Goal: Task Accomplishment & Management: Complete application form

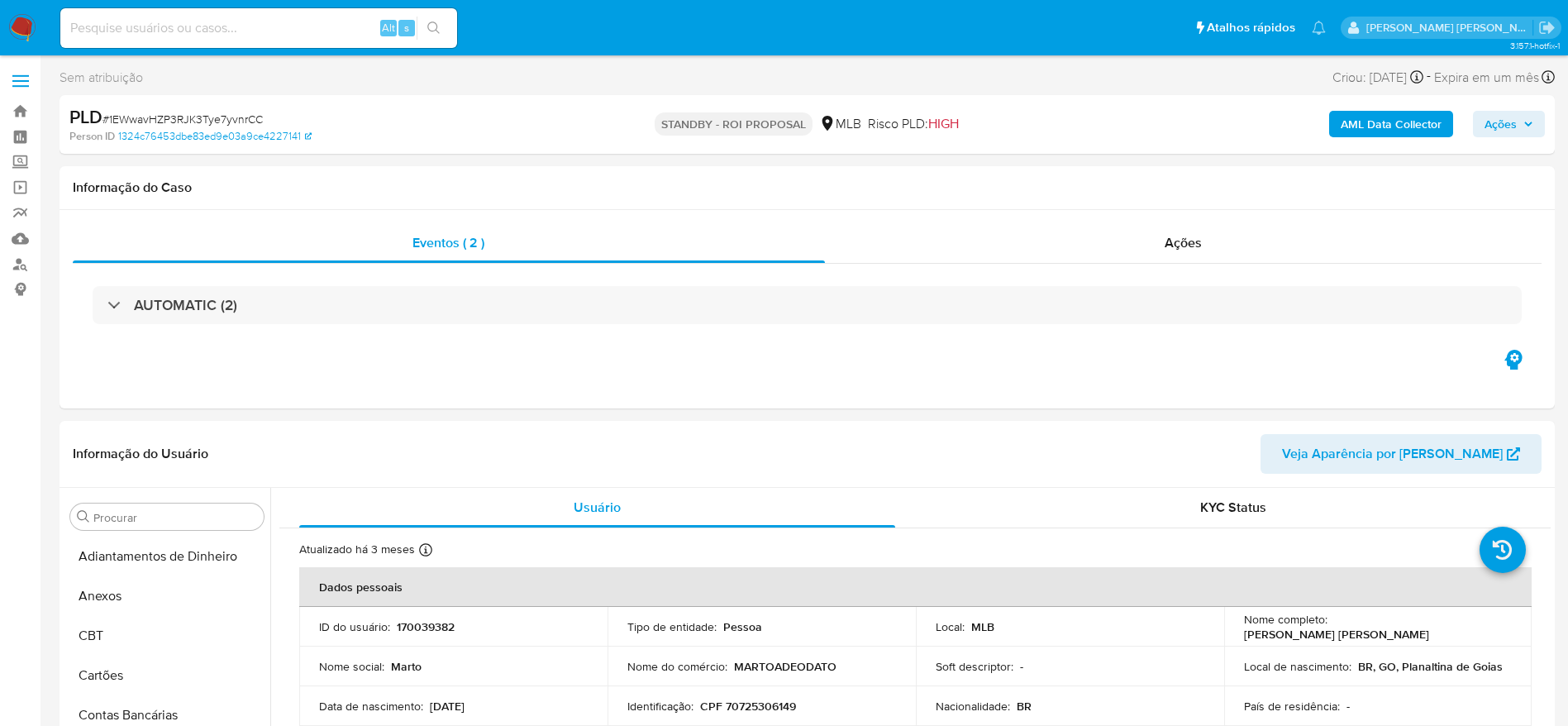
select select "10"
click at [21, 105] on link "Bandeja" at bounding box center [98, 111] width 197 height 25
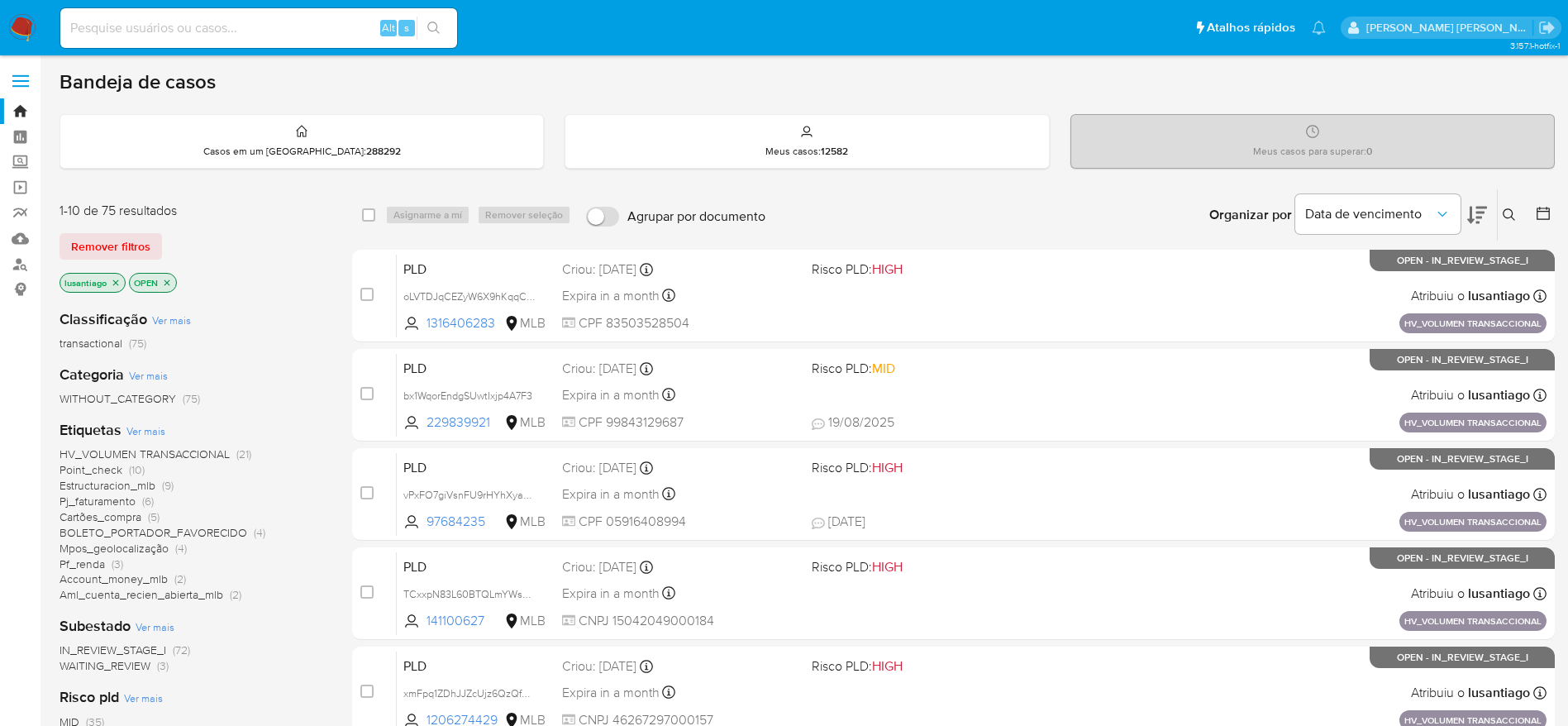
click at [260, 26] on input at bounding box center [259, 27] width 397 height 22
paste input "1380573324"
type input "1380573324"
click at [434, 24] on icon "search-icon" at bounding box center [434, 28] width 13 height 13
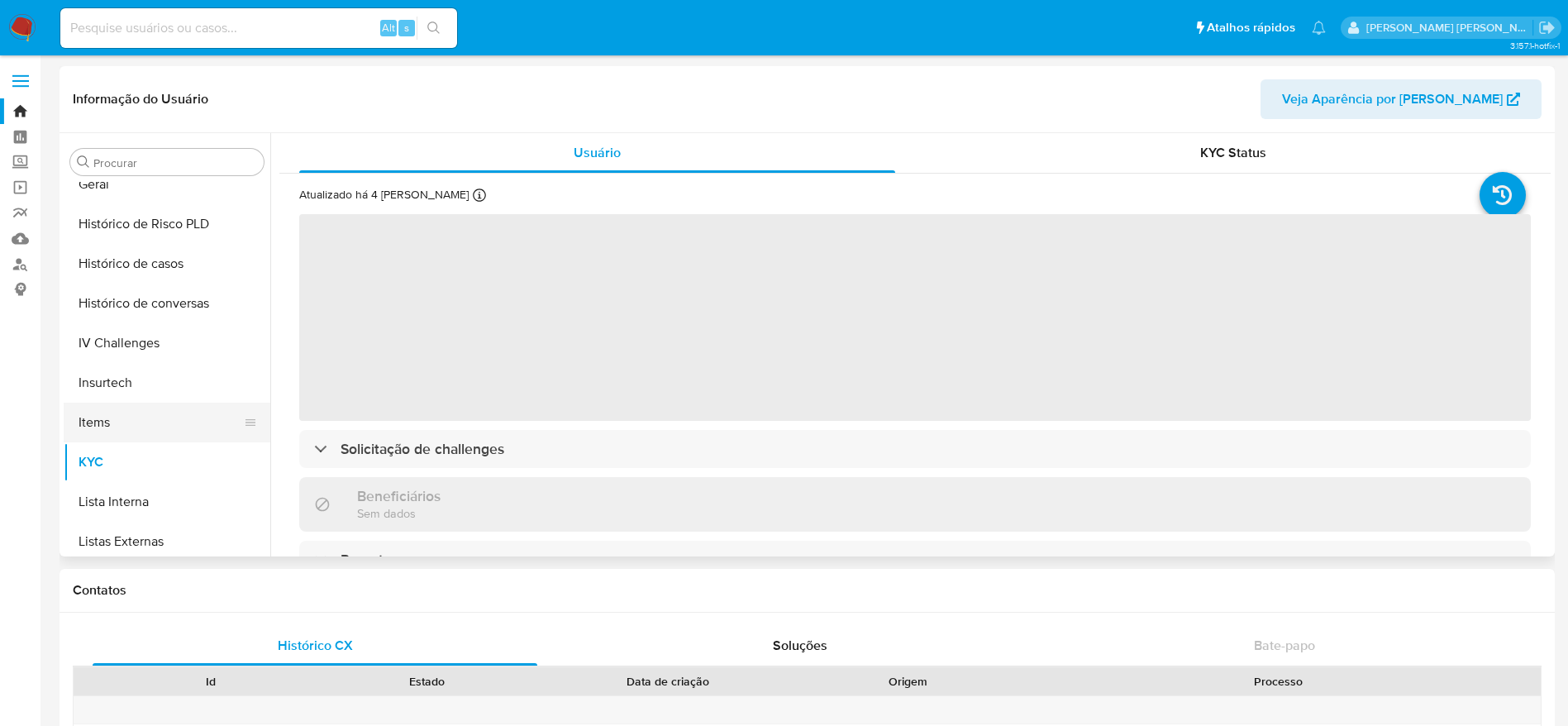
scroll to position [491, 0]
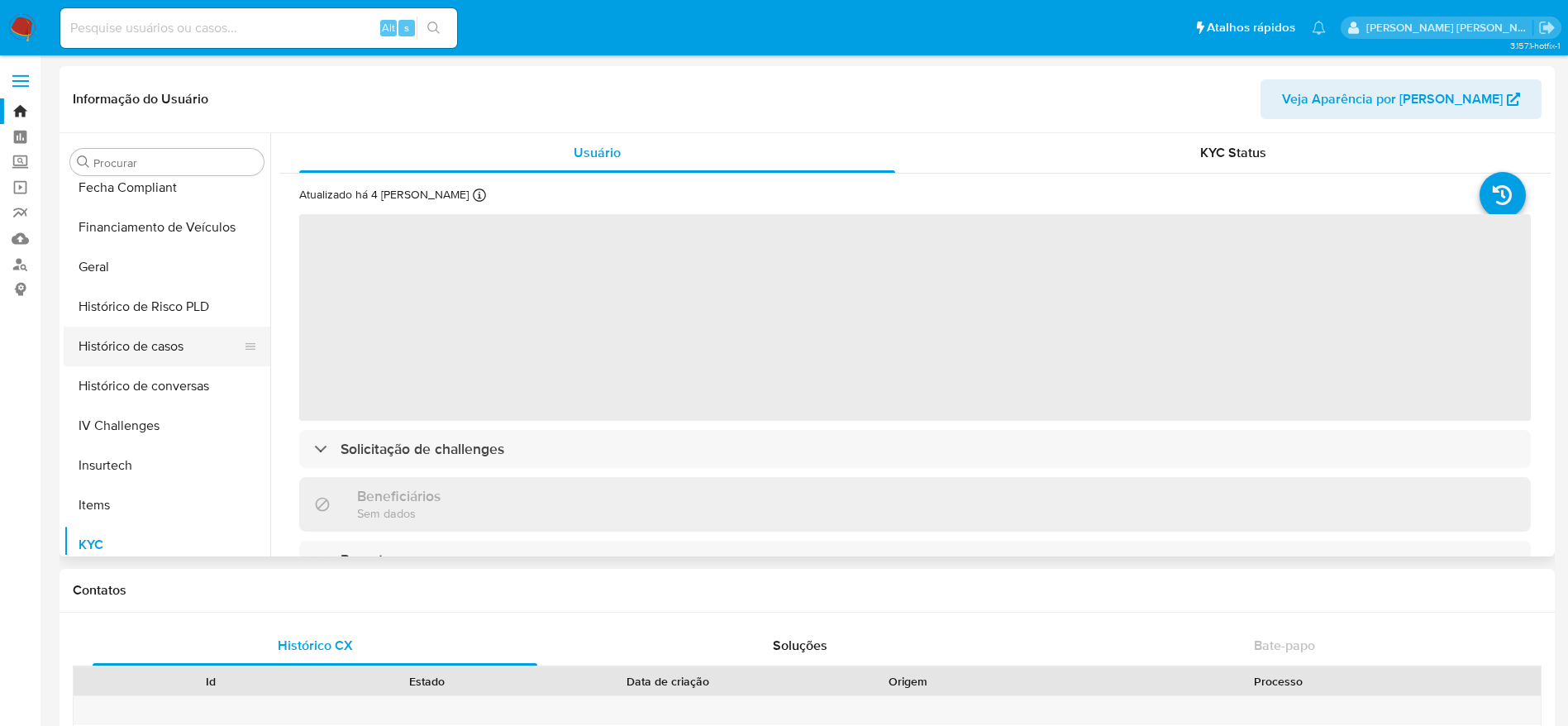
click at [139, 355] on button "Histórico de casos" at bounding box center [161, 347] width 194 height 40
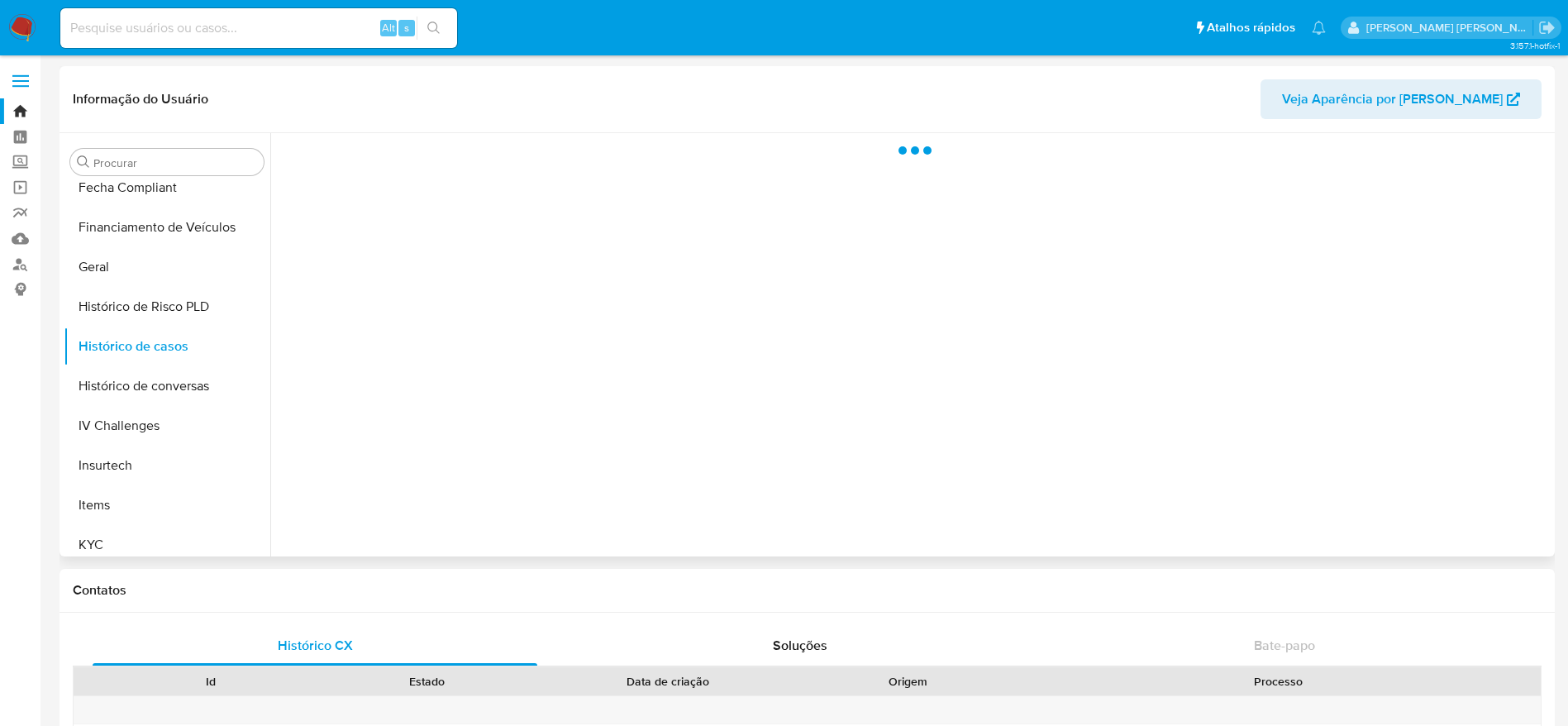
select select "10"
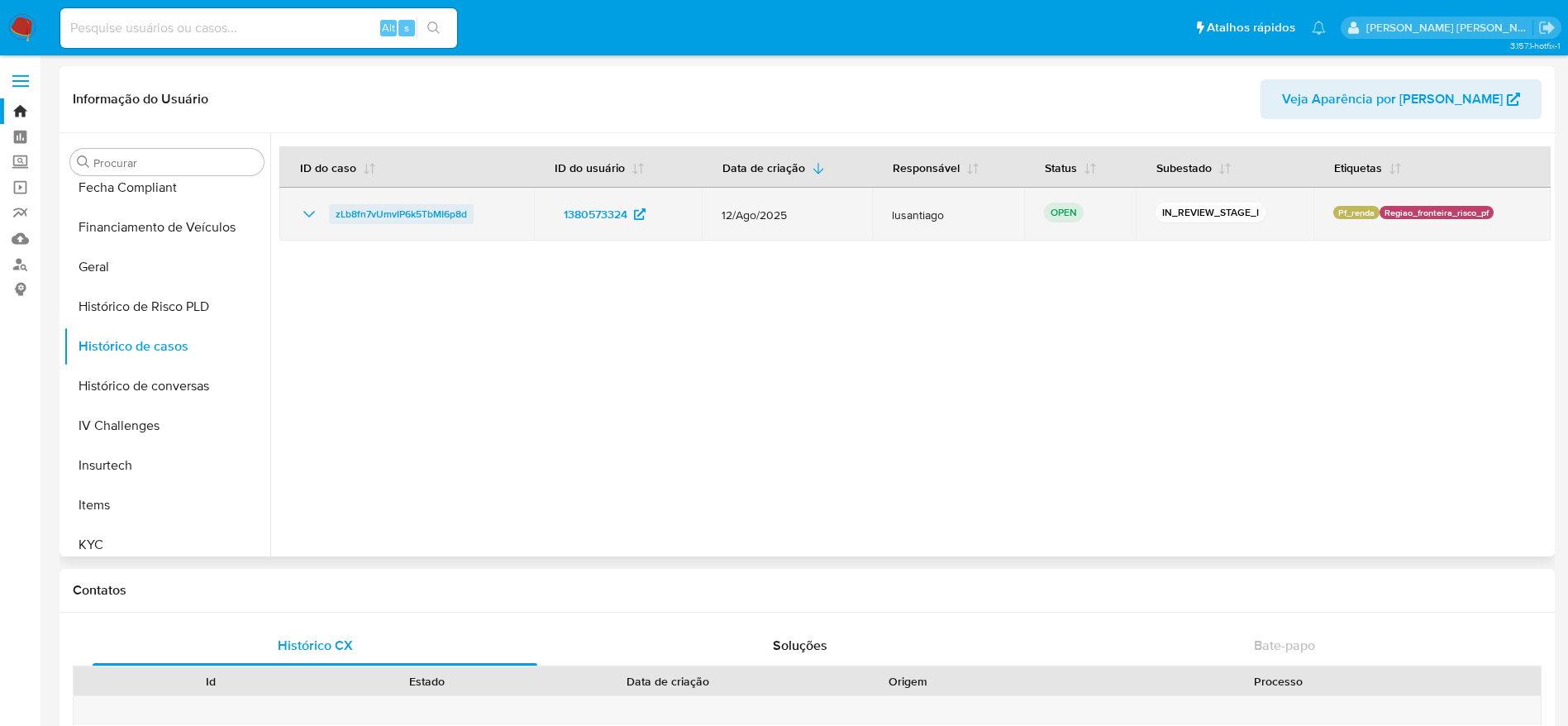
click at [400, 210] on span "zLb8fn7vUmvIP6k5TbMI6p8d" at bounding box center [402, 214] width 132 height 20
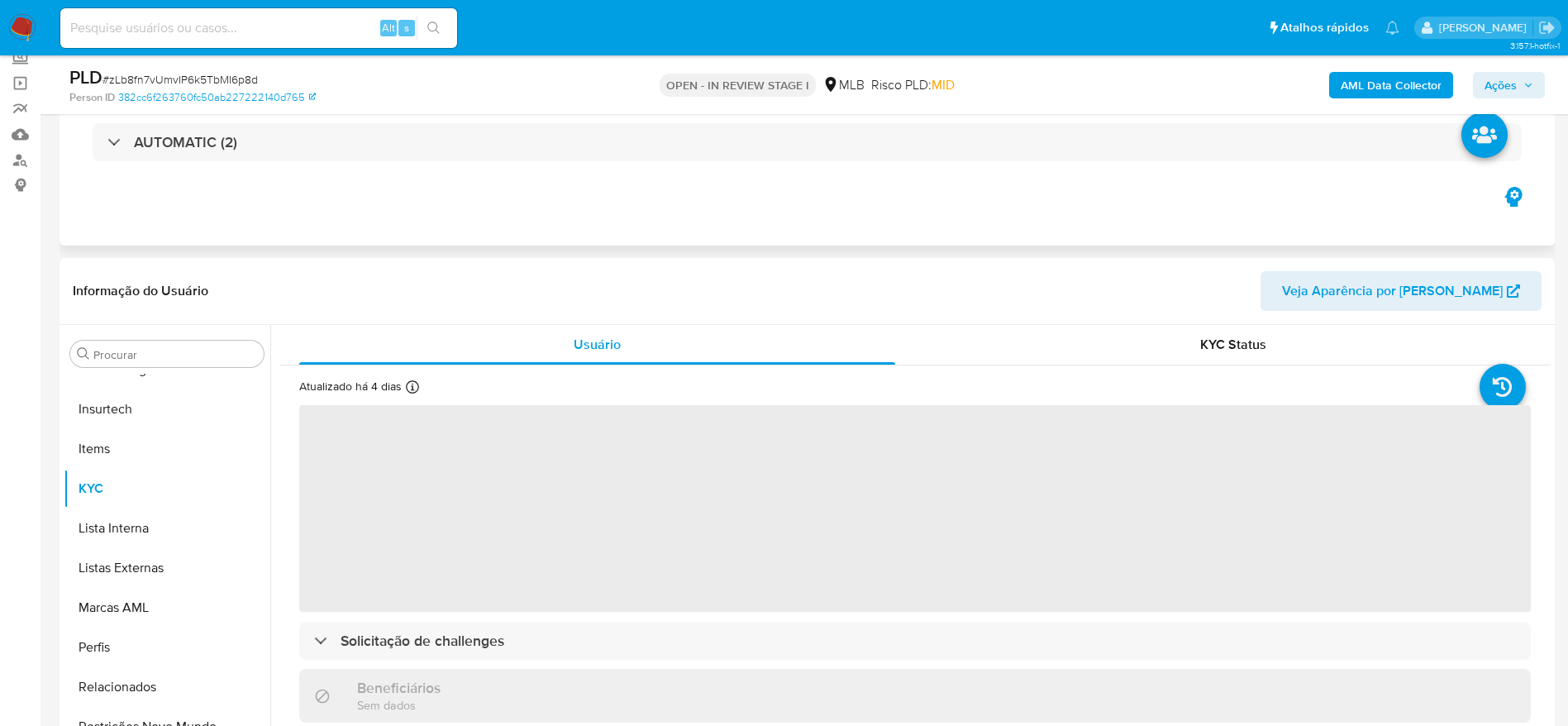
scroll to position [248, 0]
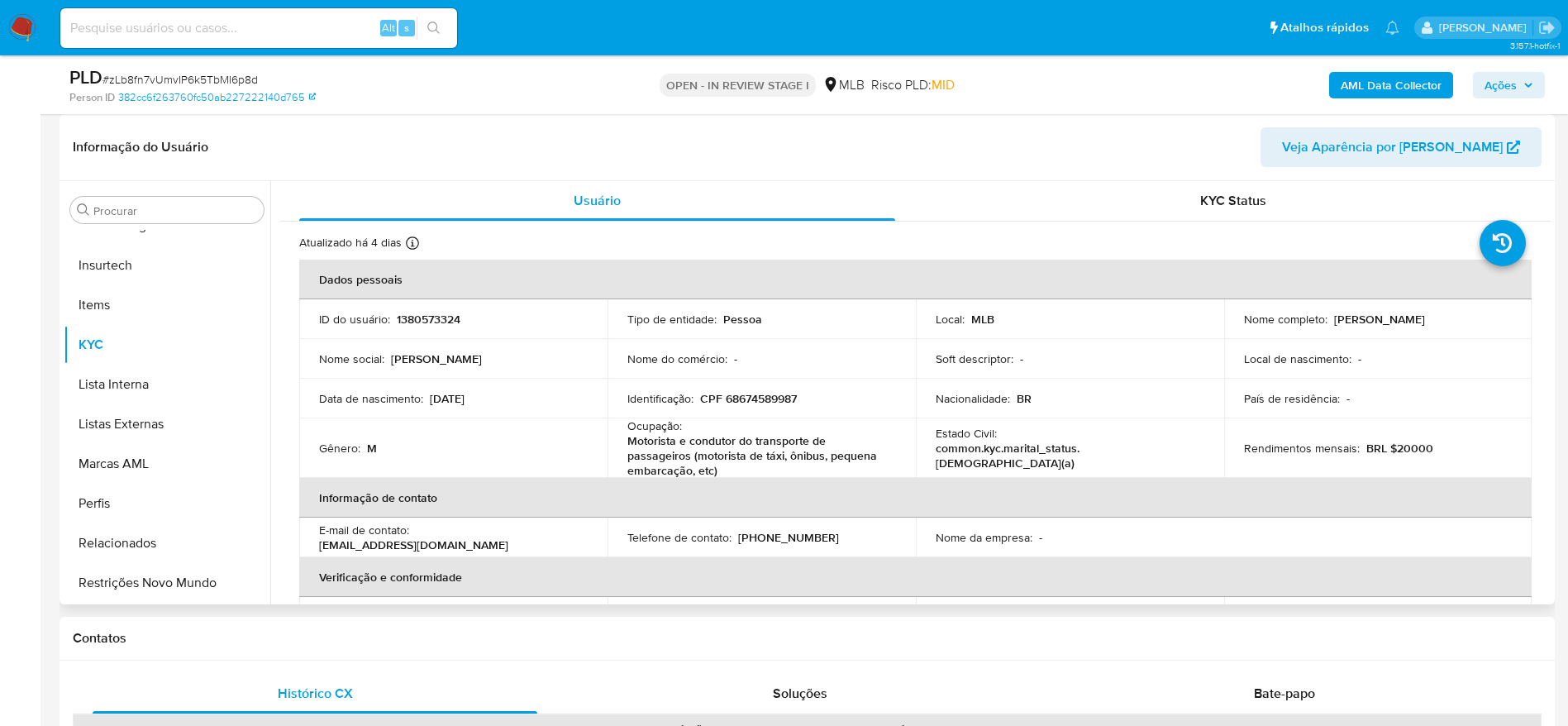
select select "10"
click at [783, 401] on p "CPF 68674589987" at bounding box center [748, 398] width 97 height 15
copy p "68674589987"
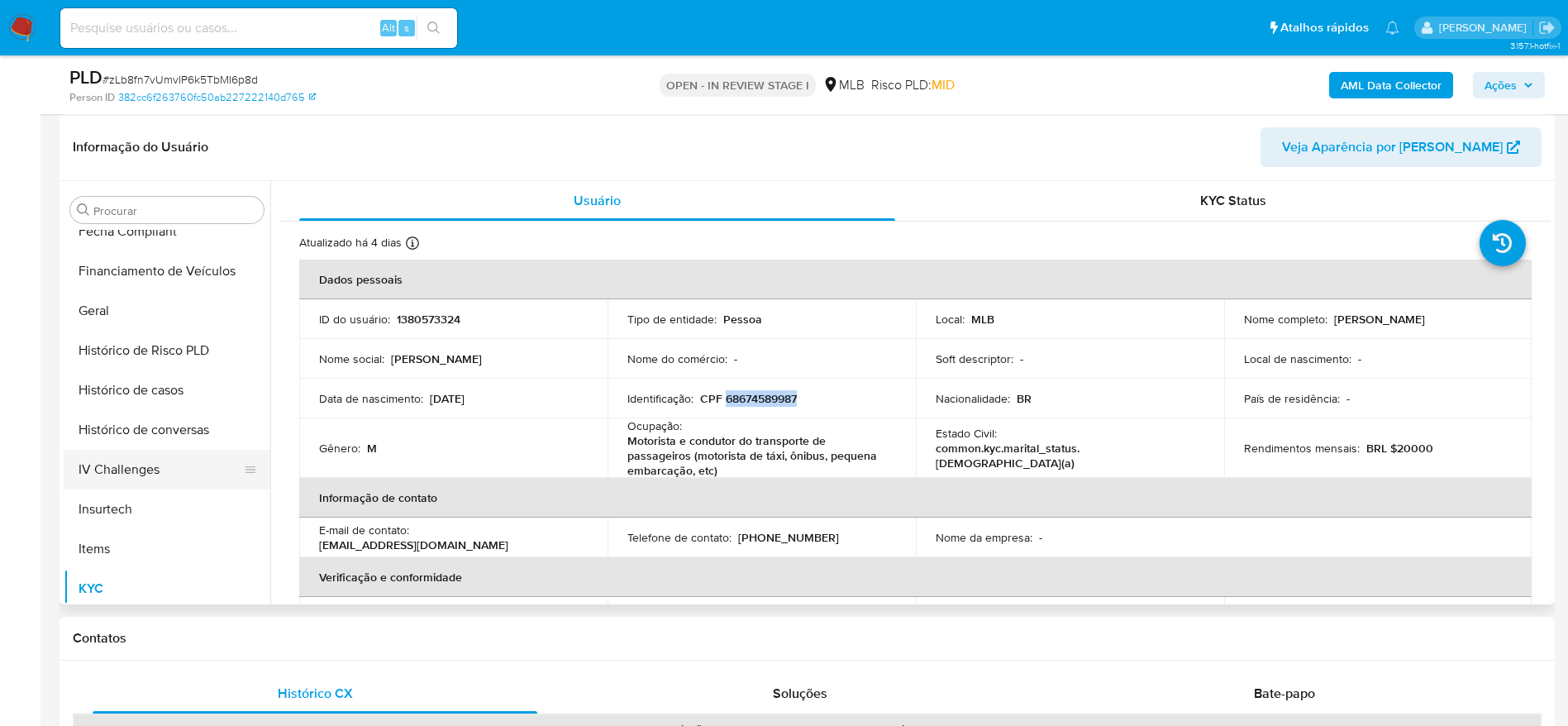
scroll to position [491, 0]
click at [156, 325] on button "Geral" at bounding box center [161, 315] width 194 height 40
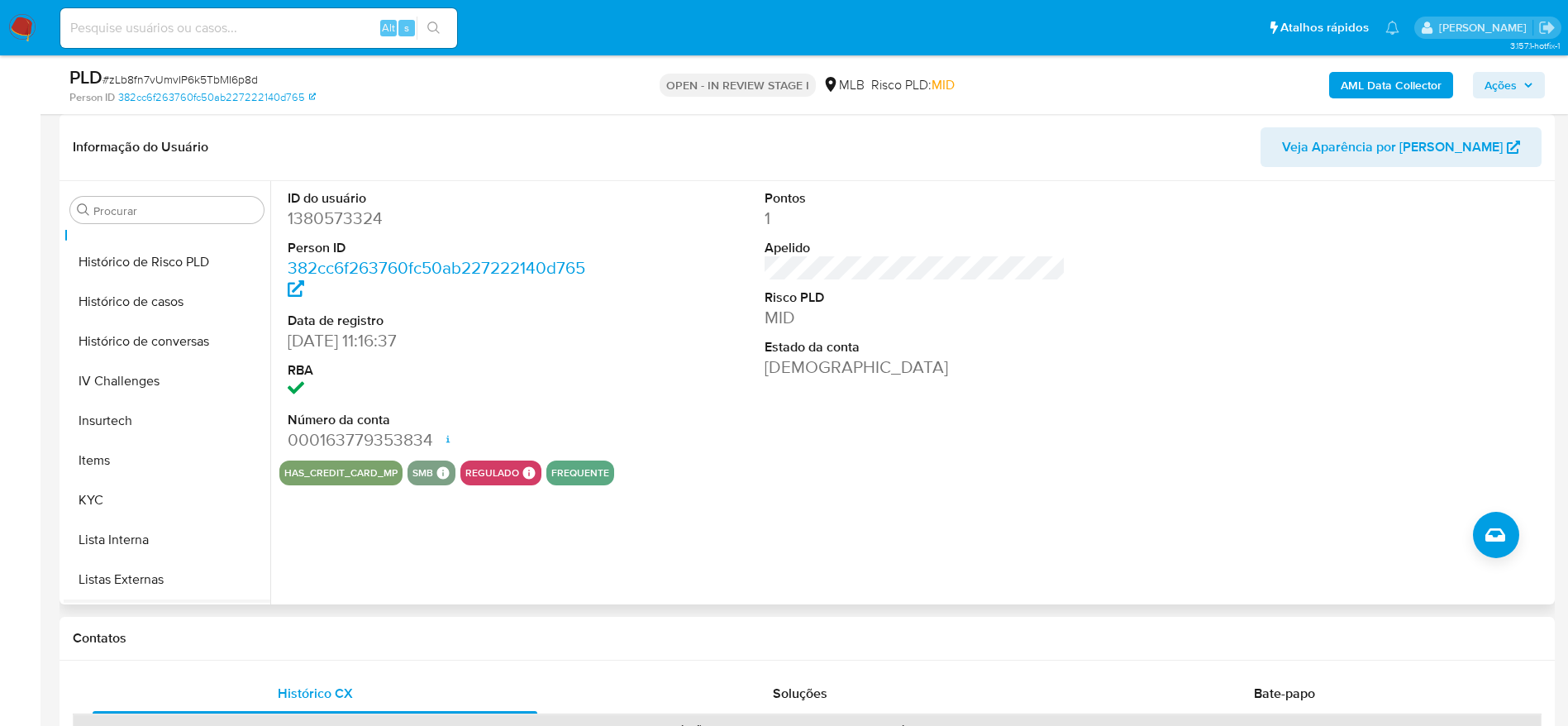
scroll to position [738, 0]
click at [128, 341] on button "KYC" at bounding box center [161, 345] width 194 height 40
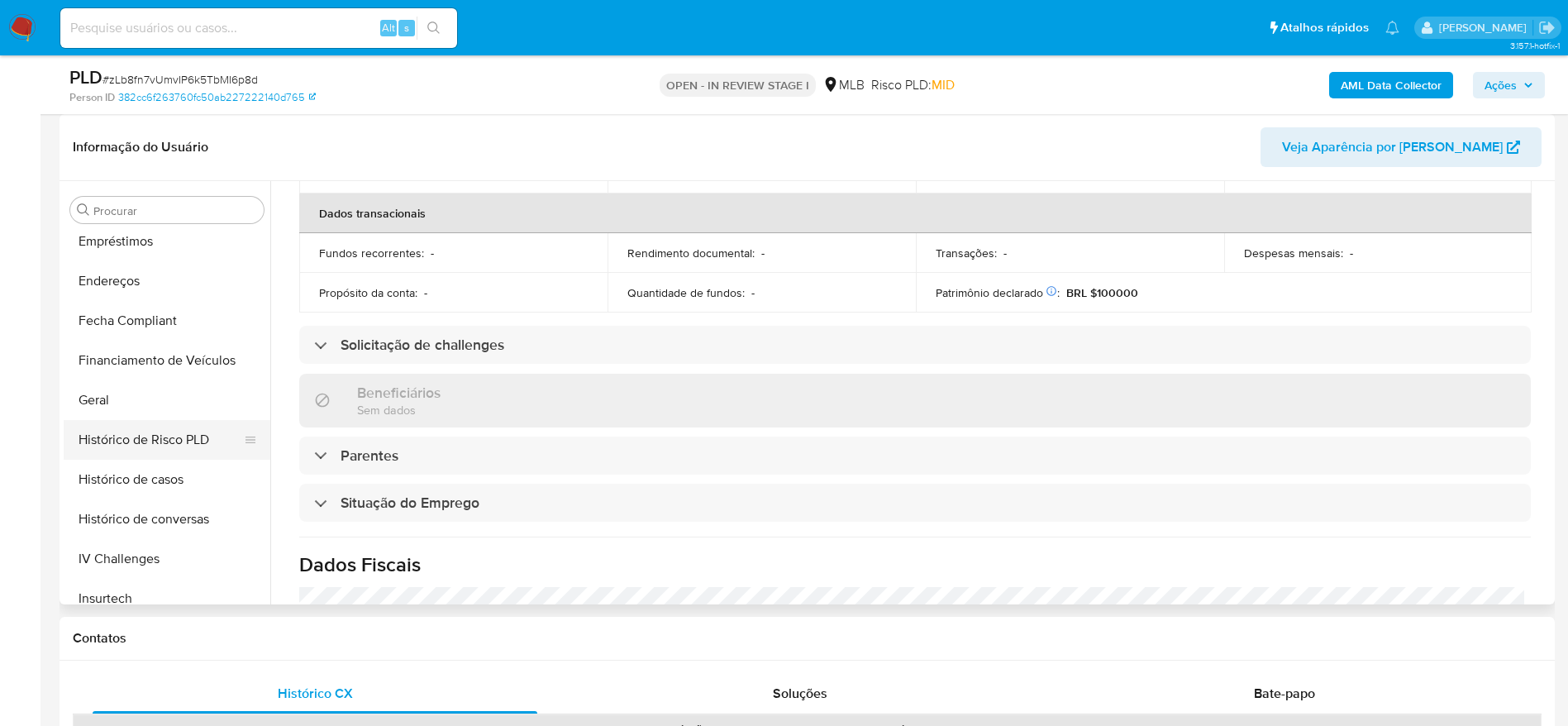
scroll to position [366, 0]
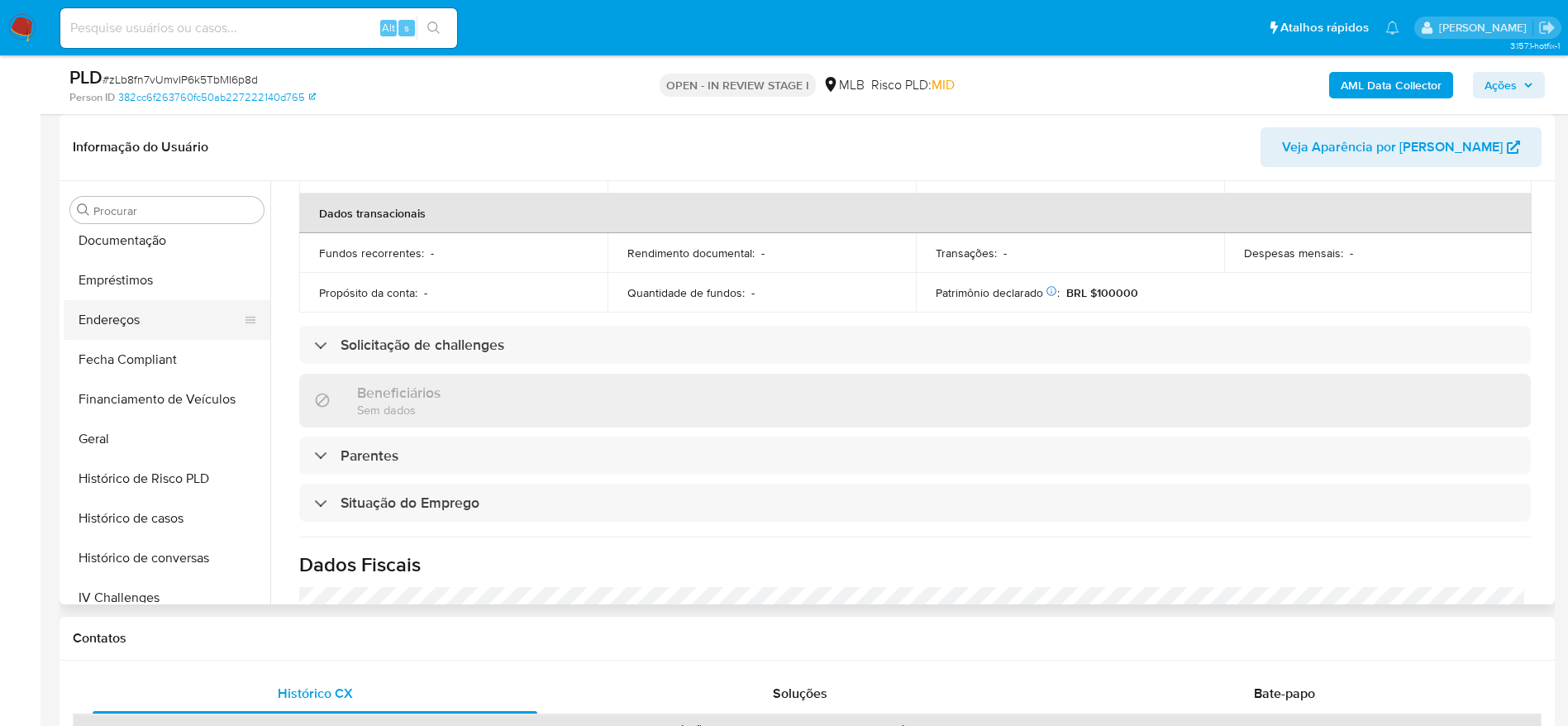
click at [124, 321] on button "Endereços" at bounding box center [161, 320] width 194 height 40
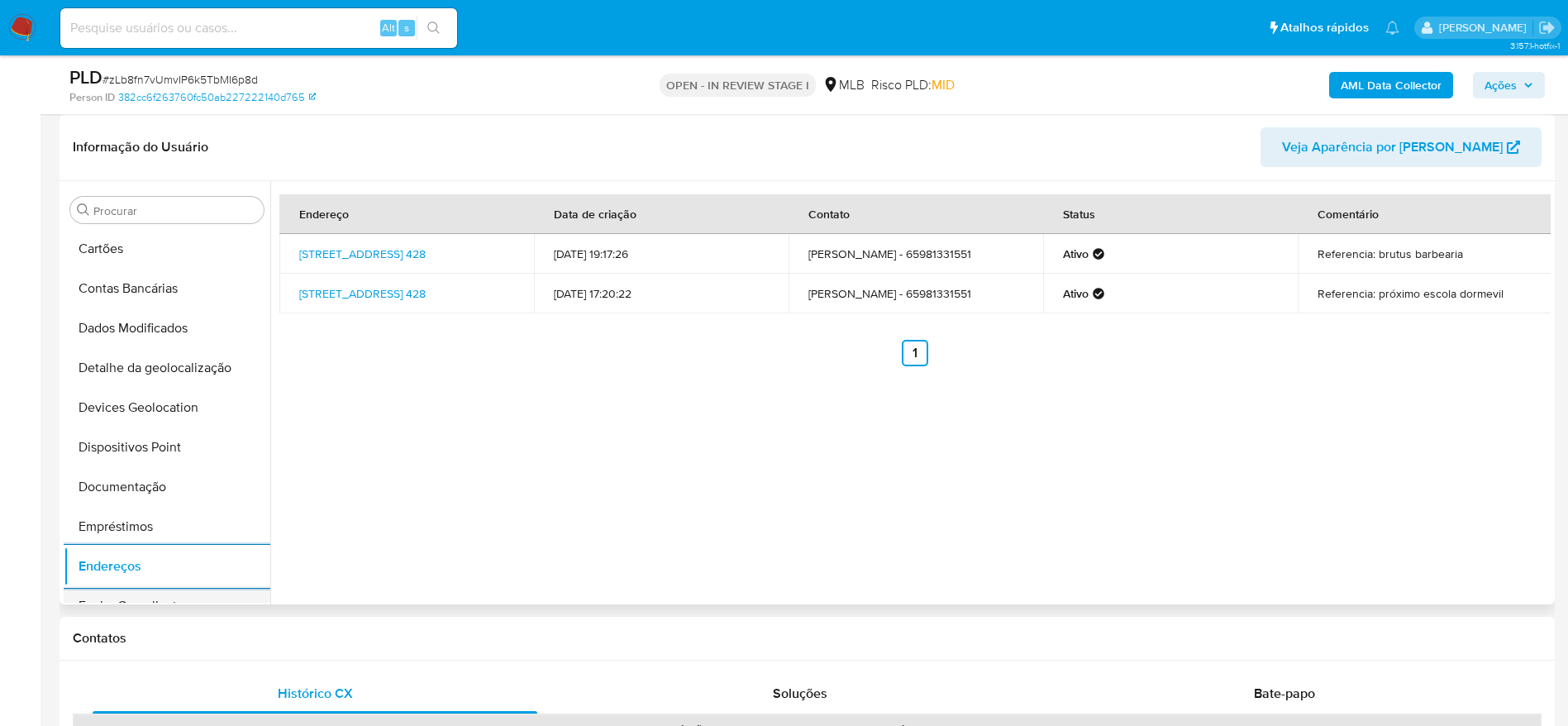
scroll to position [119, 0]
click at [136, 367] on button "Detalhe da geolocalização" at bounding box center [161, 370] width 194 height 40
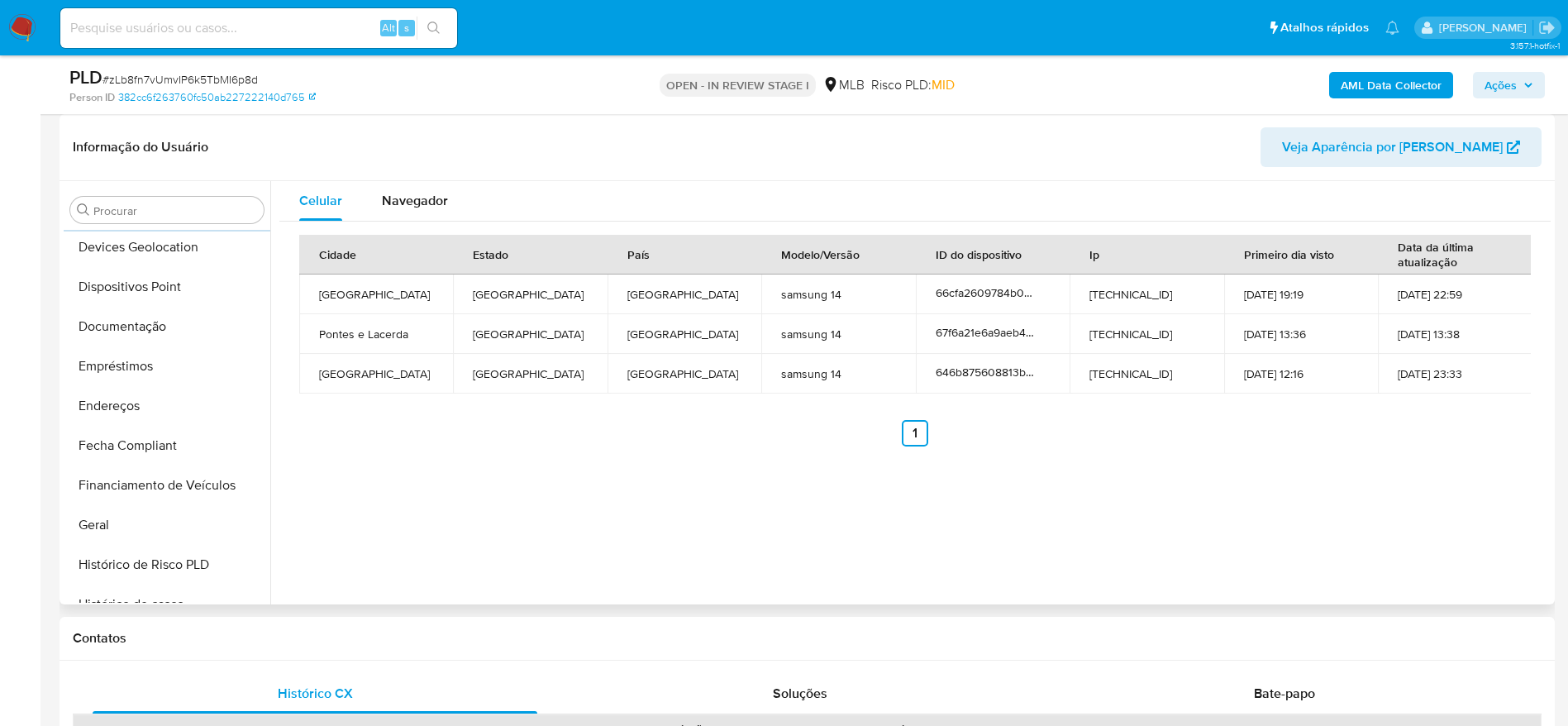
scroll to position [738, 0]
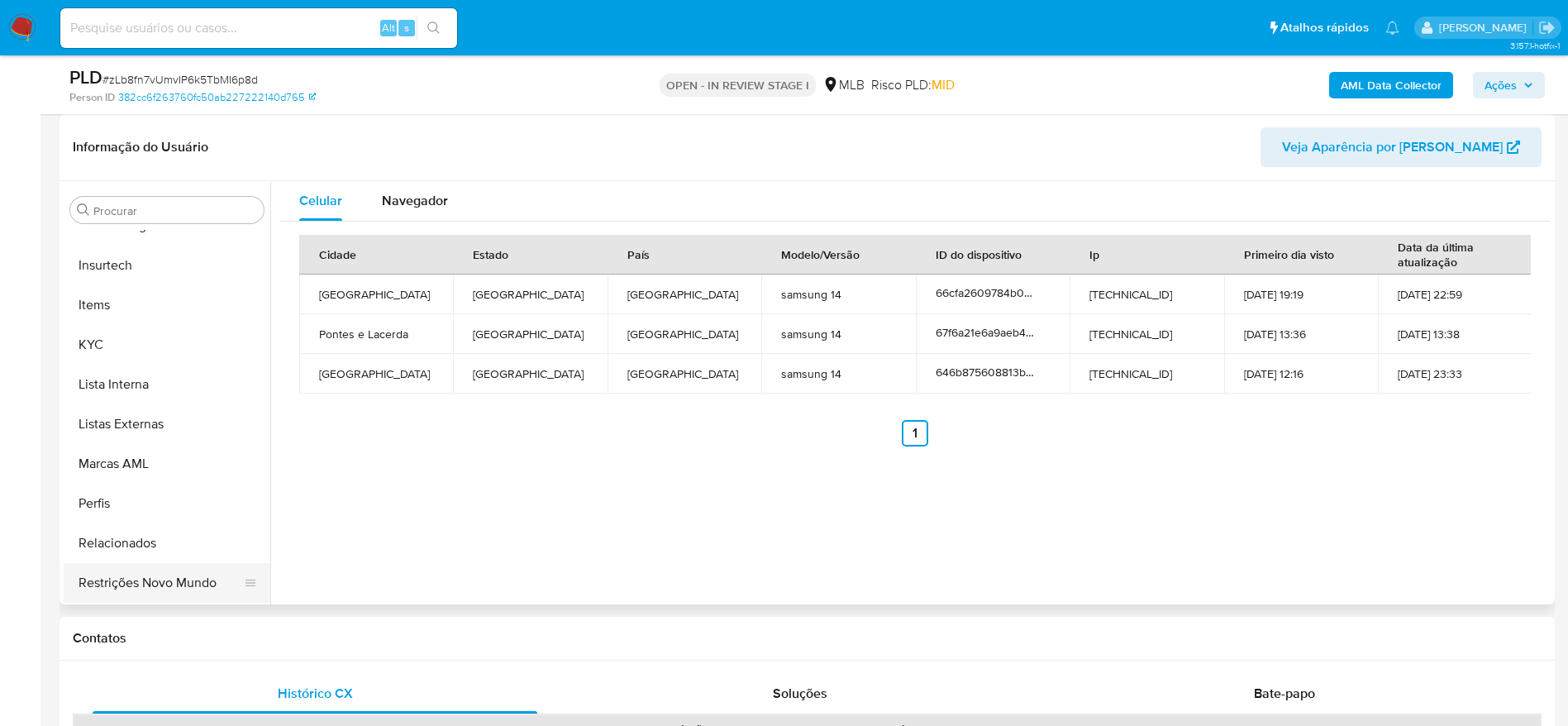
click at [144, 594] on button "Restrições Novo Mundo" at bounding box center [161, 583] width 194 height 40
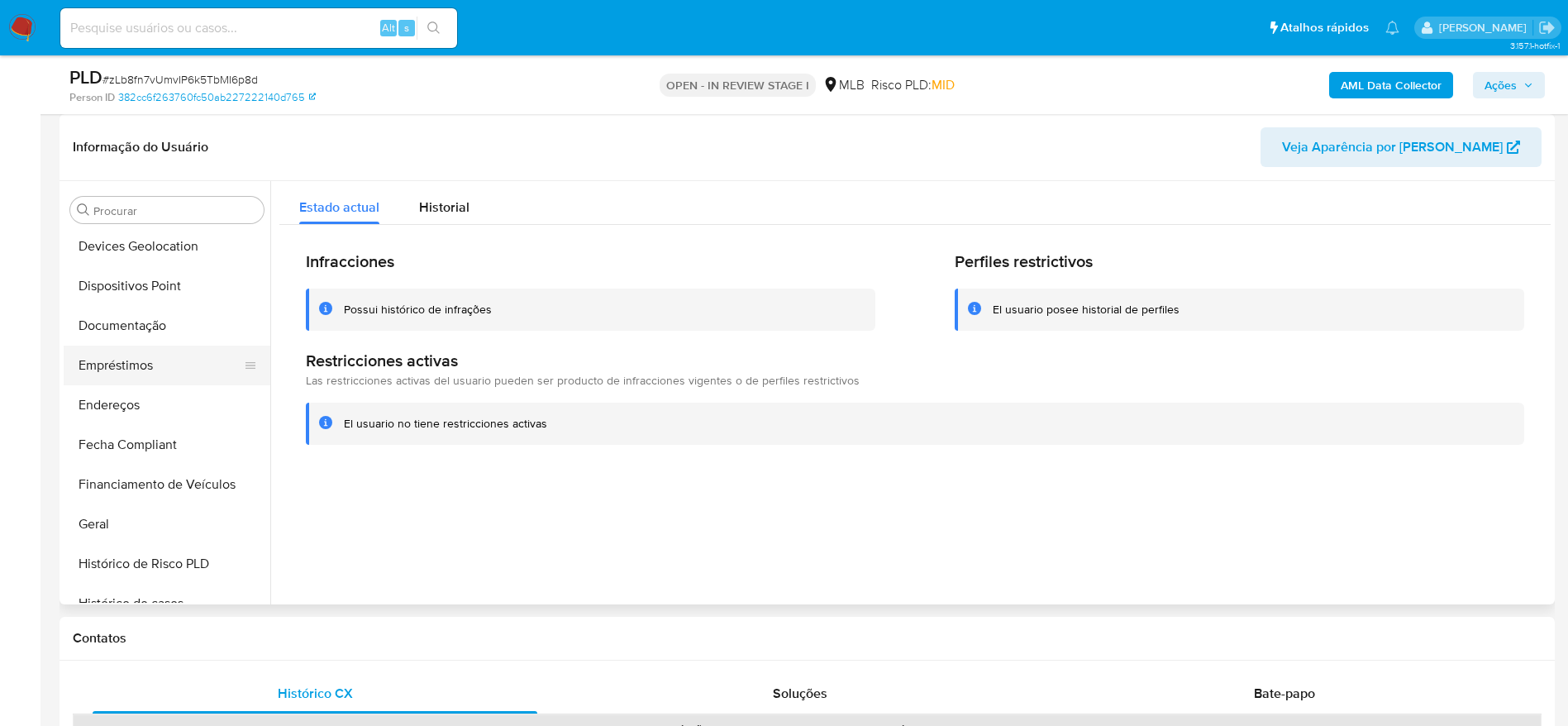
scroll to position [242, 0]
click at [152, 350] on button "Documentação" at bounding box center [161, 364] width 194 height 40
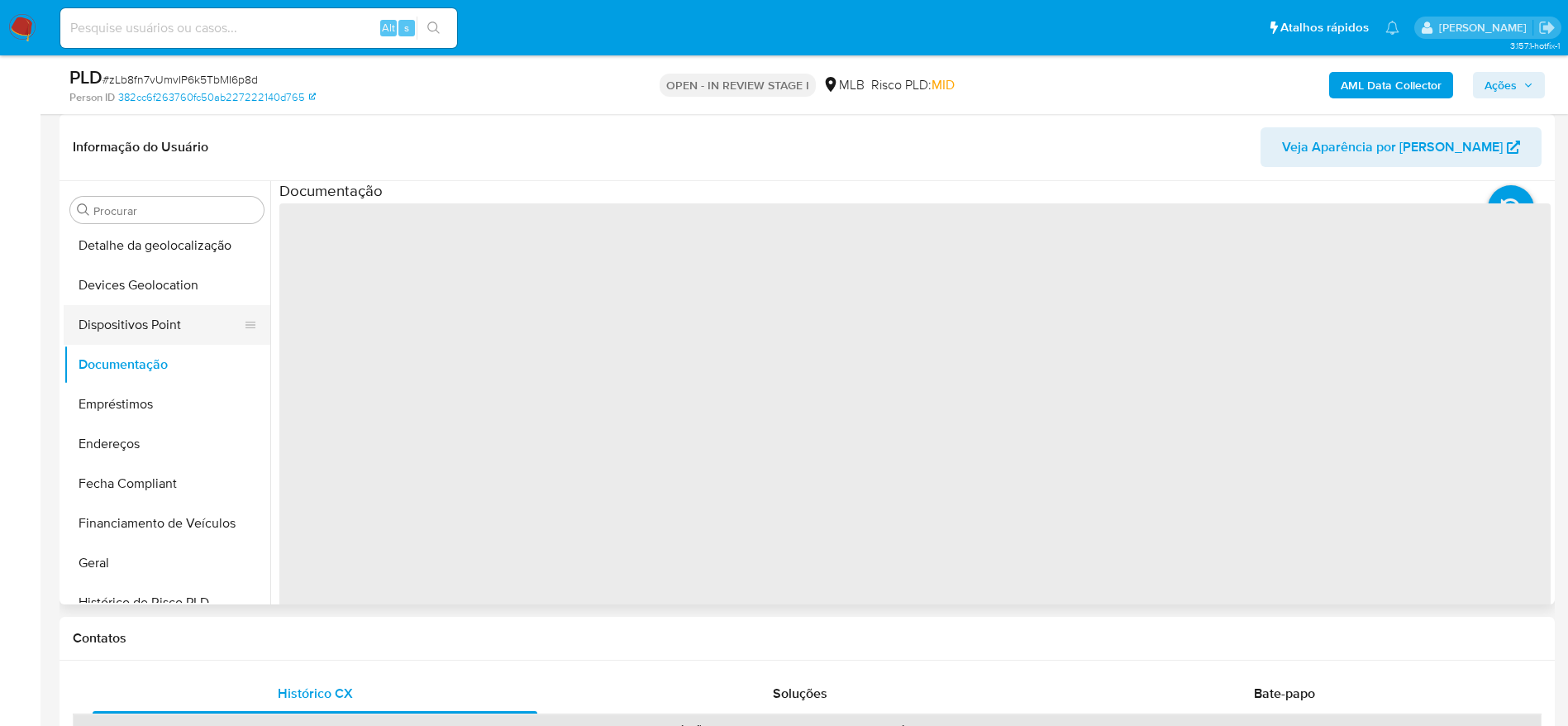
click at [152, 320] on button "Dispositivos Point" at bounding box center [161, 325] width 194 height 40
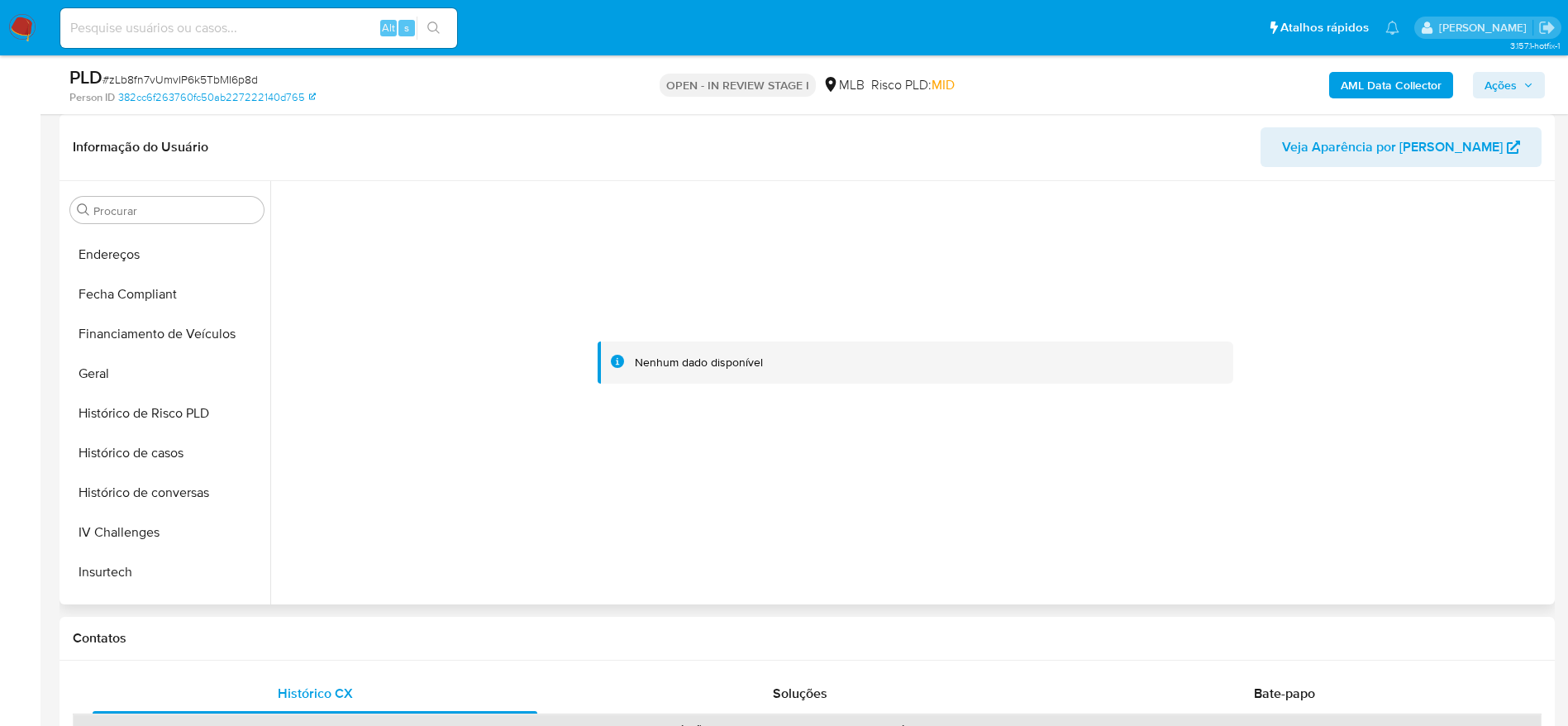
scroll to position [738, 0]
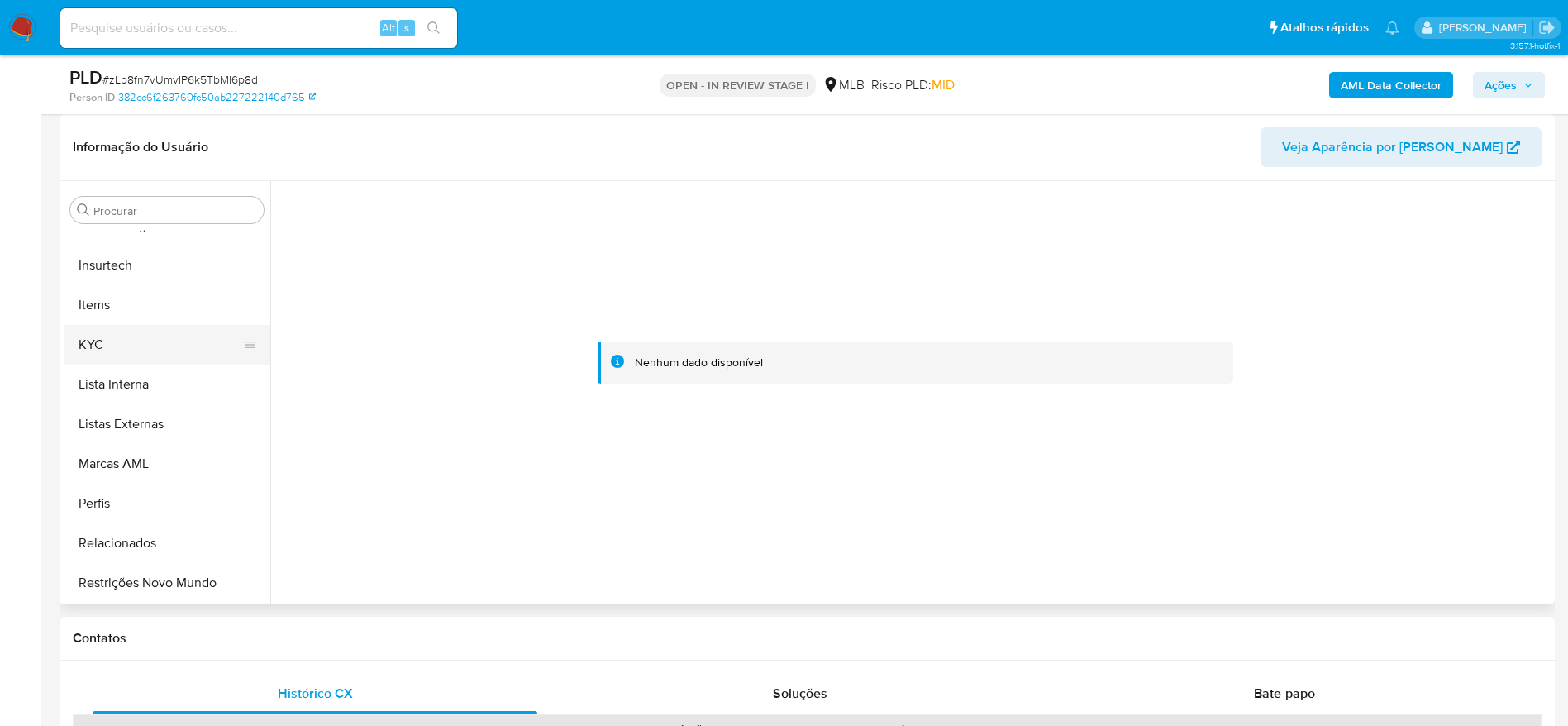
click at [133, 348] on button "KYC" at bounding box center [161, 345] width 194 height 40
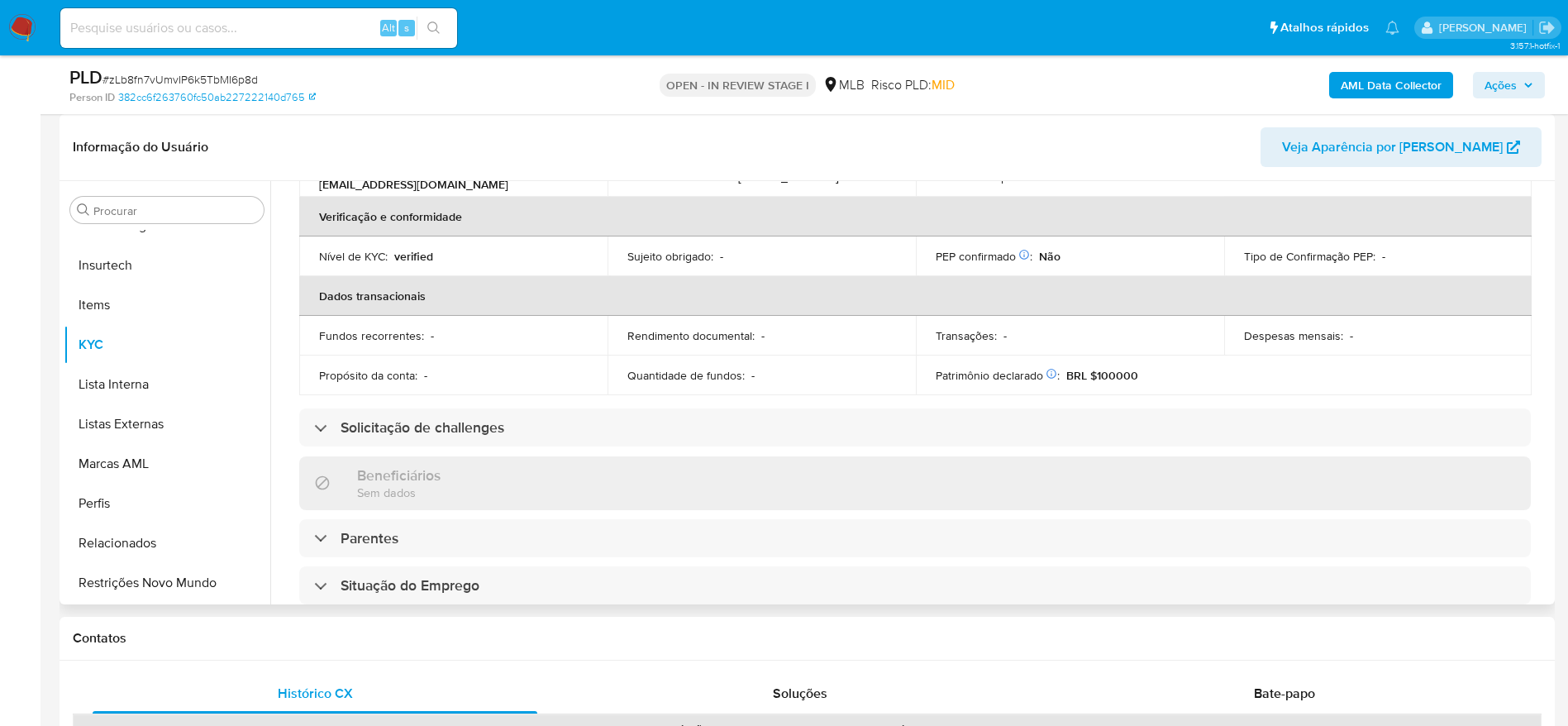
scroll to position [709, 0]
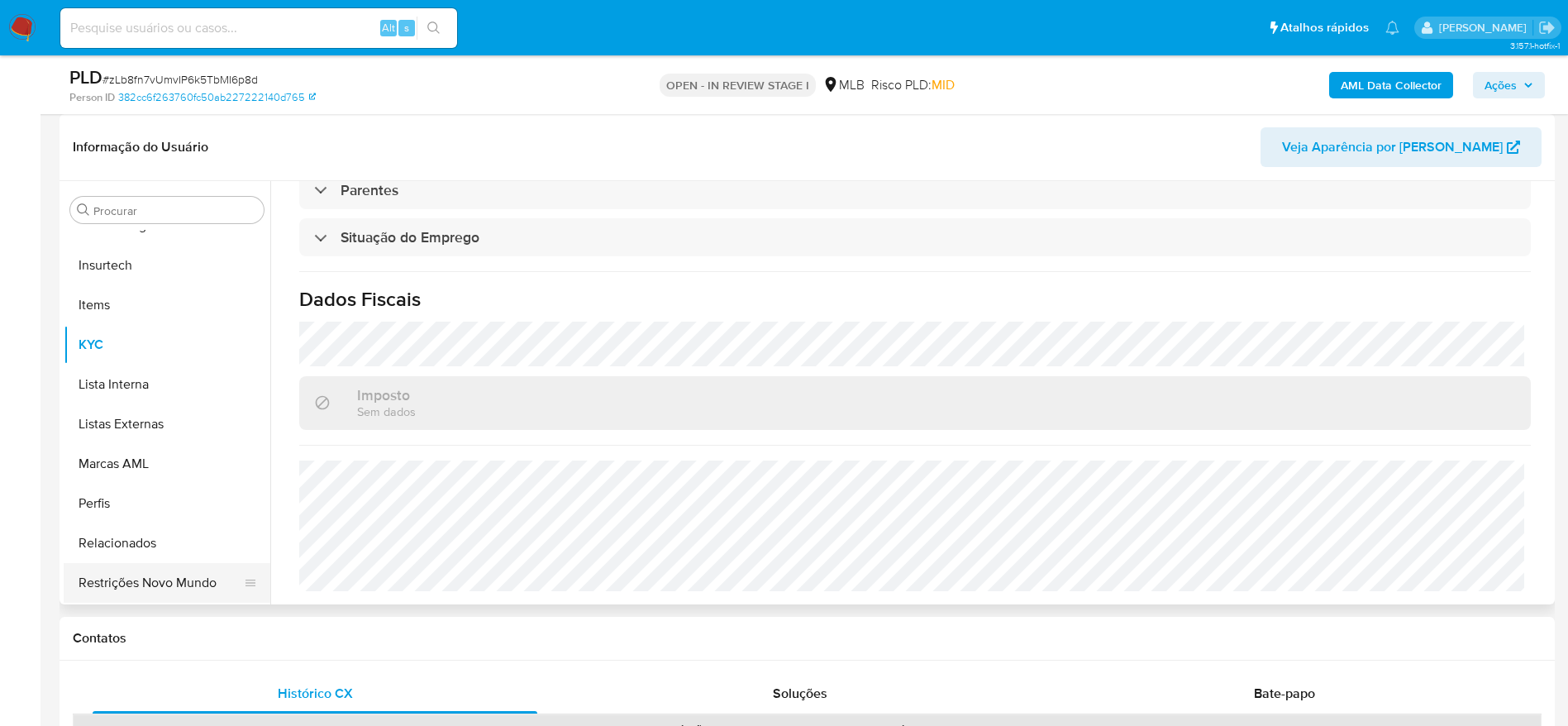
click at [177, 578] on button "Restrições Novo Mundo" at bounding box center [161, 583] width 194 height 40
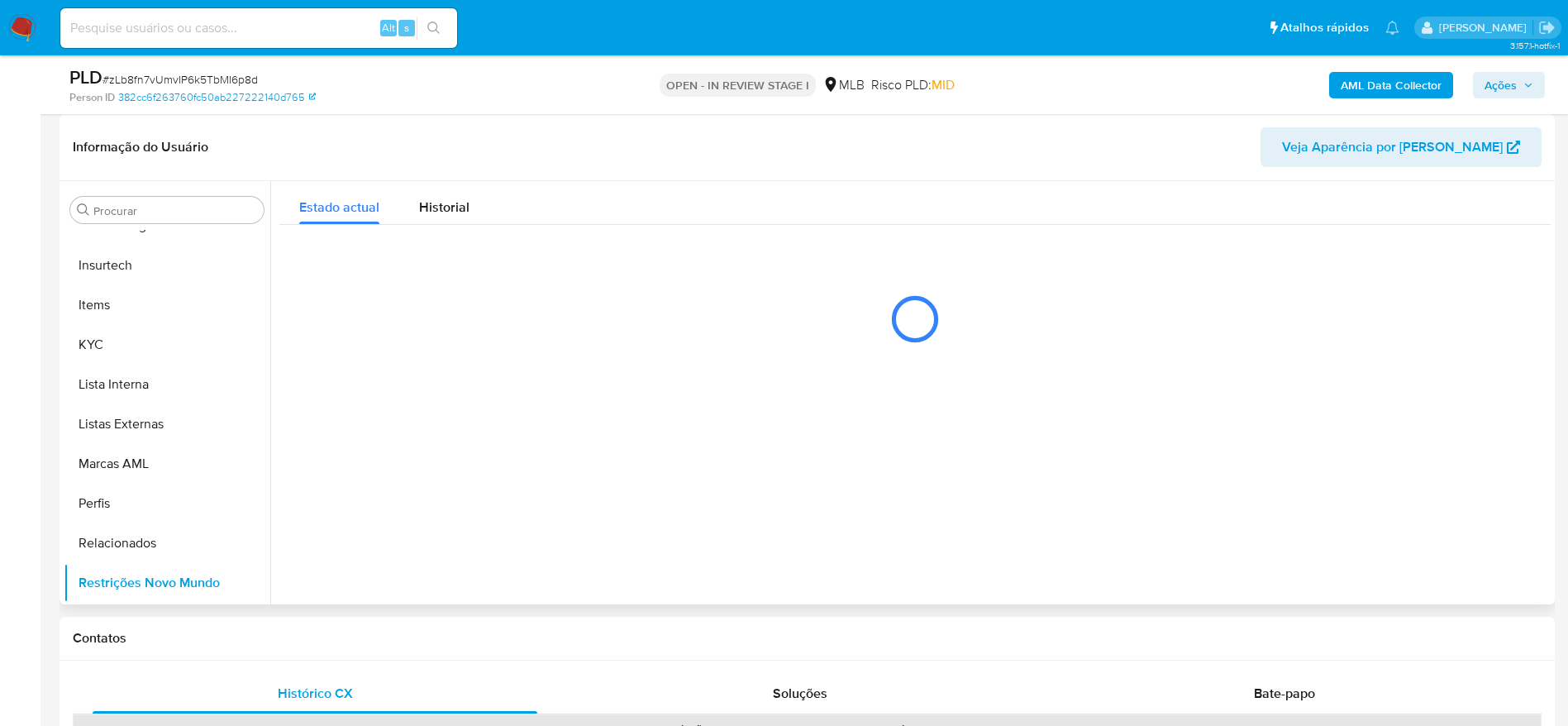
scroll to position [0, 0]
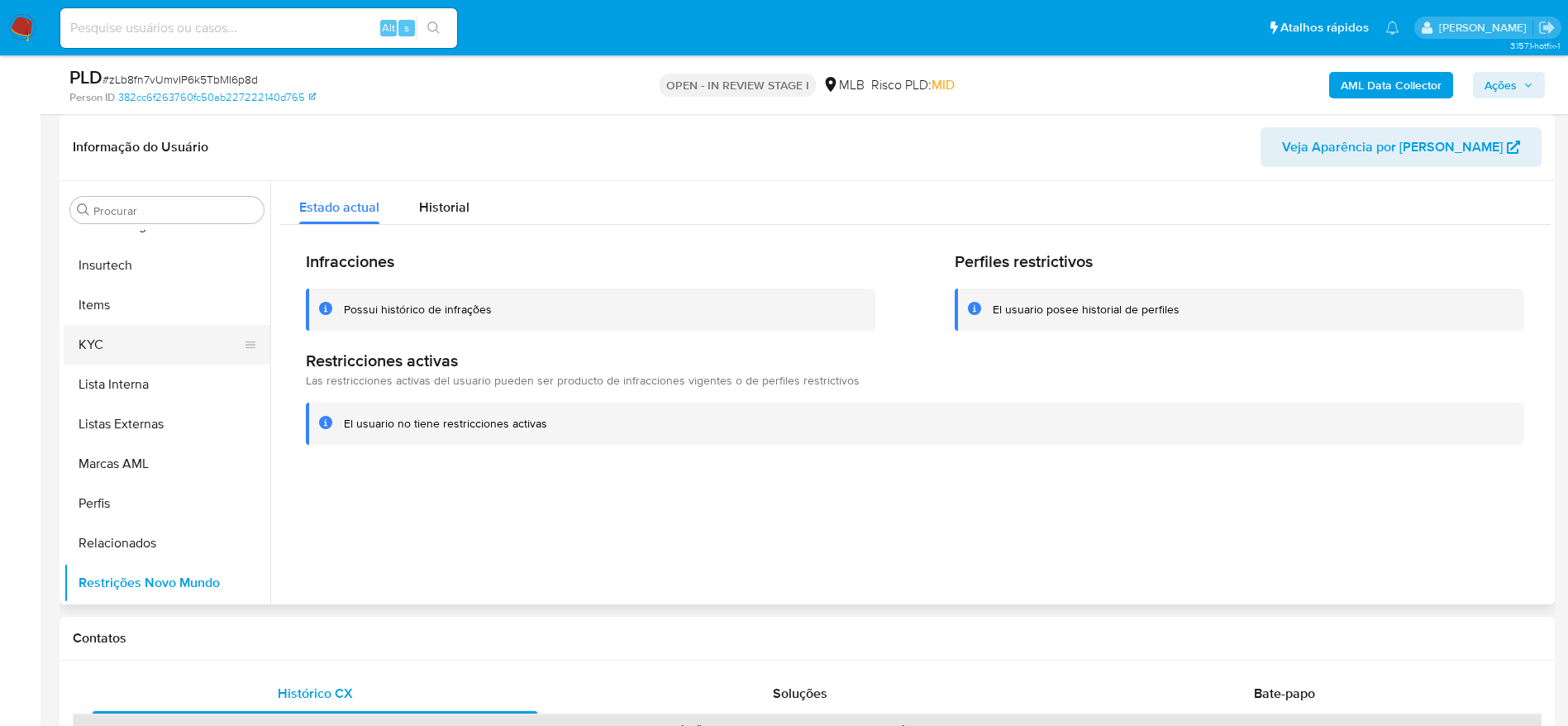
click at [121, 341] on button "KYC" at bounding box center [161, 345] width 194 height 40
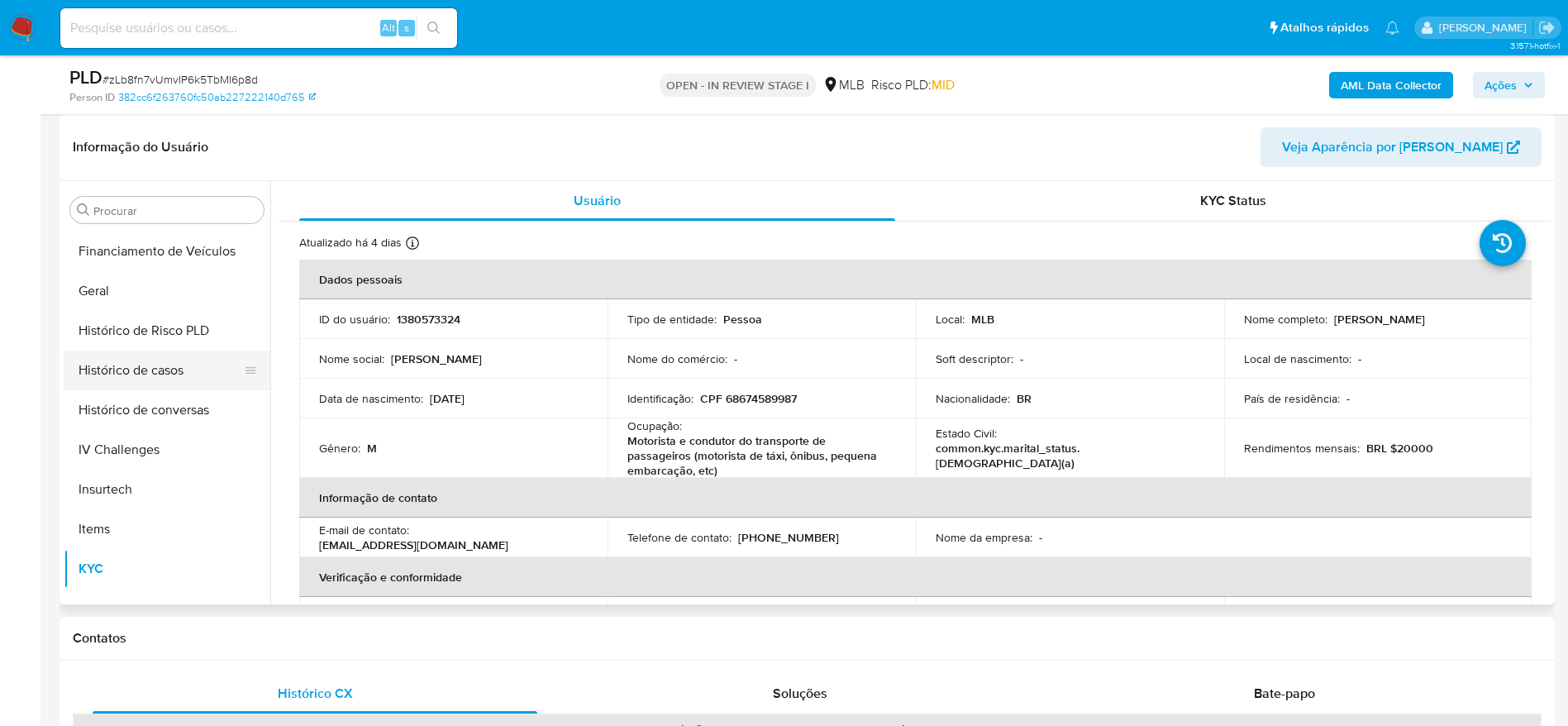
scroll to position [491, 0]
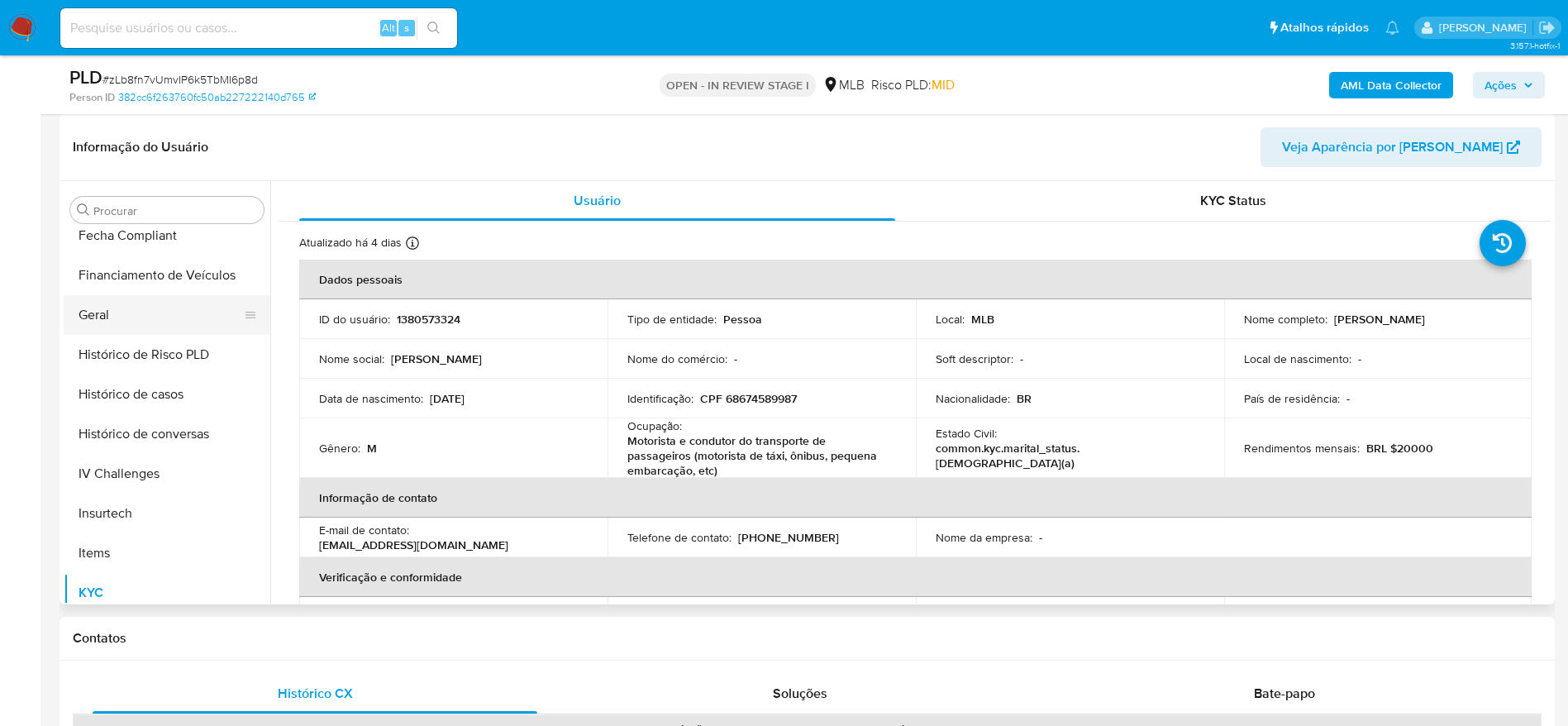
click at [128, 323] on button "Geral" at bounding box center [161, 315] width 194 height 40
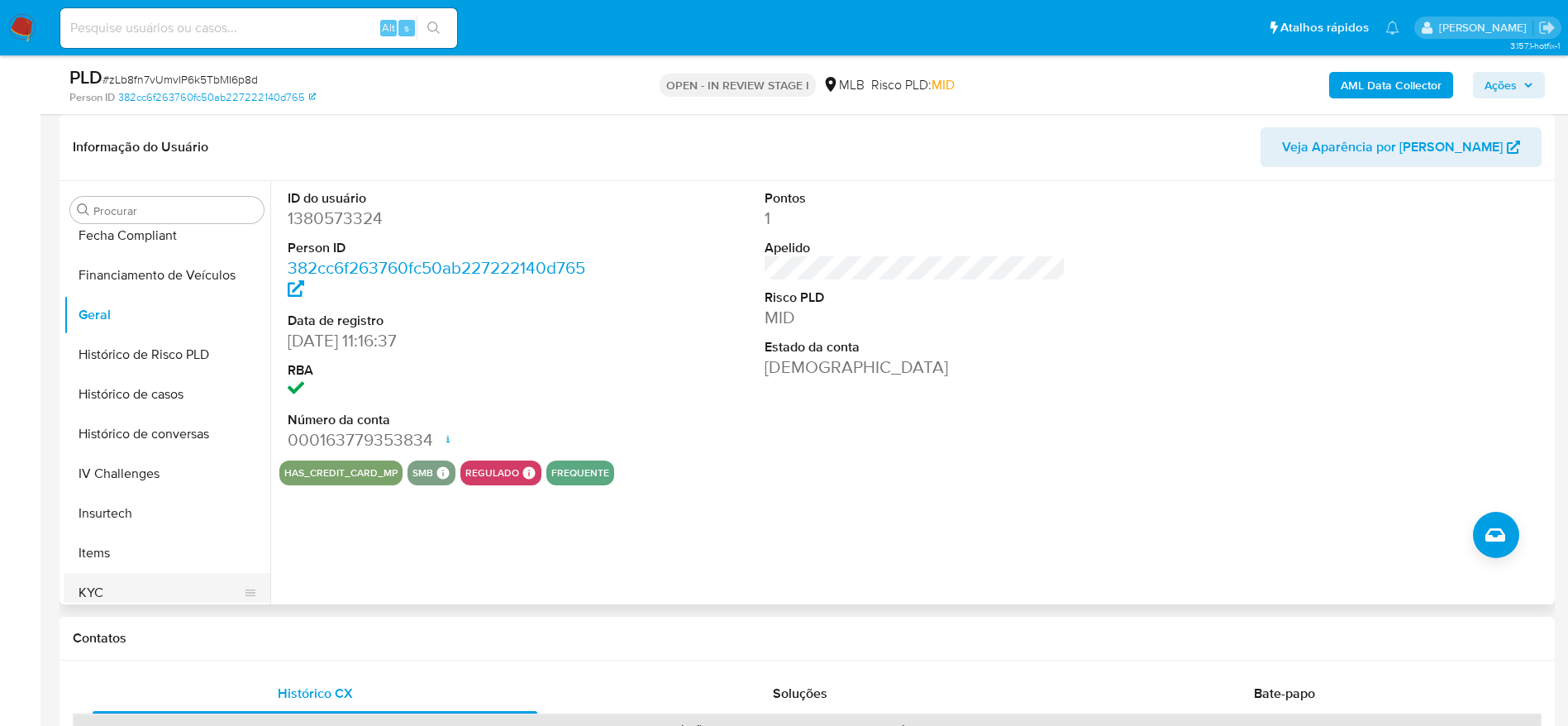
click at [116, 586] on button "KYC" at bounding box center [161, 593] width 194 height 40
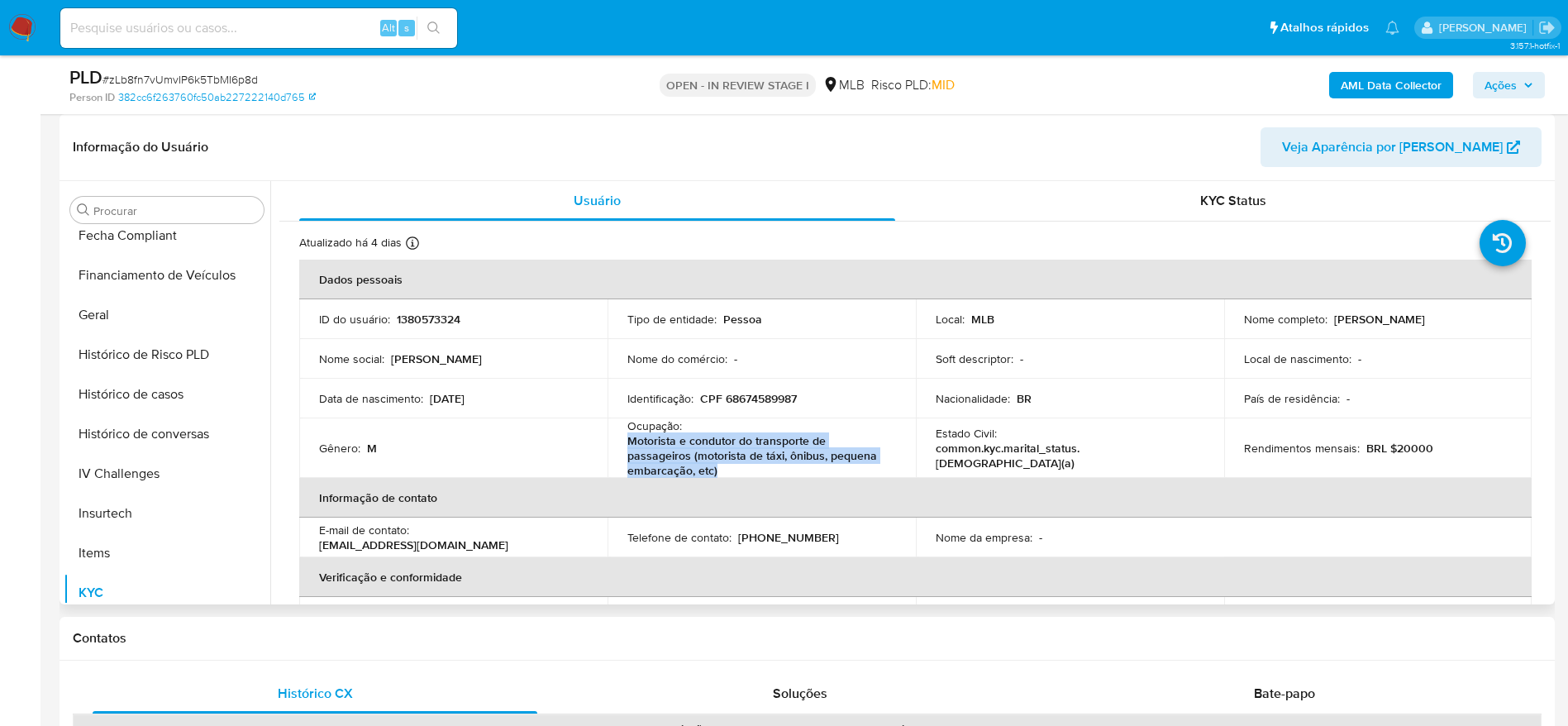
drag, startPoint x: 728, startPoint y: 469, endPoint x: 621, endPoint y: 448, distance: 109.0
click at [621, 448] on td "Ocupação : Motorista e condutor do transporte de passageiros (motorista de táxi…" at bounding box center [762, 447] width 309 height 59
copy p "Motorista e condutor do transporte de passageiros (motorista de táxi, ônibus, p…"
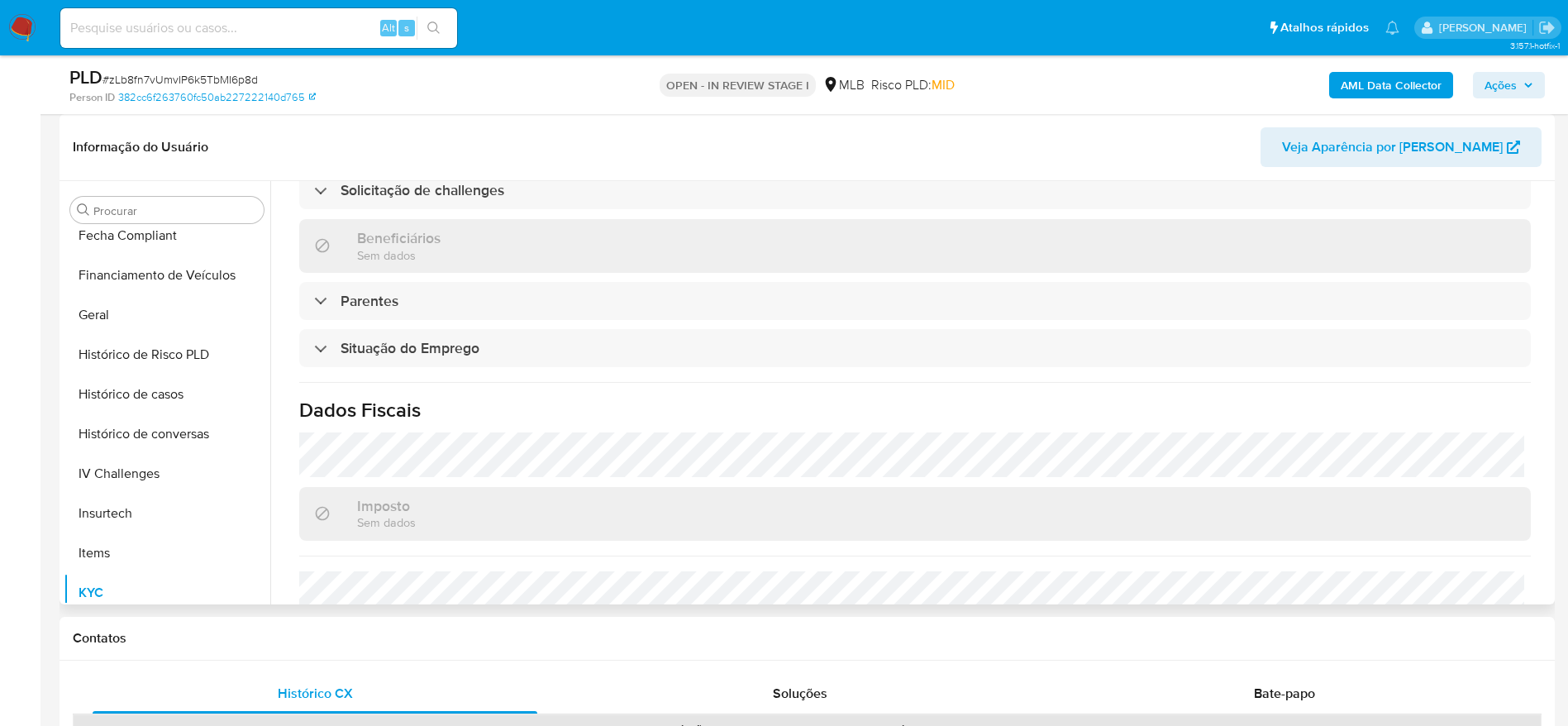
scroll to position [709, 0]
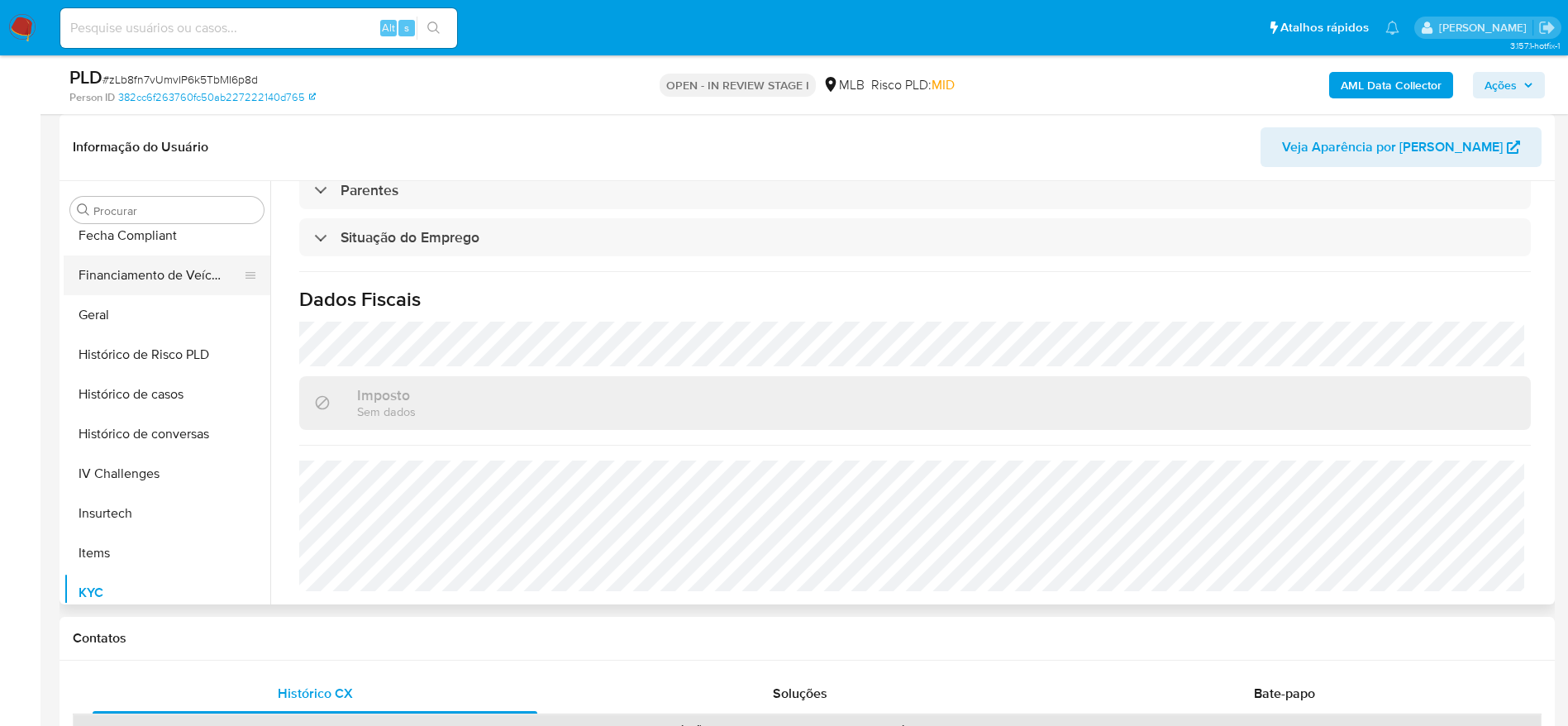
click at [117, 292] on button "Financiamento de Veículos" at bounding box center [161, 275] width 194 height 40
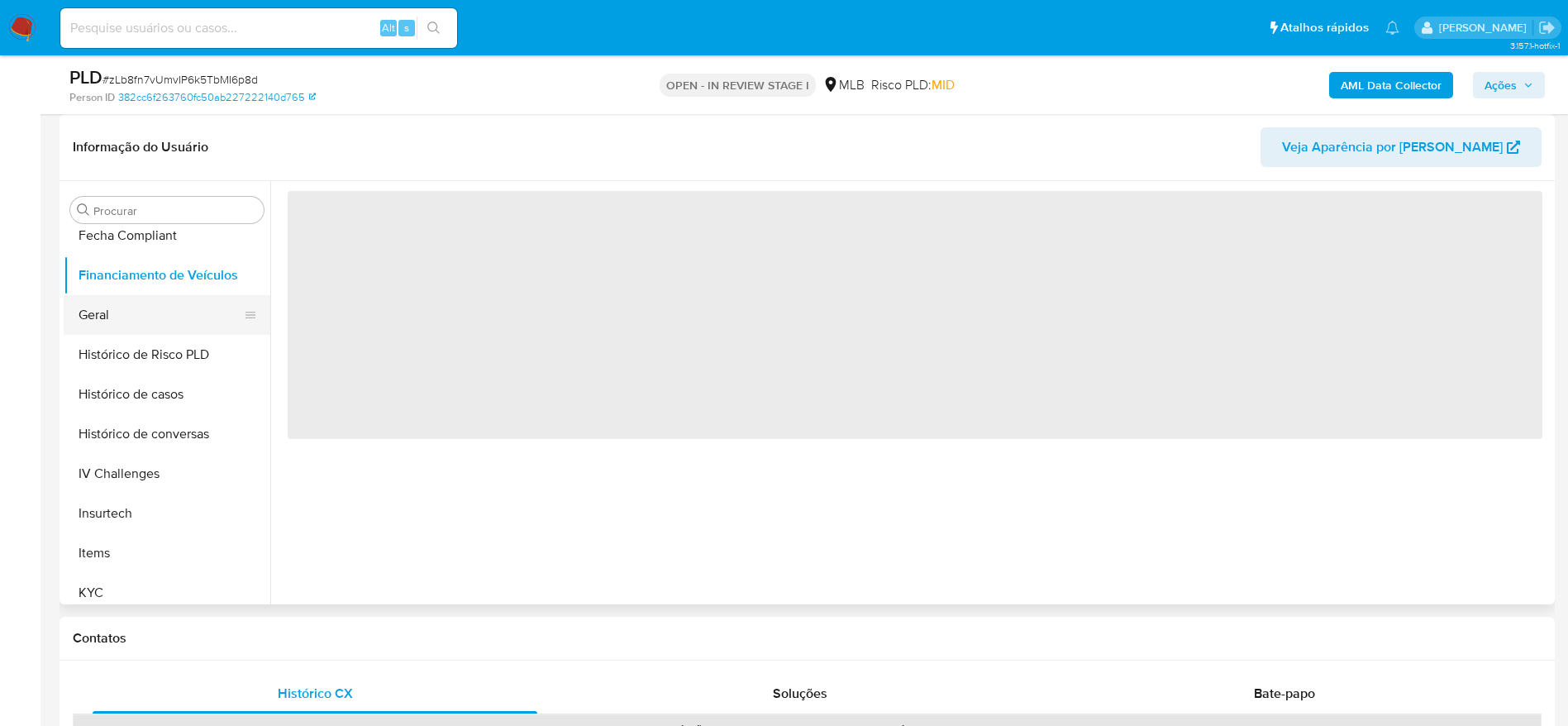
scroll to position [0, 0]
click at [116, 312] on button "Geral" at bounding box center [161, 315] width 194 height 40
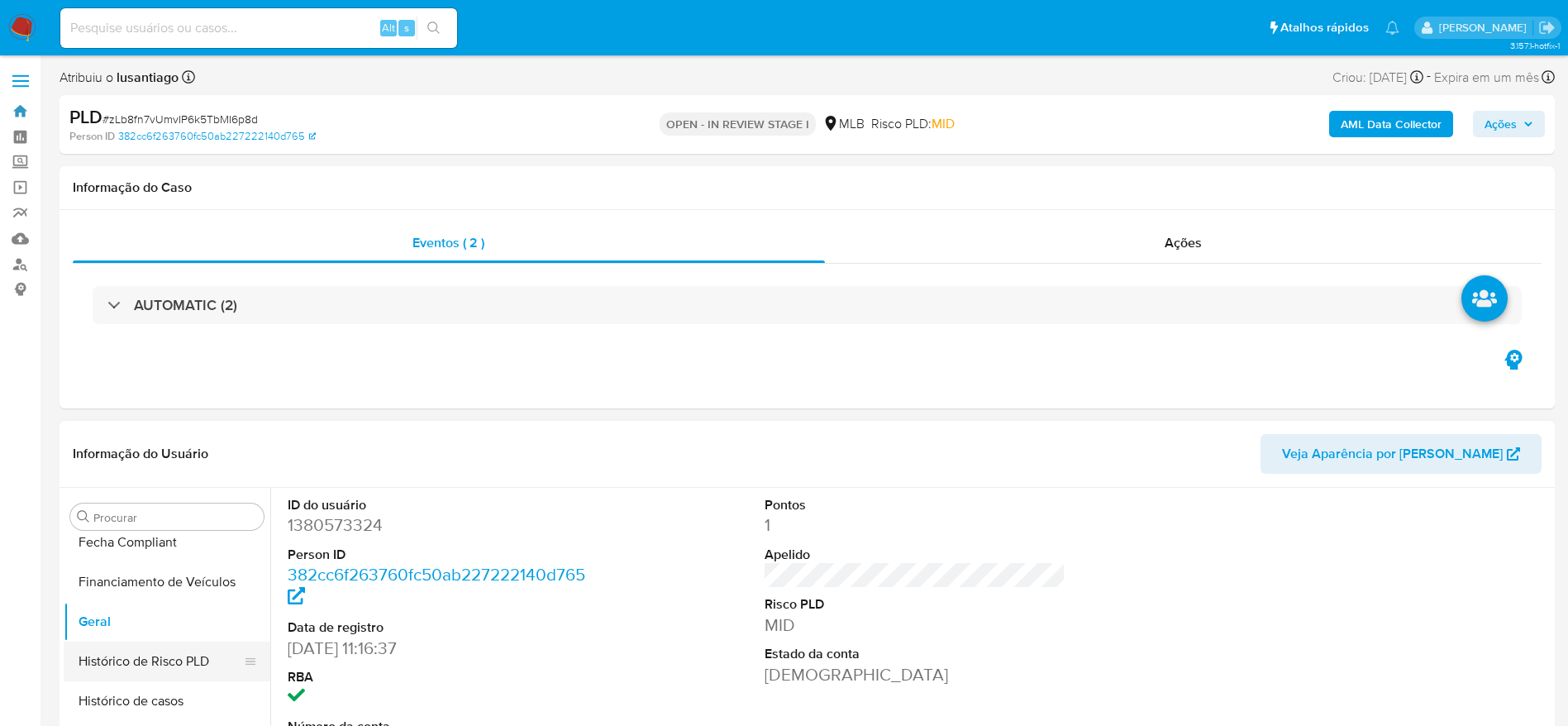
scroll to position [124, 0]
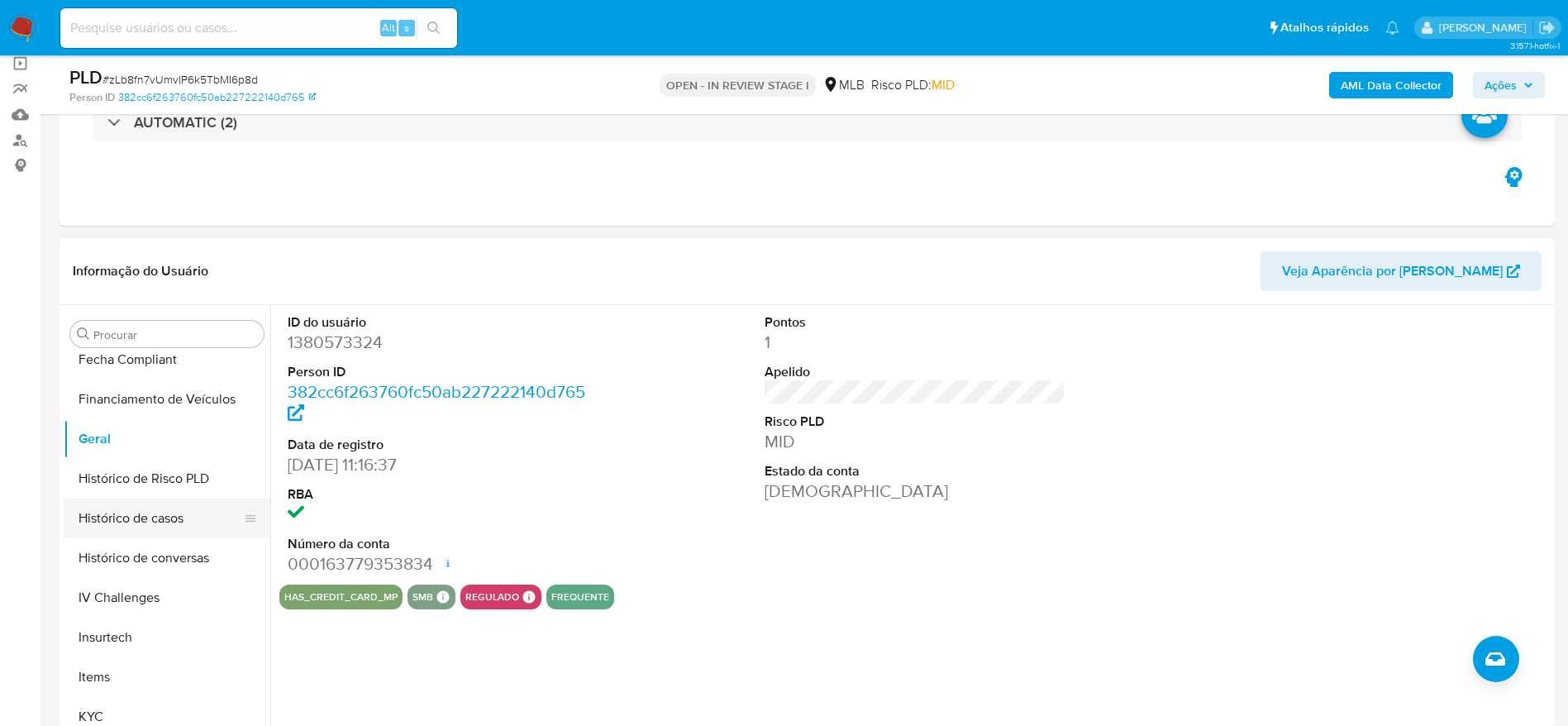
click at [146, 531] on button "Histórico de casos" at bounding box center [161, 519] width 194 height 40
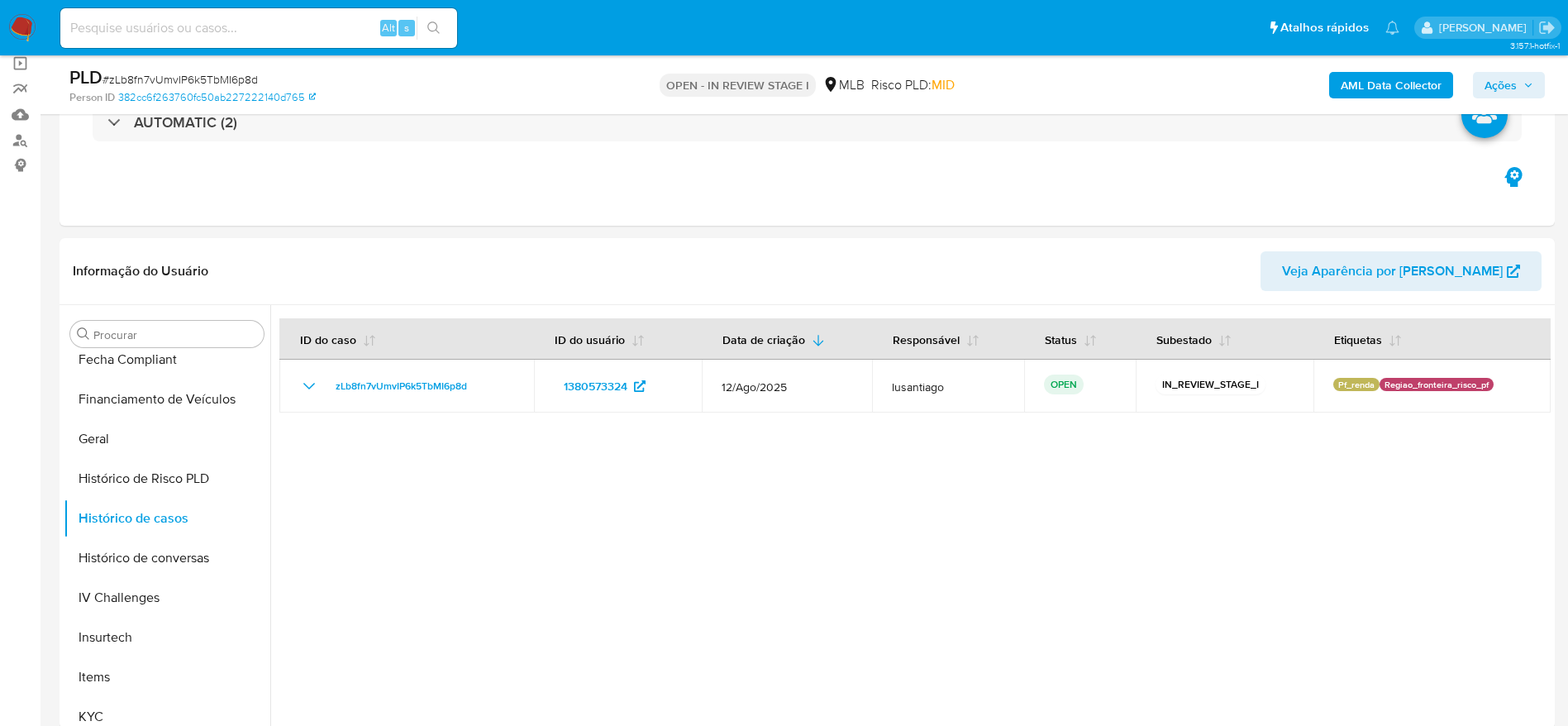
drag, startPoint x: 1491, startPoint y: 73, endPoint x: 1478, endPoint y: 85, distance: 17.7
click at [1493, 73] on span "Ações" at bounding box center [1500, 85] width 32 height 26
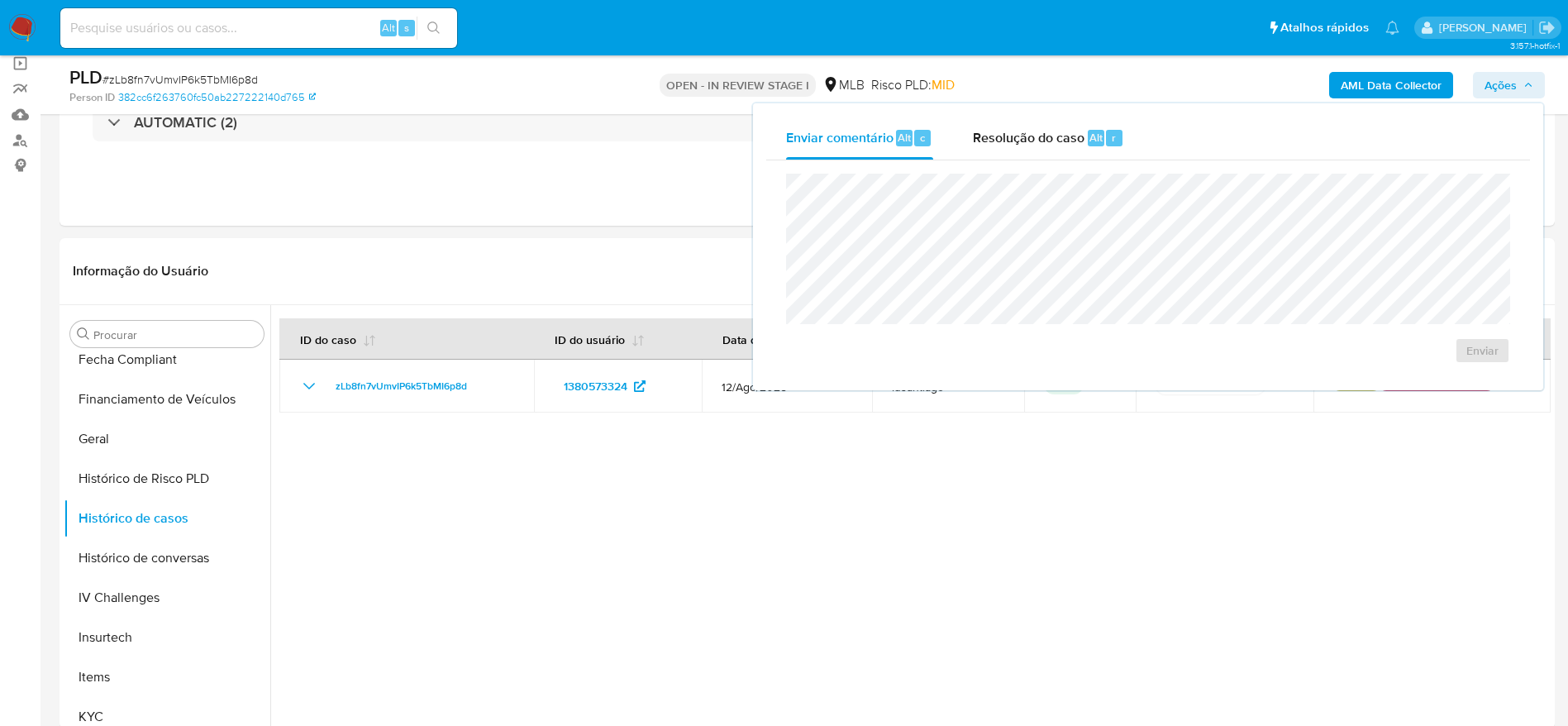
drag, startPoint x: 1004, startPoint y: 133, endPoint x: 998, endPoint y: 168, distance: 35.5
click at [1005, 141] on span "Resolução do caso" at bounding box center [1029, 137] width 112 height 19
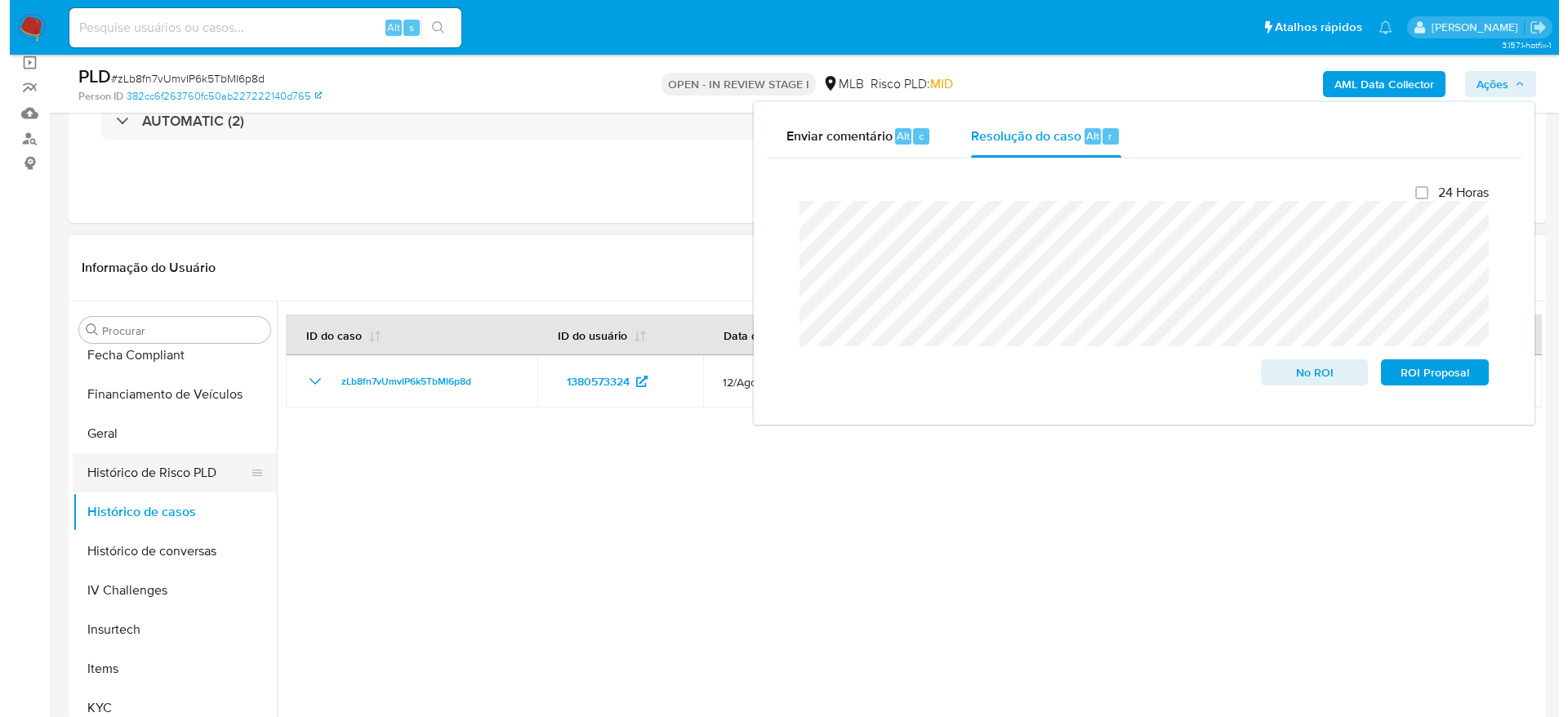
scroll to position [0, 0]
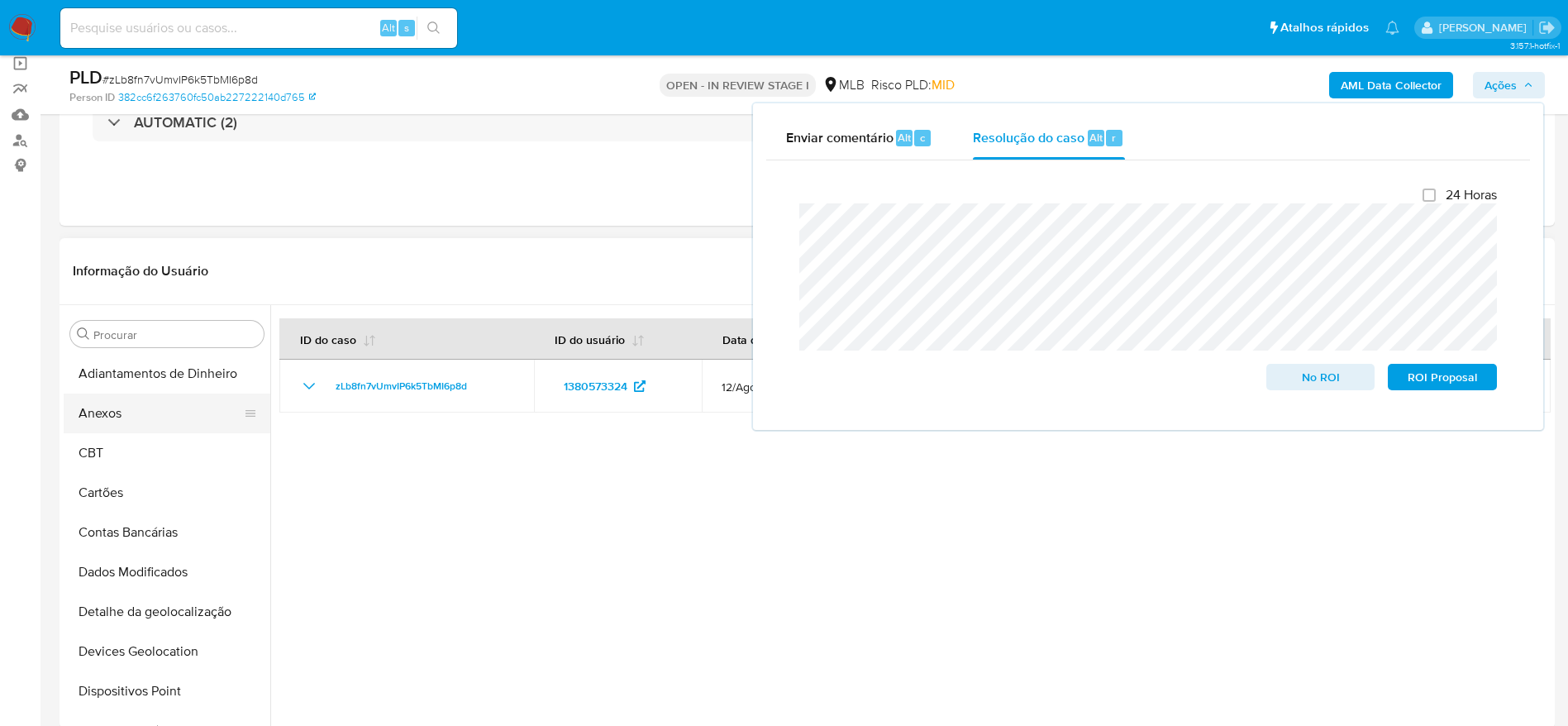
click at [126, 409] on button "Anexos" at bounding box center [161, 413] width 194 height 40
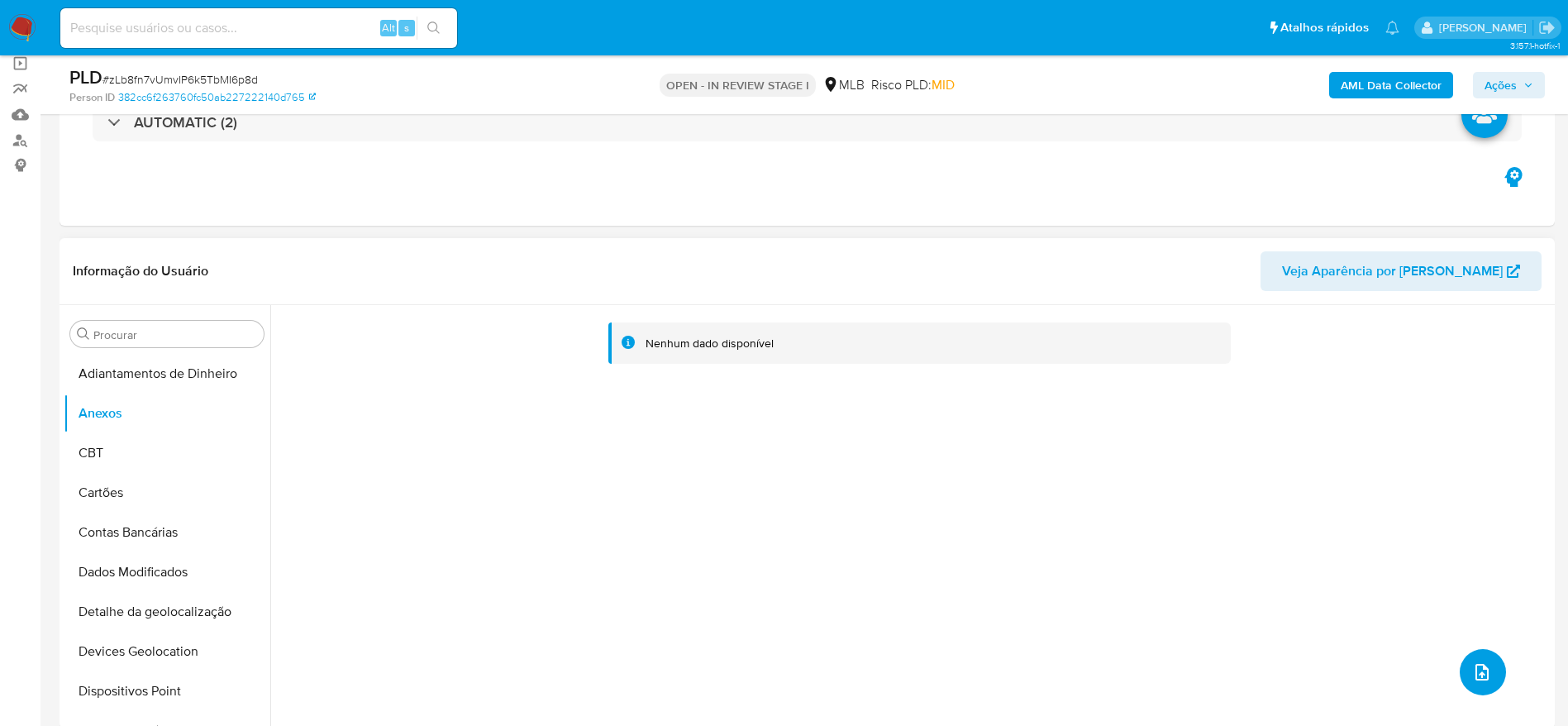
click at [1477, 670] on icon "upload-file" at bounding box center [1481, 672] width 20 height 20
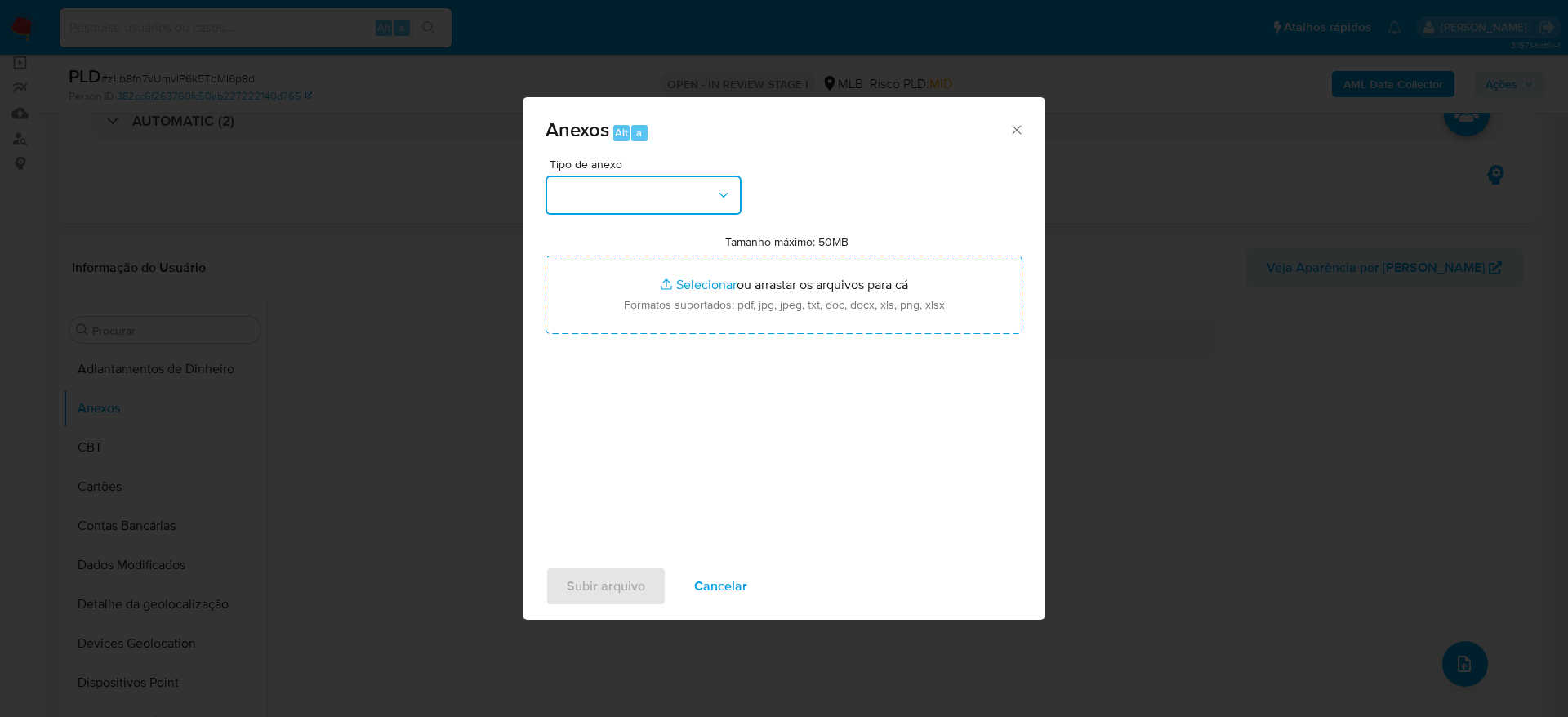
click at [656, 186] on button "button" at bounding box center [644, 195] width 196 height 39
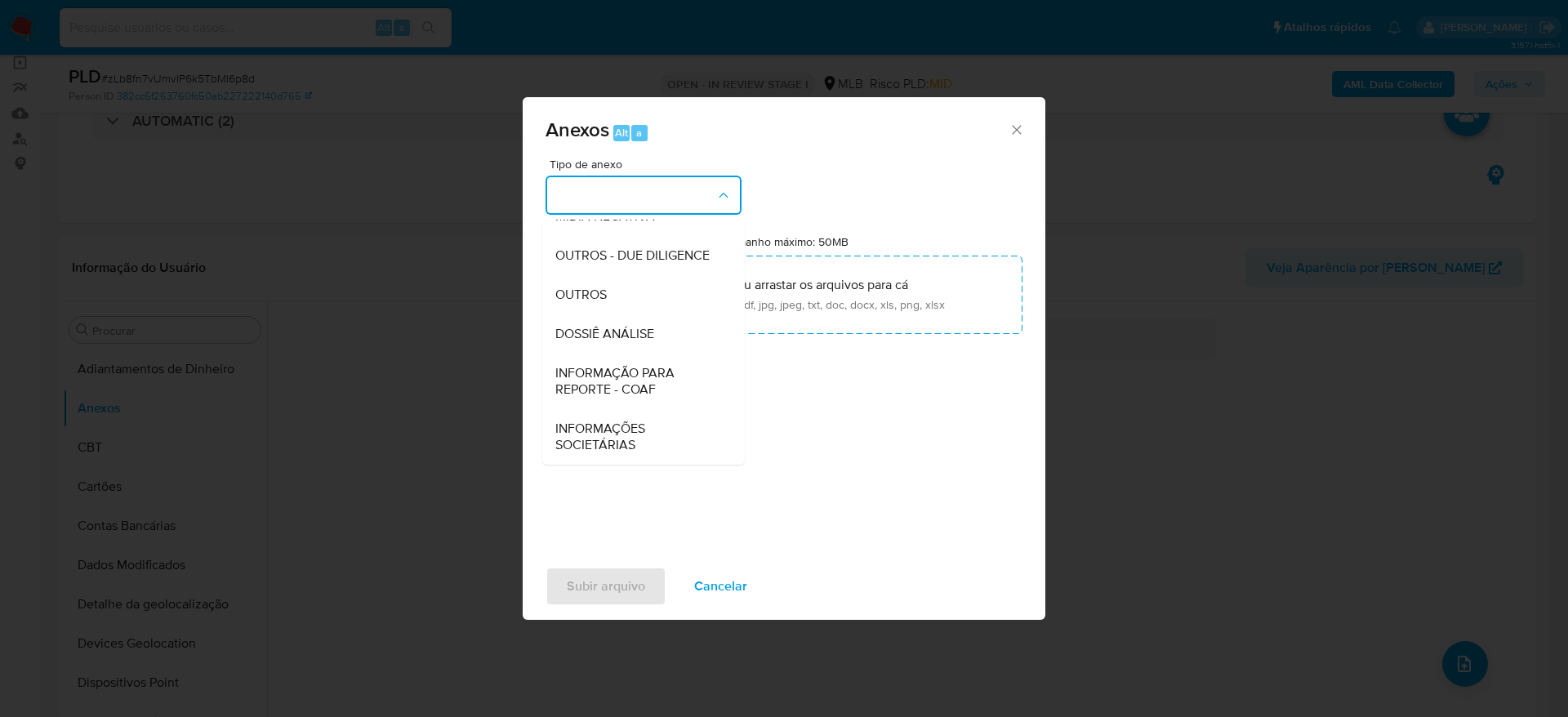
scroll to position [252, 0]
click at [723, 583] on span "Cancelar" at bounding box center [721, 586] width 53 height 36
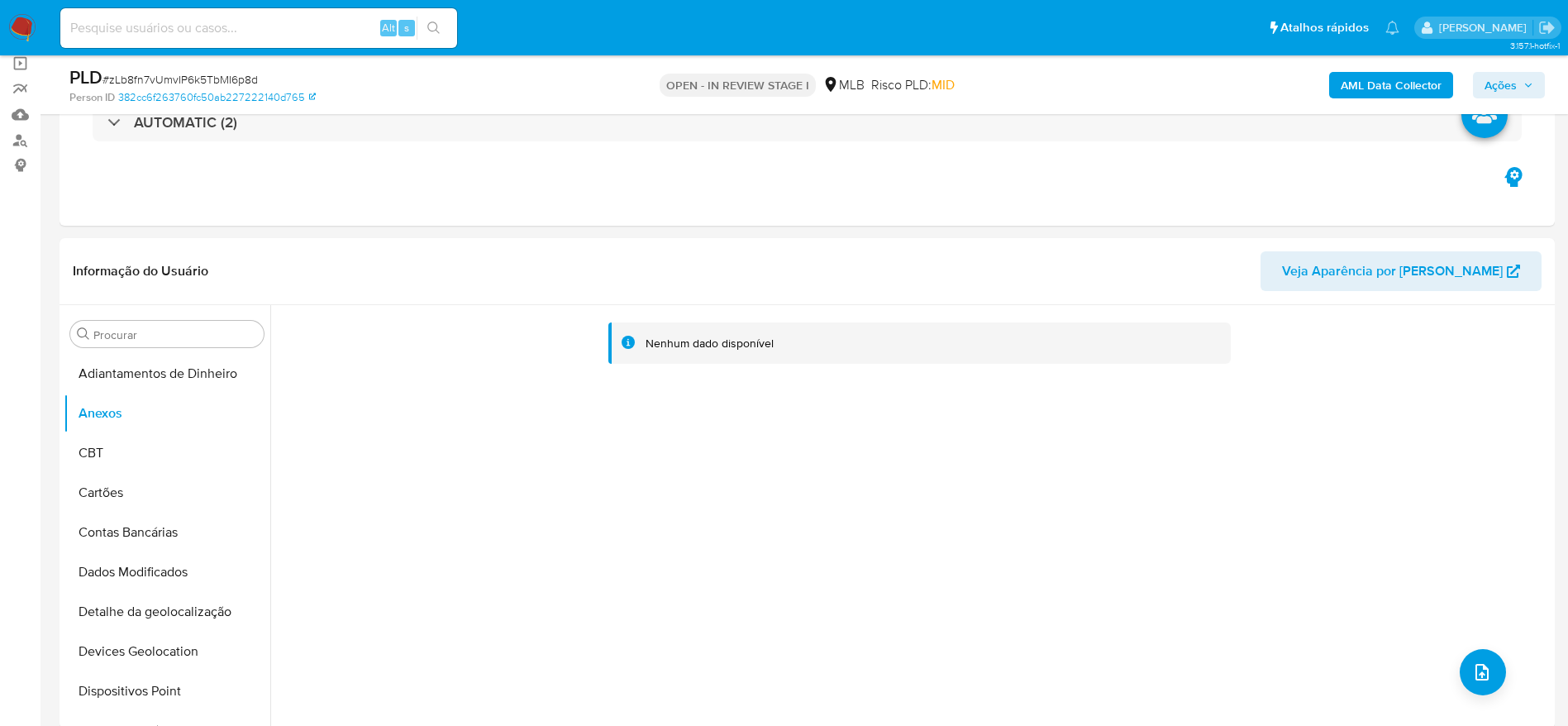
click at [1396, 82] on b "AML Data Collector" at bounding box center [1391, 85] width 101 height 26
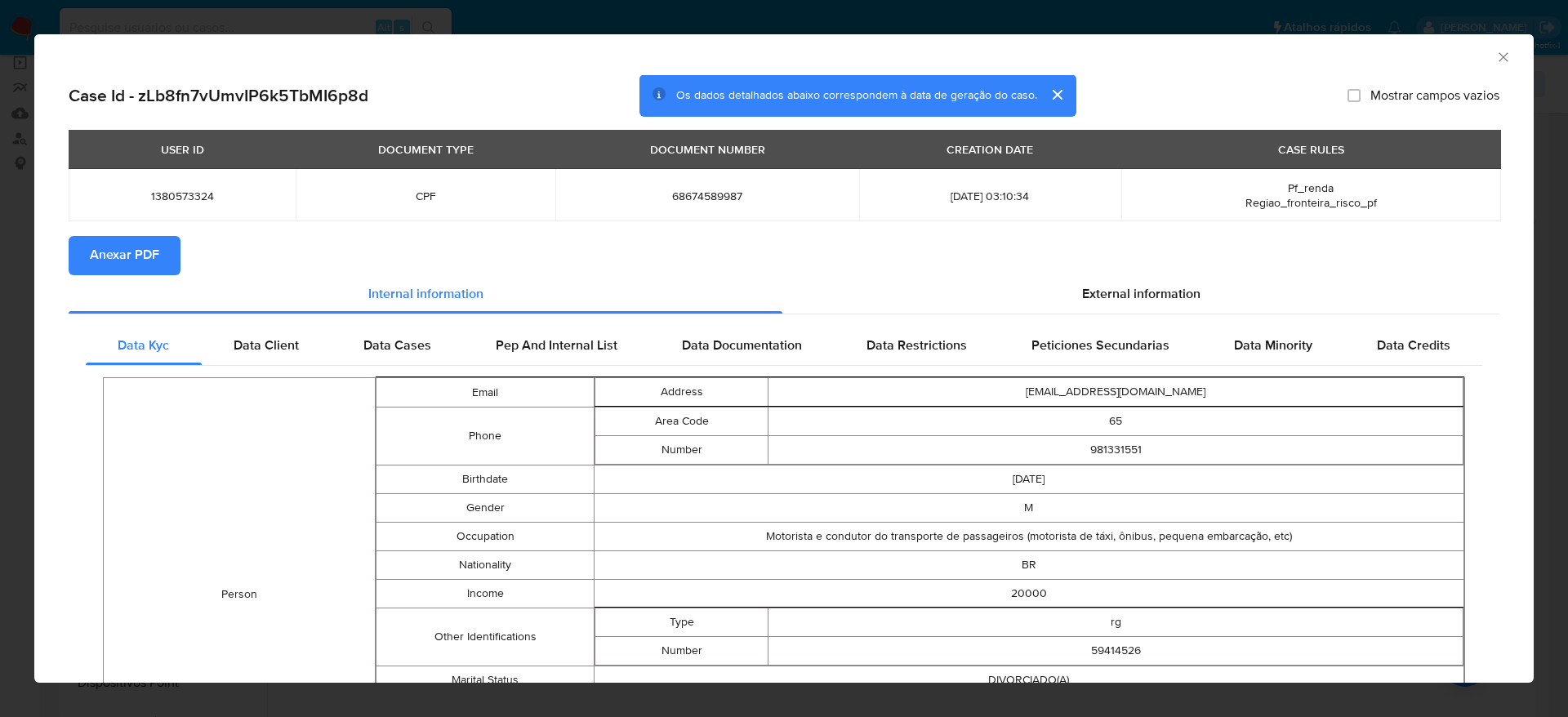
click at [145, 258] on span "Anexar PDF" at bounding box center [125, 256] width 70 height 36
click at [1495, 55] on icon "Fechar a janela" at bounding box center [1504, 58] width 17 height 17
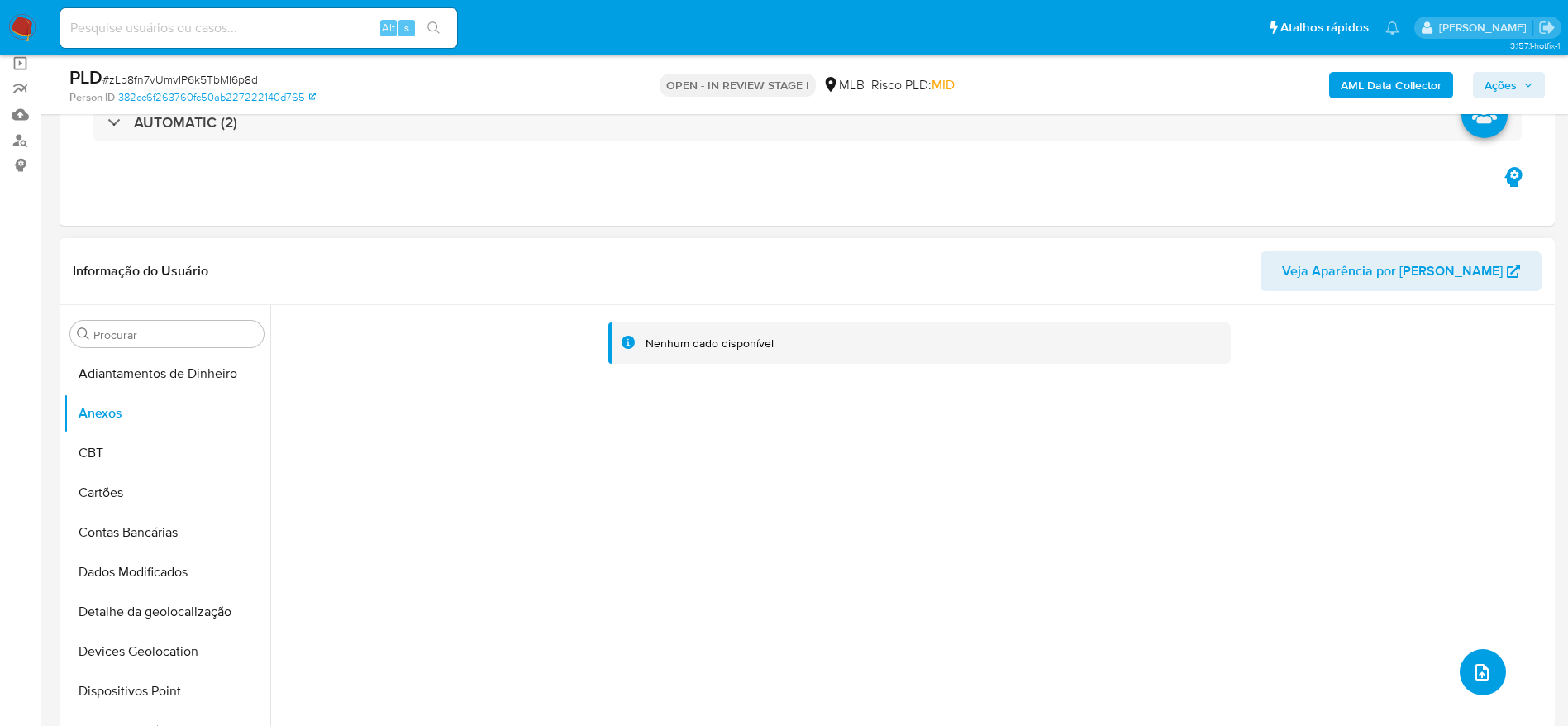
click at [1486, 681] on button "upload-file" at bounding box center [1482, 671] width 46 height 46
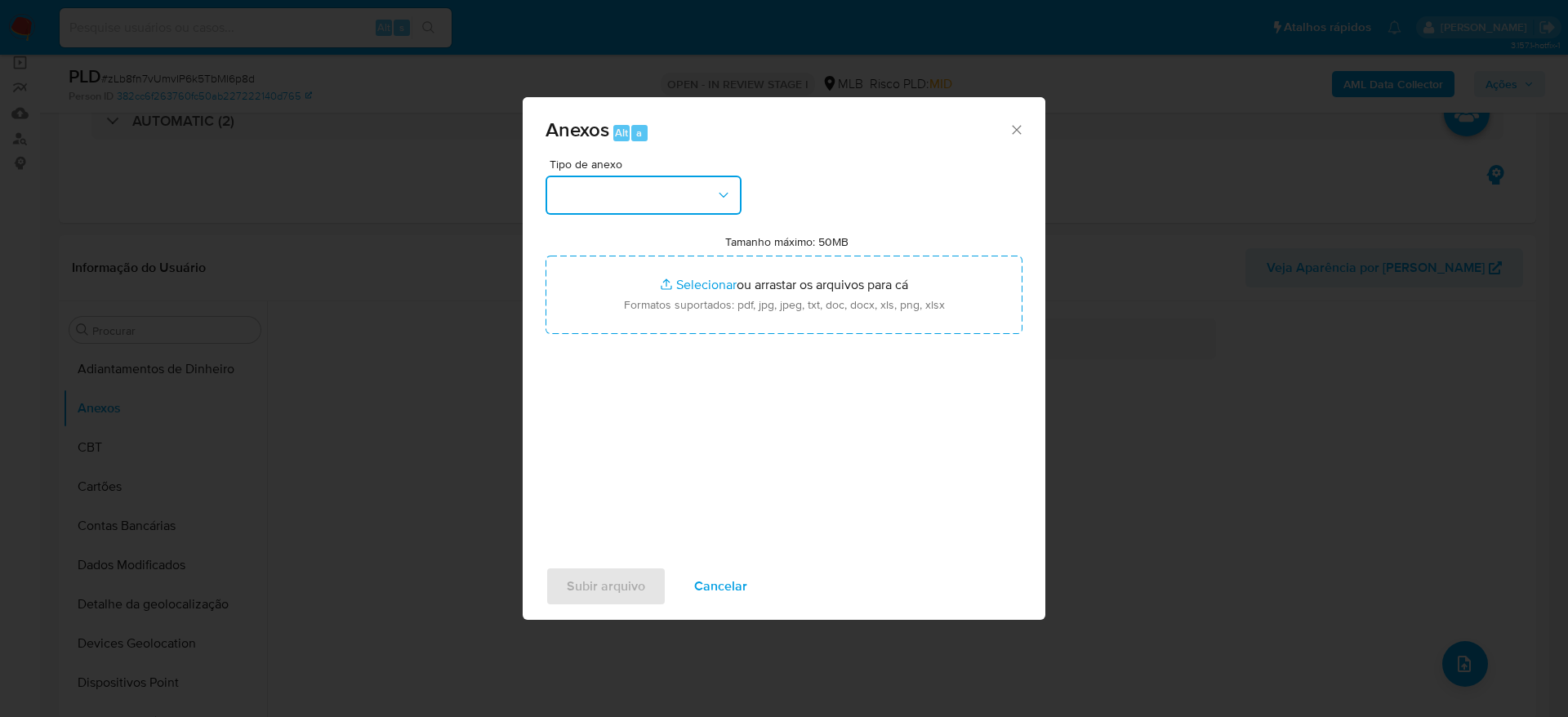
click at [686, 201] on button "button" at bounding box center [644, 195] width 196 height 39
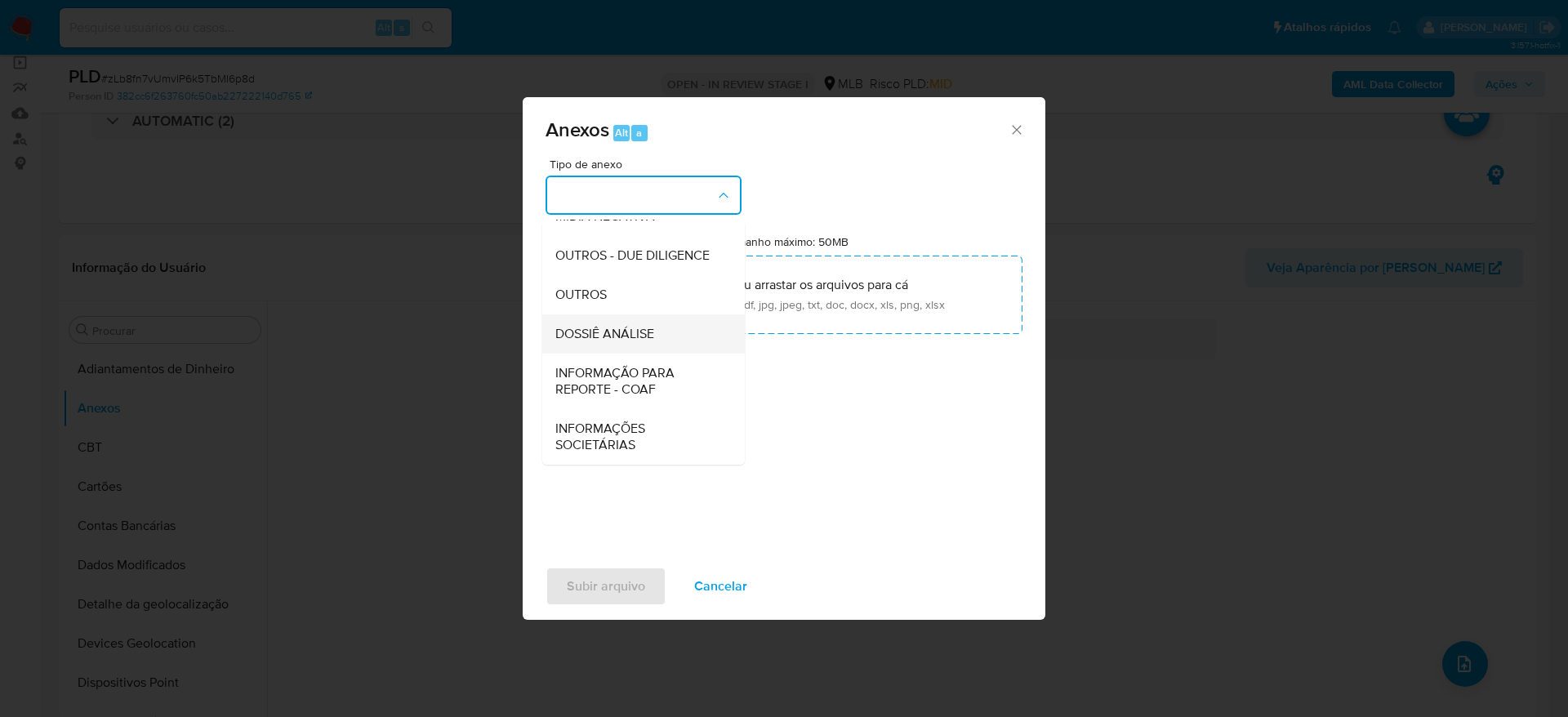
click at [613, 337] on span "DOSSIÊ ANÁLISE" at bounding box center [605, 334] width 99 height 17
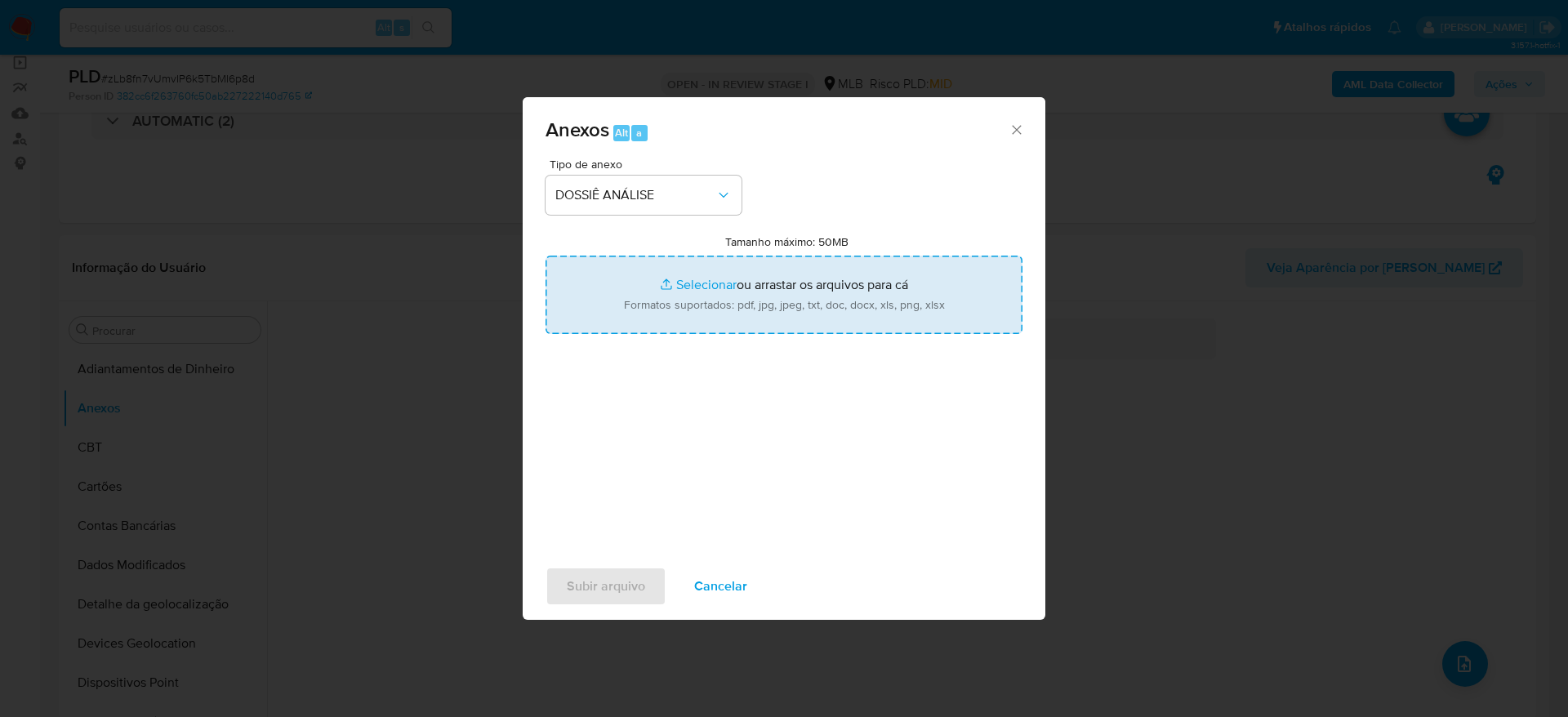
type input "C:\fakepath\SAR - XXXXXX - CPF 68674589987 - MARCOS ROBERTO DE OLIVEIRA.pdf"
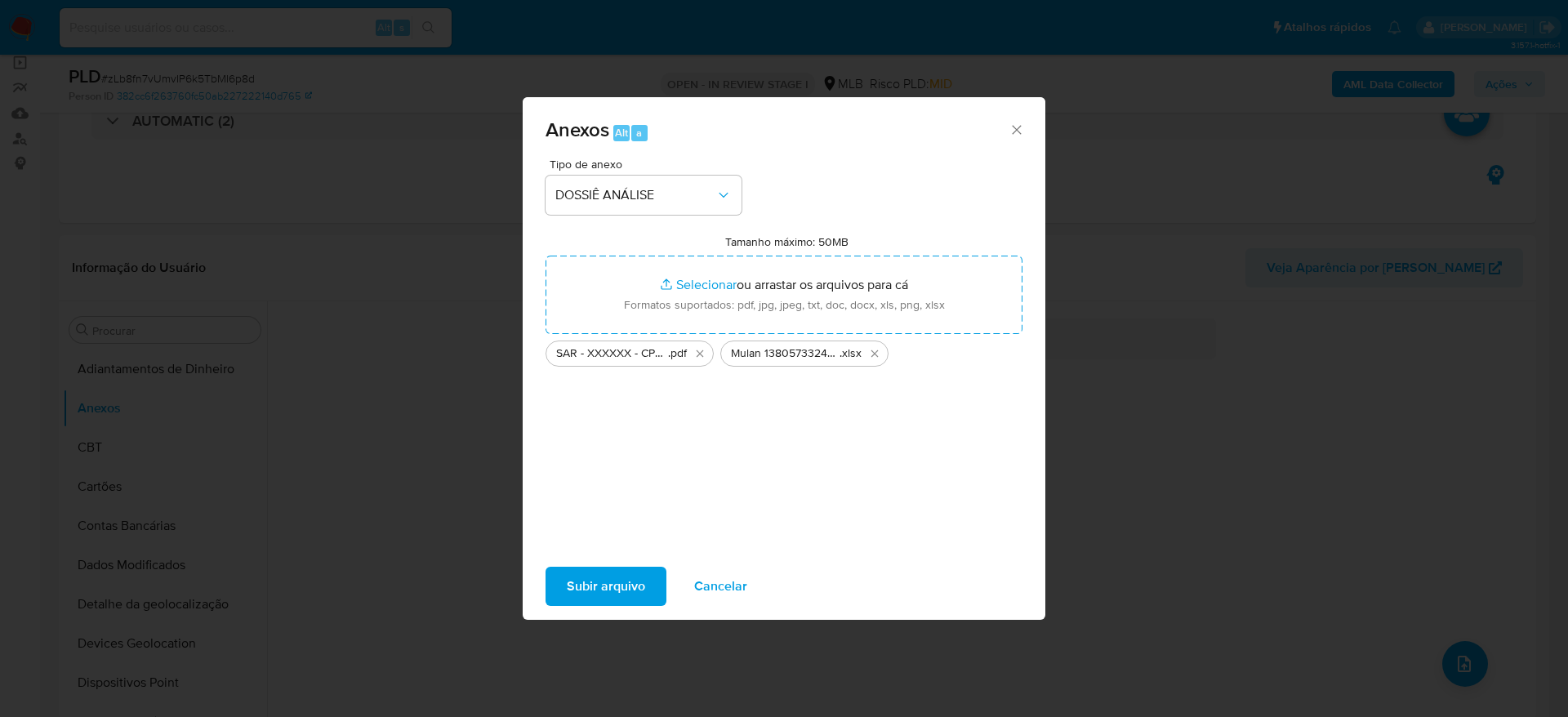
click at [636, 575] on span "Subir arquivo" at bounding box center [606, 586] width 78 height 36
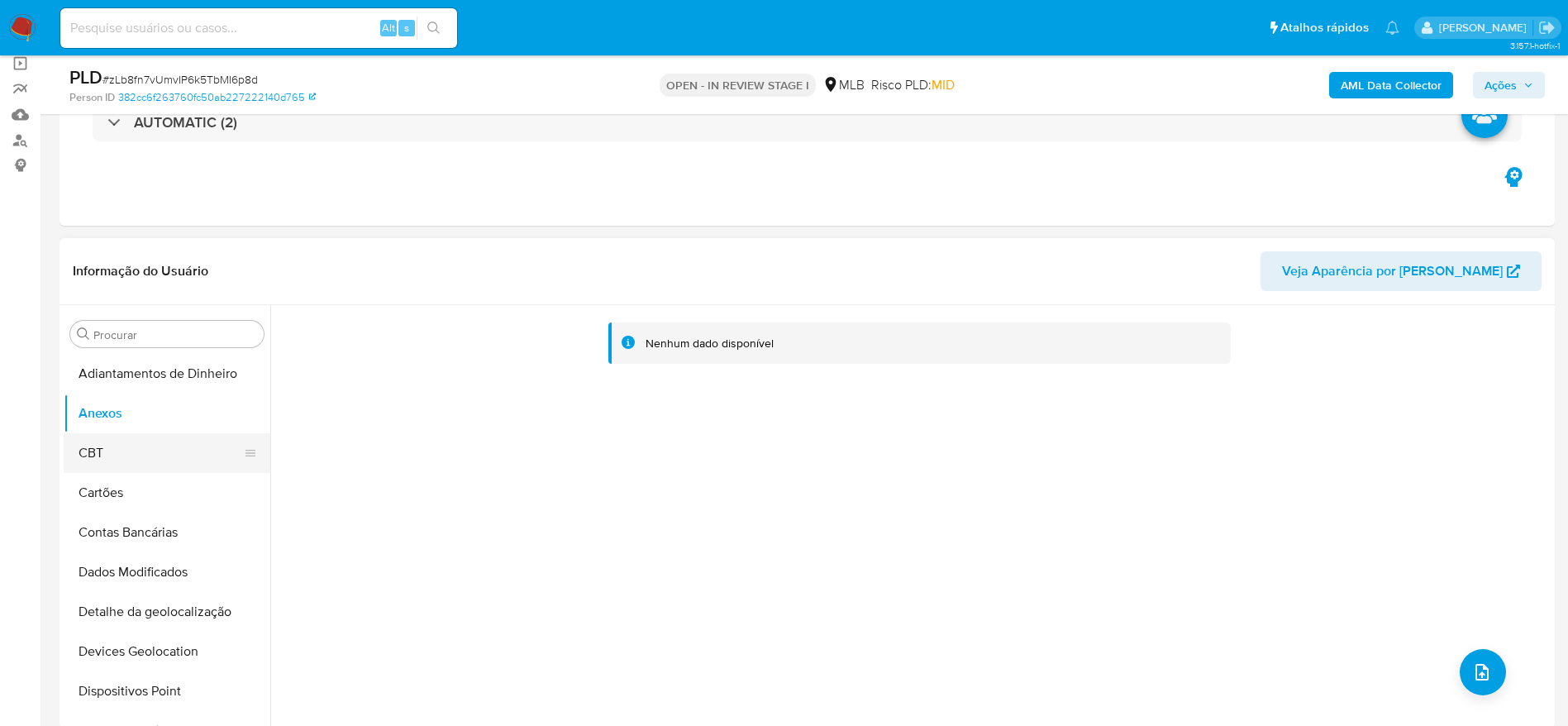
click at [154, 450] on button "CBT" at bounding box center [161, 453] width 194 height 40
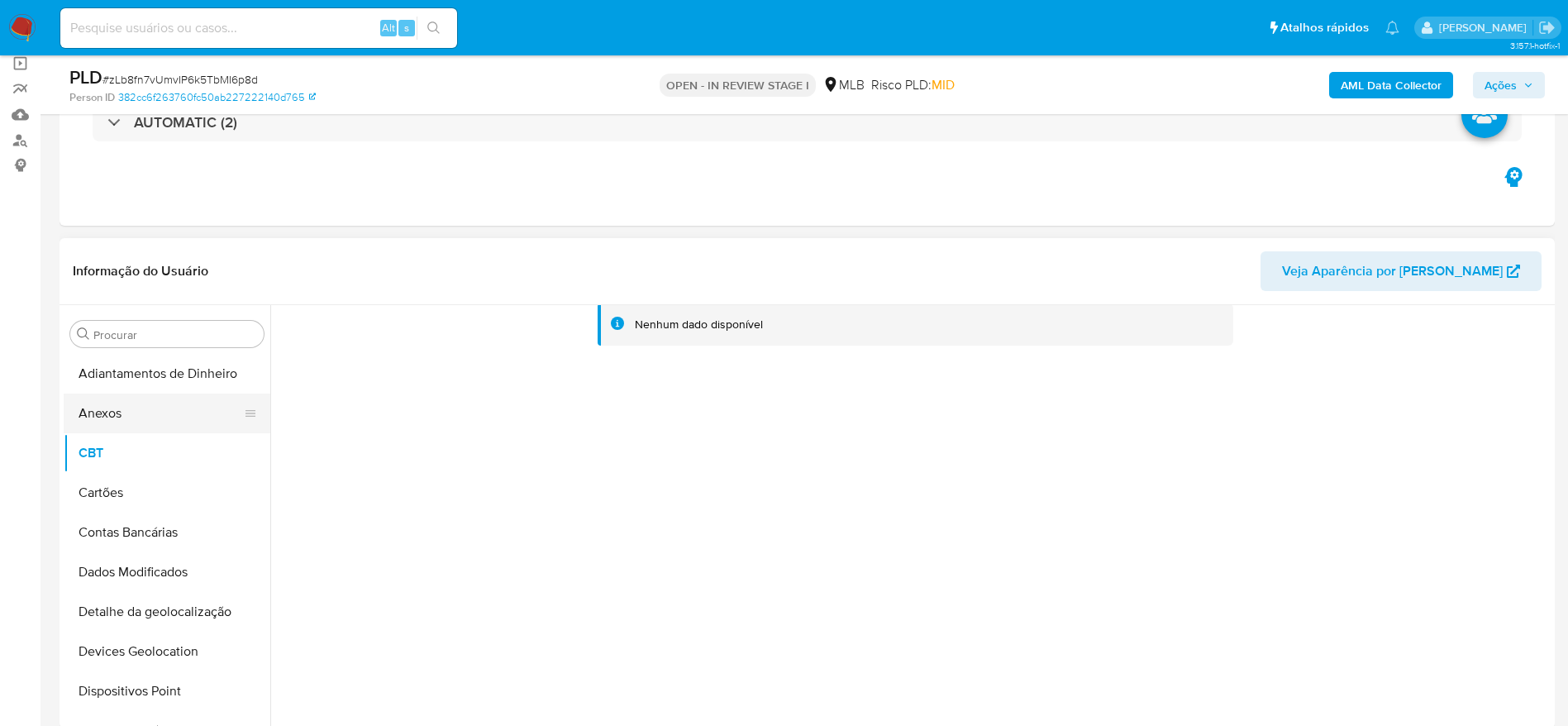
click at [151, 420] on button "Anexos" at bounding box center [161, 413] width 194 height 40
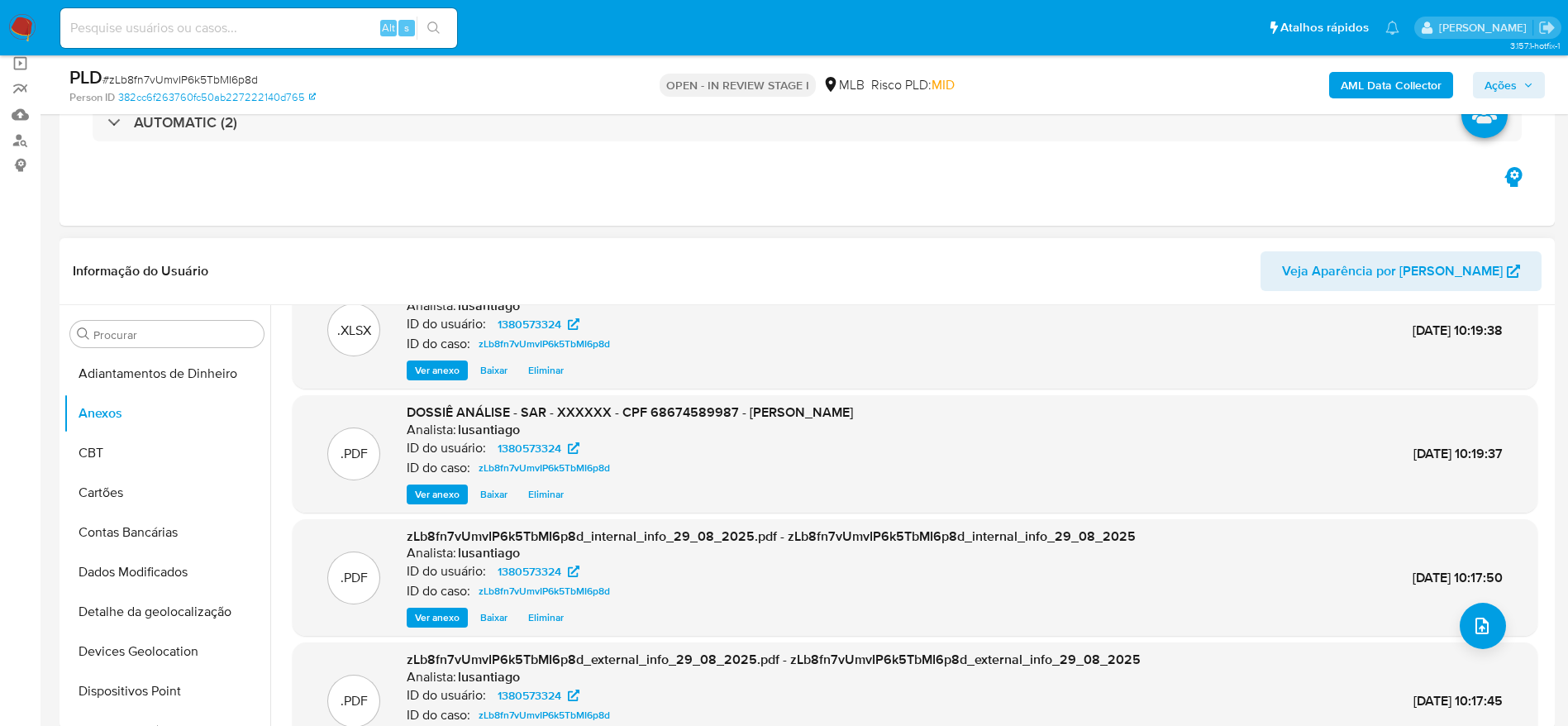
scroll to position [0, 0]
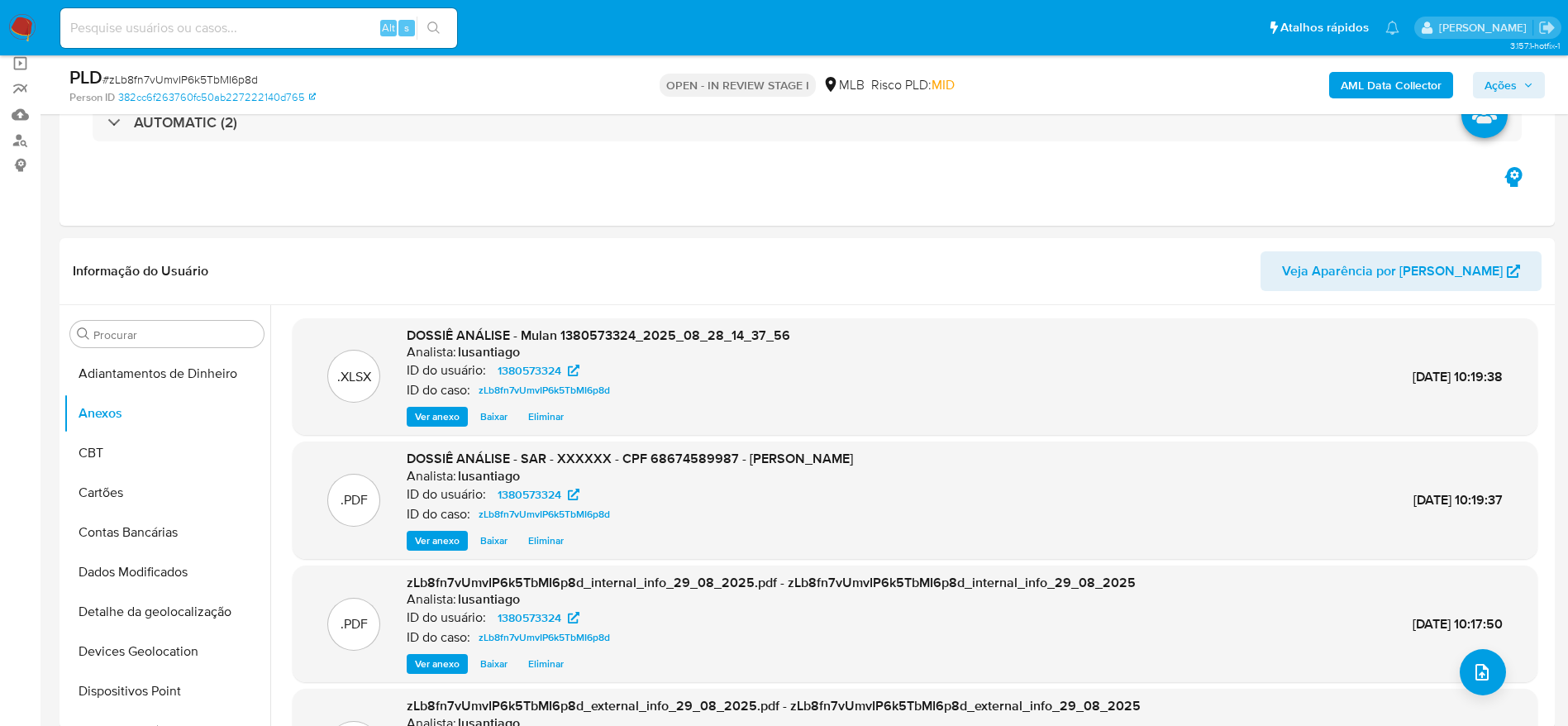
click at [1507, 73] on span "Ações" at bounding box center [1500, 85] width 32 height 26
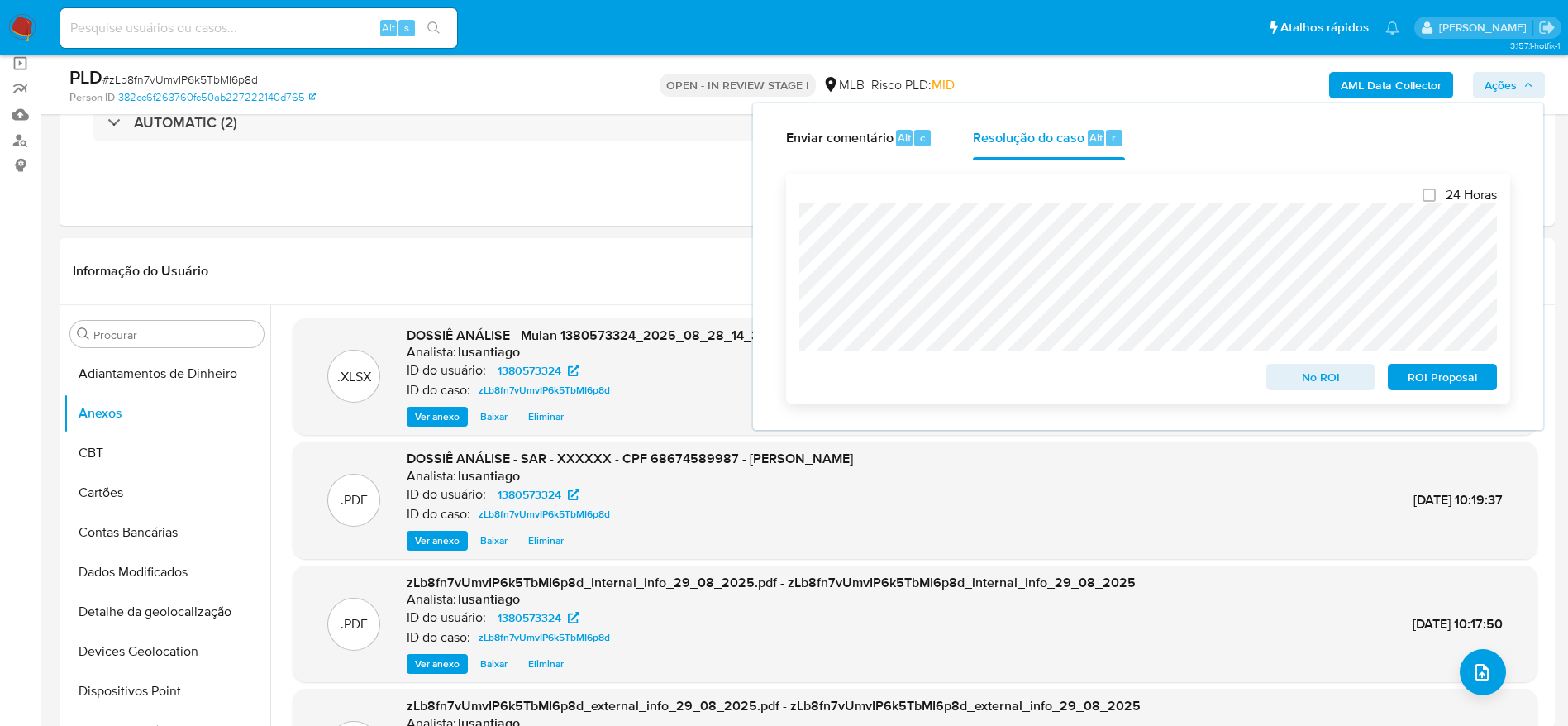
click at [1444, 372] on span "ROI Proposal" at bounding box center [1442, 377] width 86 height 24
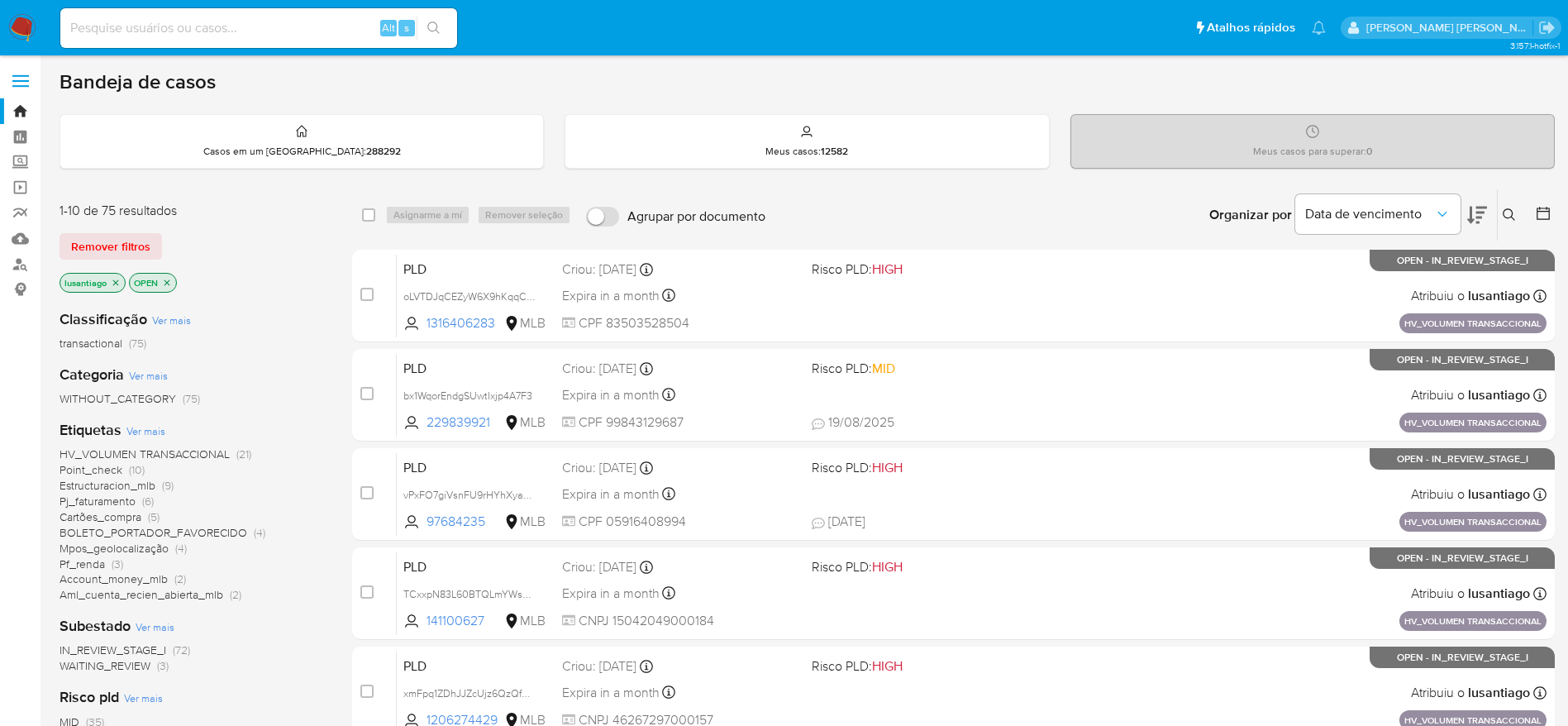
click at [170, 38] on input at bounding box center [259, 27] width 397 height 22
paste input "2149627016"
type input "2149627016"
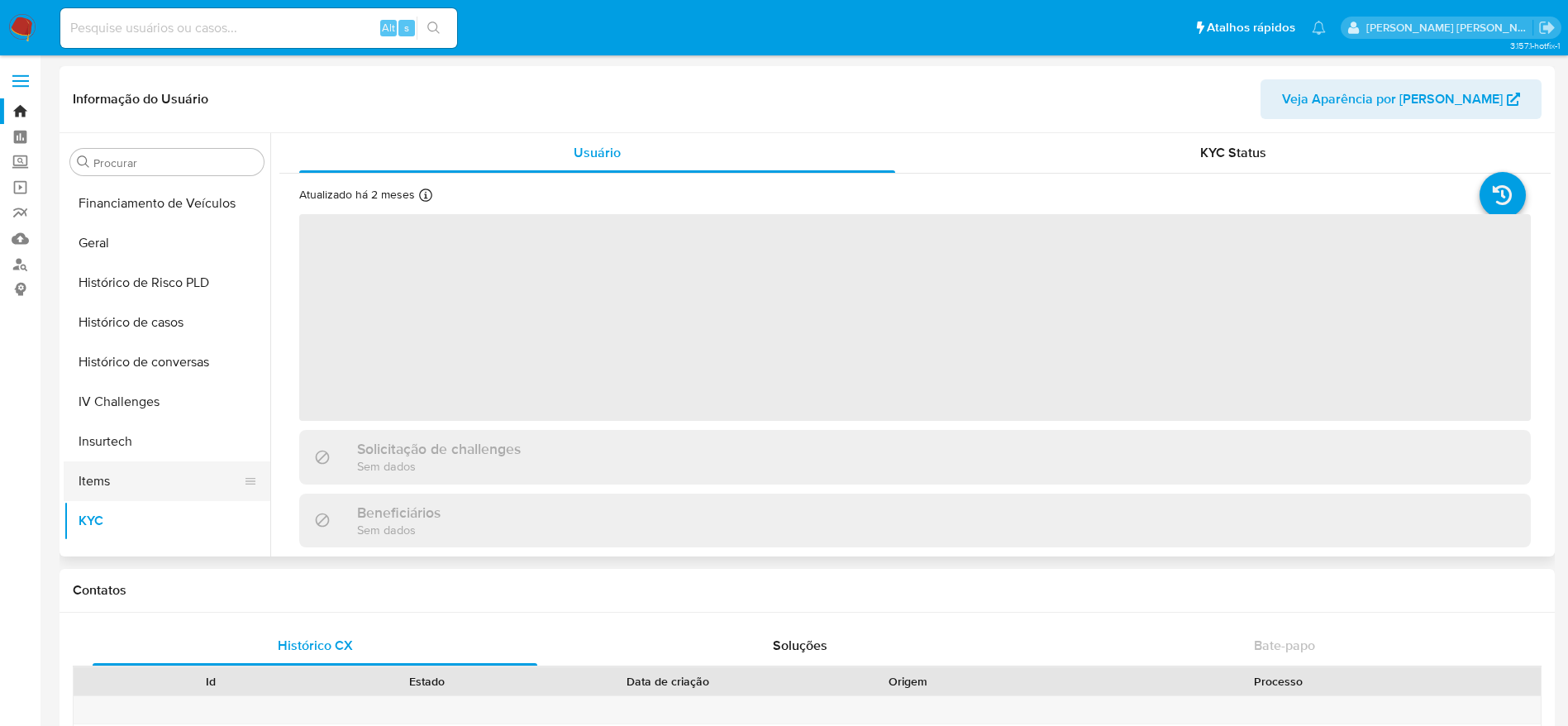
scroll to position [491, 0]
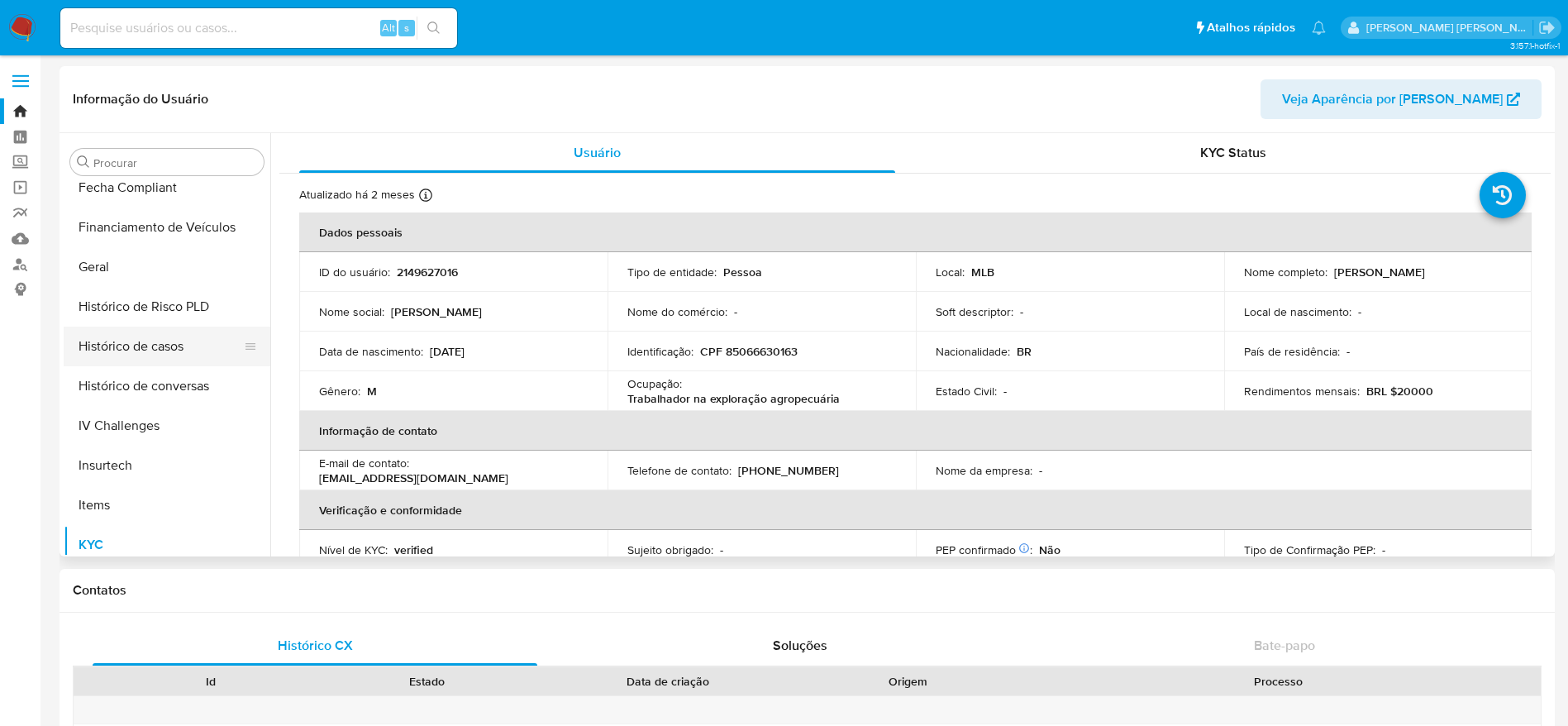
click at [156, 346] on button "Histórico de casos" at bounding box center [161, 347] width 194 height 40
select select "10"
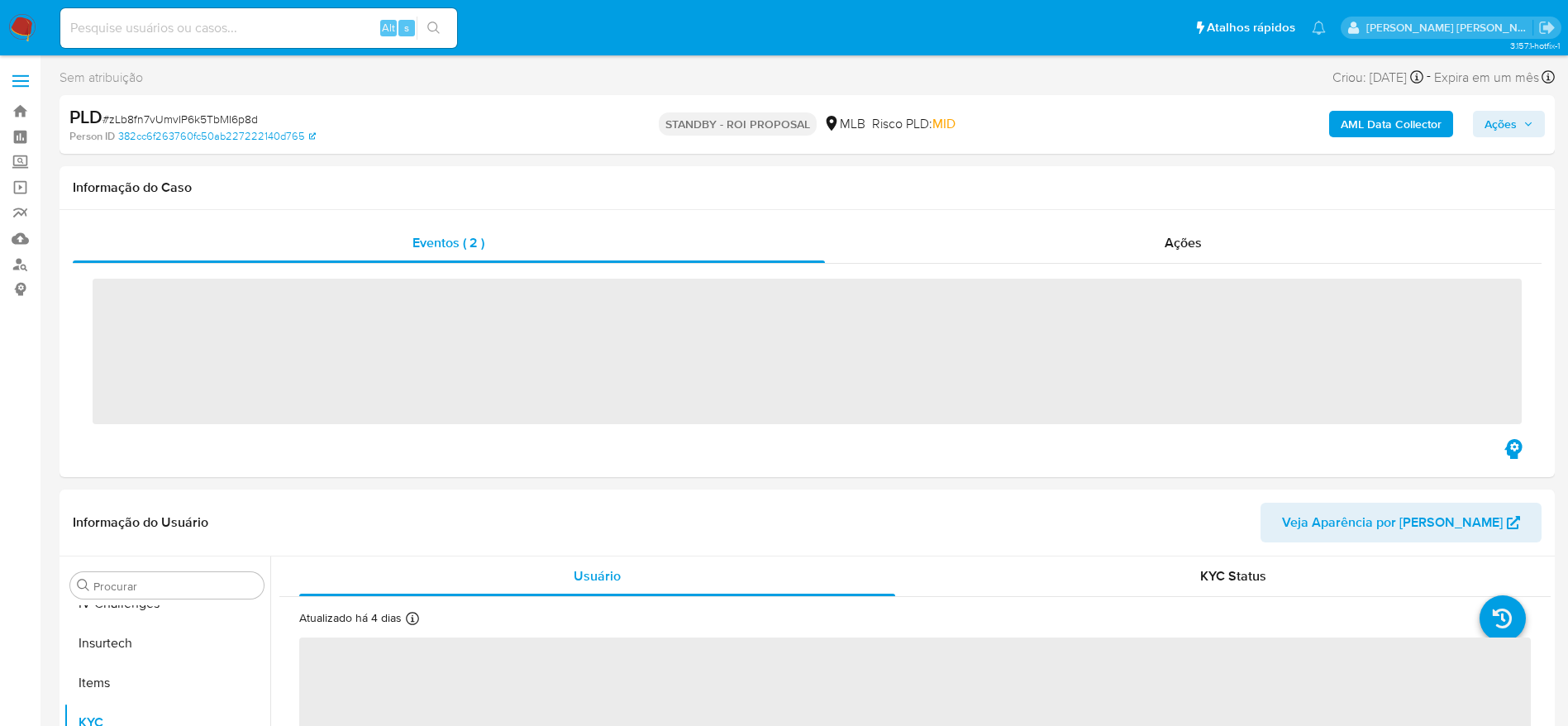
scroll to position [738, 0]
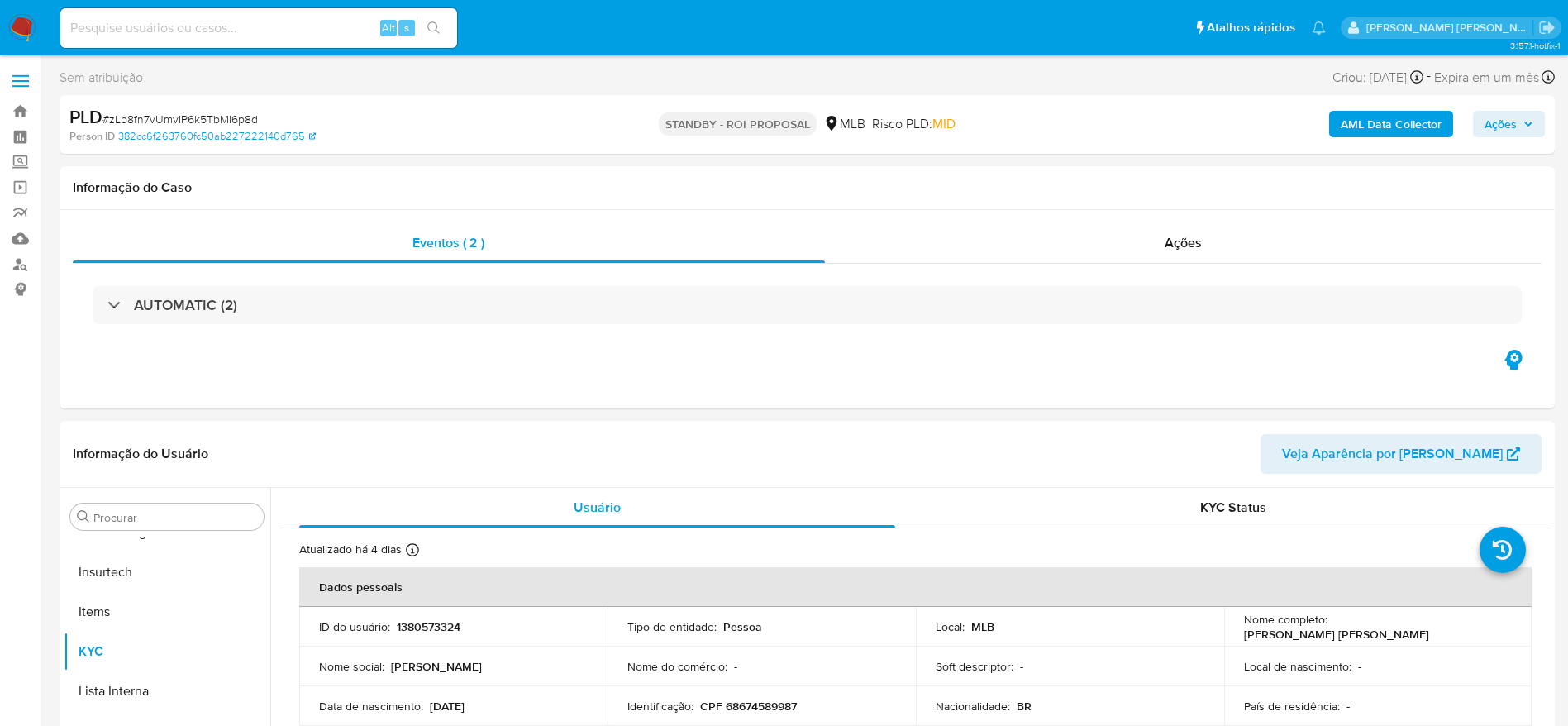
select select "10"
click at [24, 102] on link "Bandeja" at bounding box center [98, 111] width 197 height 25
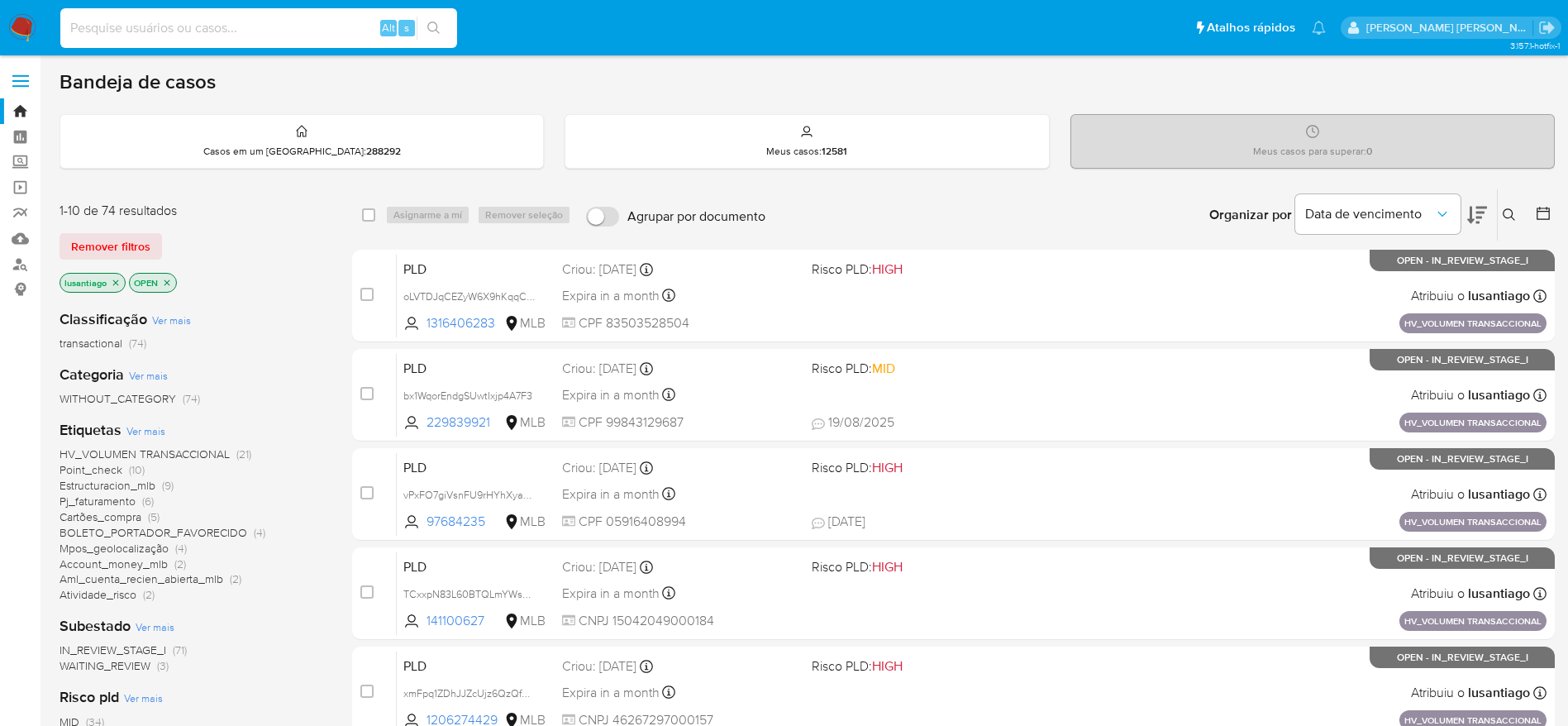
click at [209, 23] on input at bounding box center [259, 27] width 397 height 22
paste input "392623828"
type input "392623828"
click at [440, 24] on icon "search-icon" at bounding box center [434, 28] width 13 height 13
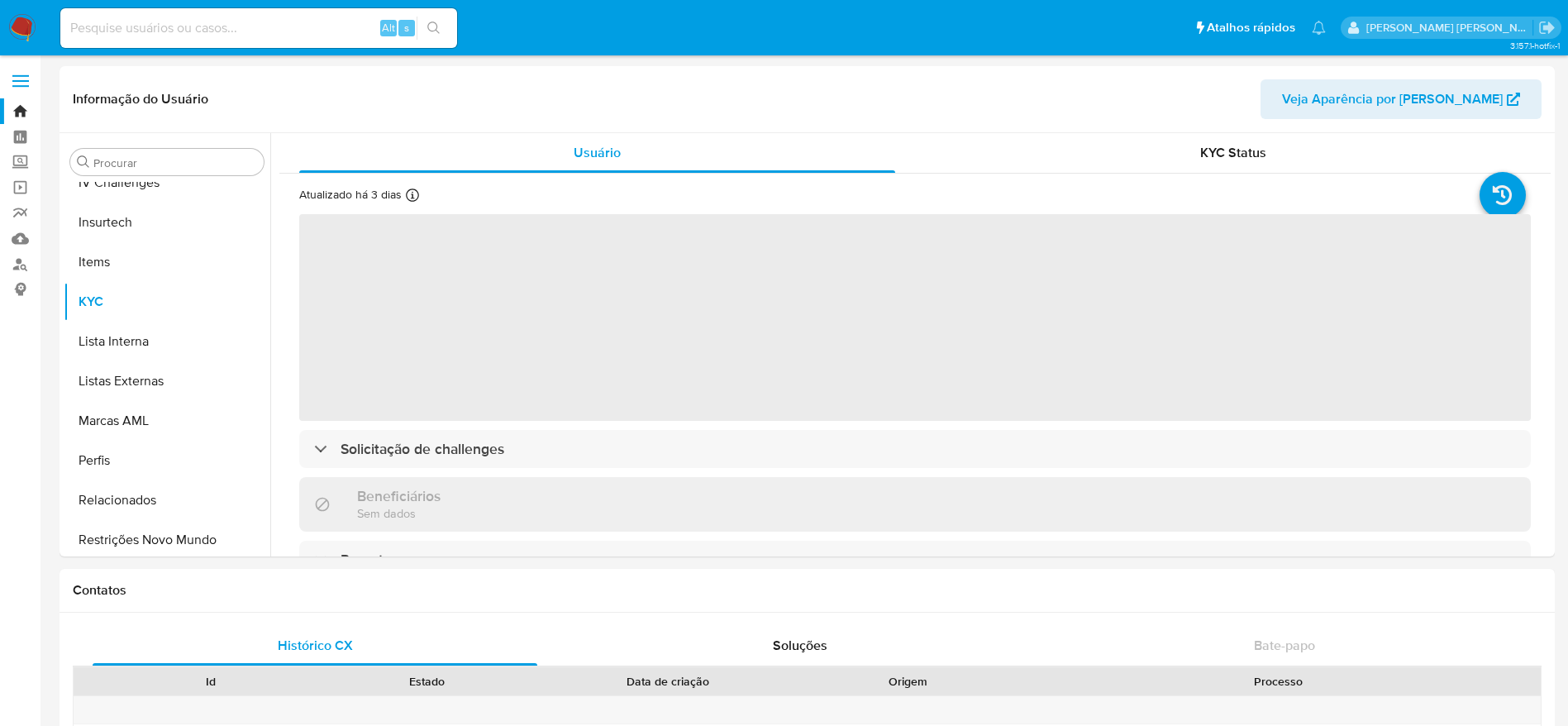
scroll to position [738, 0]
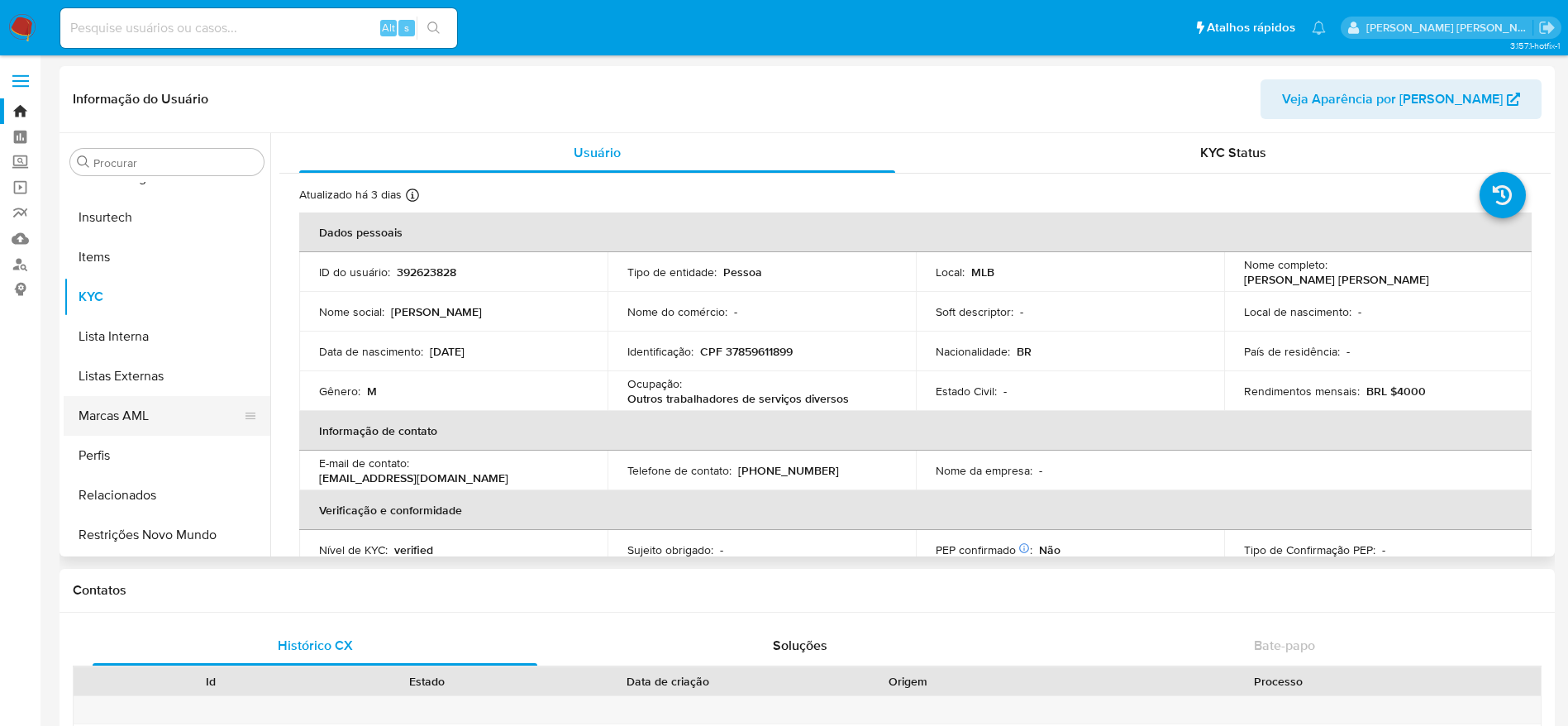
select select "10"
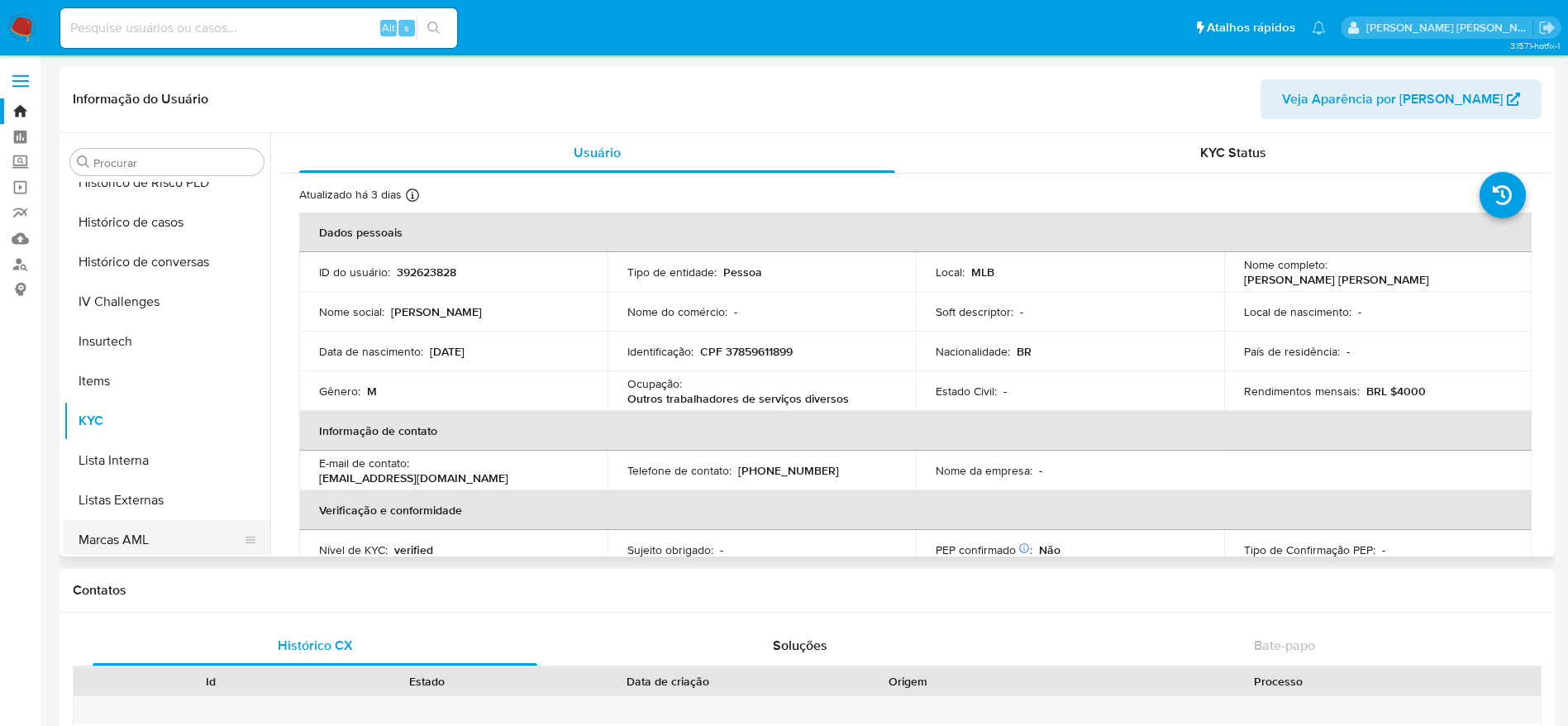
scroll to position [491, 0]
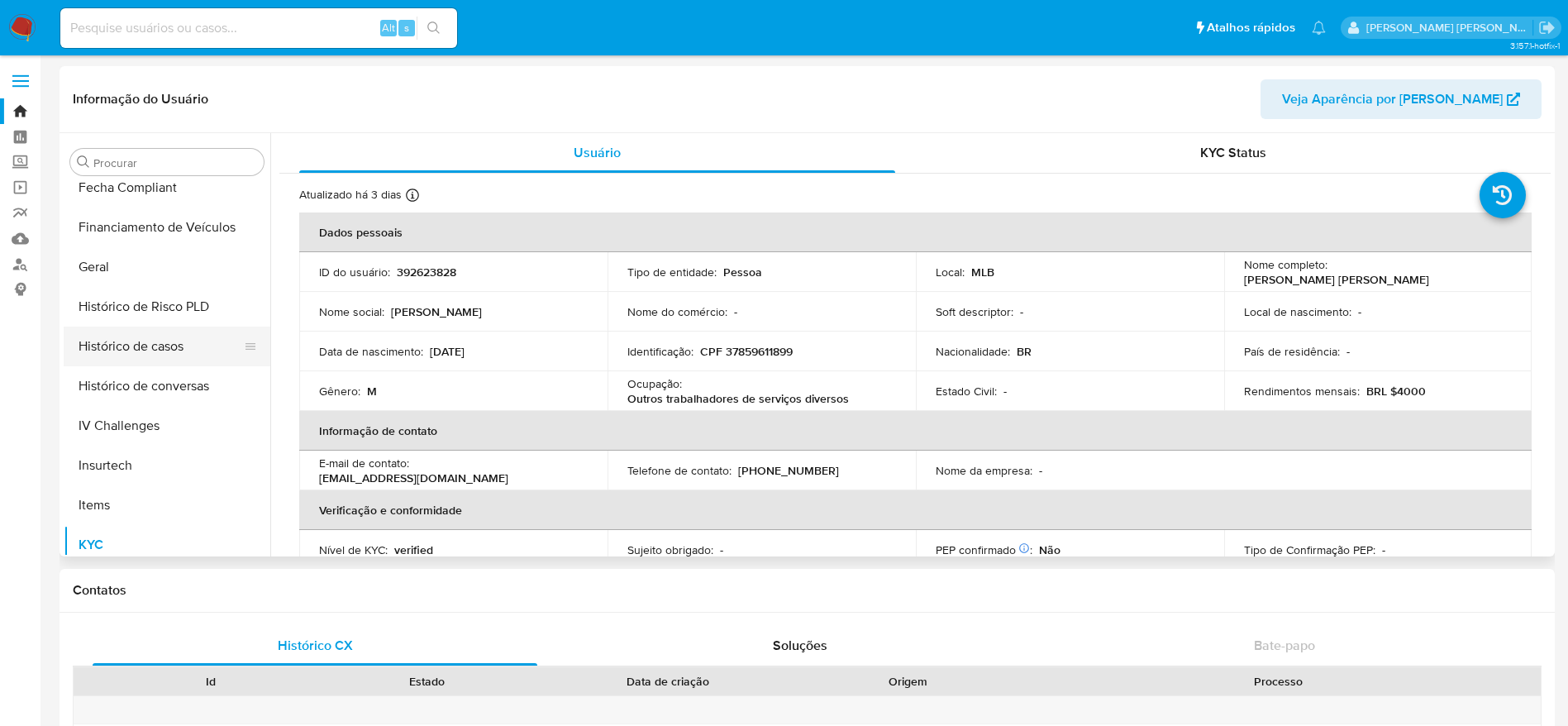
click at [152, 345] on button "Histórico de casos" at bounding box center [161, 347] width 194 height 40
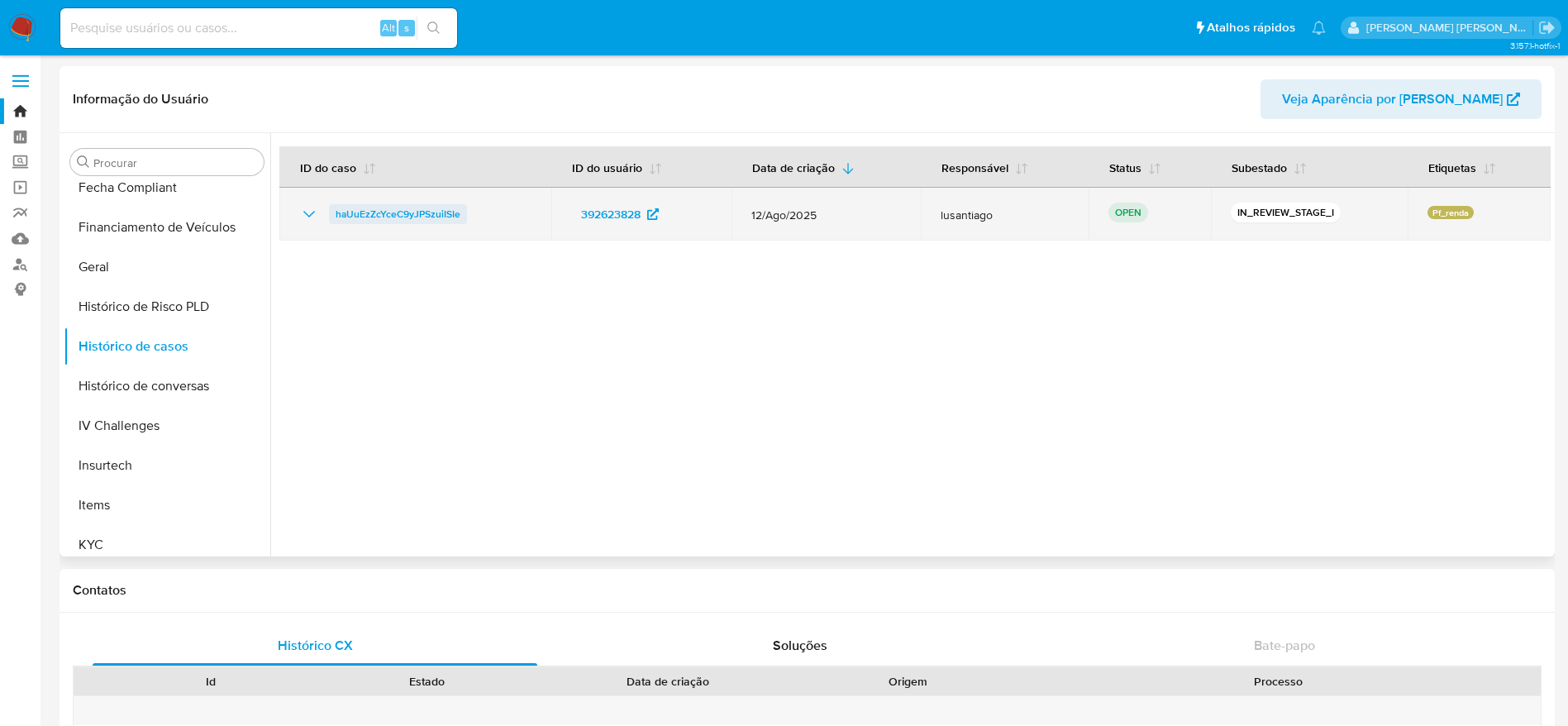
click at [398, 211] on span "haUuEzZcYceC9yJPSzuiISIe" at bounding box center [398, 214] width 125 height 20
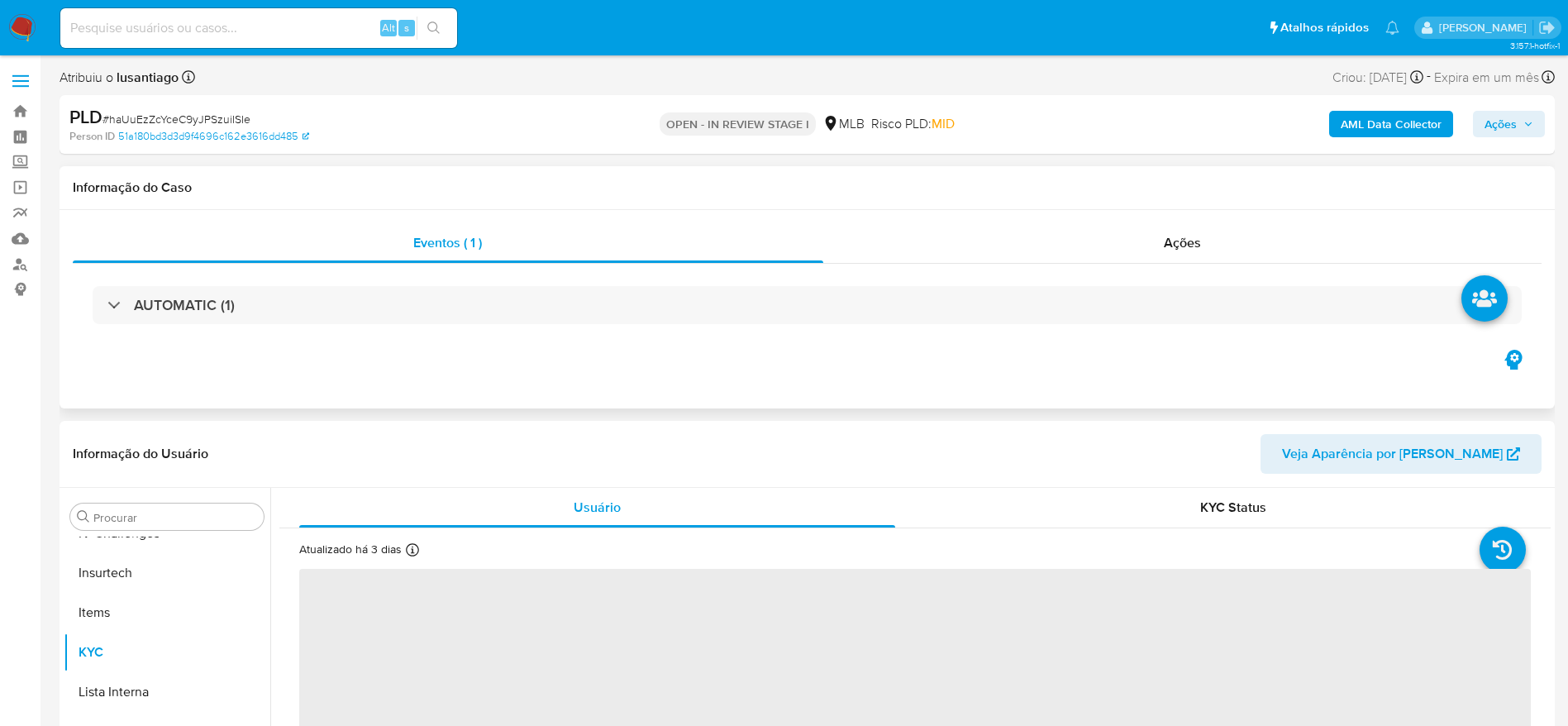
scroll to position [738, 0]
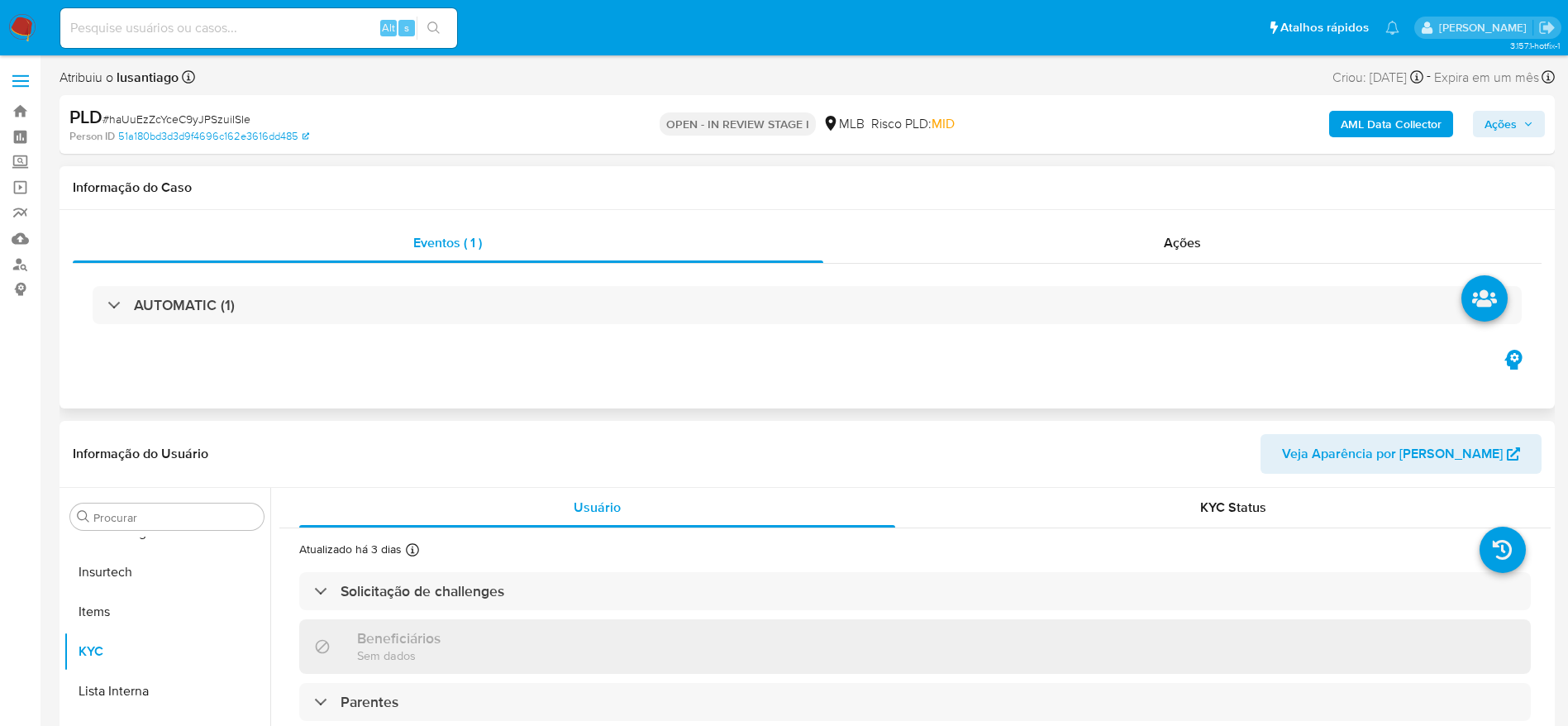
select select "10"
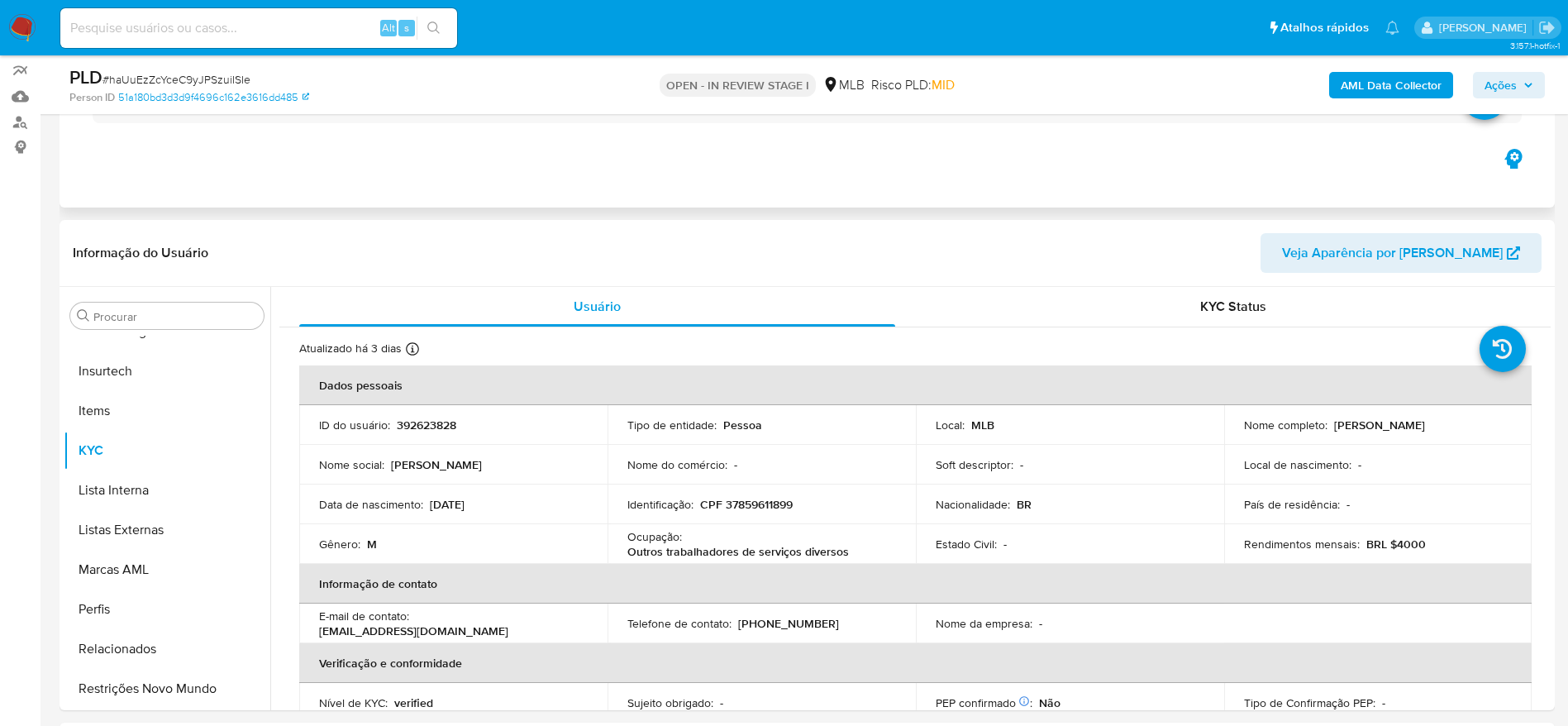
scroll to position [248, 0]
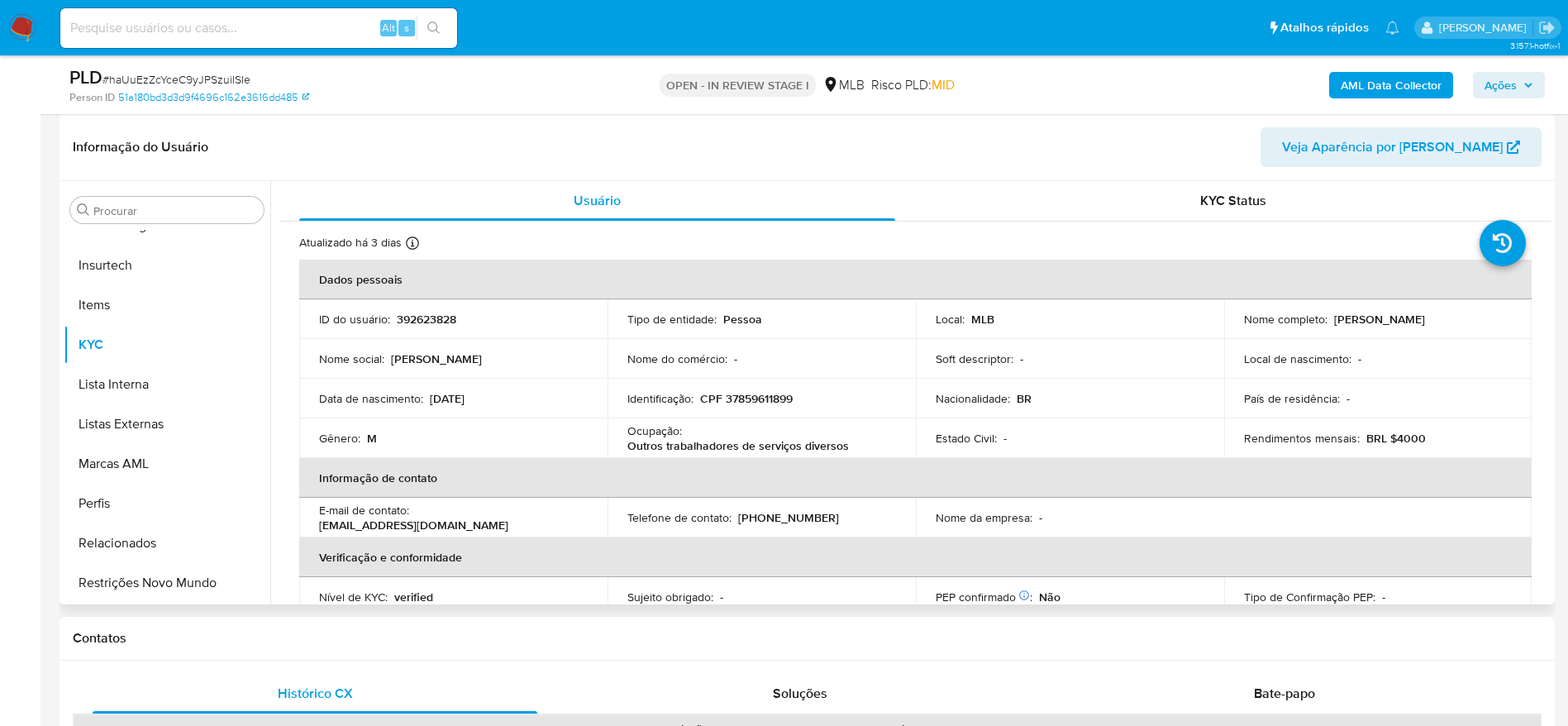
click at [761, 398] on p "CPF 37859611899" at bounding box center [746, 398] width 92 height 15
copy p "37859611899"
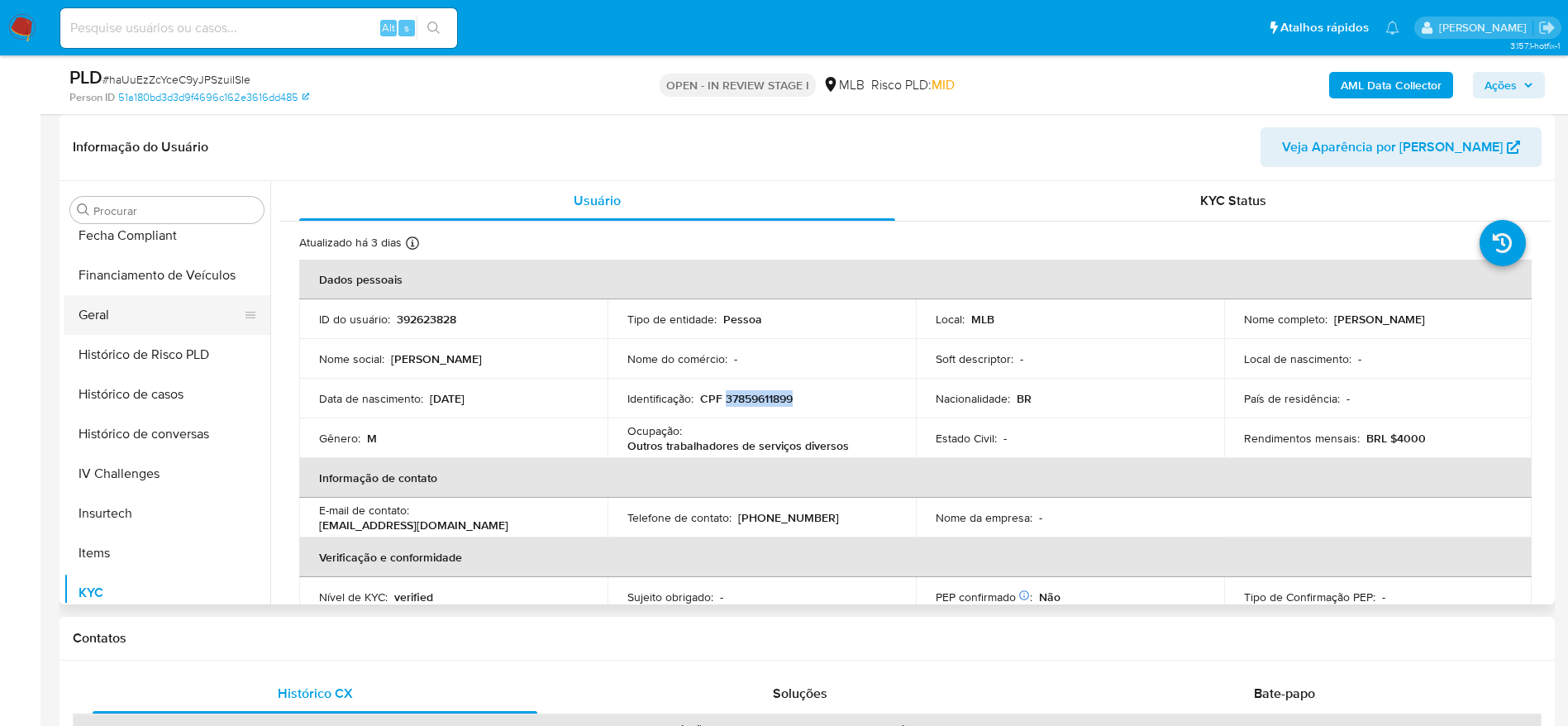
click at [122, 325] on button "Geral" at bounding box center [161, 315] width 194 height 40
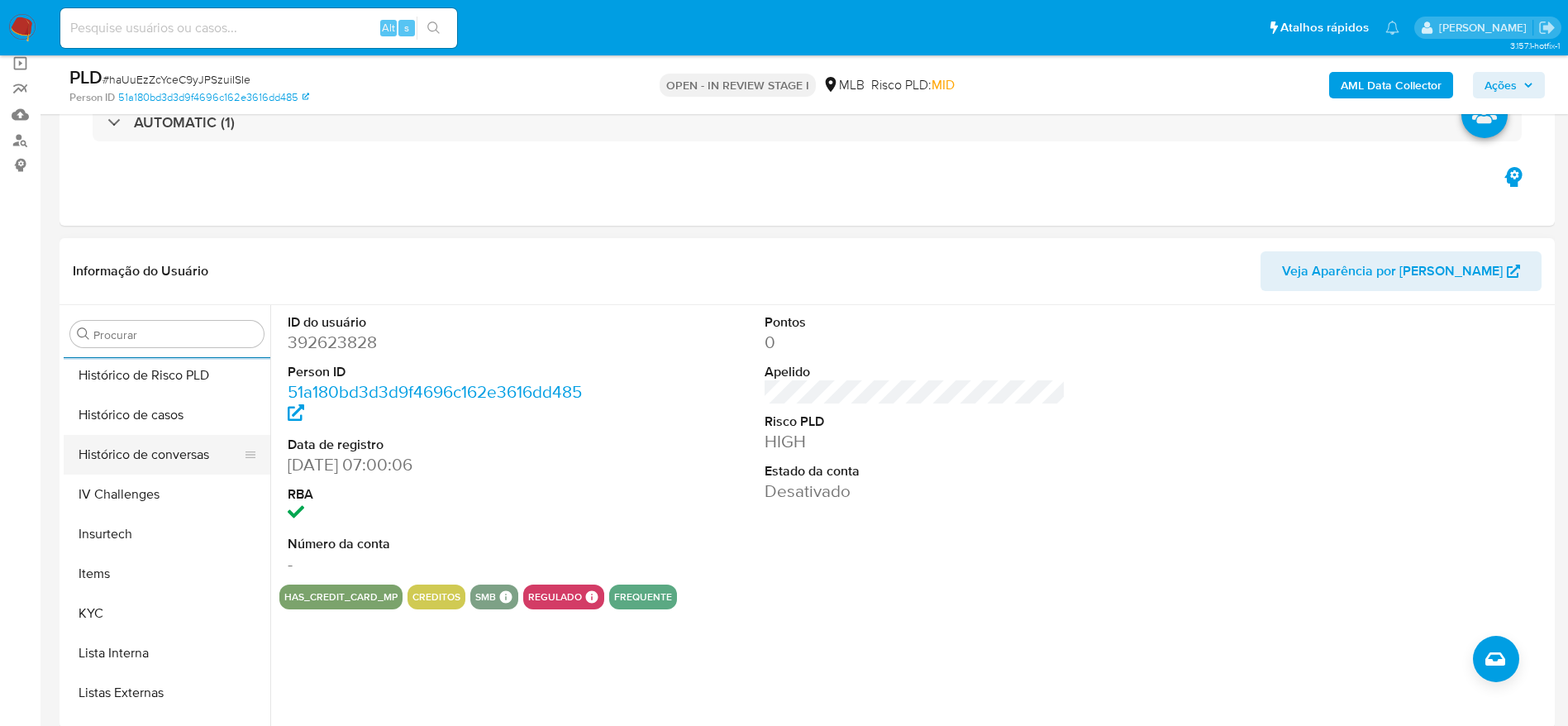
scroll to position [738, 0]
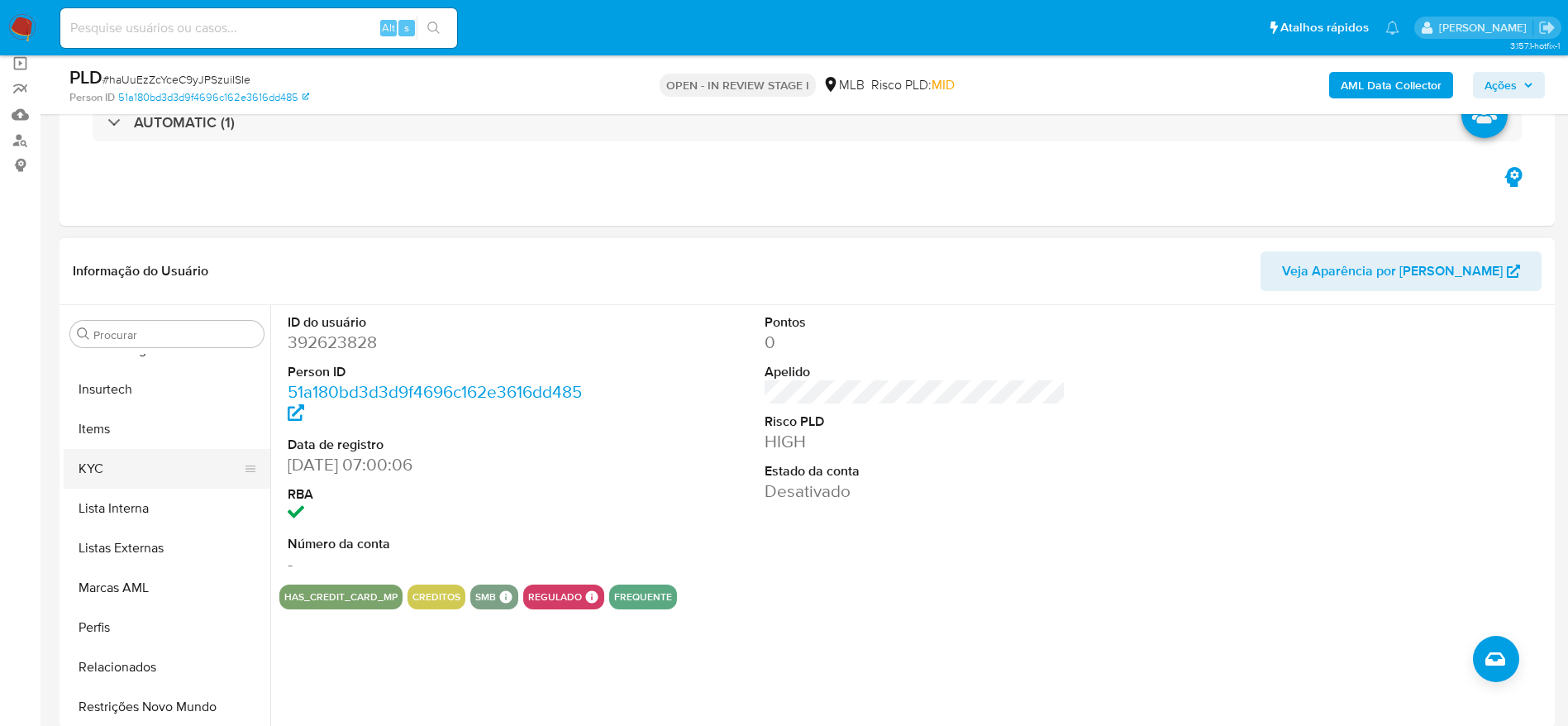
click at [119, 462] on button "KYC" at bounding box center [161, 469] width 194 height 40
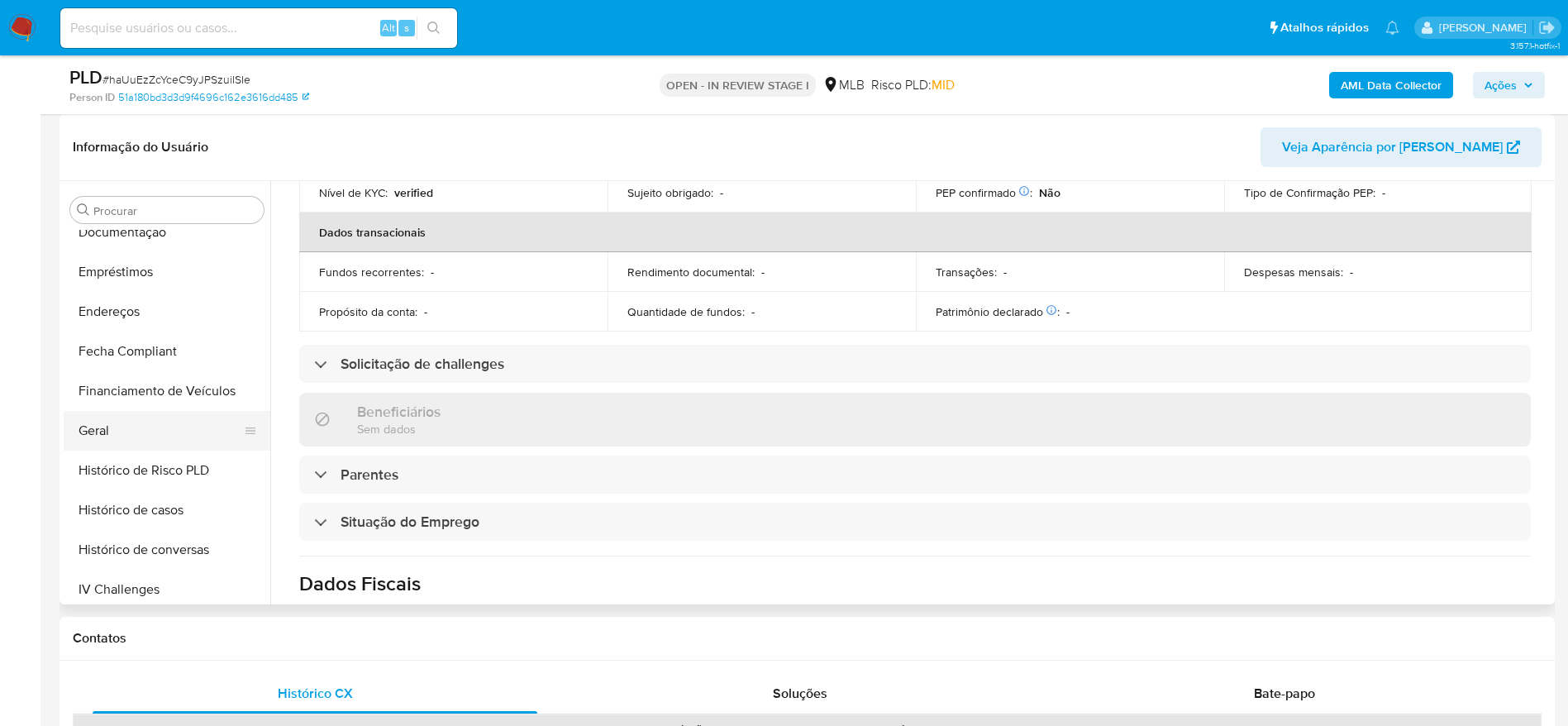
scroll to position [366, 0]
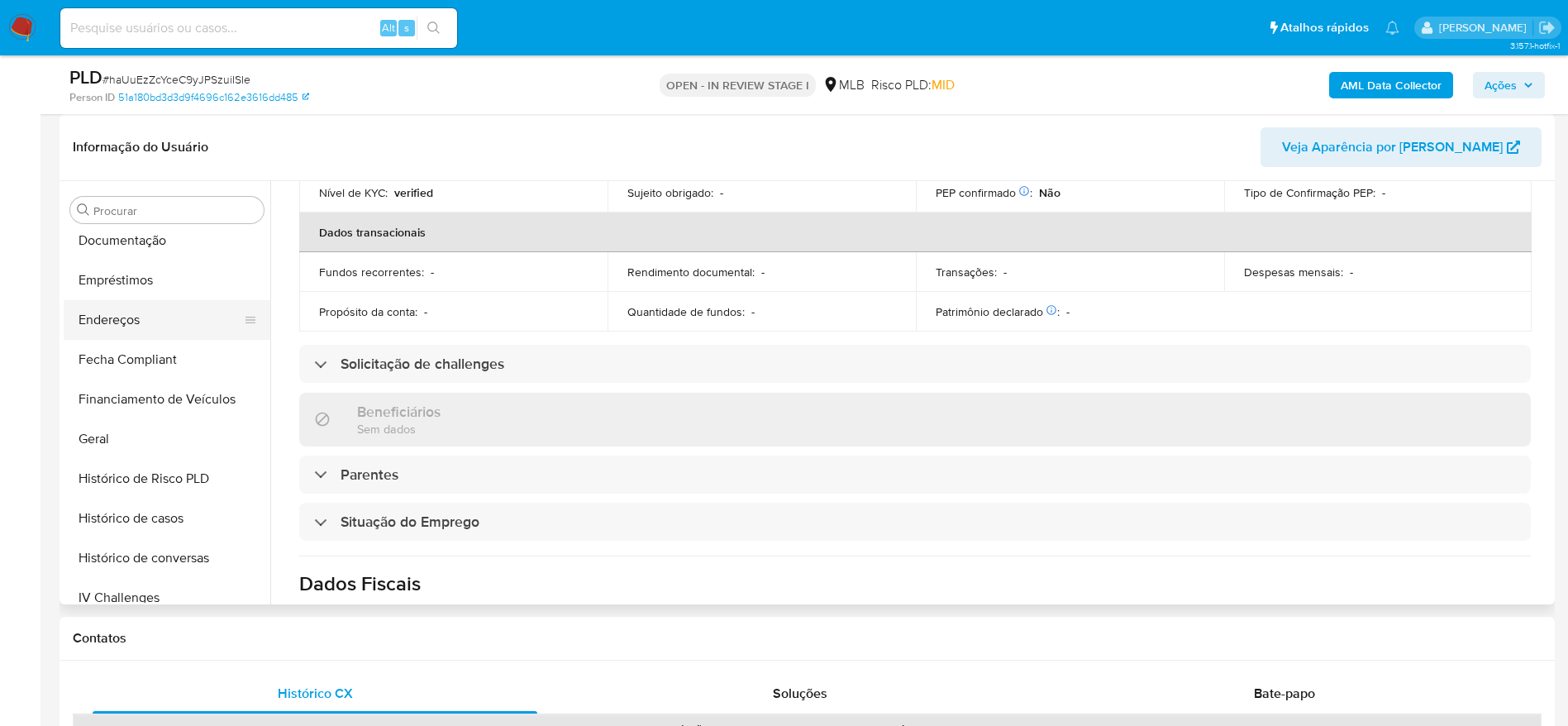
click at [139, 320] on button "Endereços" at bounding box center [161, 320] width 194 height 40
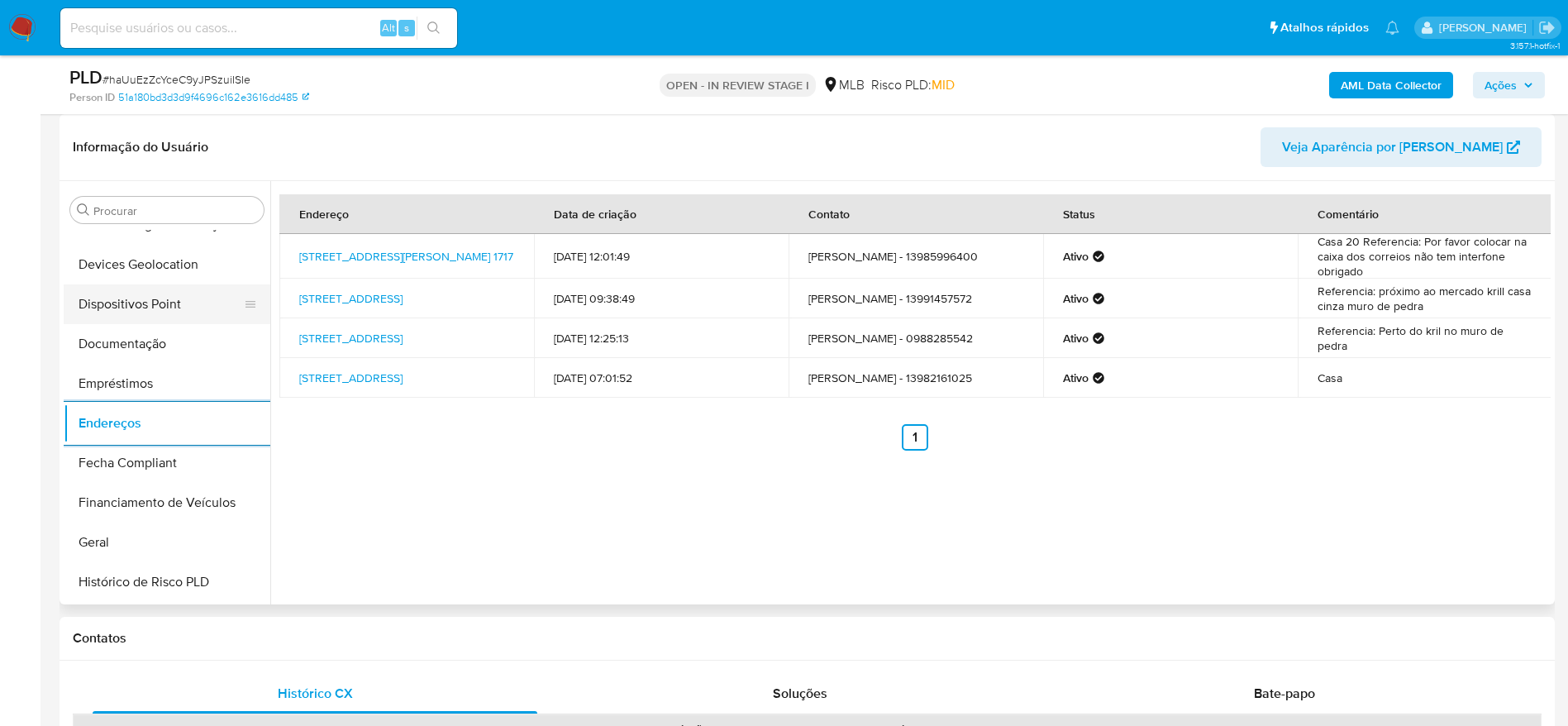
scroll to position [119, 0]
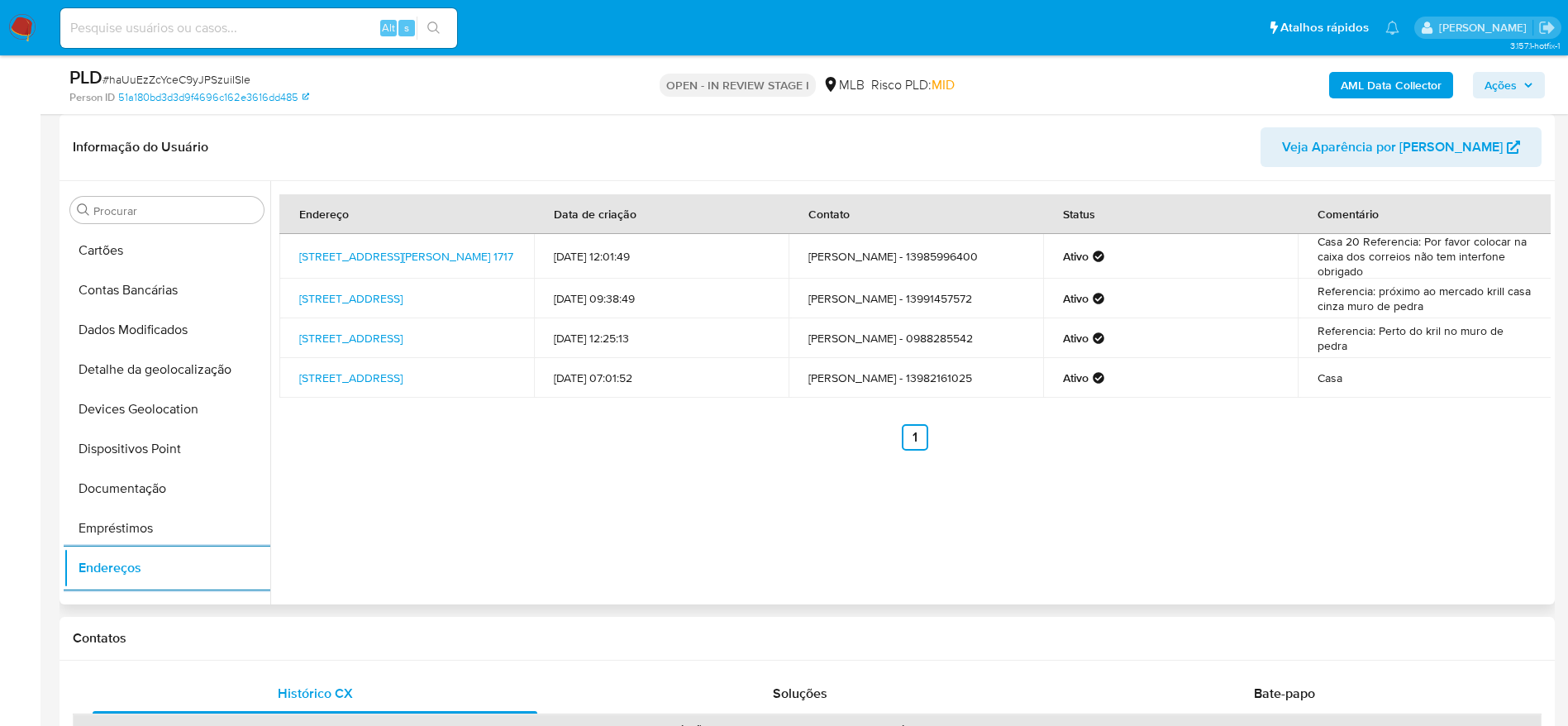
drag, startPoint x: 126, startPoint y: 377, endPoint x: 357, endPoint y: 410, distance: 233.3
click at [126, 376] on button "Detalhe da geolocalização" at bounding box center [168, 370] width 207 height 40
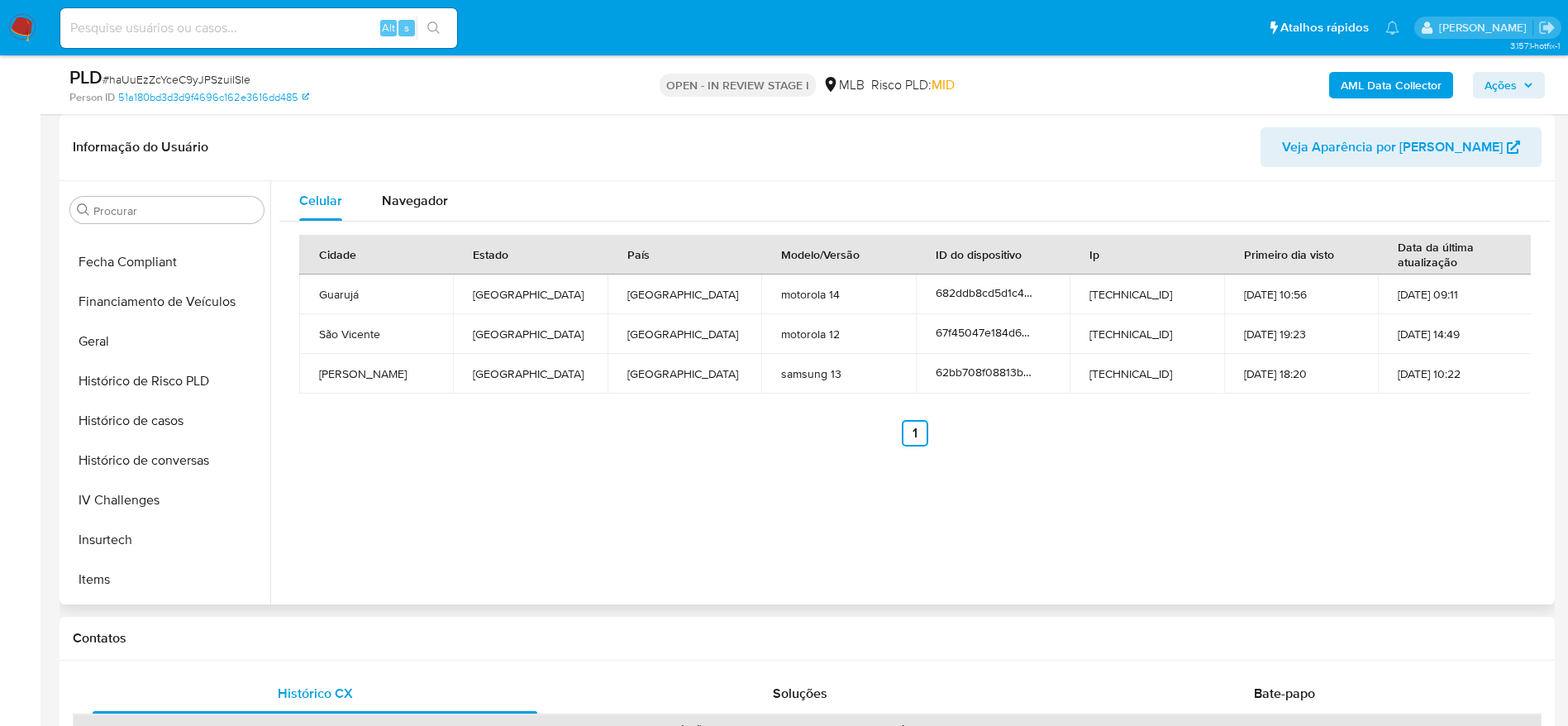
scroll to position [738, 0]
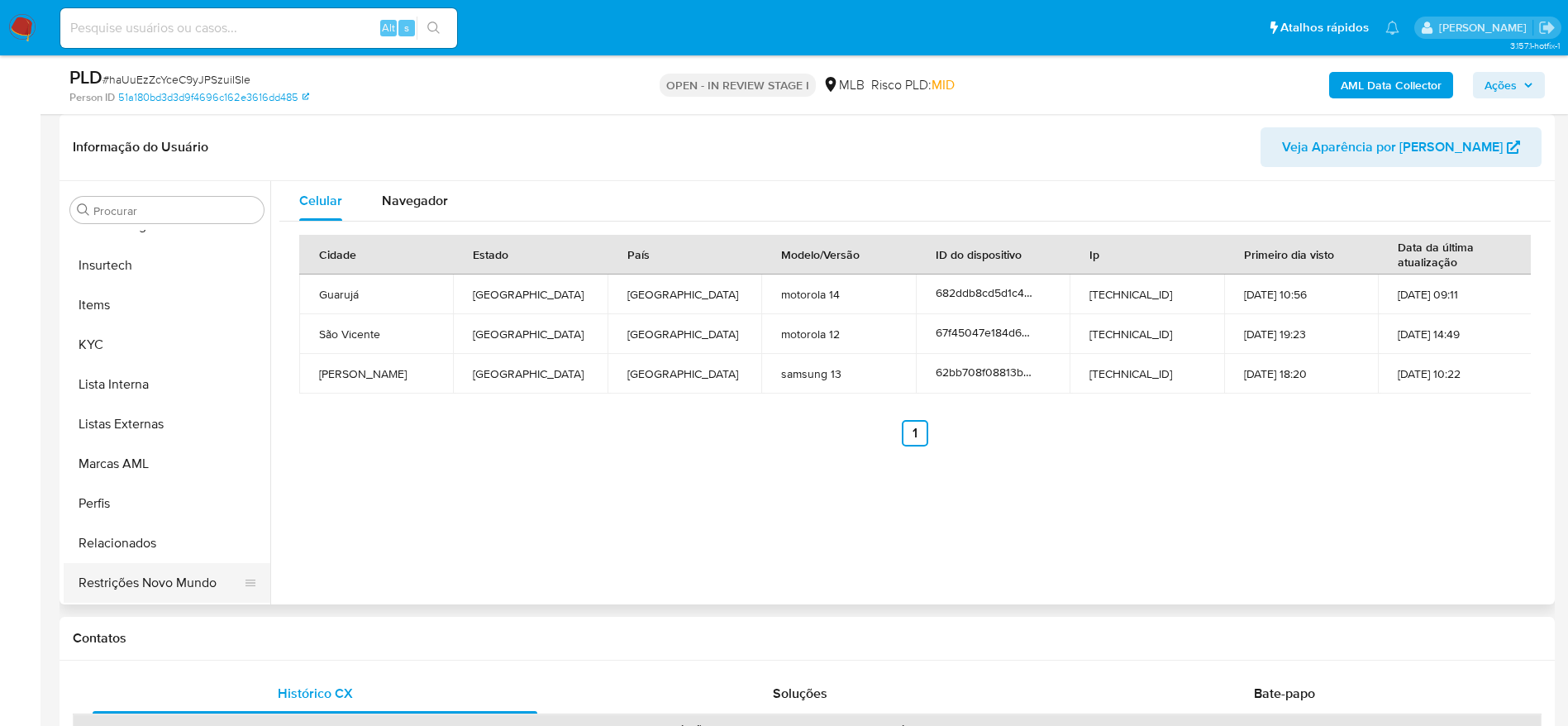
click at [149, 593] on button "Restrições Novo Mundo" at bounding box center [161, 583] width 194 height 40
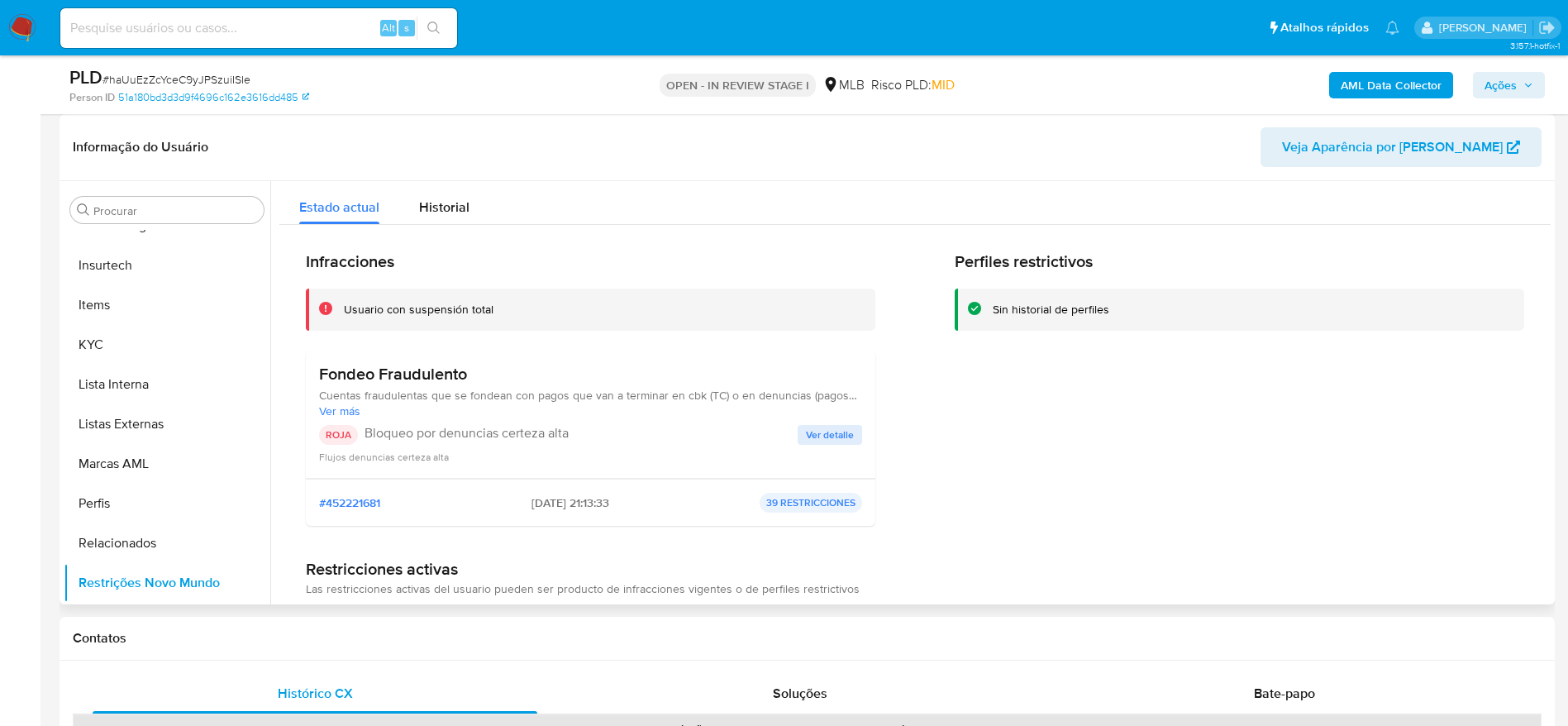
click at [830, 439] on span "Ver detalle" at bounding box center [829, 435] width 48 height 17
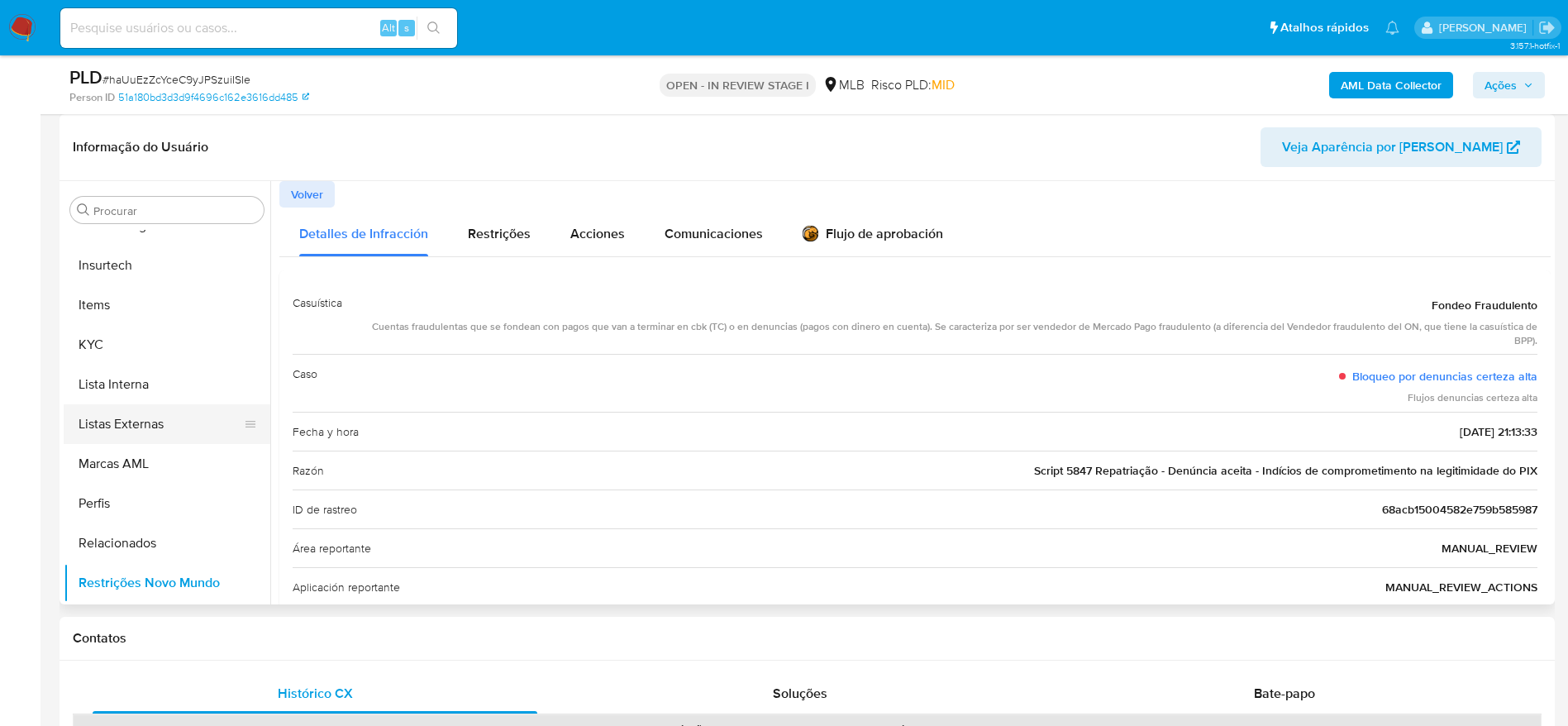
scroll to position [242, 0]
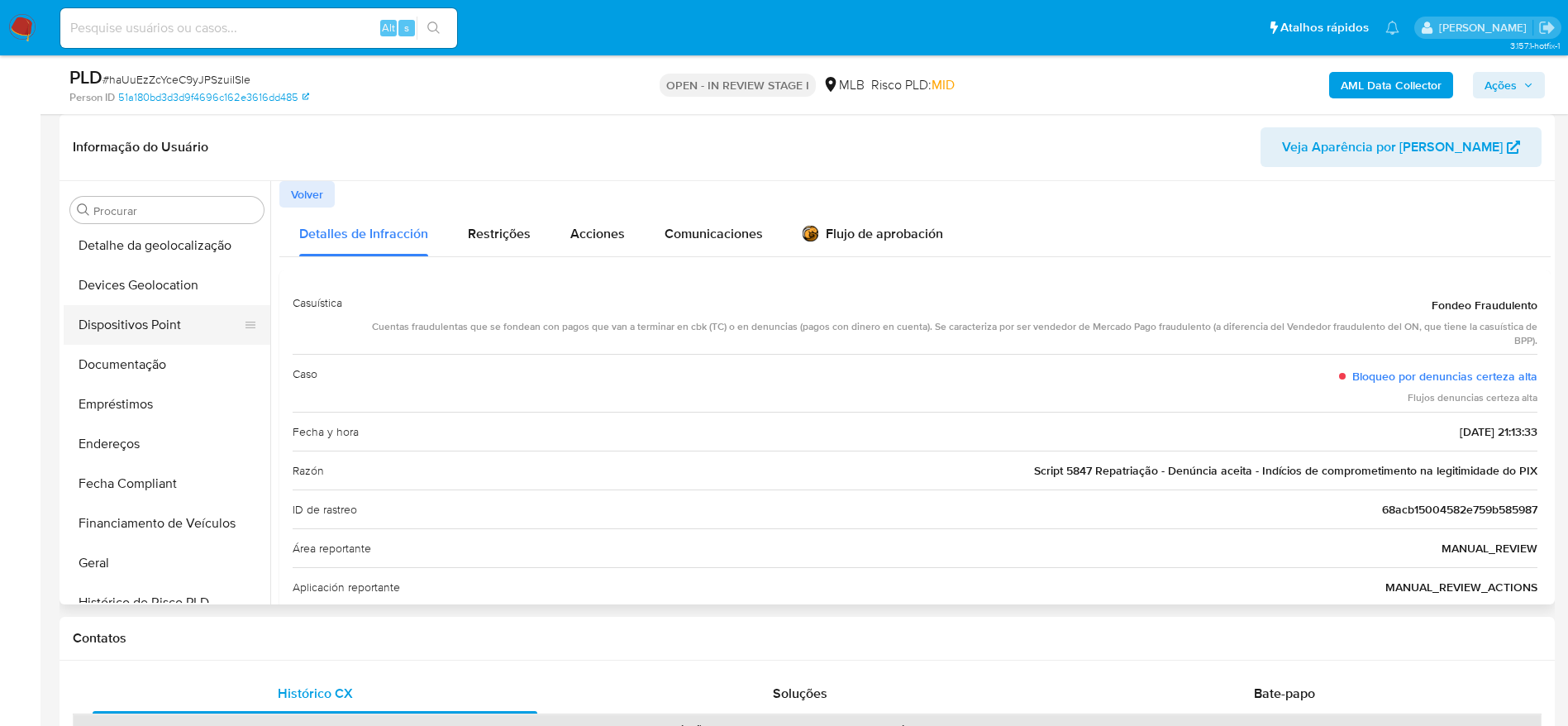
click at [130, 330] on button "Dispositivos Point" at bounding box center [161, 325] width 194 height 40
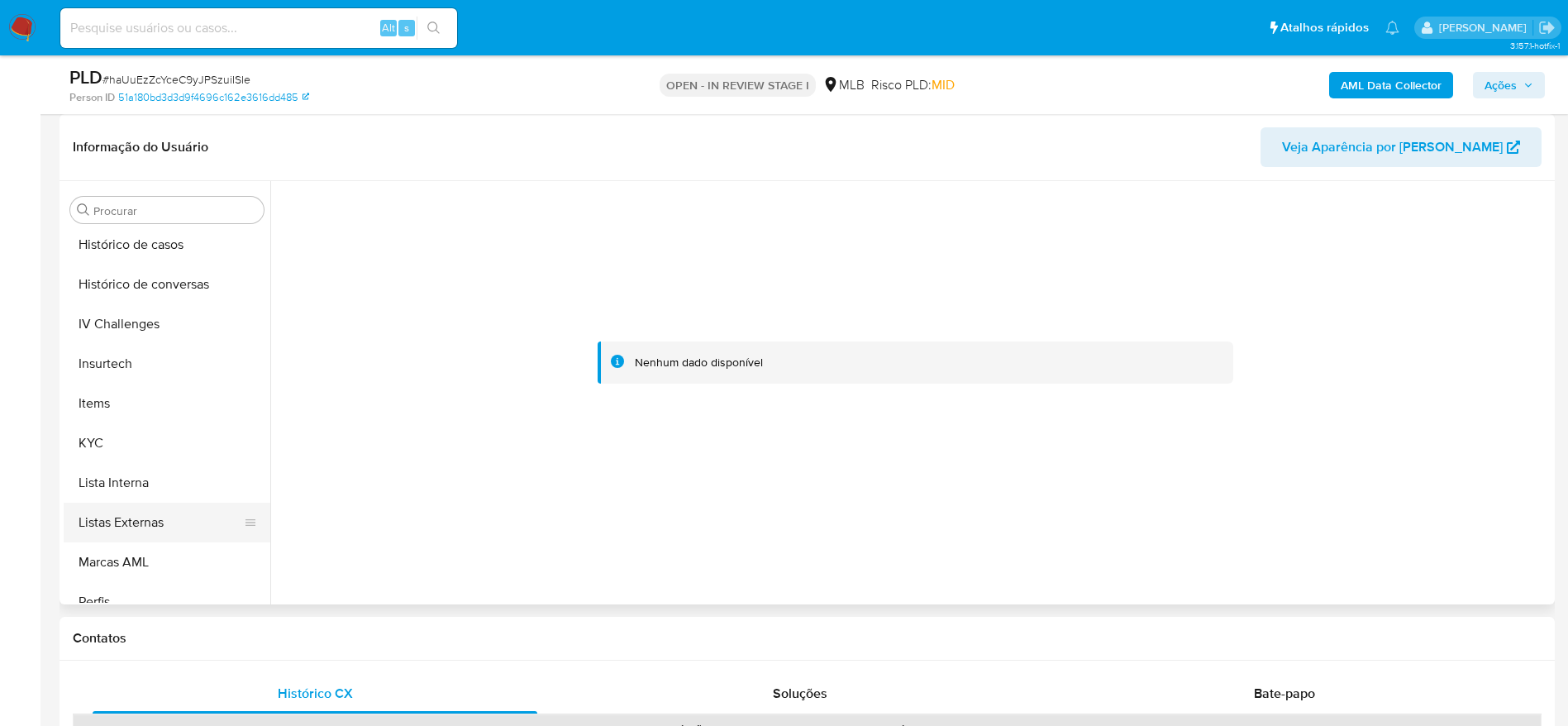
scroll to position [738, 0]
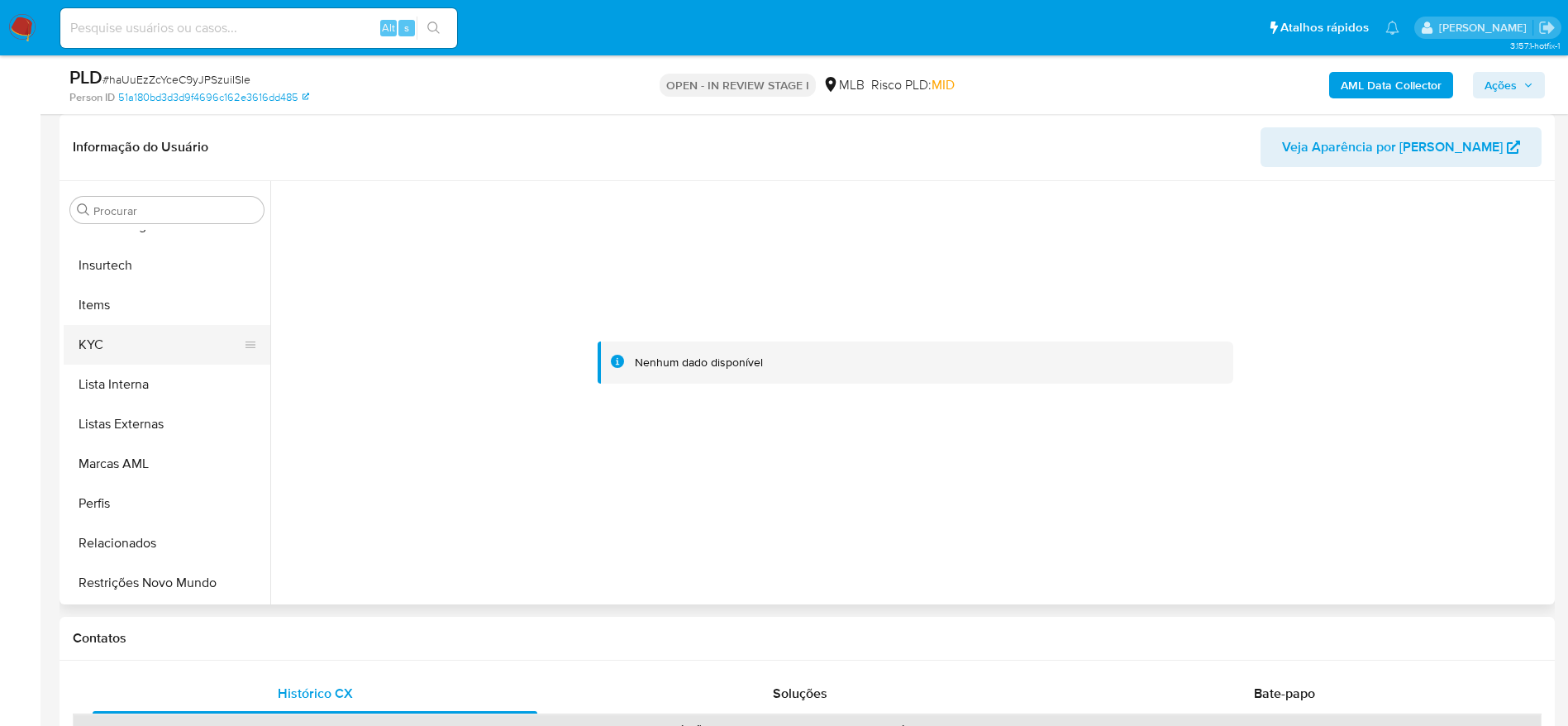
click at [108, 346] on button "KYC" at bounding box center [161, 345] width 194 height 40
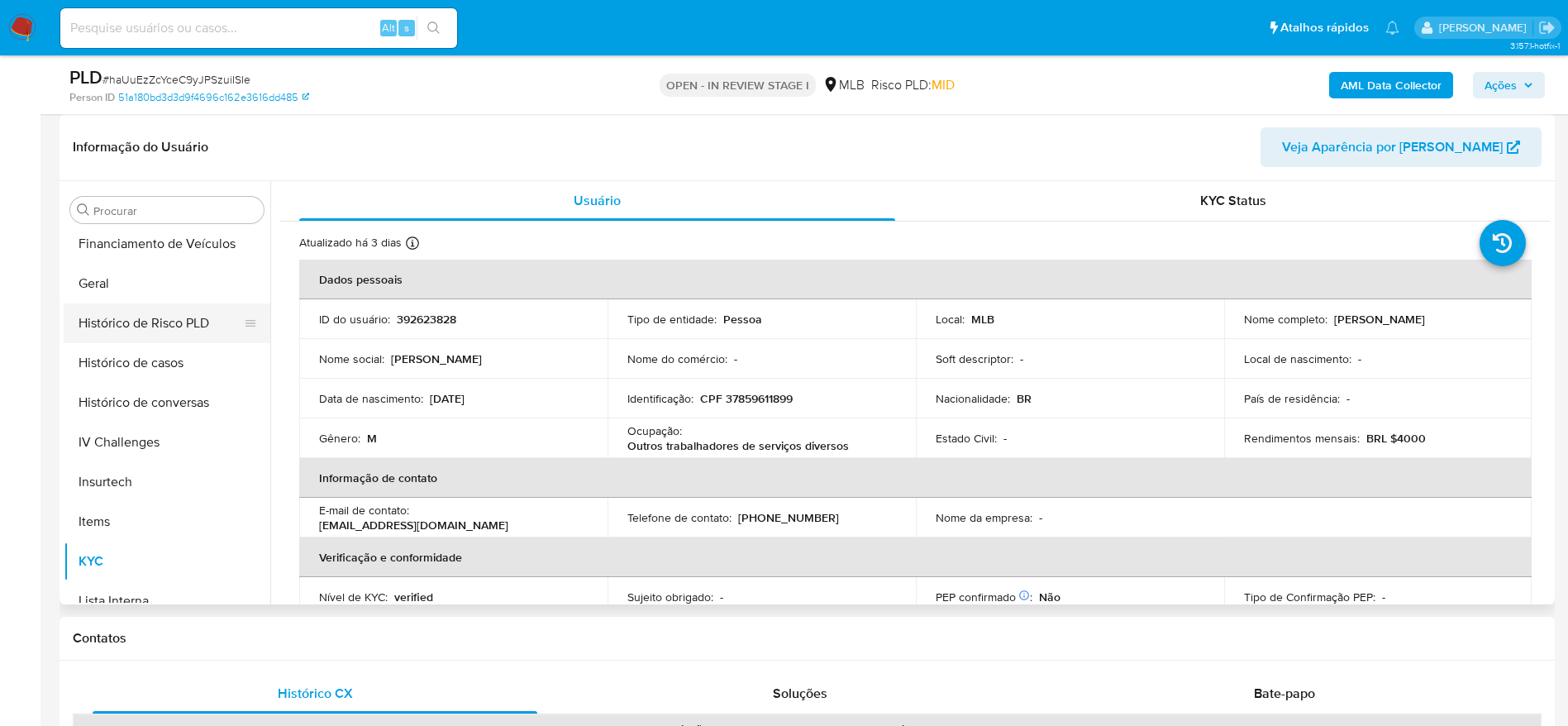
scroll to position [491, 0]
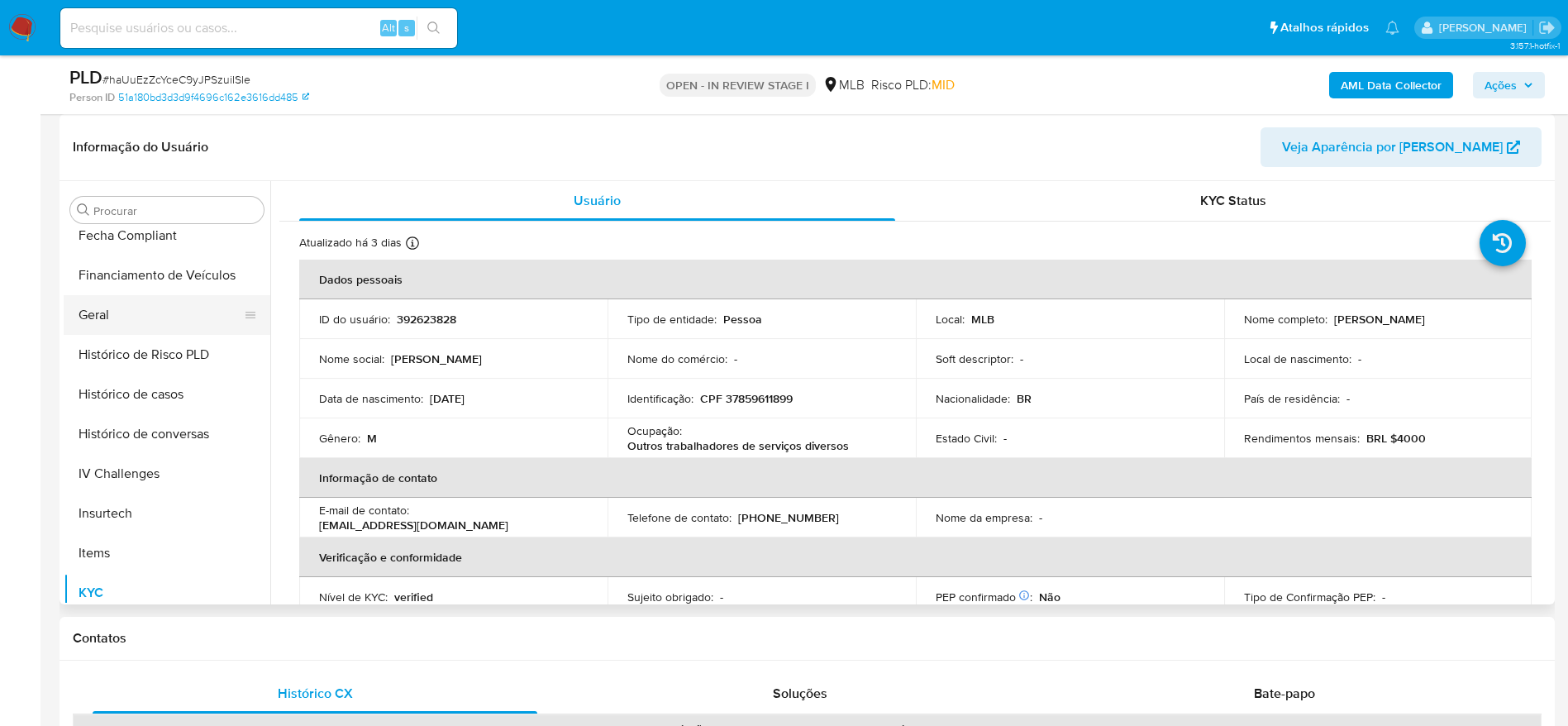
click at [95, 330] on button "Geral" at bounding box center [161, 315] width 194 height 40
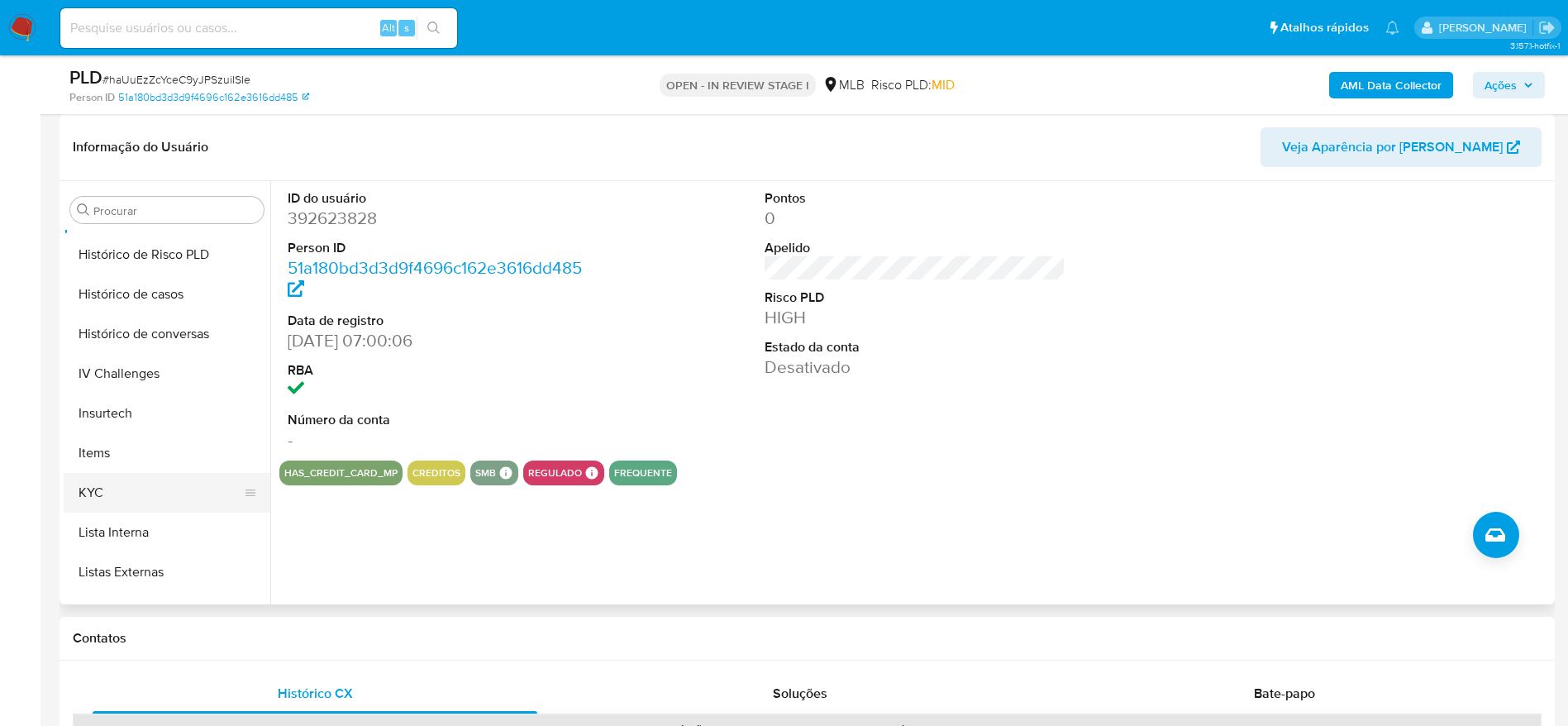
scroll to position [615, 0]
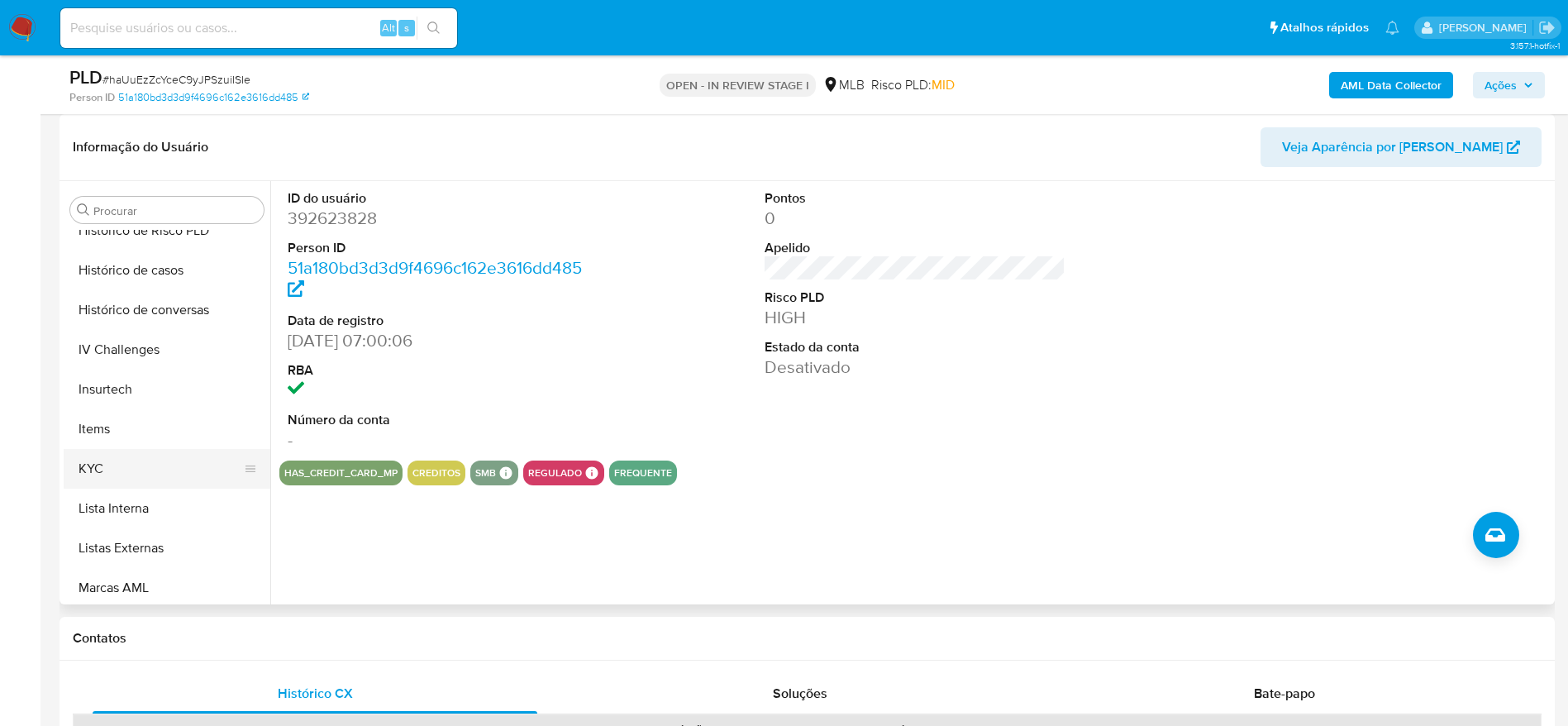
click at [143, 479] on button "KYC" at bounding box center [161, 469] width 194 height 40
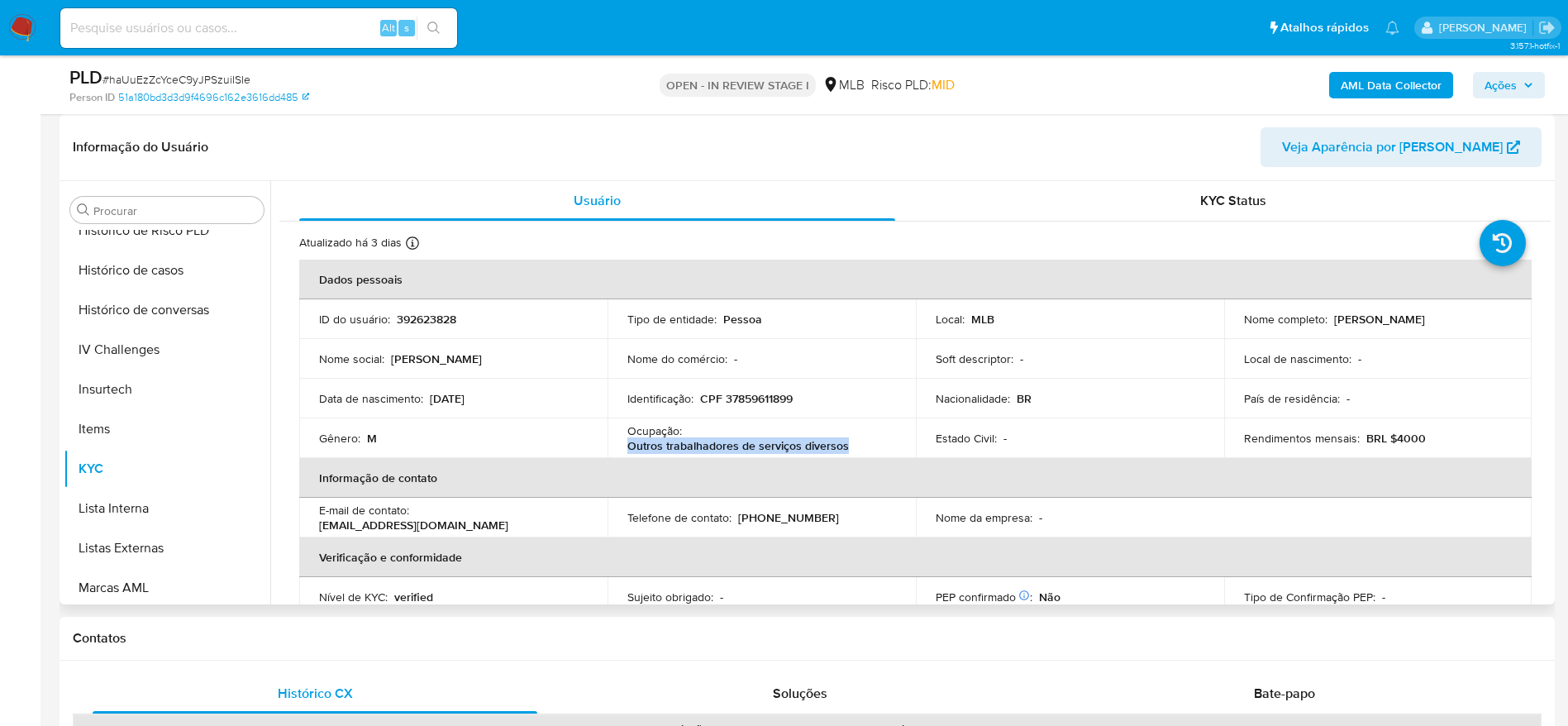
drag, startPoint x: 856, startPoint y: 445, endPoint x: 625, endPoint y: 452, distance: 231.1
click at [628, 452] on div "Ocupação : Outros trabalhadores de serviços diversos" at bounding box center [761, 439] width 268 height 30
copy p "Outros trabalhadores de serviços diversos"
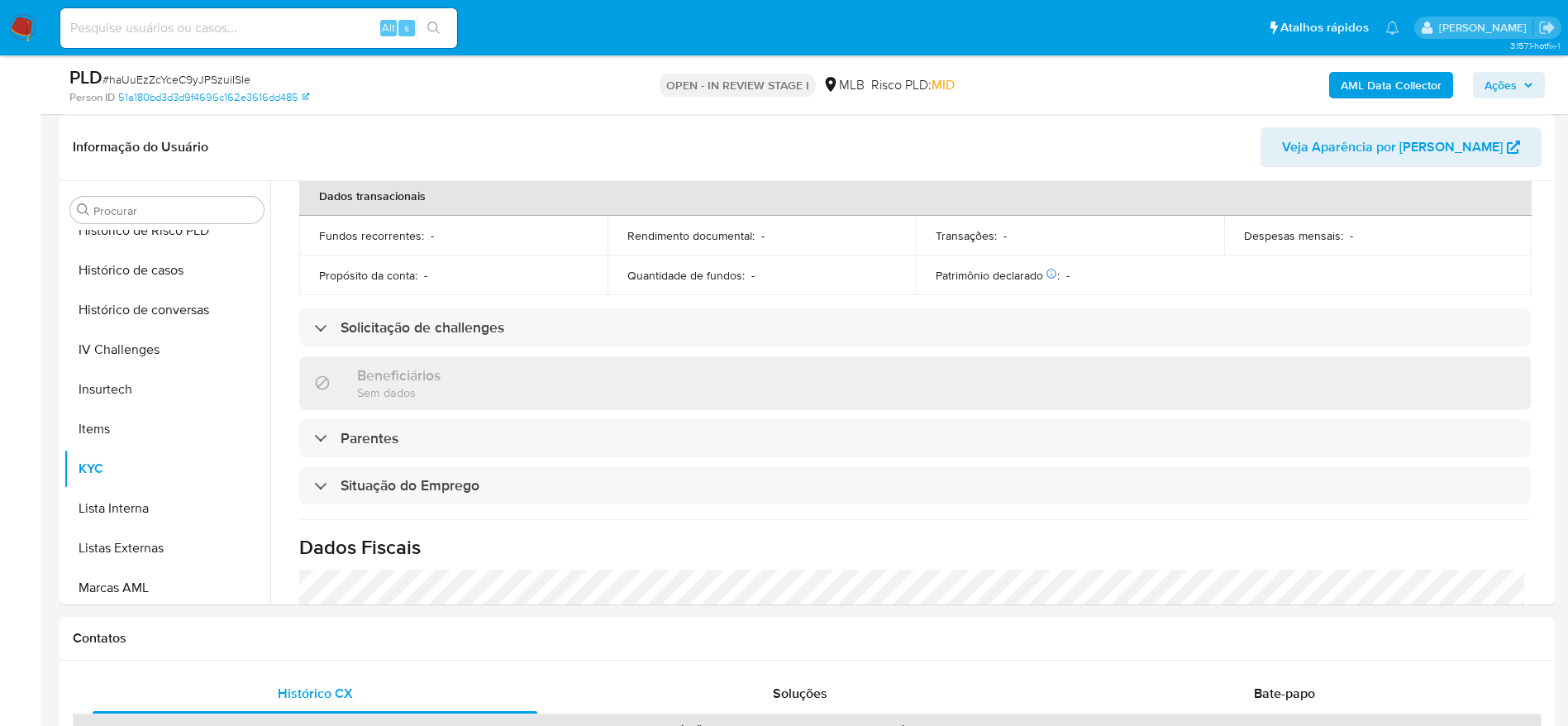
scroll to position [0, 0]
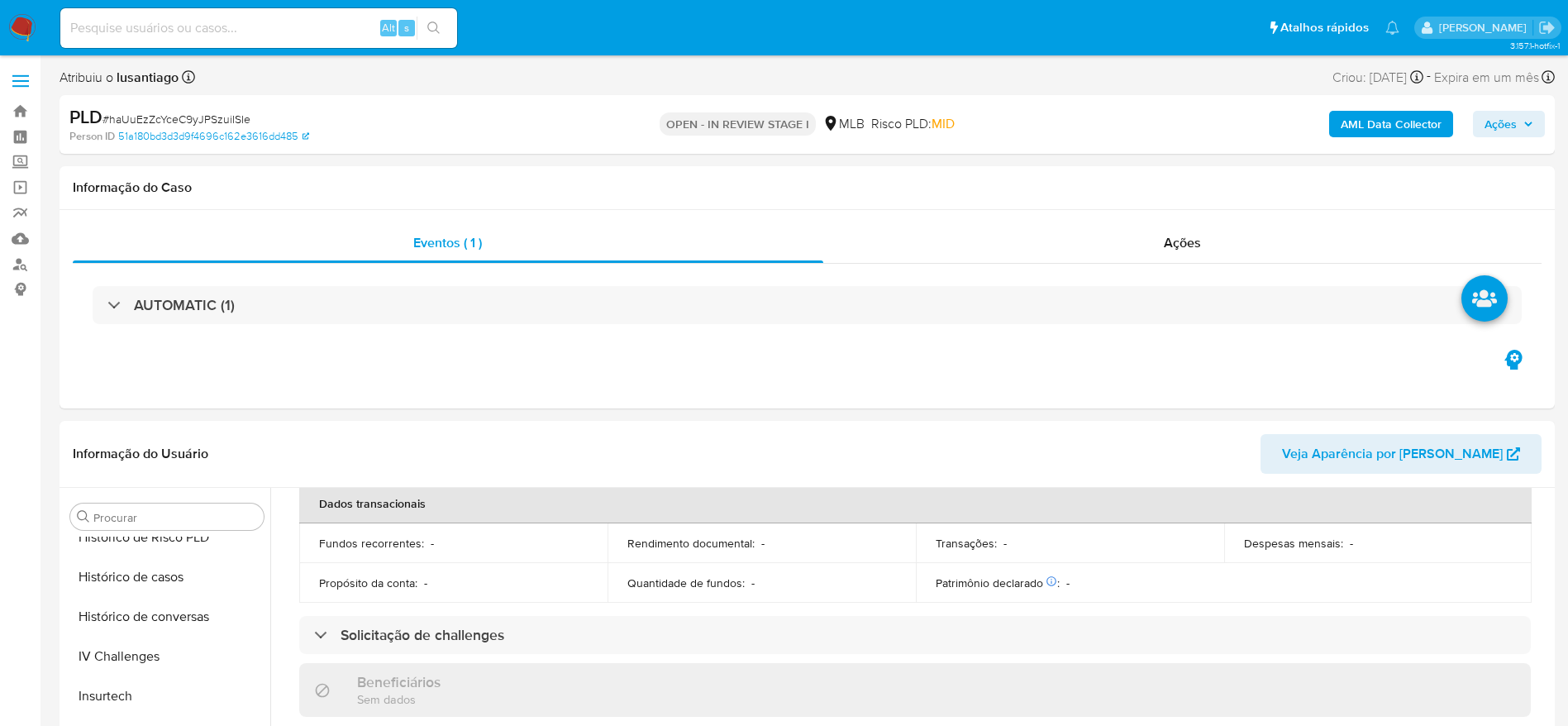
click at [1377, 125] on b "AML Data Collector" at bounding box center [1391, 124] width 101 height 26
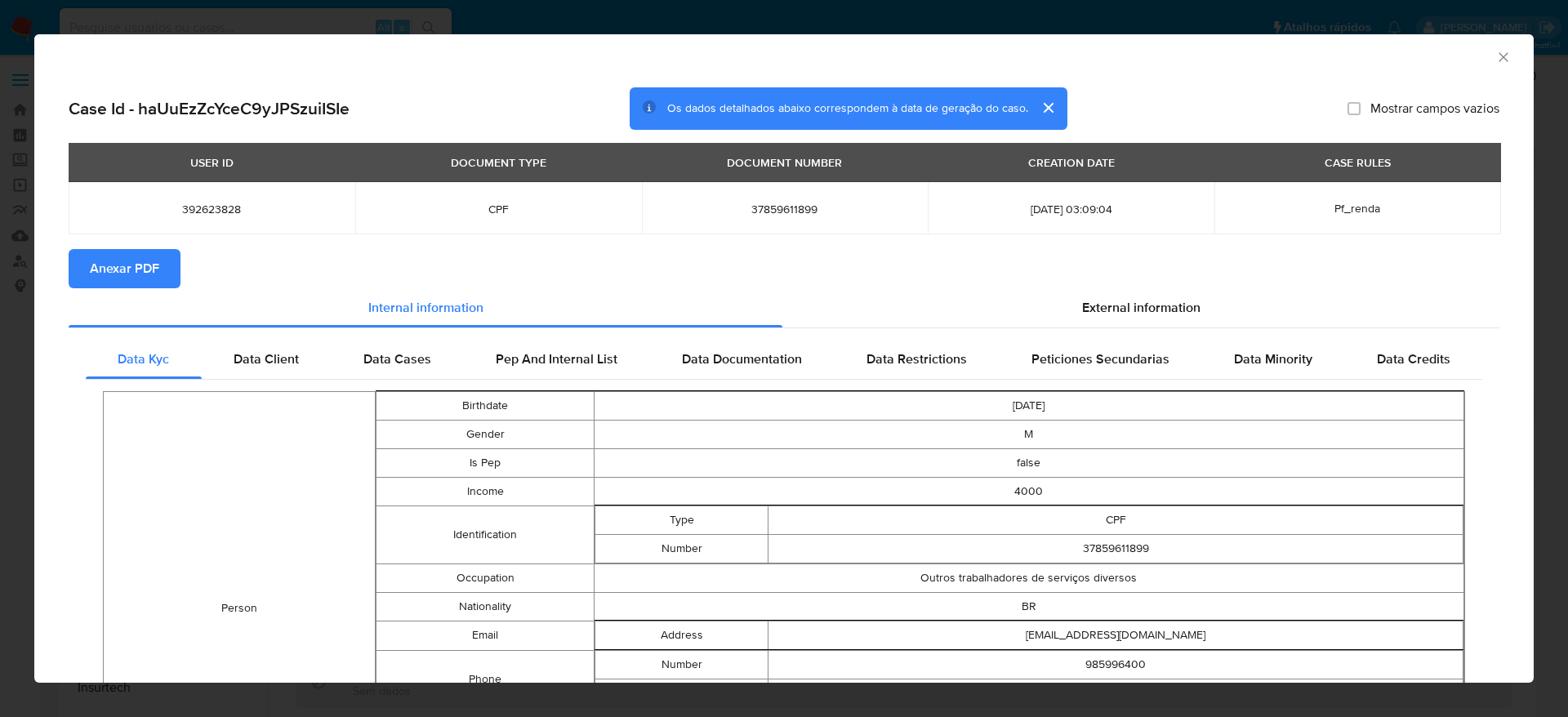
click at [140, 267] on span "Anexar PDF" at bounding box center [125, 269] width 70 height 36
click at [1495, 55] on icon "Fechar a janela" at bounding box center [1504, 58] width 17 height 17
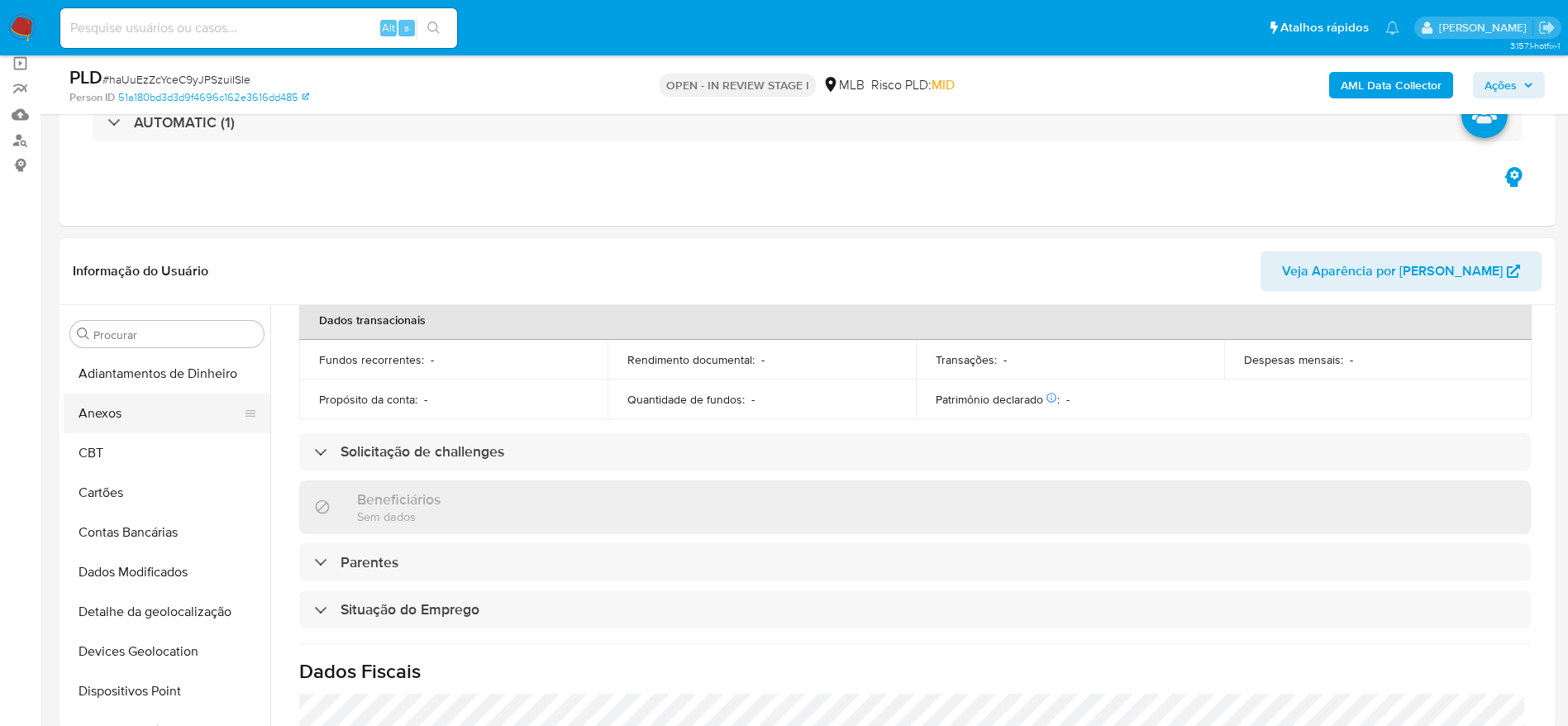
click at [150, 418] on button "Anexos" at bounding box center [161, 413] width 194 height 40
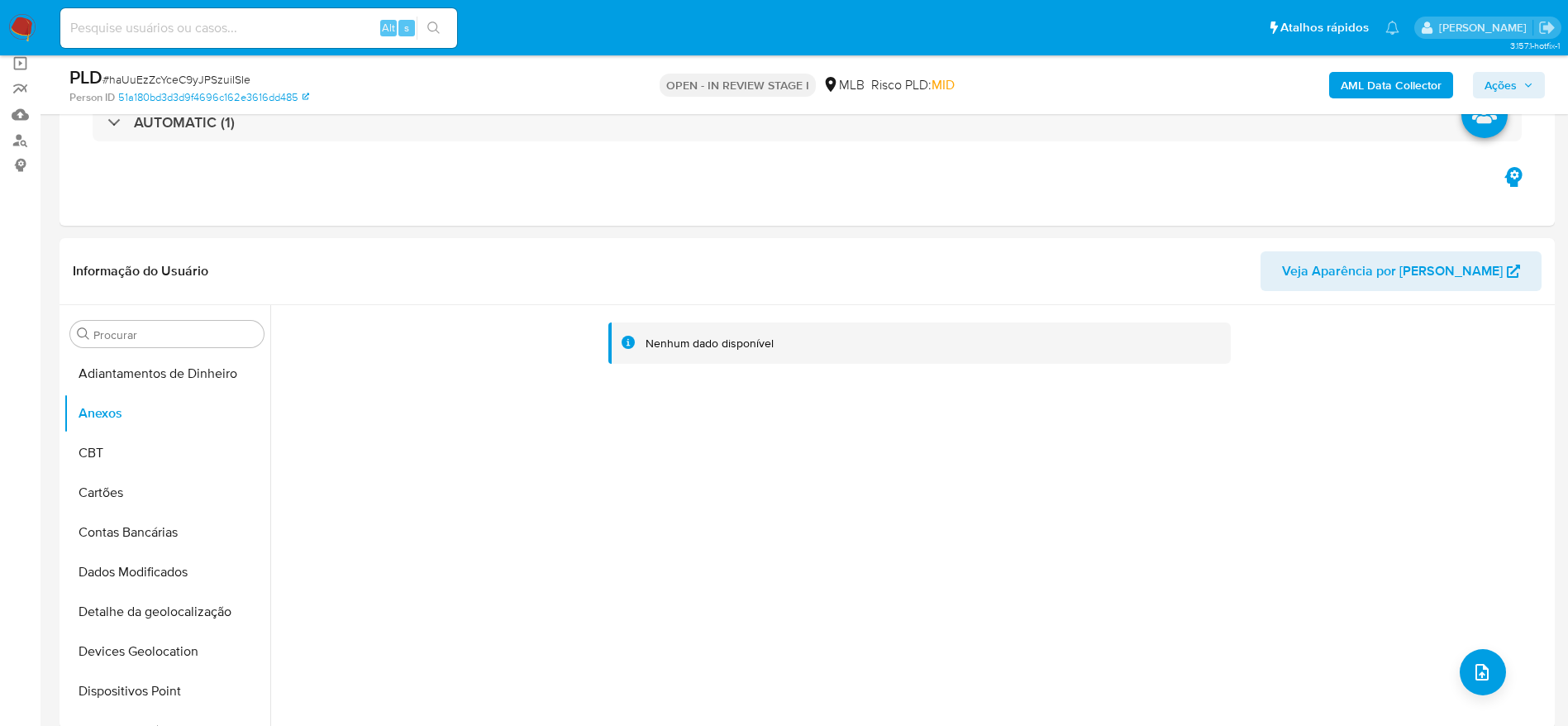
click at [1527, 83] on icon "button" at bounding box center [1528, 85] width 10 height 10
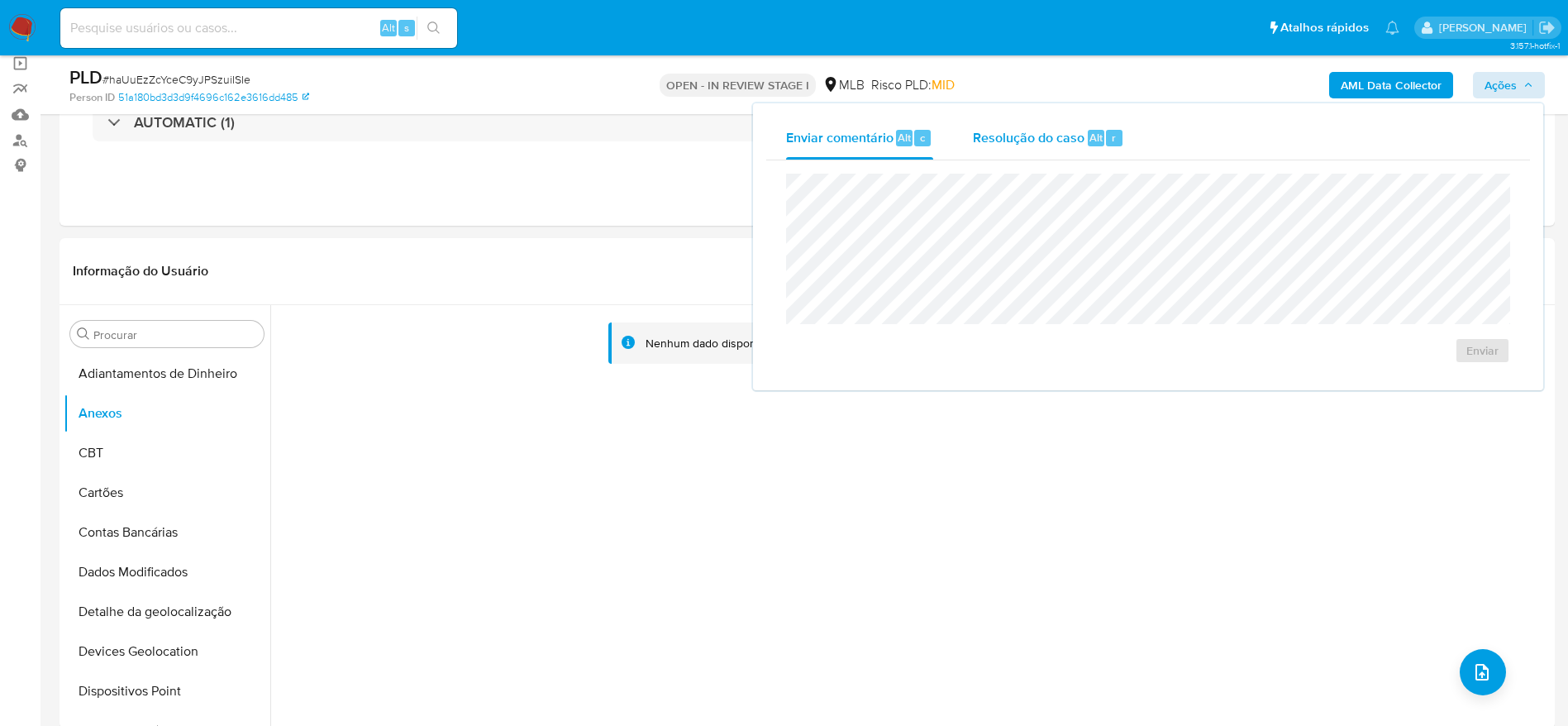
click at [1023, 144] on span "Resolução do caso" at bounding box center [1029, 137] width 112 height 19
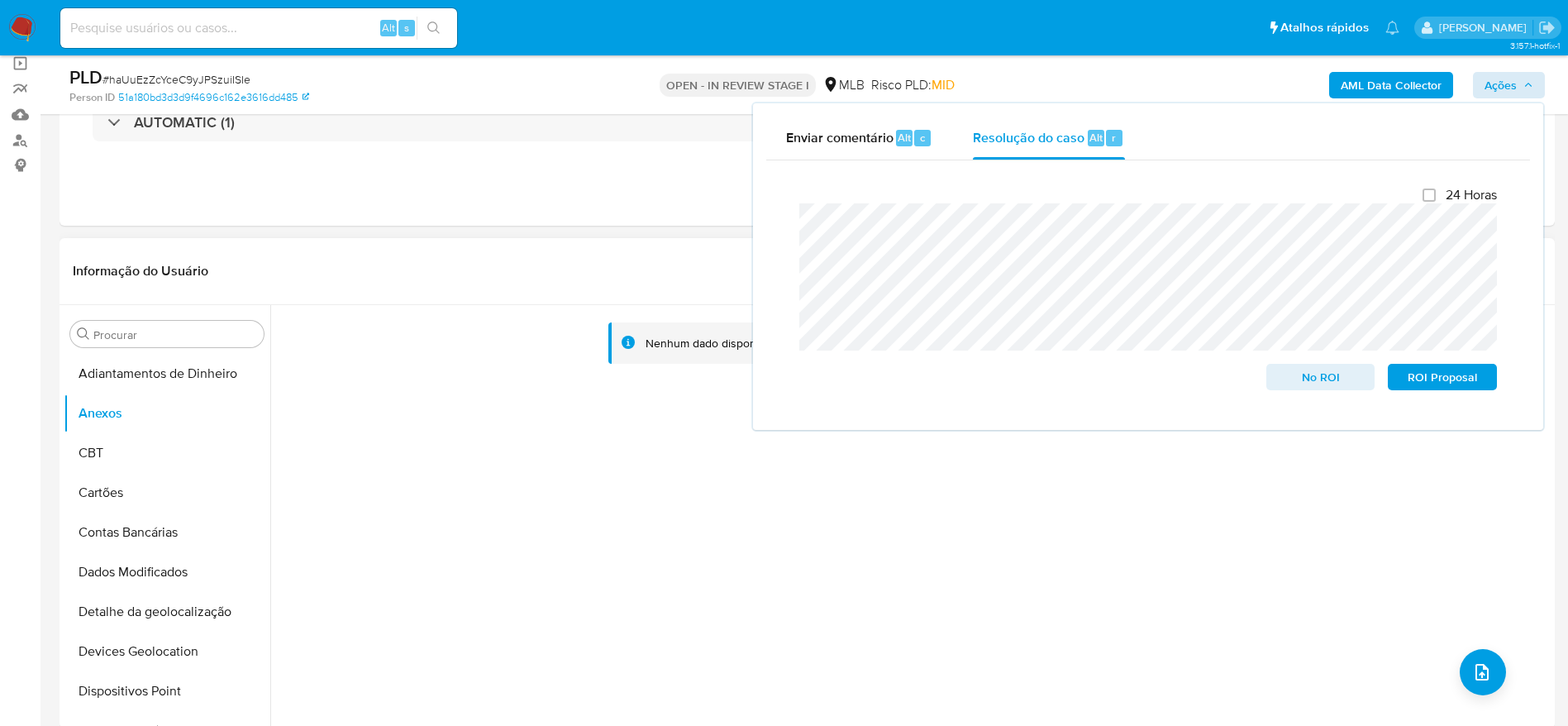
click at [409, 440] on div "Nenhum dado disponível" at bounding box center [910, 517] width 1281 height 424
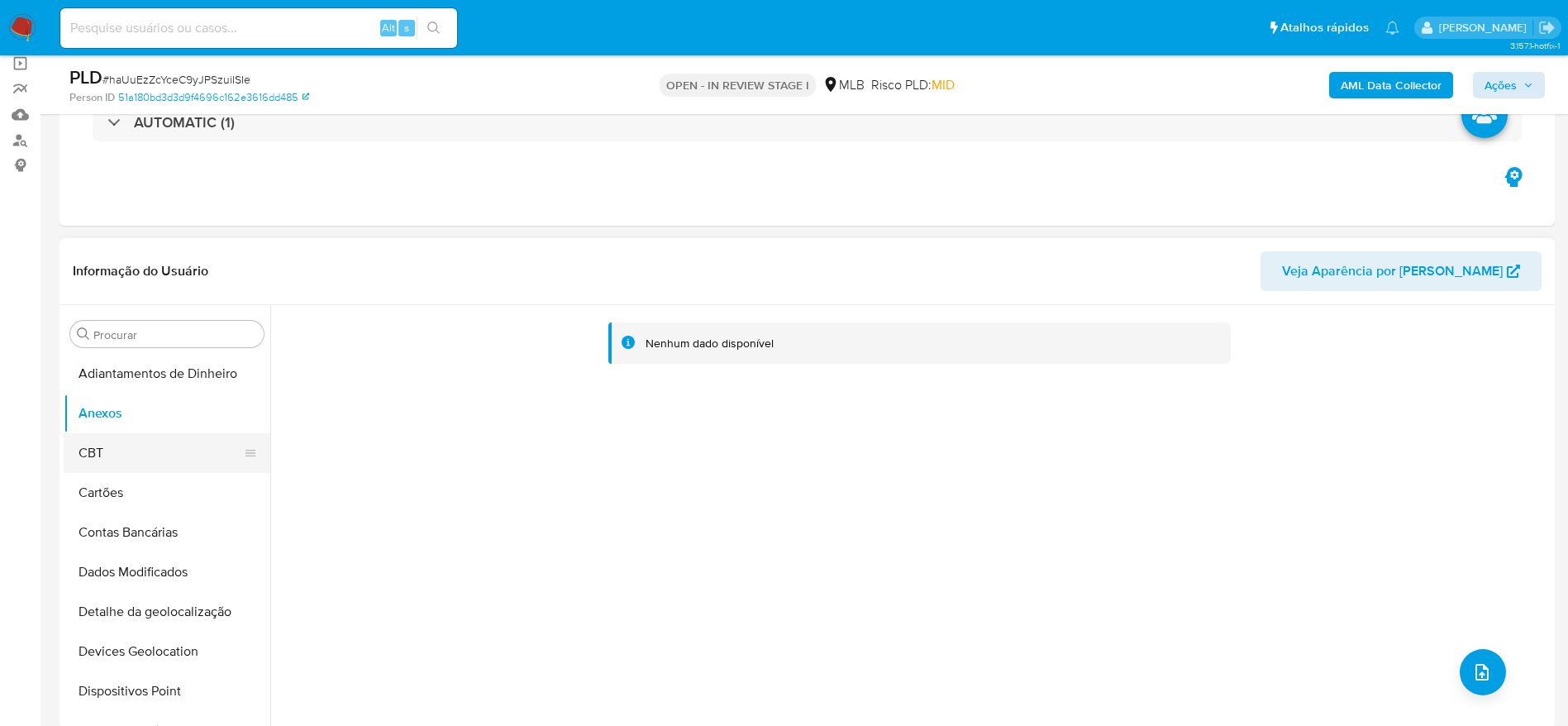
click at [149, 433] on button "CBT" at bounding box center [161, 453] width 194 height 40
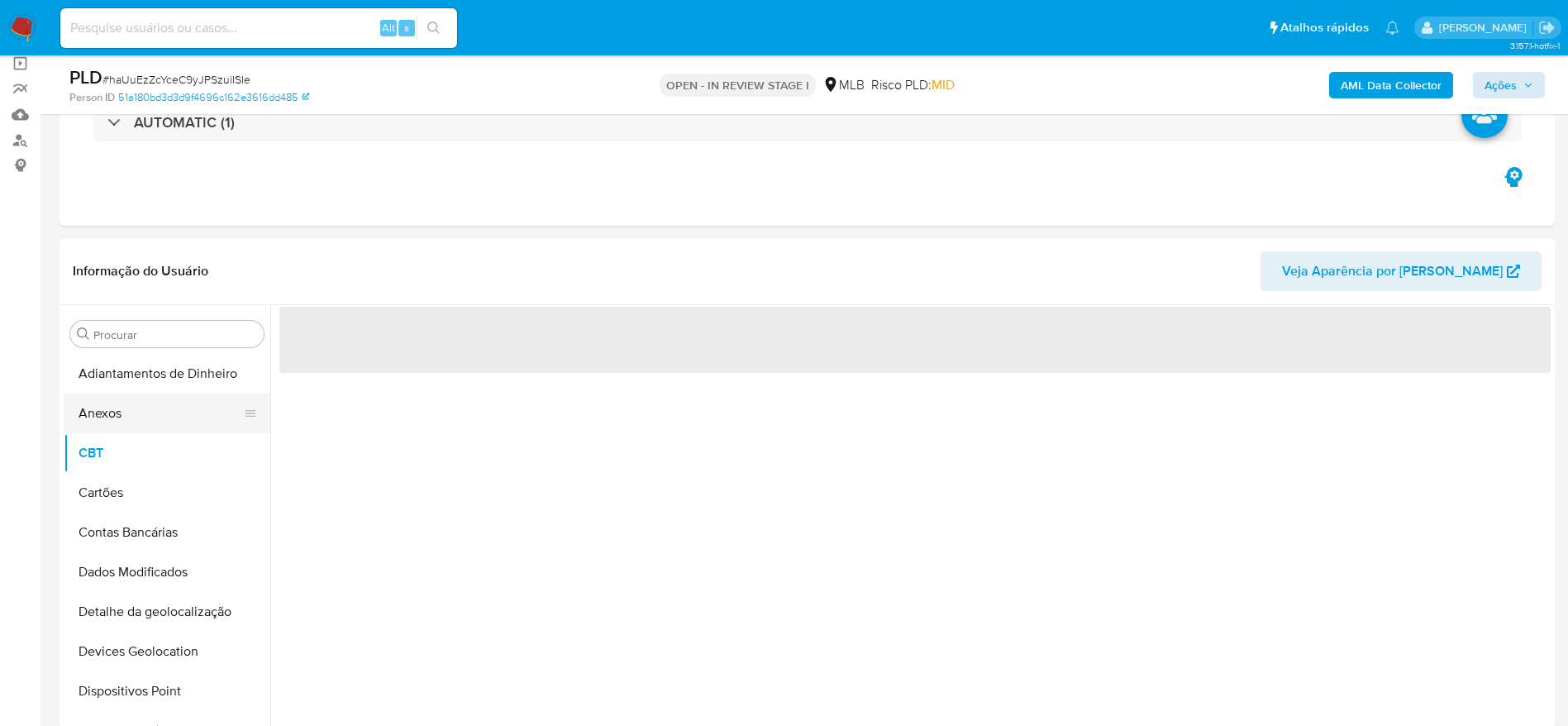
click at [152, 410] on button "Anexos" at bounding box center [161, 413] width 194 height 40
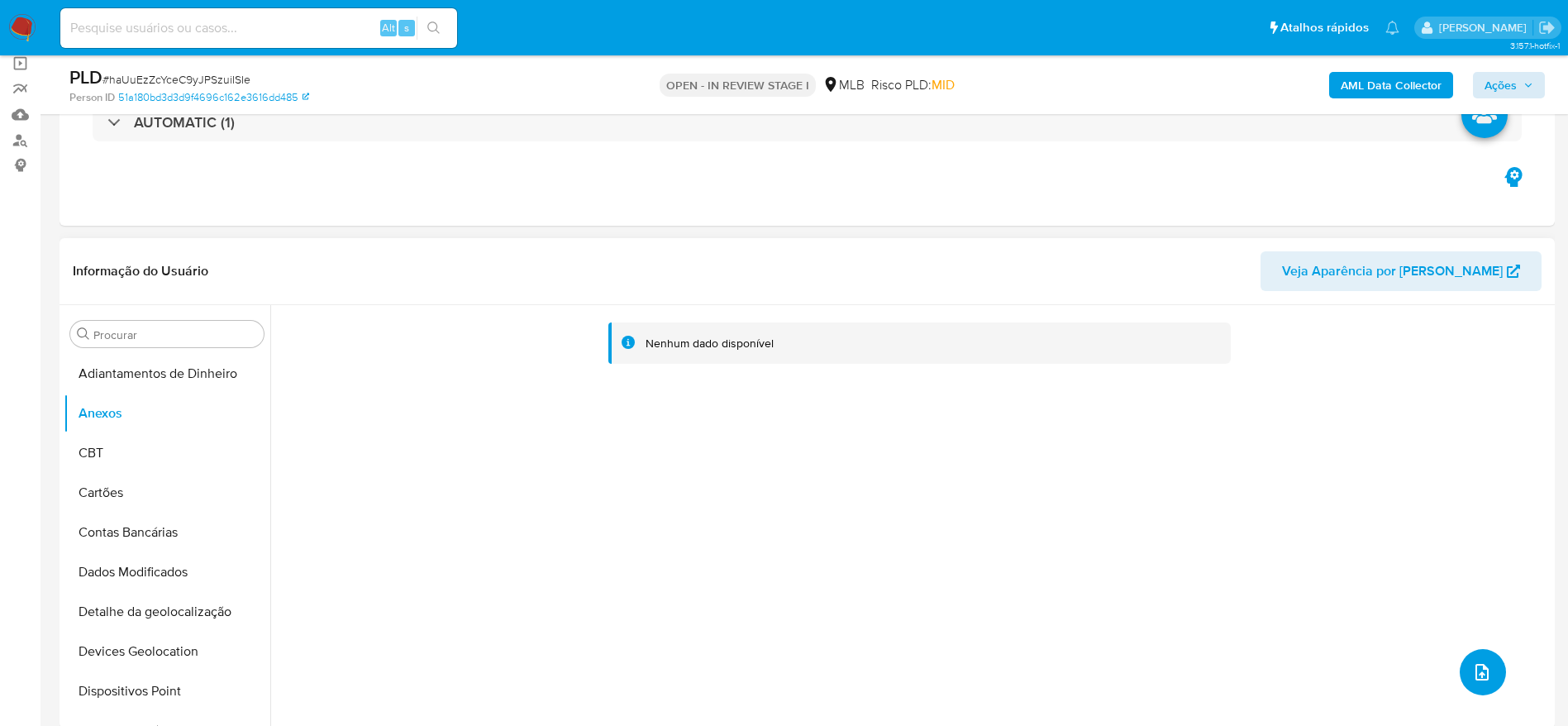
click at [1475, 687] on button "upload-file" at bounding box center [1482, 671] width 46 height 46
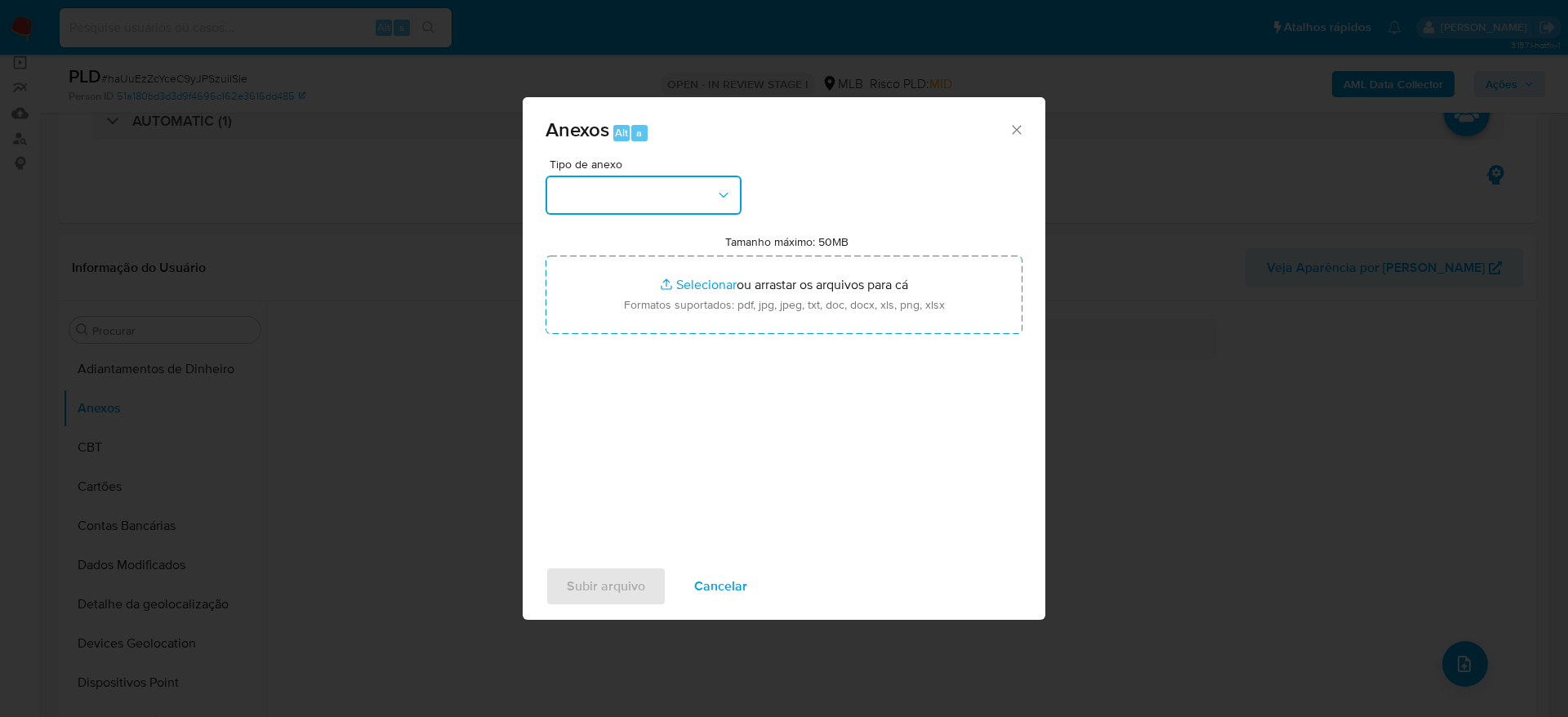
click at [684, 194] on button "button" at bounding box center [644, 195] width 196 height 39
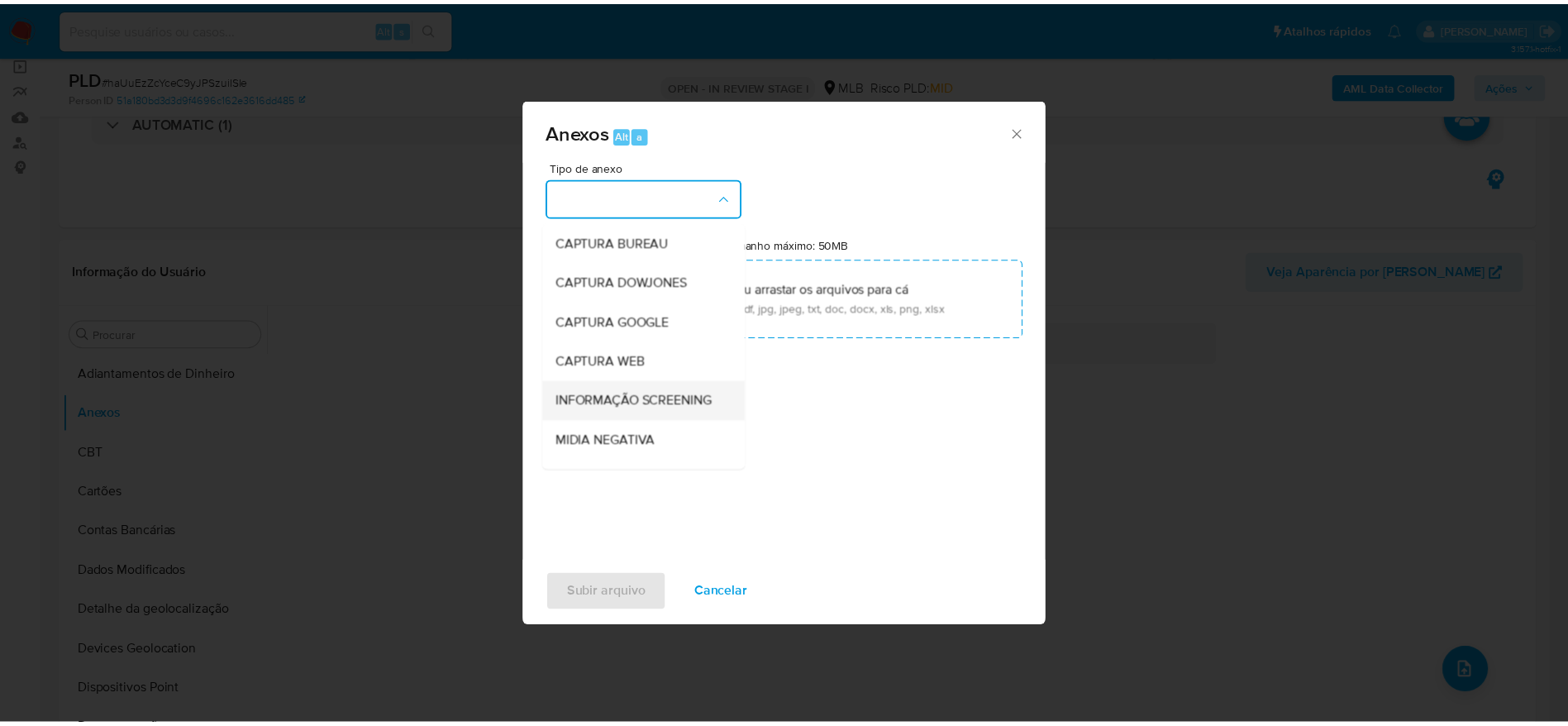
scroll to position [255, 0]
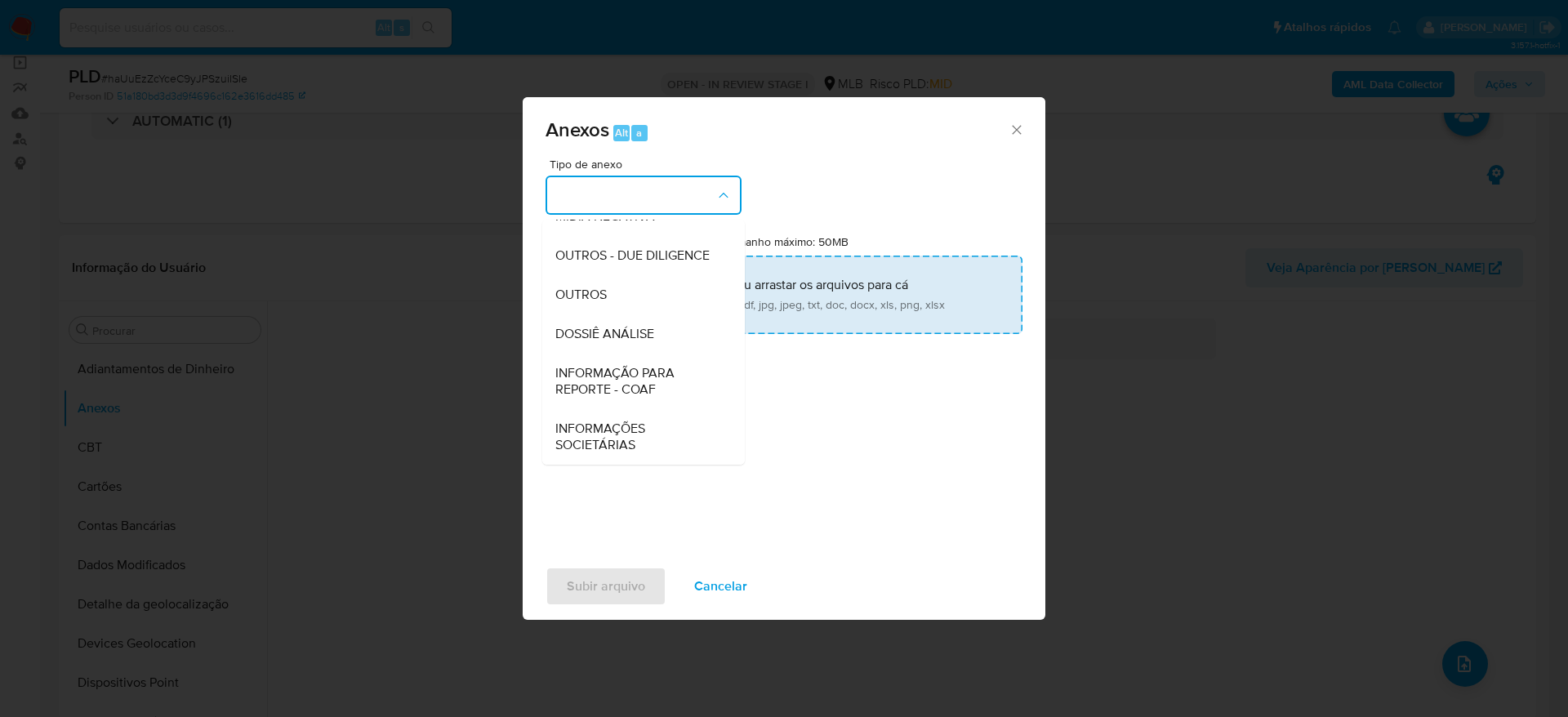
click at [596, 327] on span "DOSSIÊ ANÁLISE" at bounding box center [605, 334] width 99 height 17
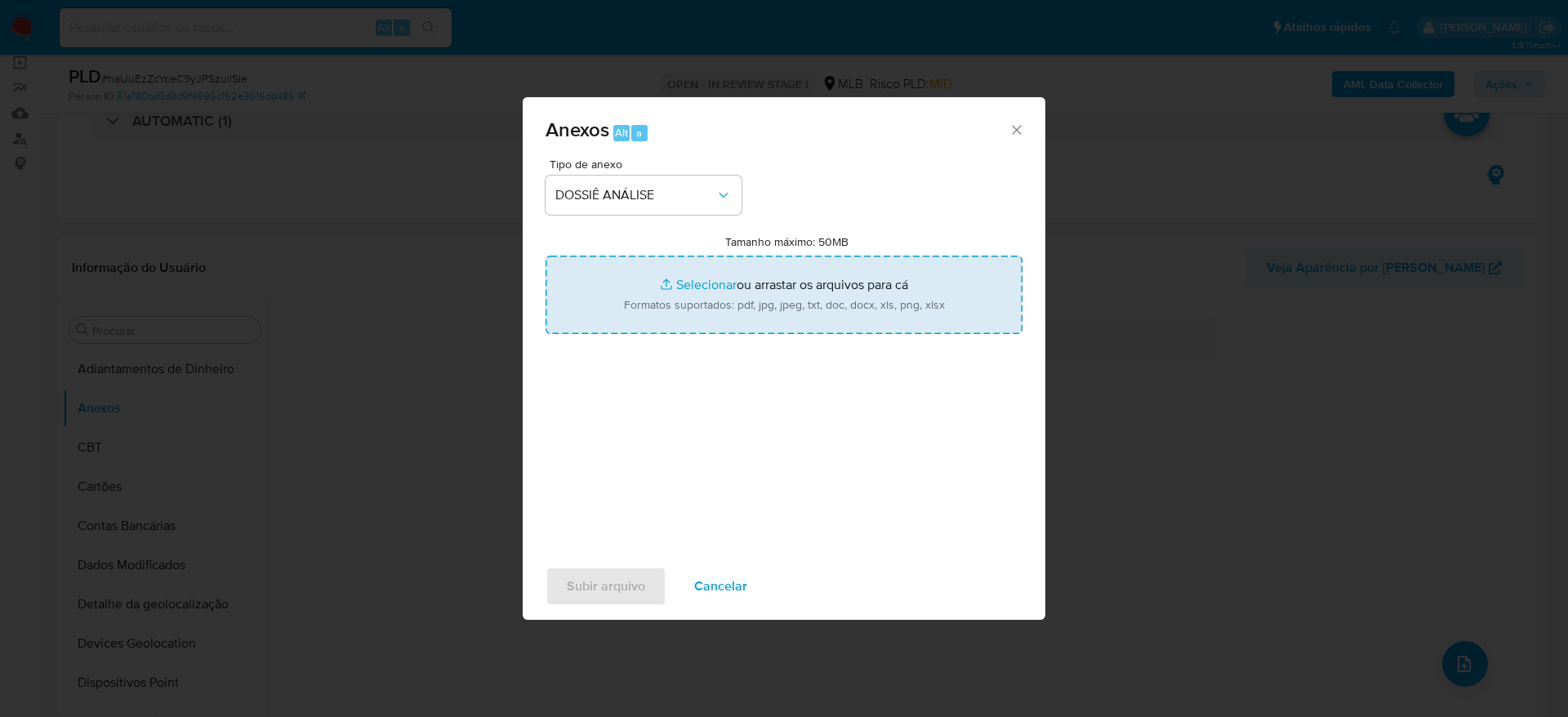
type input "C:\fakepath\SAR - XXXXX - CPF 37859611899 - RODRIGO WALTER SANTANA DE OLIVEIRA.…"
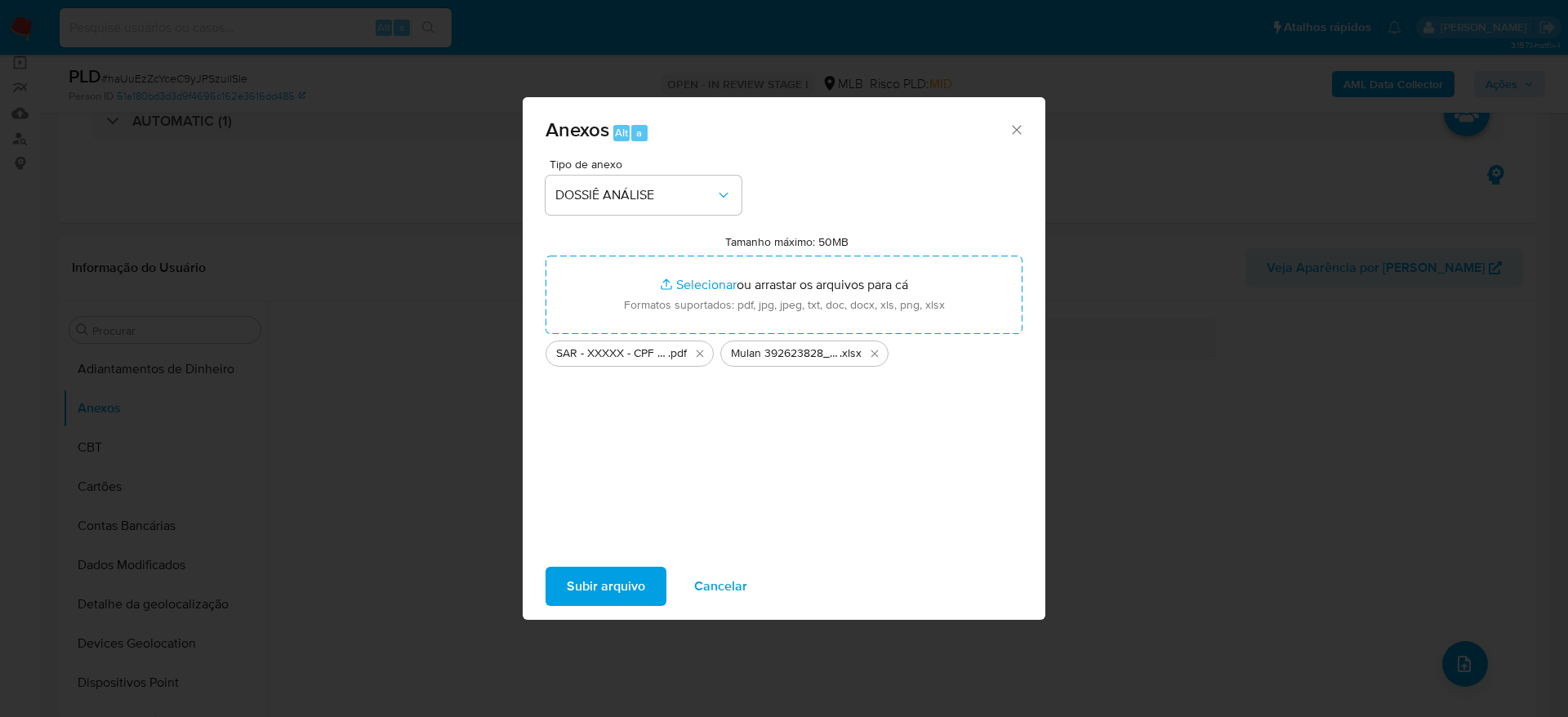
click at [618, 583] on span "Subir arquivo" at bounding box center [606, 586] width 78 height 36
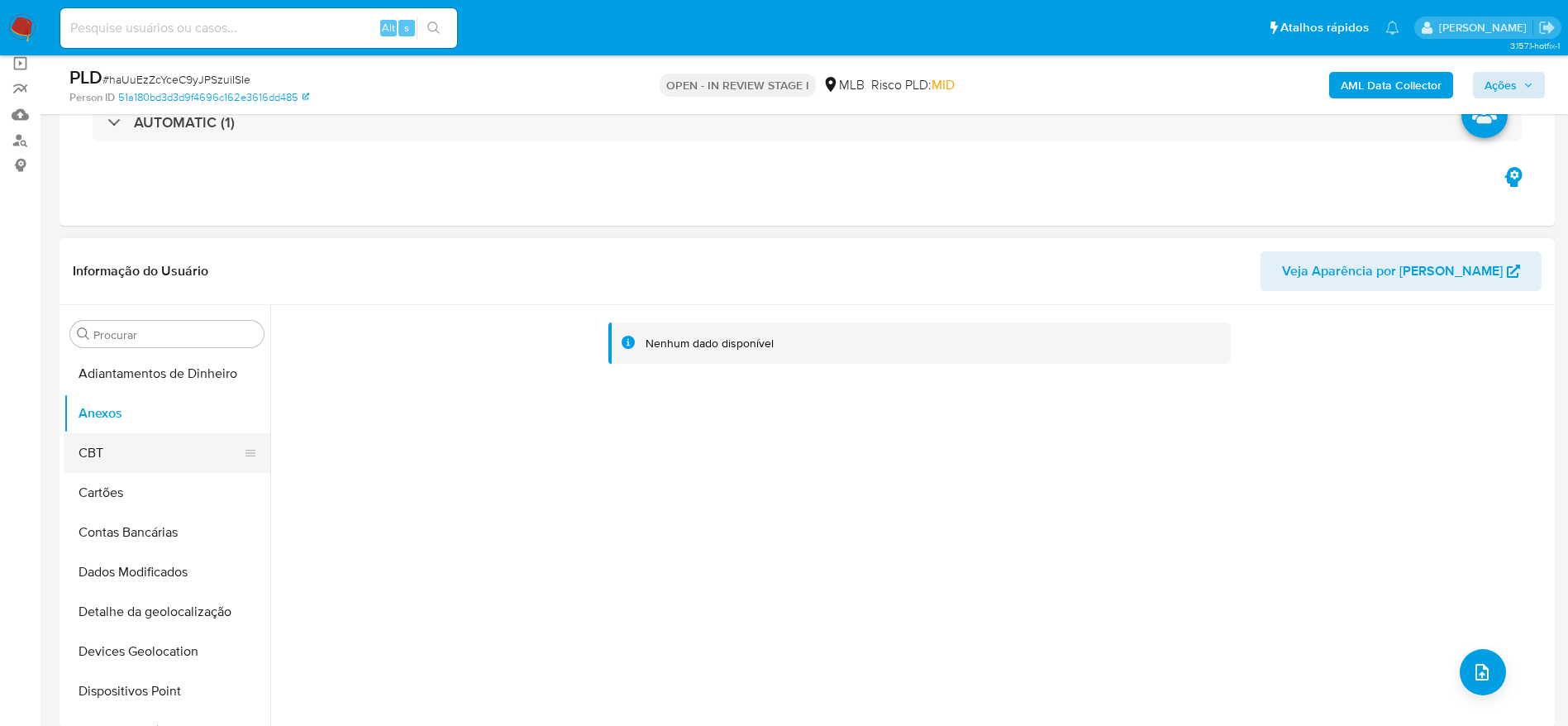
click at [152, 455] on button "CBT" at bounding box center [161, 453] width 194 height 40
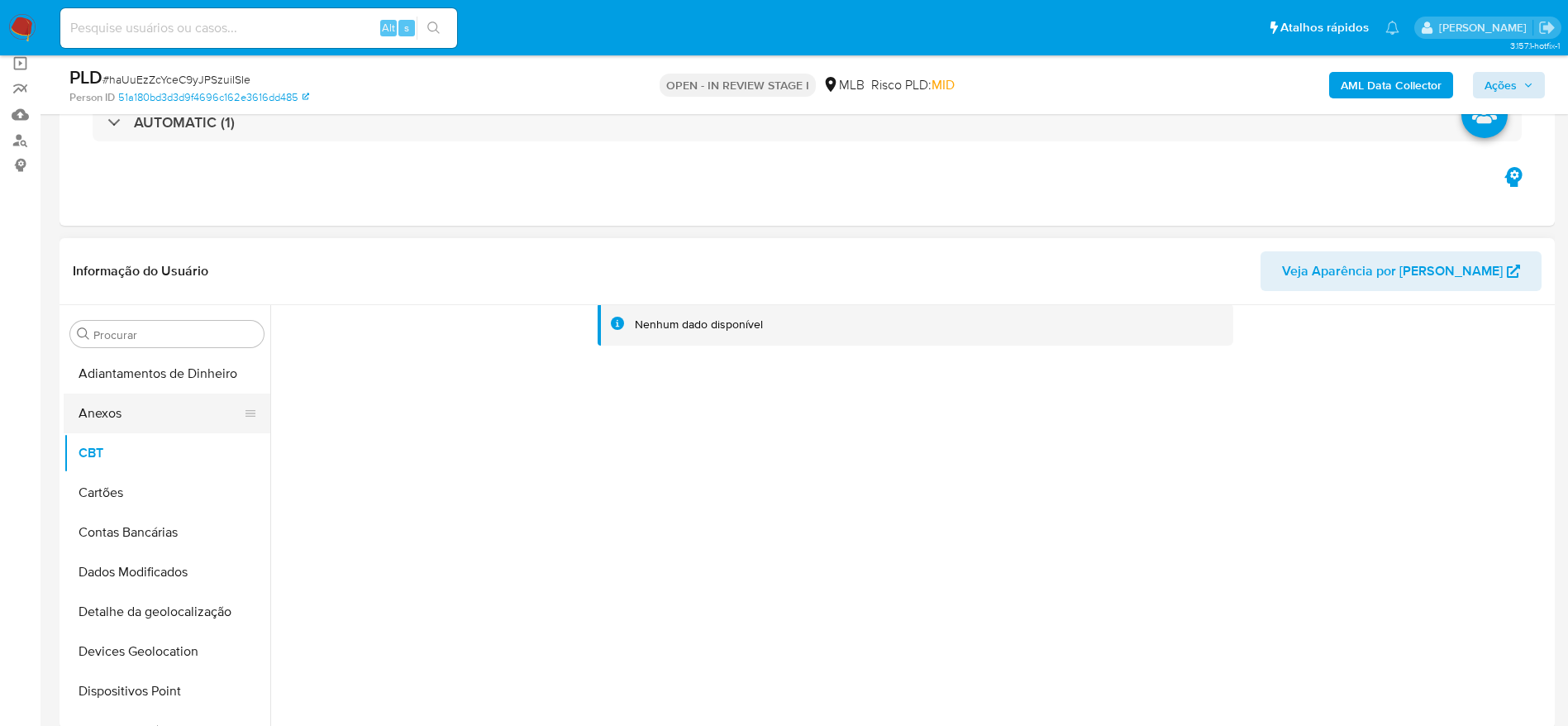
click at [152, 418] on button "Anexos" at bounding box center [161, 413] width 194 height 40
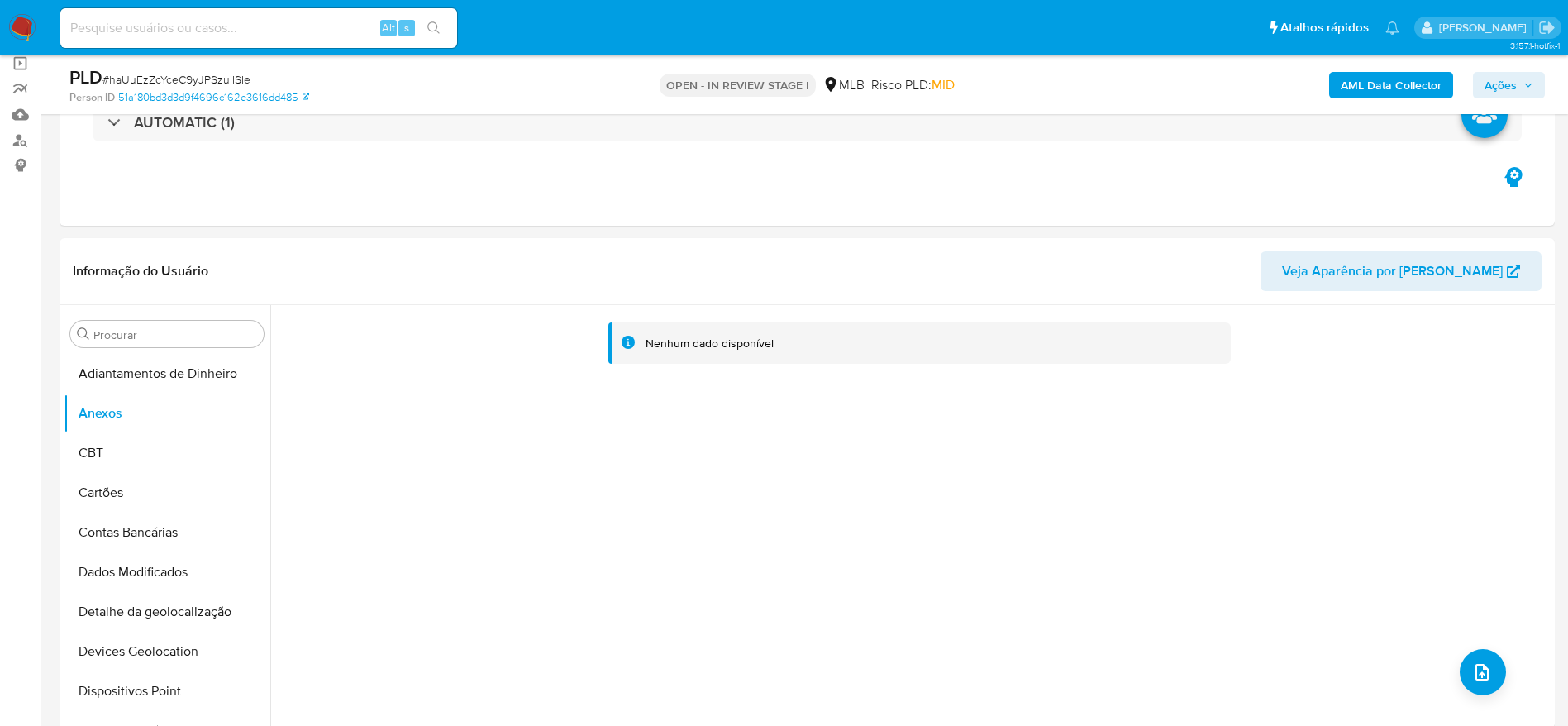
click at [1515, 93] on span "Ações" at bounding box center [1500, 85] width 32 height 26
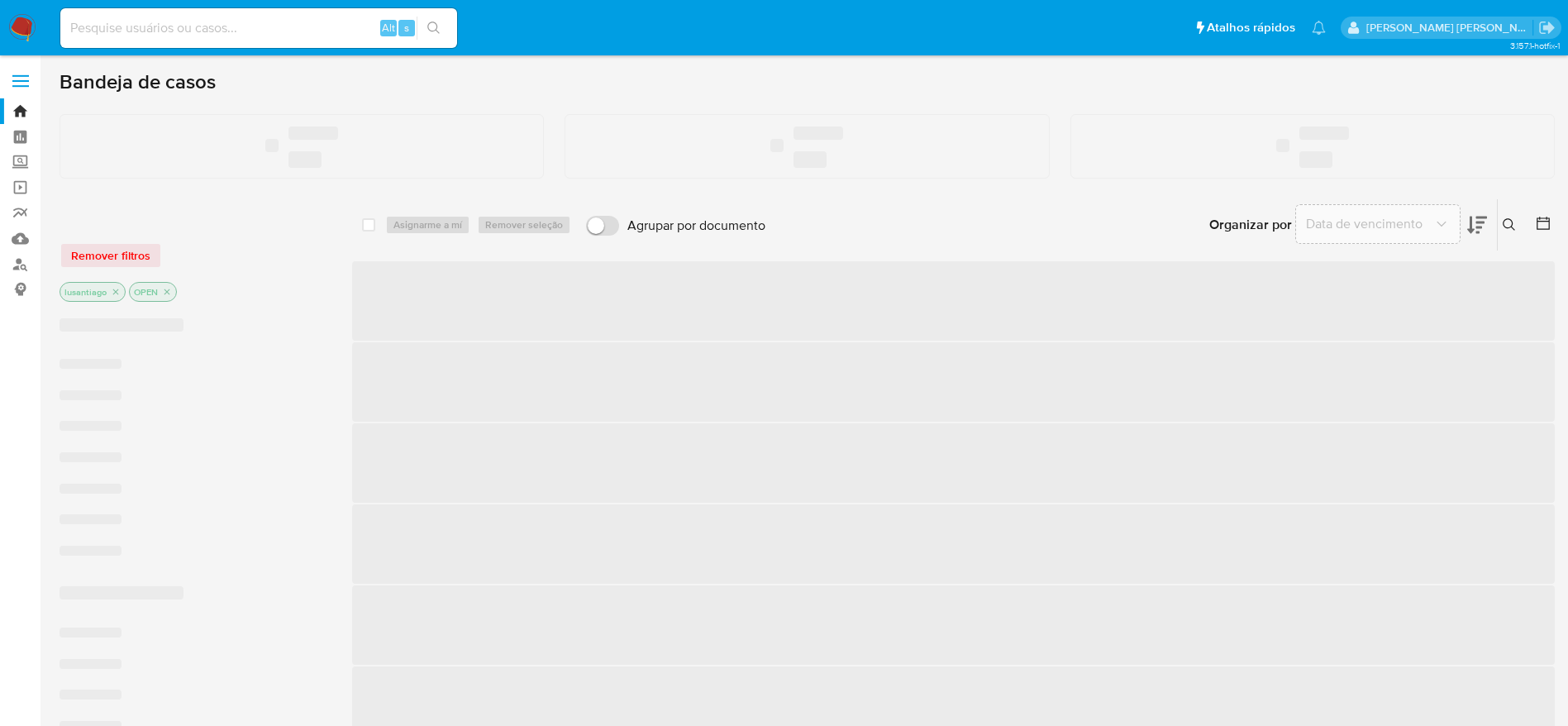
click at [204, 34] on input at bounding box center [259, 27] width 397 height 22
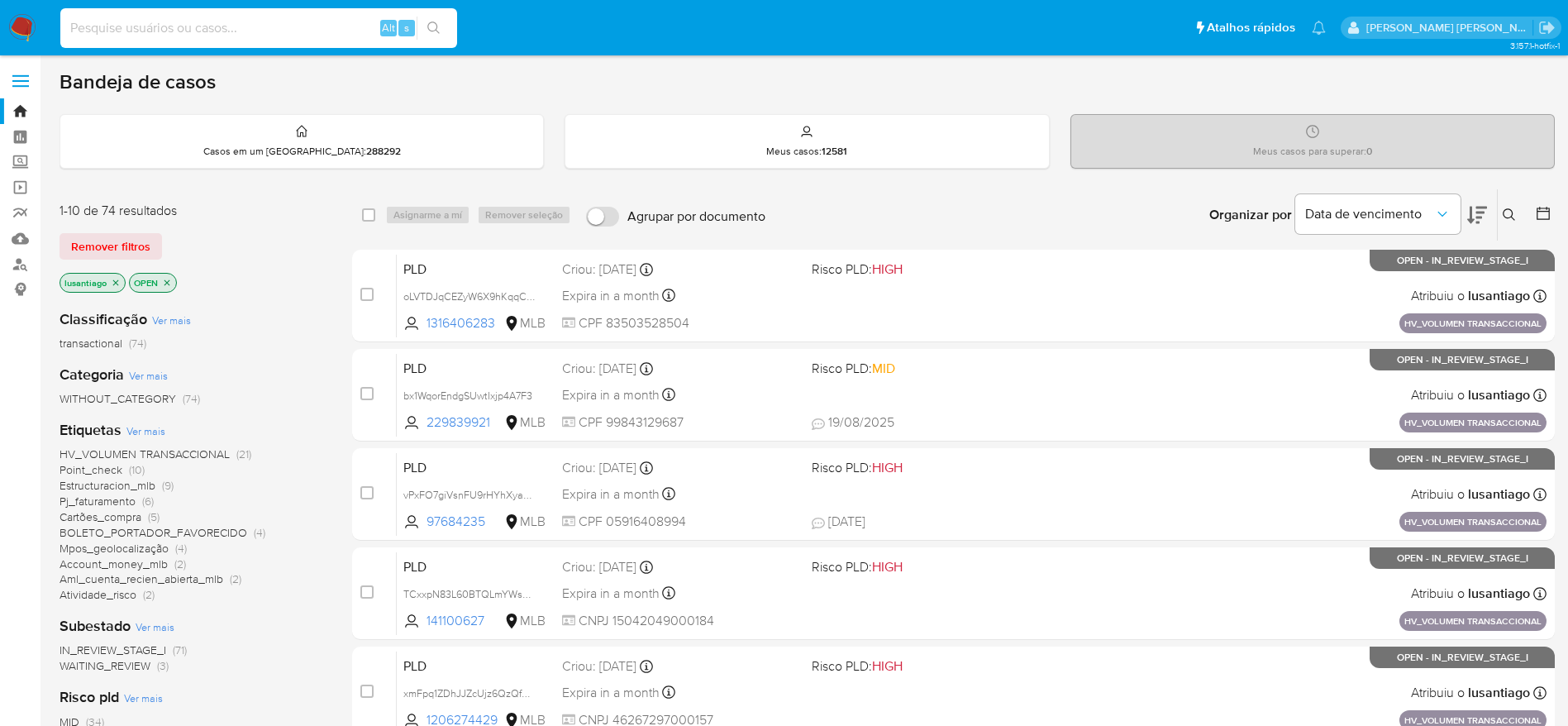
paste input "2526197294"
type input "2526197294"
click at [451, 24] on button "search-icon" at bounding box center [434, 28] width 34 height 24
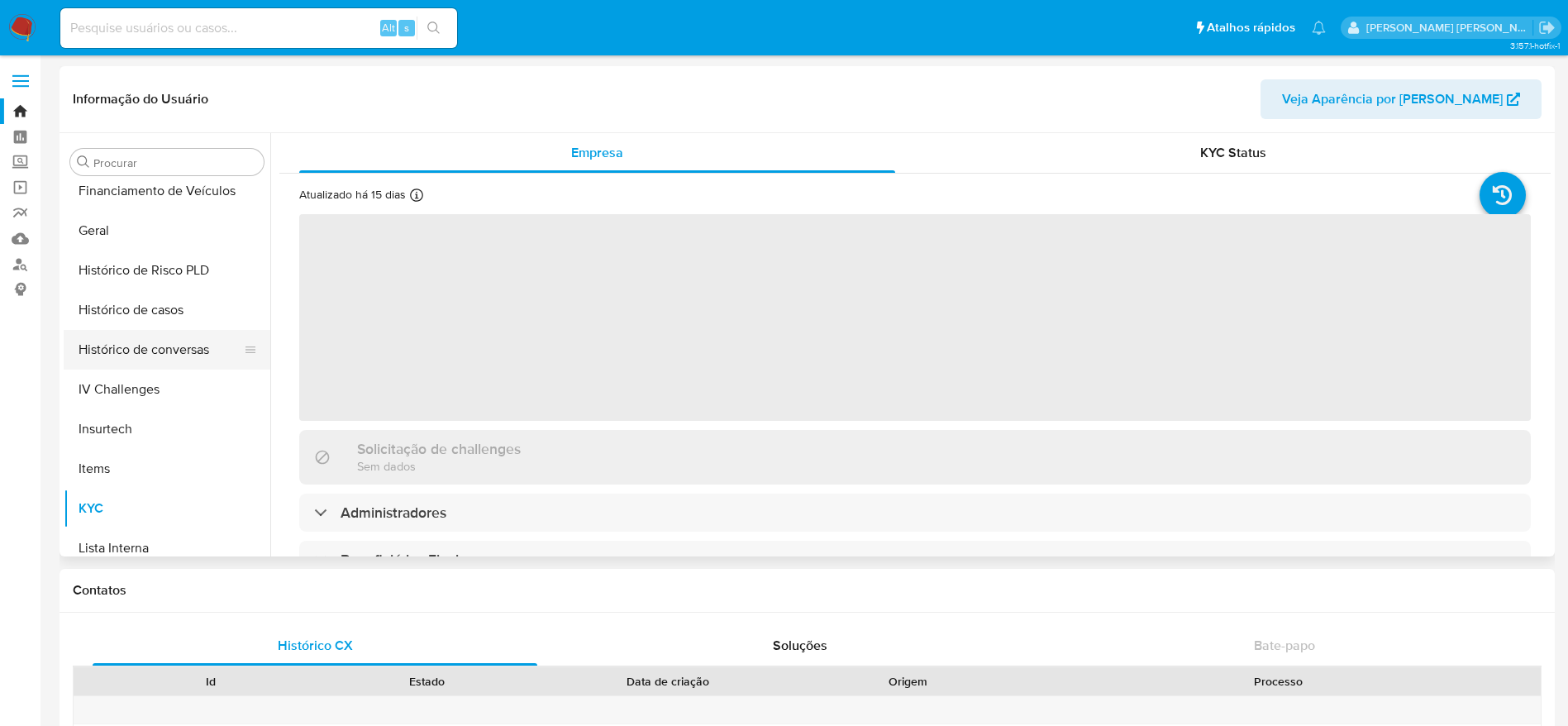
scroll to position [491, 0]
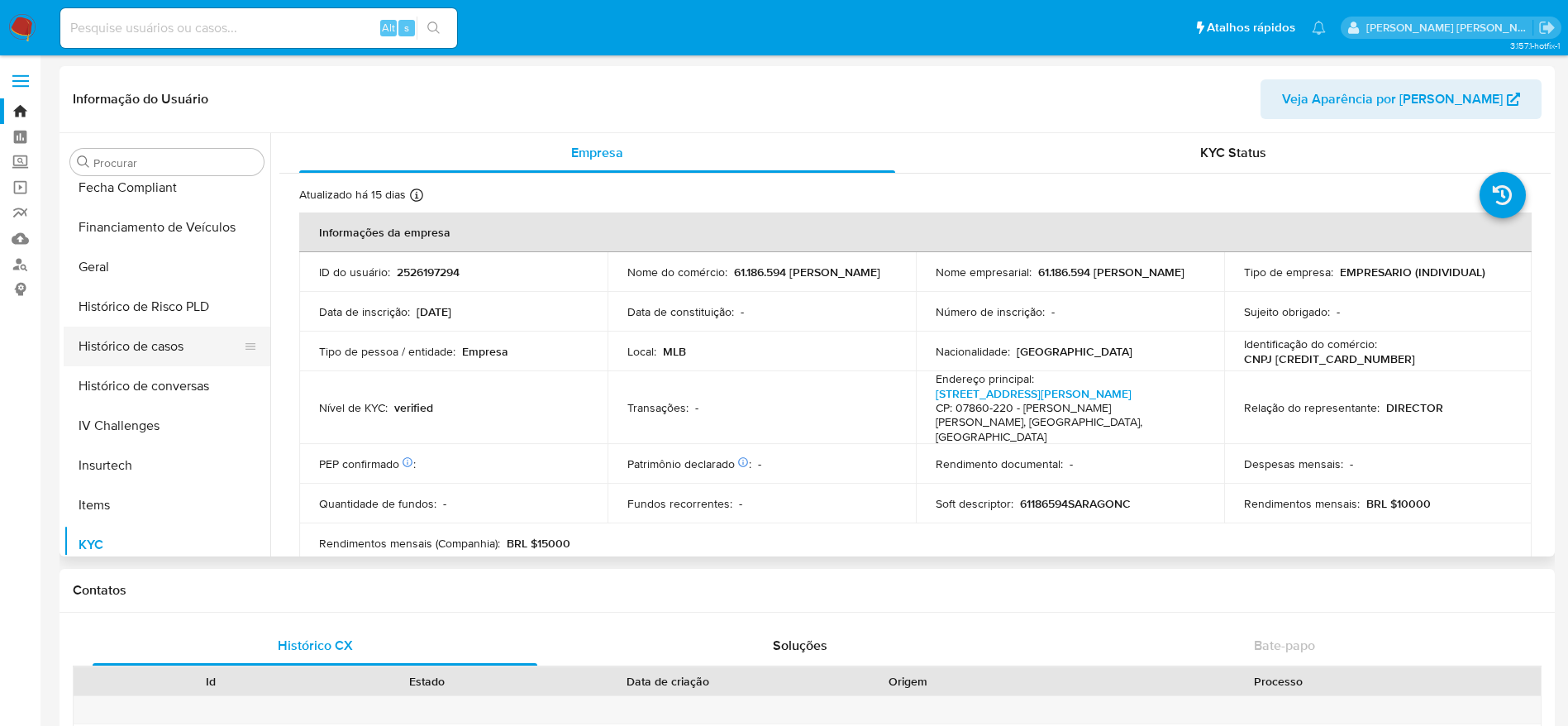
click at [173, 345] on button "Histórico de casos" at bounding box center [161, 347] width 194 height 40
select select "10"
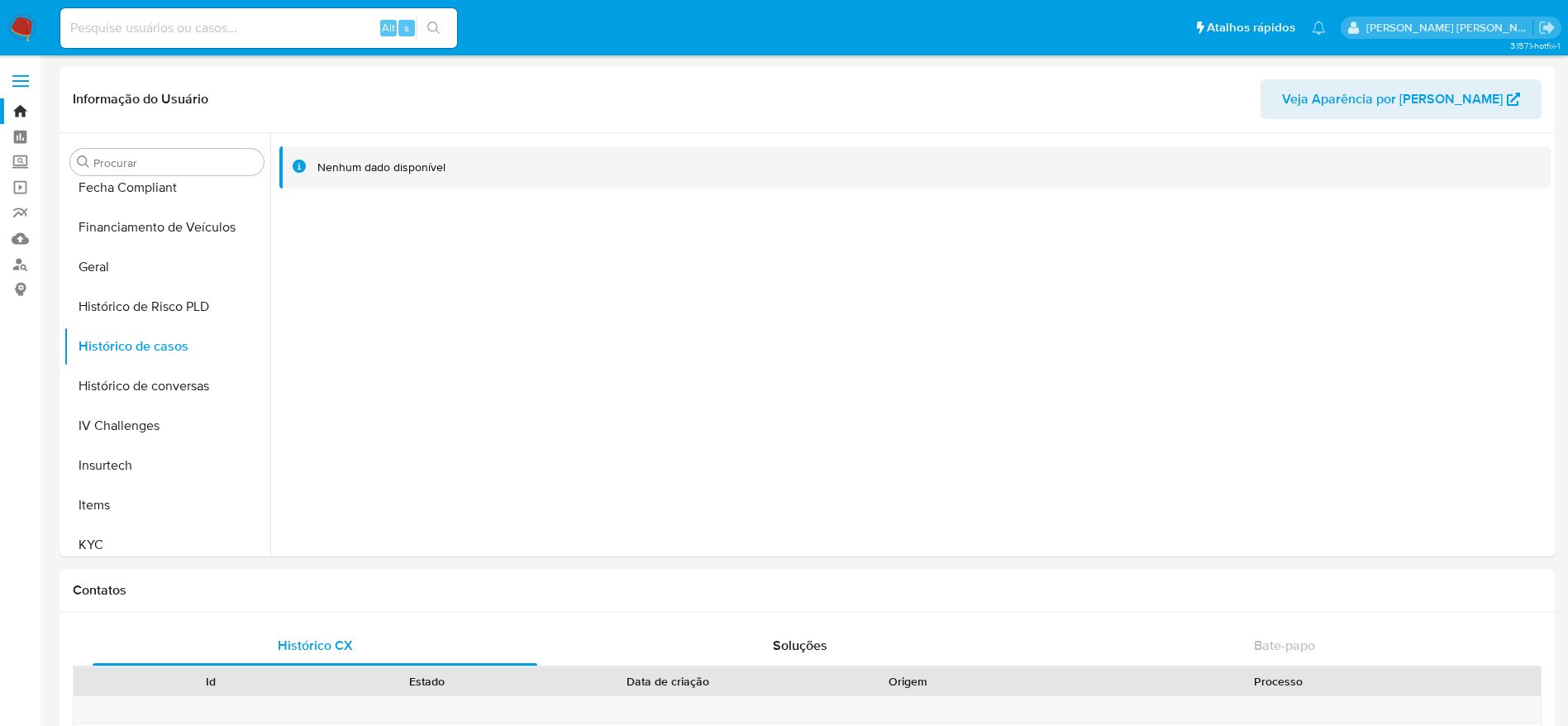
click at [218, 39] on div "Alt s" at bounding box center [259, 28] width 397 height 40
click at [213, 17] on input at bounding box center [259, 27] width 397 height 22
paste input "660273592"
type input "660273592"
click at [437, 24] on icon "search-icon" at bounding box center [433, 27] width 12 height 12
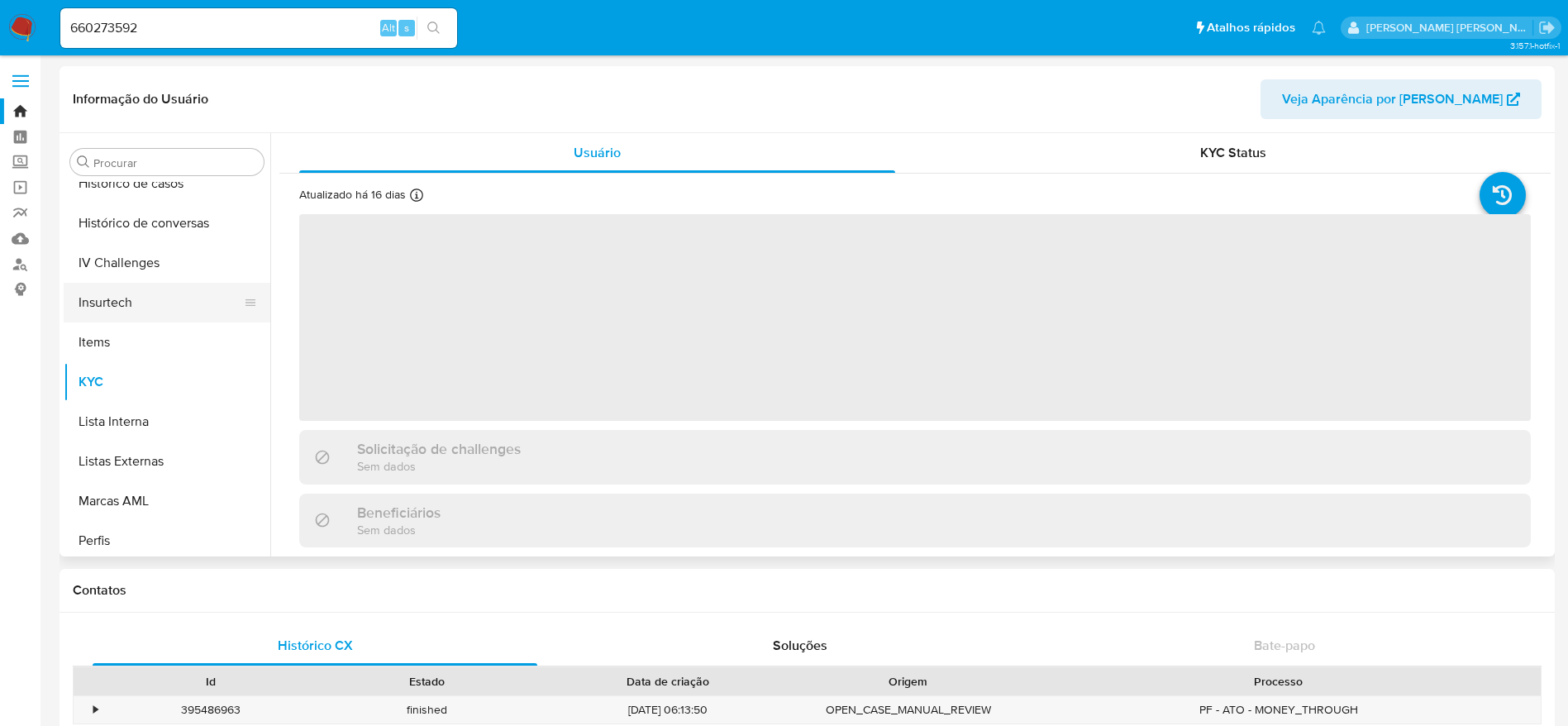
scroll to position [615, 0]
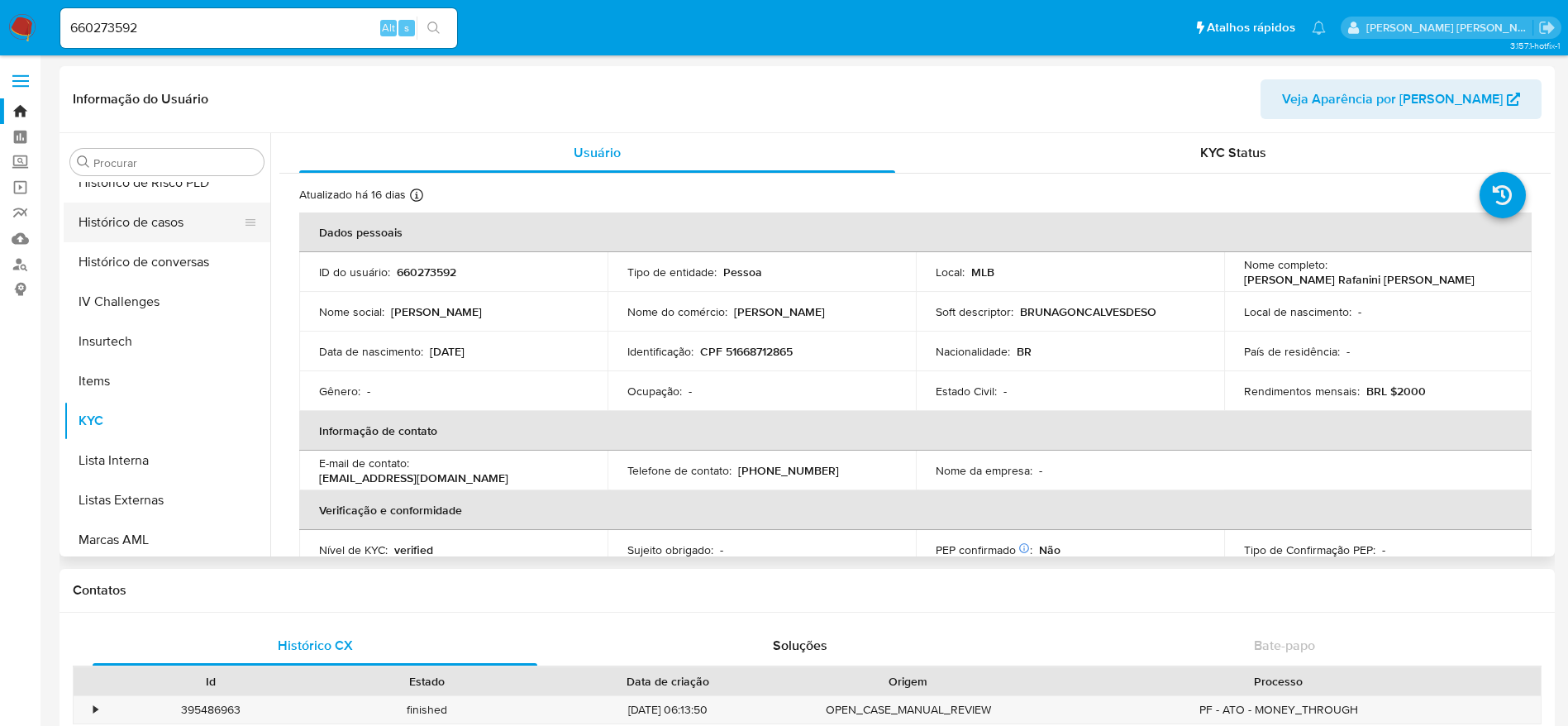
click at [166, 221] on button "Histórico de casos" at bounding box center [161, 222] width 194 height 40
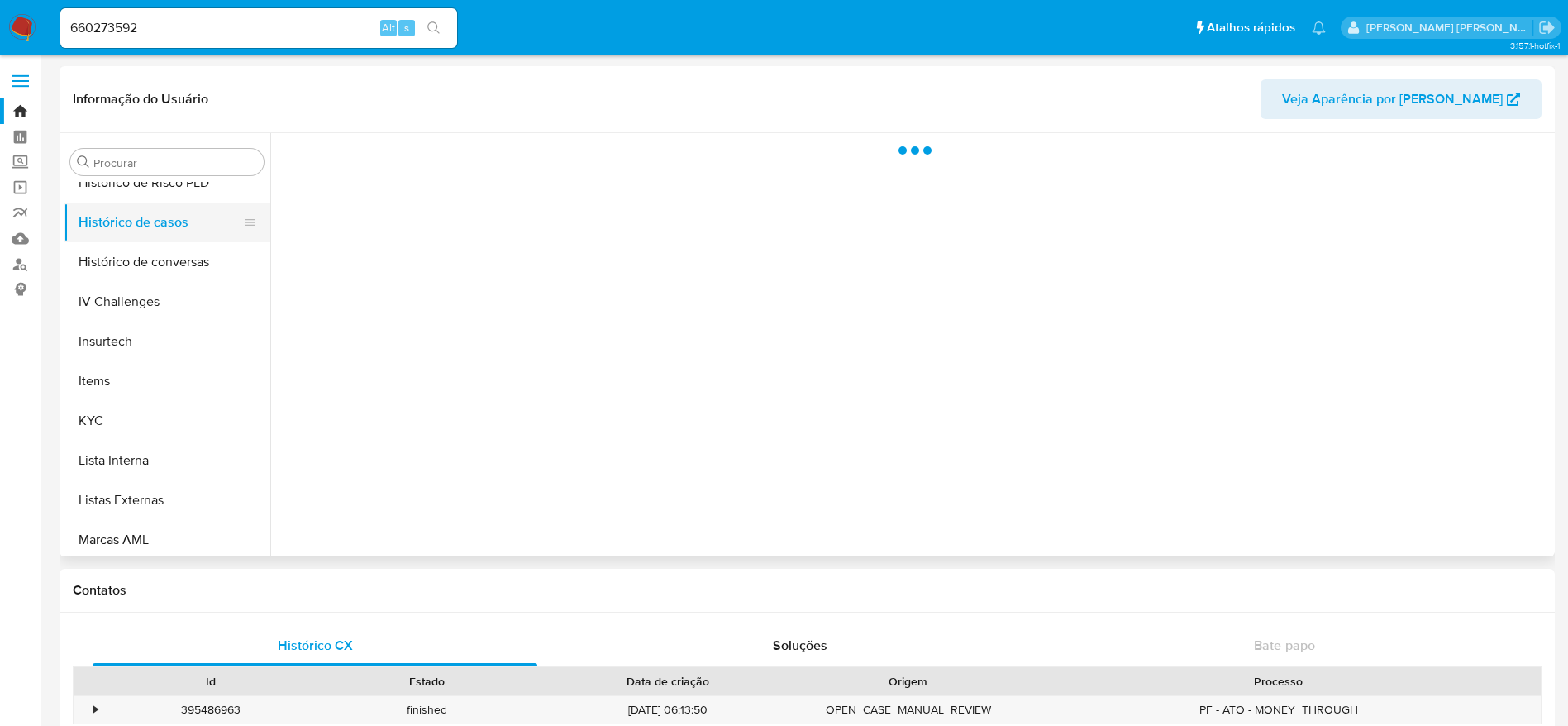
select select "10"
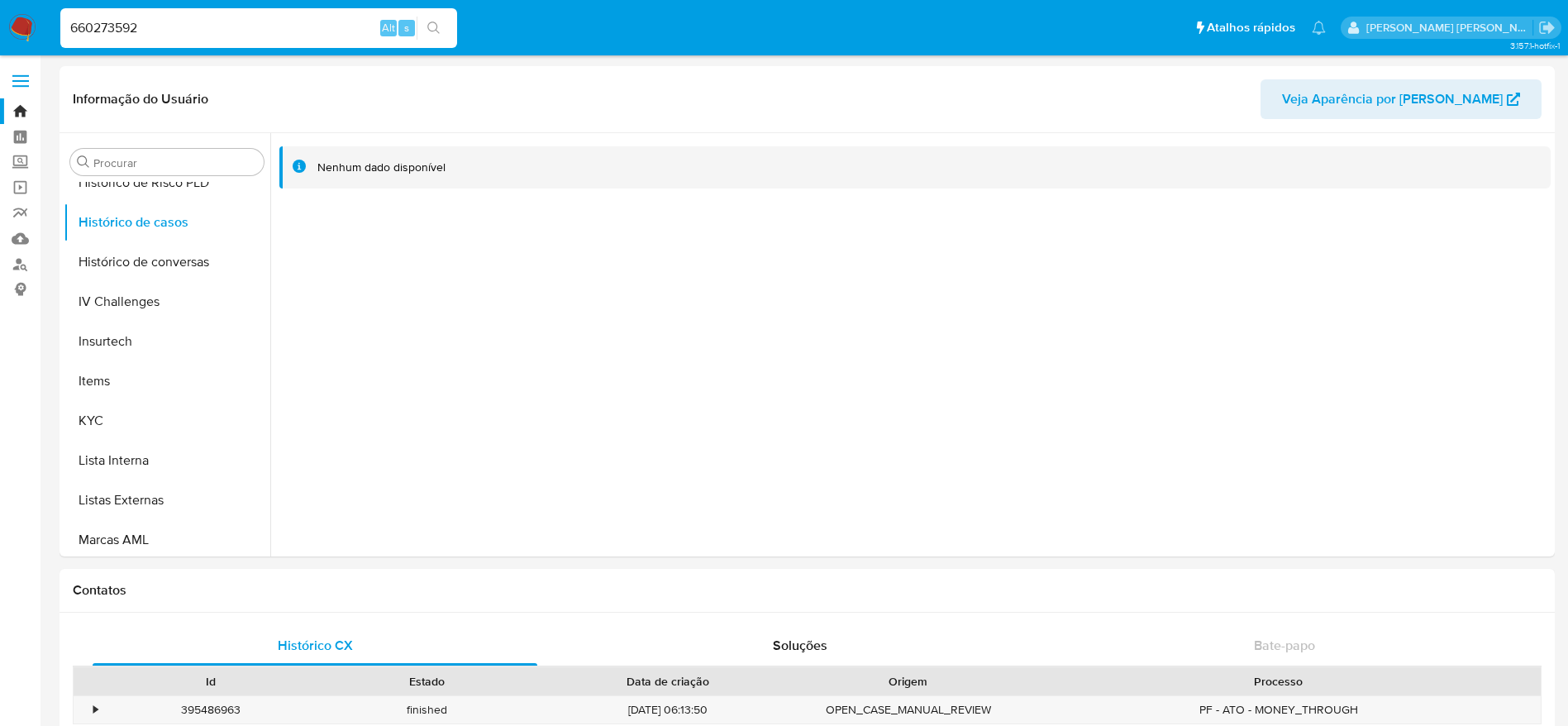
click at [236, 32] on input "660273592" at bounding box center [259, 27] width 397 height 22
paste input "2477585298"
type input "2477585298"
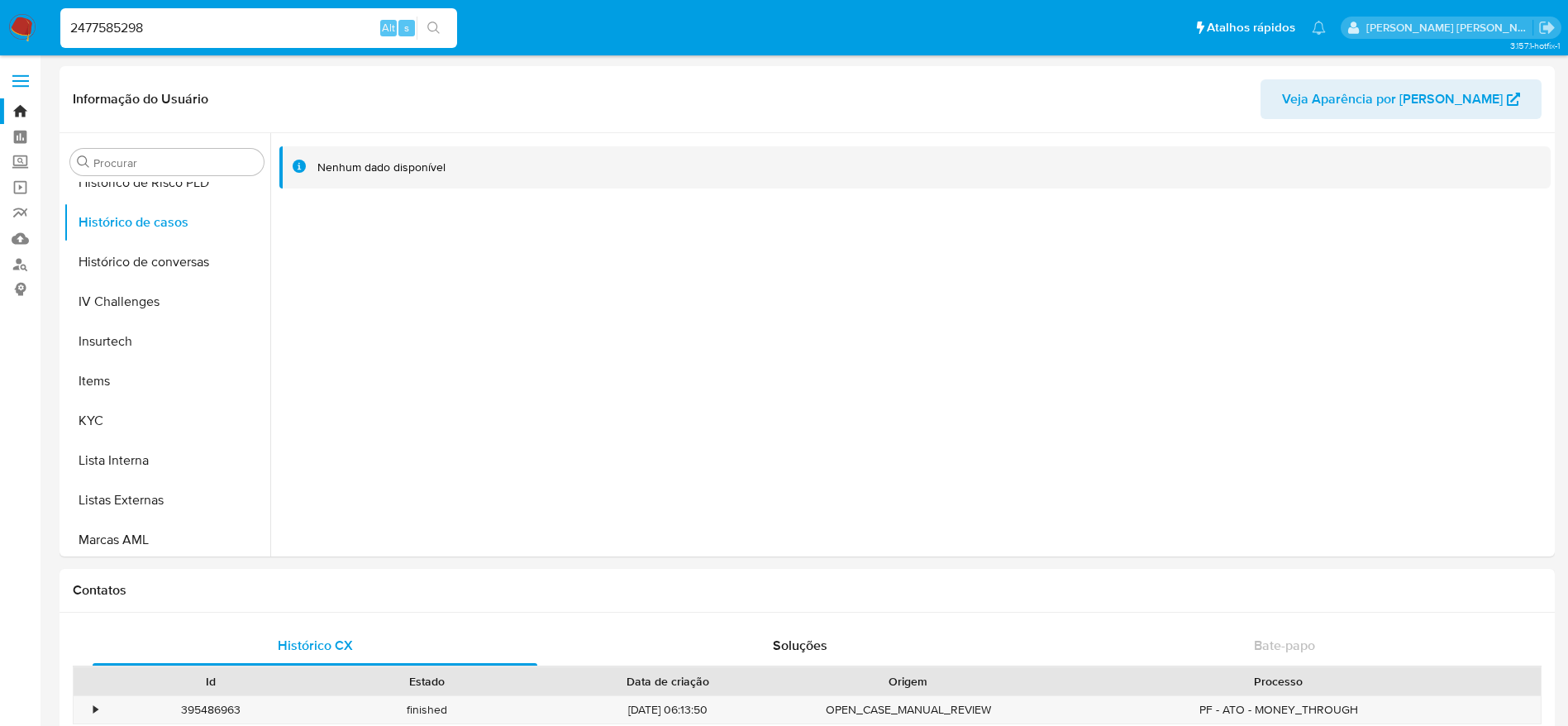
click at [440, 32] on icon "search-icon" at bounding box center [434, 28] width 13 height 13
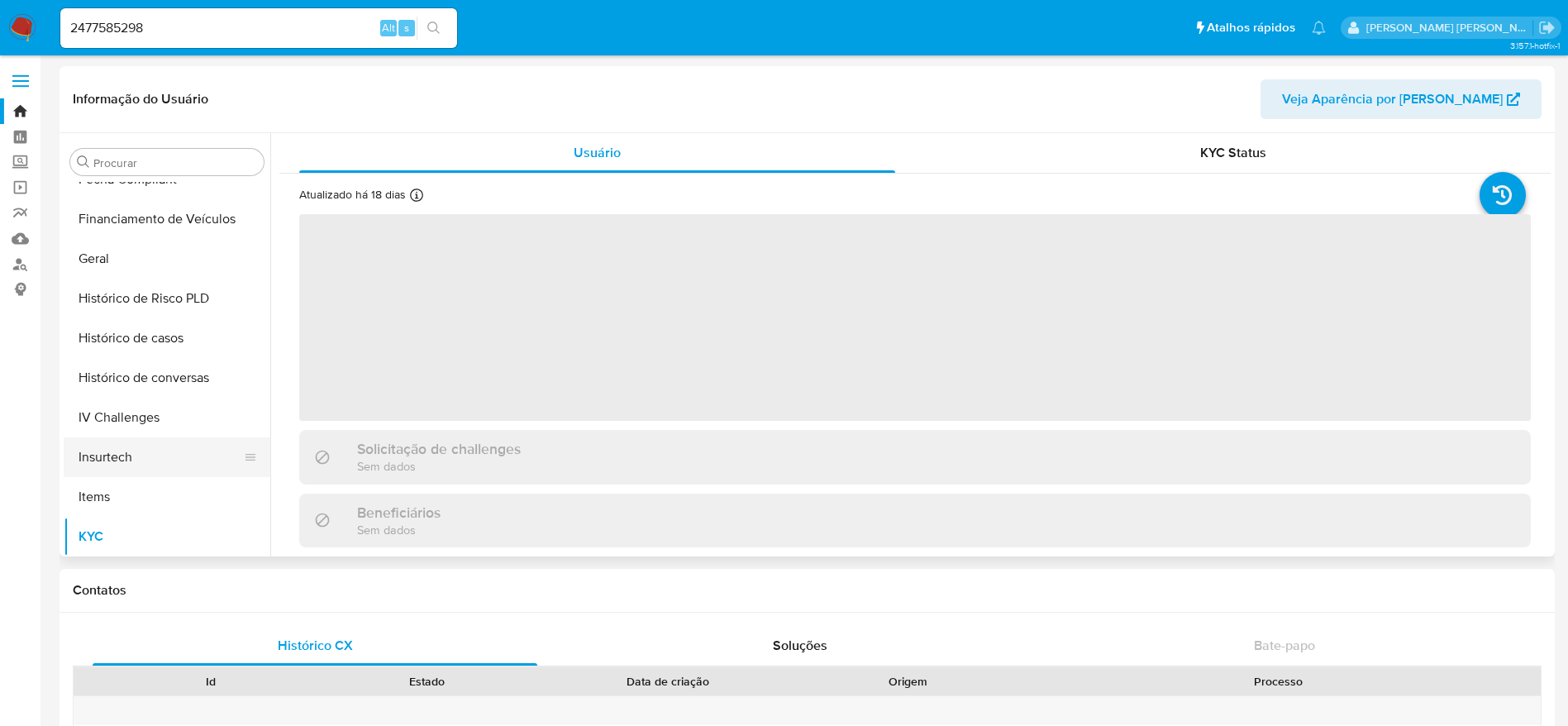
scroll to position [483, 0]
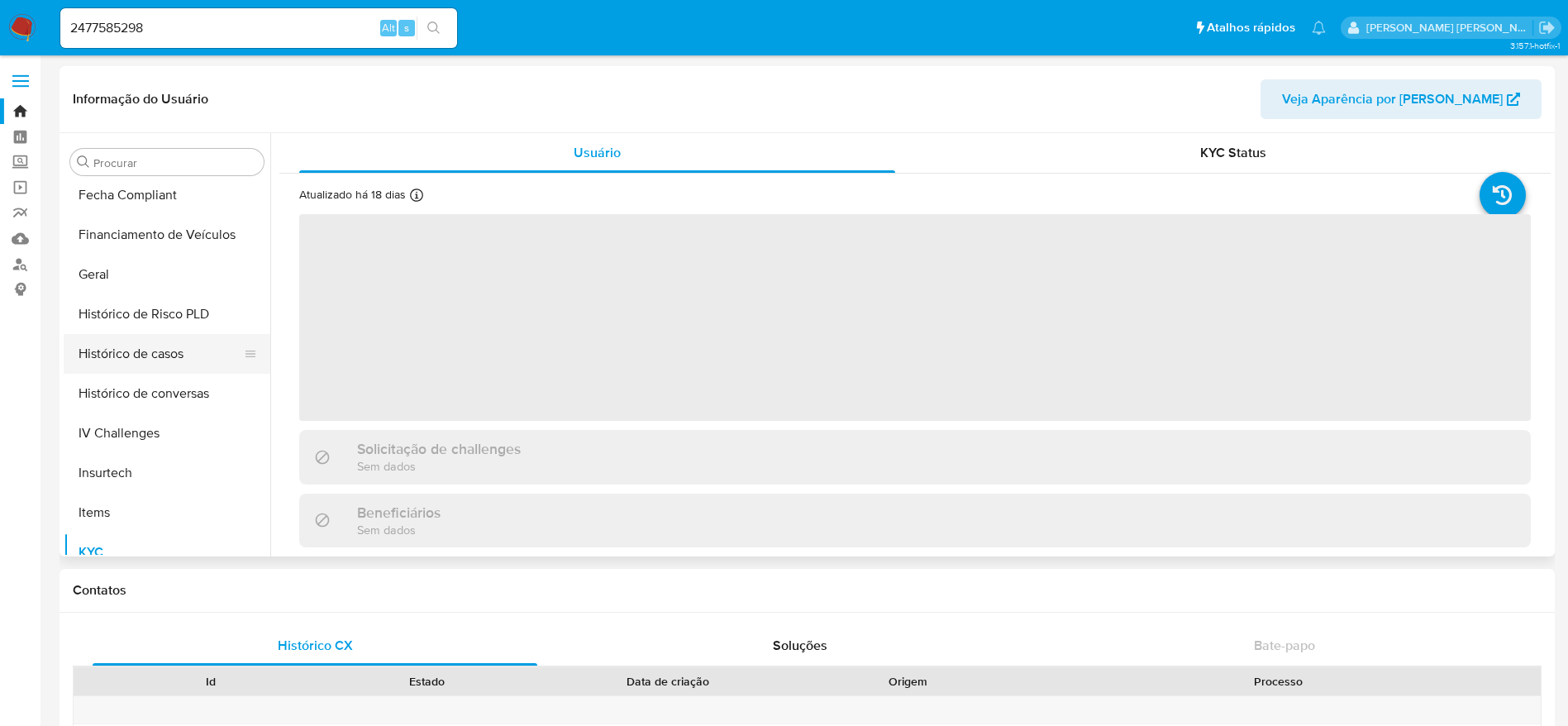
click at [147, 348] on button "Histórico de casos" at bounding box center [161, 354] width 194 height 40
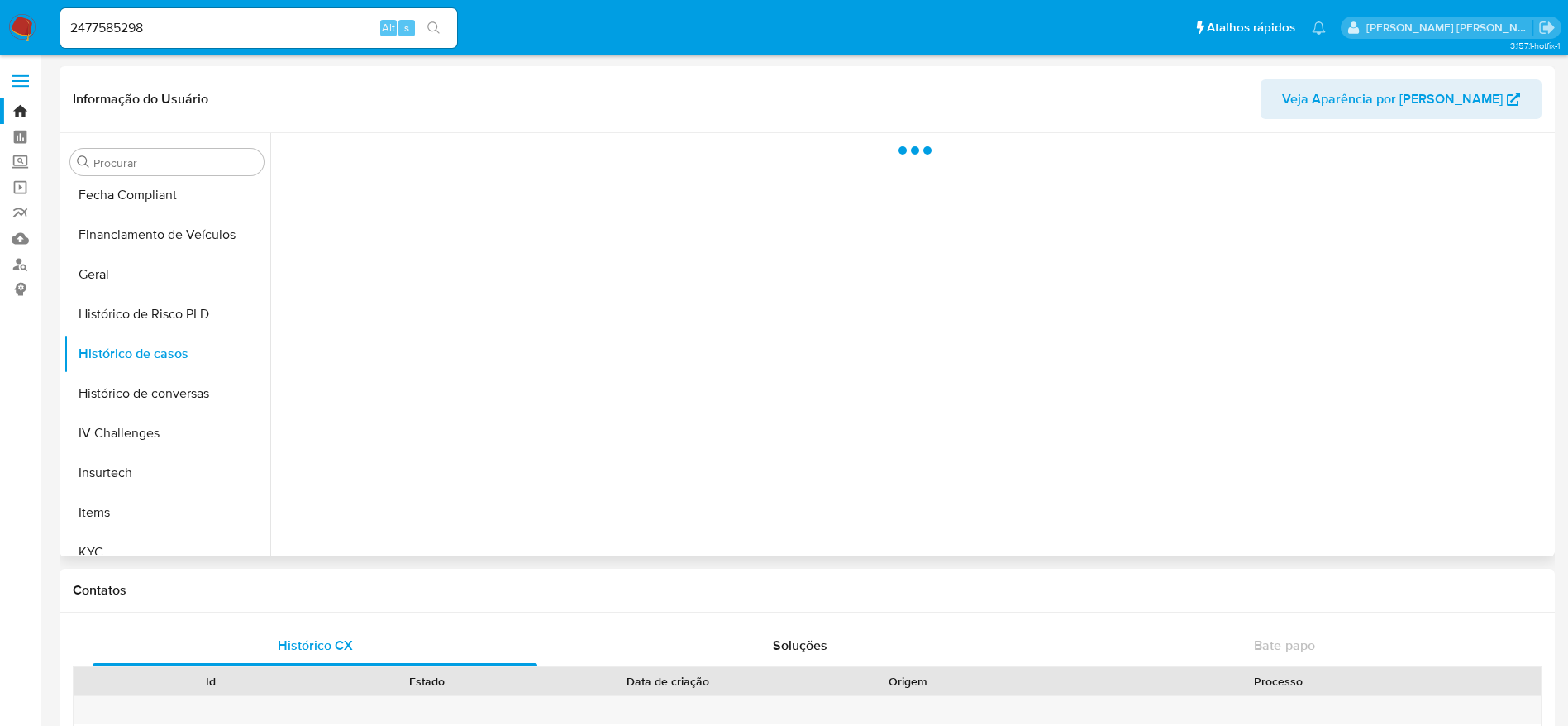
select select "10"
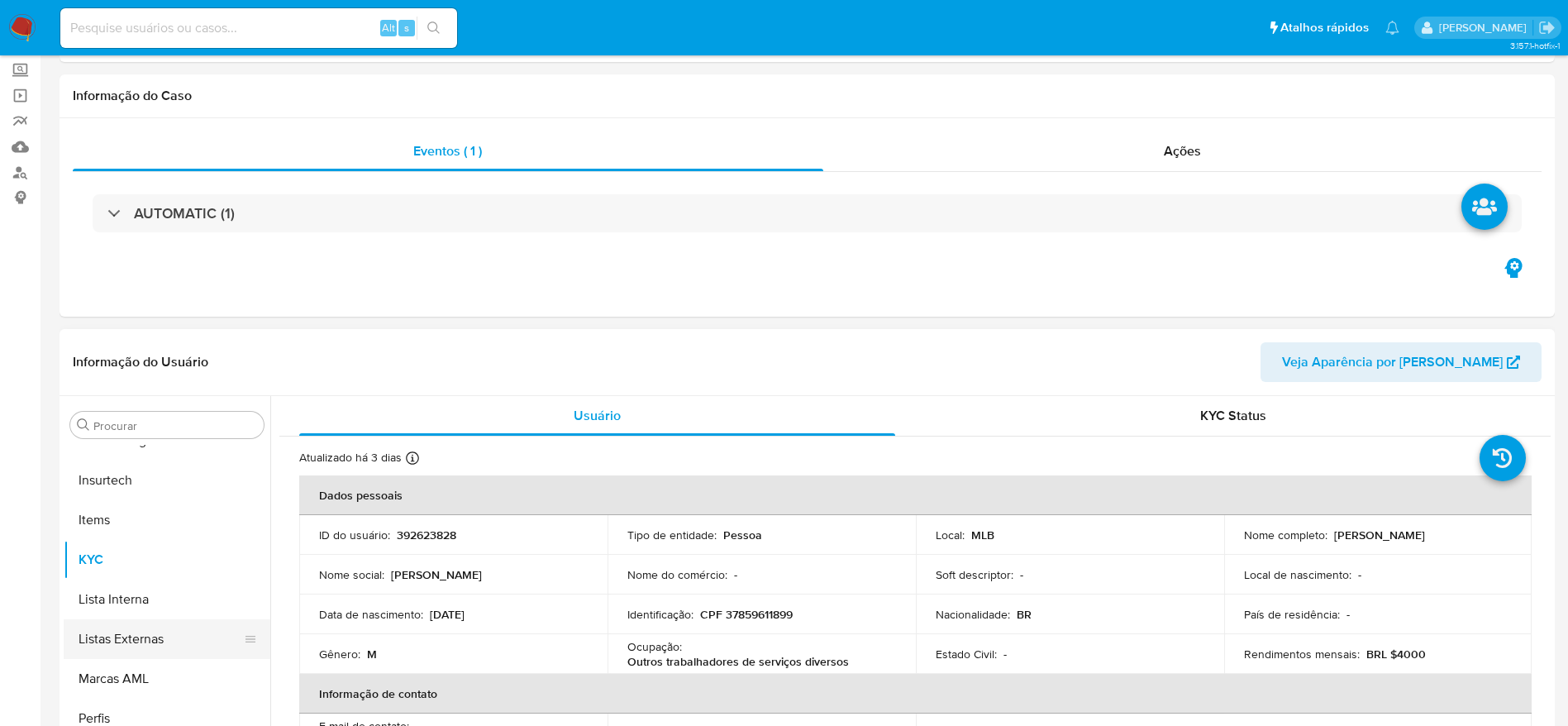
scroll to position [124, 0]
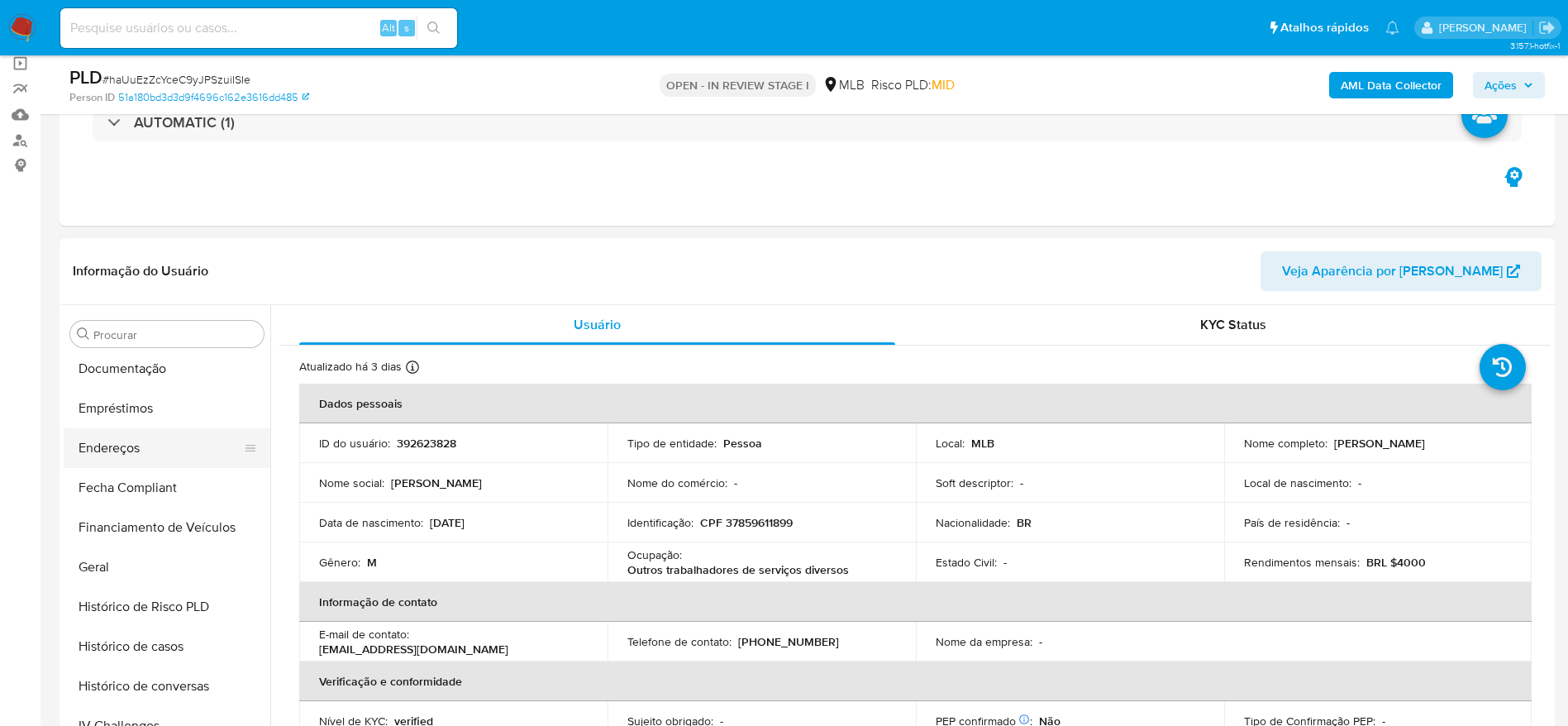
select select "10"
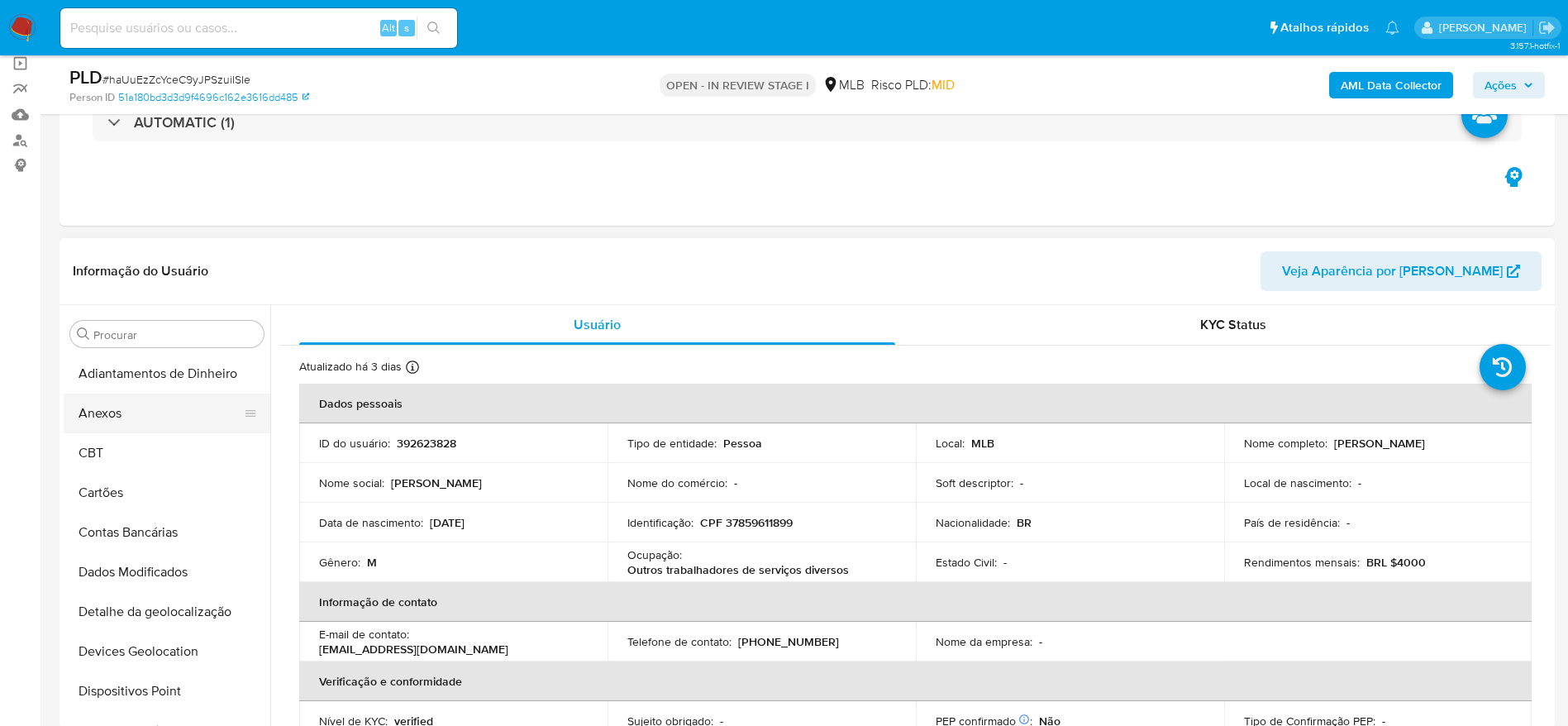
click at [136, 412] on button "Anexos" at bounding box center [161, 413] width 194 height 40
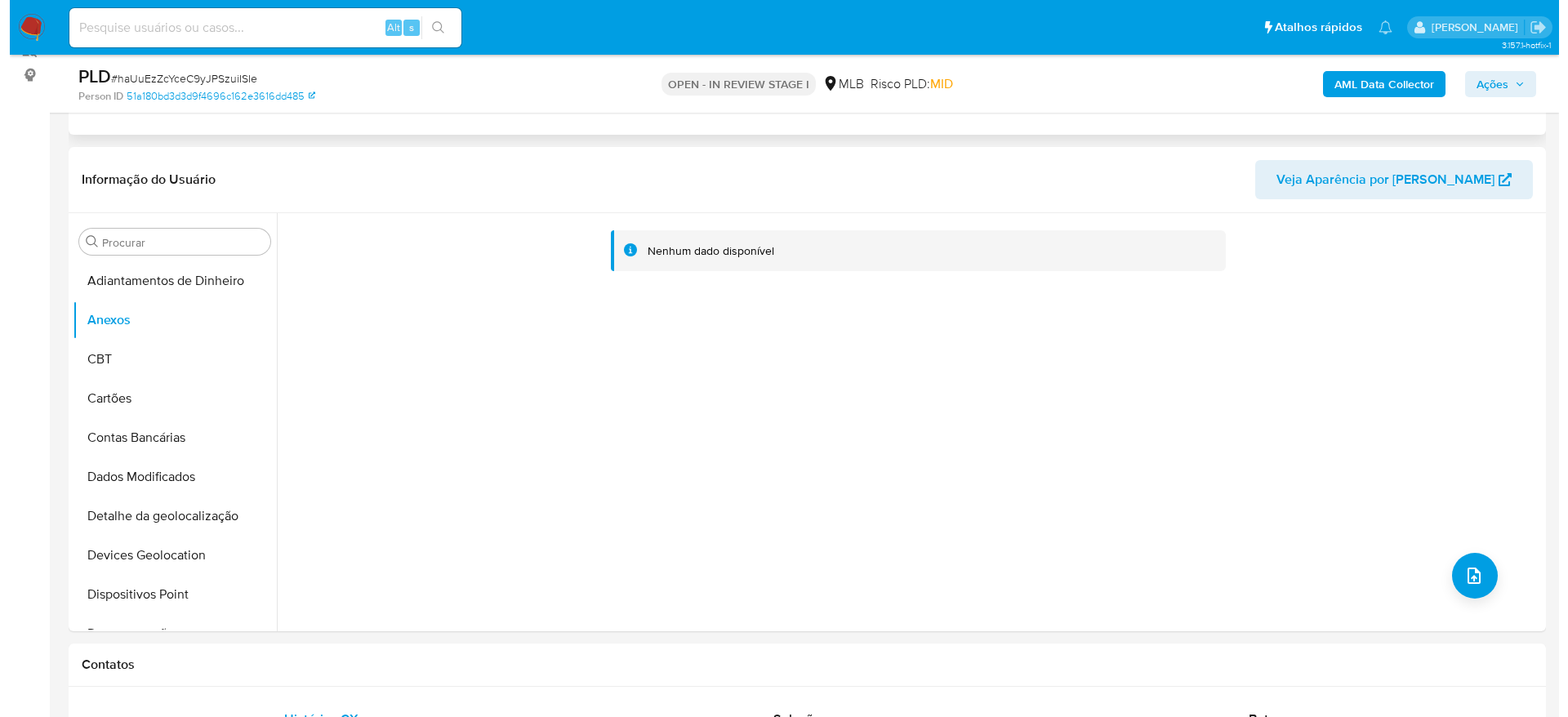
scroll to position [245, 0]
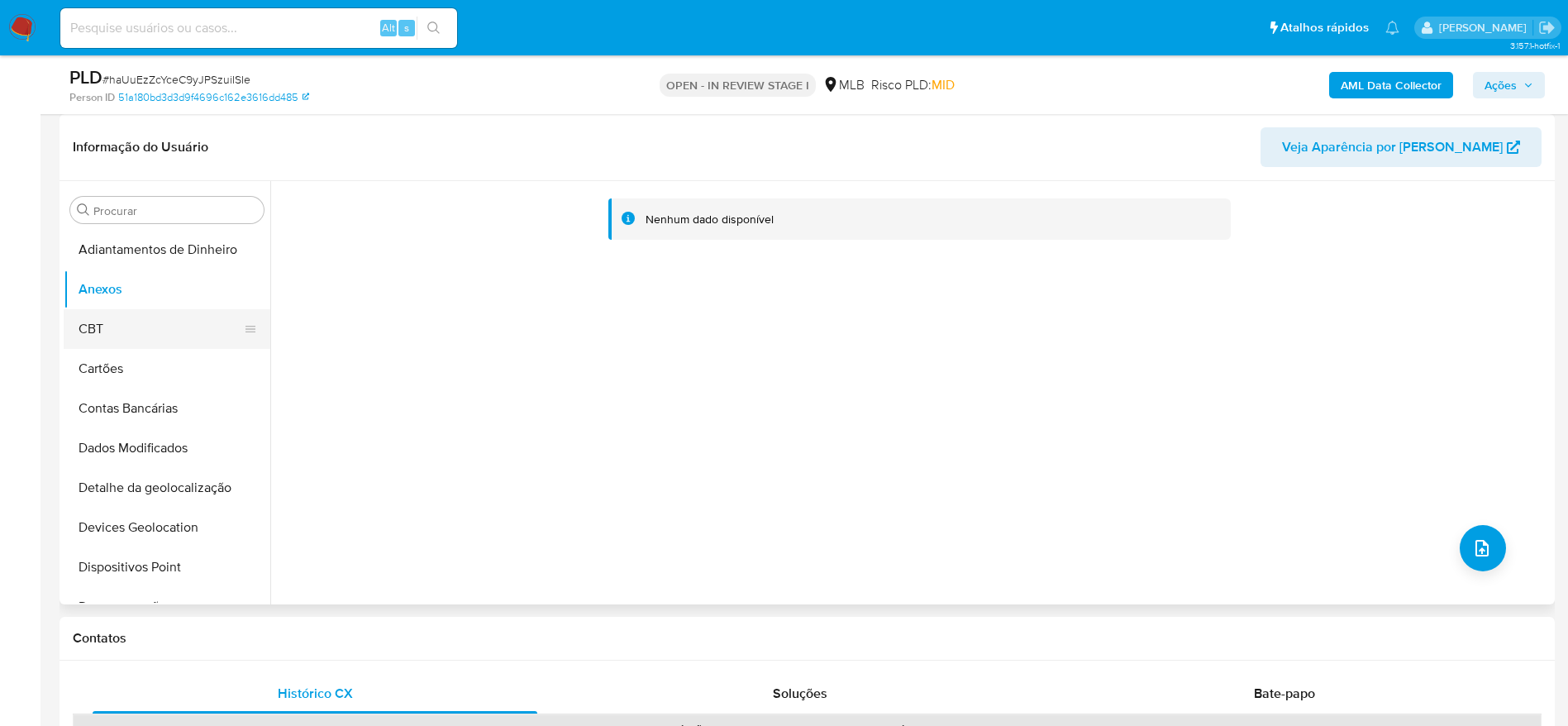
click at [131, 330] on button "CBT" at bounding box center [161, 329] width 194 height 40
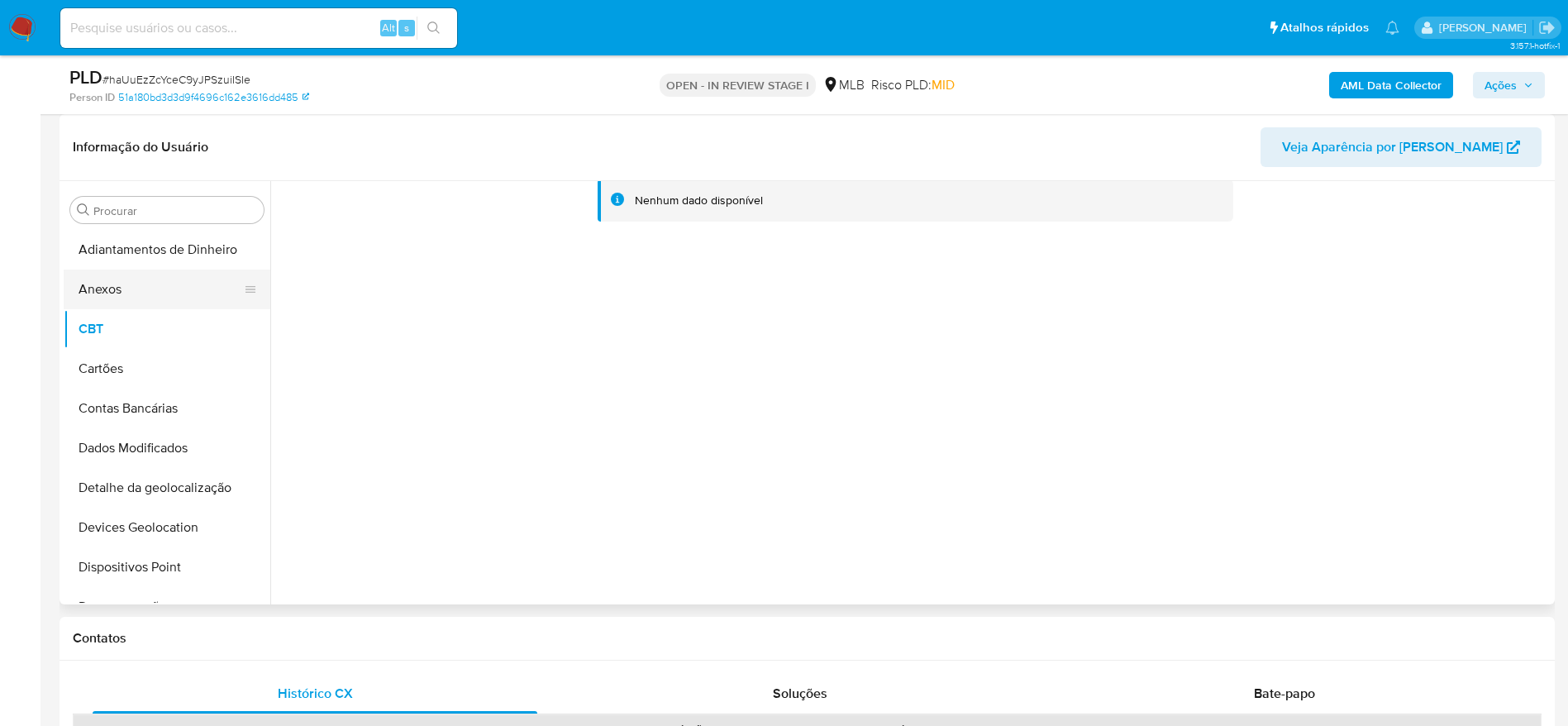
click at [141, 287] on button "Anexos" at bounding box center [161, 289] width 194 height 40
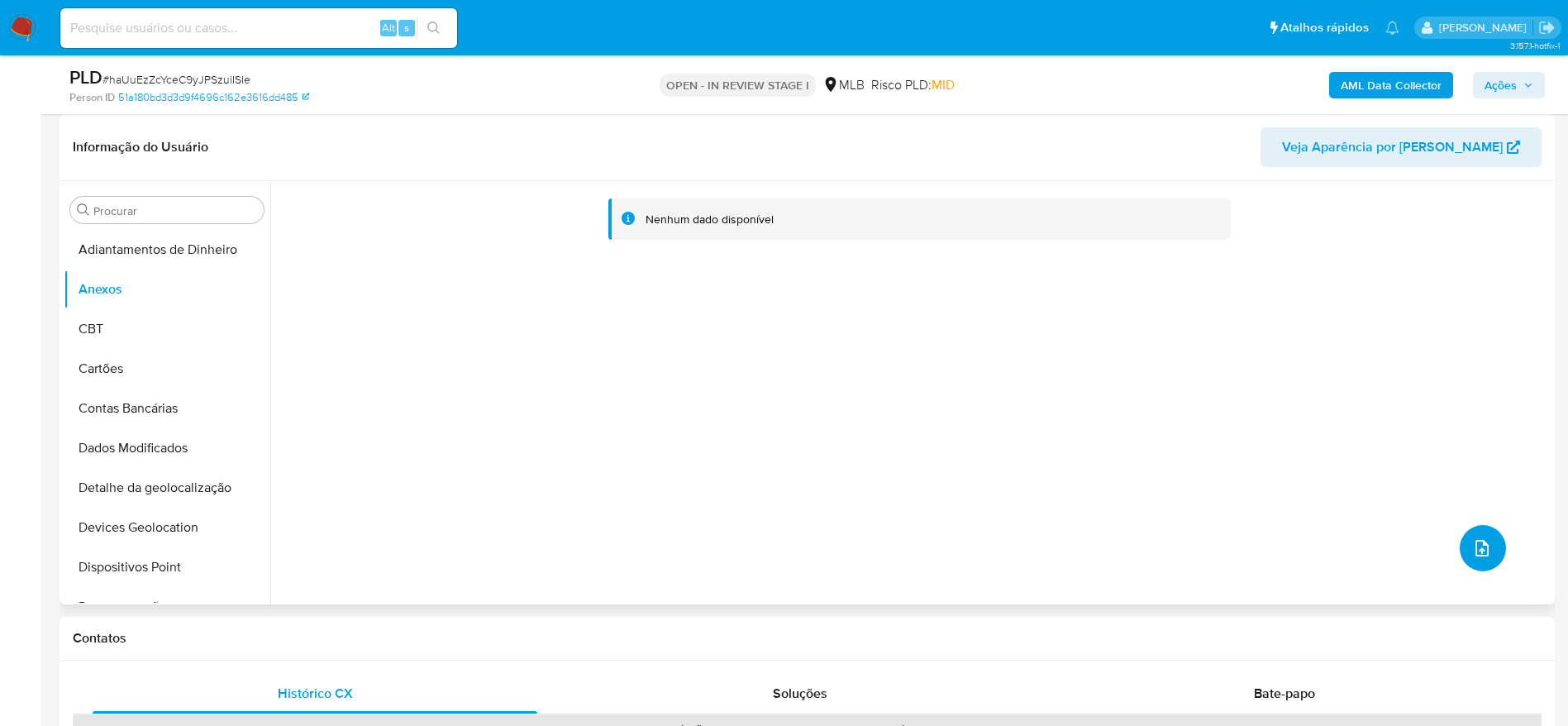
click at [1477, 531] on button "upload-file" at bounding box center [1482, 548] width 46 height 46
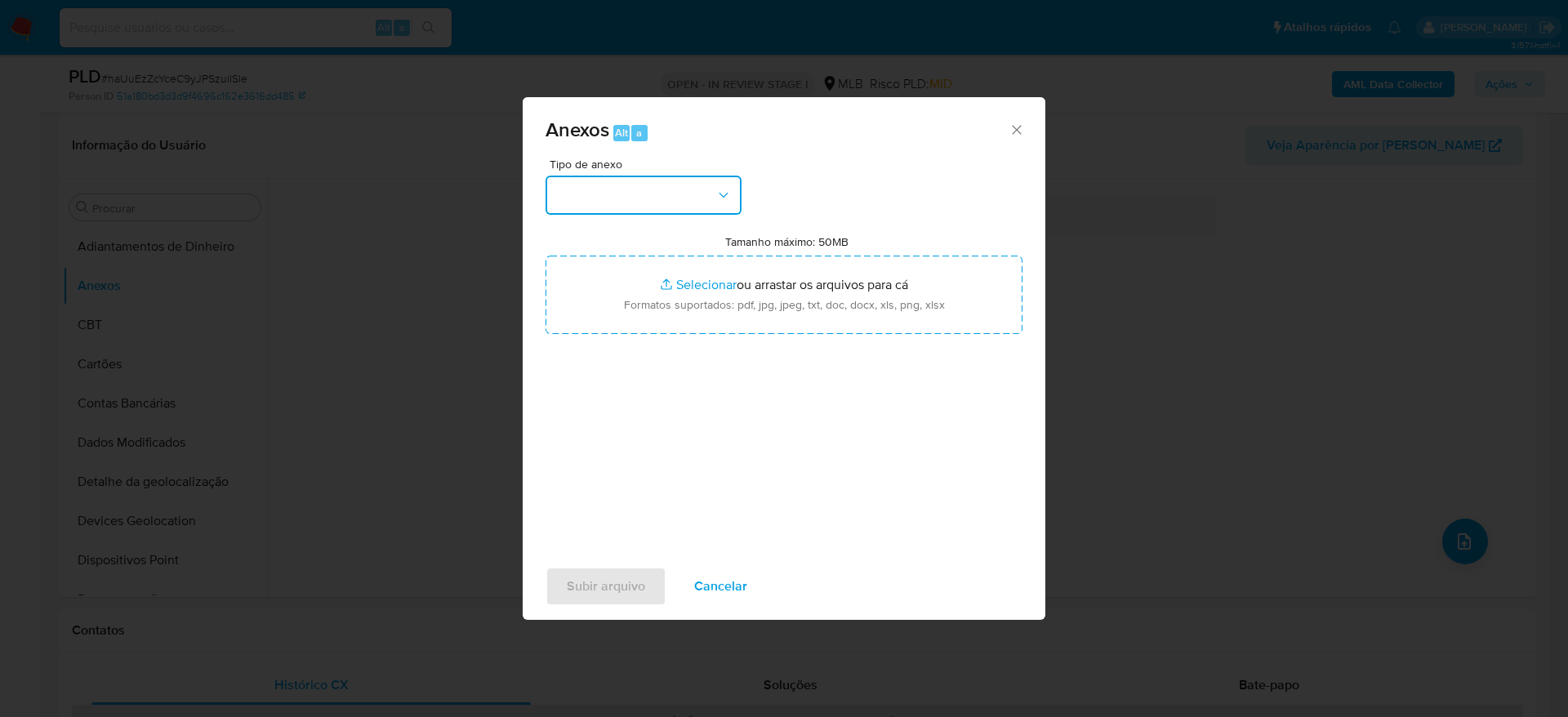
click at [635, 189] on button "button" at bounding box center [644, 195] width 196 height 39
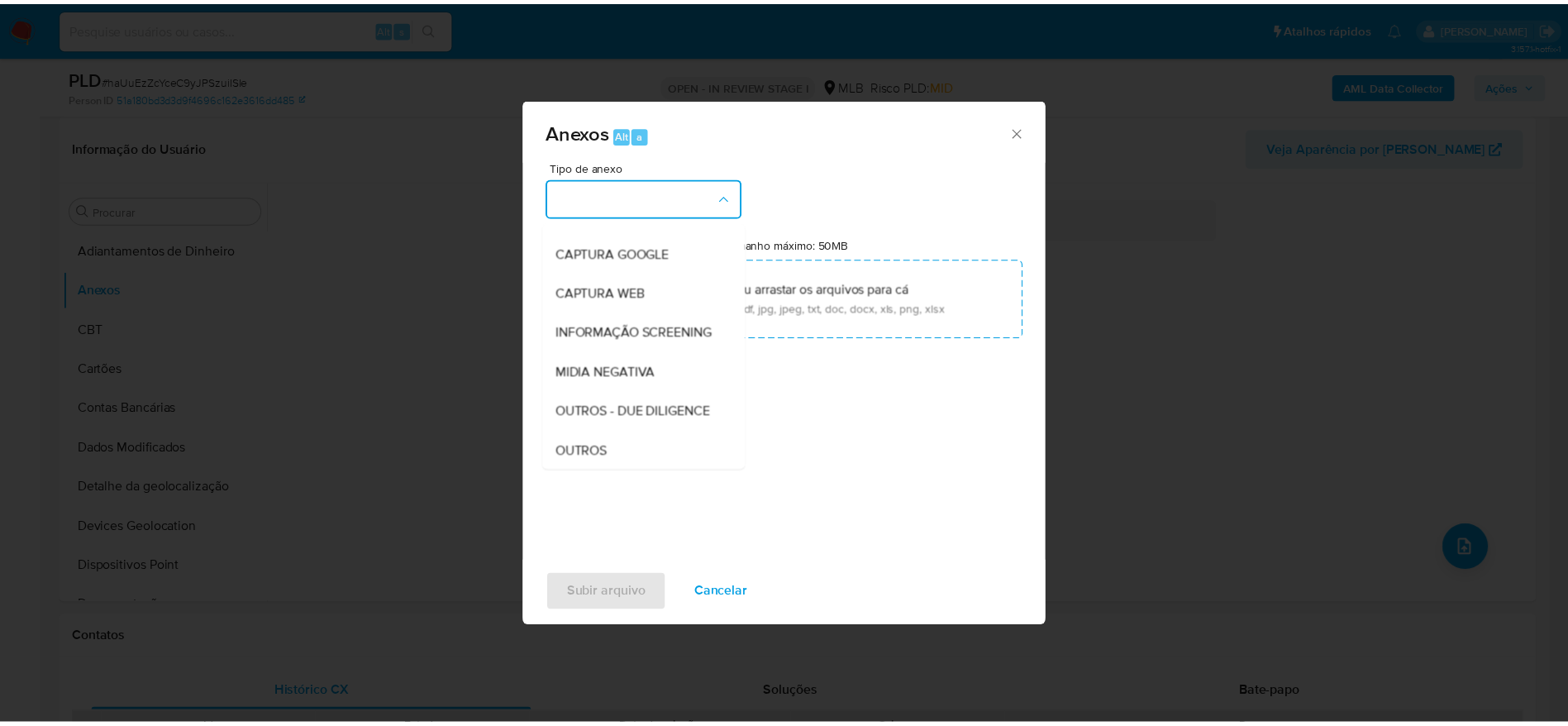
scroll to position [255, 0]
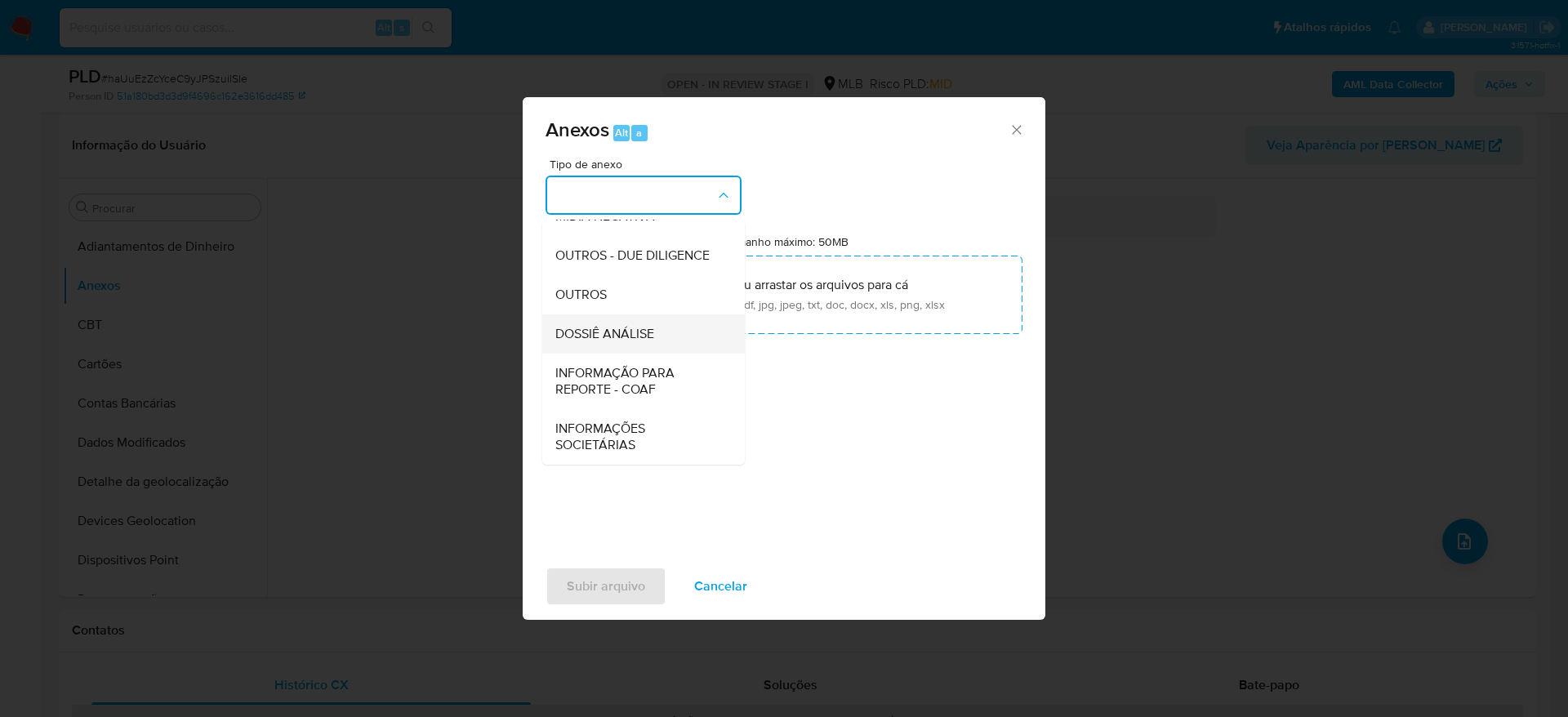
click at [618, 327] on span "DOSSIÊ ANÁLISE" at bounding box center [605, 334] width 99 height 17
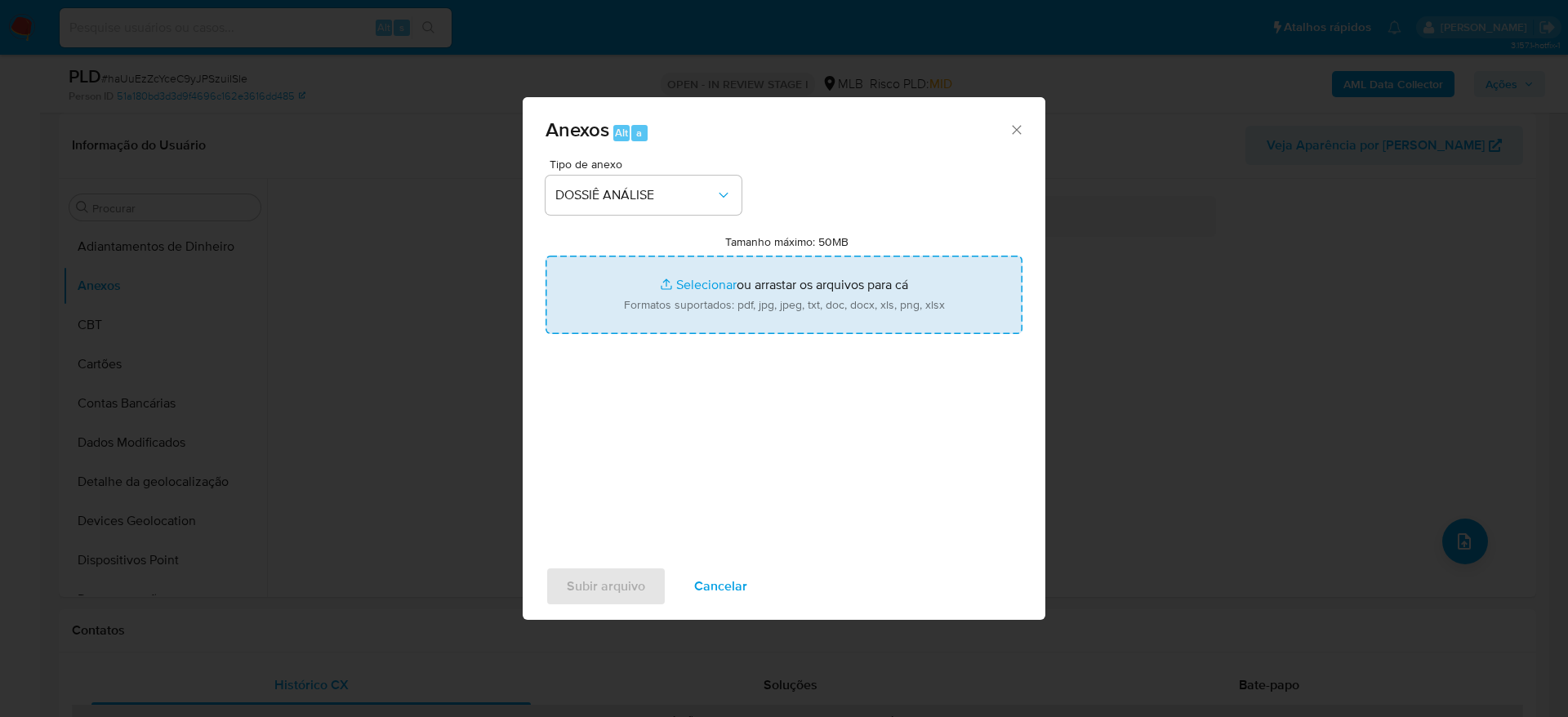
type input "C:\fakepath\SAR - XXXXX - CPF 37859611899 - RODRIGO WALTER SANTANA DE OLIVEIRA.…"
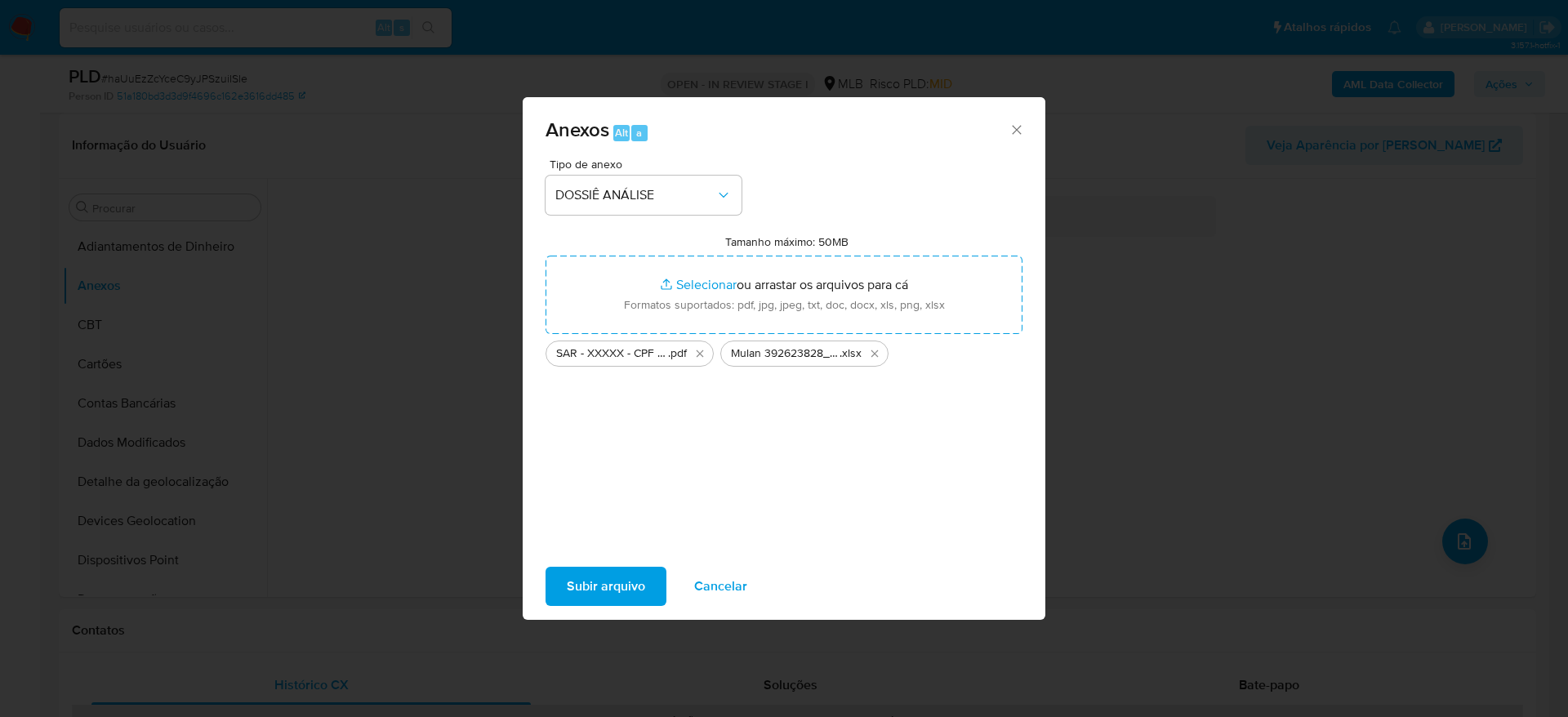
click at [634, 583] on span "Subir arquivo" at bounding box center [606, 586] width 78 height 36
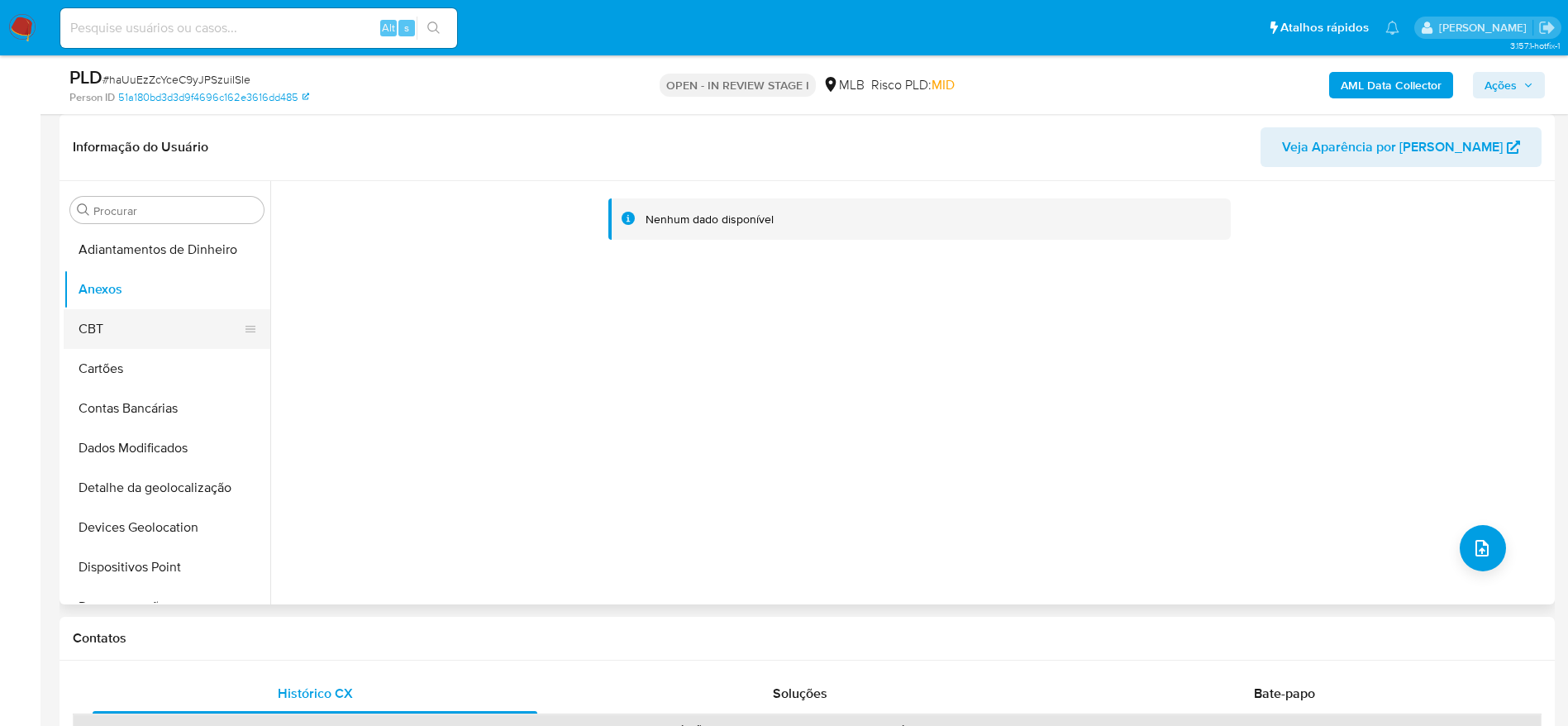
click at [141, 332] on button "CBT" at bounding box center [161, 329] width 194 height 40
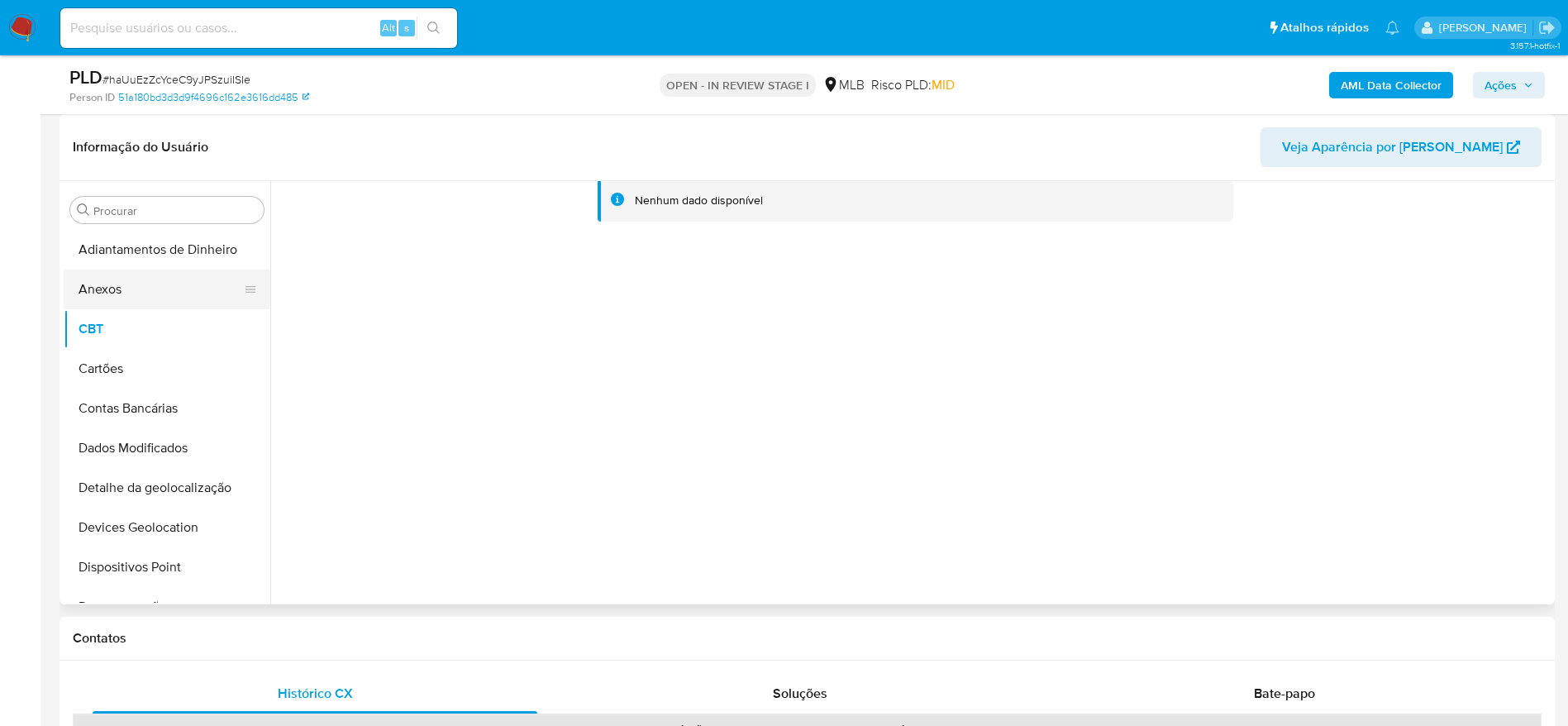
click at [135, 293] on button "Anexos" at bounding box center [161, 289] width 194 height 40
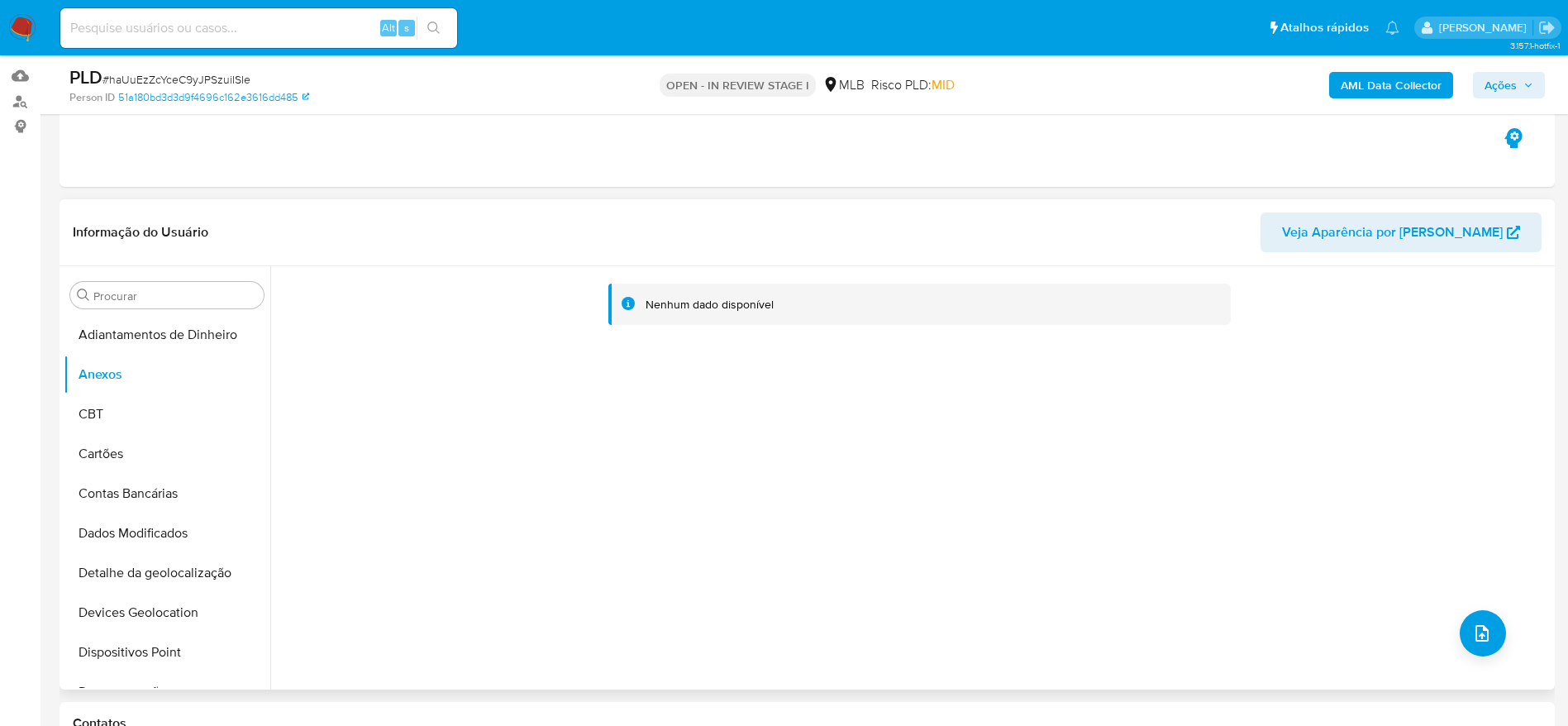
scroll to position [124, 0]
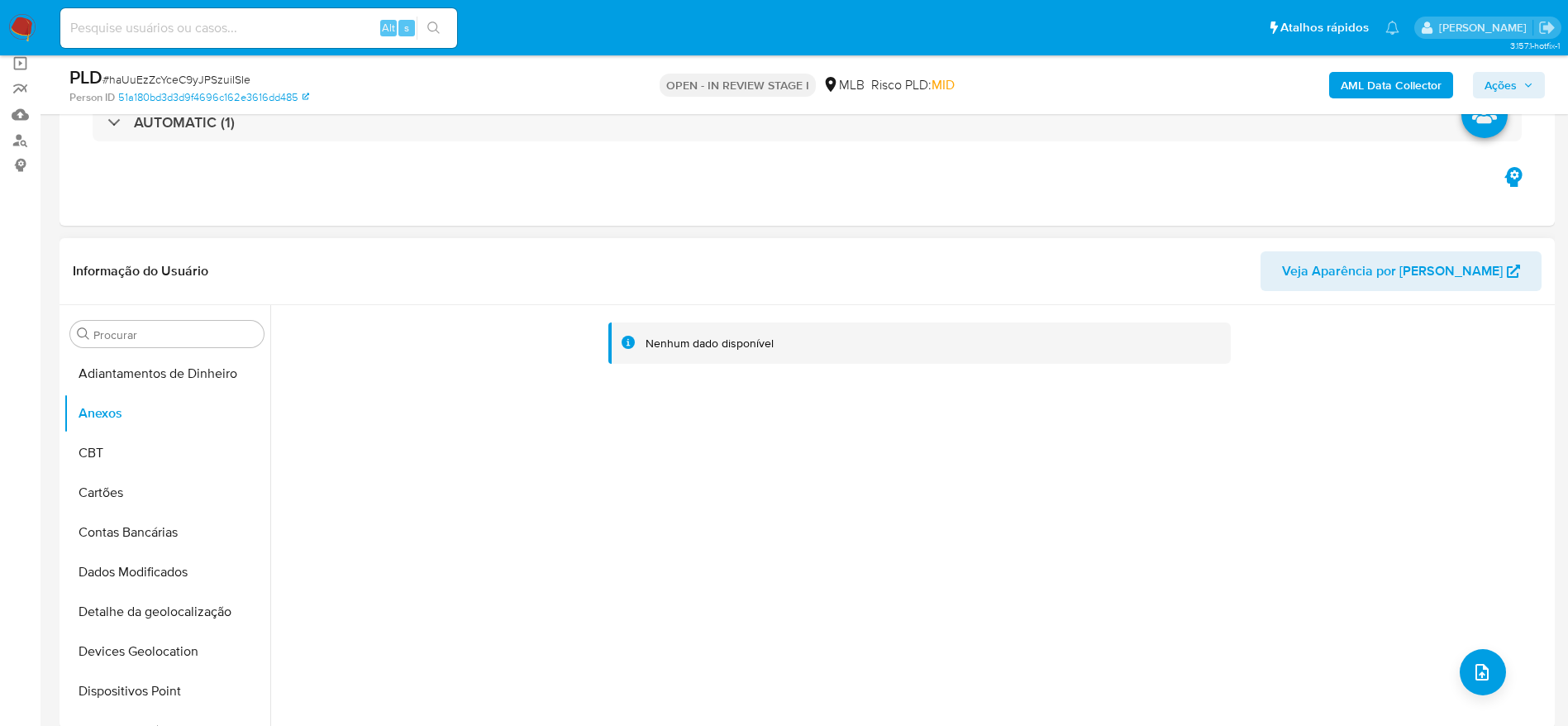
click at [1427, 275] on span "Veja Aparência por [PERSON_NAME]" at bounding box center [1392, 271] width 221 height 40
click at [129, 454] on button "CBT" at bounding box center [161, 453] width 194 height 40
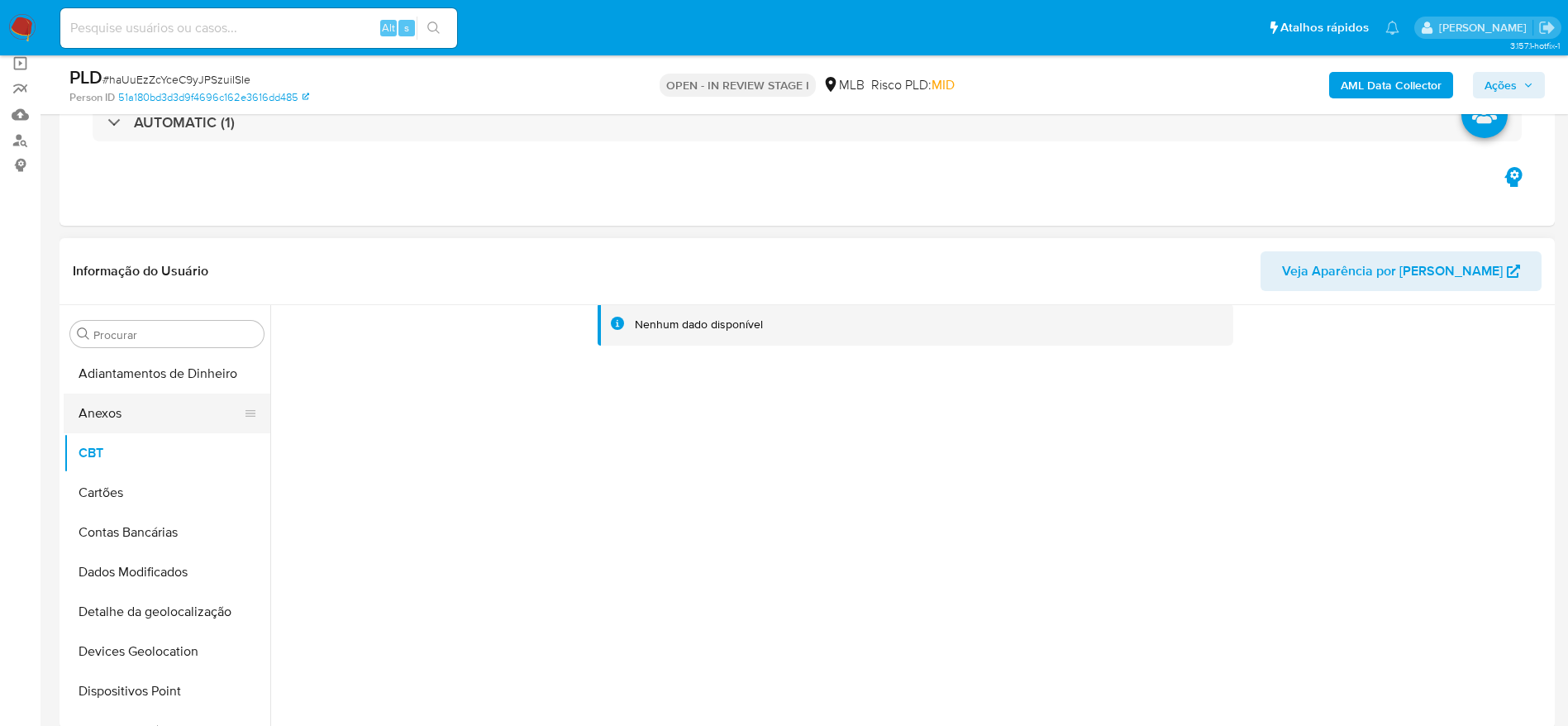
click at [125, 411] on button "Anexos" at bounding box center [161, 413] width 194 height 40
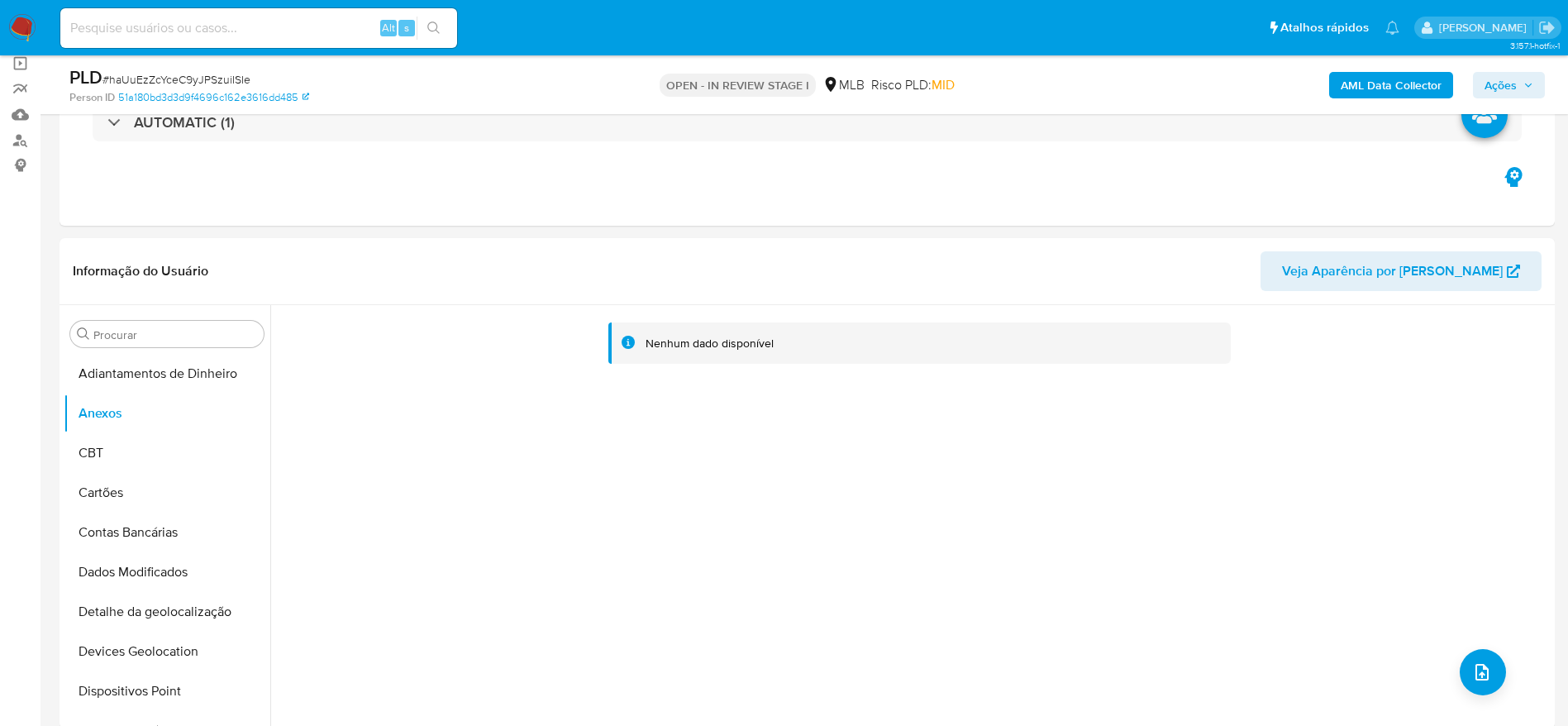
click at [1497, 87] on span "Ações" at bounding box center [1500, 85] width 32 height 26
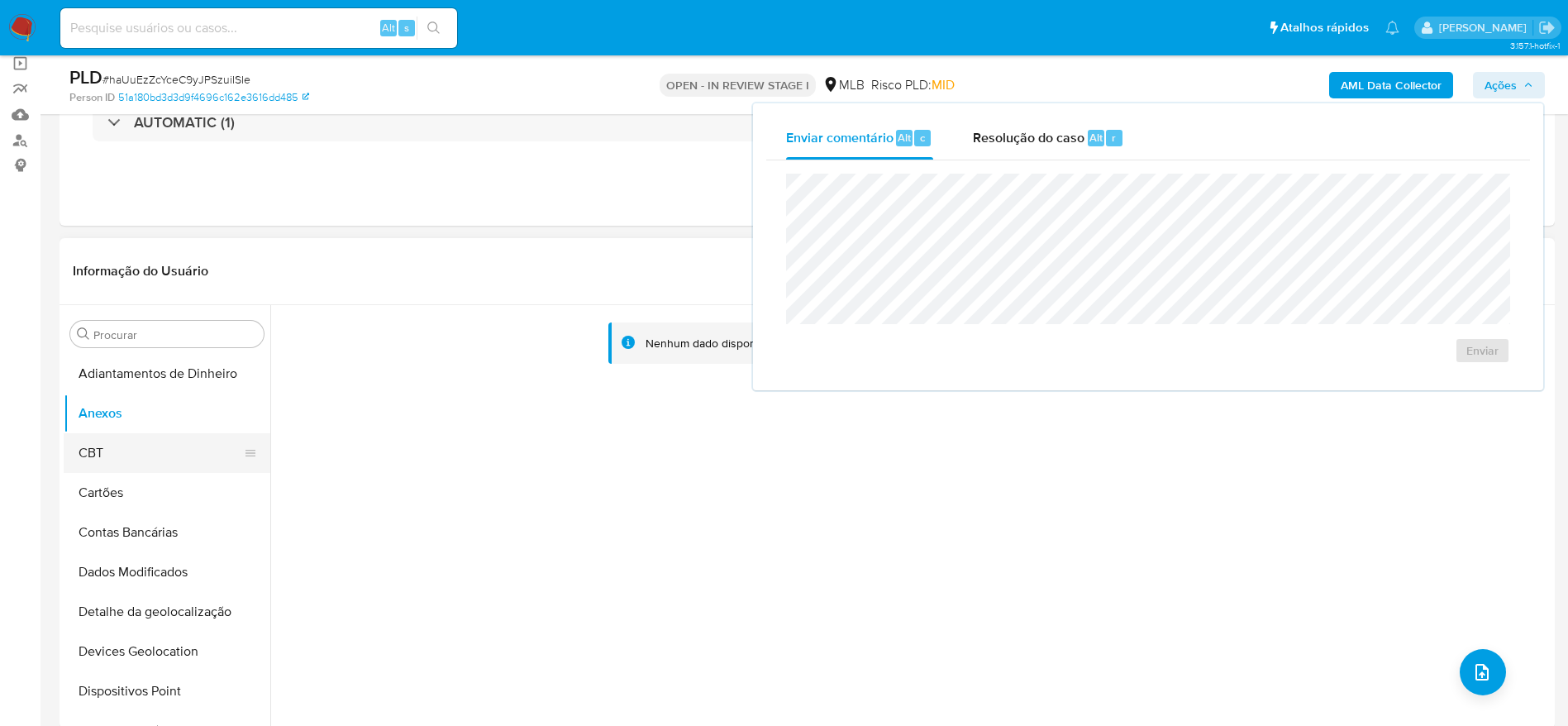
click at [128, 457] on button "CBT" at bounding box center [161, 453] width 194 height 40
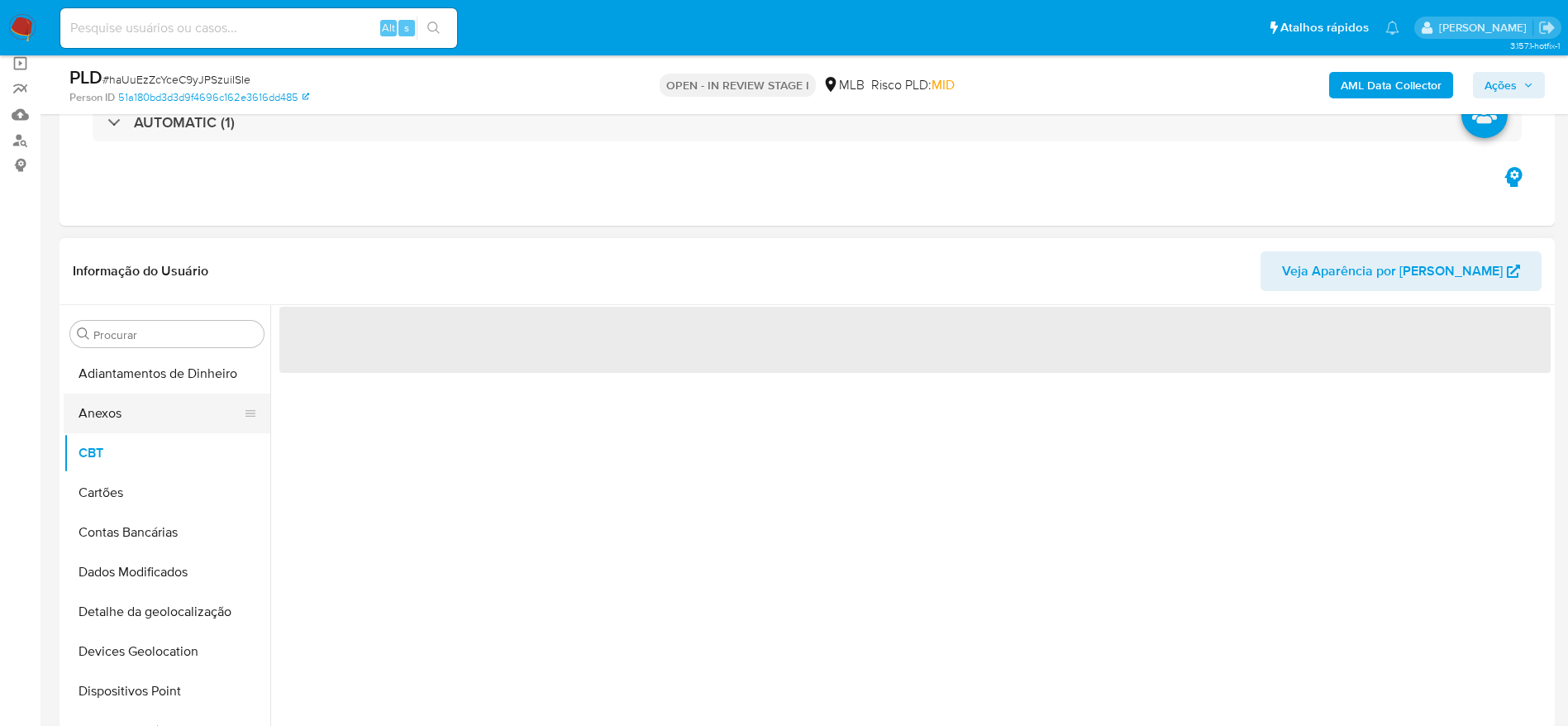
click at [126, 427] on button "Anexos" at bounding box center [161, 413] width 194 height 40
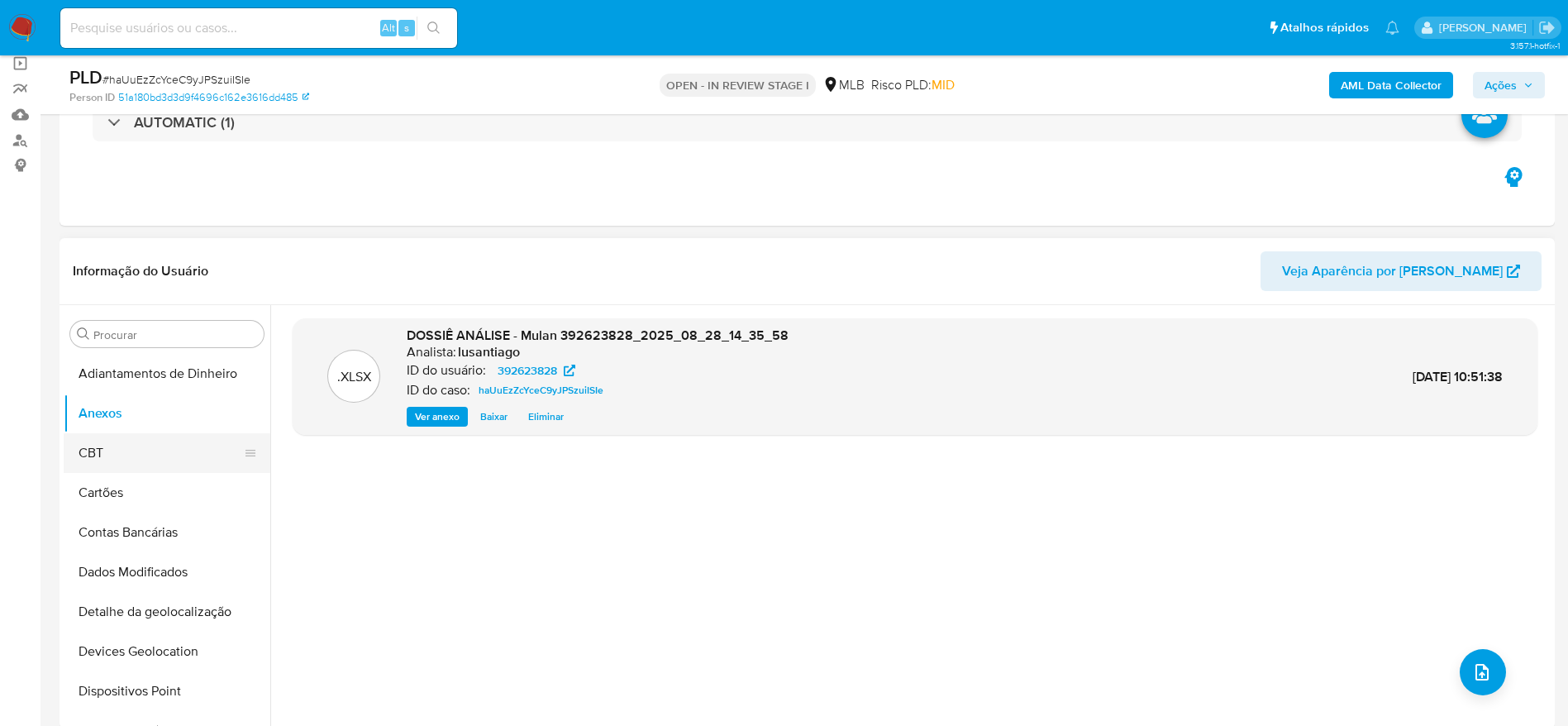
click at [92, 449] on button "CBT" at bounding box center [161, 453] width 194 height 40
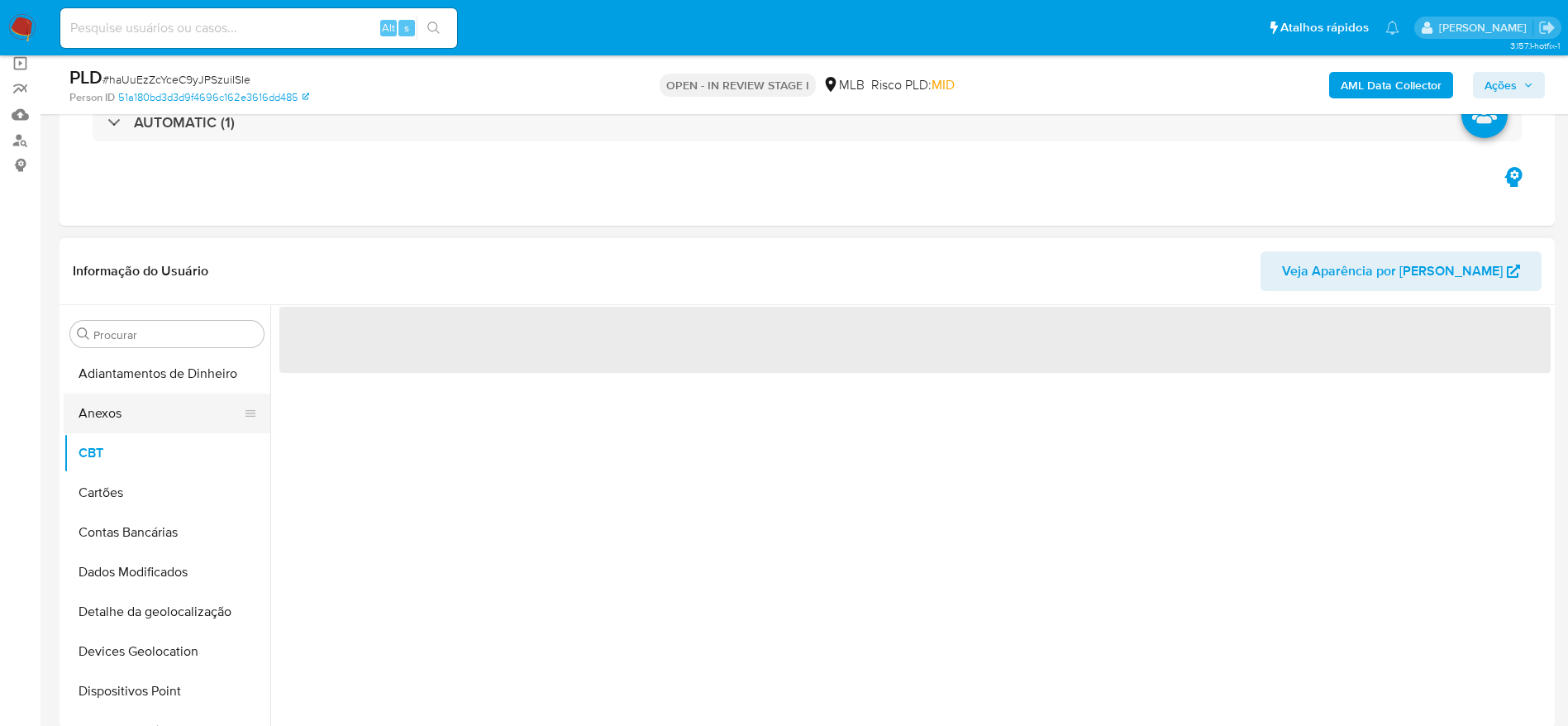
click at [110, 408] on button "Anexos" at bounding box center [161, 413] width 194 height 40
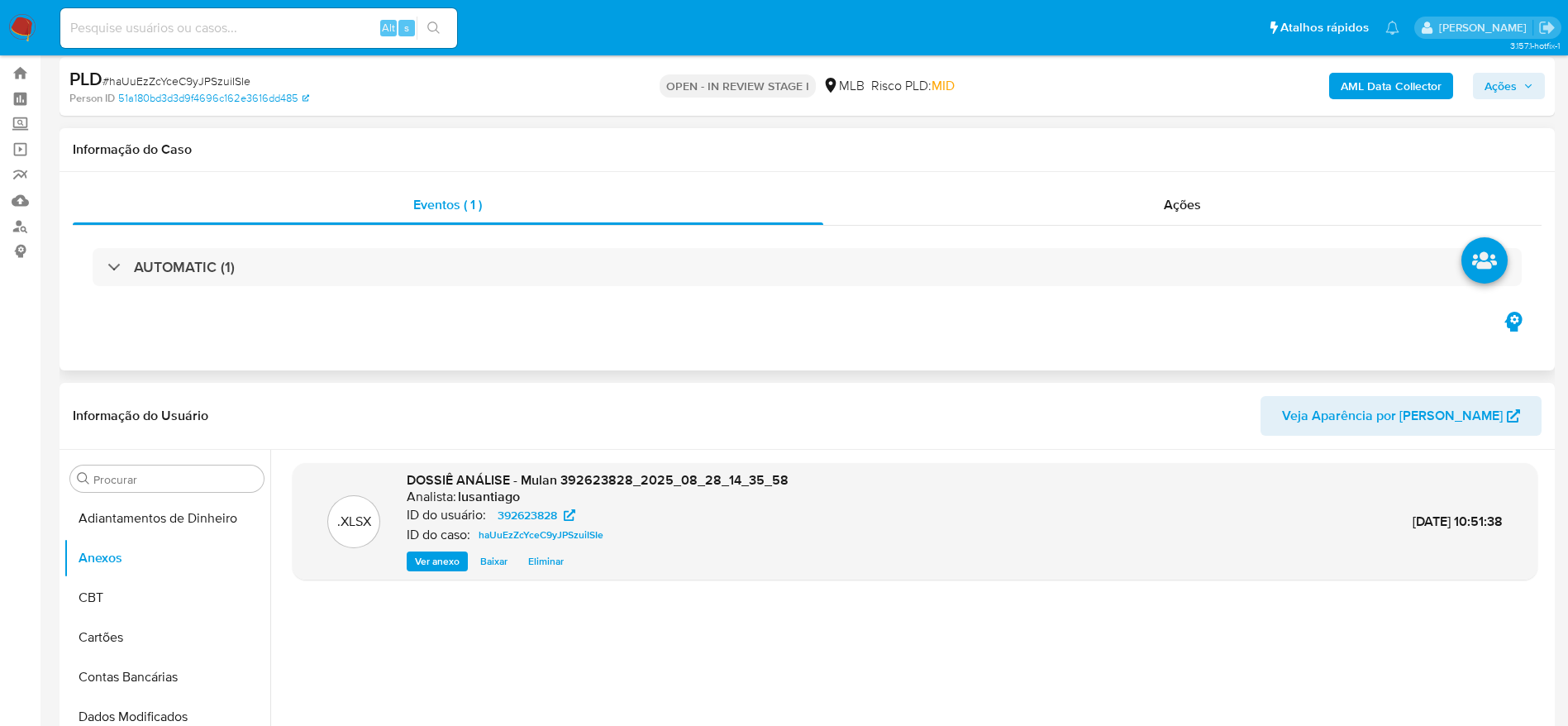
scroll to position [0, 0]
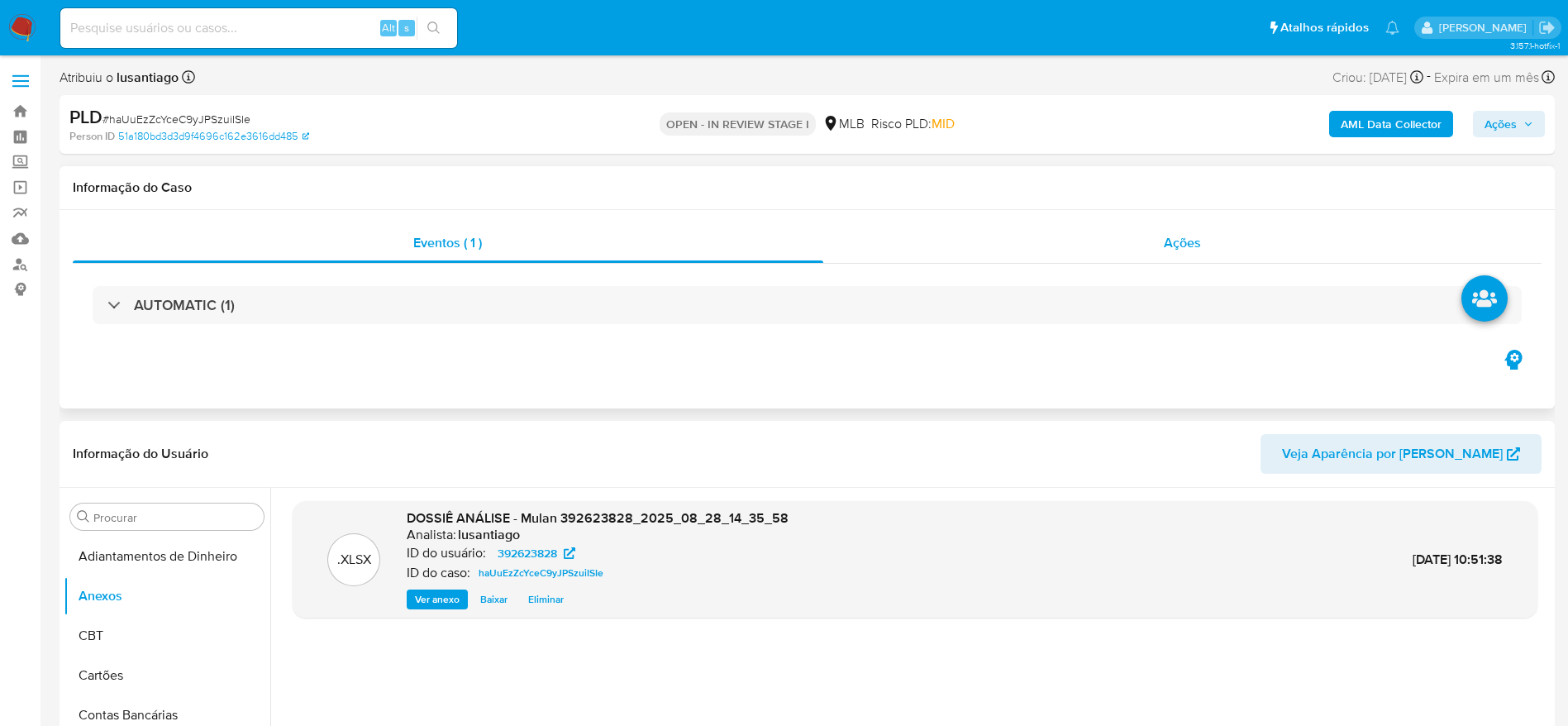
click at [1032, 249] on div "Ações" at bounding box center [1183, 243] width 719 height 40
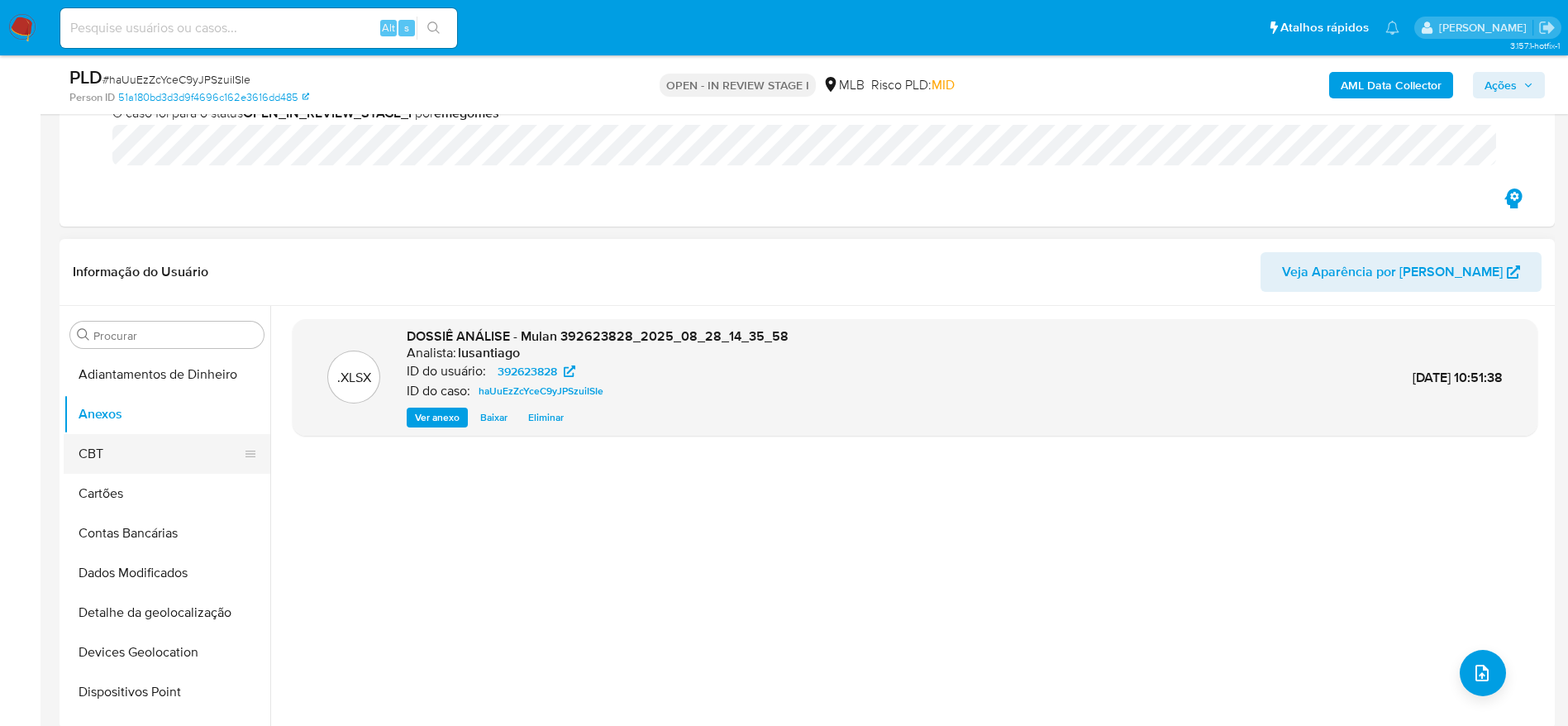
scroll to position [248, 0]
click at [126, 431] on button "CBT" at bounding box center [161, 451] width 194 height 40
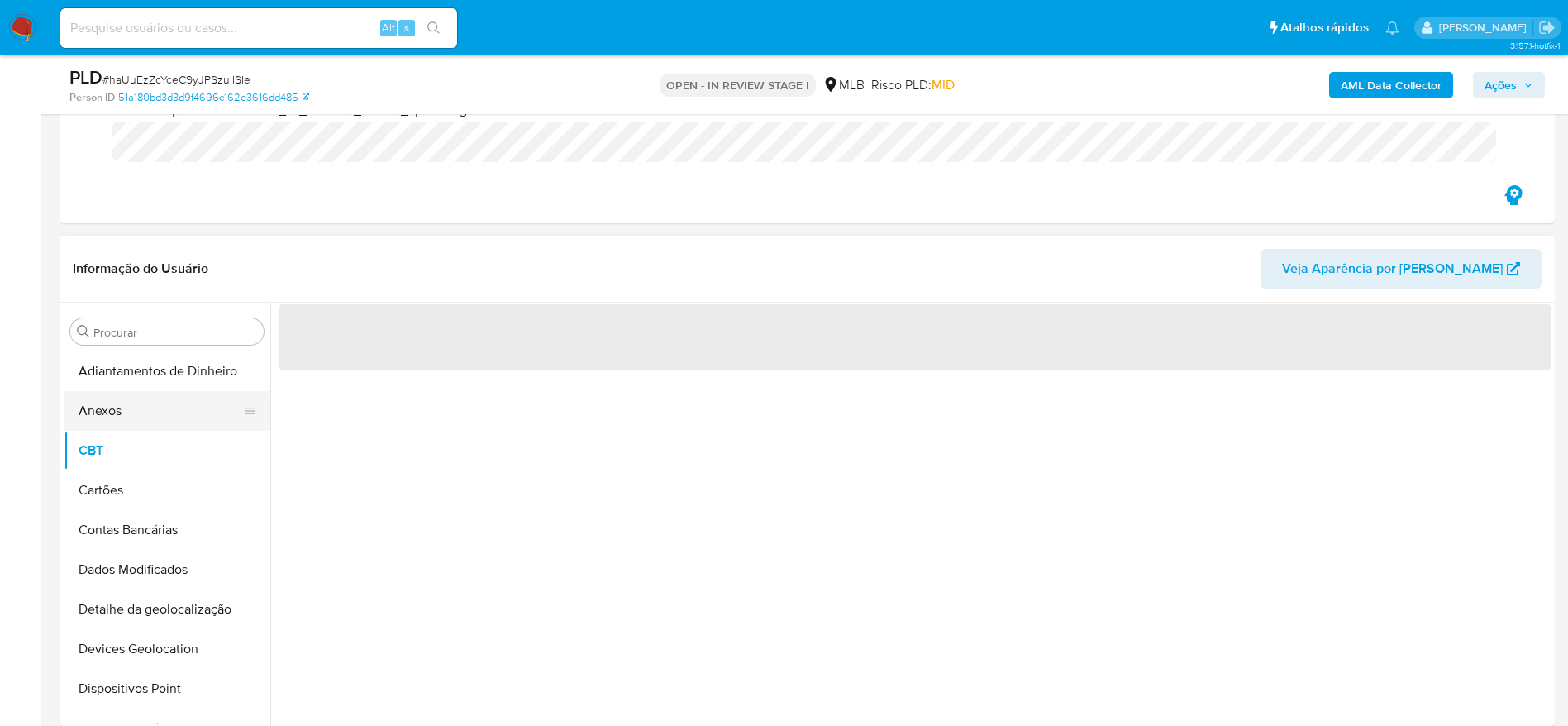
click at [127, 404] on button "Anexos" at bounding box center [161, 411] width 194 height 40
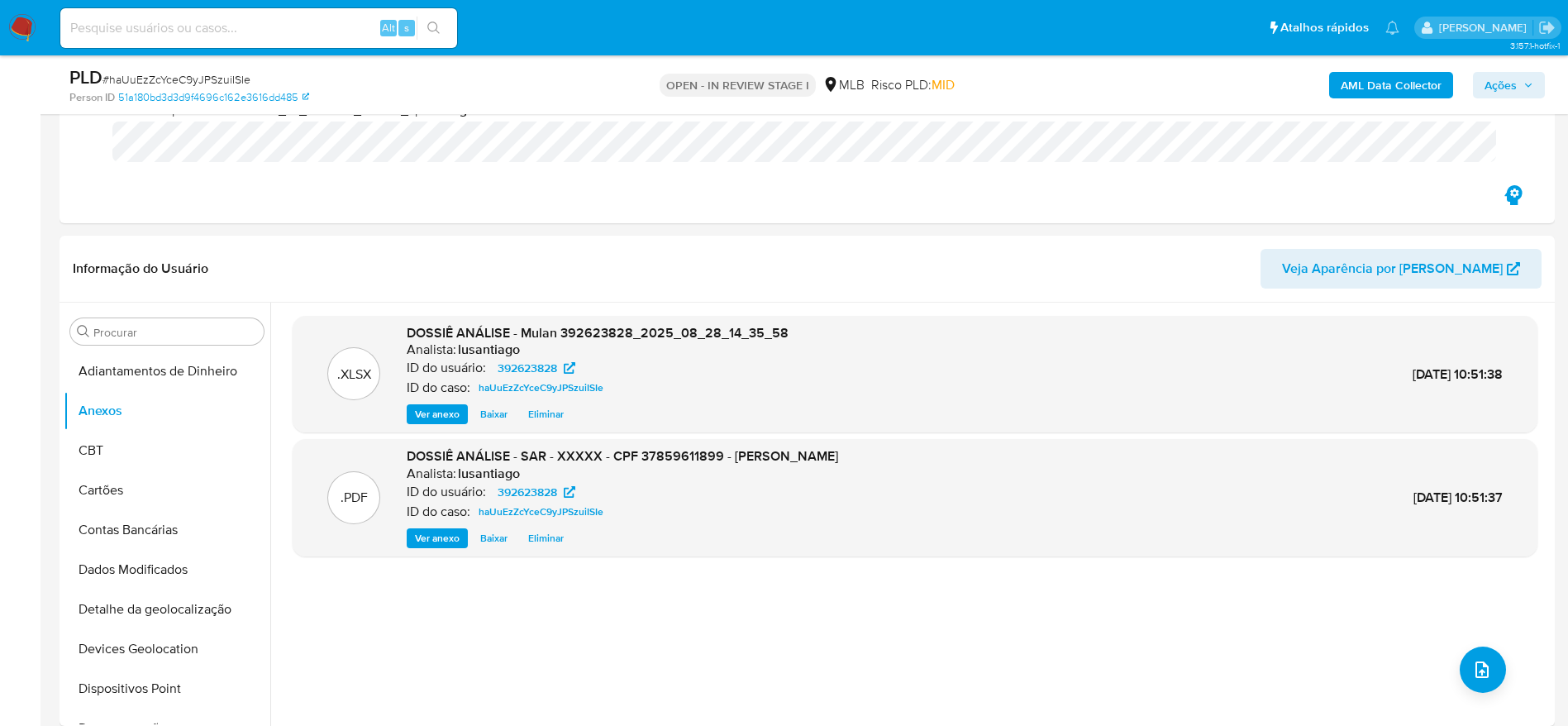
click at [1539, 63] on div "PLD # haUuEzZcYceC9yJPSzuiISIe Person ID 51a180bd3d3d9f4696c162e3616dd485 OPEN …" at bounding box center [807, 85] width 1496 height 58
click at [1498, 84] on span "Ações" at bounding box center [1500, 85] width 32 height 26
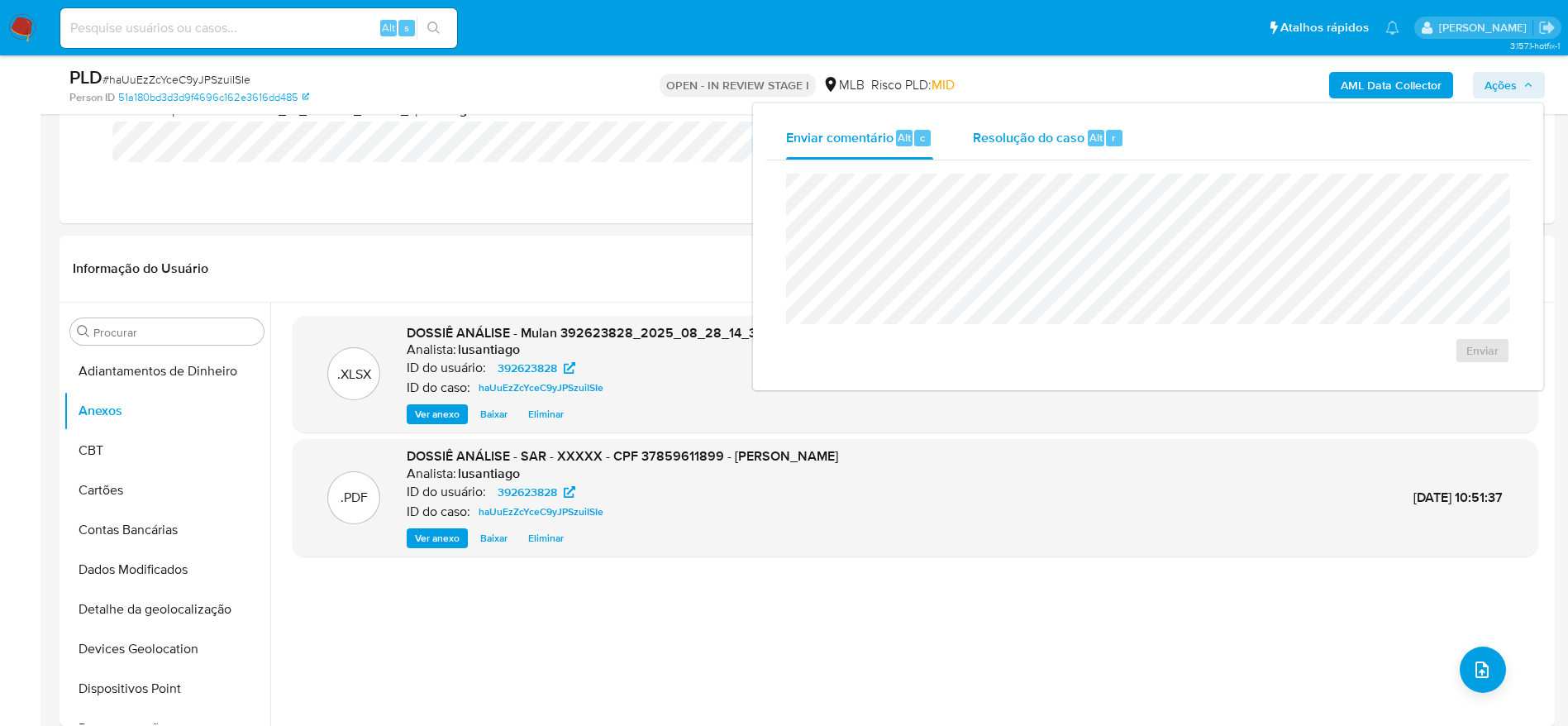
click at [1033, 136] on span "Resolução do caso" at bounding box center [1029, 137] width 112 height 19
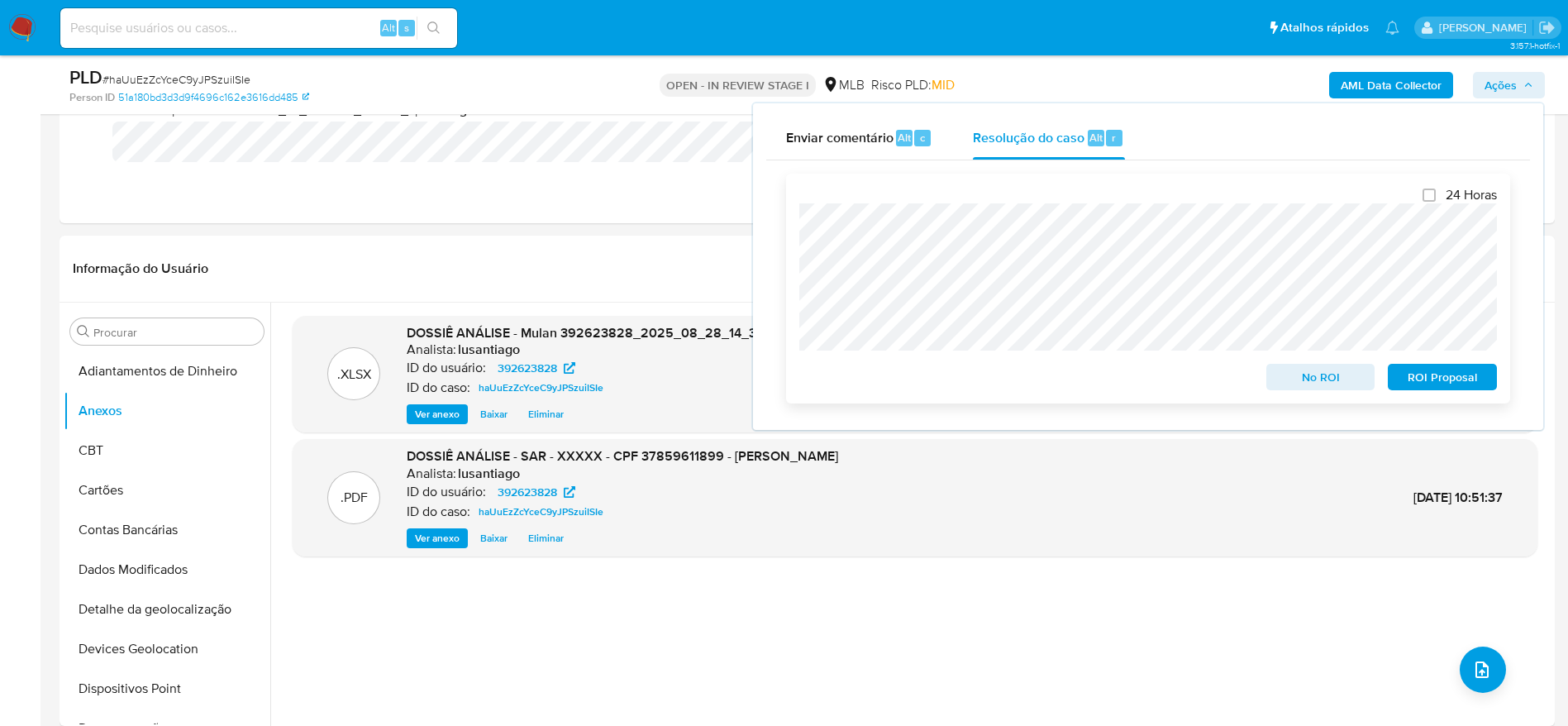
click at [1434, 378] on span "ROI Proposal" at bounding box center [1442, 377] width 86 height 24
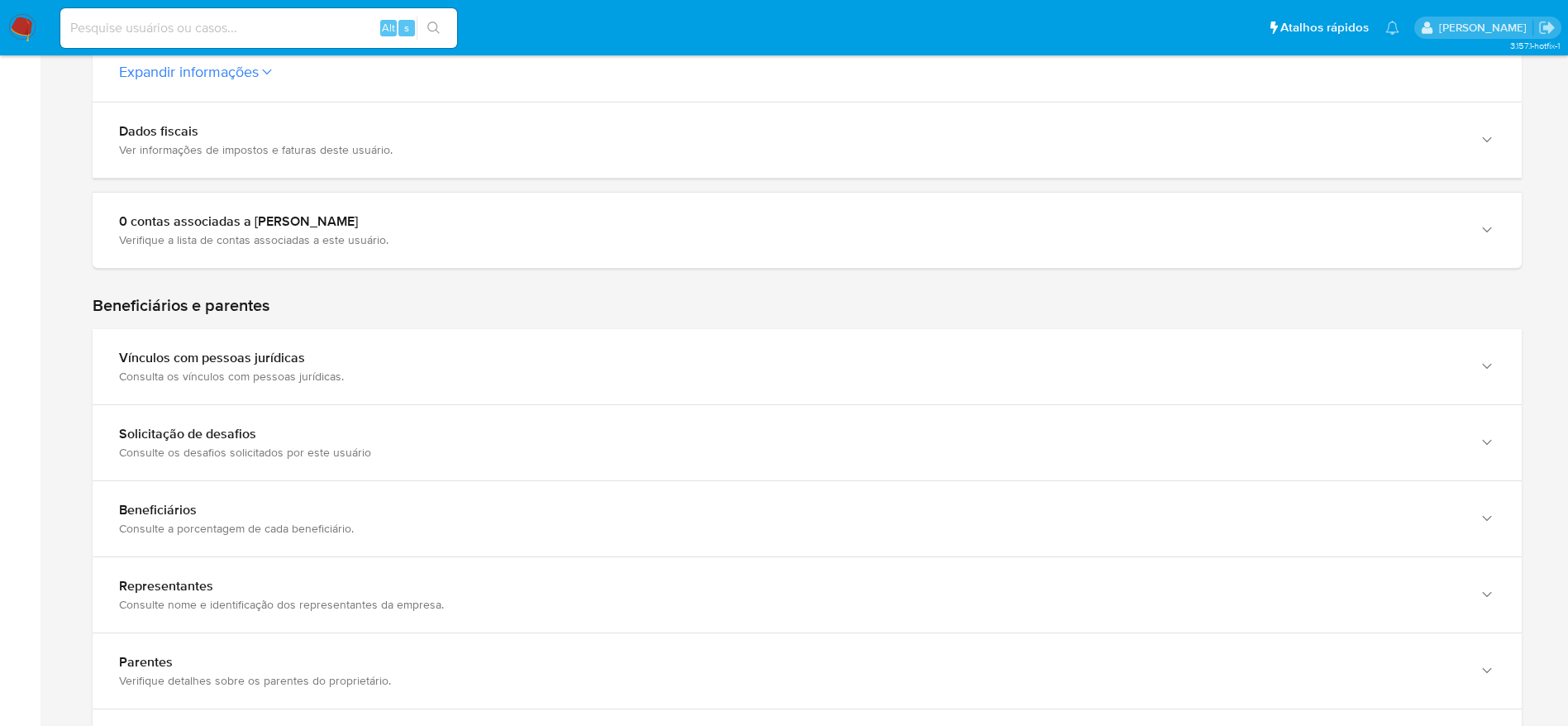
scroll to position [744, 0]
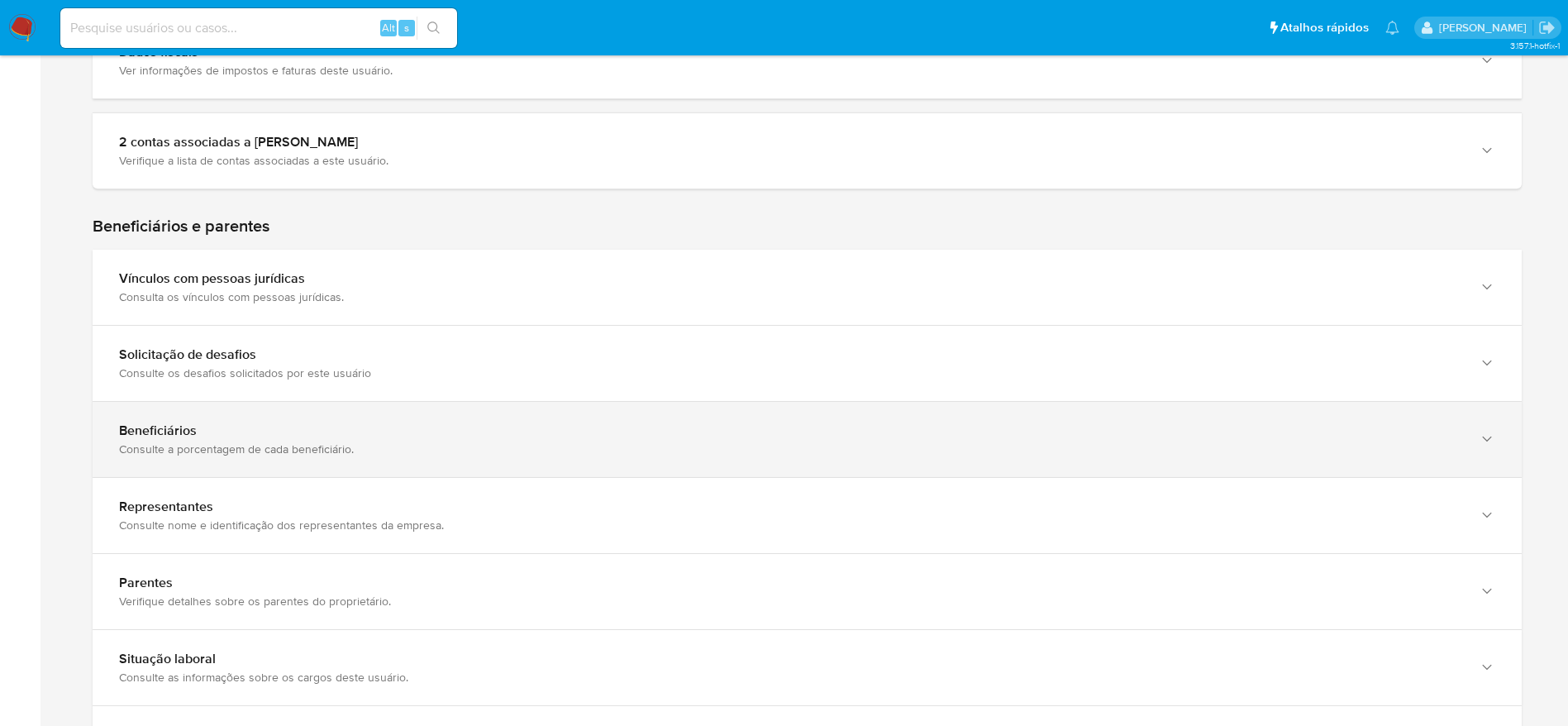
click at [585, 425] on div "Beneficiários" at bounding box center [790, 431] width 1343 height 17
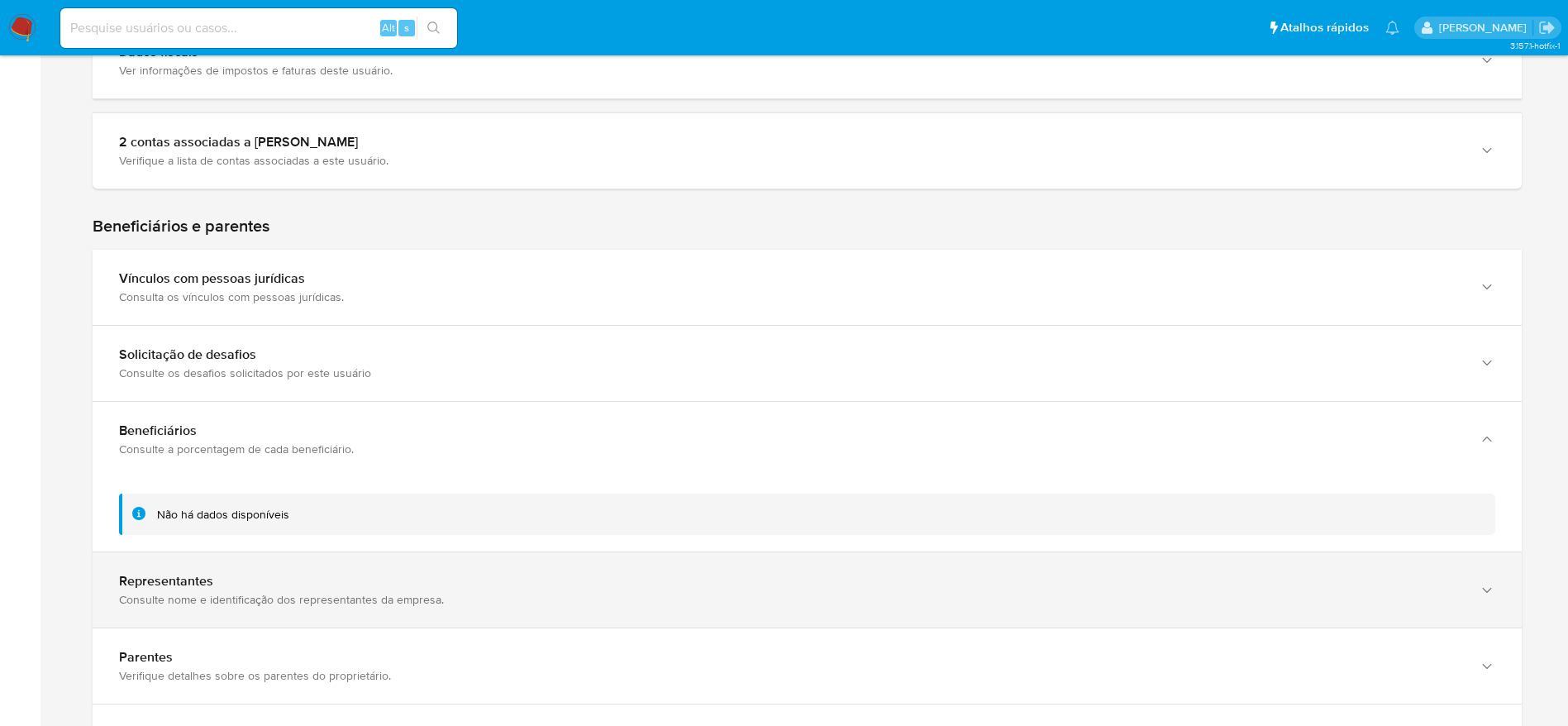
click at [555, 581] on div "Representantes" at bounding box center [790, 582] width 1343 height 17
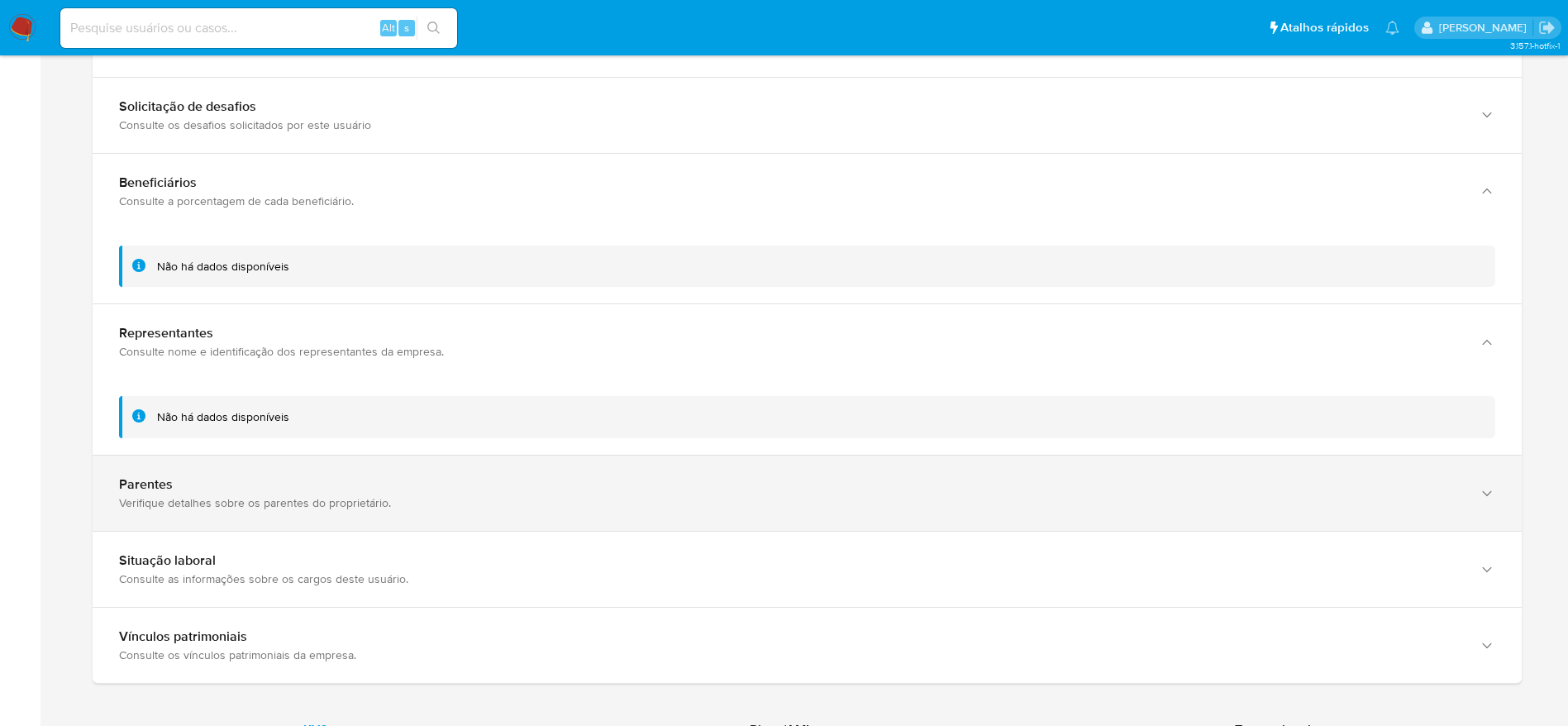
click at [571, 492] on div "Parentes" at bounding box center [790, 485] width 1343 height 17
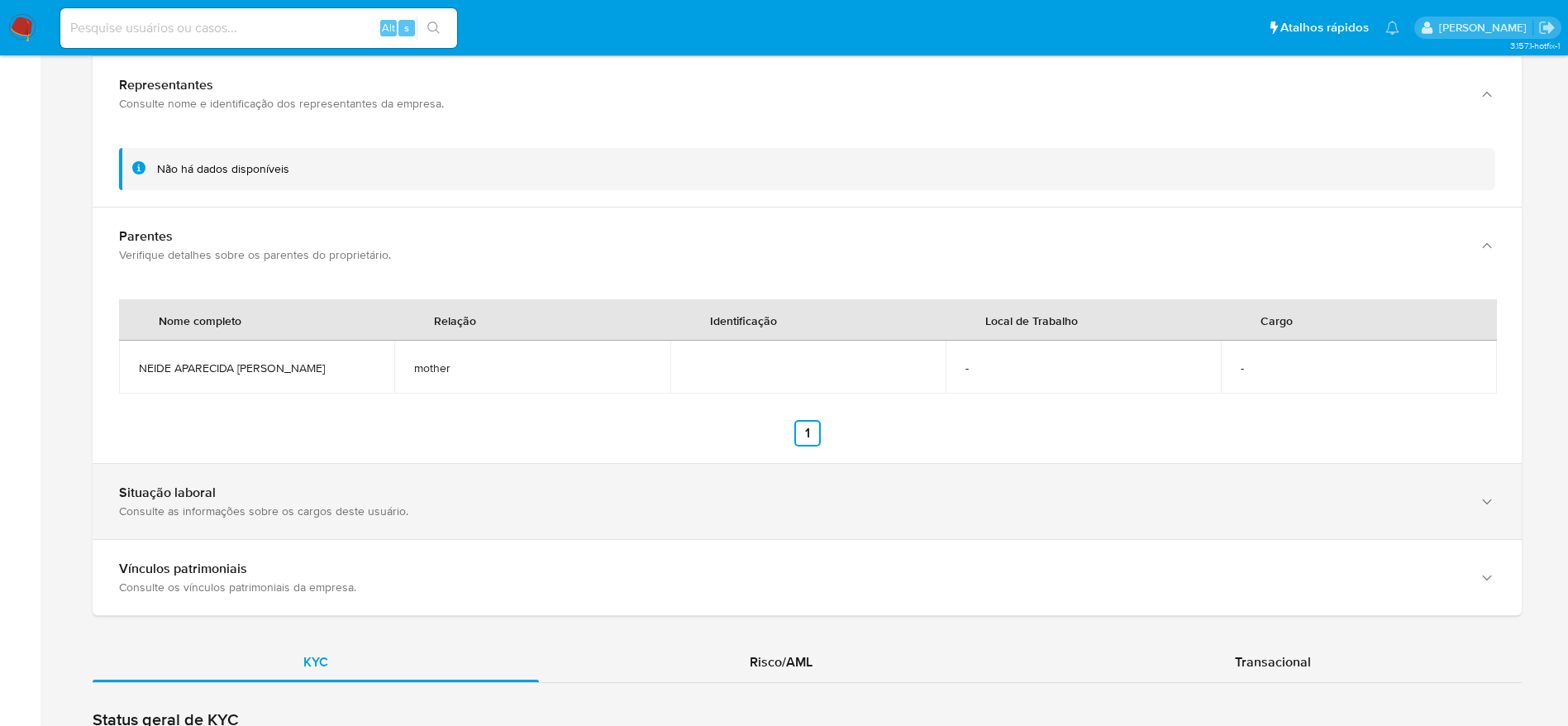
click at [516, 500] on div "Situação laboral" at bounding box center [790, 493] width 1343 height 17
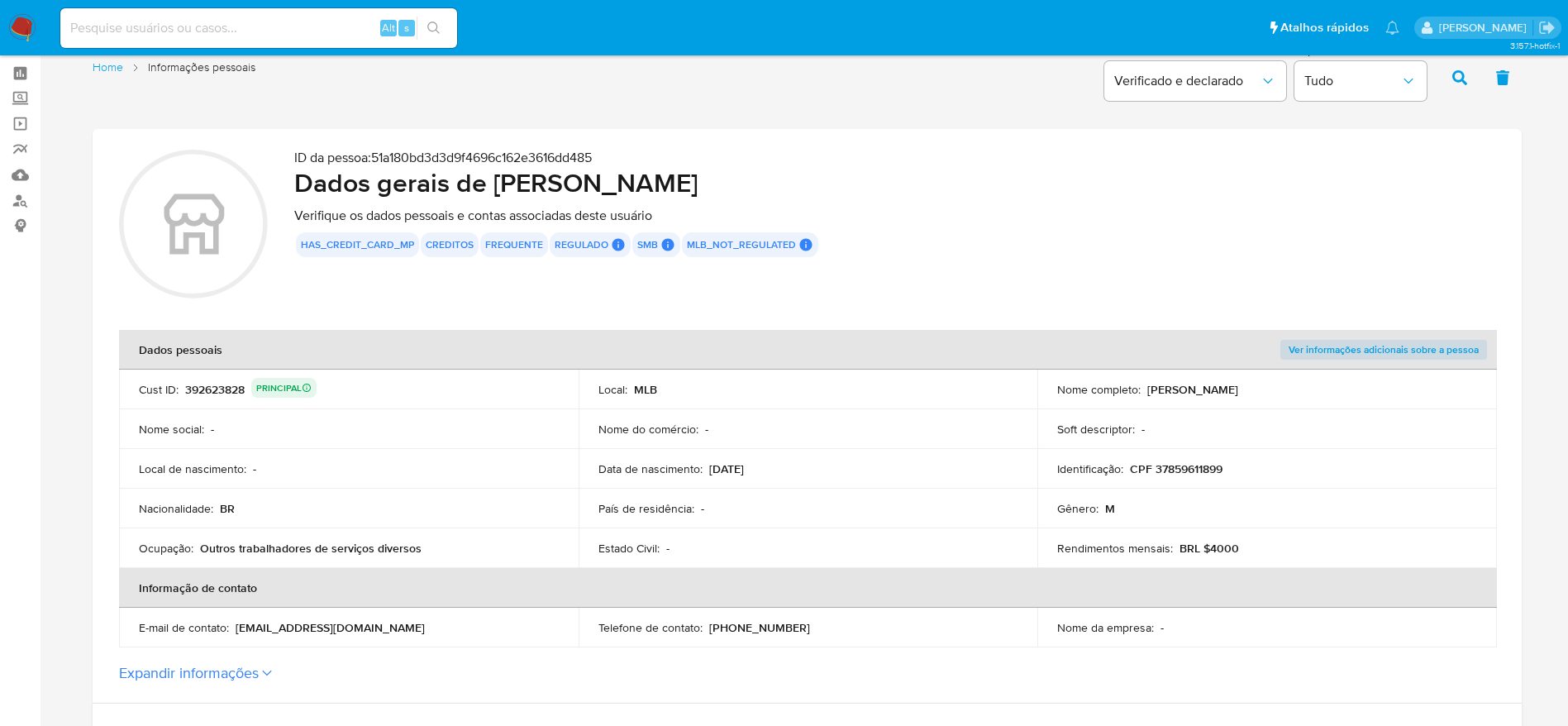
scroll to position [0, 0]
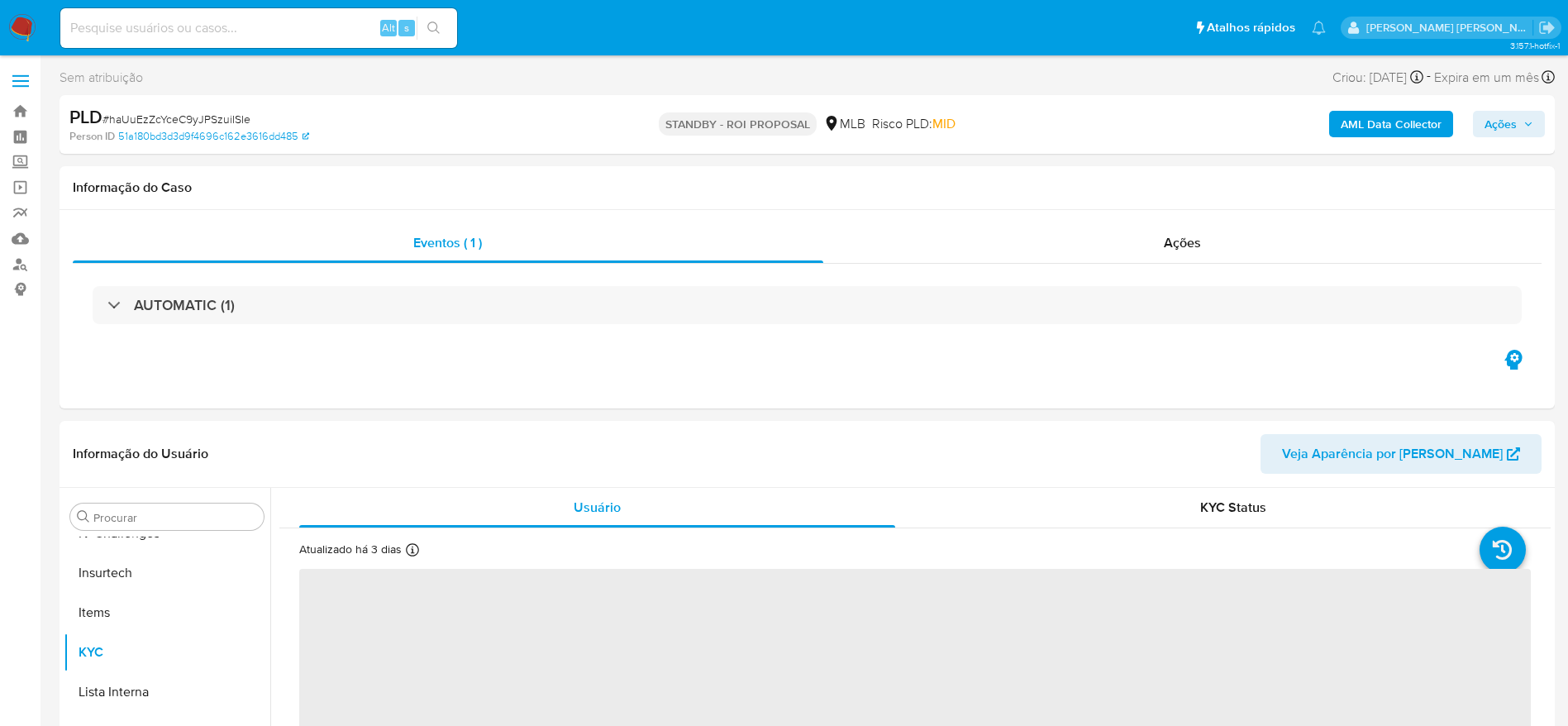
scroll to position [738, 0]
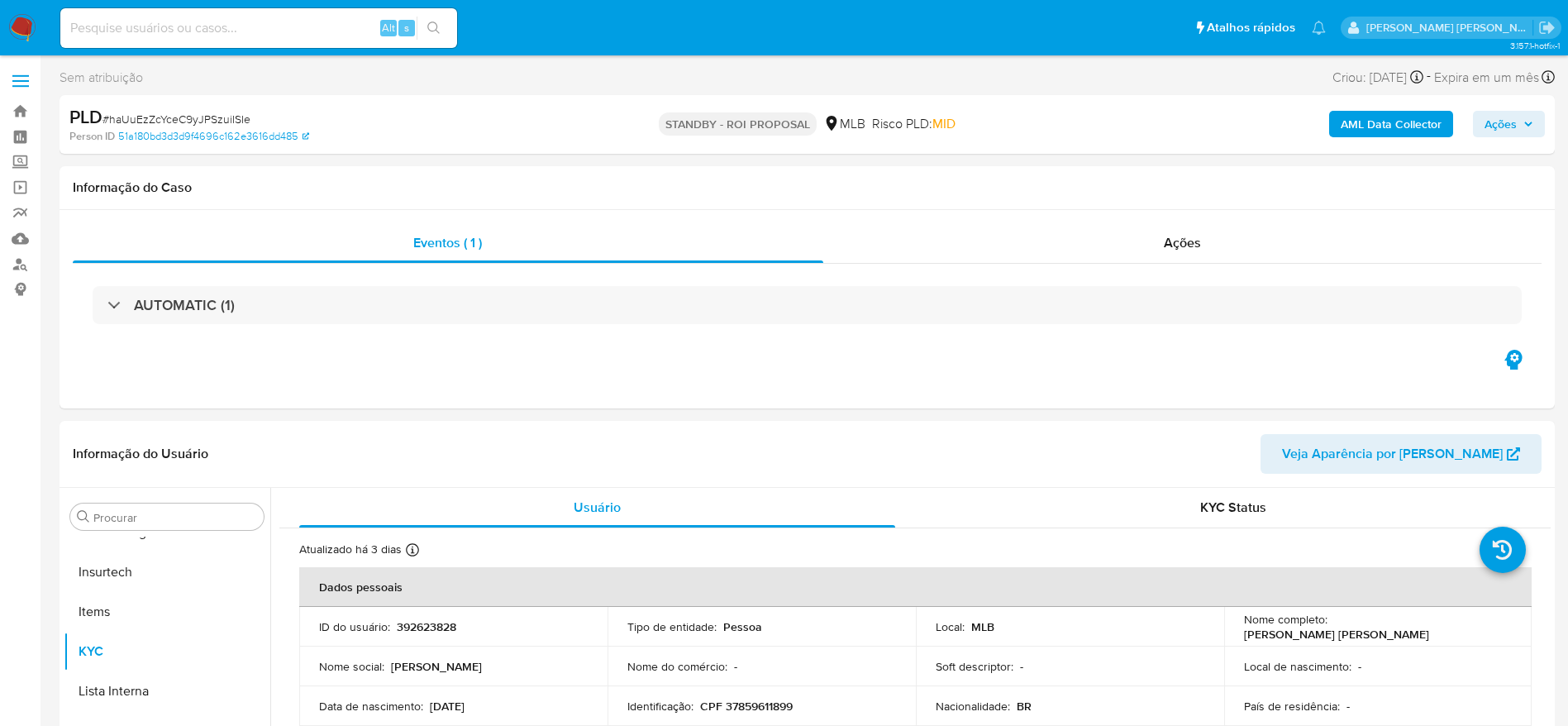
select select "10"
click at [17, 112] on link "Bandeja" at bounding box center [98, 111] width 197 height 25
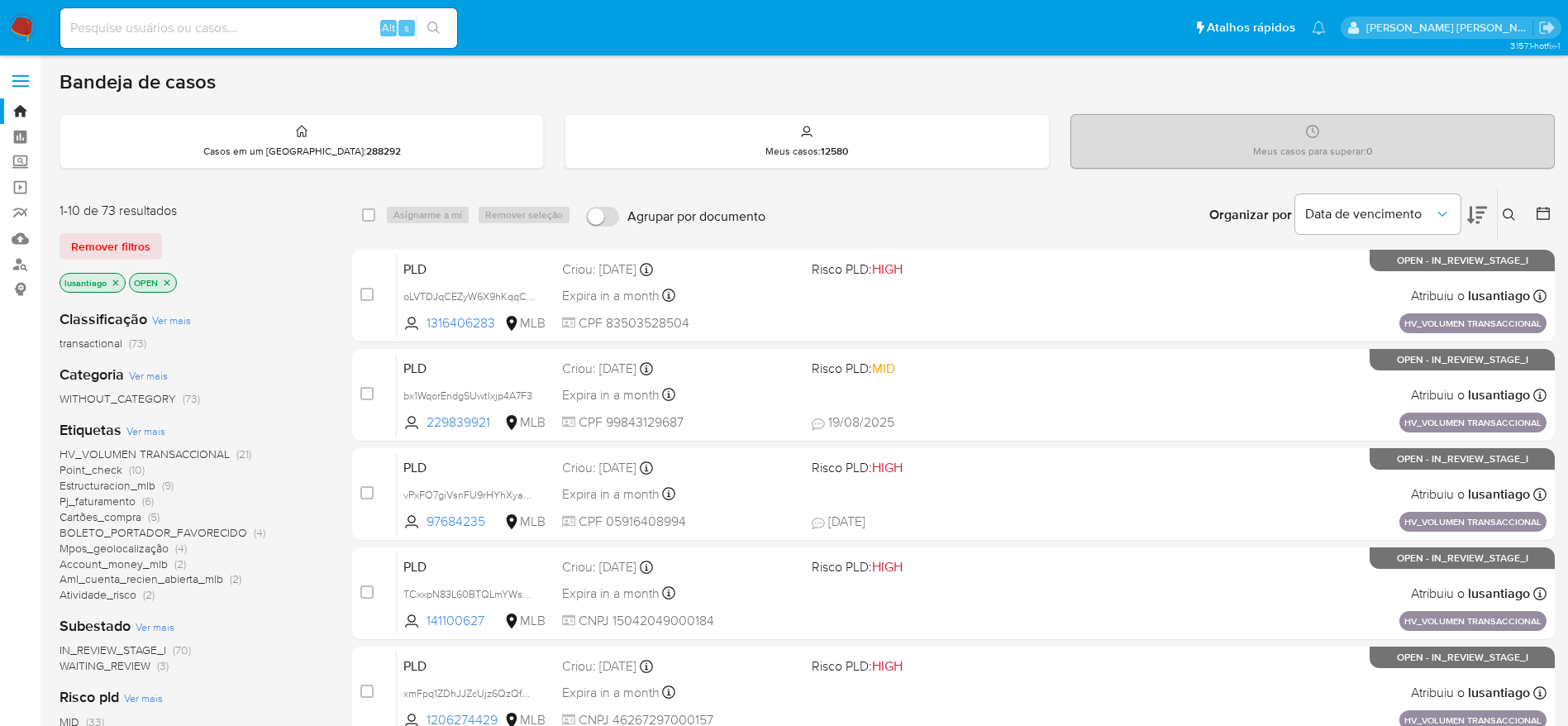
click at [191, 24] on input at bounding box center [259, 27] width 397 height 22
paste input "143692289"
type input "143692289"
click at [437, 27] on icon "search-icon" at bounding box center [433, 27] width 12 height 12
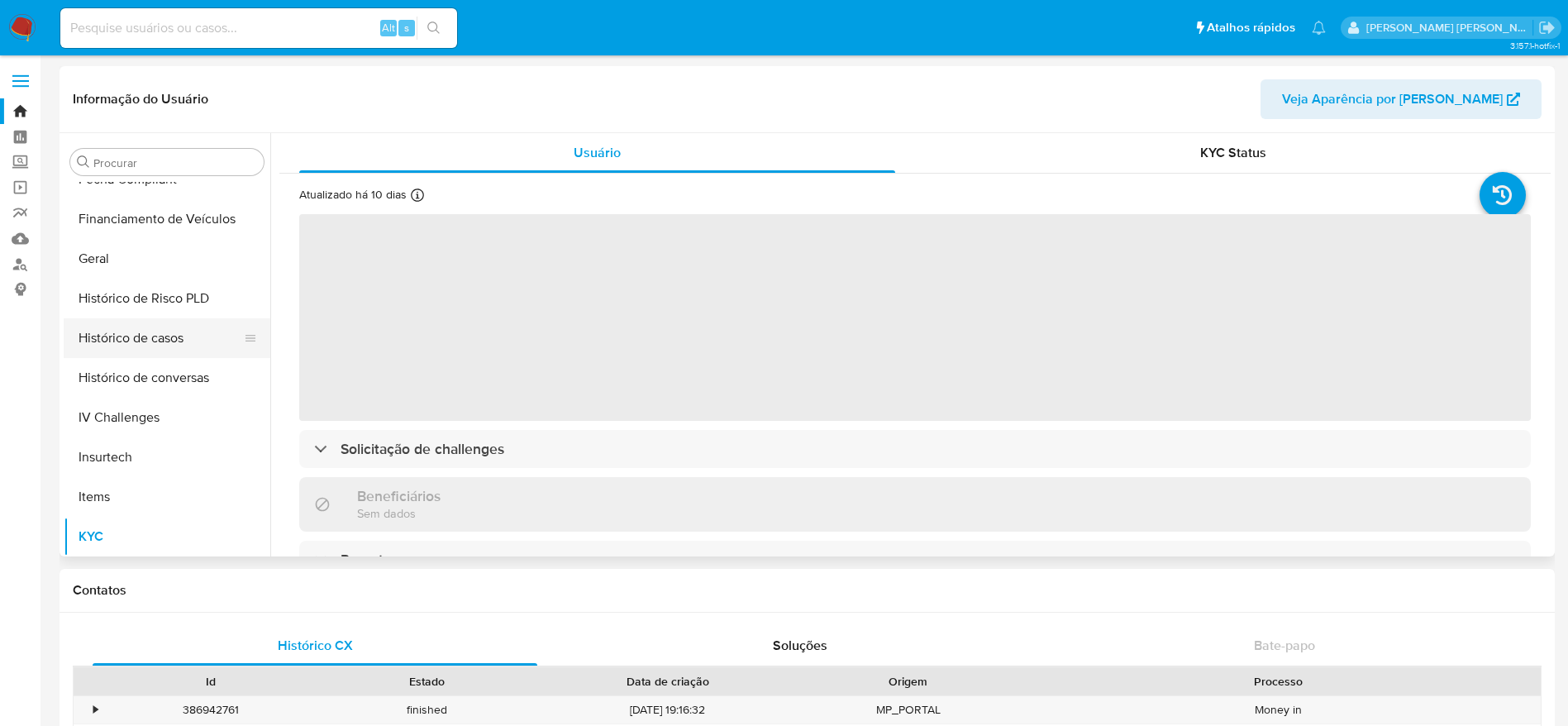
scroll to position [491, 0]
click at [145, 336] on button "Histórico de casos" at bounding box center [161, 347] width 194 height 40
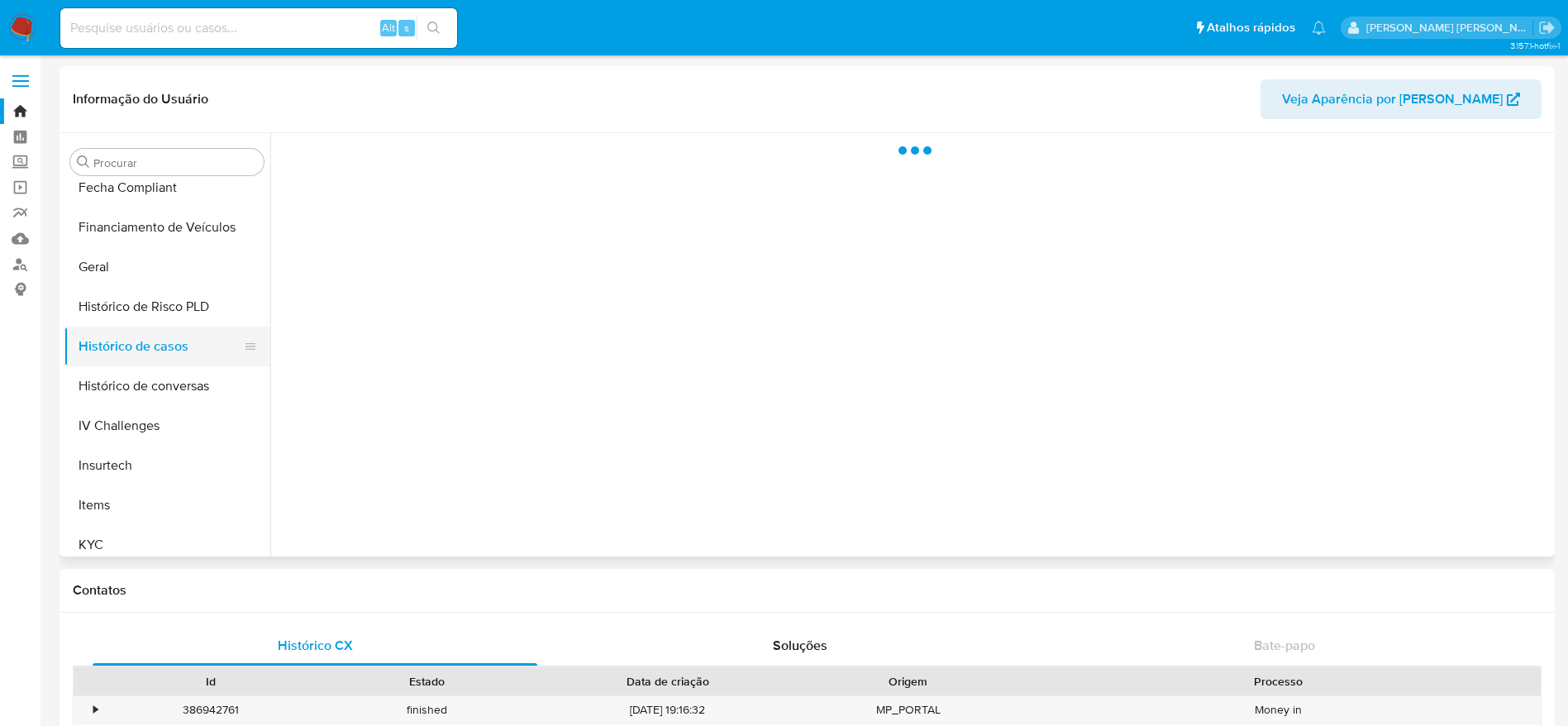
select select "10"
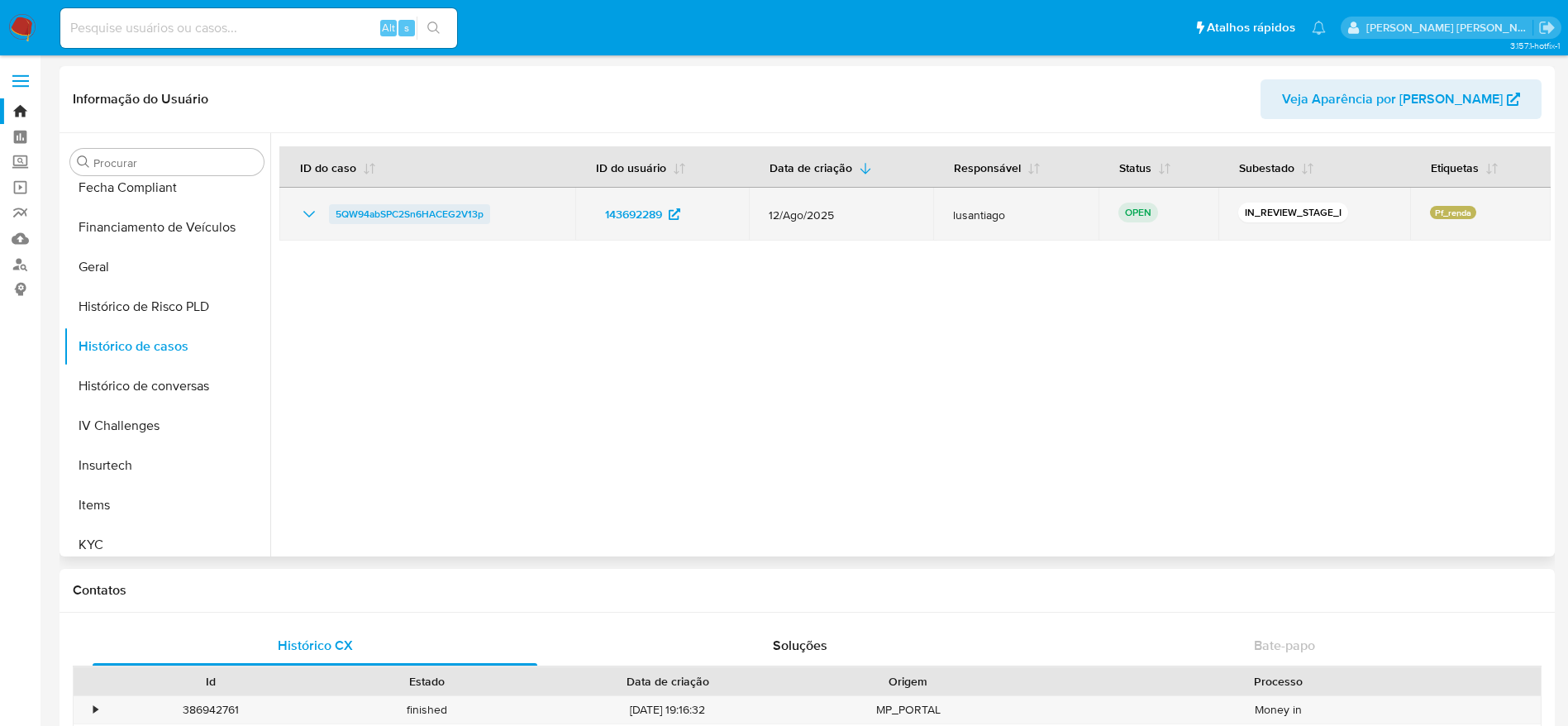
click at [408, 212] on span "5QW94abSPC2Sn6HACEG2V13p" at bounding box center [409, 214] width 148 height 20
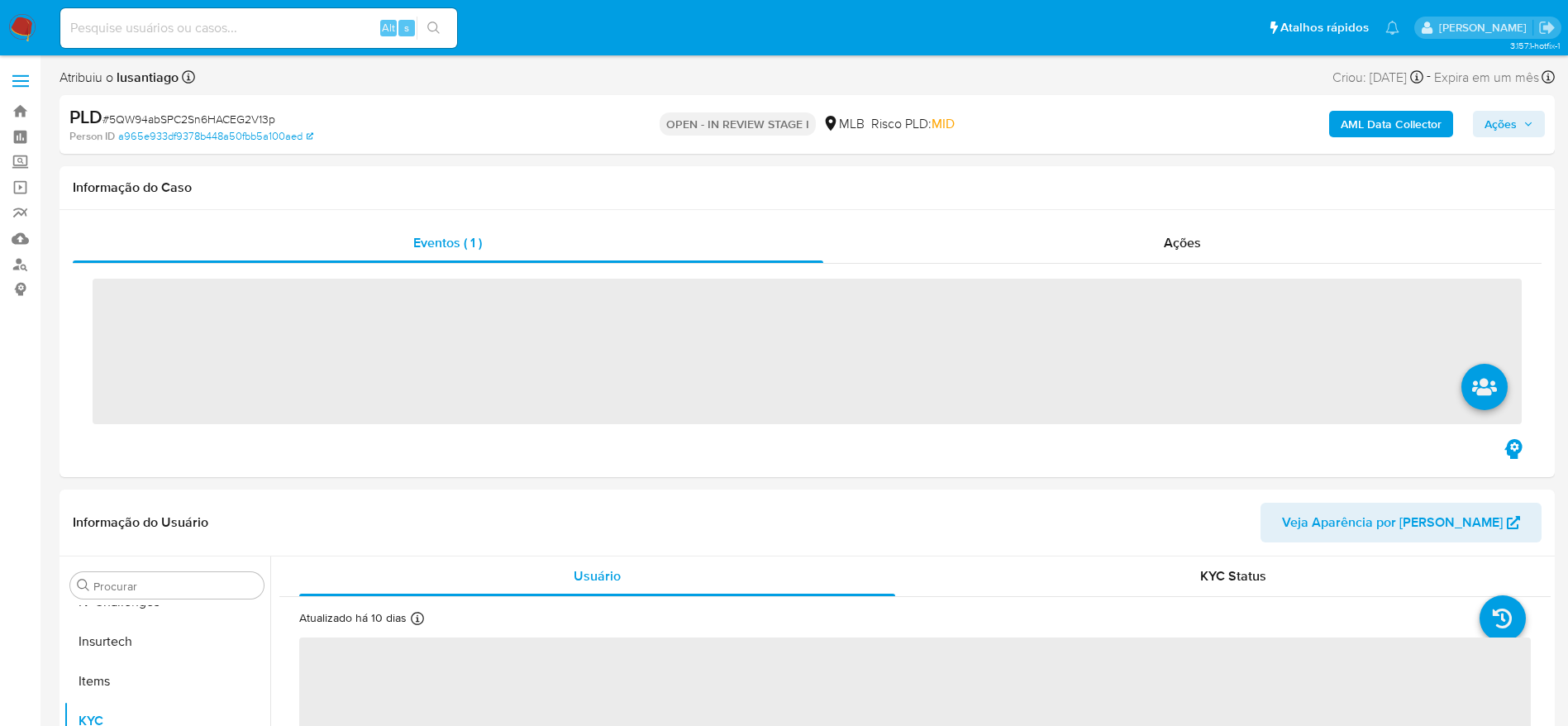
scroll to position [738, 0]
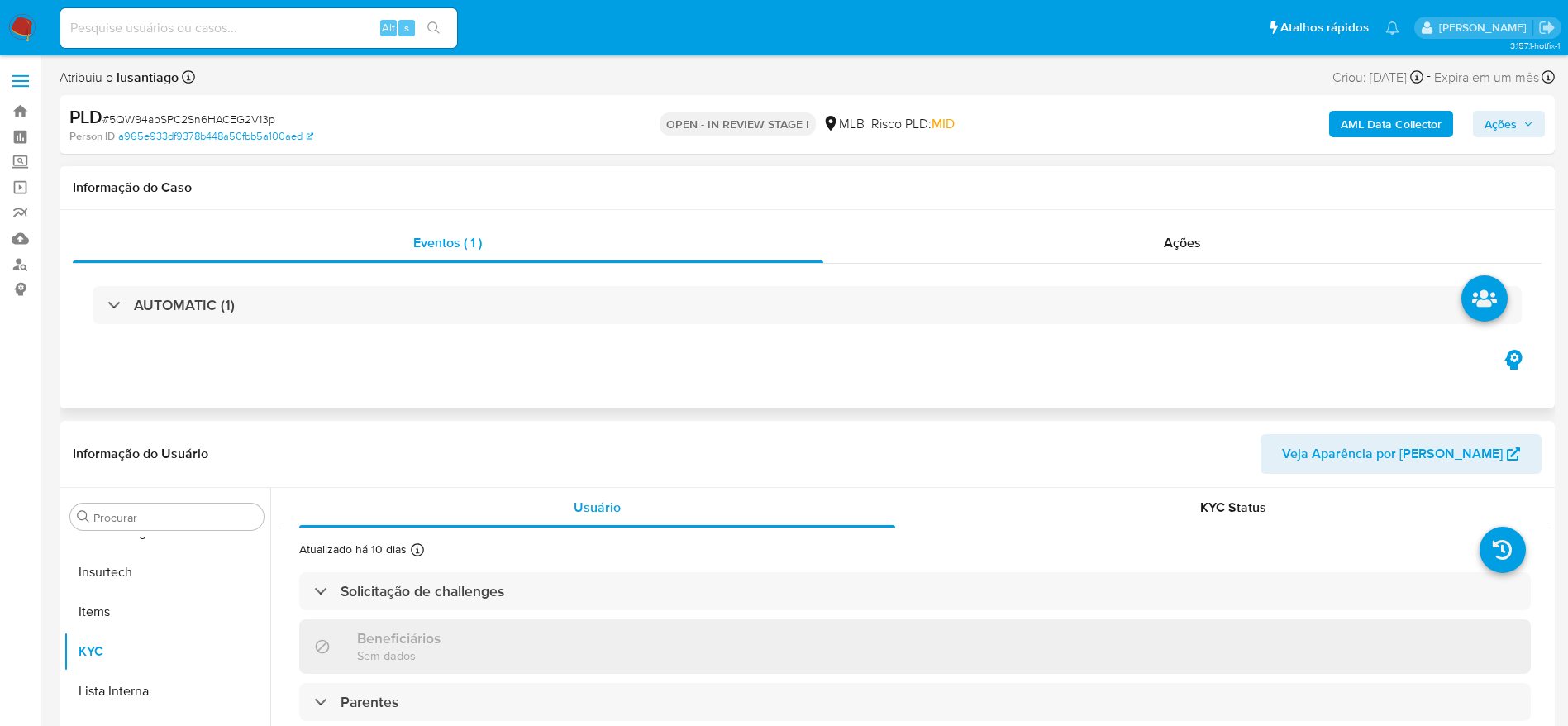
select select "10"
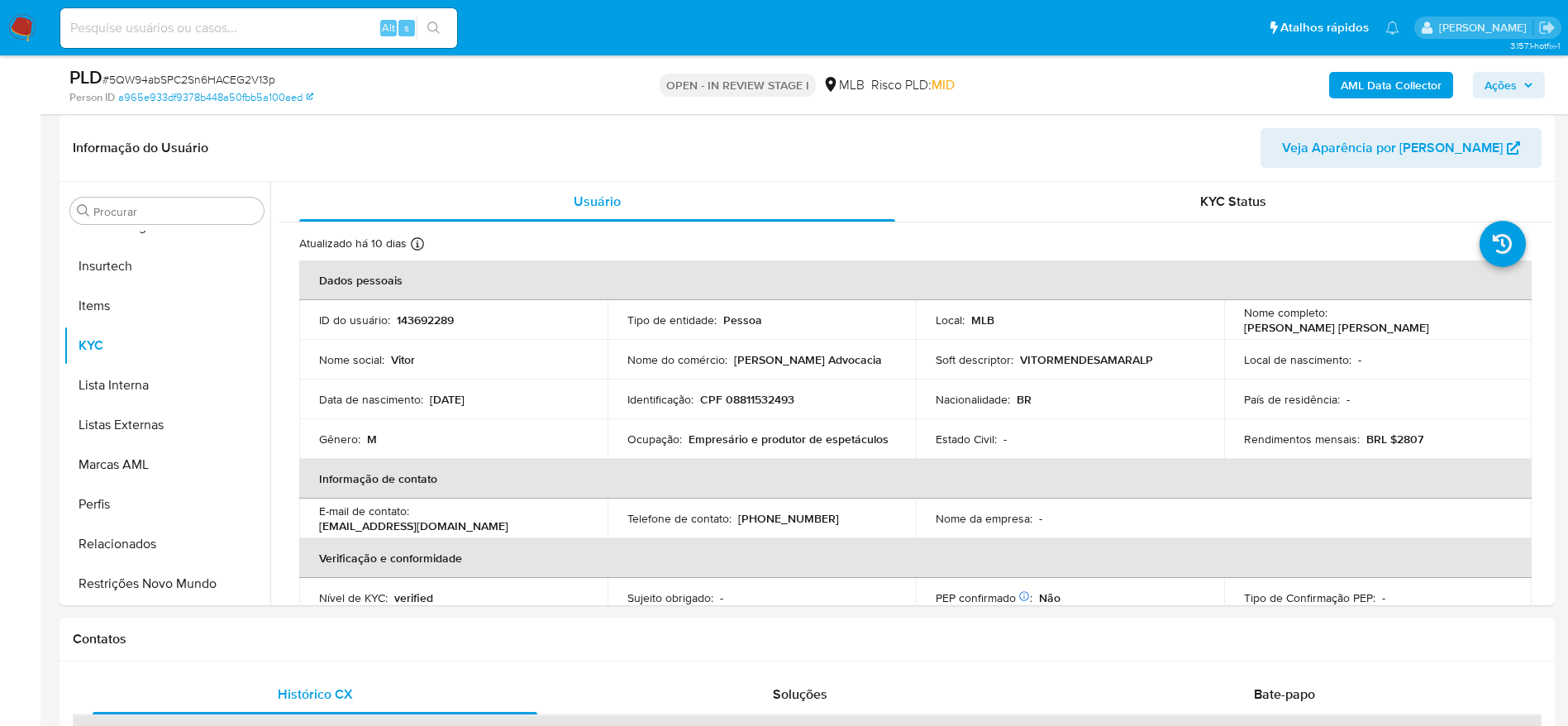
scroll to position [248, 0]
click at [746, 397] on p "CPF 08811532493" at bounding box center [747, 398] width 94 height 15
copy p "08811532493"
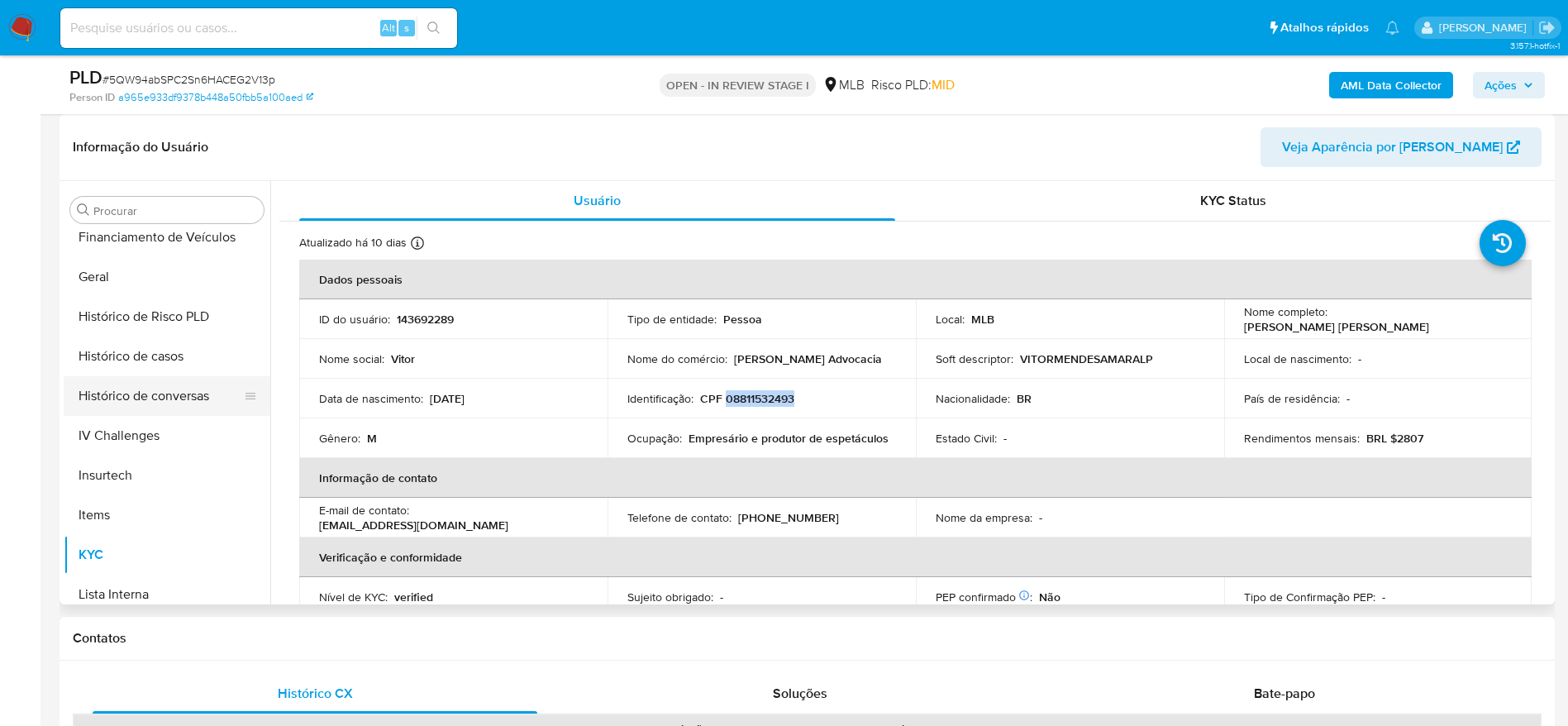
scroll to position [491, 0]
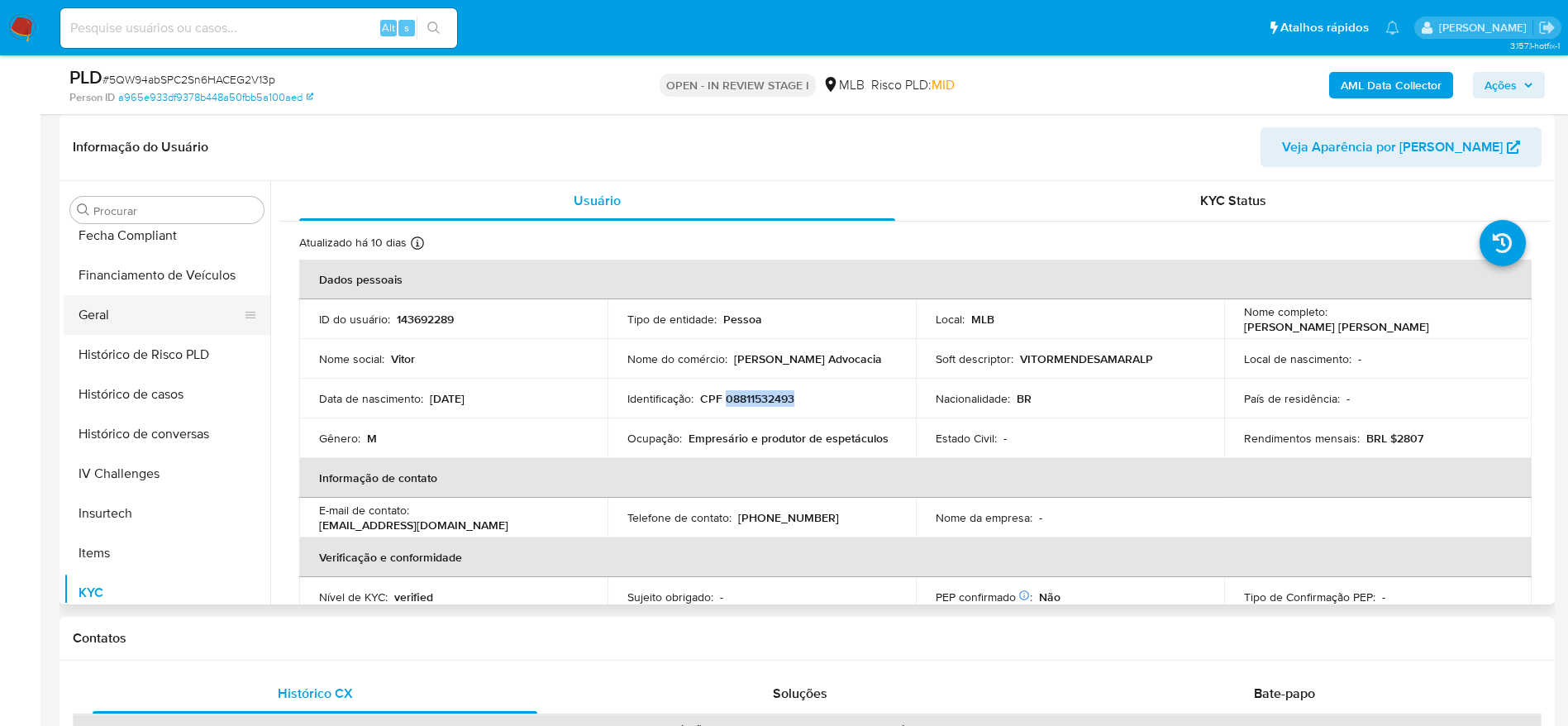
click at [132, 315] on button "Geral" at bounding box center [161, 315] width 194 height 40
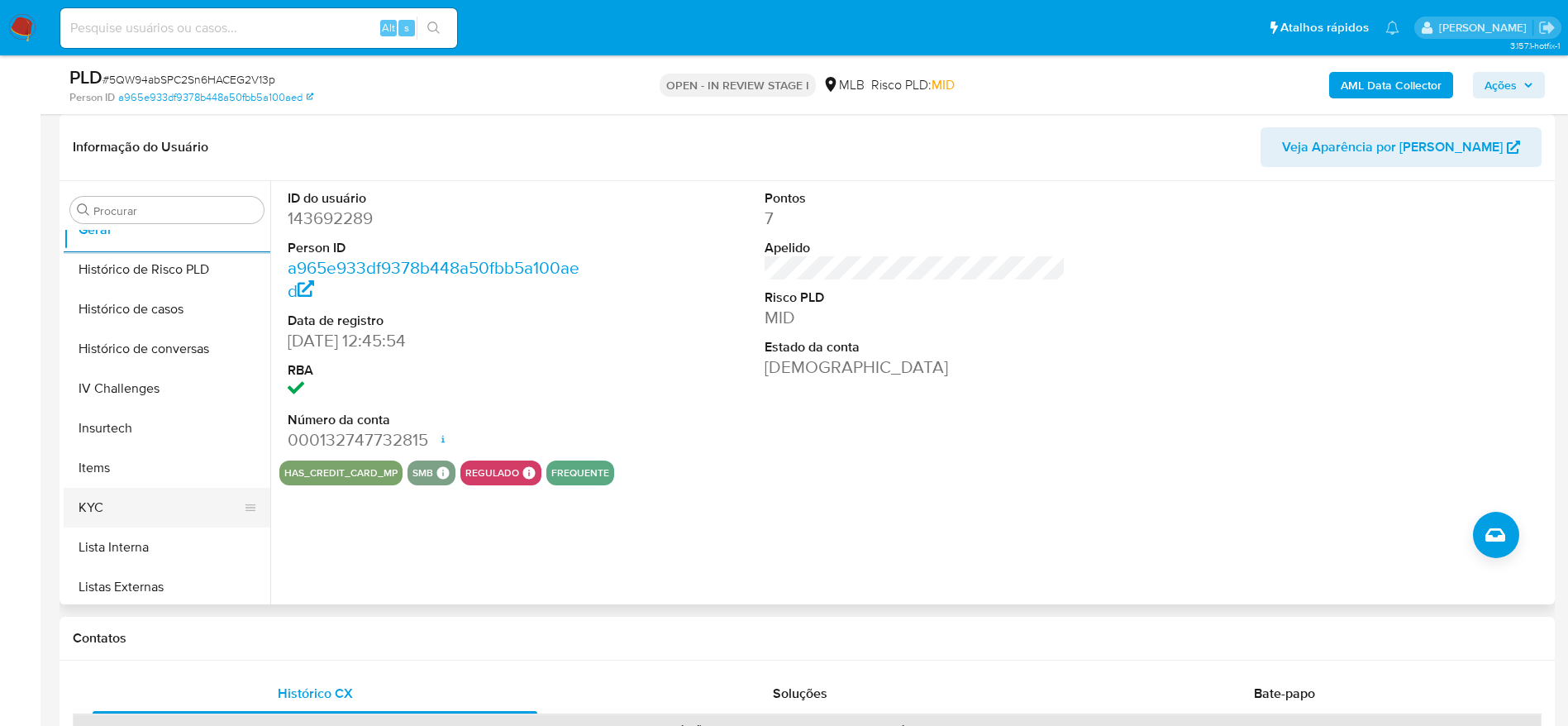
scroll to position [615, 0]
drag, startPoint x: 119, startPoint y: 479, endPoint x: 160, endPoint y: 491, distance: 42.7
click at [119, 479] on button "KYC" at bounding box center [168, 469] width 207 height 40
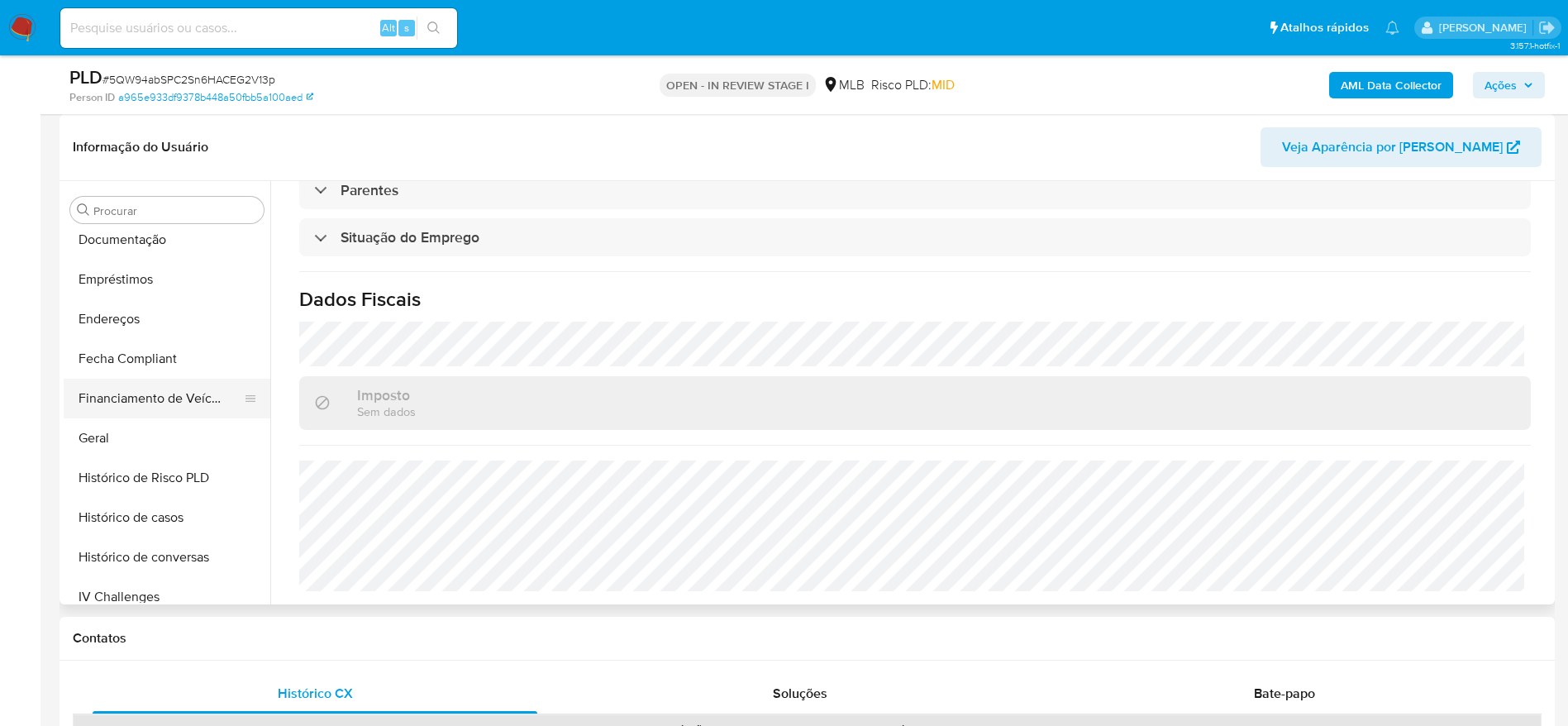
scroll to position [366, 0]
click at [132, 333] on button "Endereços" at bounding box center [161, 320] width 194 height 40
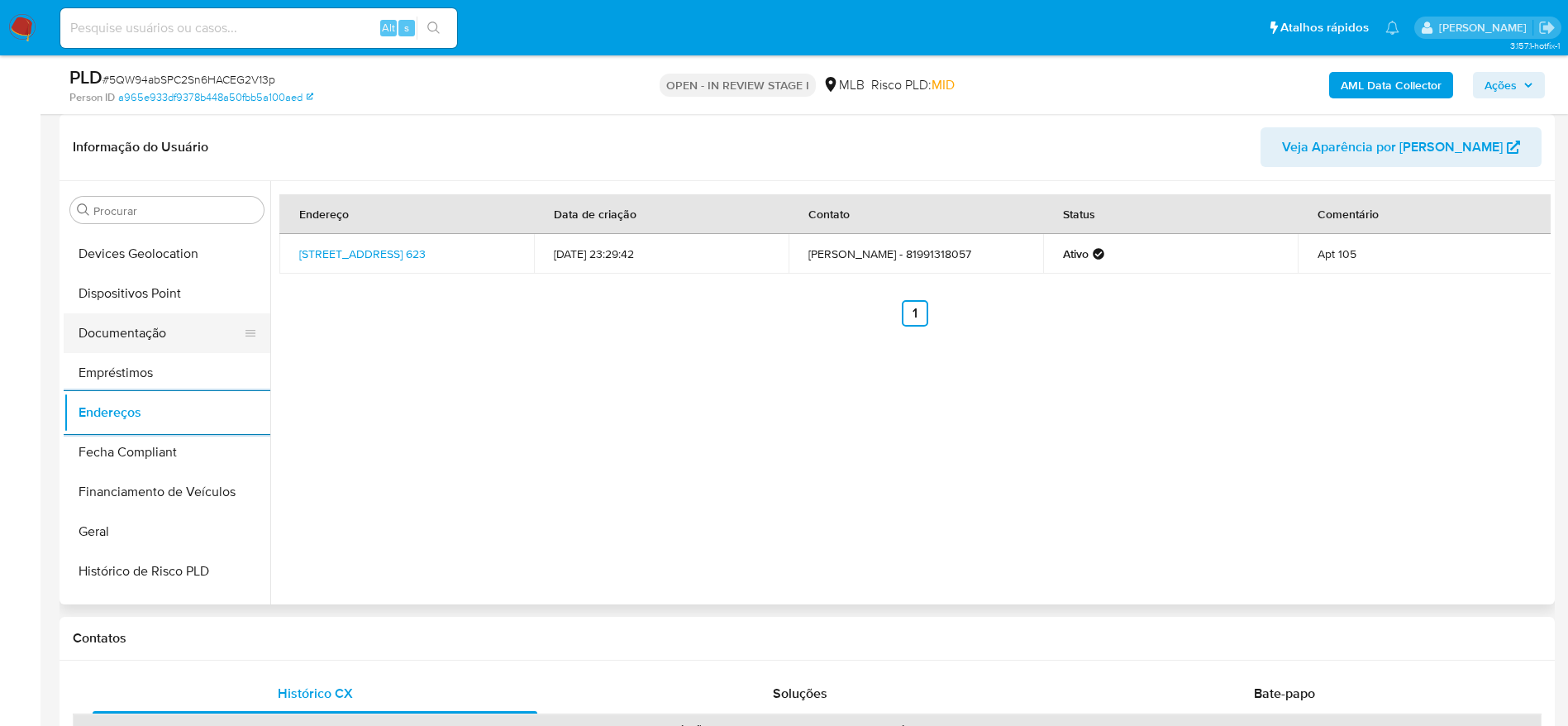
scroll to position [119, 0]
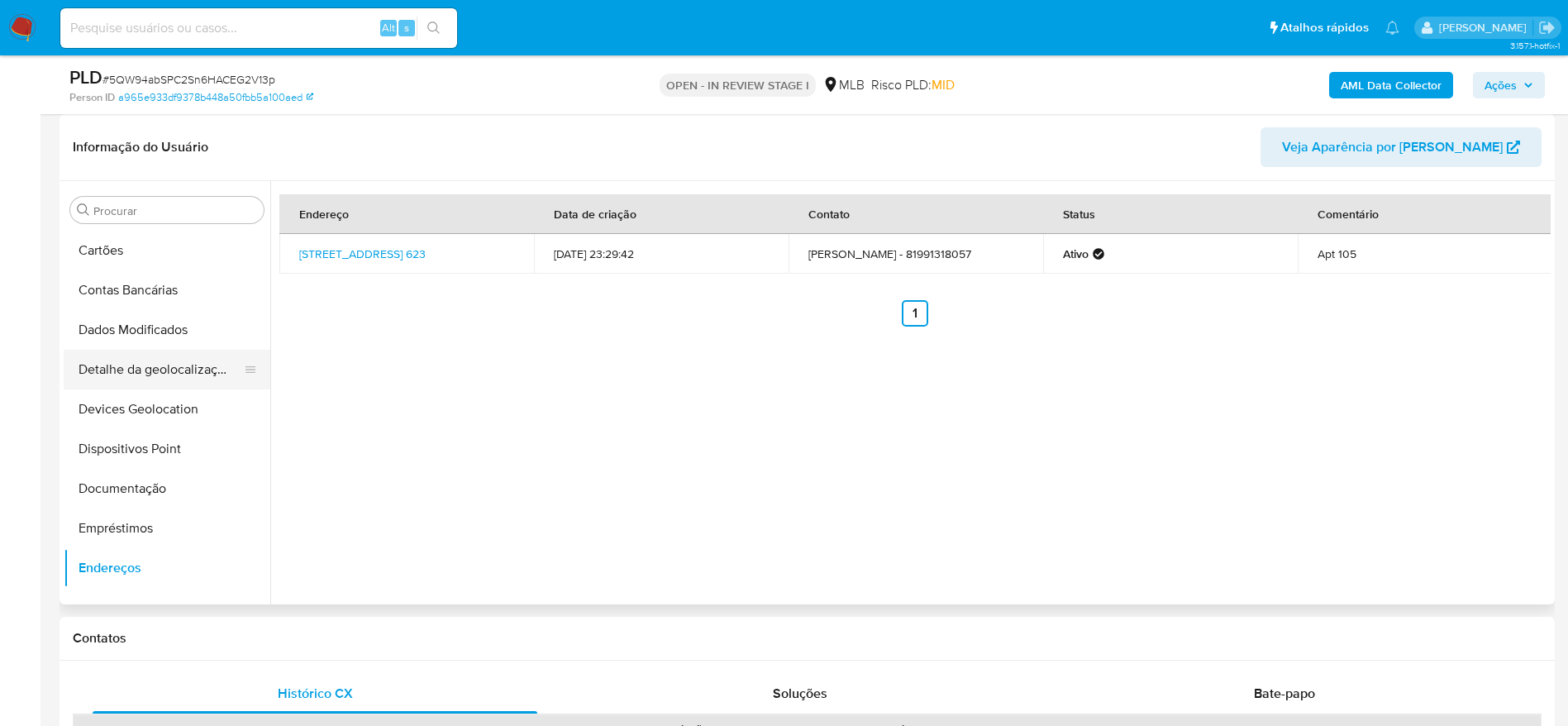
click at [162, 379] on button "Detalhe da geolocalização" at bounding box center [161, 370] width 194 height 40
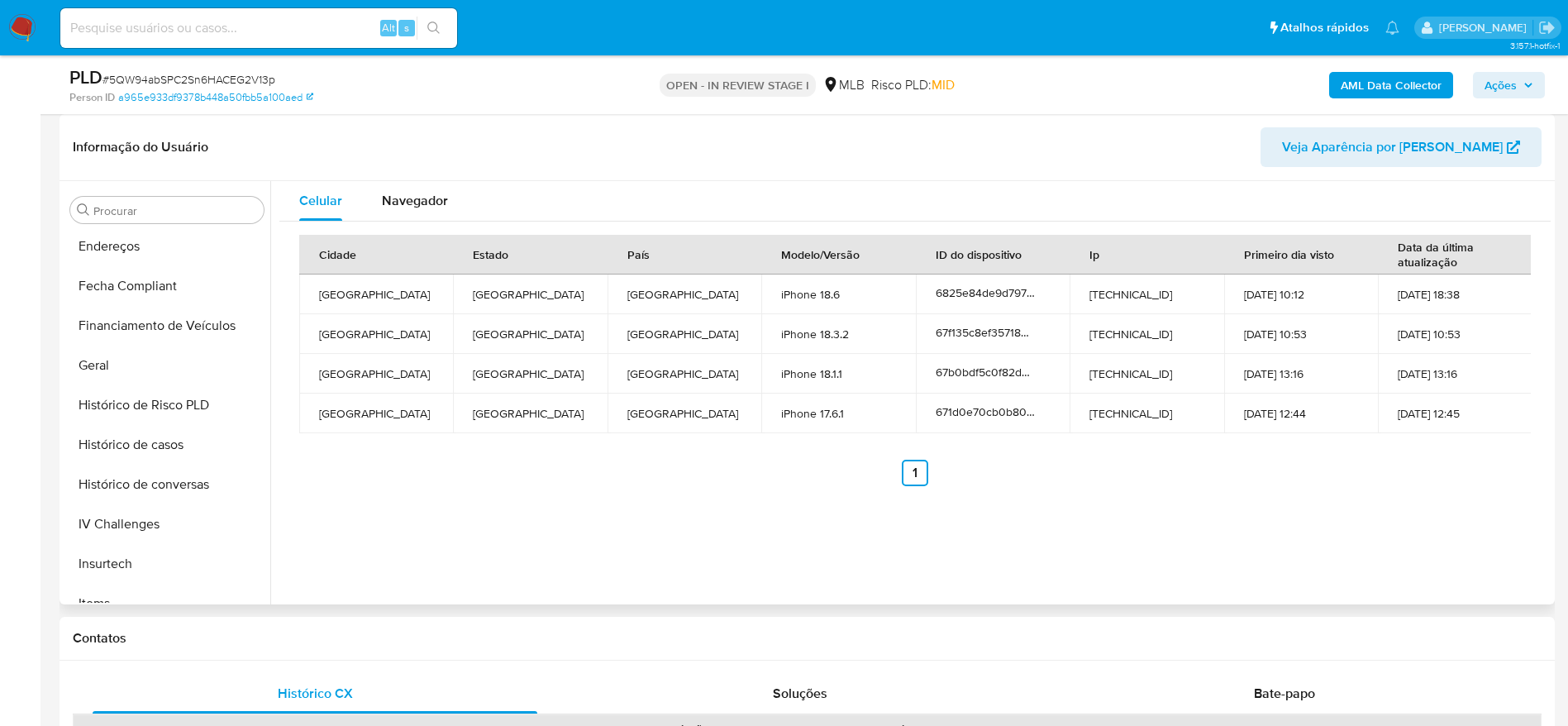
scroll to position [738, 0]
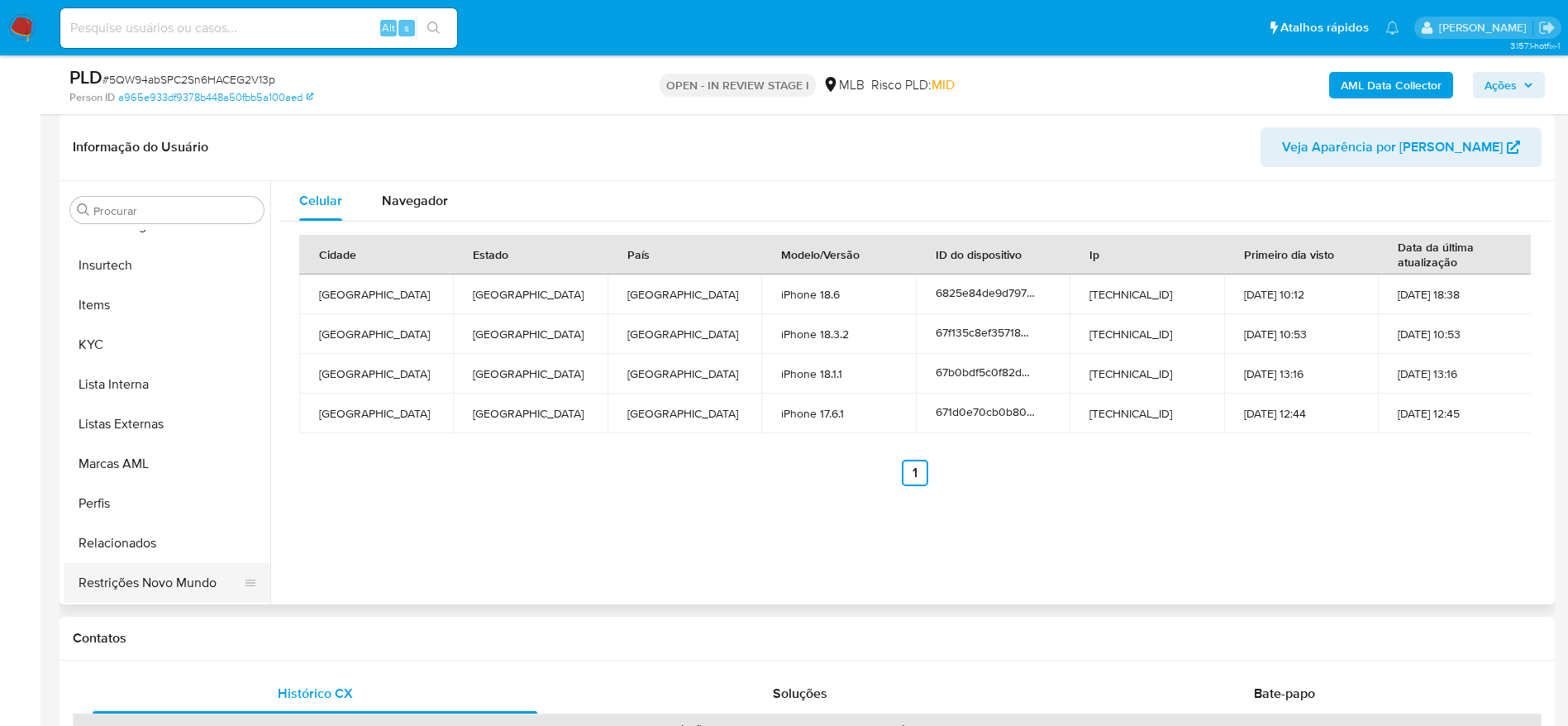
click at [173, 581] on button "Restrições Novo Mundo" at bounding box center [161, 583] width 194 height 40
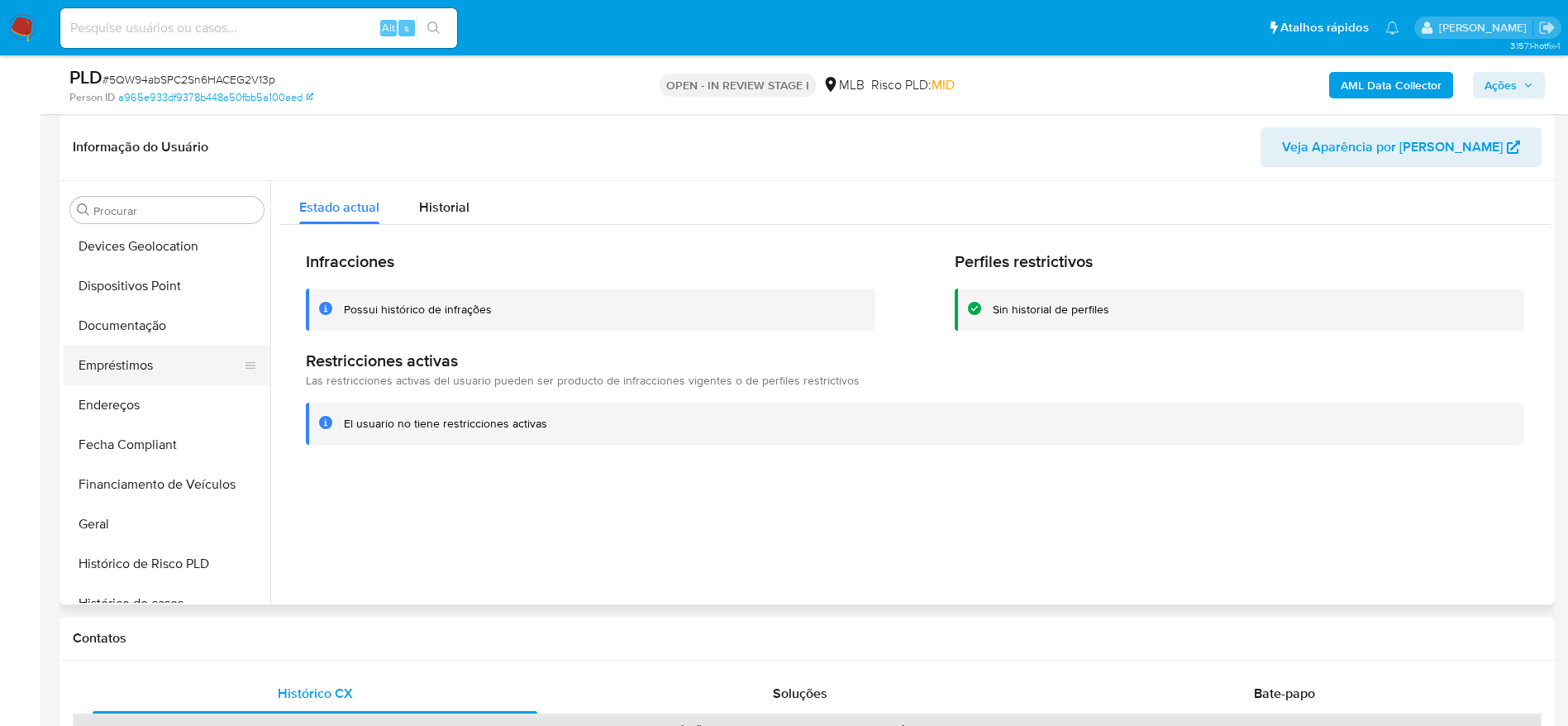
scroll to position [242, 0]
click at [128, 331] on button "Dispositivos Point" at bounding box center [161, 325] width 194 height 40
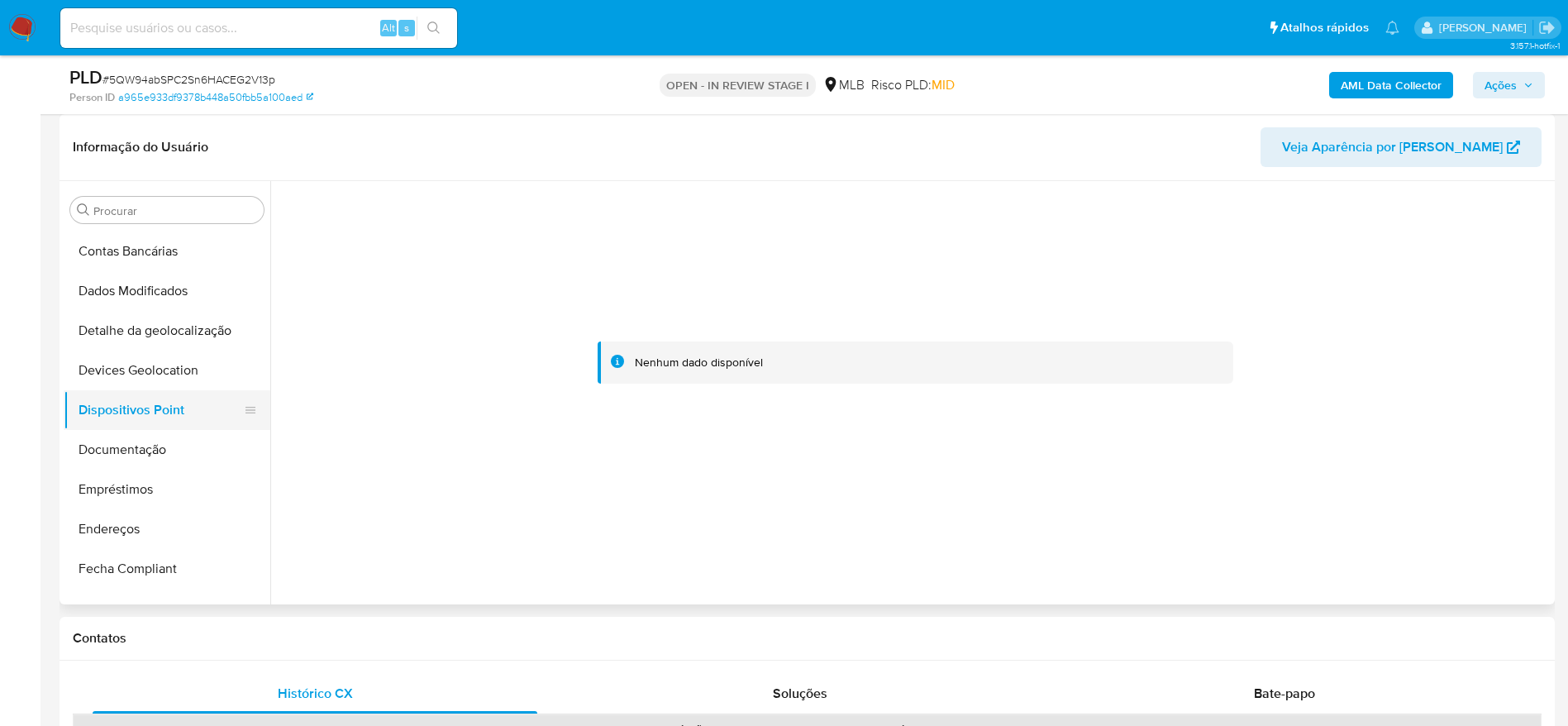
scroll to position [119, 0]
click at [128, 495] on button "Documentação" at bounding box center [161, 489] width 194 height 40
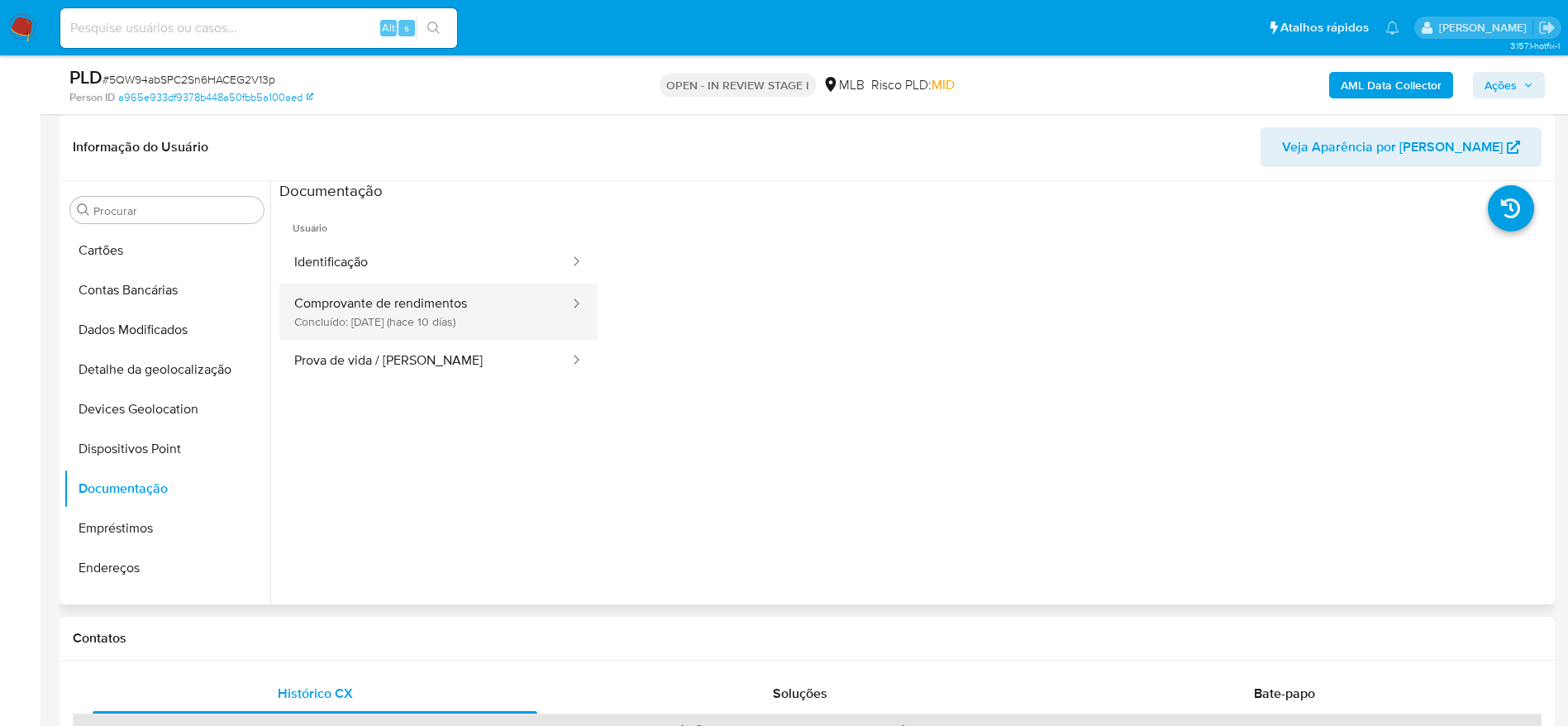
click at [431, 334] on button "Comprovante de rendimentos Concluído: 19/08/2025 (hace 10 días)" at bounding box center [425, 312] width 292 height 56
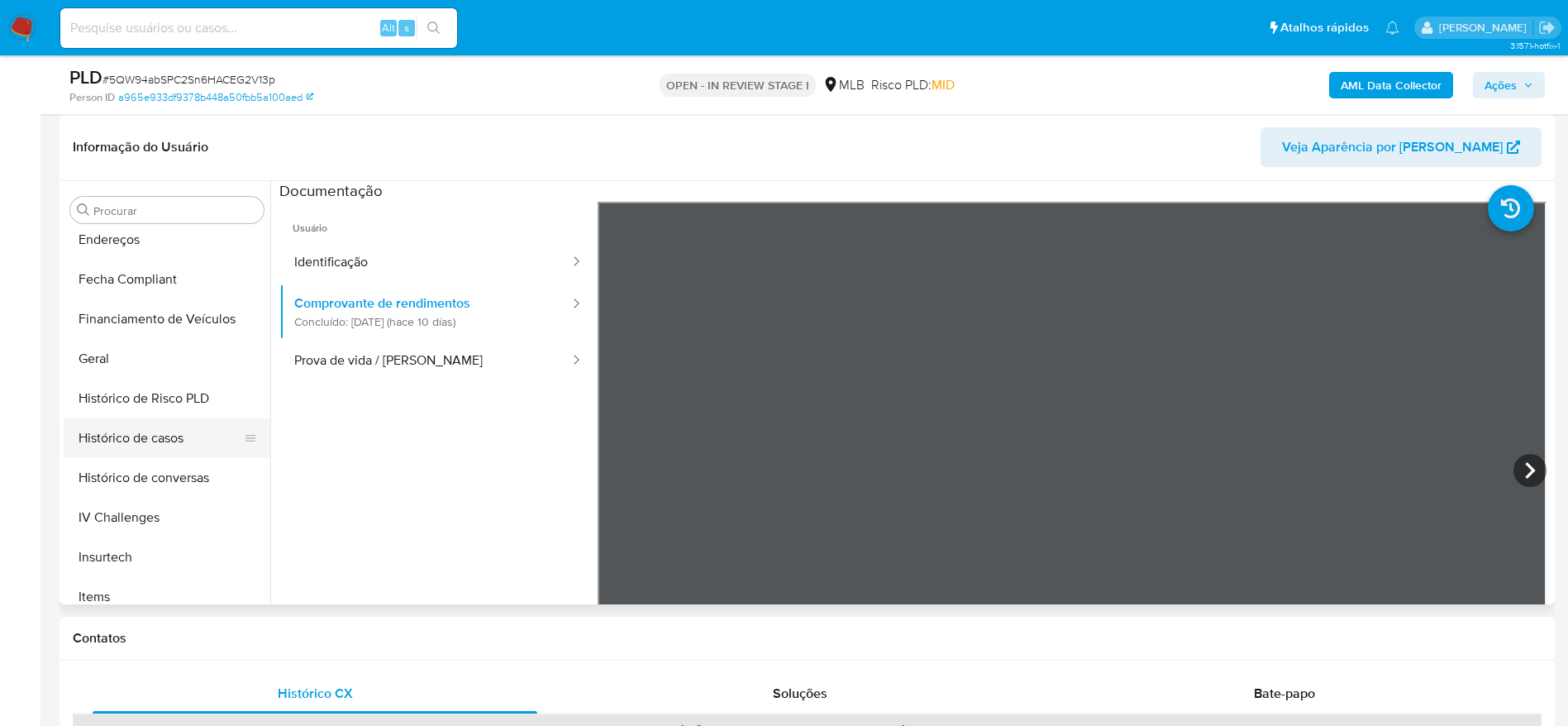
scroll to position [491, 0]
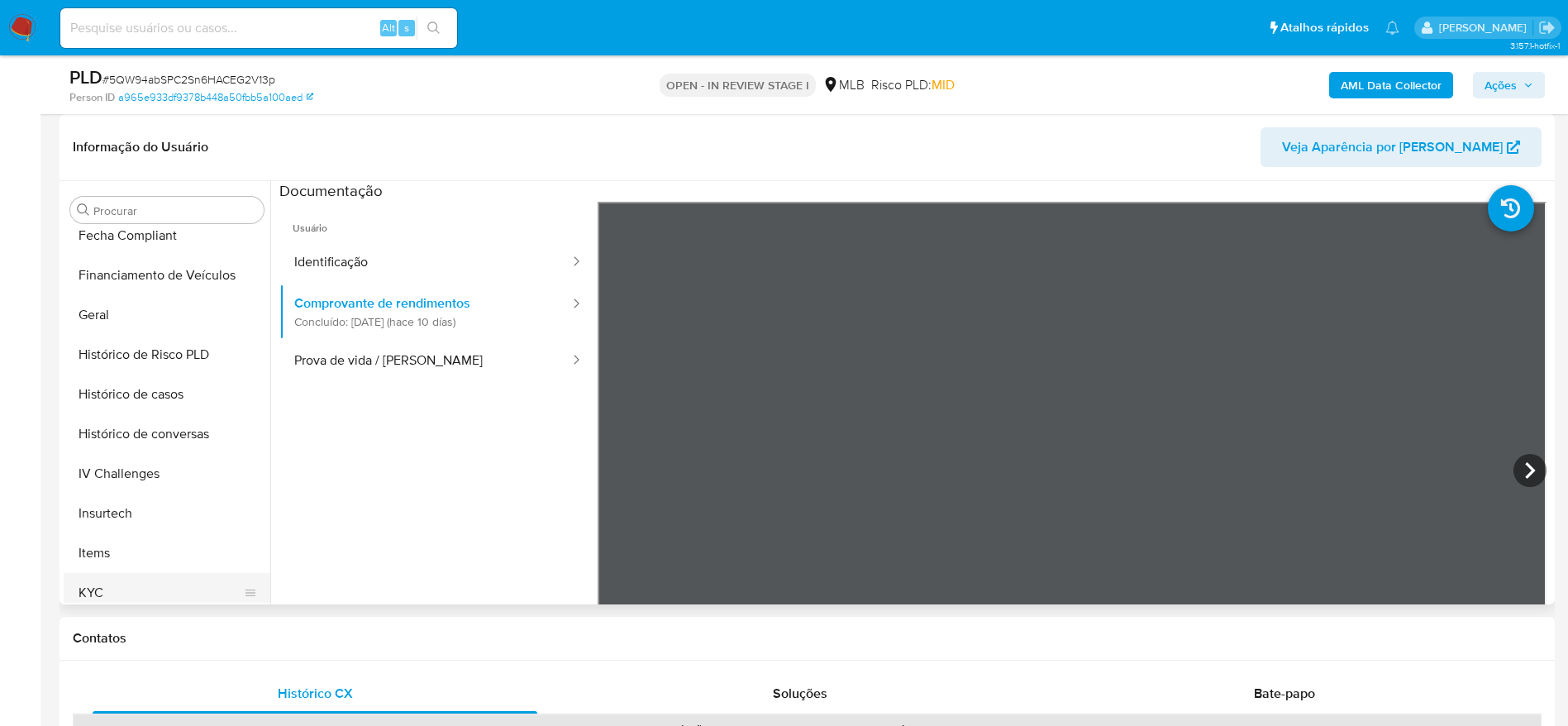
click at [130, 581] on button "KYC" at bounding box center [161, 593] width 194 height 40
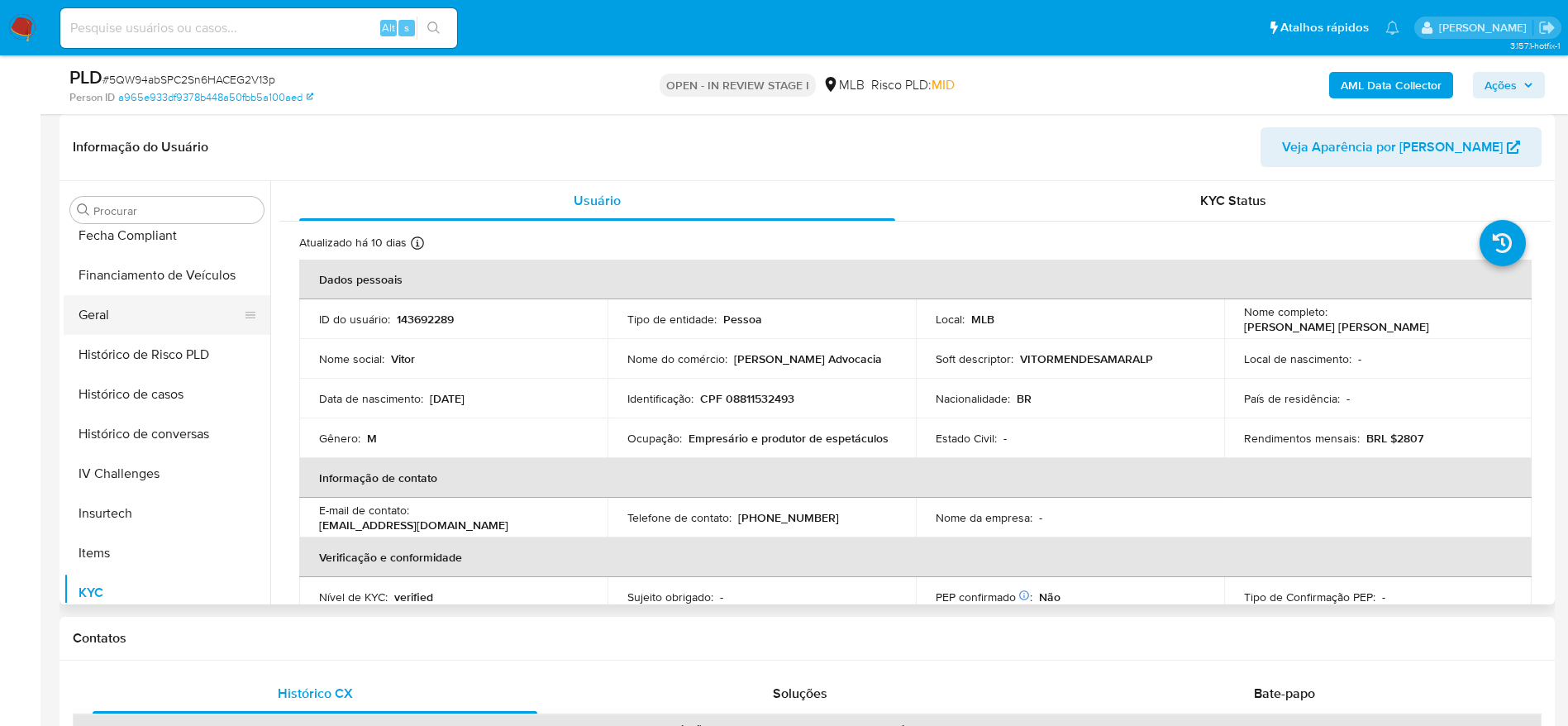
click at [126, 315] on button "Geral" at bounding box center [161, 315] width 194 height 40
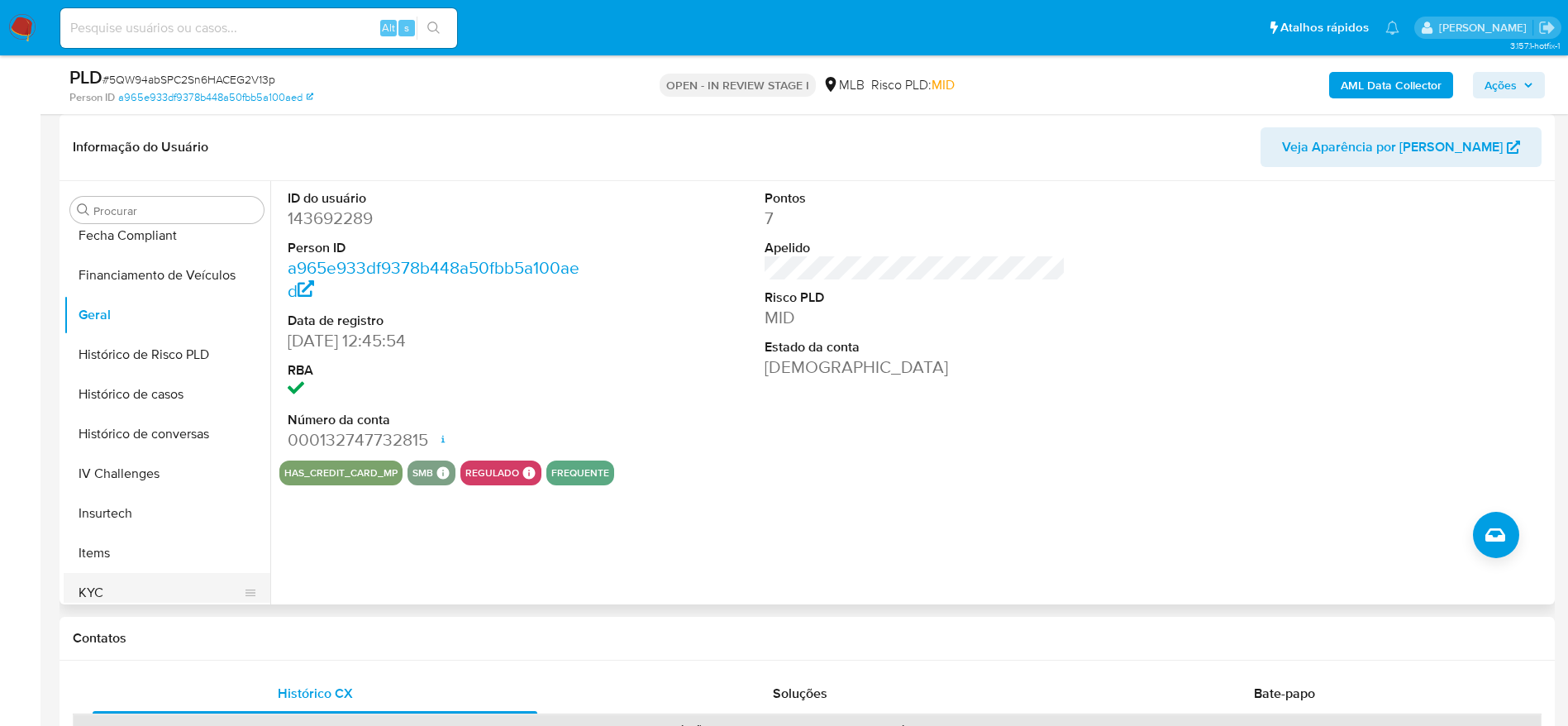
click at [107, 592] on button "KYC" at bounding box center [161, 593] width 194 height 40
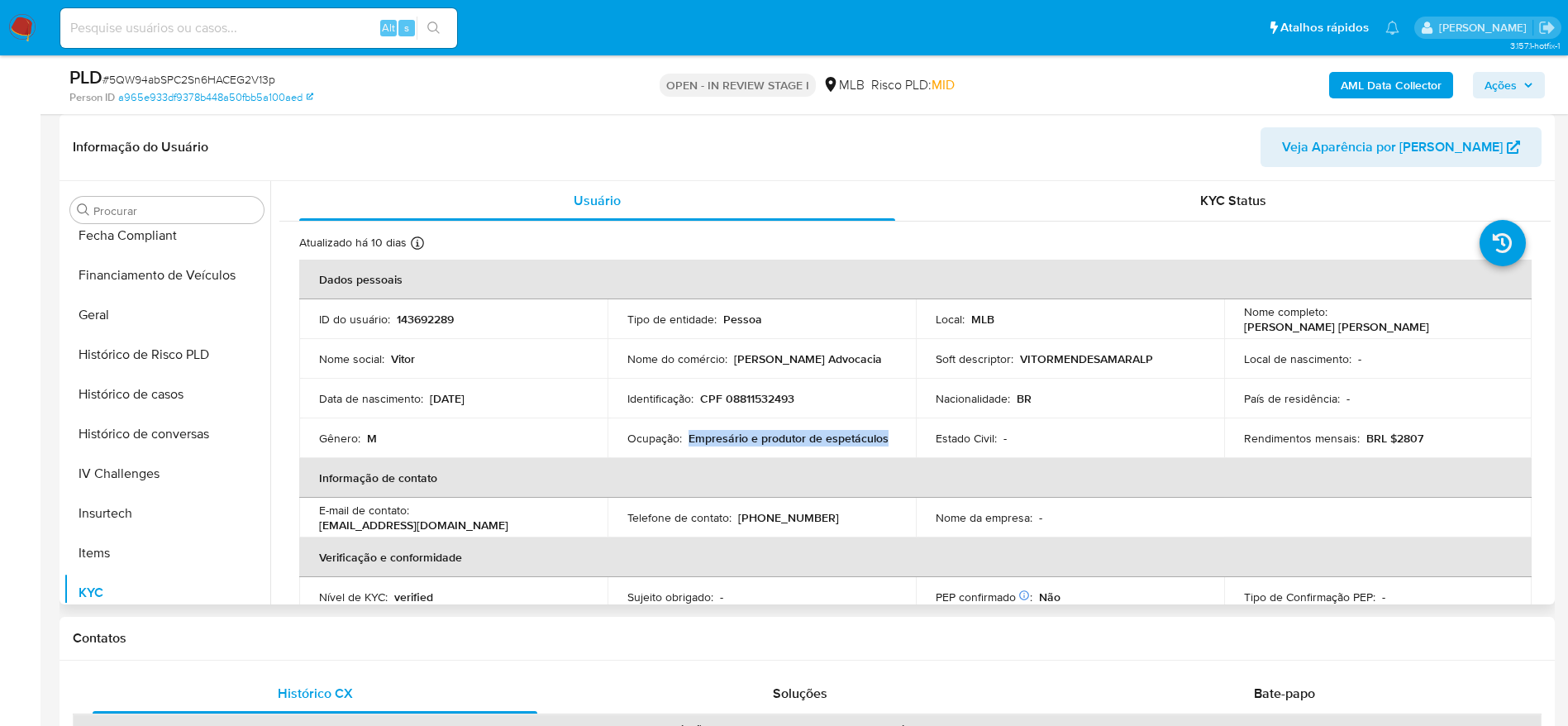
drag, startPoint x: 887, startPoint y: 439, endPoint x: 688, endPoint y: 441, distance: 199.0
click at [688, 441] on div "Ocupação : Empresário e produtor de espetáculos" at bounding box center [761, 439] width 268 height 15
copy p "Empresário e produtor de espetáculos"
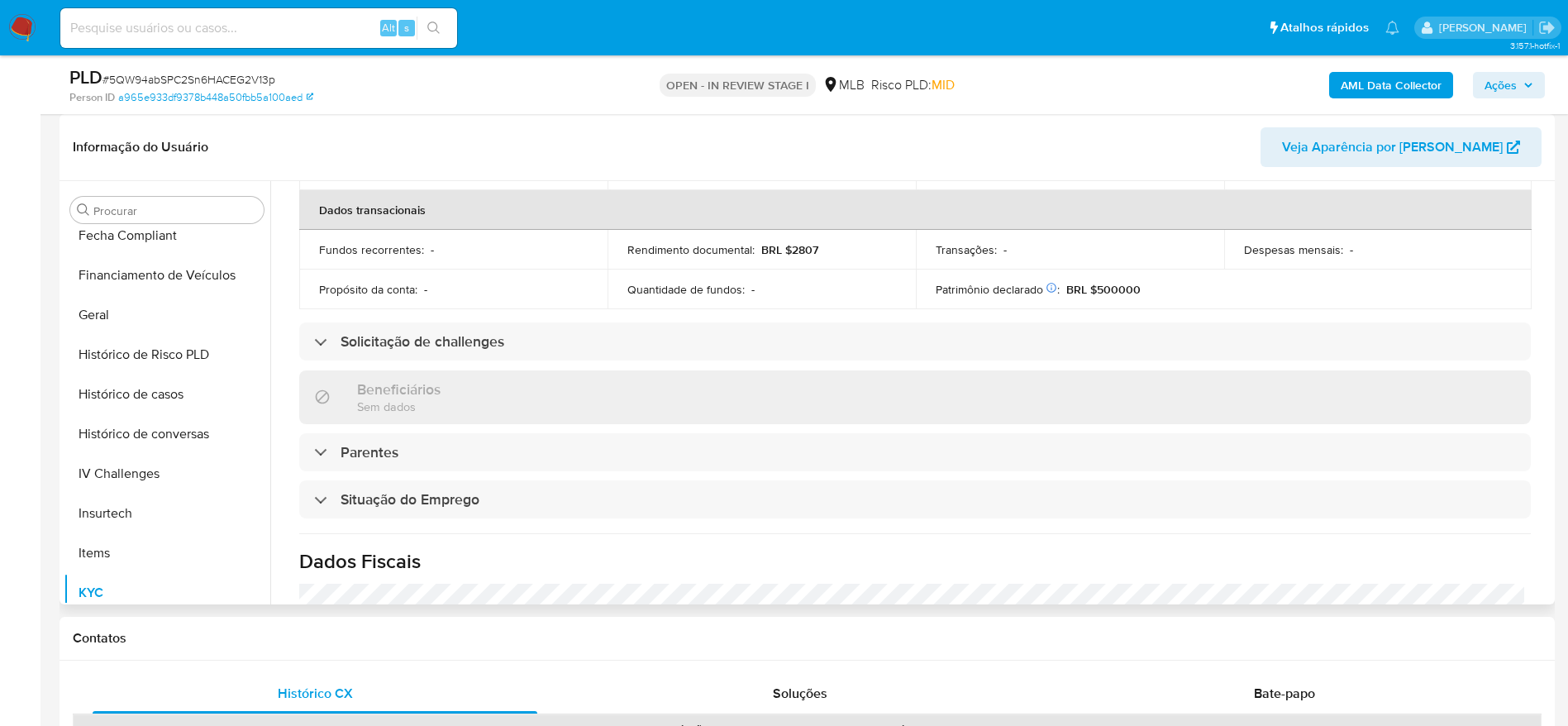
scroll to position [689, 0]
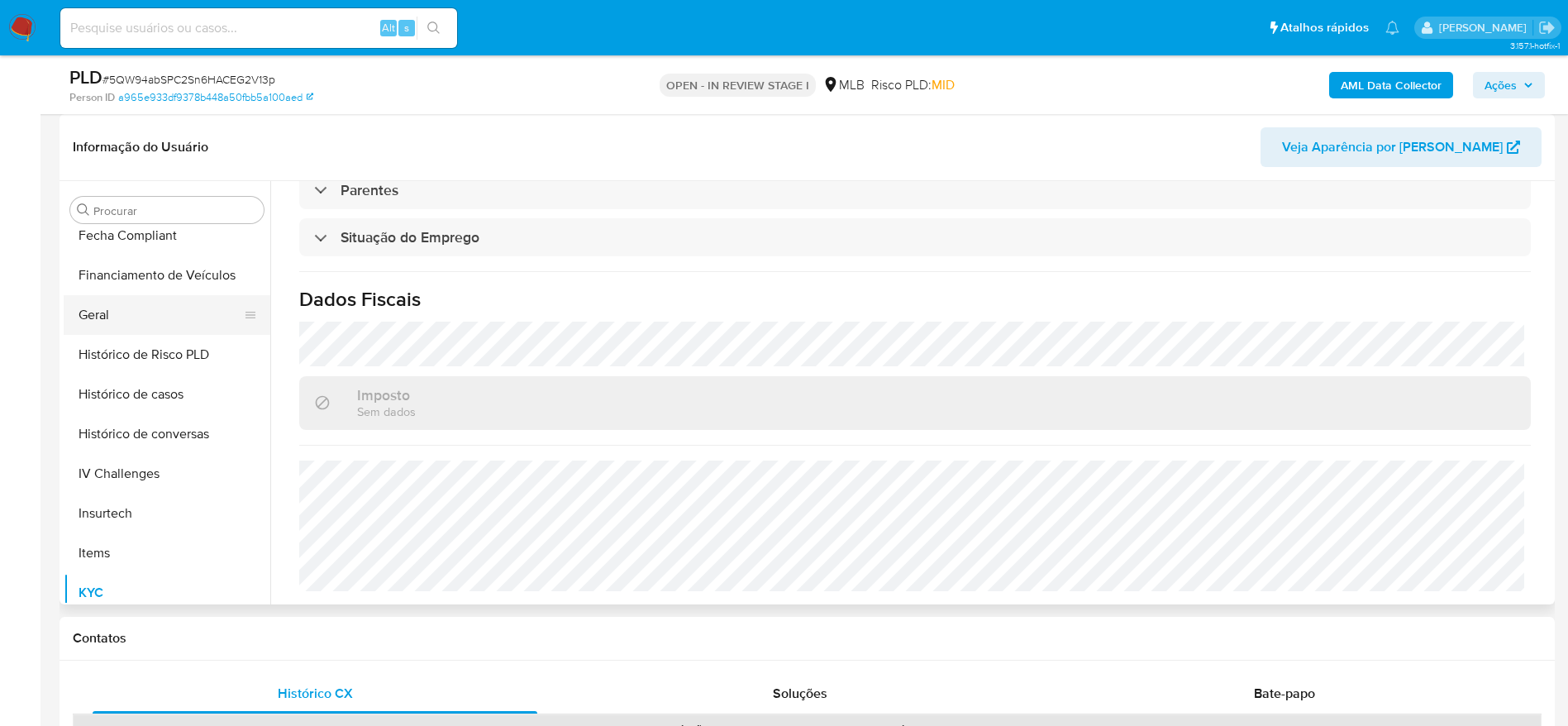
click at [117, 316] on button "Geral" at bounding box center [161, 315] width 194 height 40
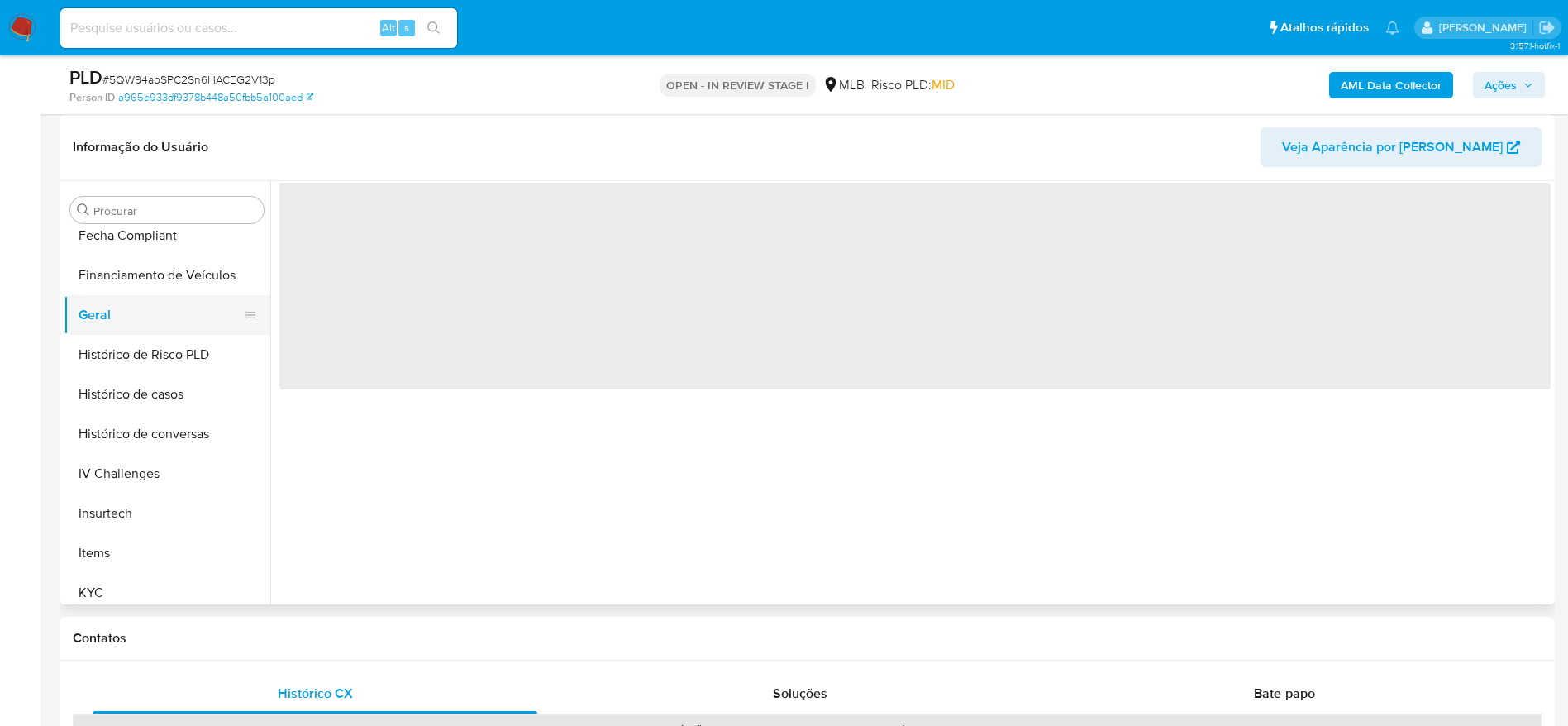
scroll to position [0, 0]
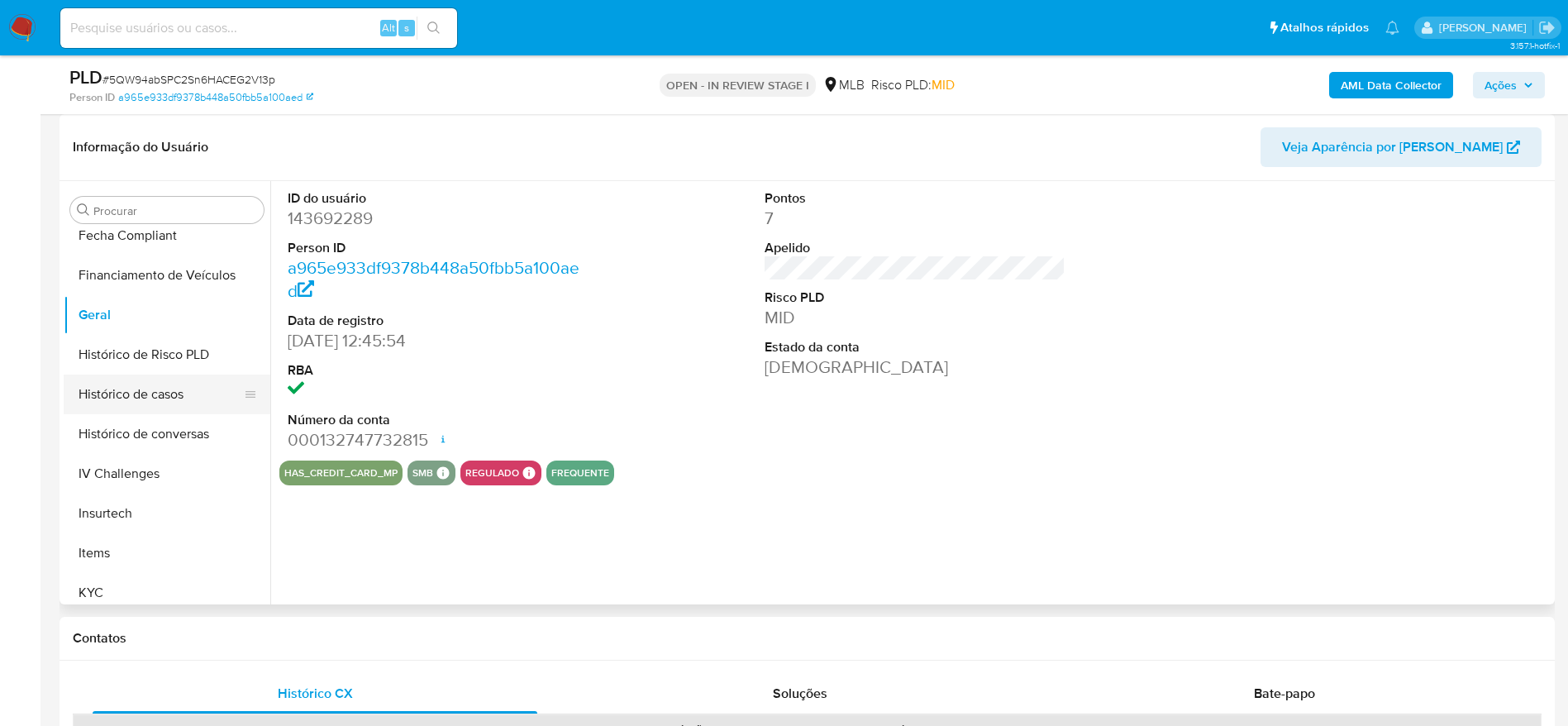
click at [133, 392] on button "Histórico de casos" at bounding box center [161, 395] width 194 height 40
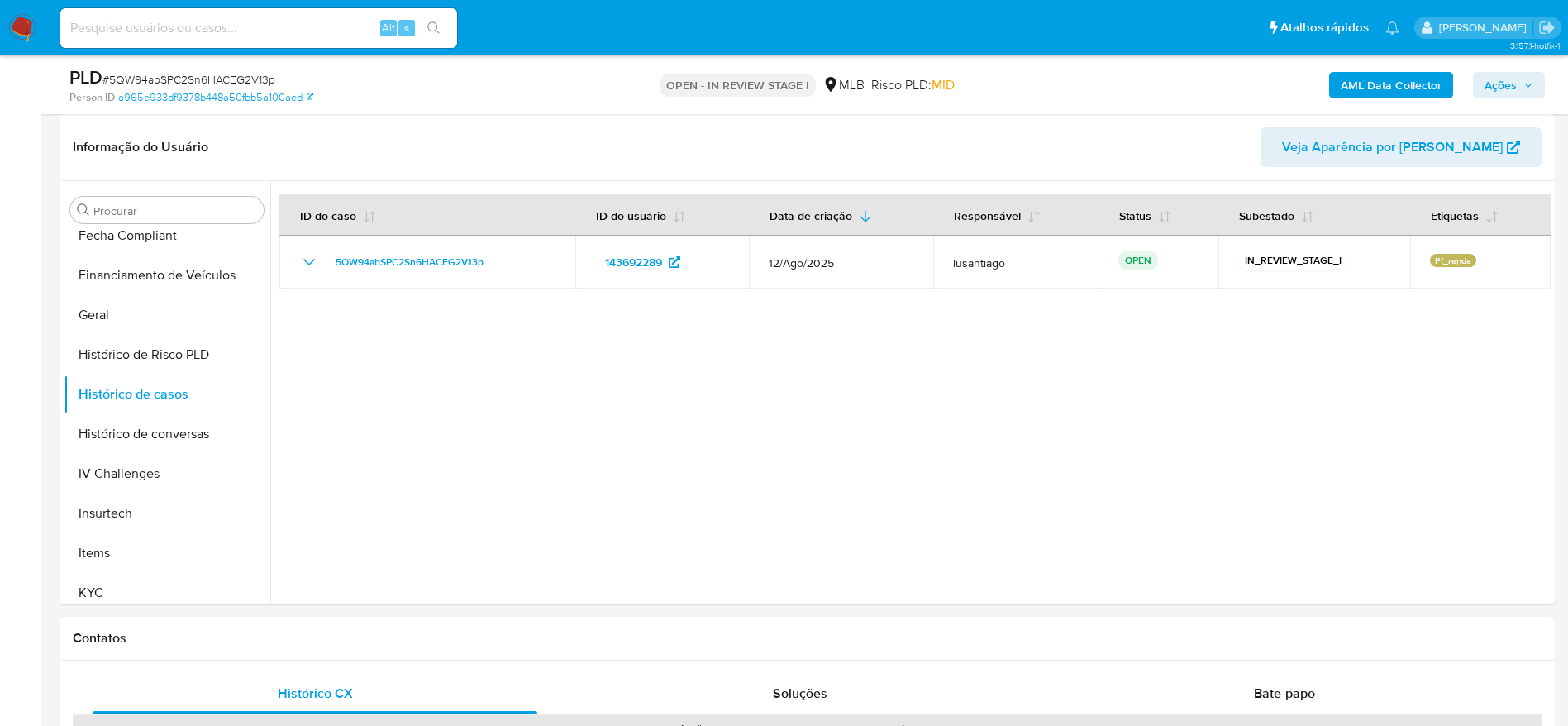
drag, startPoint x: 1514, startPoint y: 79, endPoint x: 1479, endPoint y: 91, distance: 37.0
click at [1512, 80] on span "Ações" at bounding box center [1500, 85] width 32 height 26
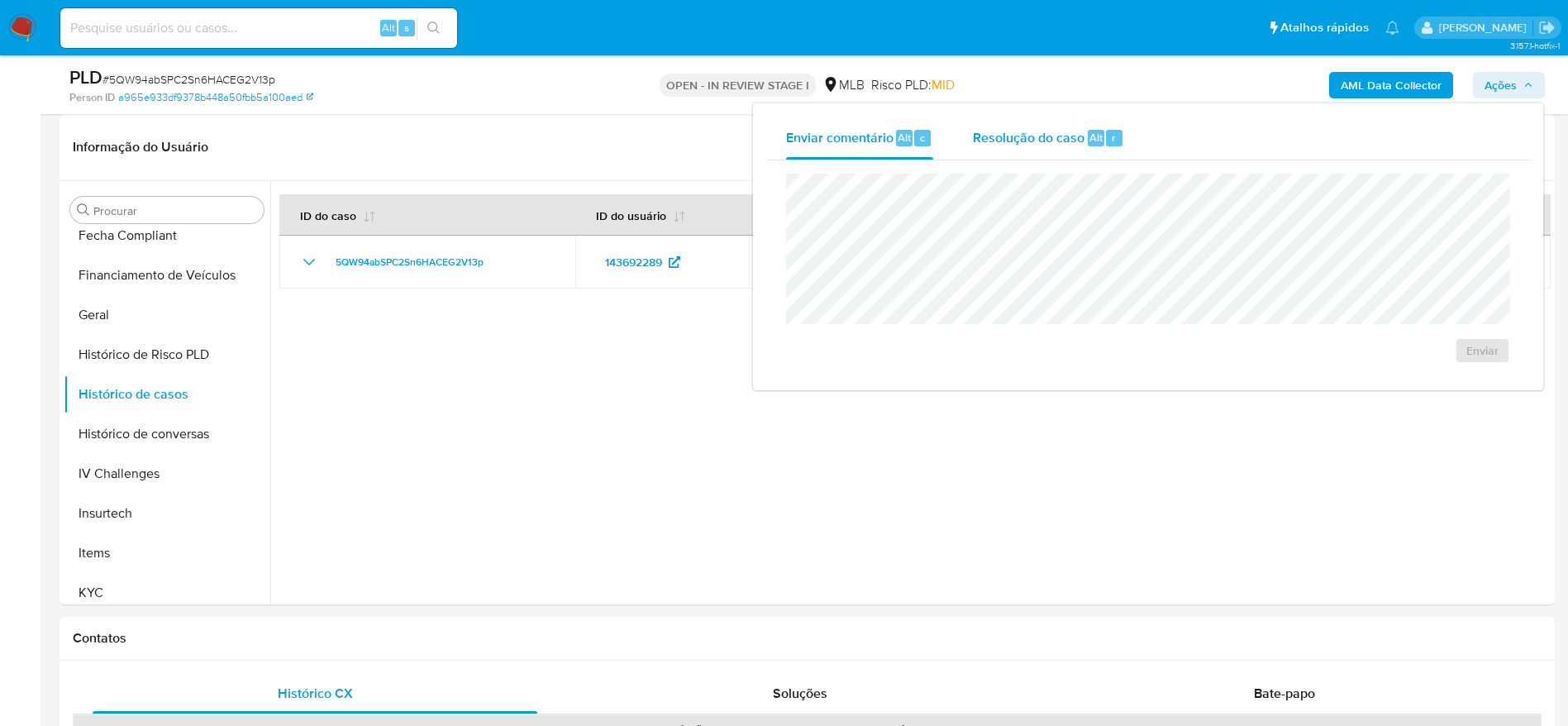
click at [1018, 132] on span "Resolução do caso" at bounding box center [1029, 137] width 112 height 19
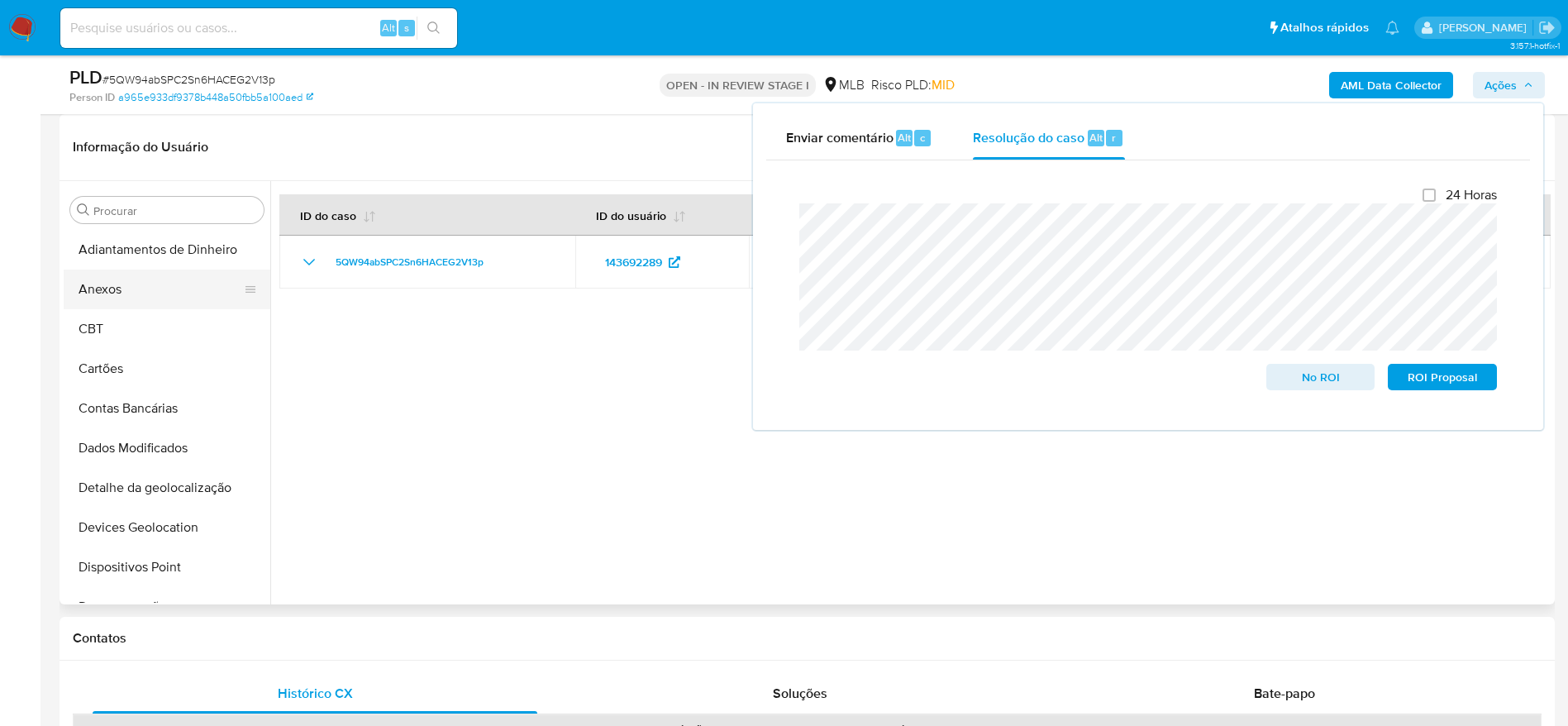
click at [161, 285] on button "Anexos" at bounding box center [161, 289] width 194 height 40
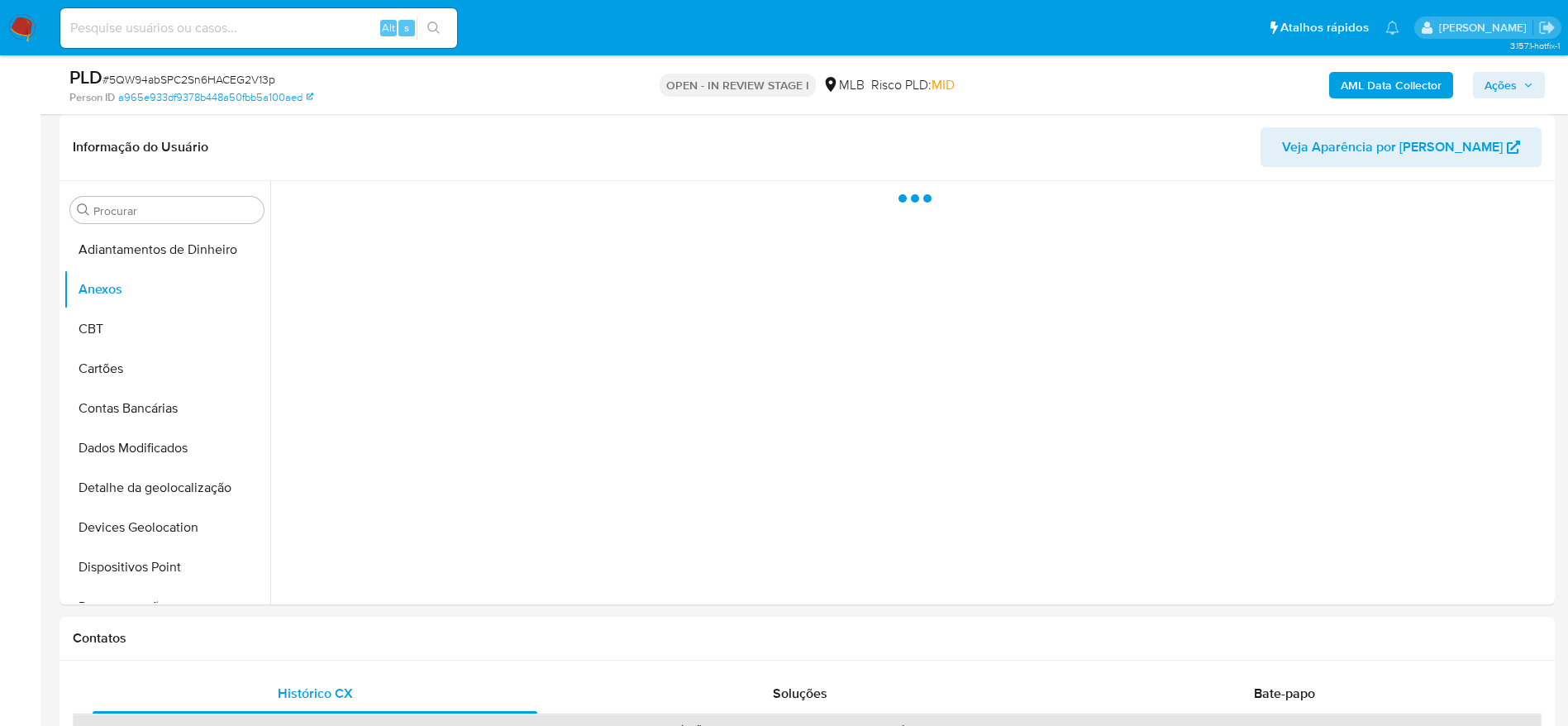
click at [1394, 93] on b "AML Data Collector" at bounding box center [1391, 85] width 101 height 26
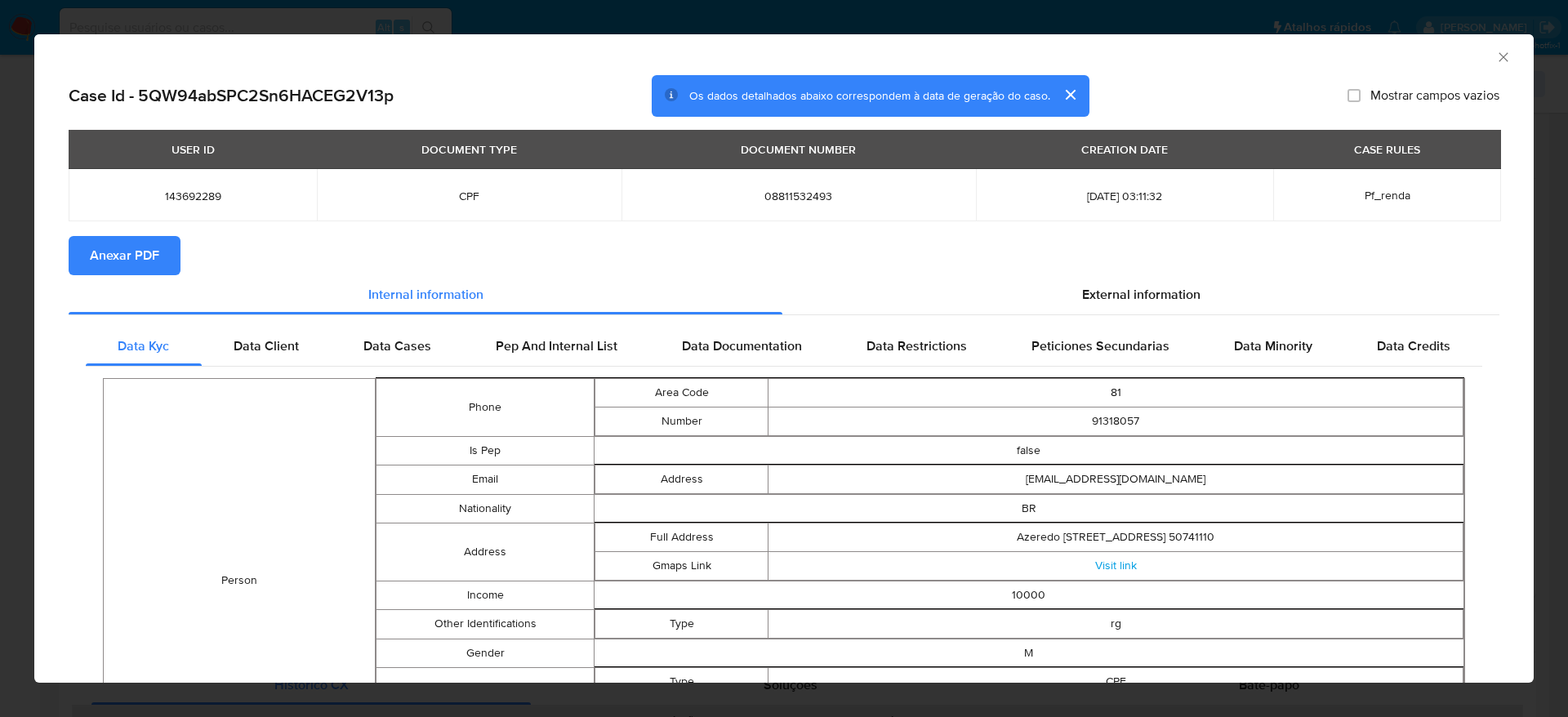
click at [151, 256] on span "Anexar PDF" at bounding box center [125, 256] width 70 height 36
click at [1495, 60] on icon "Fechar a janela" at bounding box center [1504, 58] width 17 height 17
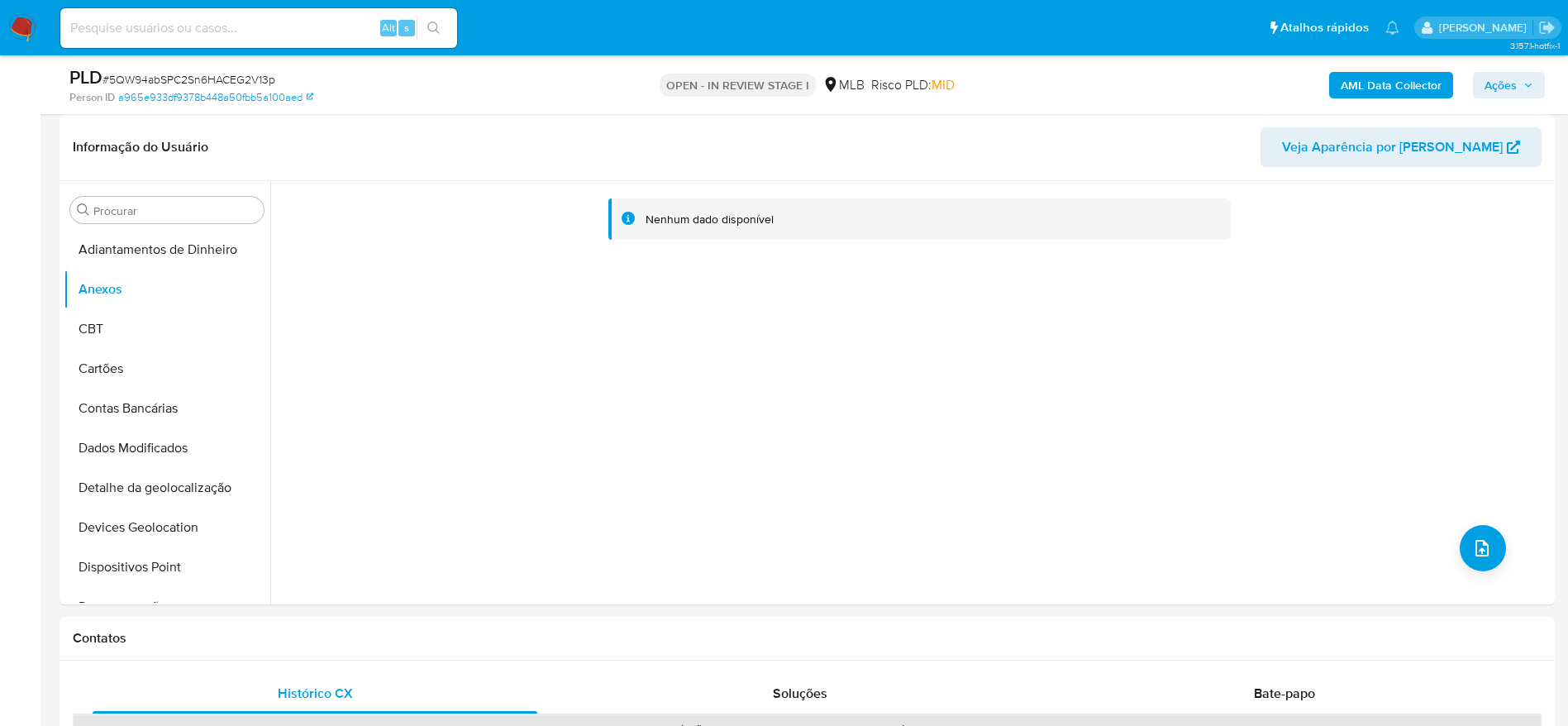
click at [1503, 82] on span "Ações" at bounding box center [1500, 85] width 32 height 26
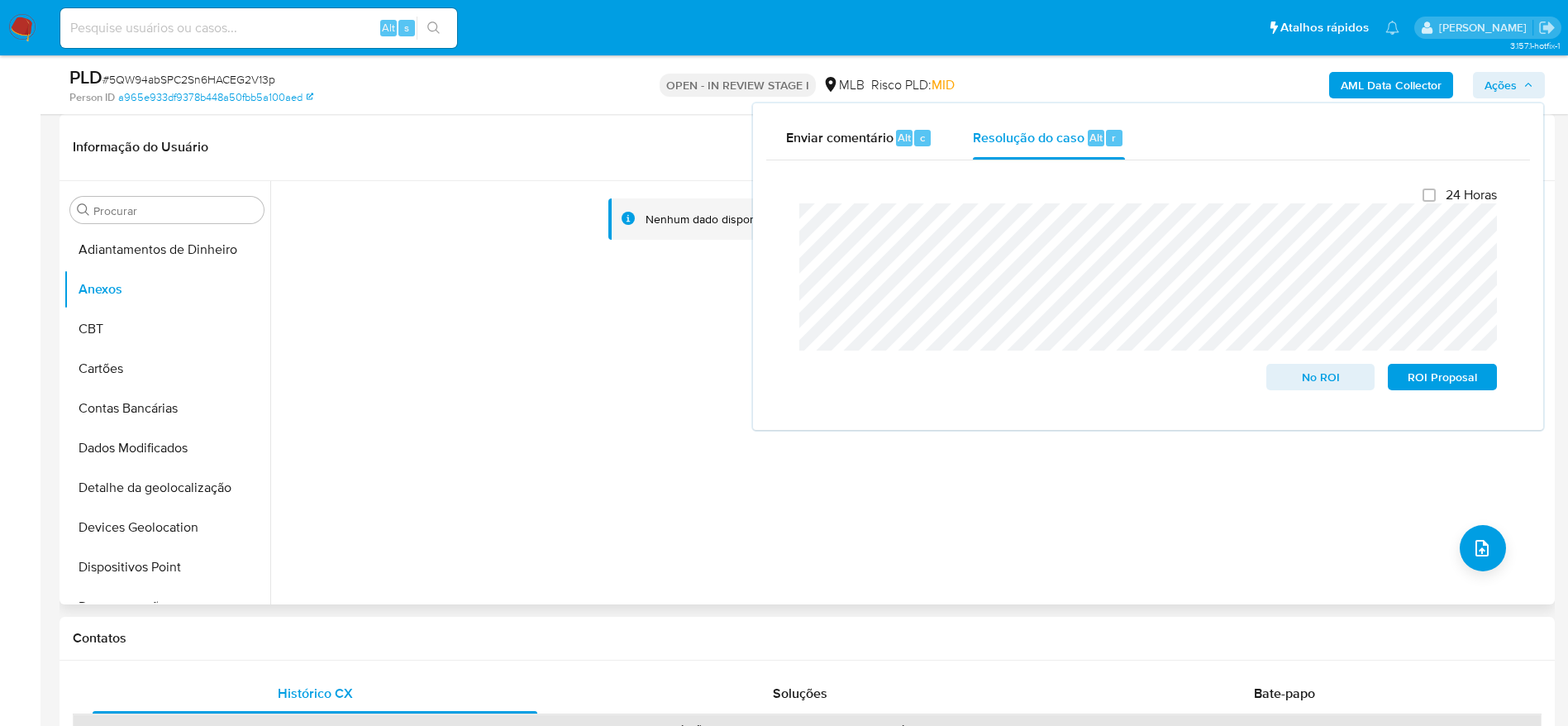
click at [395, 393] on div "Nenhum dado disponível" at bounding box center [910, 393] width 1281 height 424
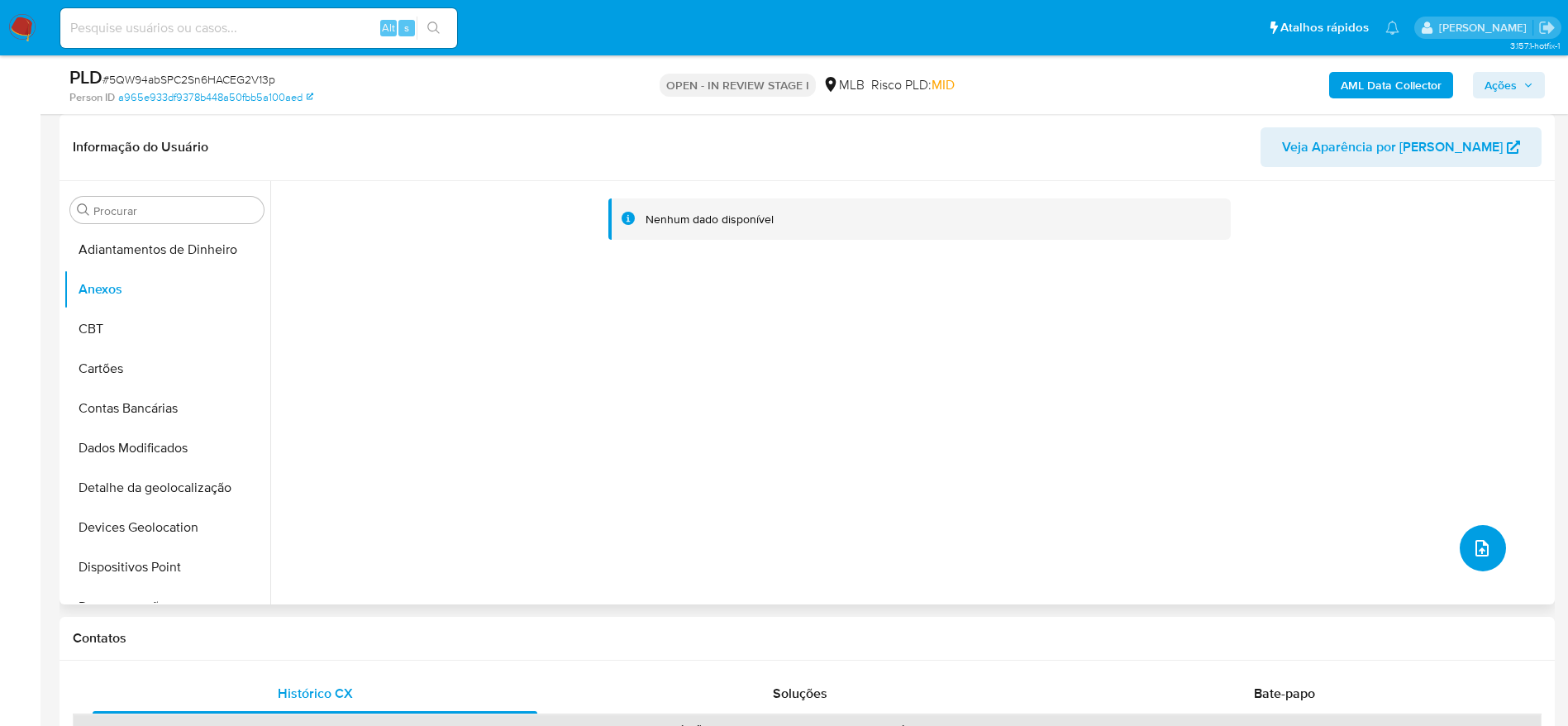
click at [1477, 545] on icon "upload-file" at bounding box center [1481, 548] width 20 height 20
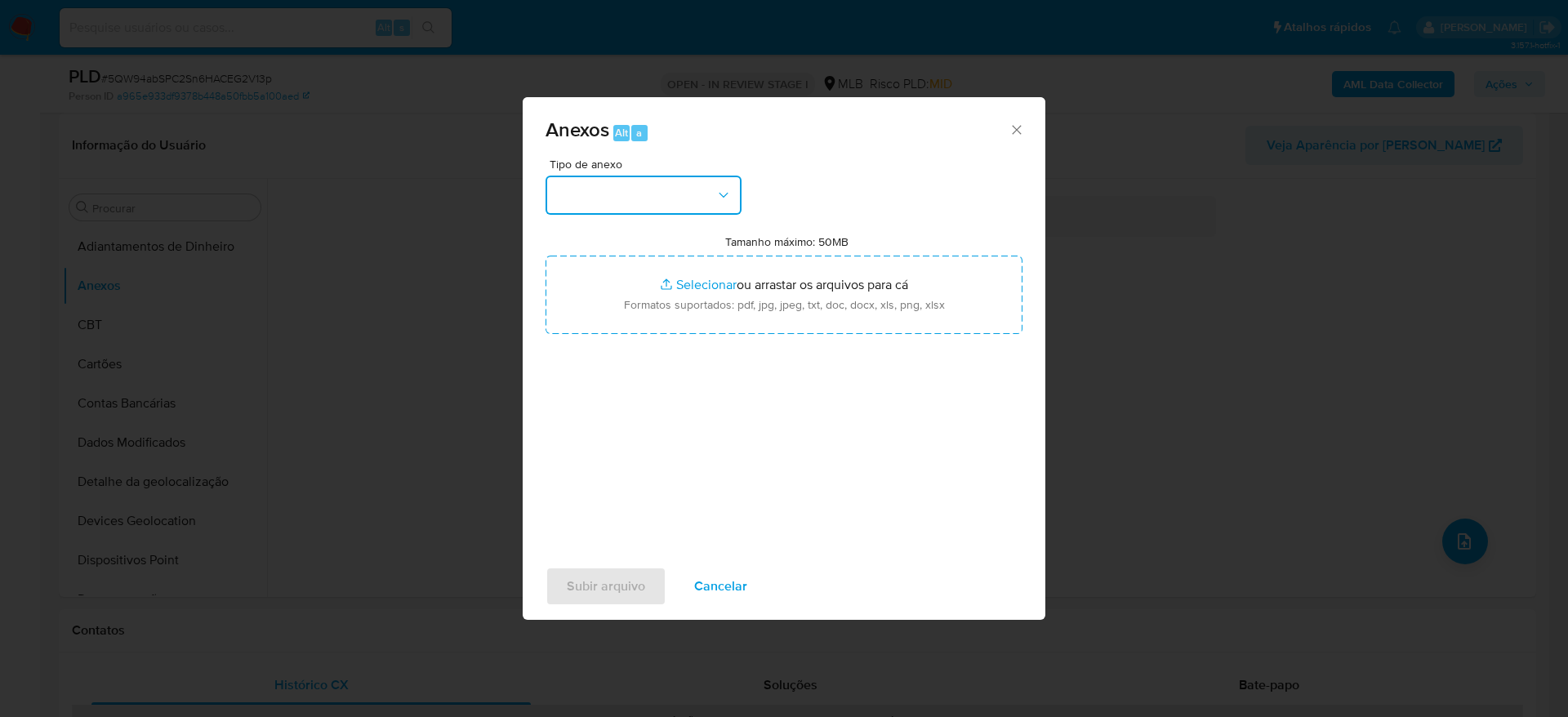
click at [642, 186] on button "button" at bounding box center [644, 195] width 196 height 39
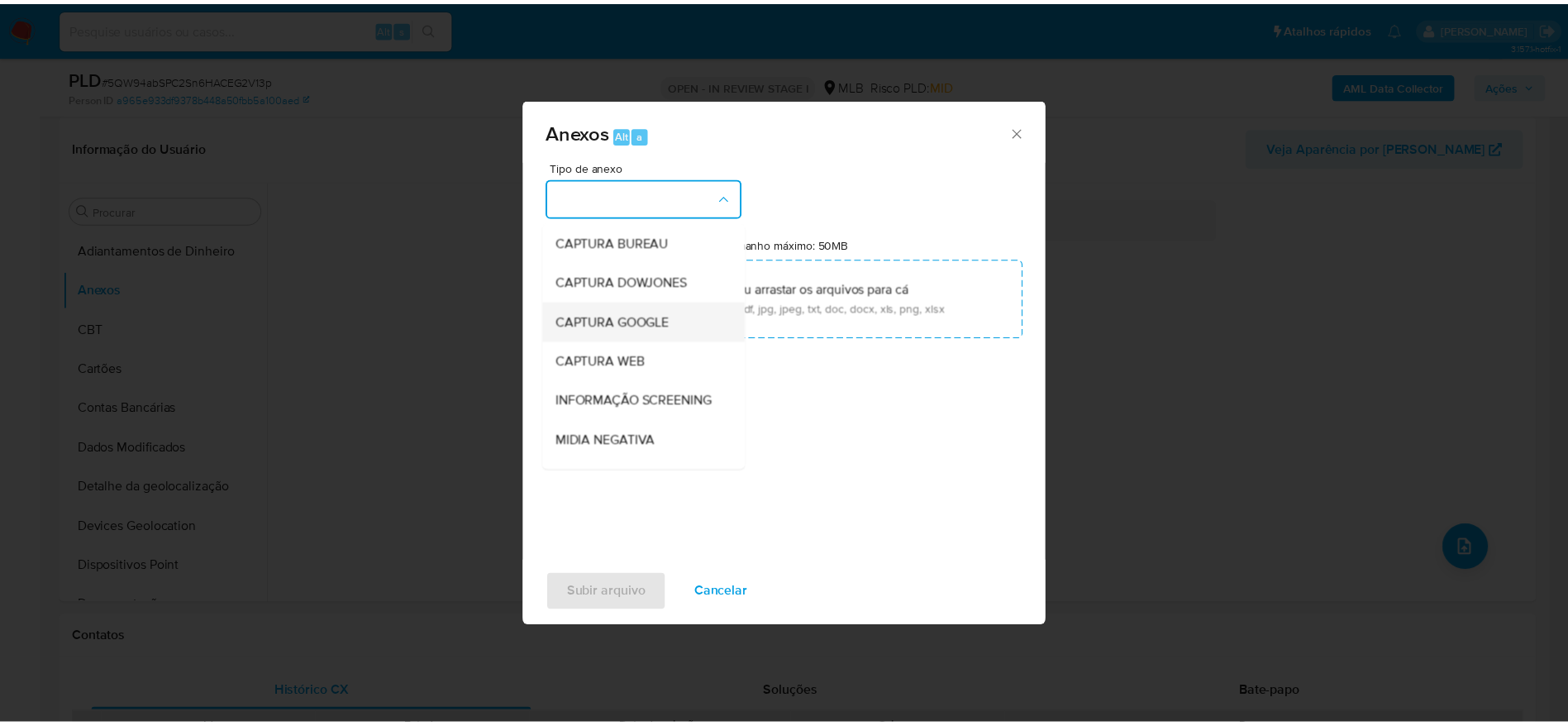
scroll to position [255, 0]
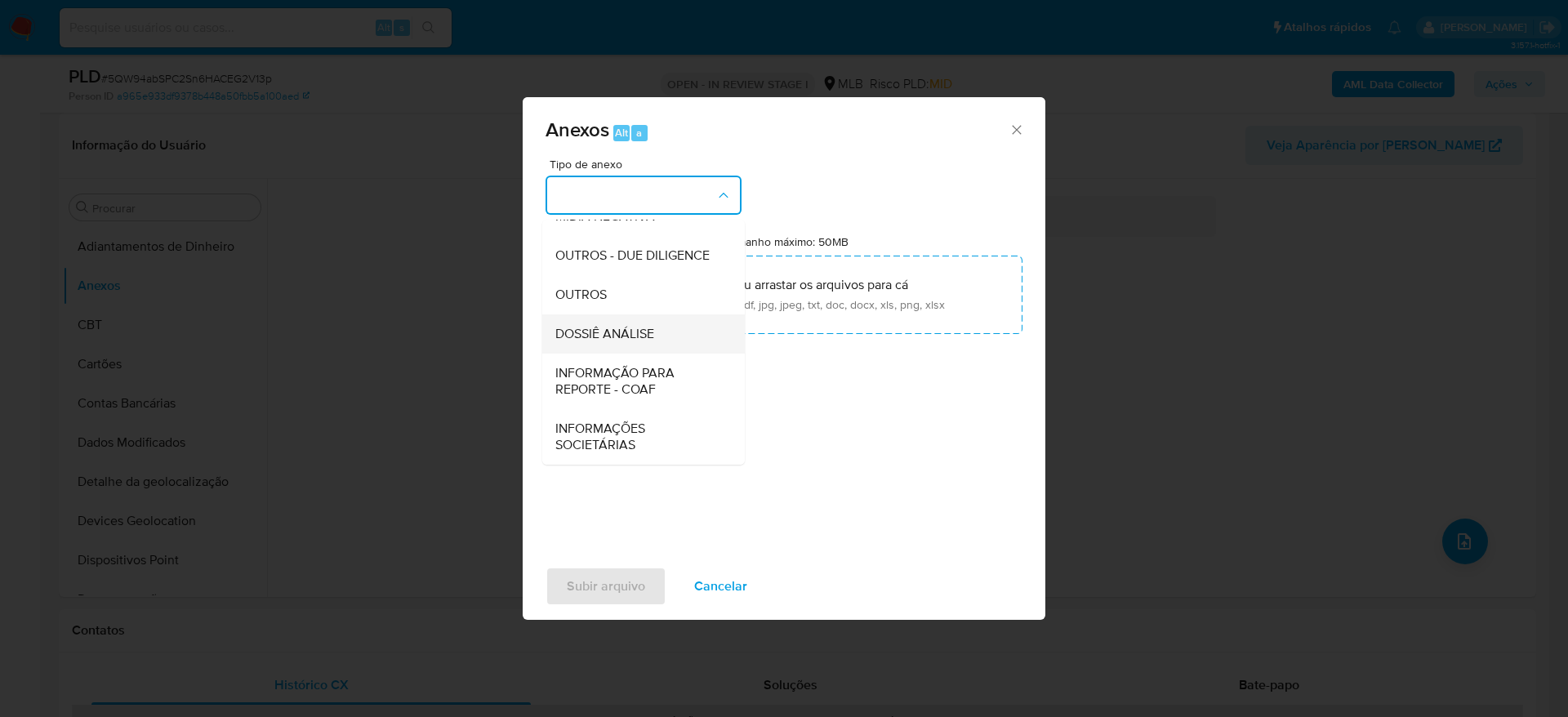
click at [617, 339] on span "DOSSIÊ ANÁLISE" at bounding box center [605, 334] width 99 height 17
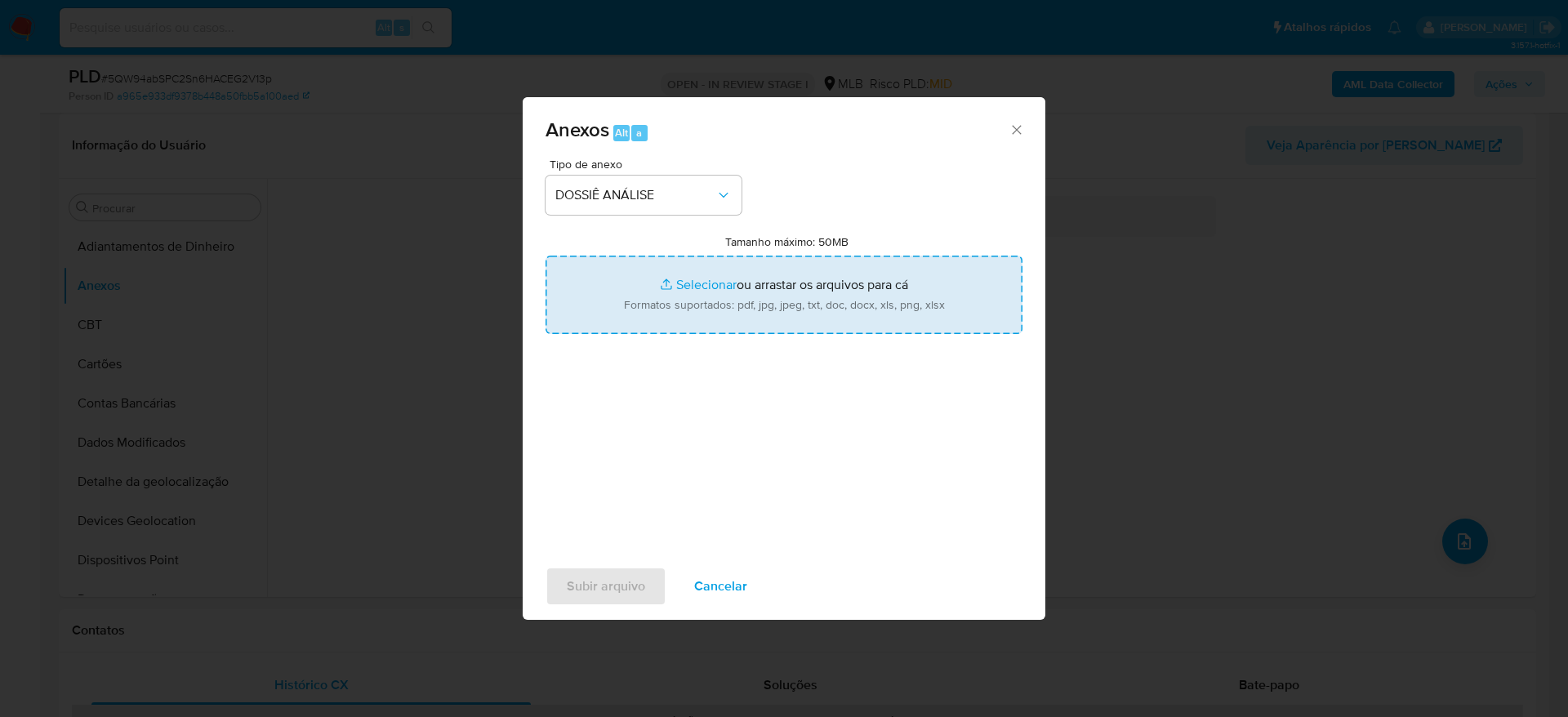
type input "C:\fakepath\Caselog 5QW94abSPC2Sn6HACEG2V13p_2025_08_28_14_39_11 - CPF 08811532…"
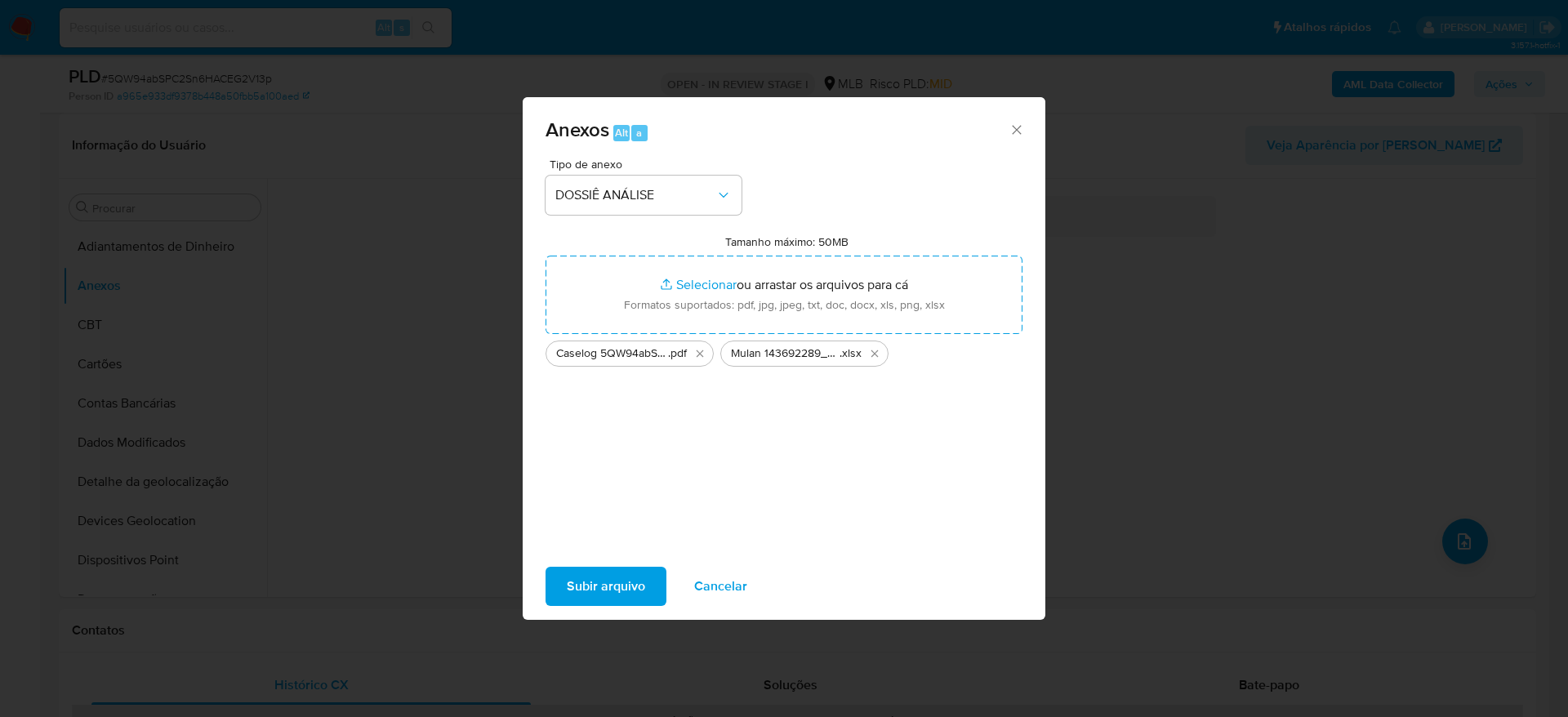
click at [616, 590] on span "Subir arquivo" at bounding box center [606, 586] width 78 height 36
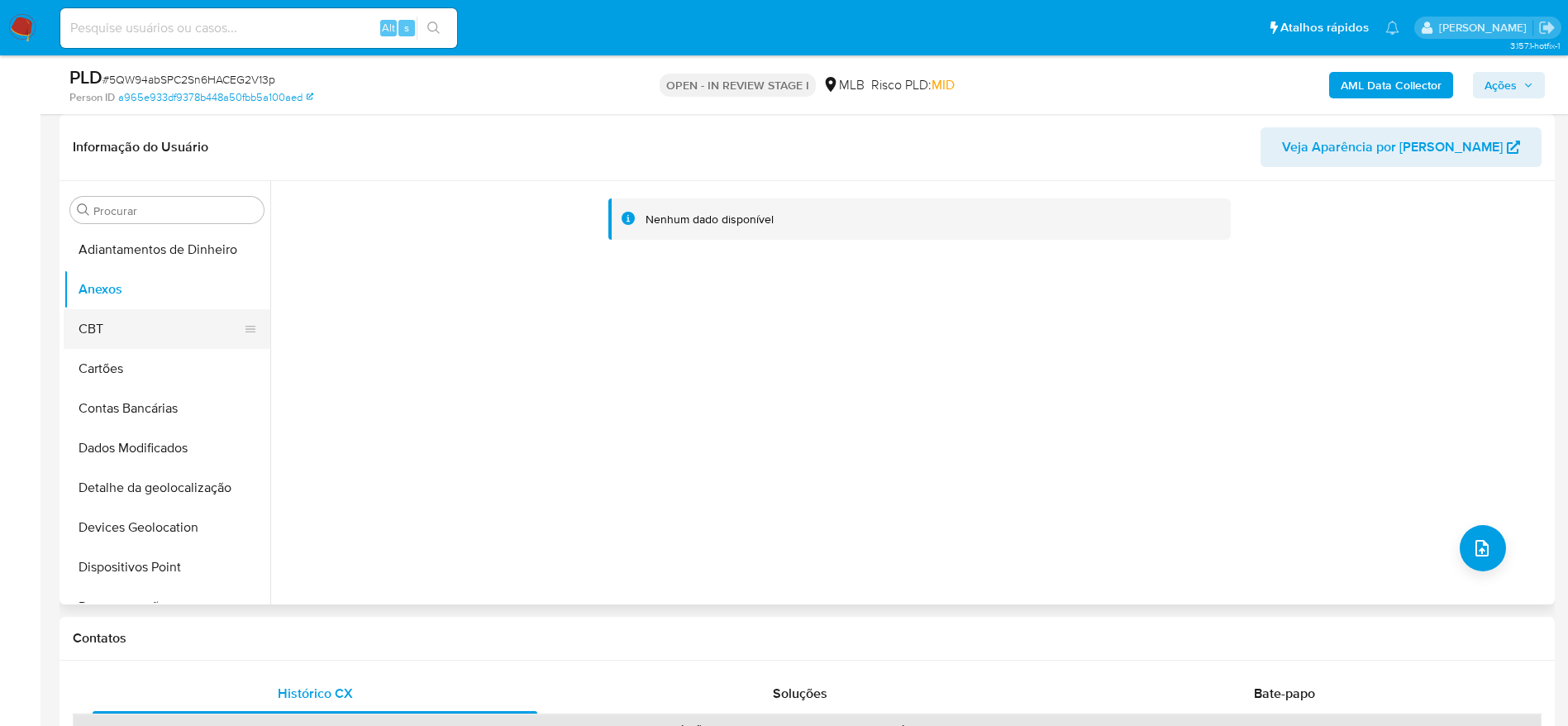
click at [120, 318] on button "CBT" at bounding box center [161, 329] width 194 height 40
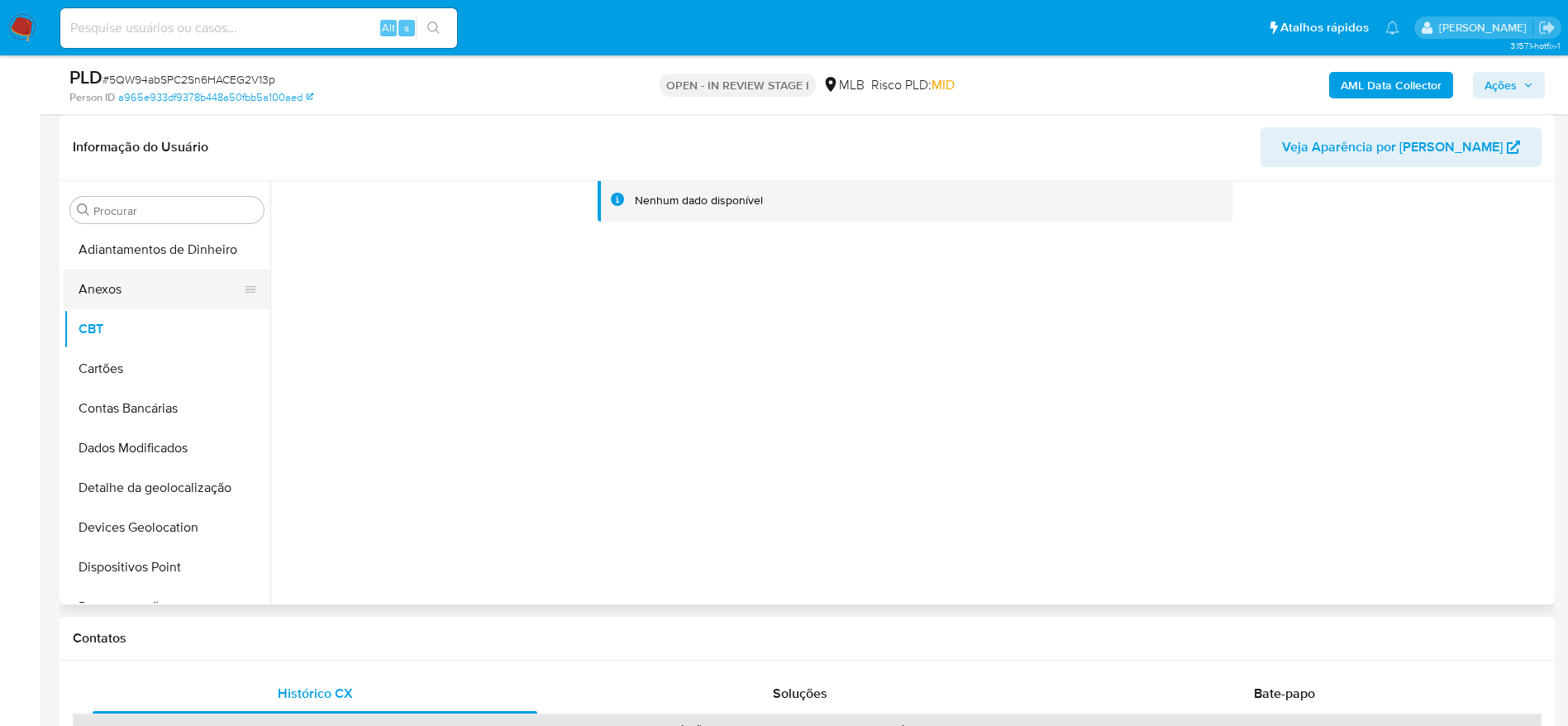
click at [125, 288] on button "Anexos" at bounding box center [161, 289] width 194 height 40
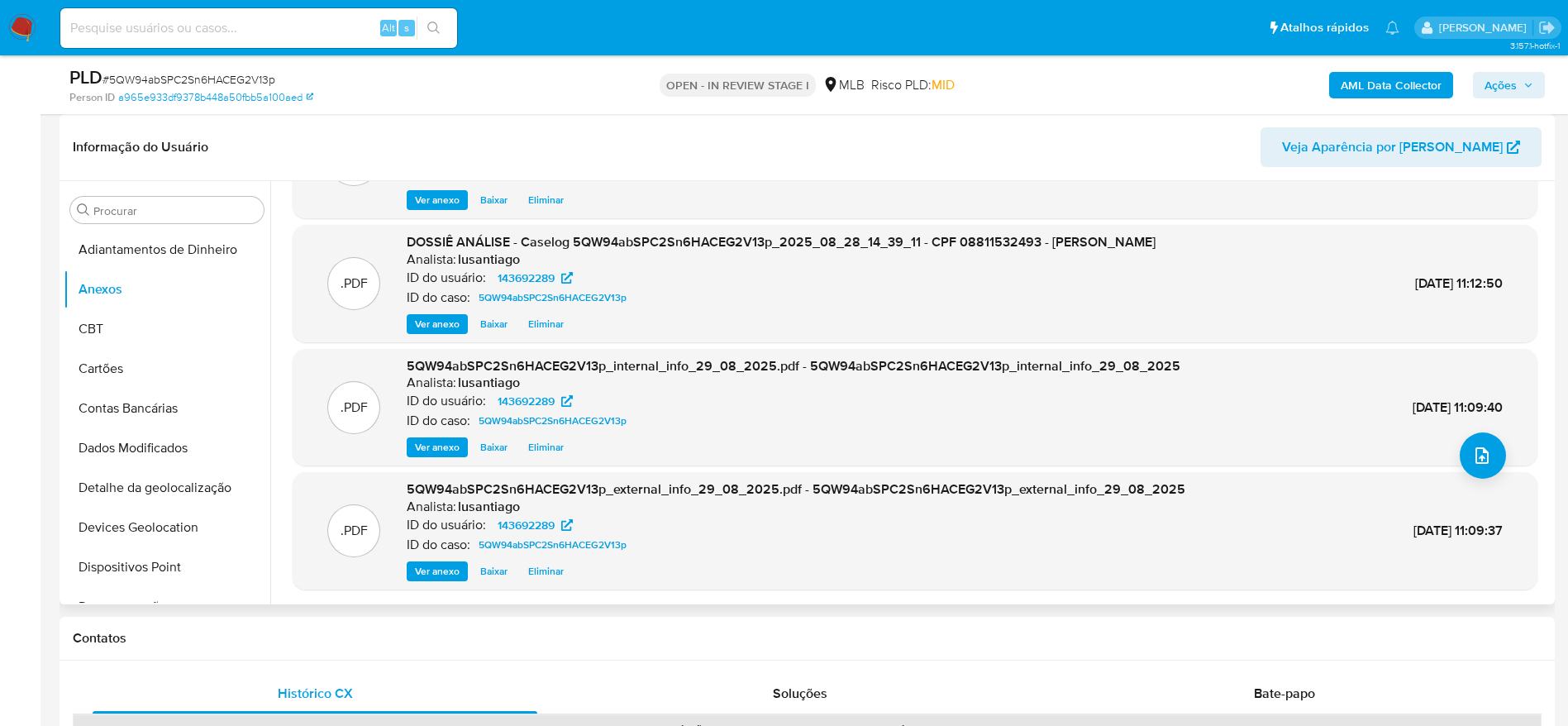
scroll to position [0, 0]
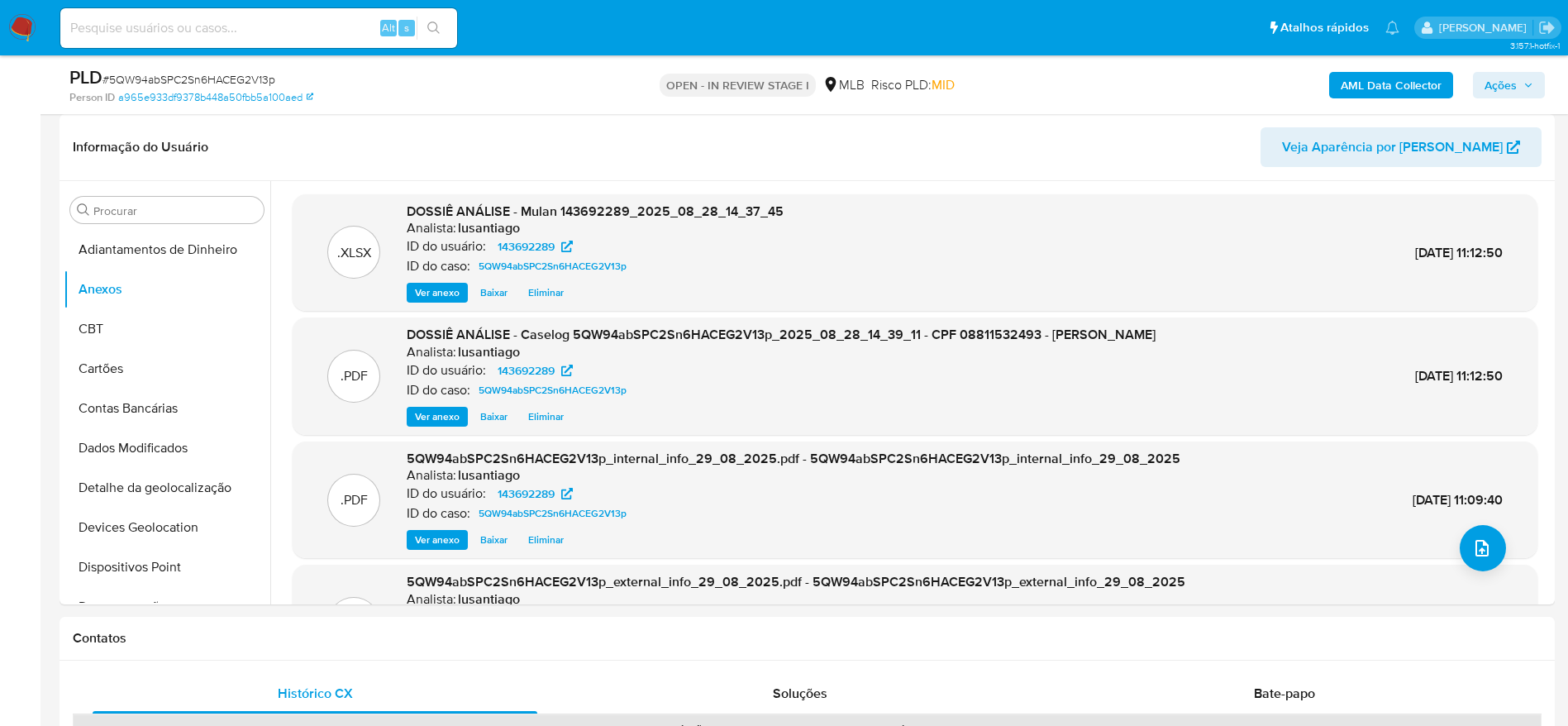
click at [1503, 77] on span "Ações" at bounding box center [1500, 85] width 32 height 26
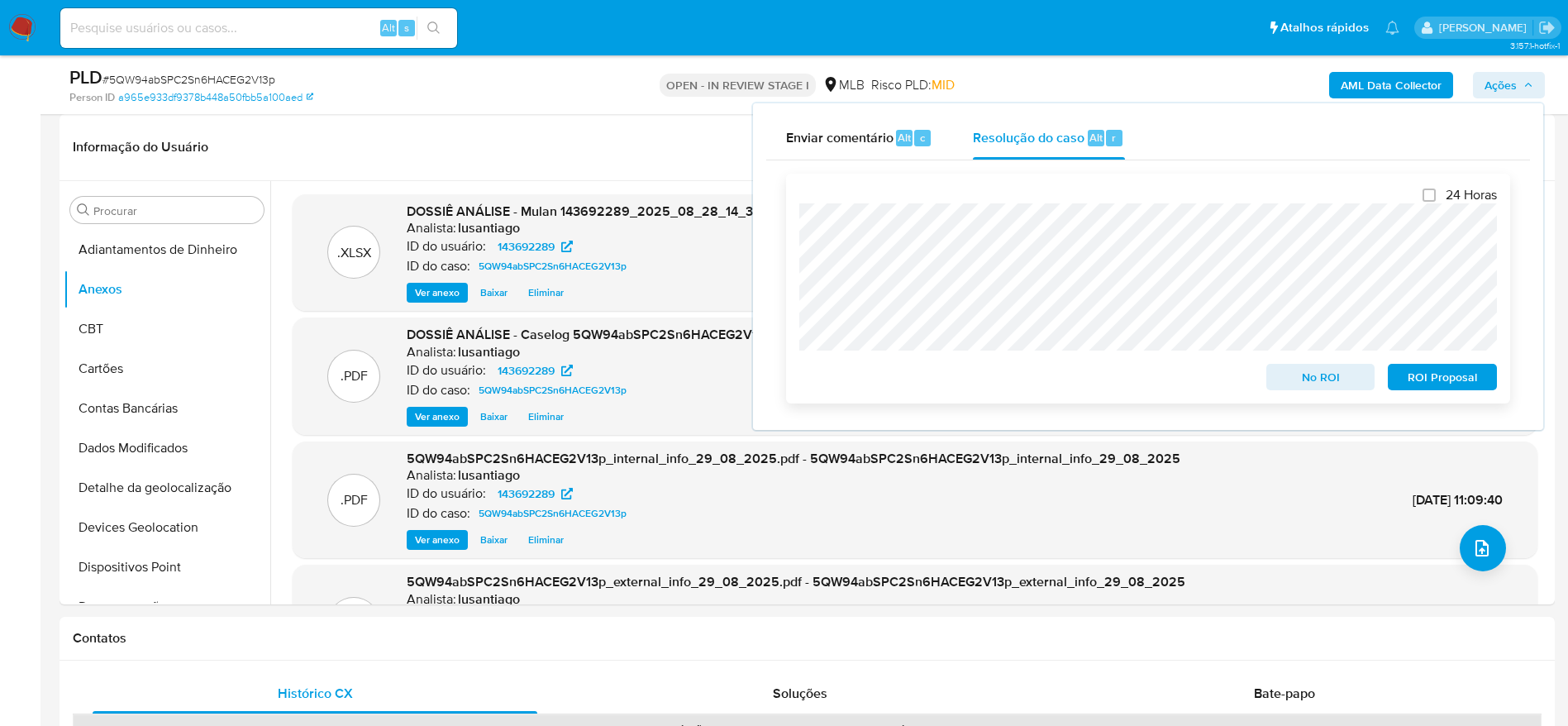
click at [1318, 384] on span "No ROI" at bounding box center [1320, 377] width 86 height 24
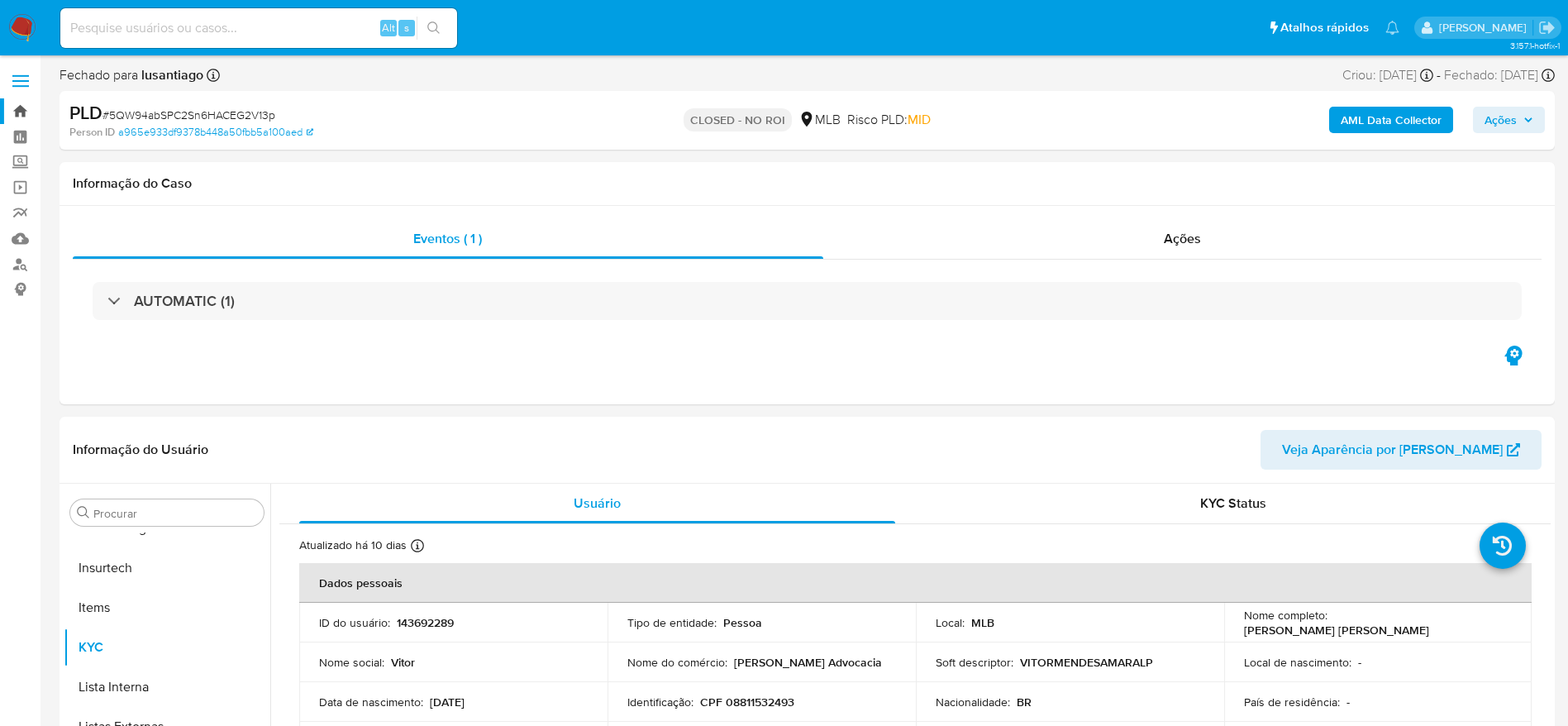
click at [27, 109] on link "Bandeja" at bounding box center [98, 111] width 197 height 25
select select "10"
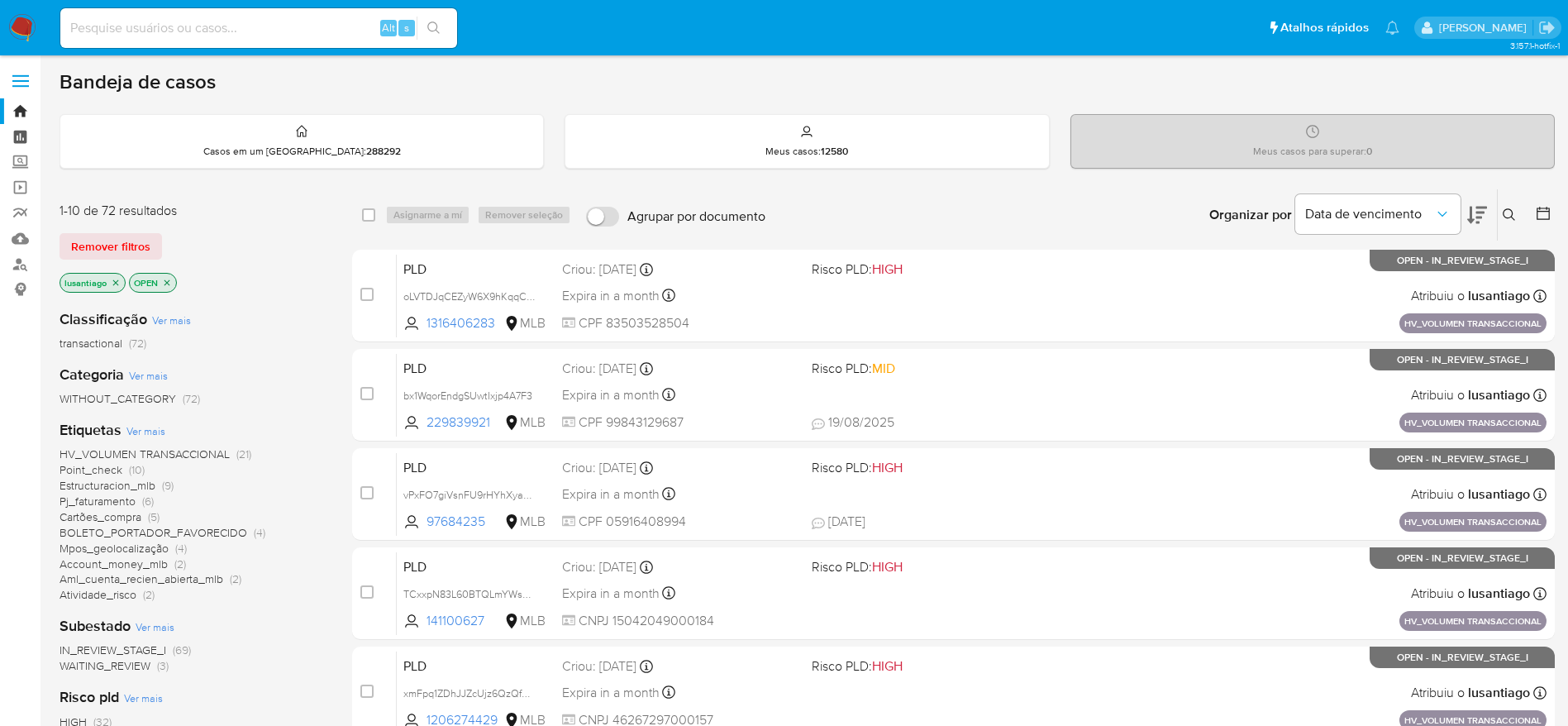
click at [21, 139] on link "Painel" at bounding box center [98, 137] width 197 height 25
click at [138, 564] on span "Account_money_mlb" at bounding box center [113, 564] width 108 height 17
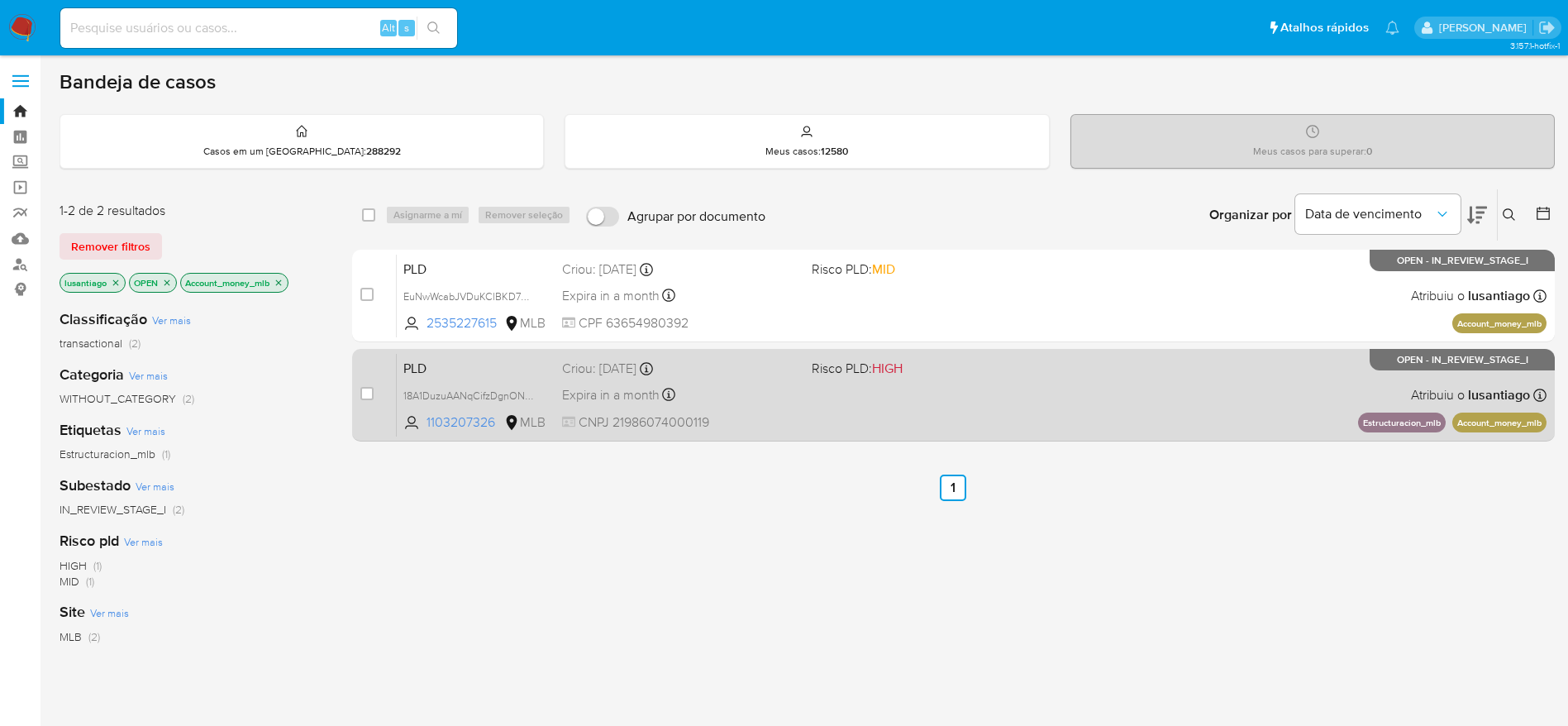
click at [737, 403] on div "Expira in a month Expira em [DATE] 00:09:01" at bounding box center [680, 395] width 236 height 23
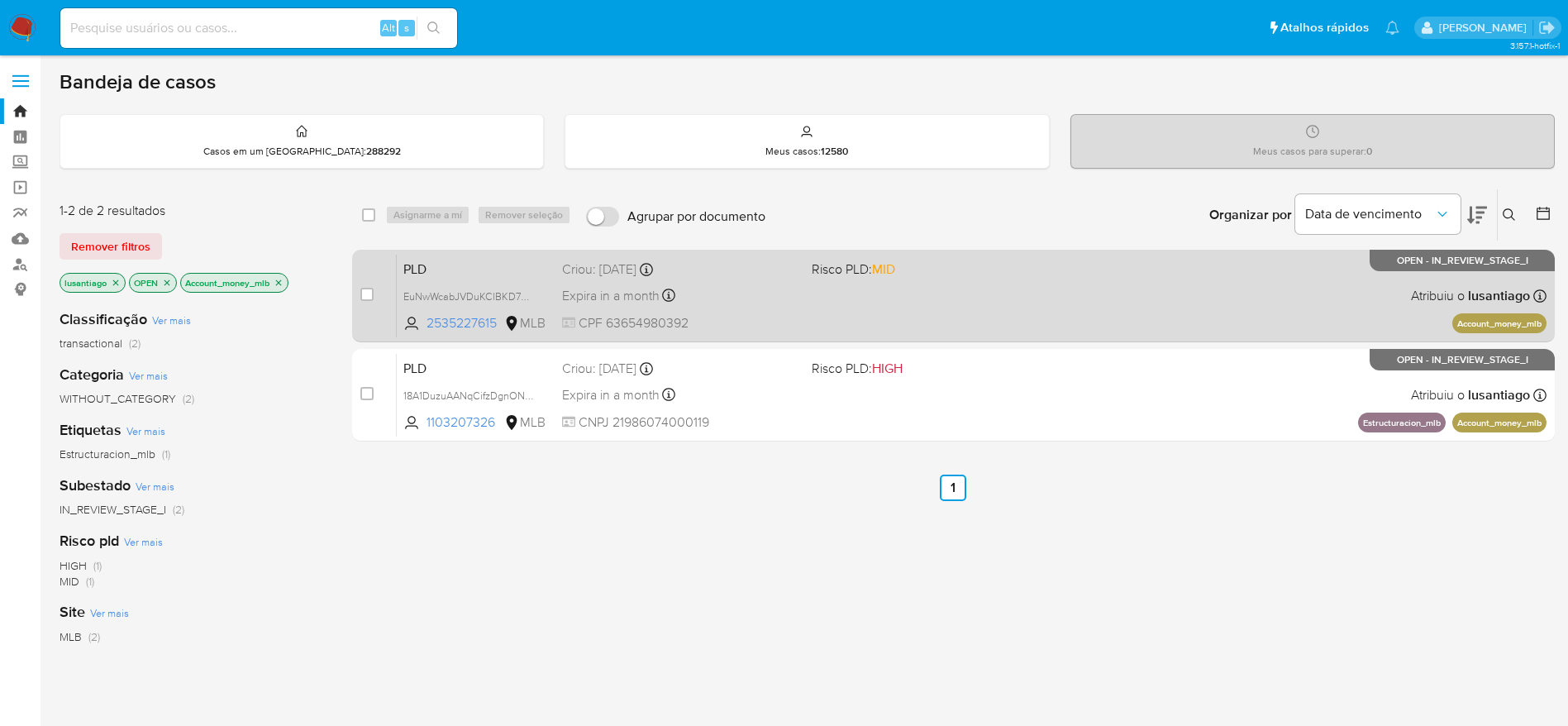
click at [744, 280] on div "PLD EuNwWcabJVDuKClBKD7Hkom5 2535227615 MLB Risco PLD: MID Criou: [DATE] Criou:…" at bounding box center [972, 296] width 1150 height 84
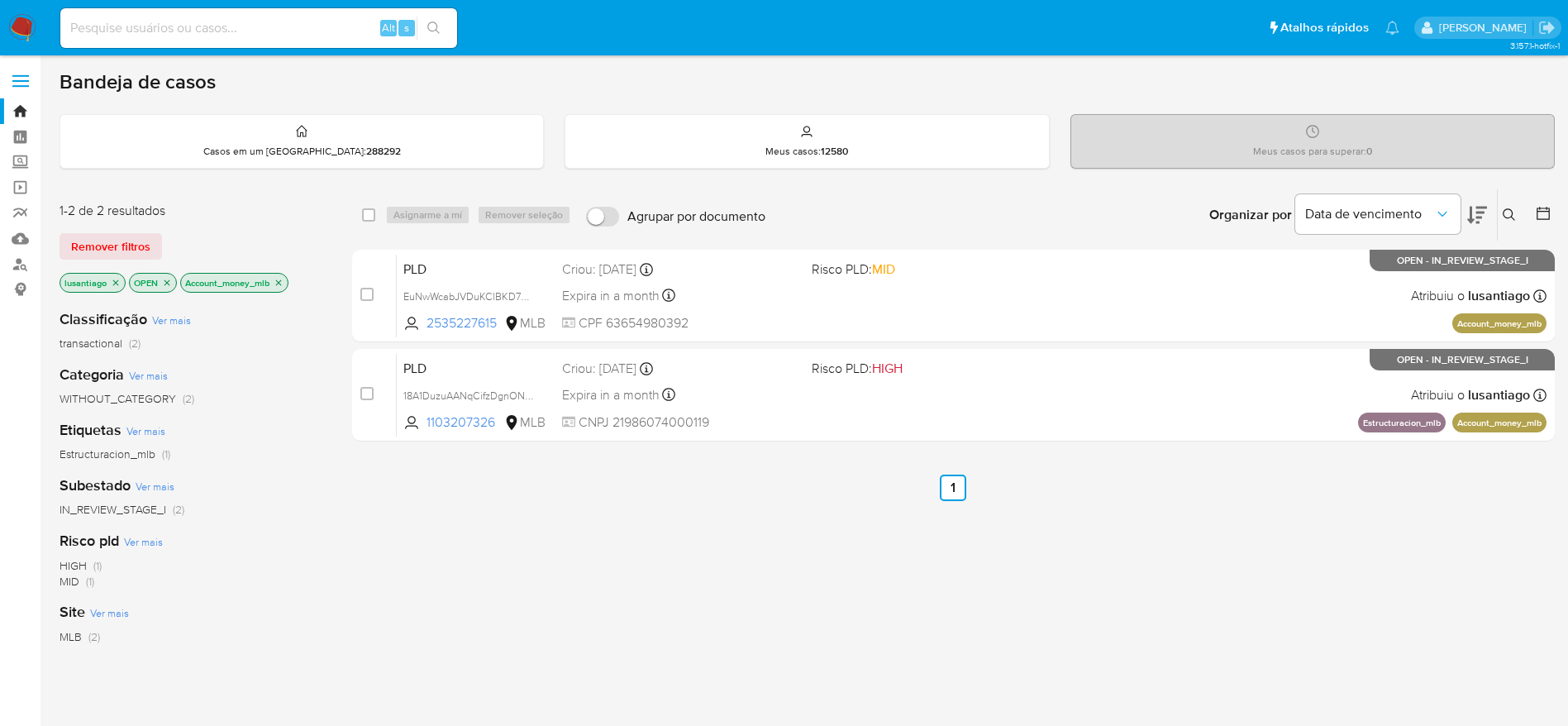
click at [282, 275] on p "Account_money_mlb" at bounding box center [233, 282] width 106 height 18
click at [281, 282] on icon "close-filter" at bounding box center [279, 282] width 10 height 10
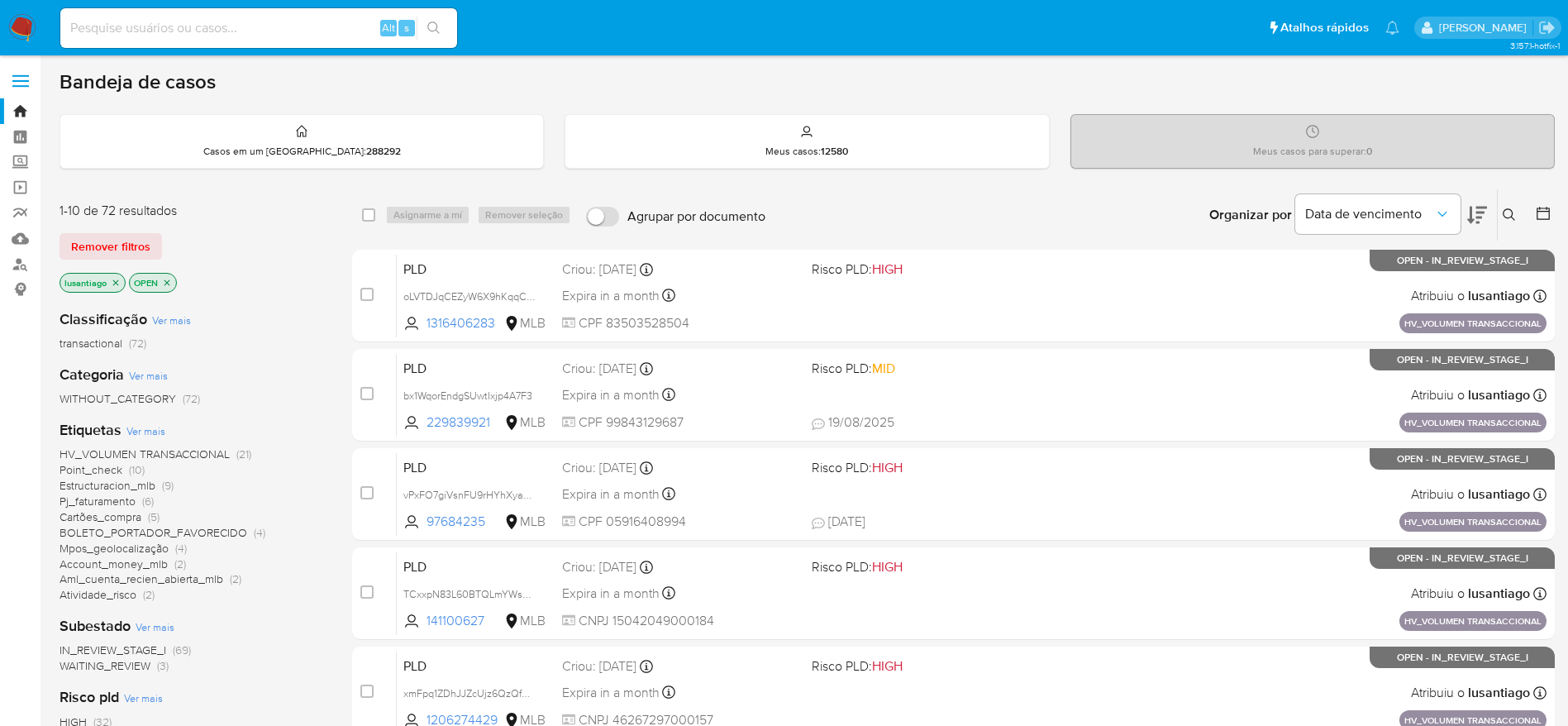
click at [99, 596] on span "Atividade_risco" at bounding box center [98, 595] width 77 height 17
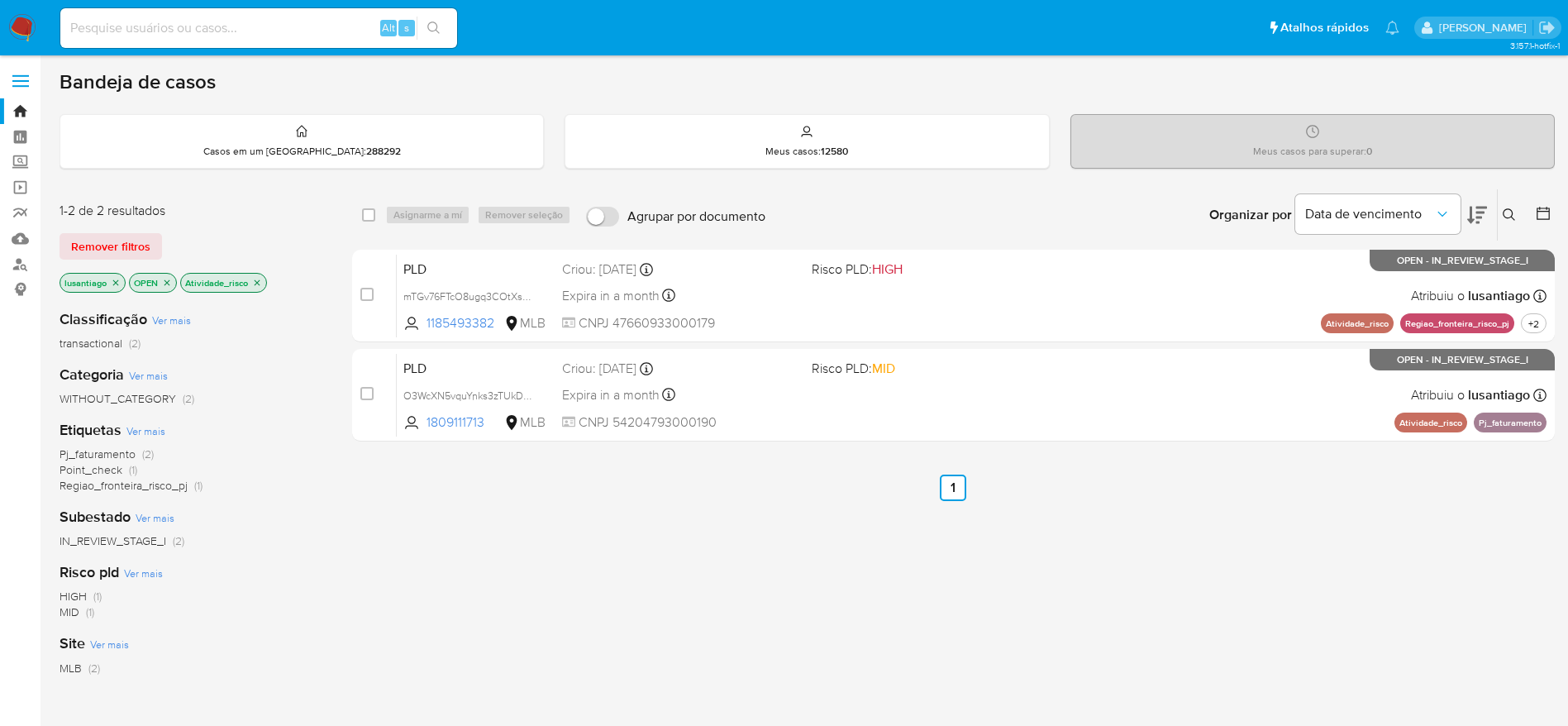
click at [255, 283] on icon "close-filter" at bounding box center [257, 282] width 10 height 10
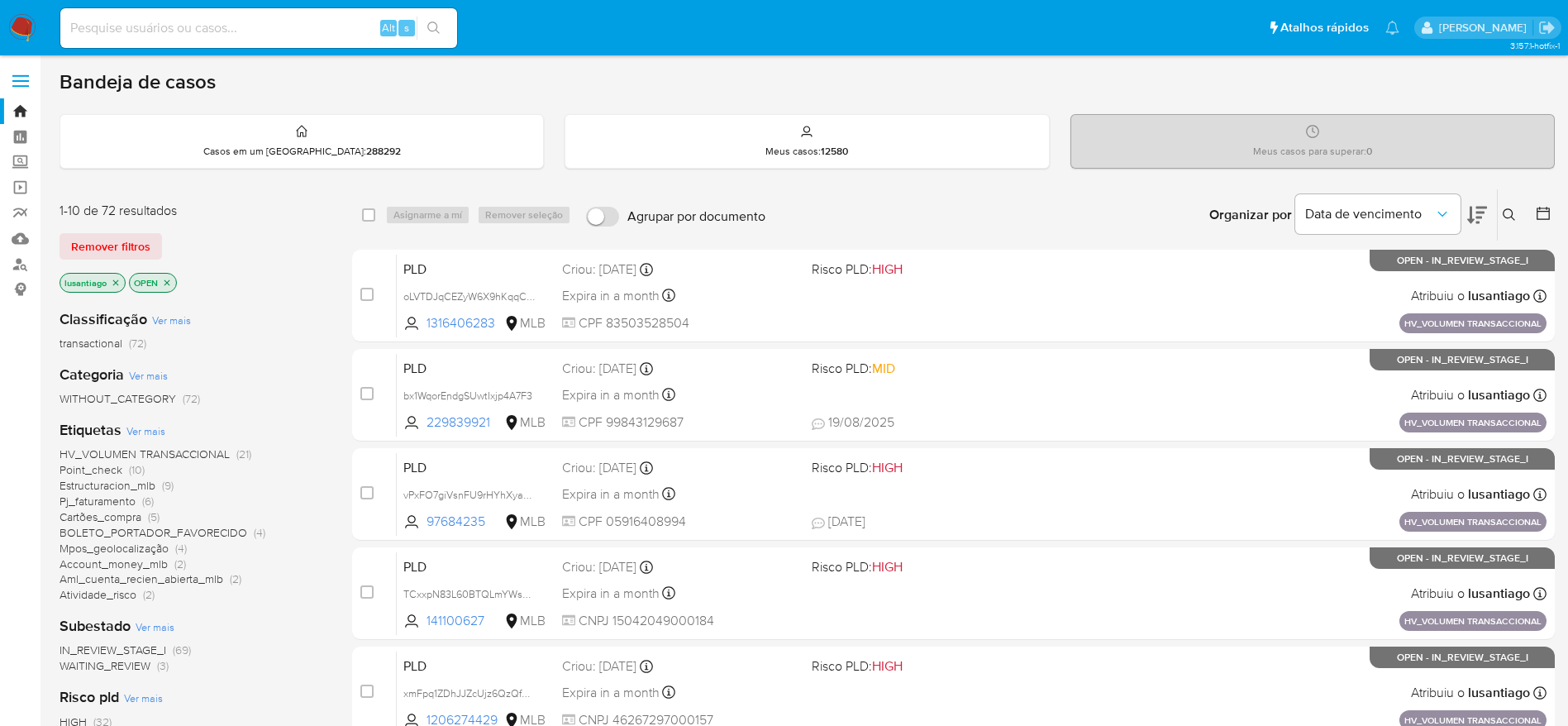
click at [134, 452] on span "HV_VOLUMEN TRANSACCIONAL" at bounding box center [144, 454] width 170 height 17
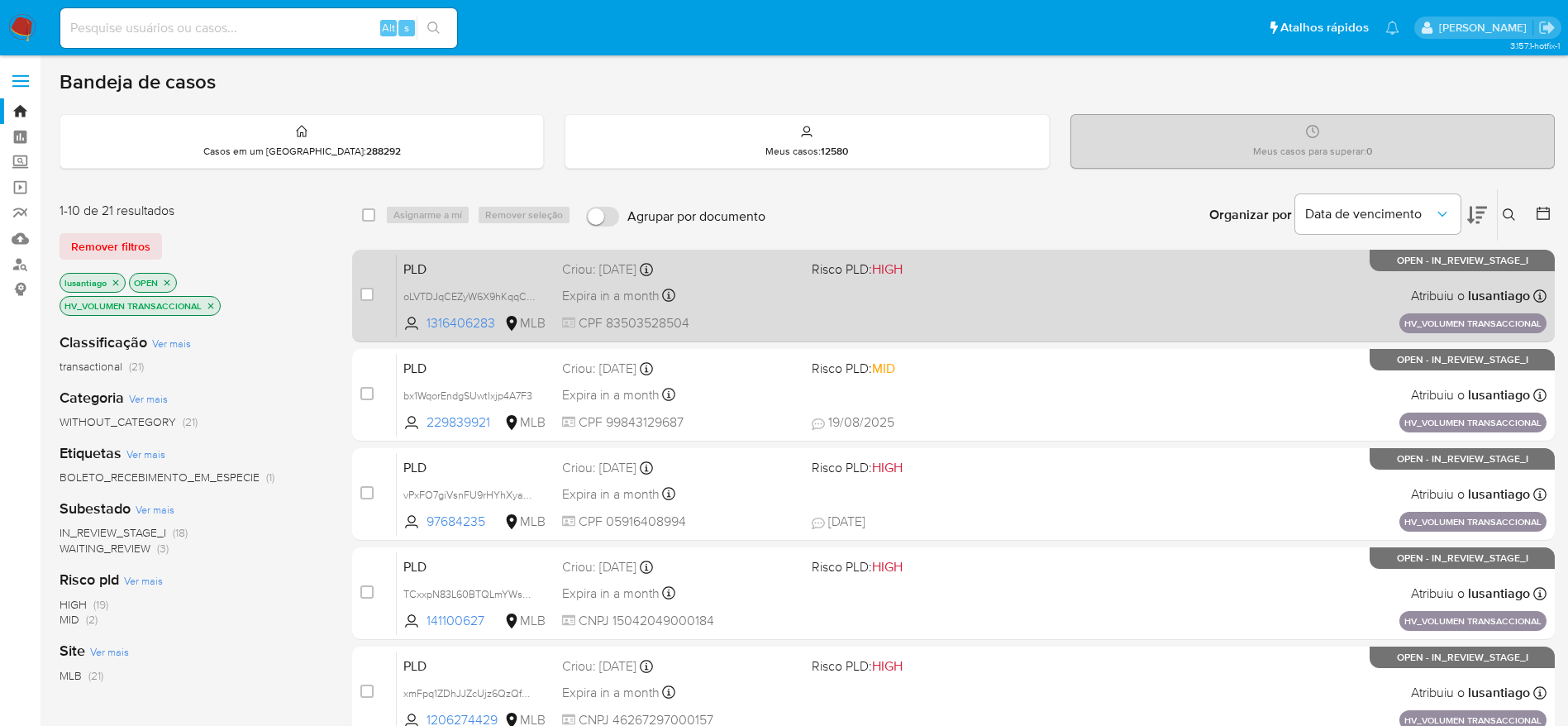
click at [760, 291] on div "Expira in a month Expira em [DATE] 11:18:46" at bounding box center [680, 296] width 236 height 23
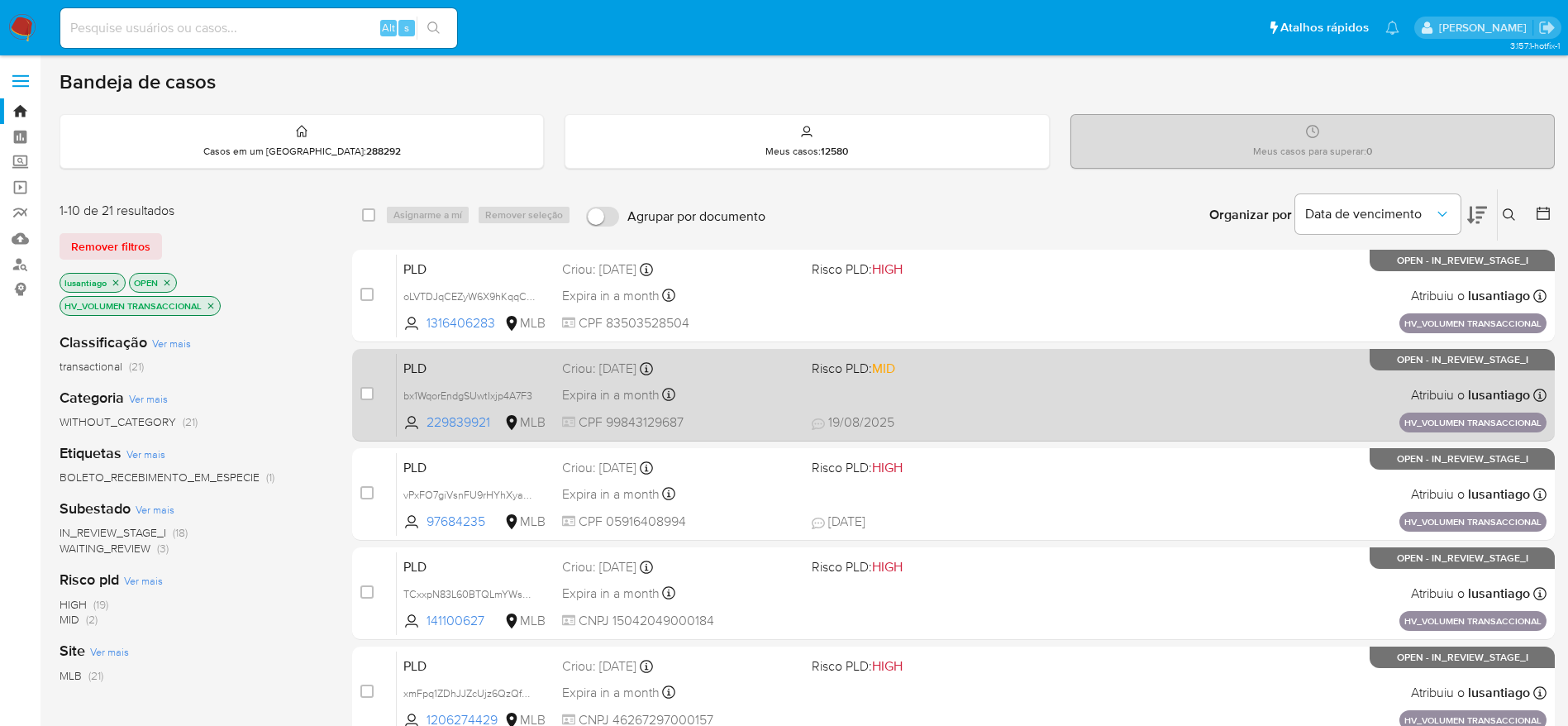
click at [745, 399] on div "Expira in a month Expira em [DATE] 11:18:36" at bounding box center [680, 395] width 236 height 23
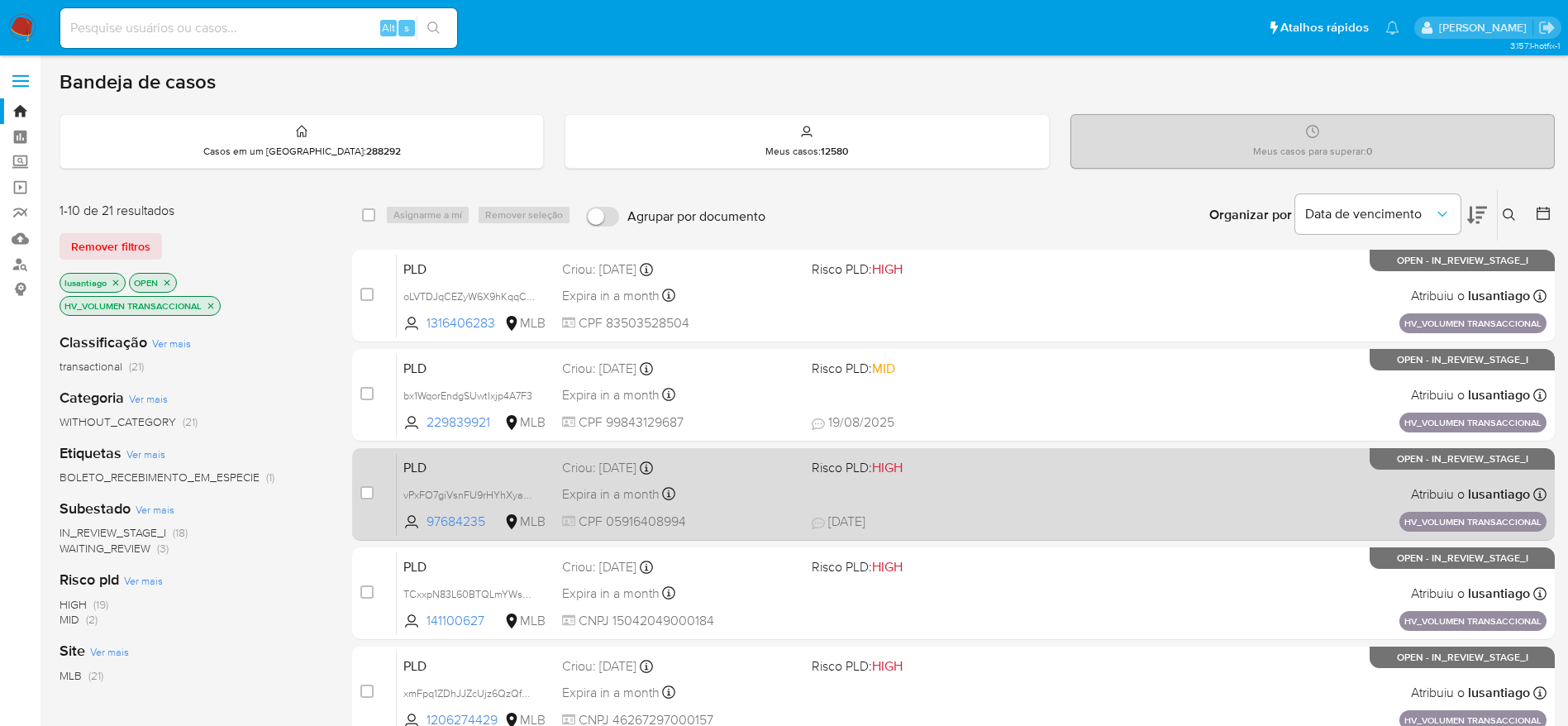
click at [773, 486] on div "Expira in a month Expira em [DATE] 11:18:26" at bounding box center [680, 494] width 236 height 23
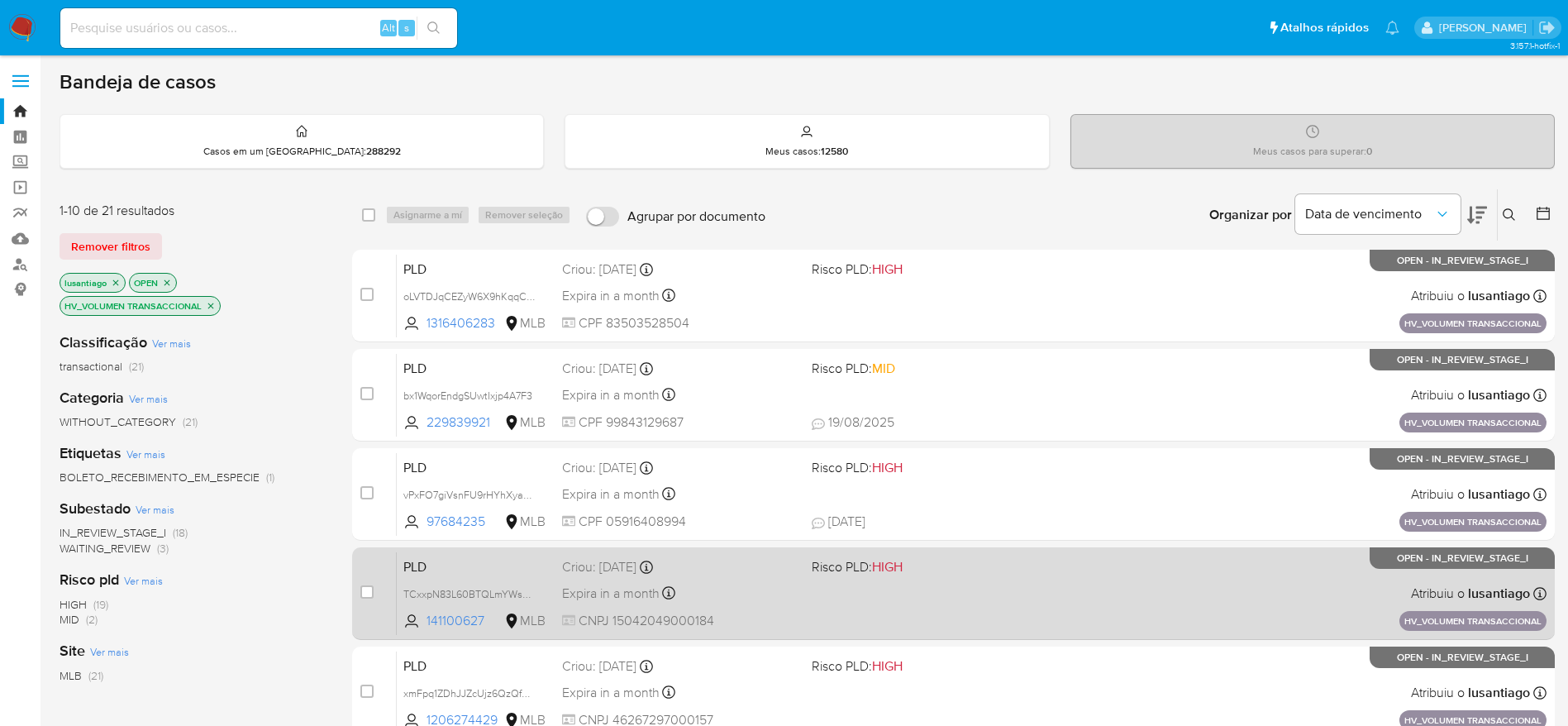
click at [750, 584] on div "Expira in a month Expira em [DATE] 11:18:21" at bounding box center [680, 593] width 236 height 23
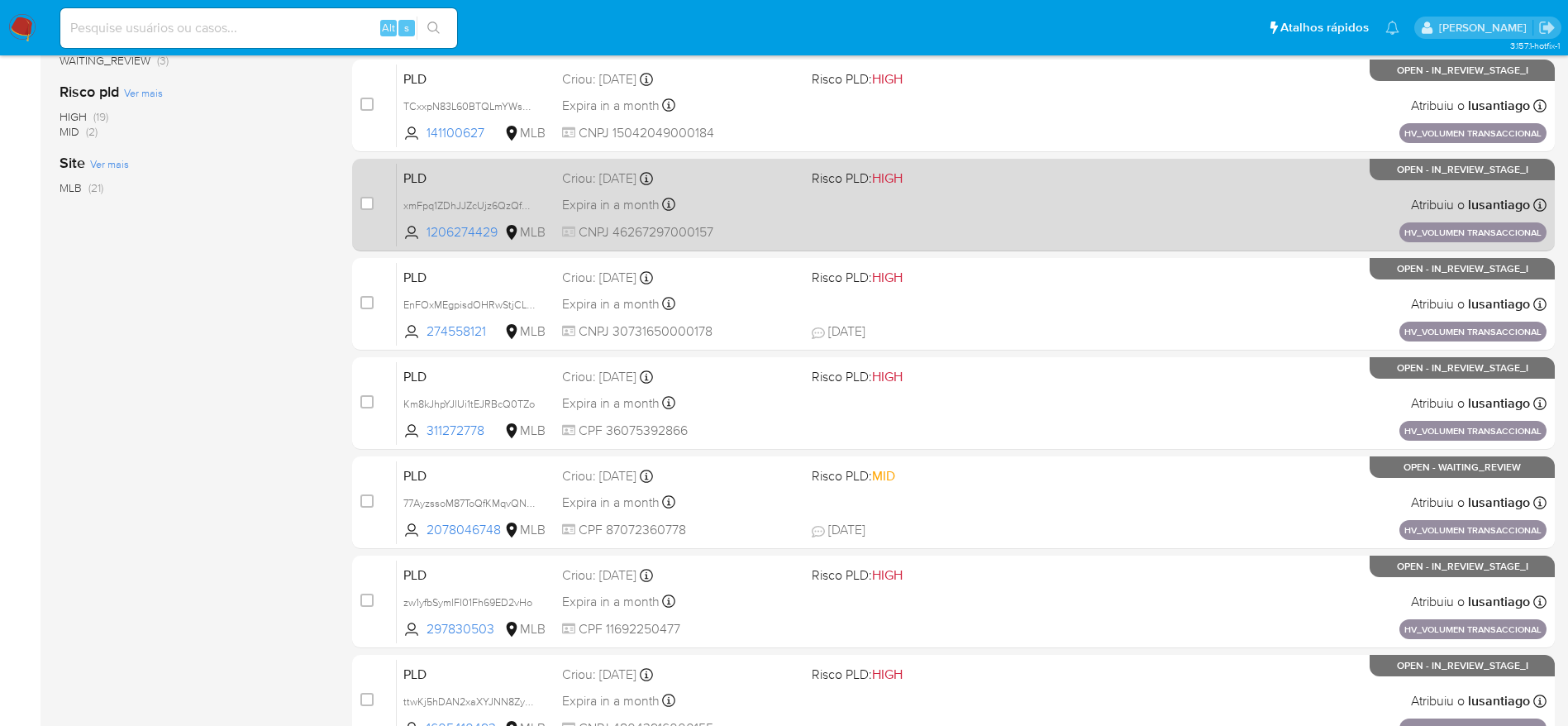
scroll to position [496, 0]
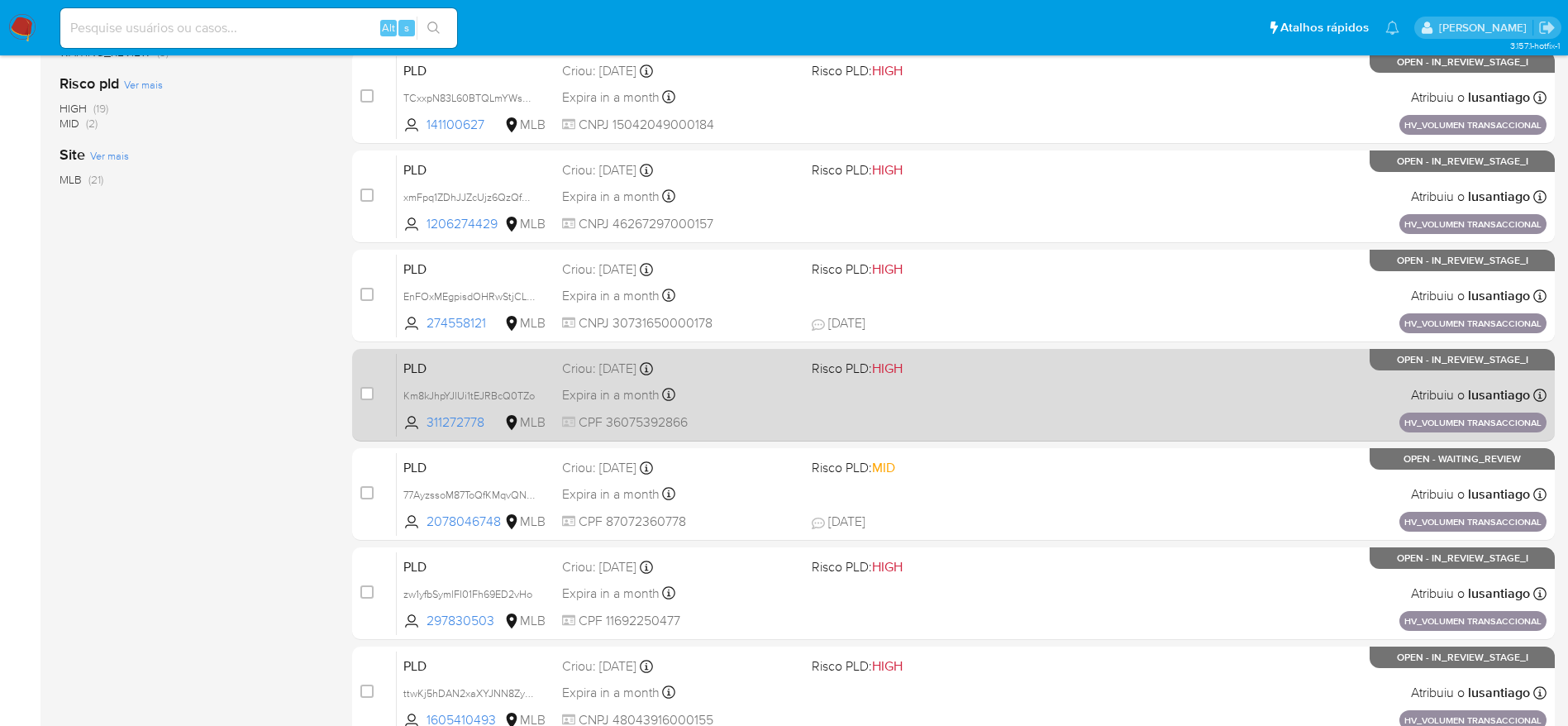
click at [746, 404] on div "Expira in a month Expira em [DATE] 11:17:50" at bounding box center [680, 395] width 236 height 23
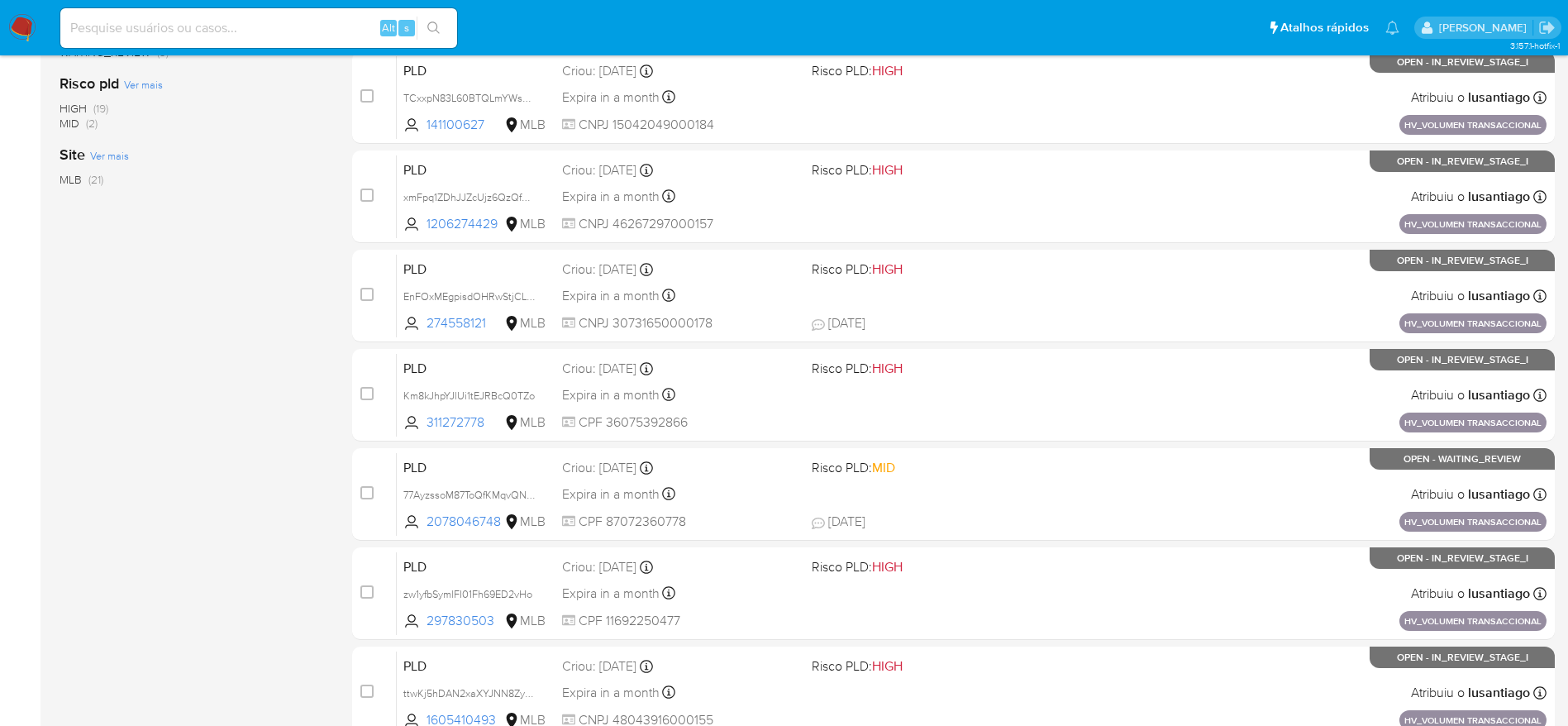
scroll to position [580, 0]
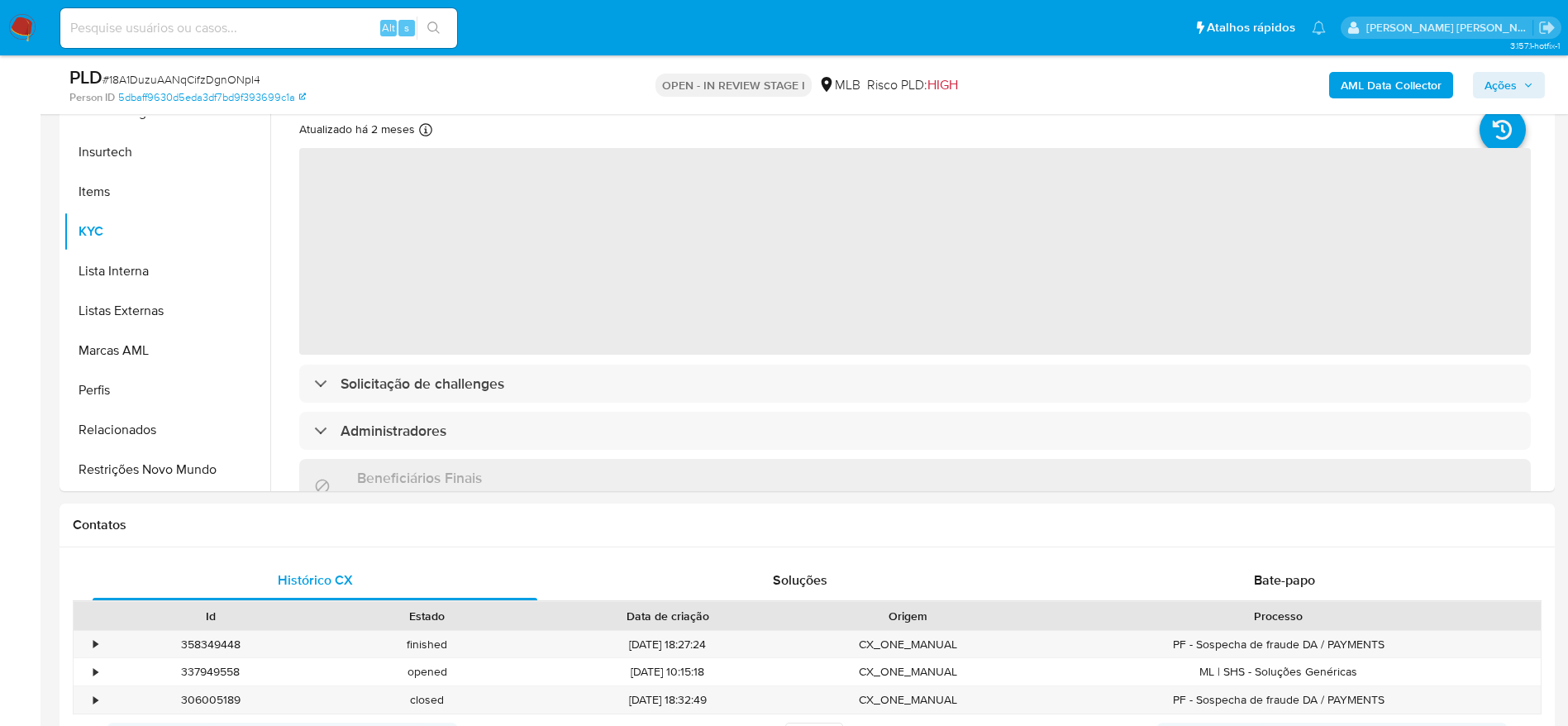
scroll to position [868, 0]
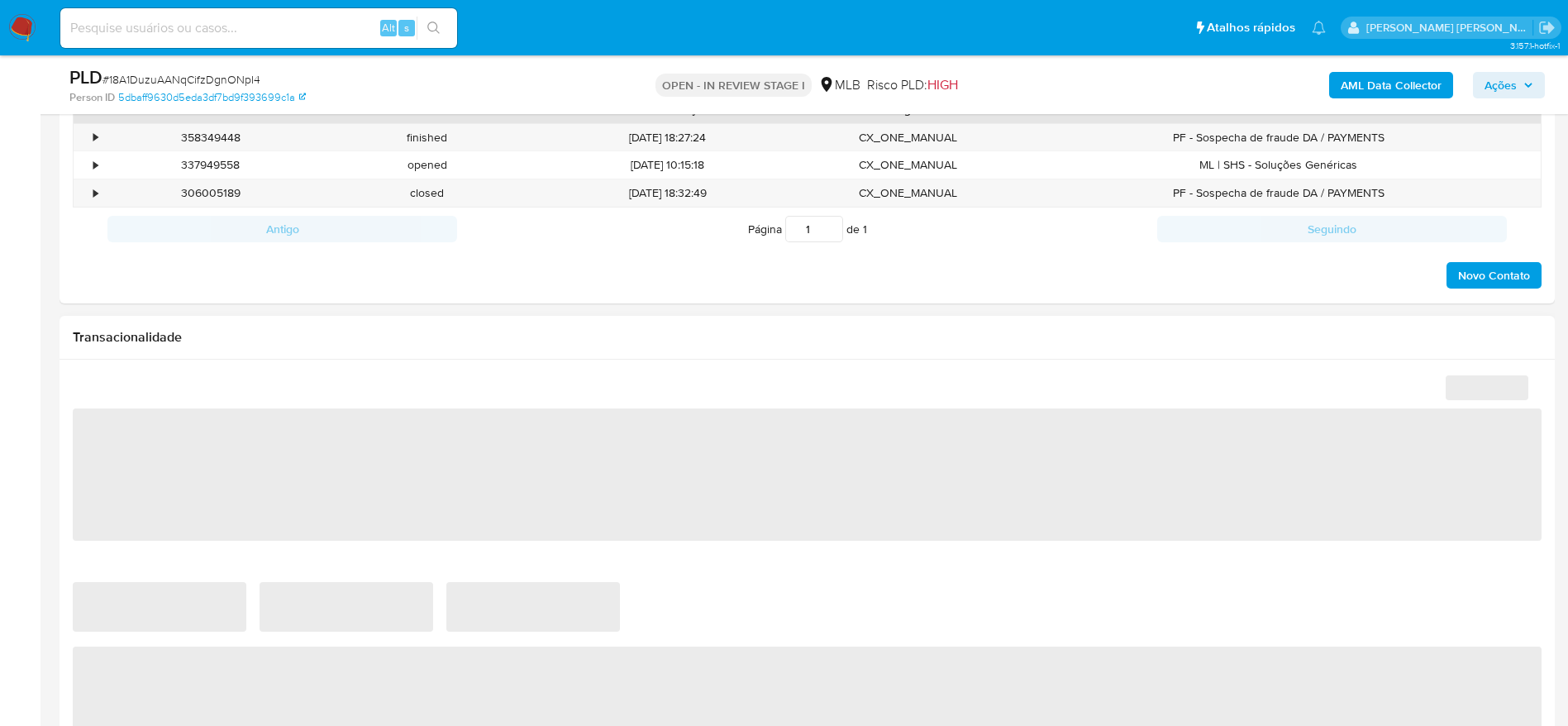
select select "10"
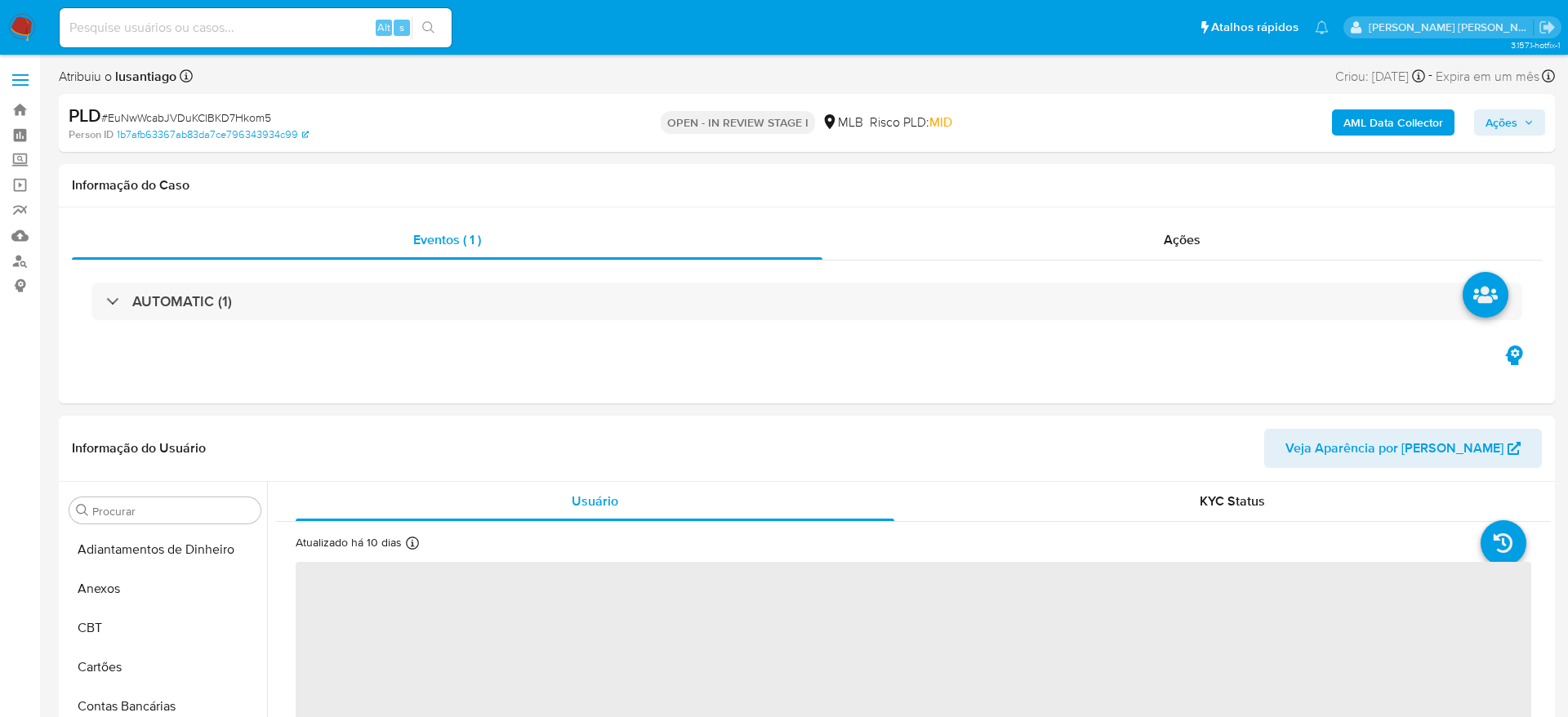
select select "10"
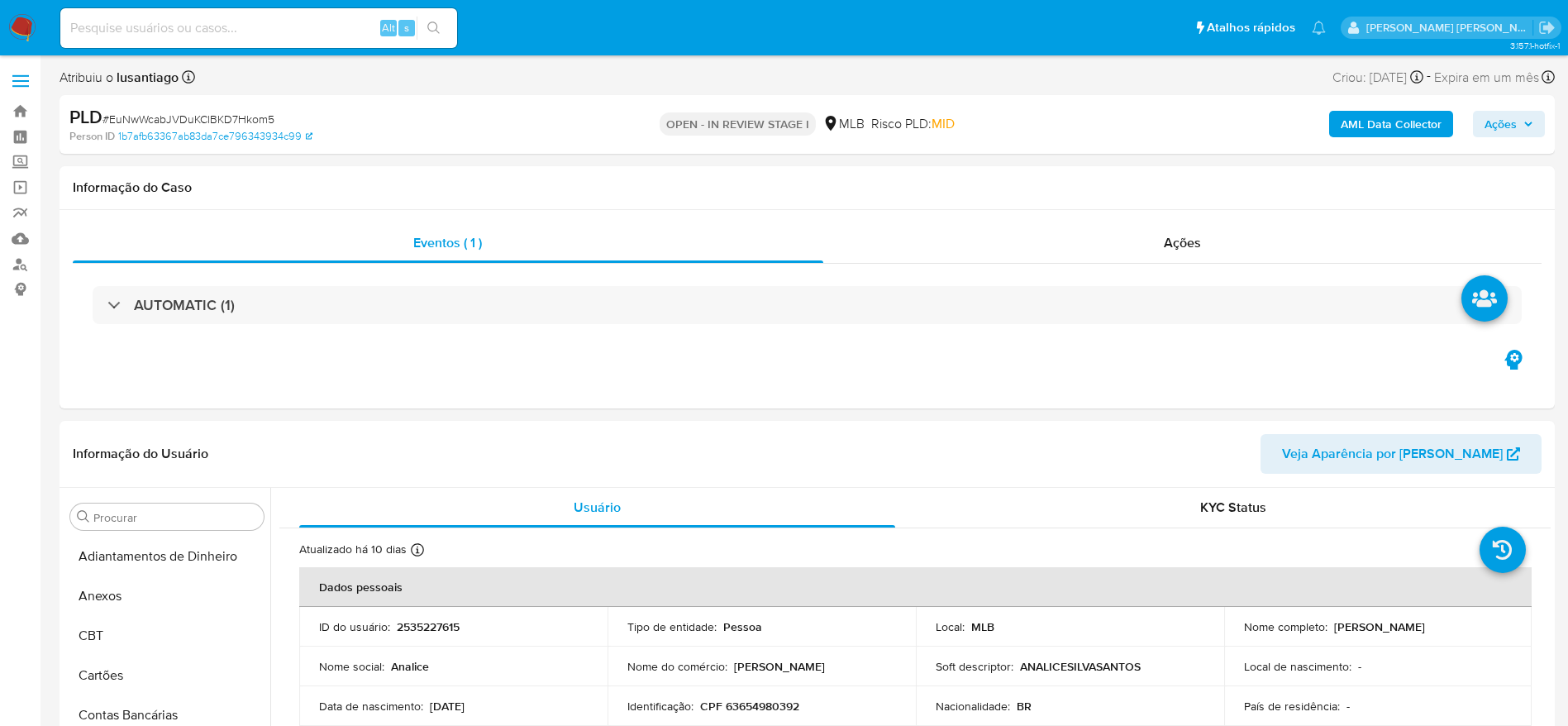
scroll to position [738, 0]
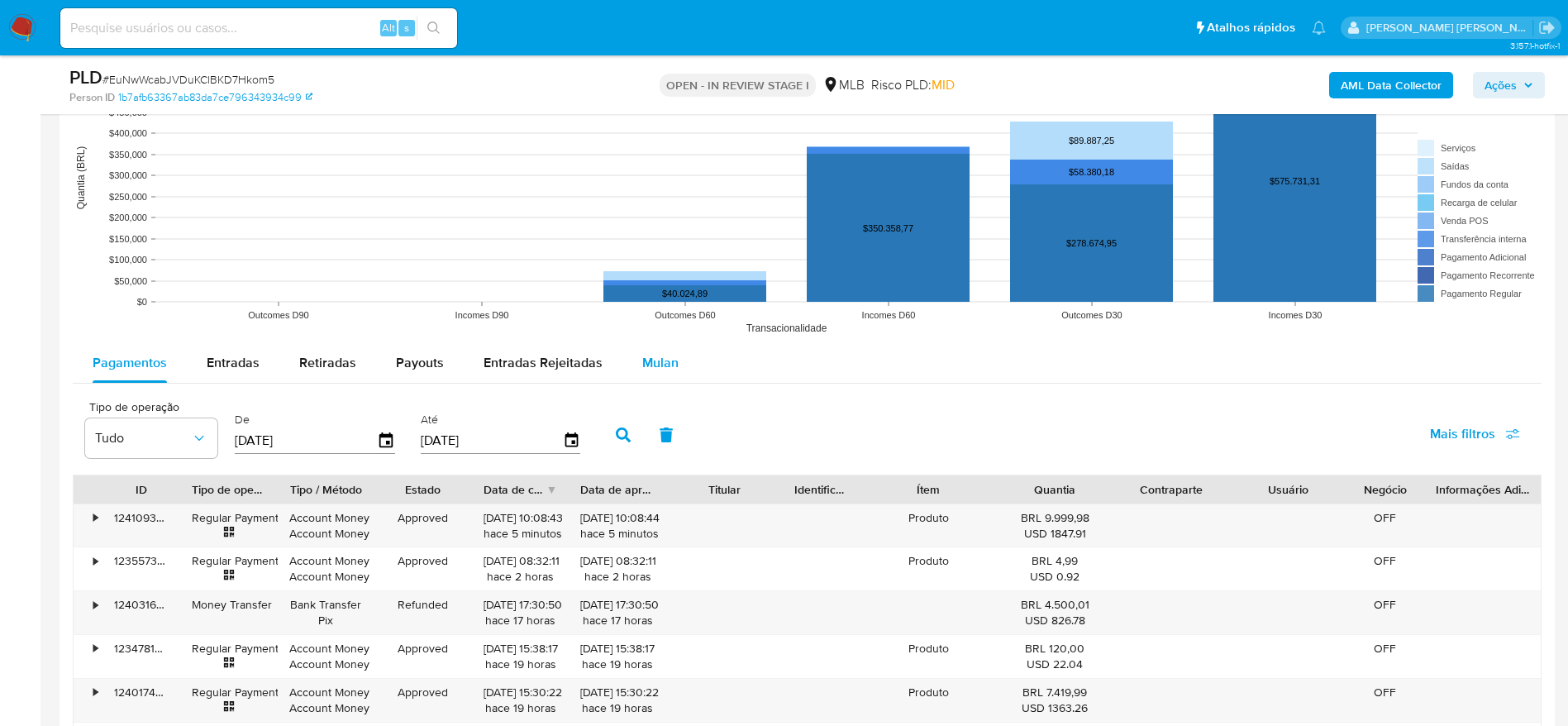
click at [656, 361] on span "Mulan" at bounding box center [660, 363] width 37 height 19
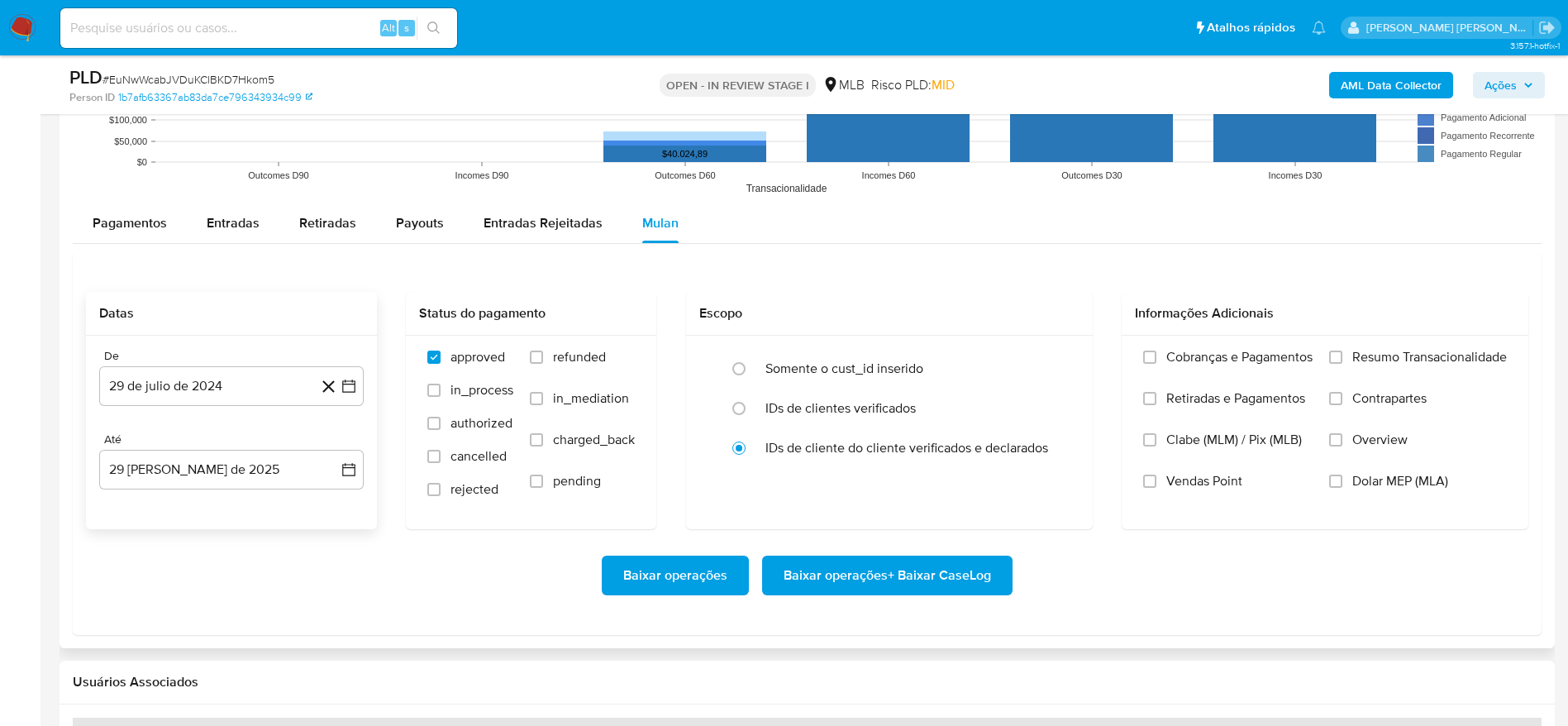
scroll to position [1861, 0]
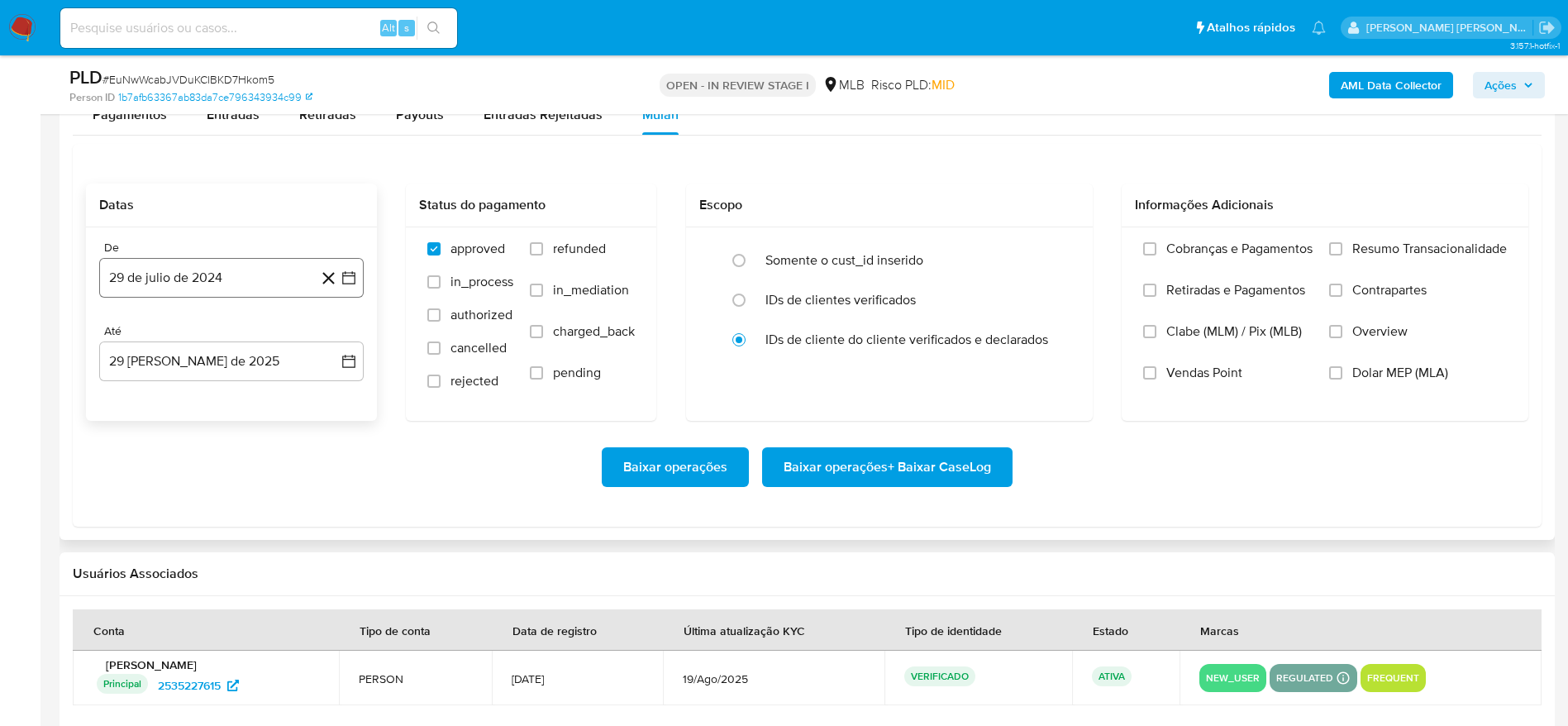
click at [200, 278] on button "29 de julio de 2024" at bounding box center [231, 278] width 264 height 40
click at [225, 335] on span "julio 2024" at bounding box center [224, 338] width 62 height 17
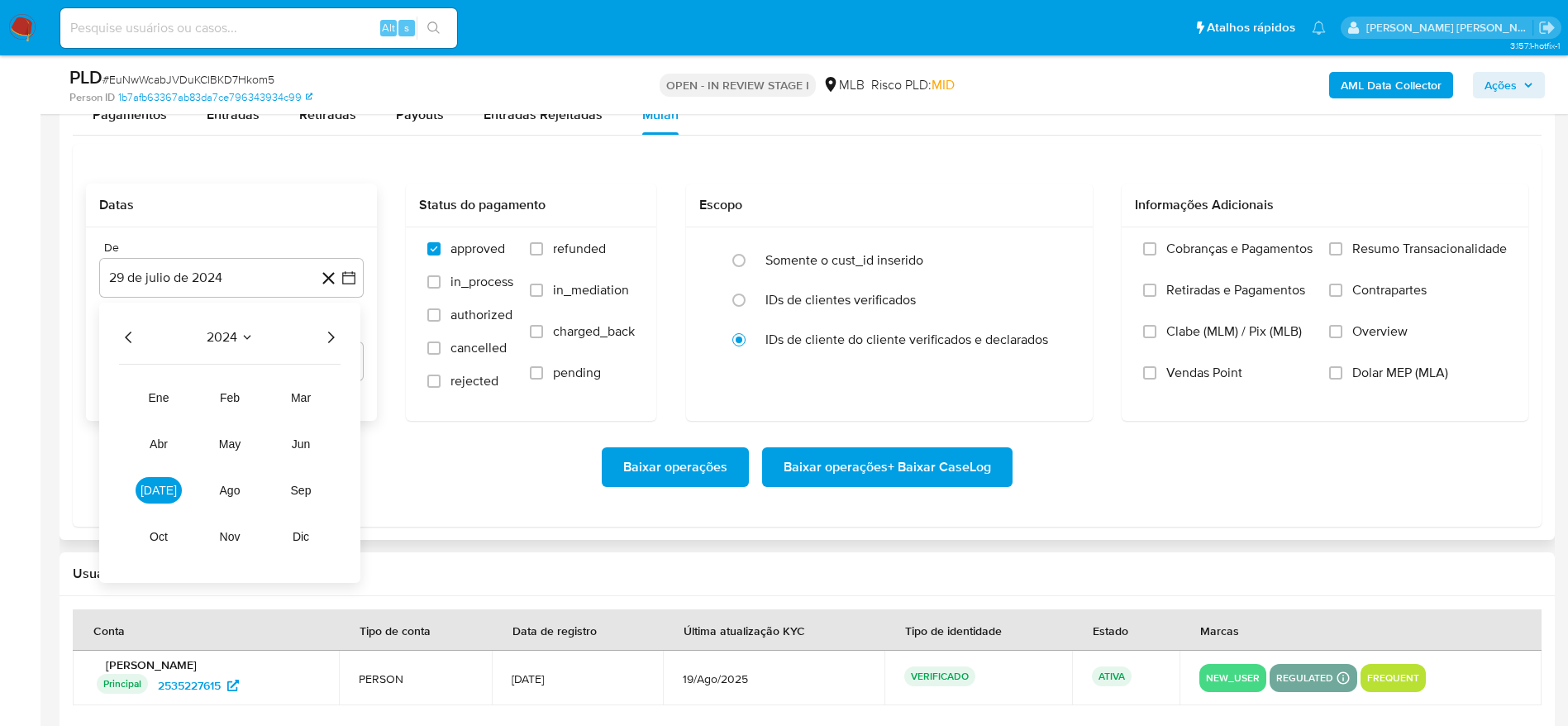
click at [331, 336] on icon "Año siguiente" at bounding box center [330, 337] width 20 height 20
click at [152, 501] on button "[DATE]" at bounding box center [158, 491] width 46 height 26
click at [158, 399] on button "1" at bounding box center [166, 398] width 26 height 26
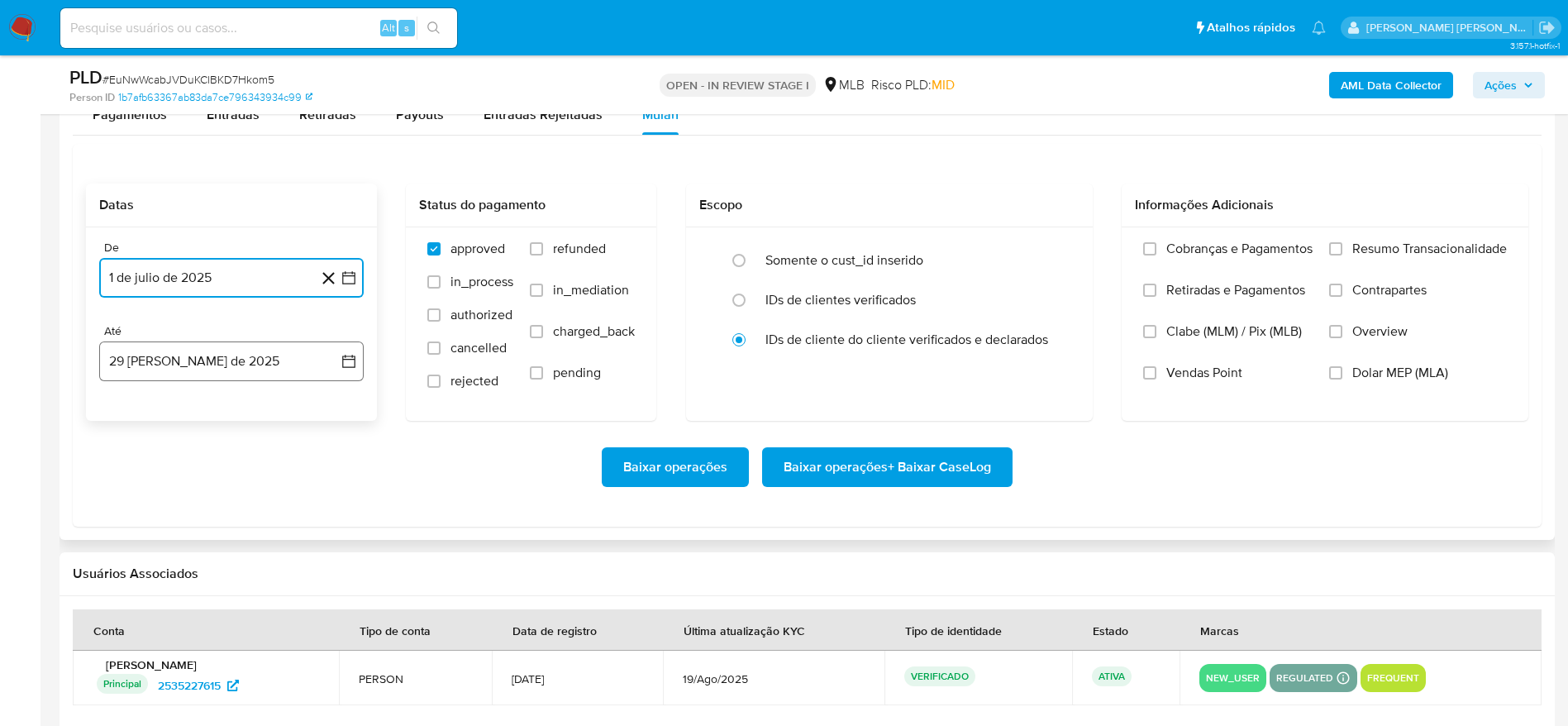
click at [197, 359] on button "29 [PERSON_NAME] de 2025" at bounding box center [231, 362] width 264 height 40
click at [229, 613] on button "28" at bounding box center [232, 615] width 26 height 26
click at [1464, 242] on span "Resumo Transacionalidade" at bounding box center [1430, 250] width 154 height 17
click at [1342, 242] on input "Resumo Transacionalidade" at bounding box center [1336, 249] width 13 height 13
click at [875, 470] on span "Baixar operações + Baixar CaseLog" at bounding box center [888, 467] width 207 height 37
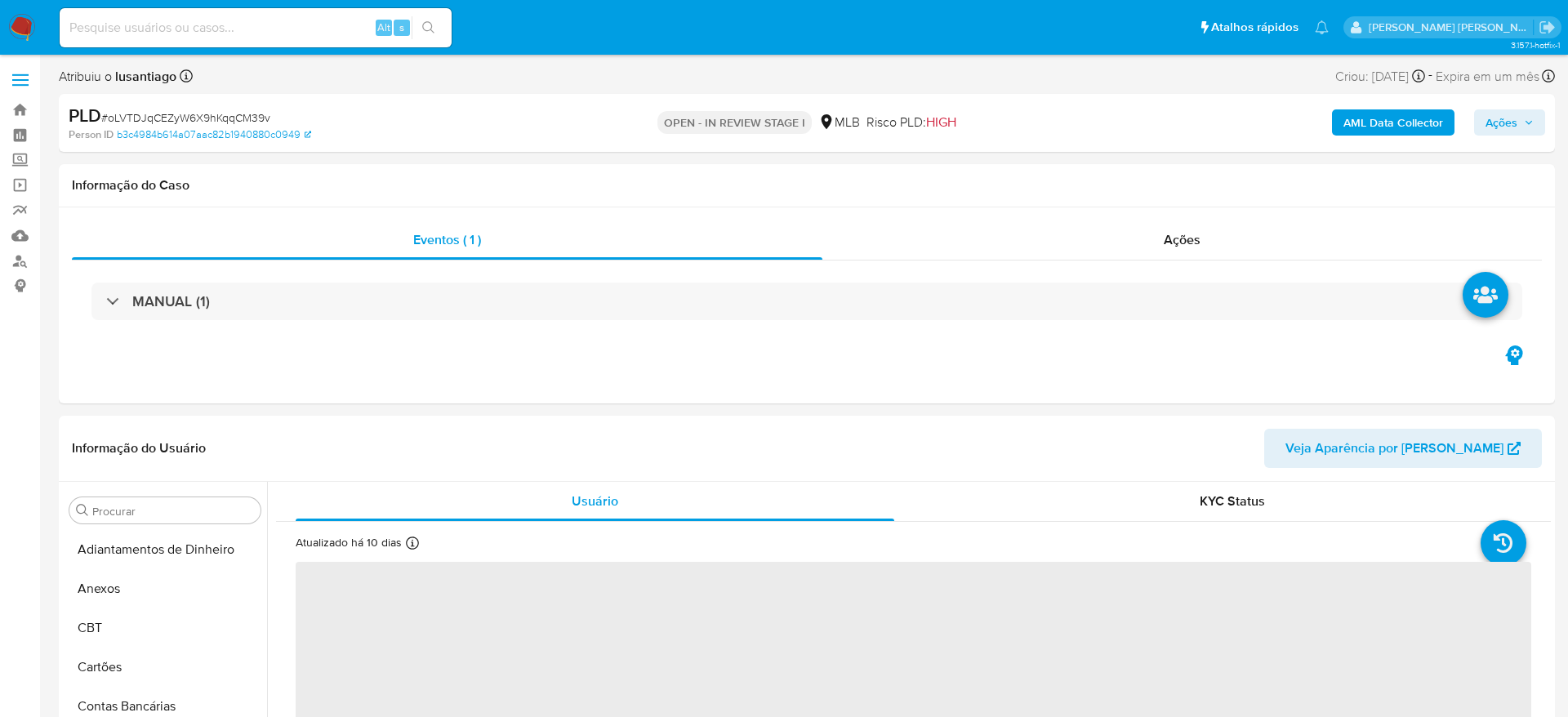
select select "10"
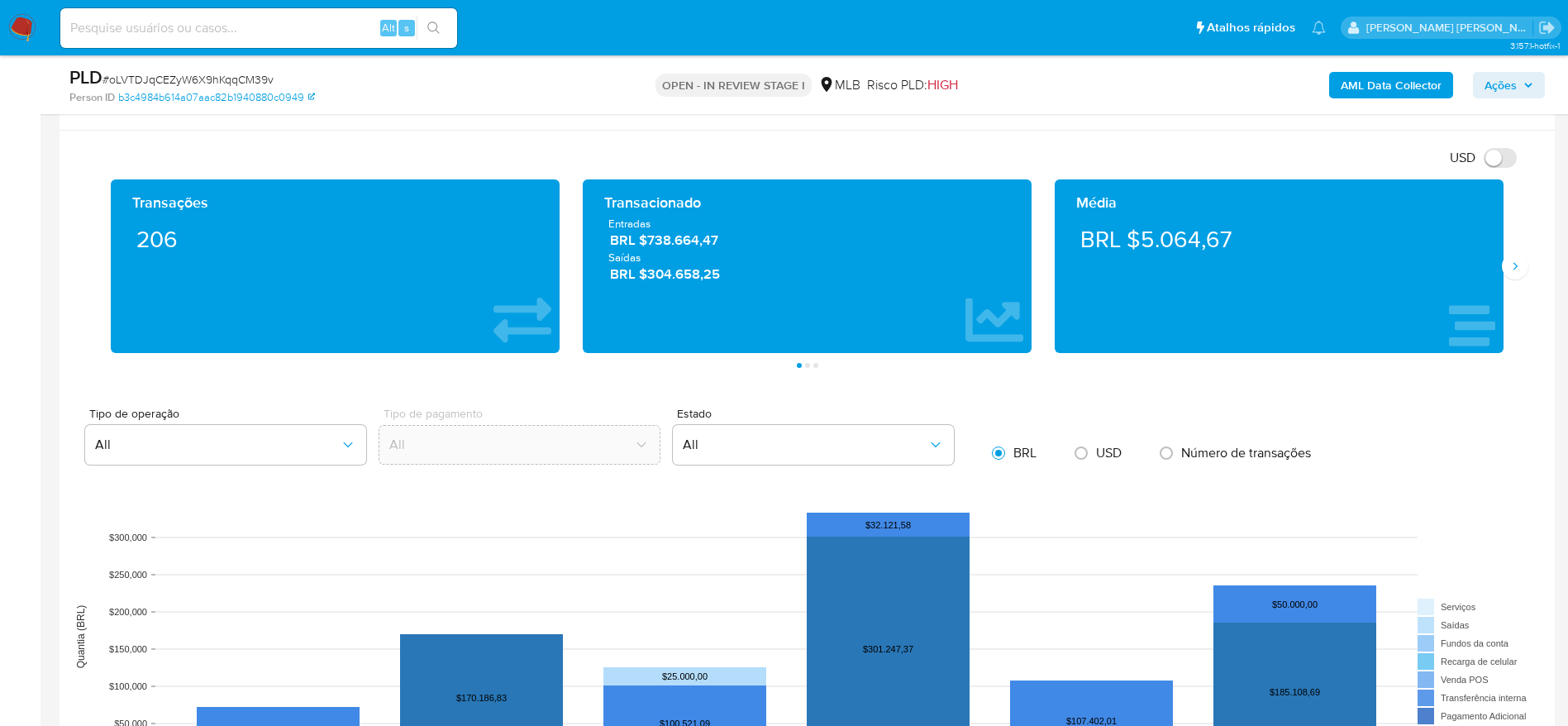
scroll to position [1736, 0]
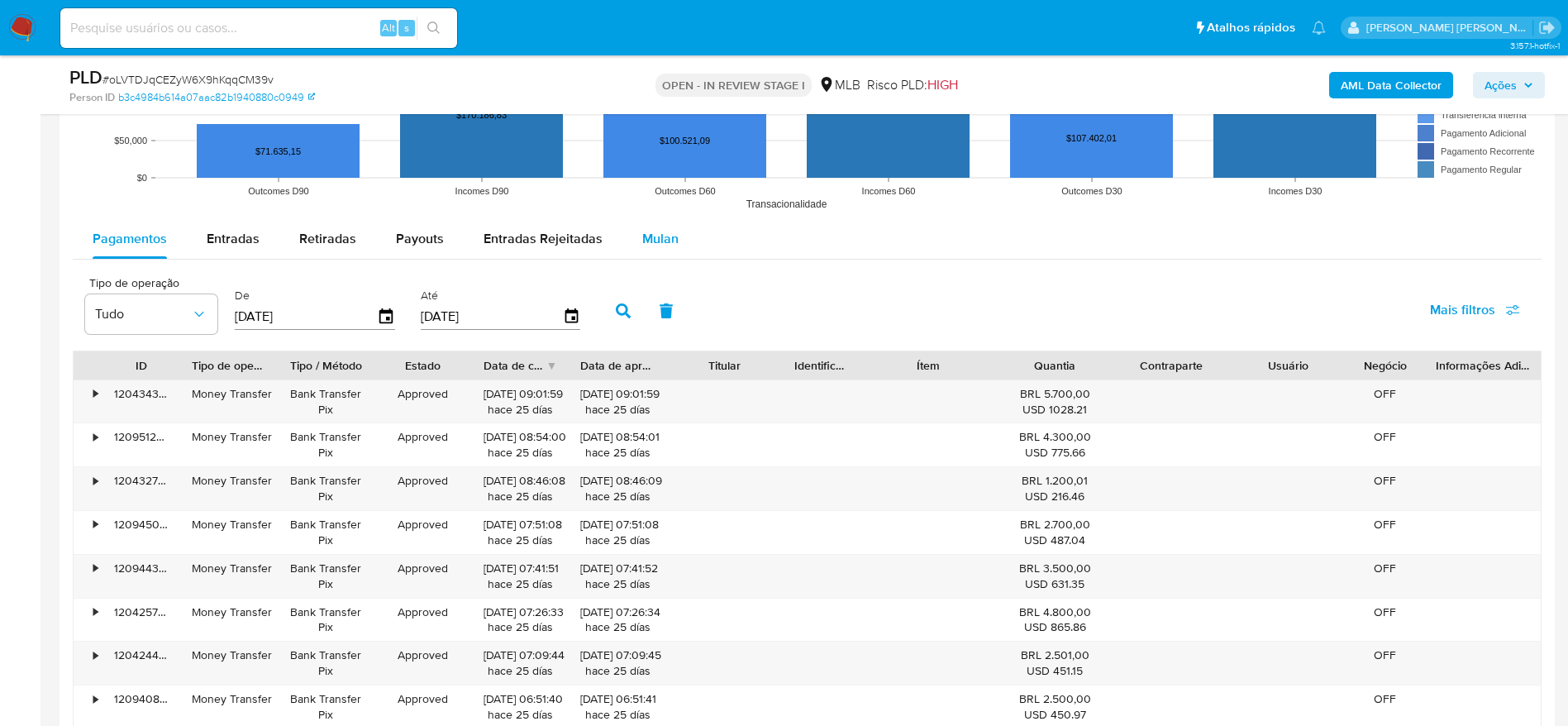
click at [659, 229] on span "Mulan" at bounding box center [660, 238] width 37 height 19
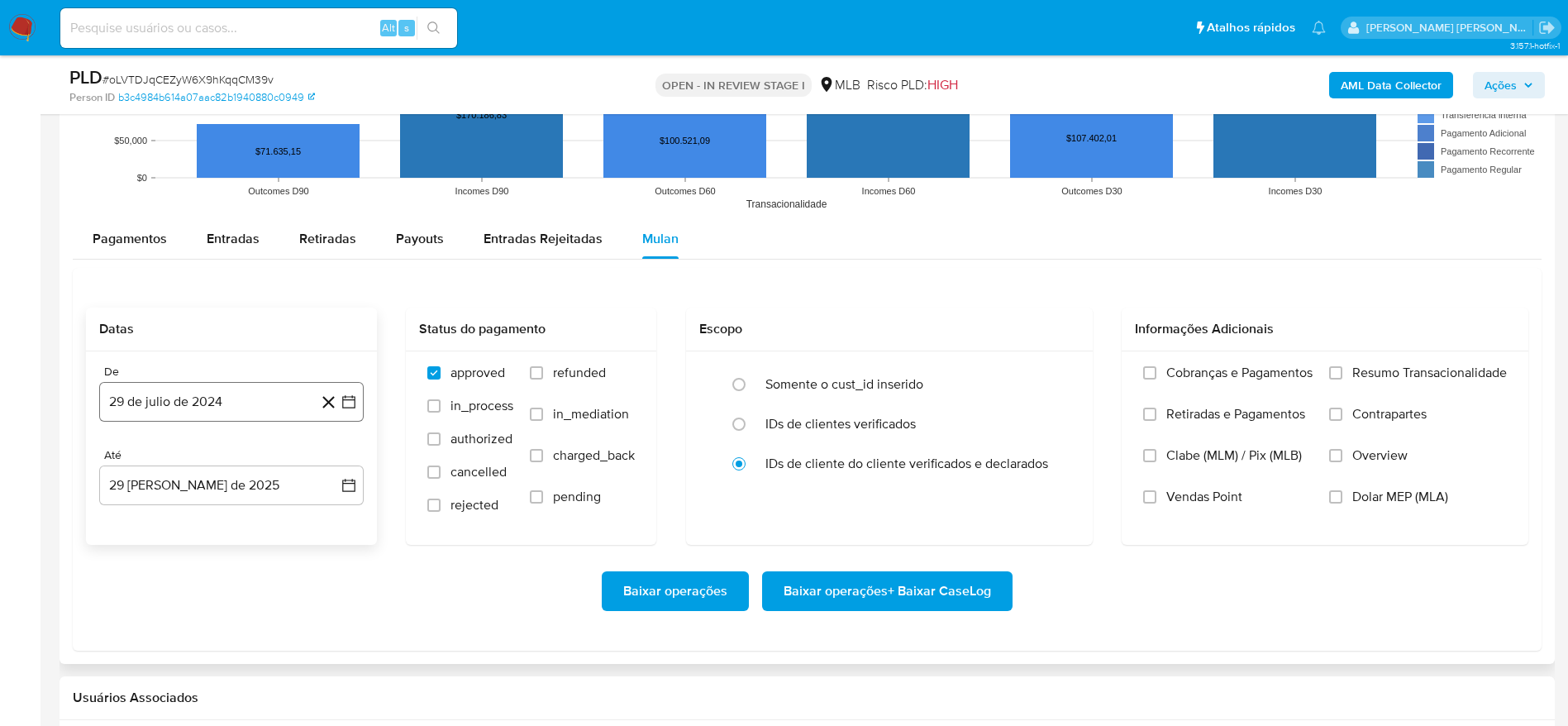
click at [171, 402] on button "29 de julio de 2024" at bounding box center [231, 402] width 264 height 40
click at [216, 449] on div "julio 2024 julio 2024 lun lunes mar martes mié miércoles jue jueves vie viernes…" at bounding box center [231, 557] width 264 height 262
click at [255, 458] on button "julio 2024" at bounding box center [232, 461] width 78 height 17
click at [330, 459] on icon "Año siguiente" at bounding box center [330, 461] width 20 height 20
click at [156, 526] on span "ene" at bounding box center [159, 522] width 21 height 13
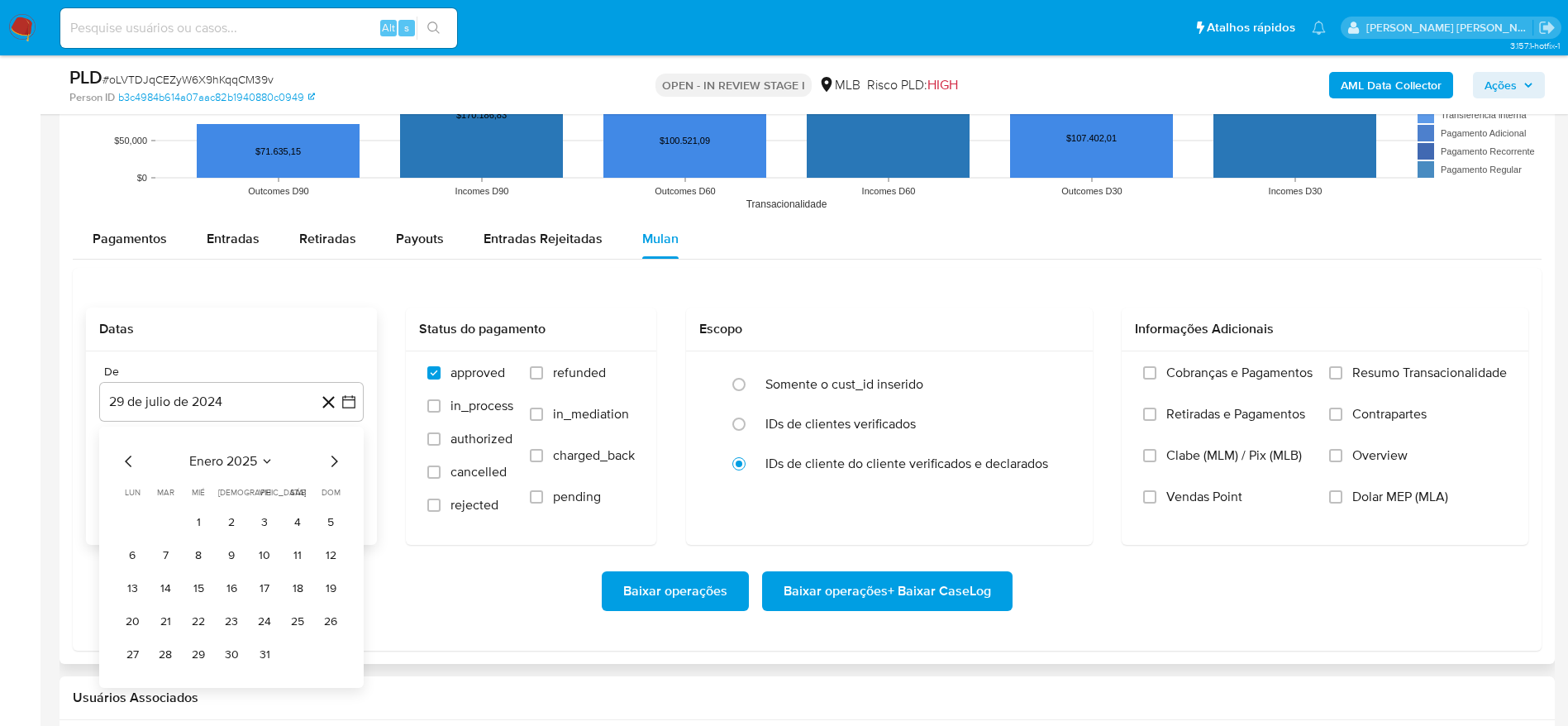
click at [251, 459] on span "enero 2025" at bounding box center [223, 461] width 68 height 17
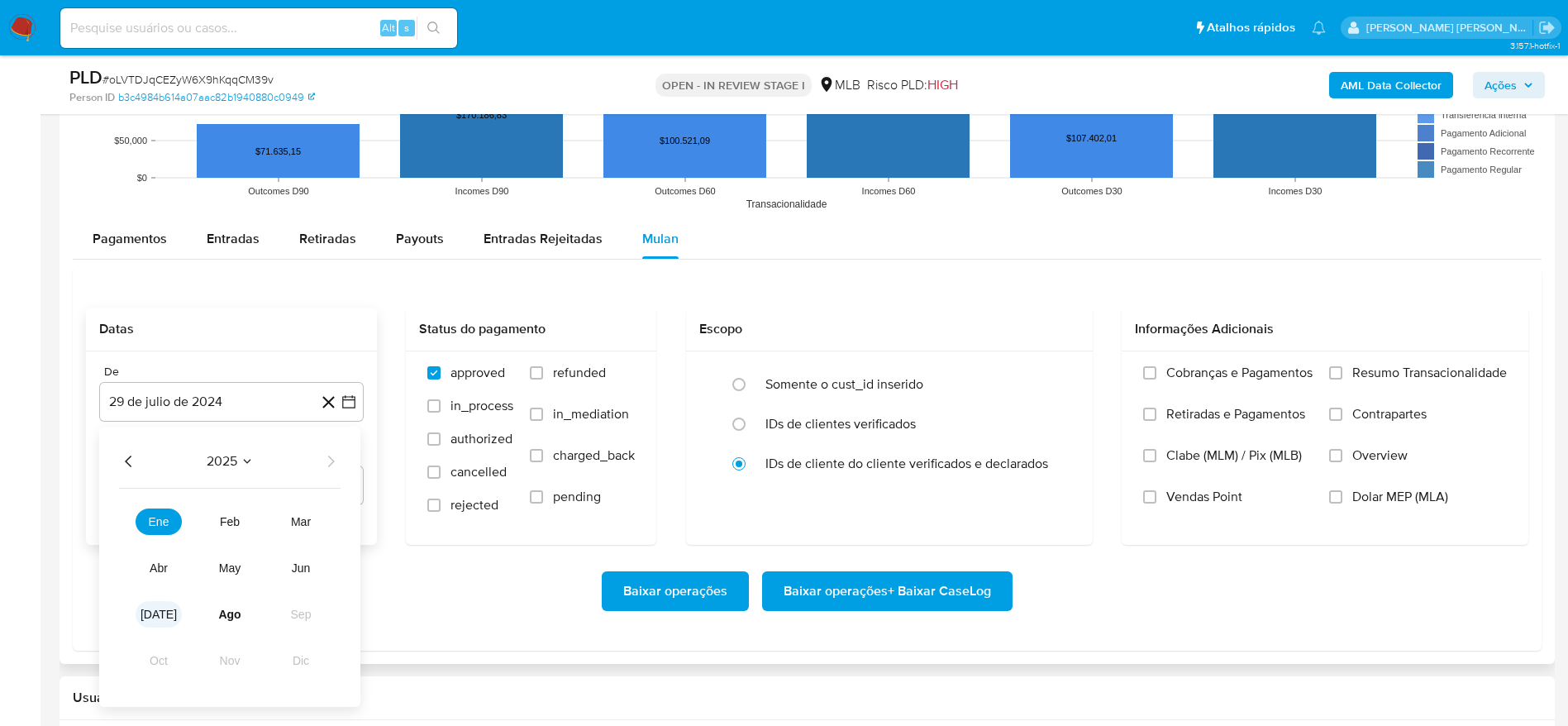
click at [159, 619] on span "[DATE]" at bounding box center [158, 615] width 37 height 13
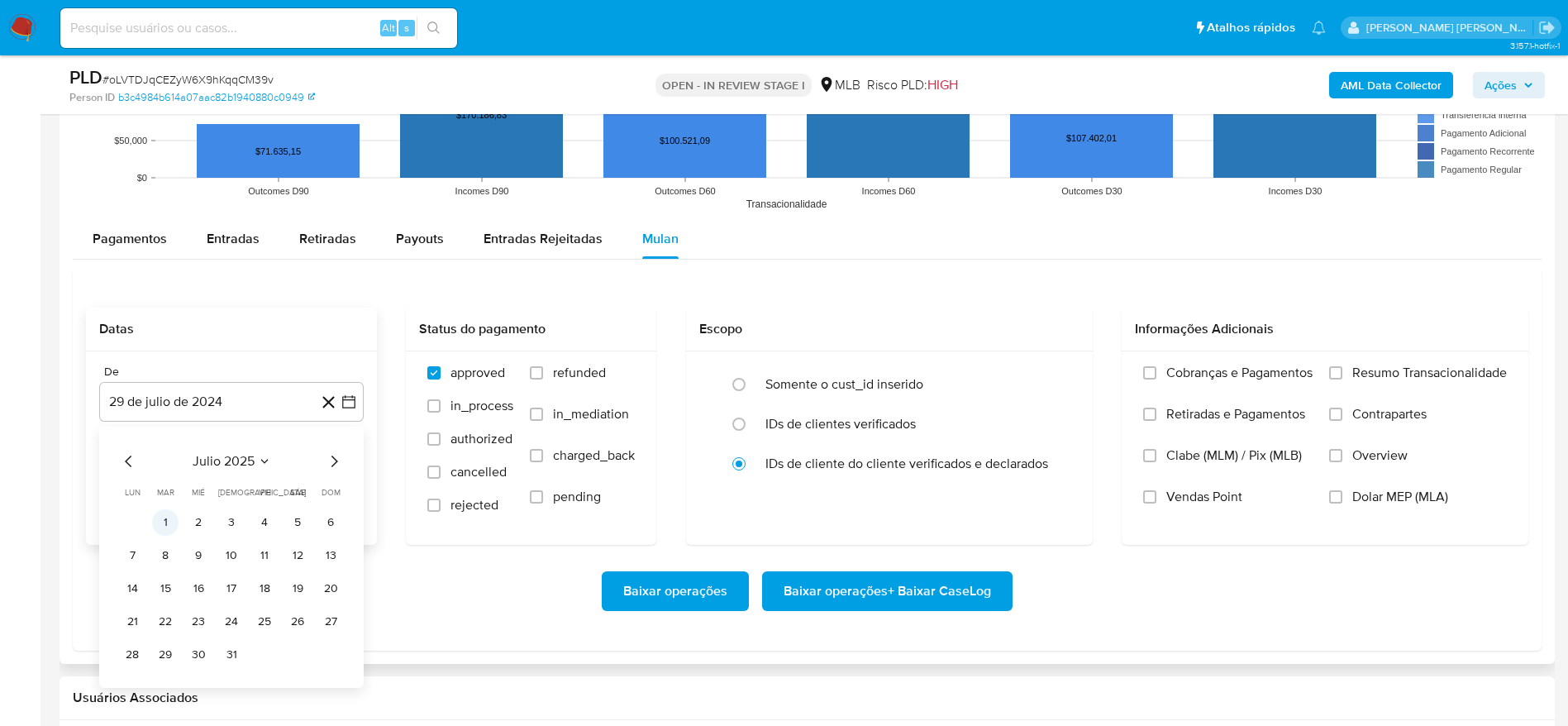
click at [168, 516] on button "1" at bounding box center [166, 523] width 26 height 26
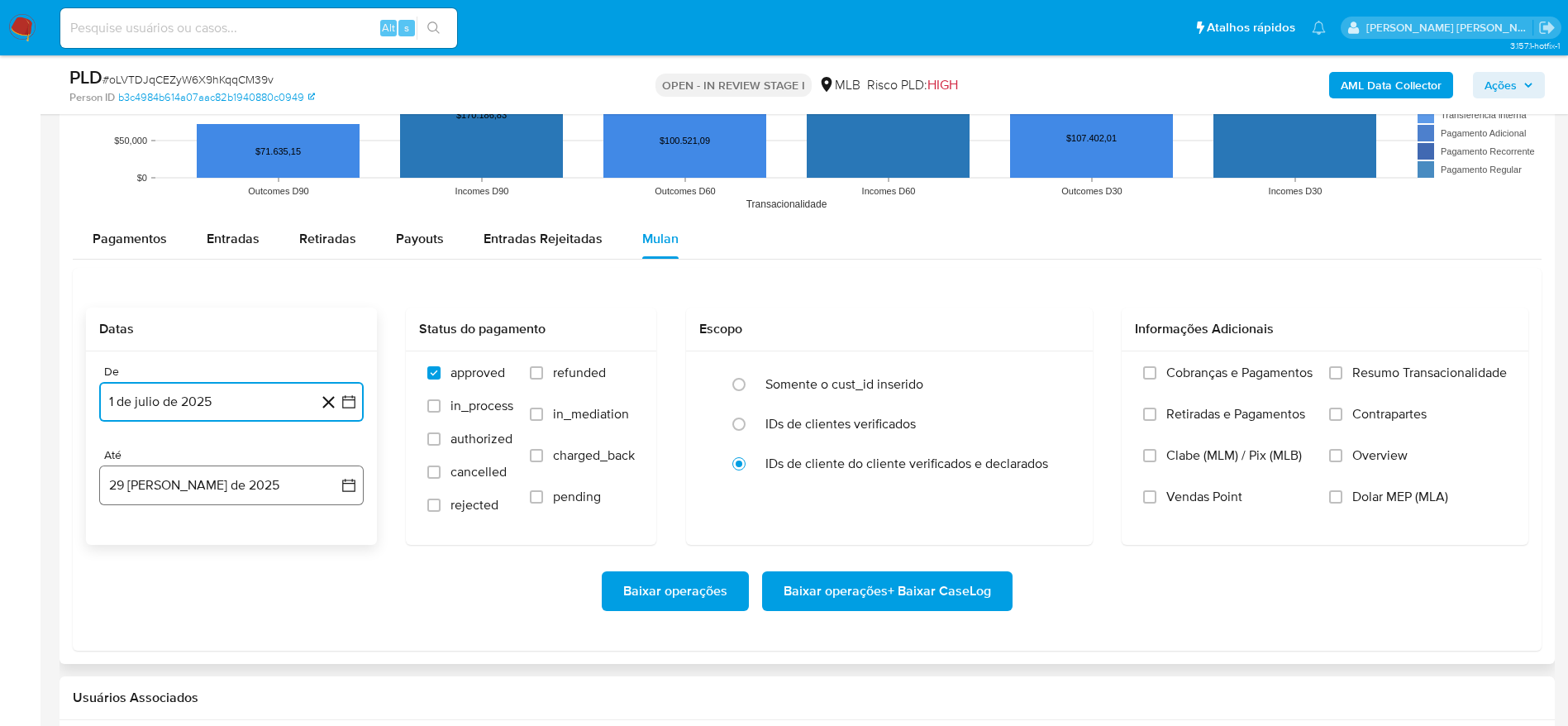
click at [198, 487] on button "29 [PERSON_NAME] de 2025" at bounding box center [231, 485] width 264 height 40
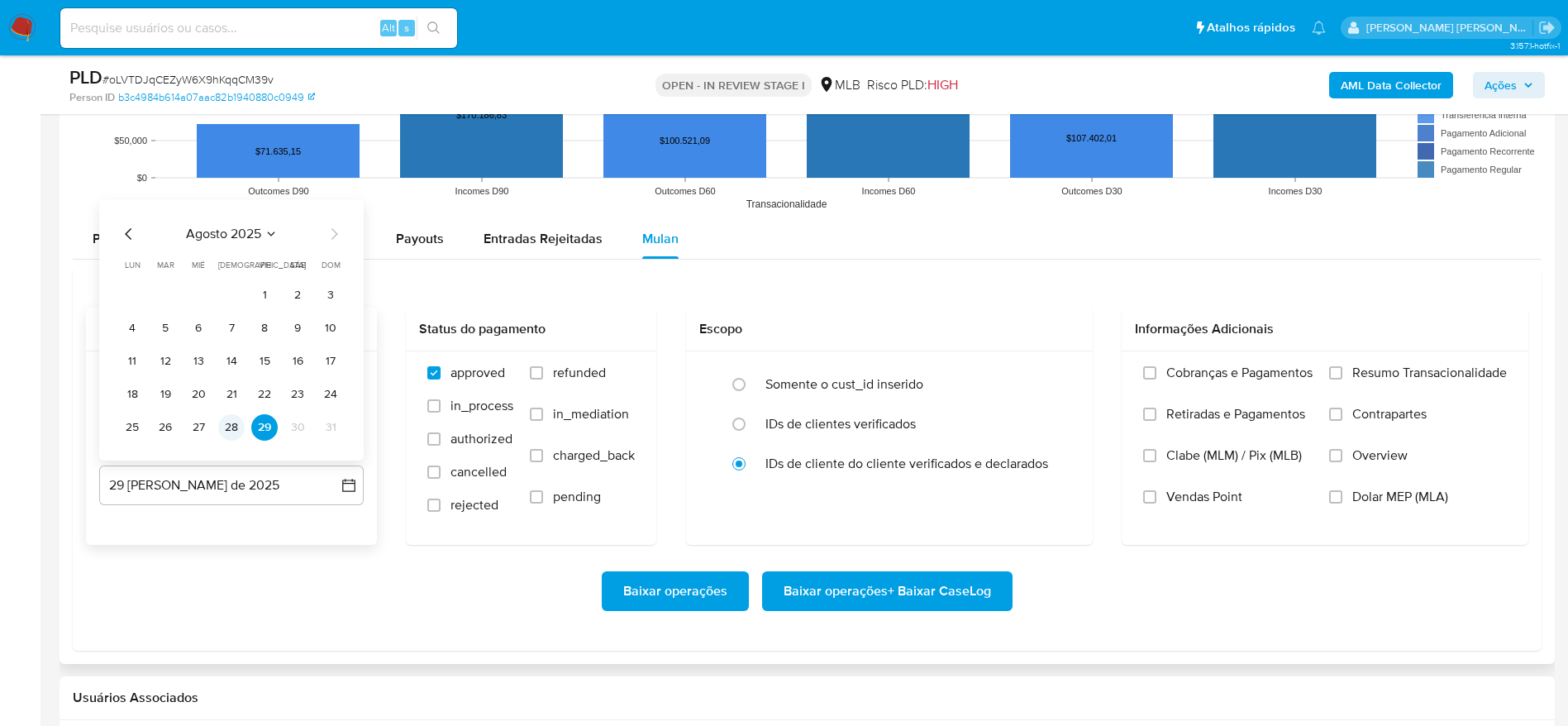
click at [220, 421] on button "28" at bounding box center [232, 428] width 26 height 26
click at [1410, 378] on span "Resumo Transacionalidade" at bounding box center [1430, 373] width 154 height 17
click at [1342, 378] on input "Resumo Transacionalidade" at bounding box center [1336, 373] width 13 height 13
click at [878, 594] on span "Baixar operações + Baixar CaseLog" at bounding box center [888, 591] width 207 height 37
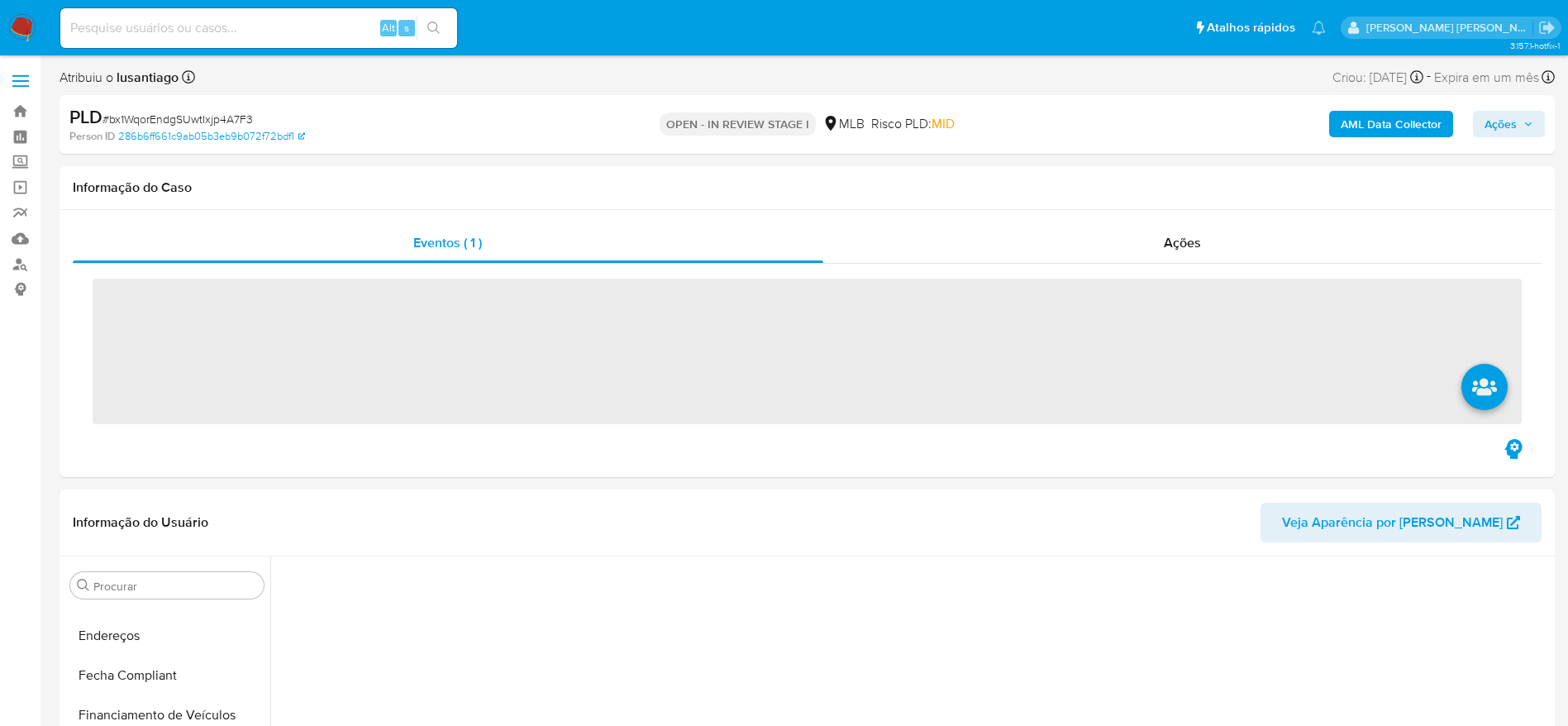
scroll to position [655, 0]
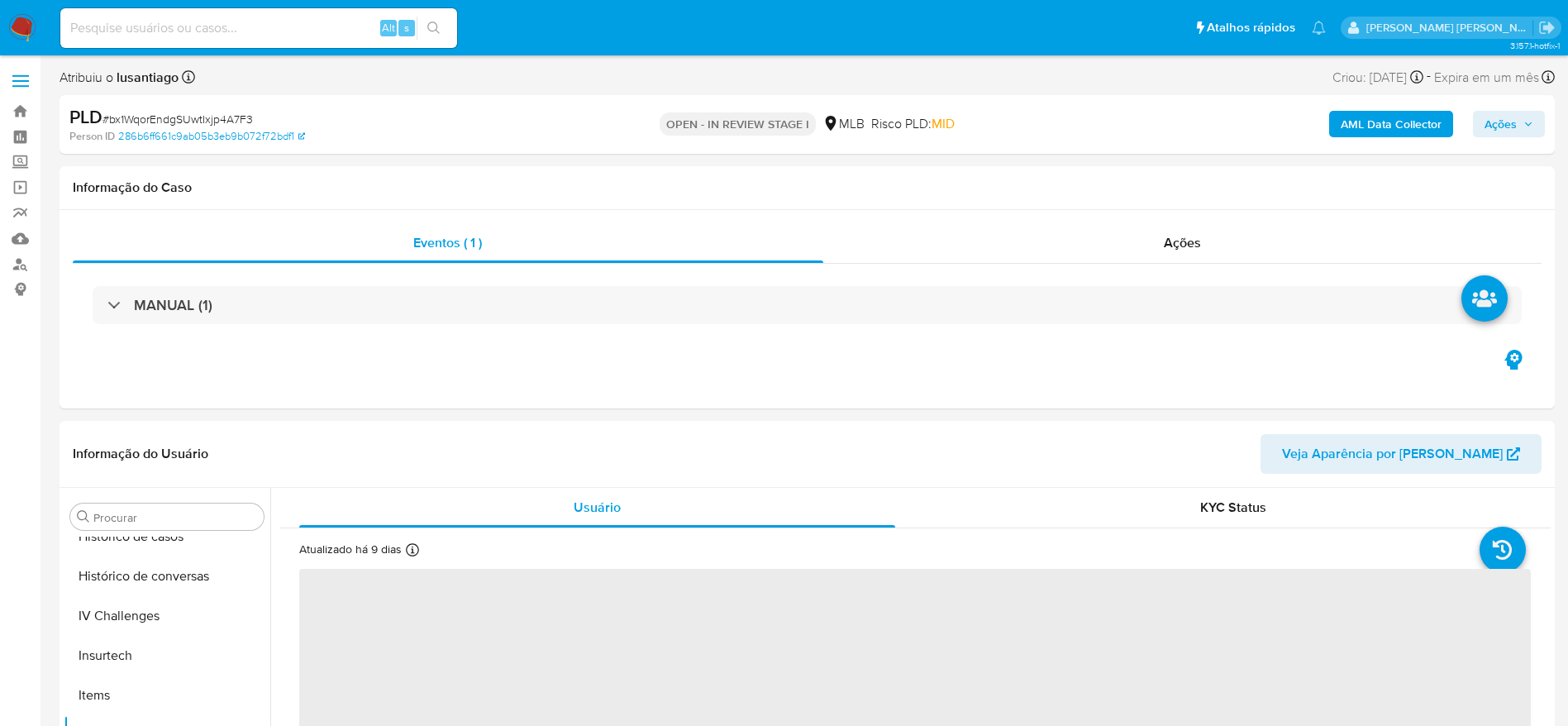
select select "10"
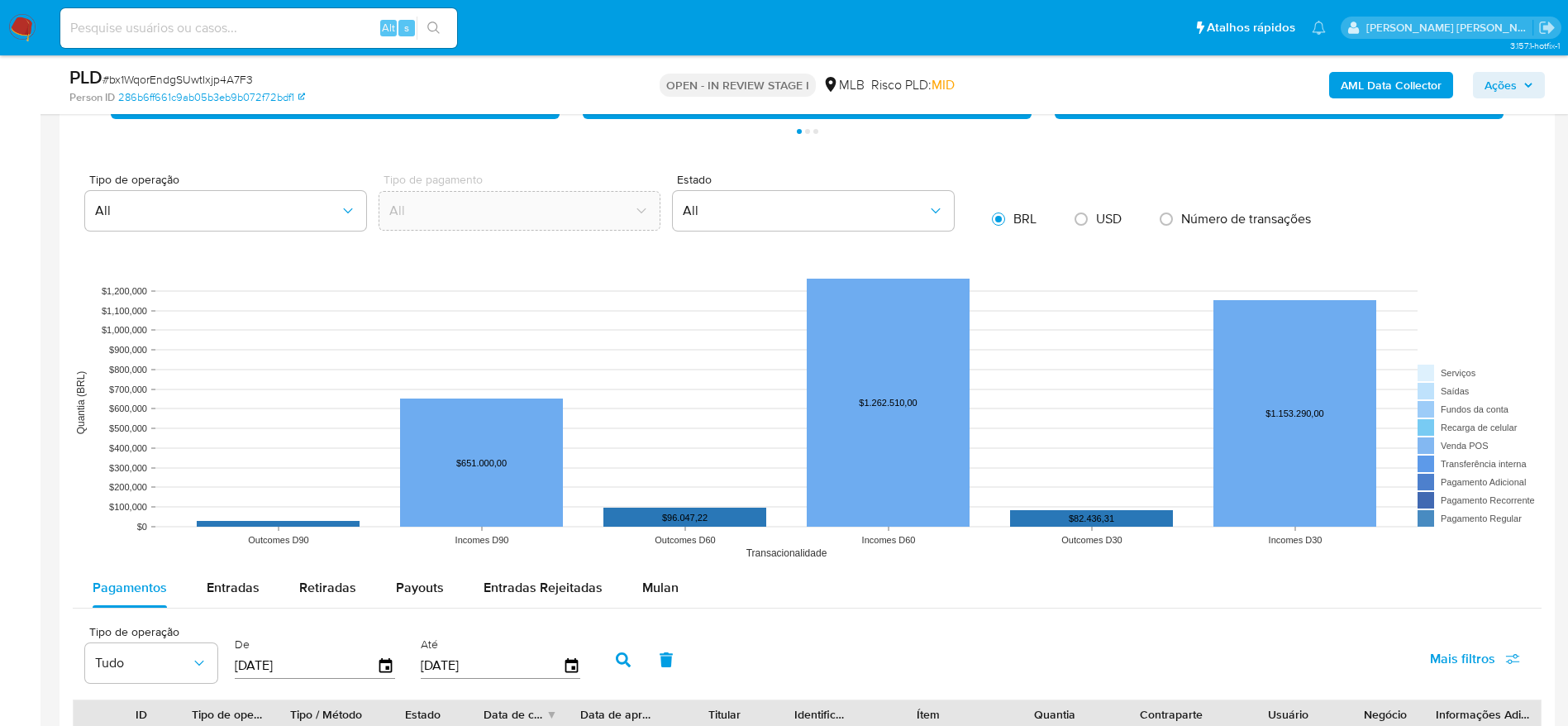
scroll to position [1364, 0]
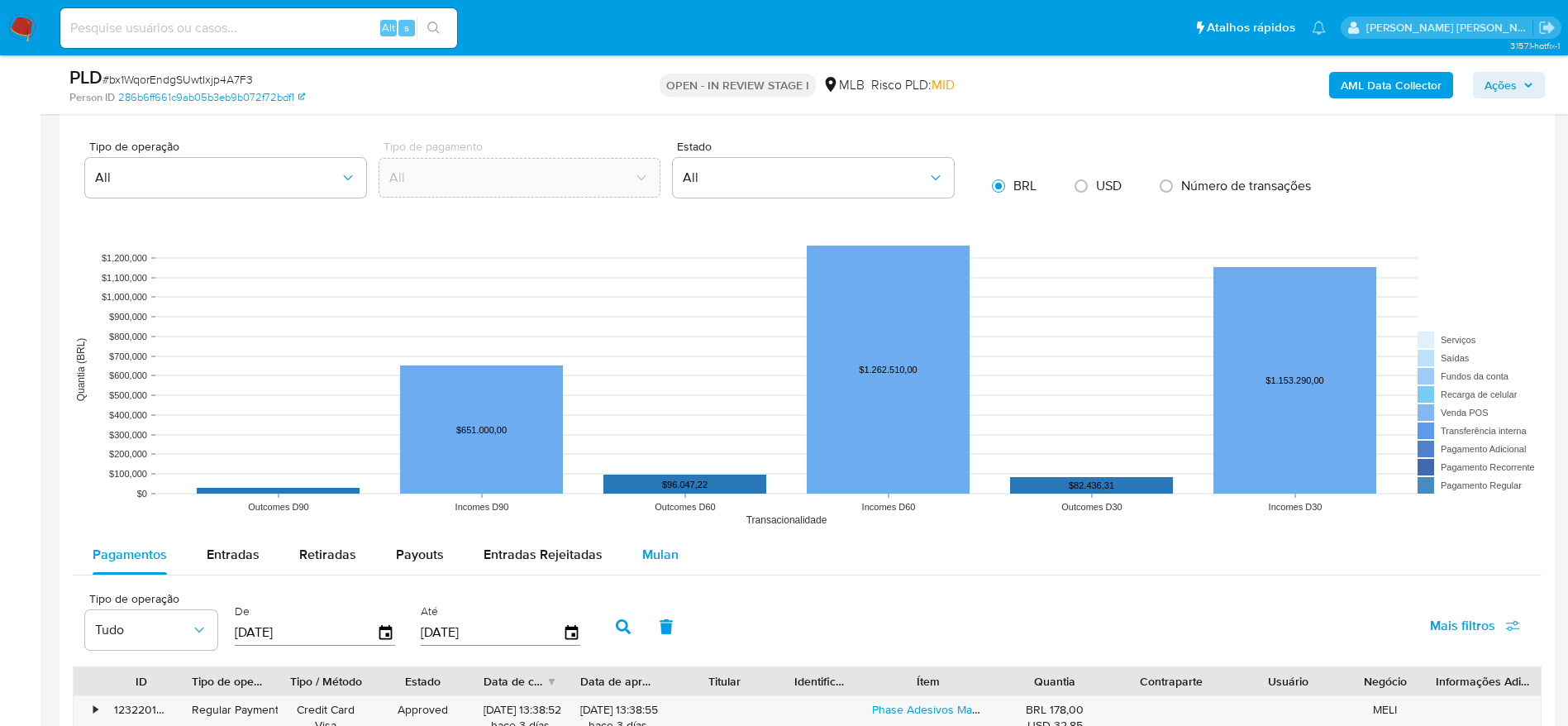
click at [659, 545] on span "Mulan" at bounding box center [660, 555] width 37 height 19
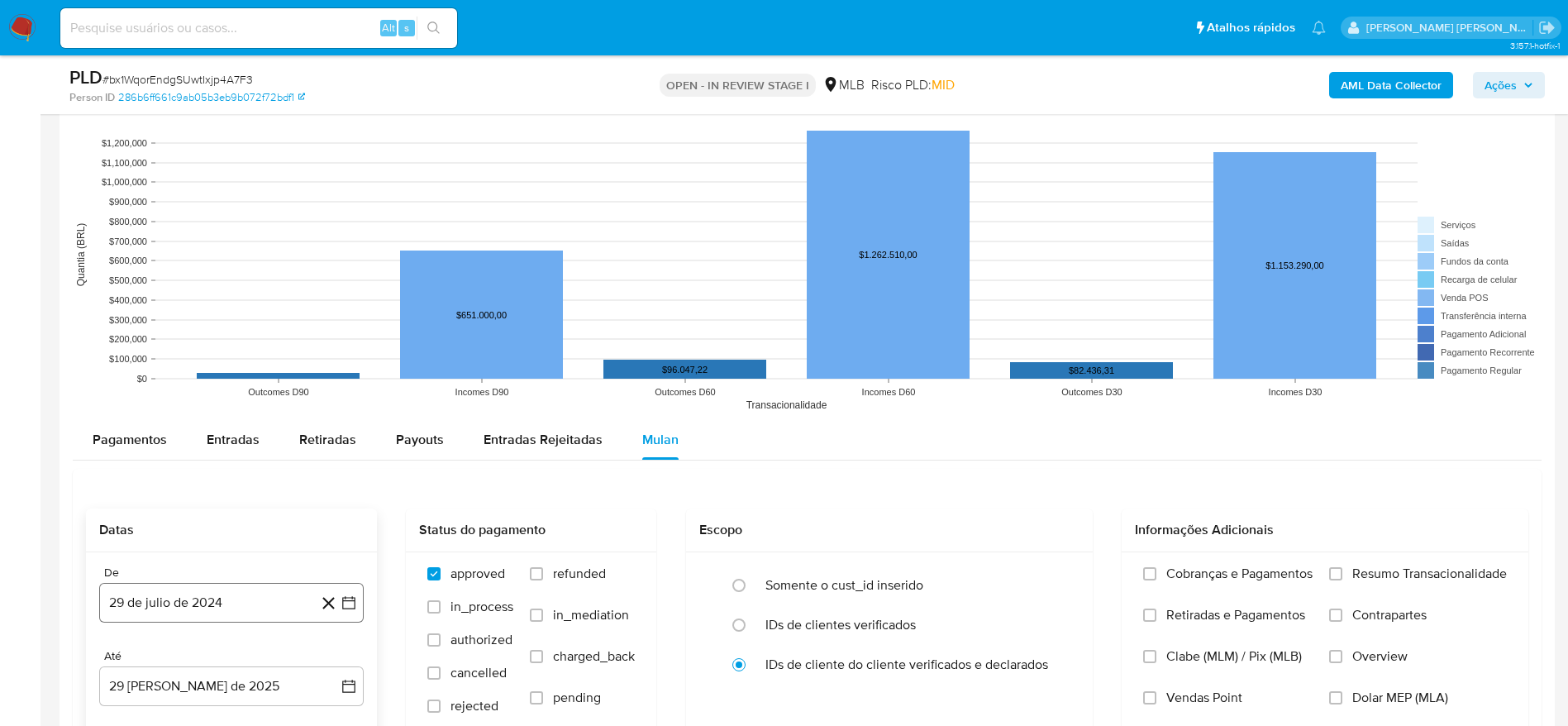
scroll to position [1736, 0]
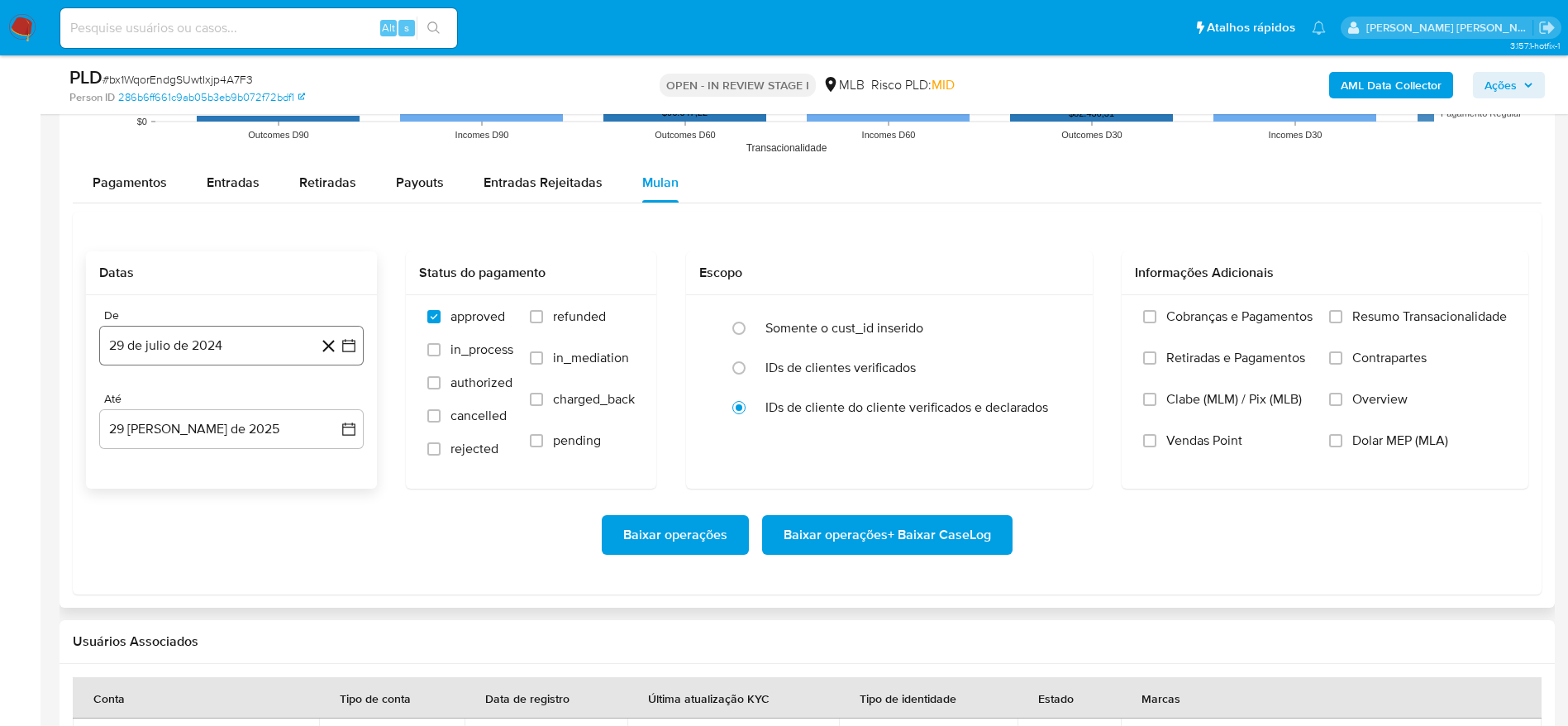
click at [199, 350] on button "29 de julio de 2024" at bounding box center [231, 346] width 264 height 40
click at [233, 403] on span "julio 2024" at bounding box center [224, 406] width 62 height 17
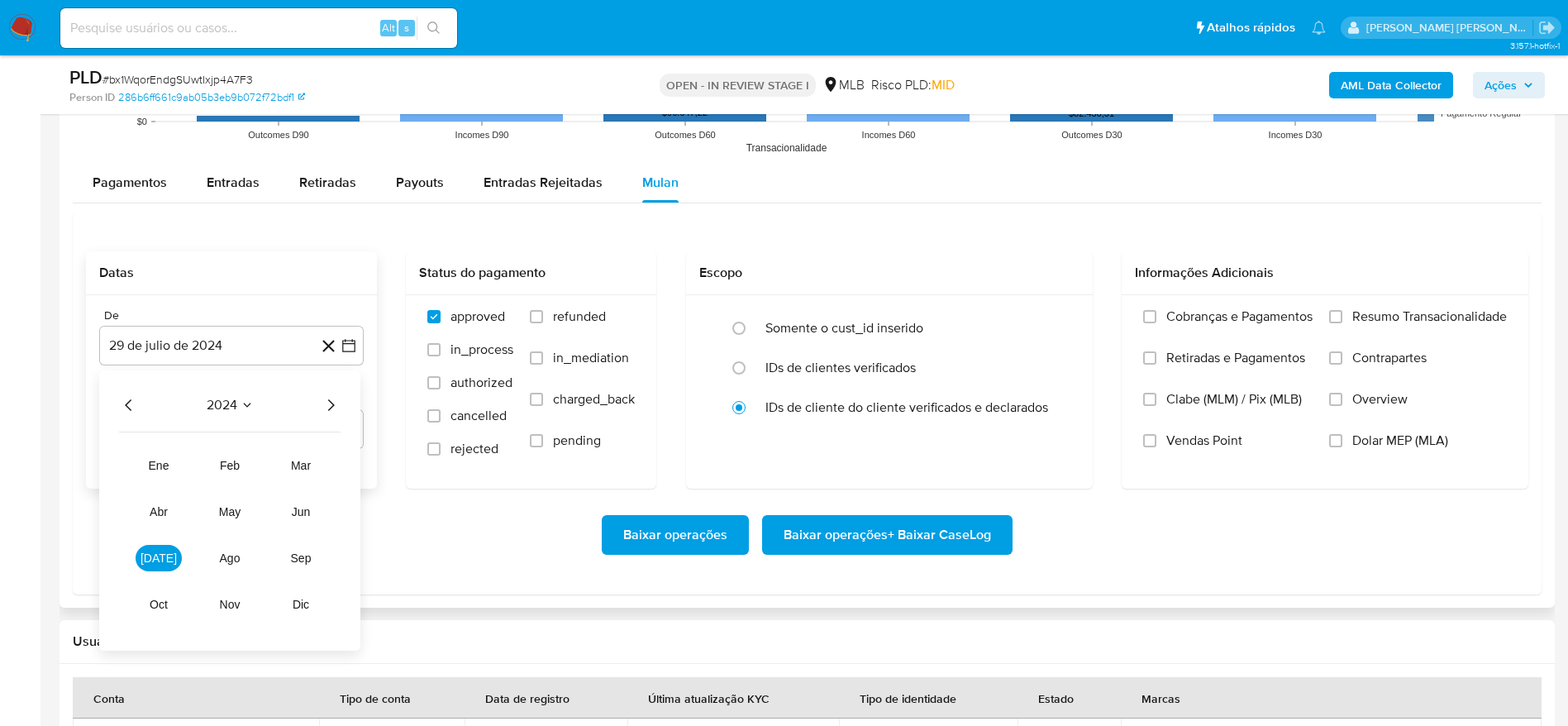
click at [328, 411] on icon "Año siguiente" at bounding box center [330, 405] width 20 height 20
click at [176, 556] on button "[DATE]" at bounding box center [158, 558] width 46 height 26
click at [168, 469] on button "1" at bounding box center [166, 466] width 26 height 26
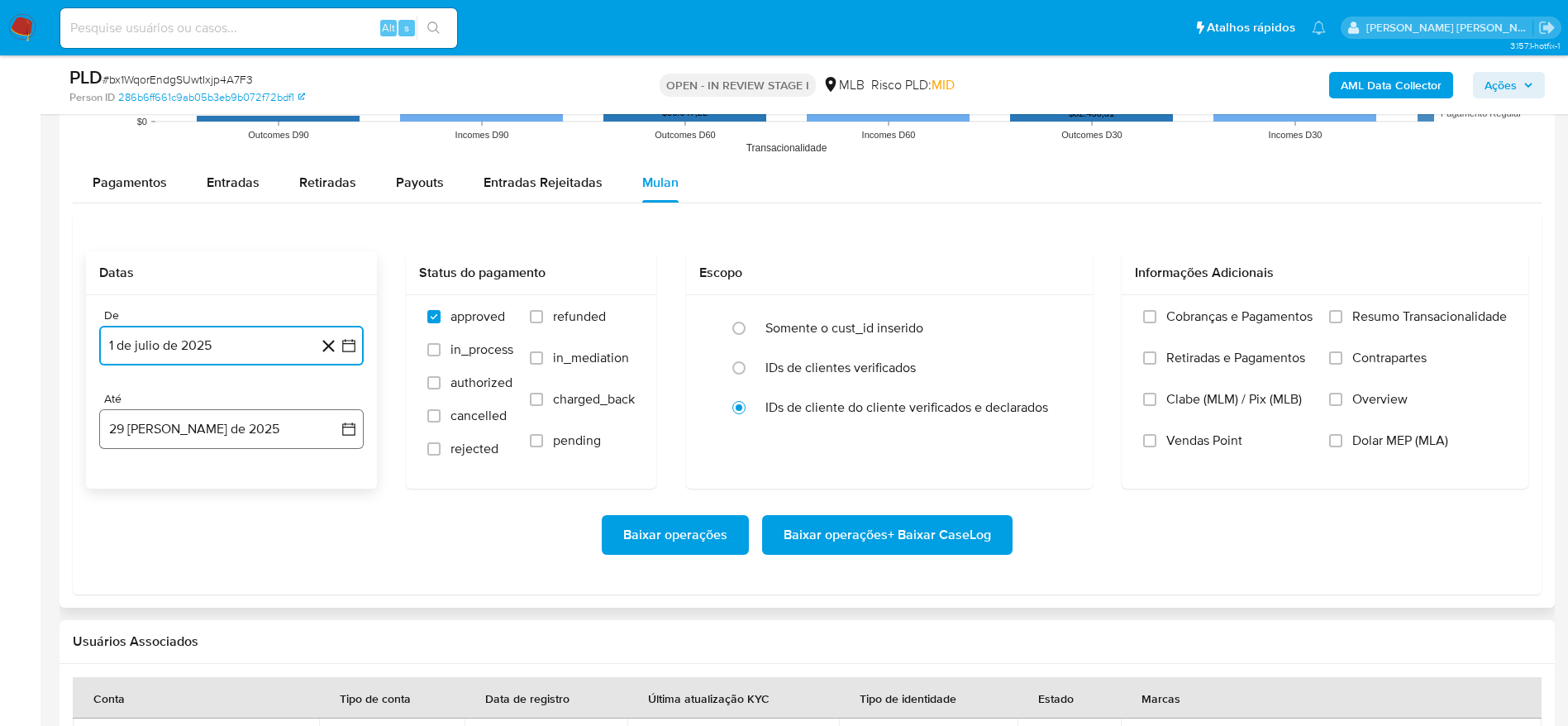
click at [168, 434] on button "29 [PERSON_NAME] de 2025" at bounding box center [231, 429] width 264 height 40
click at [225, 678] on button "28" at bounding box center [232, 683] width 26 height 26
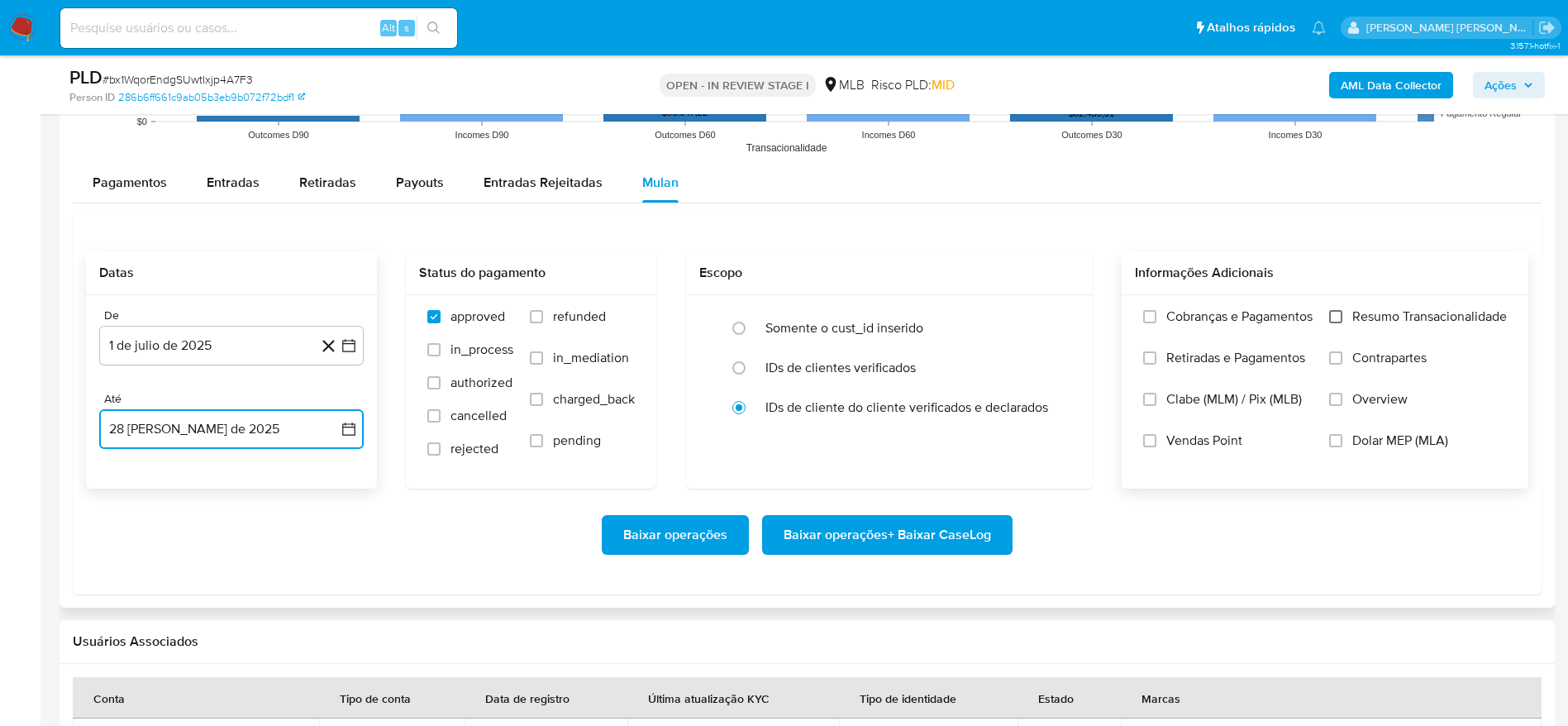
click at [1337, 315] on input "Resumo Transacionalidade" at bounding box center [1336, 316] width 13 height 13
click at [923, 546] on span "Baixar operações + Baixar CaseLog" at bounding box center [888, 535] width 207 height 37
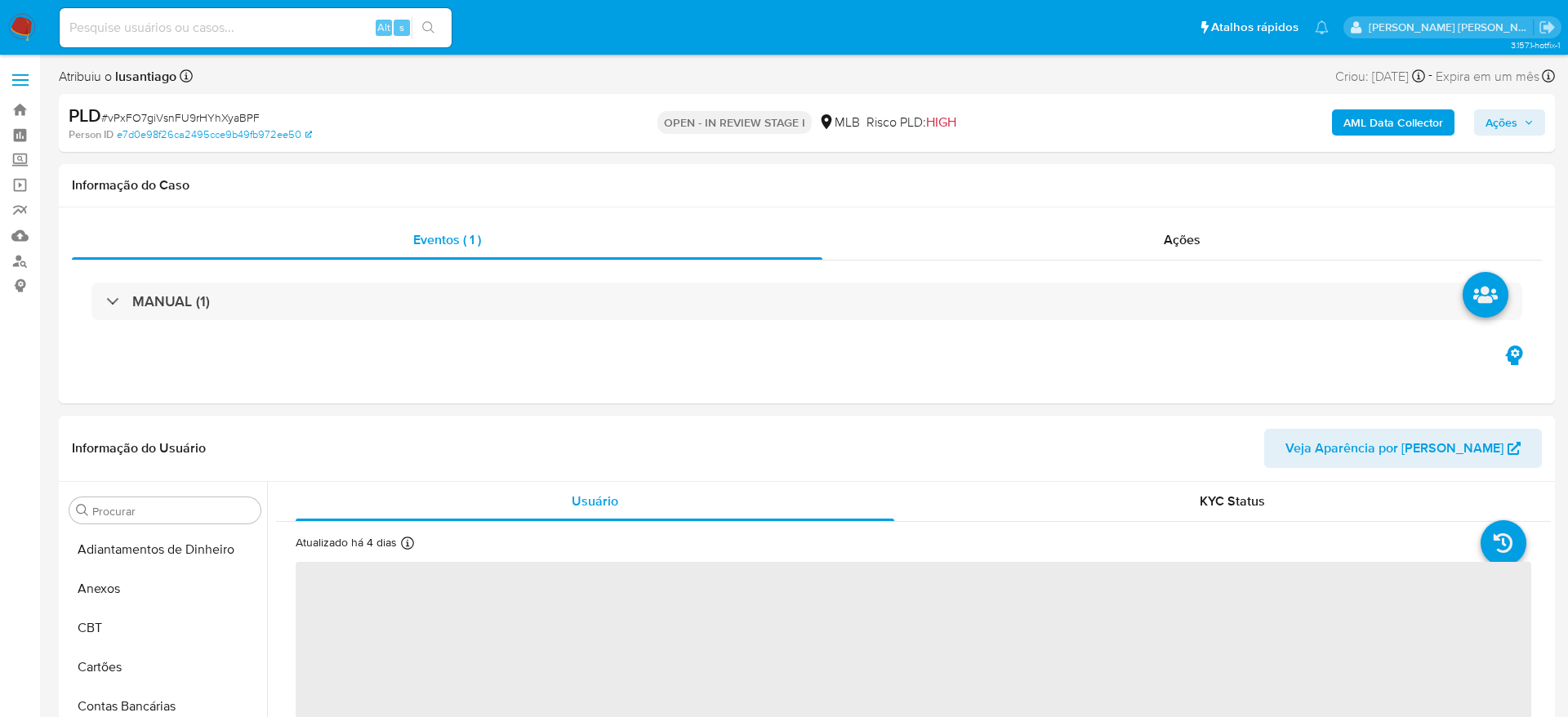
select select "10"
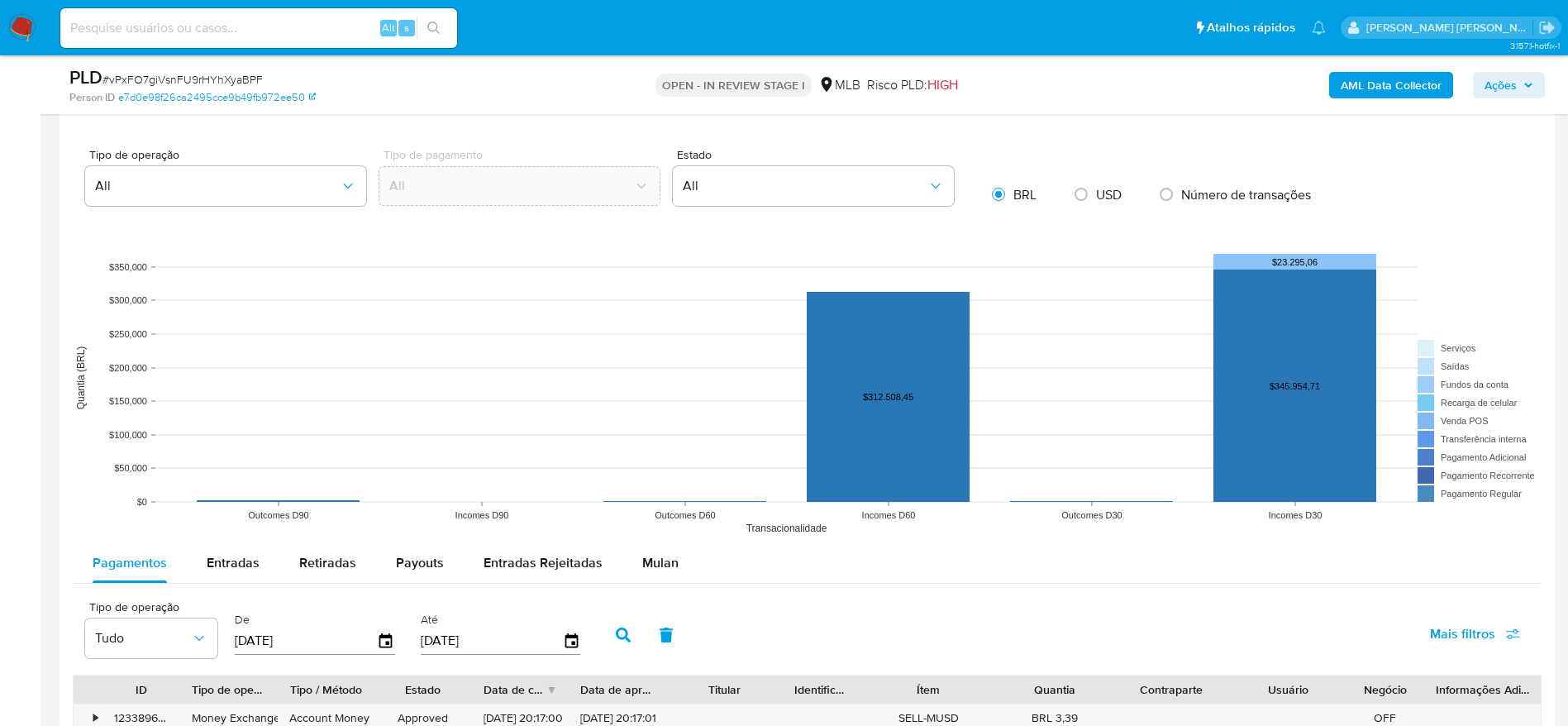
scroll to position [1364, 0]
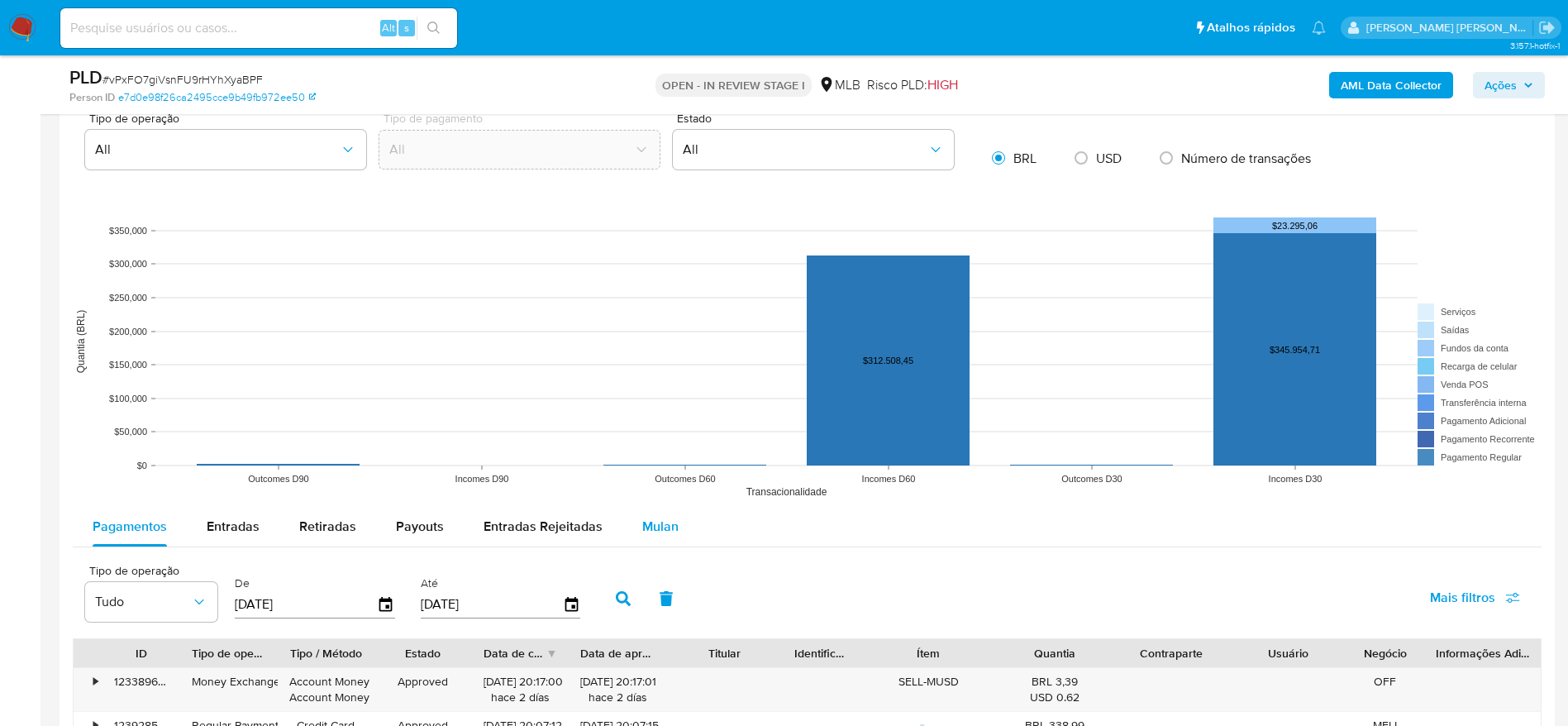
click at [645, 531] on span "Mulan" at bounding box center [660, 526] width 37 height 19
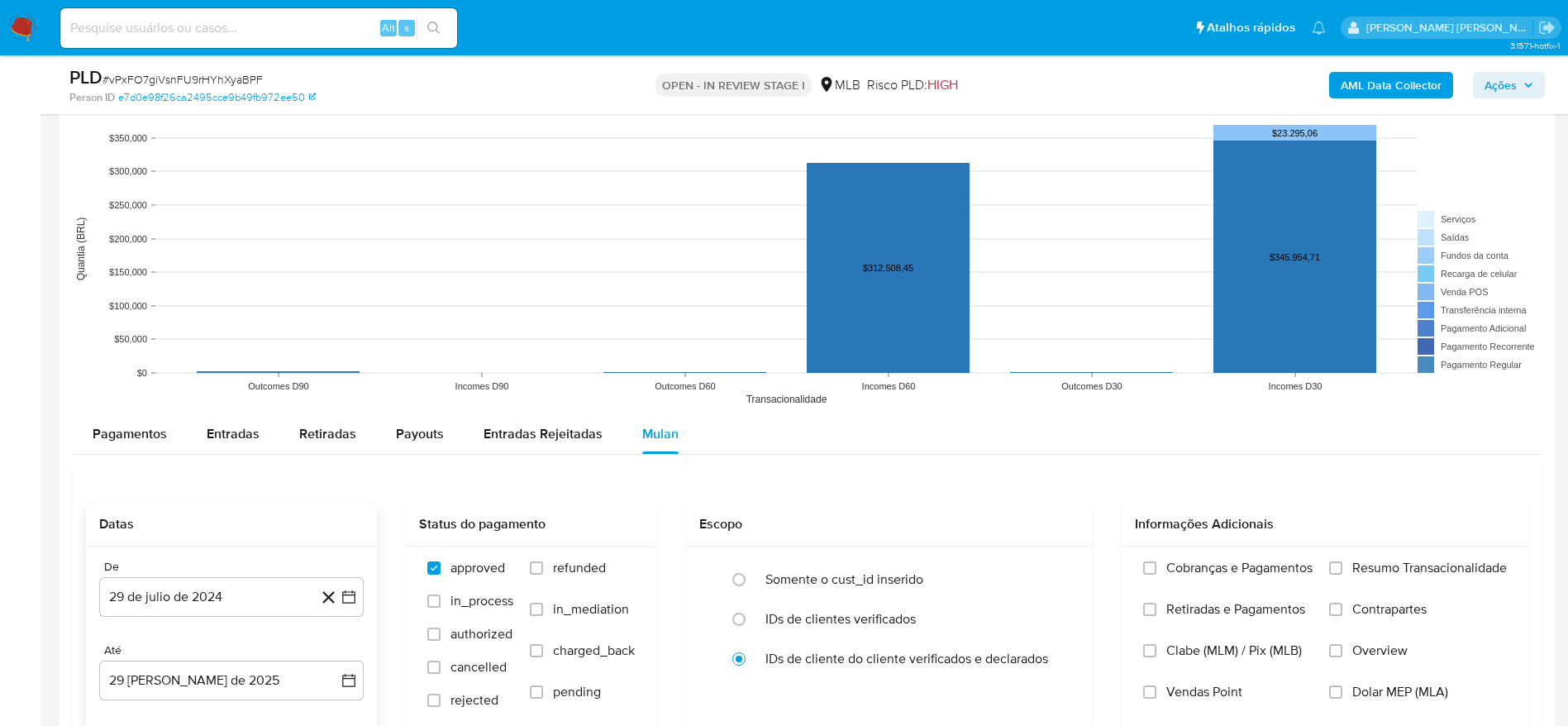
scroll to position [1613, 0]
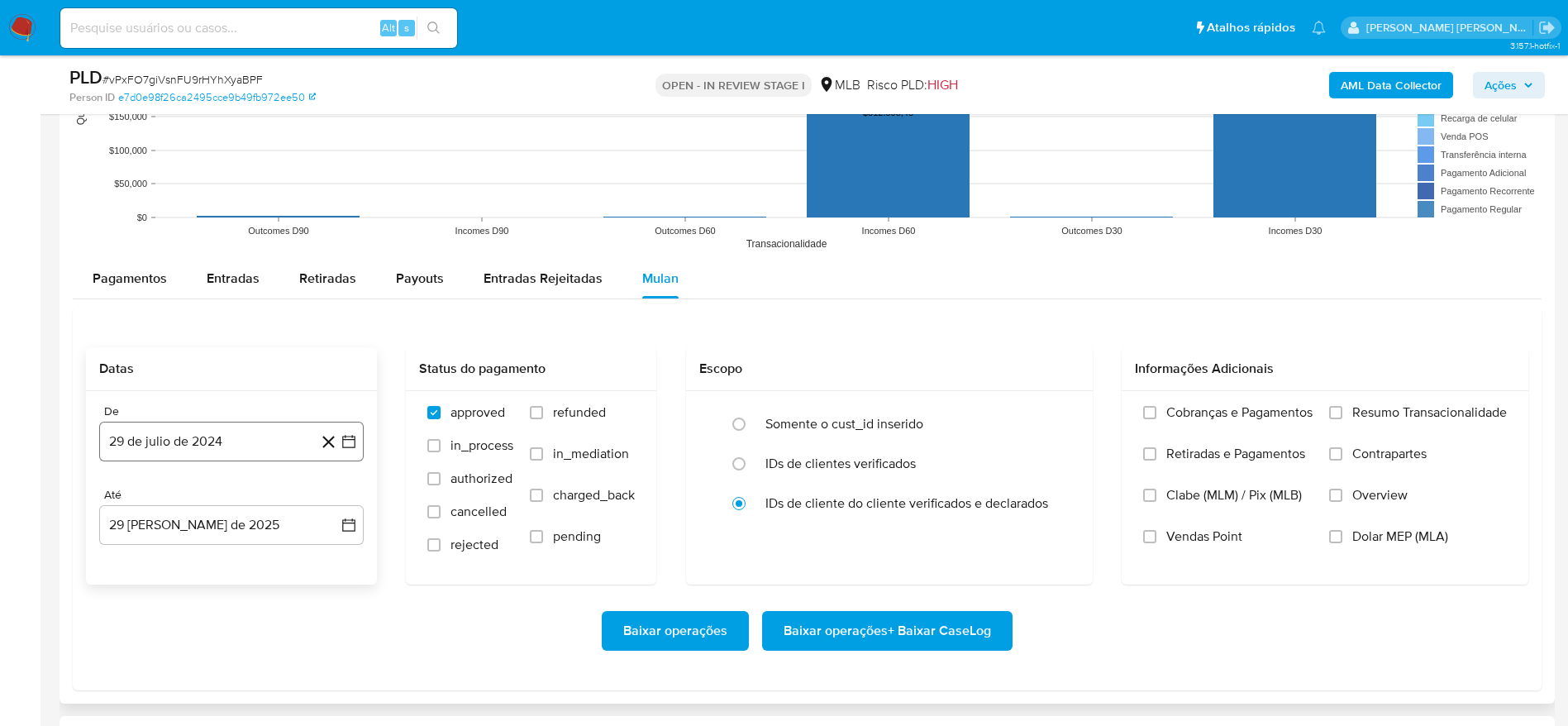
click at [207, 440] on button "29 de julio de 2024" at bounding box center [231, 442] width 264 height 40
click at [248, 187] on span "julio 2024" at bounding box center [224, 190] width 62 height 17
click at [335, 176] on icon "Año siguiente" at bounding box center [330, 170] width 20 height 20
click at [160, 331] on button "[DATE]" at bounding box center [158, 324] width 46 height 26
click at [163, 255] on button "1" at bounding box center [166, 251] width 26 height 26
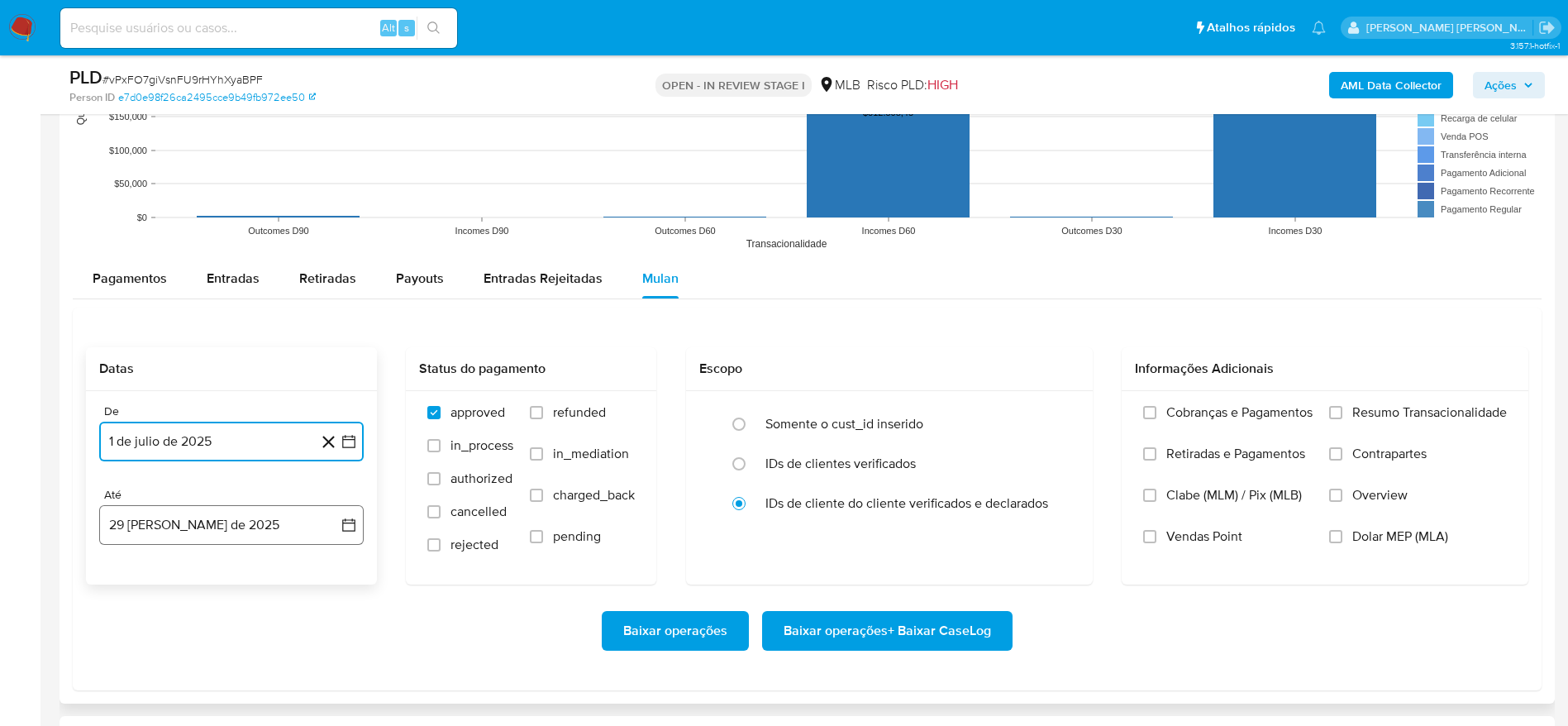
click at [228, 512] on button "29 [PERSON_NAME] de 2025" at bounding box center [231, 525] width 264 height 40
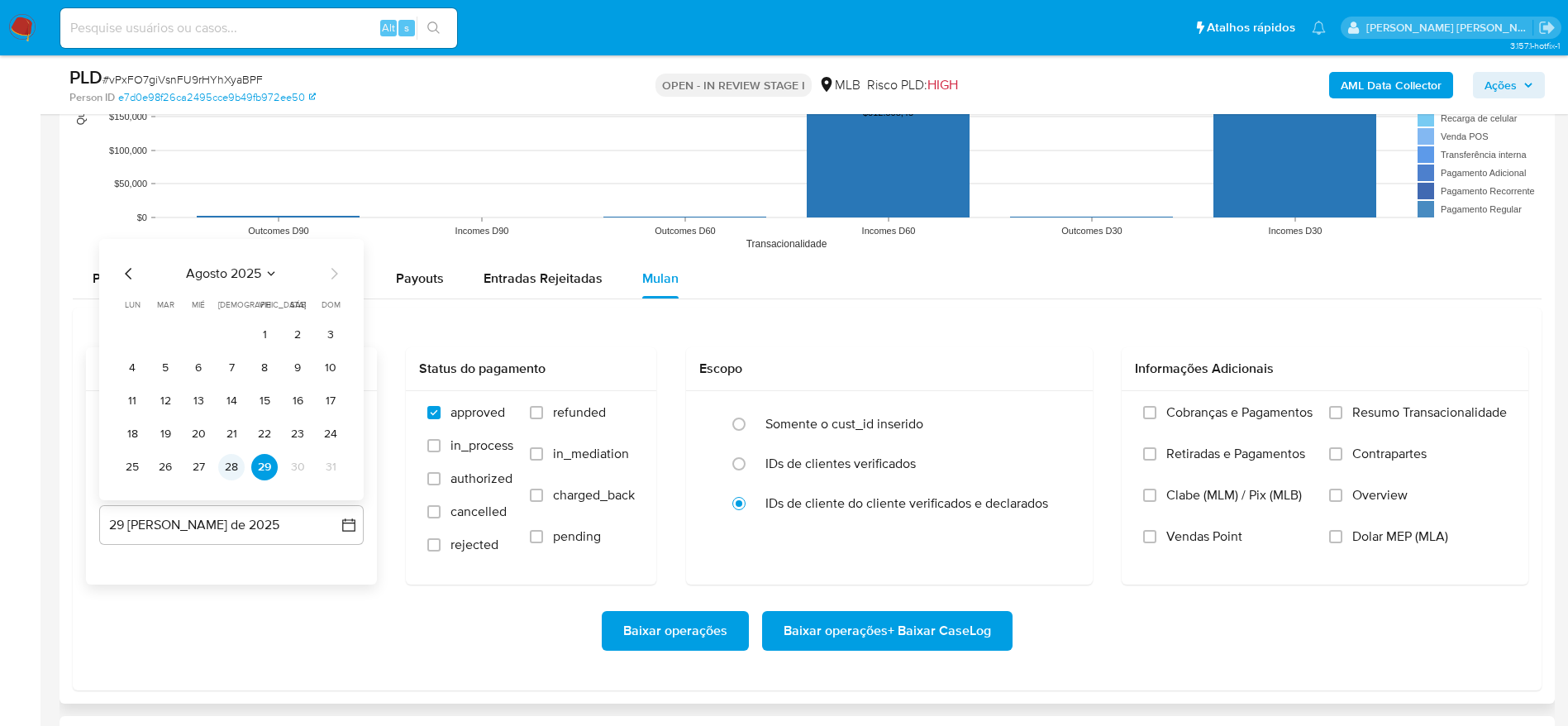
click at [229, 456] on button "28" at bounding box center [232, 467] width 26 height 26
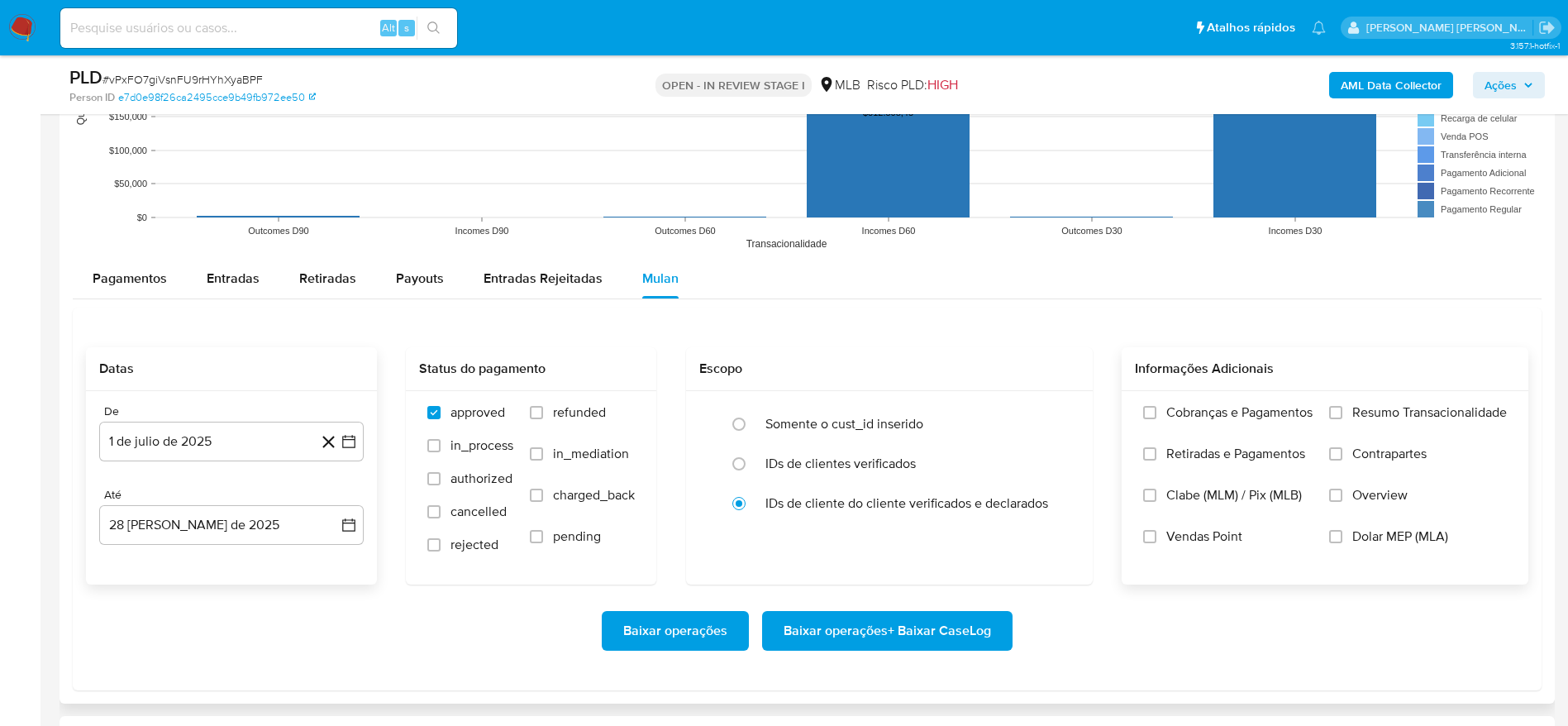
click at [1355, 408] on span "Resumo Transacionalidade" at bounding box center [1430, 412] width 154 height 17
click at [1342, 408] on input "Resumo Transacionalidade" at bounding box center [1336, 412] width 13 height 13
click at [915, 633] on span "Baixar operações + Baixar CaseLog" at bounding box center [888, 631] width 207 height 37
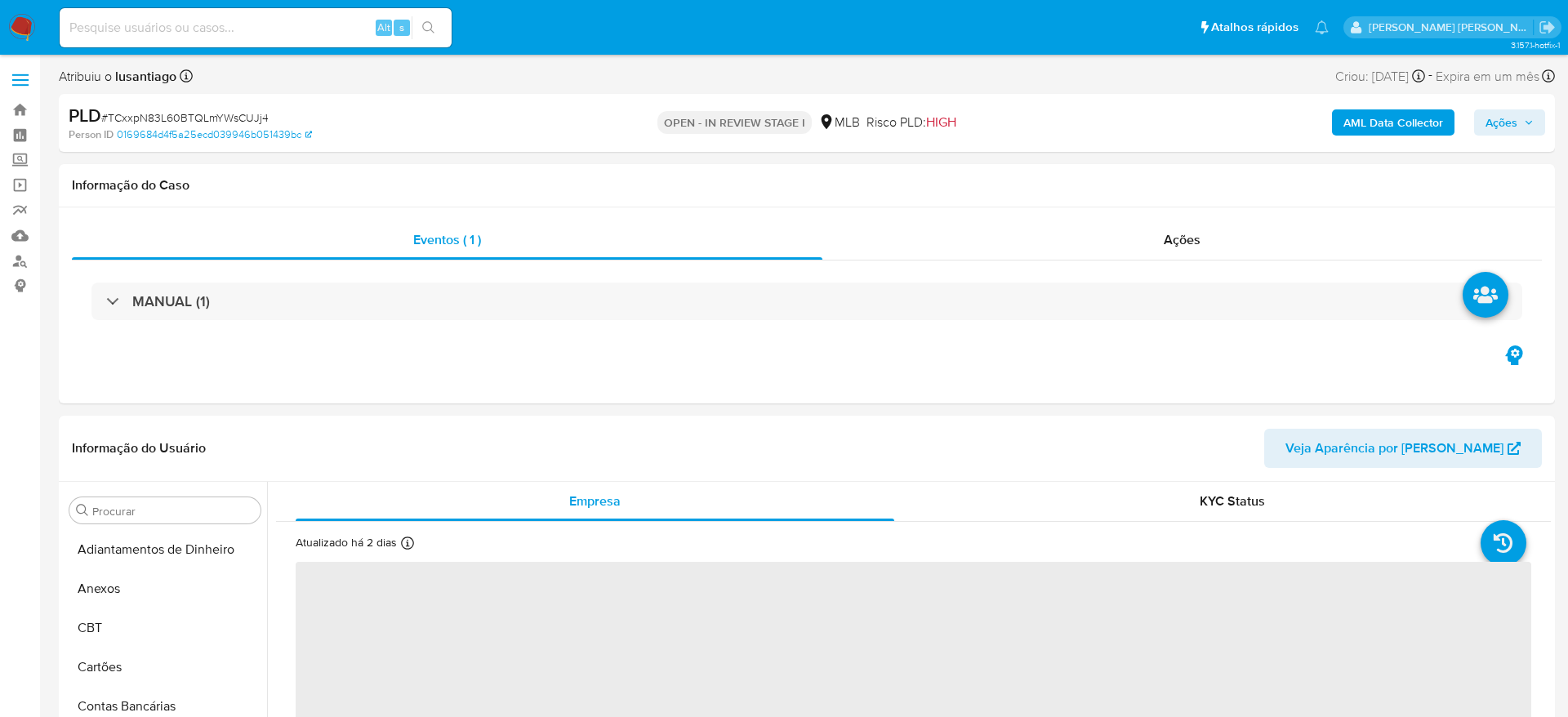
select select "10"
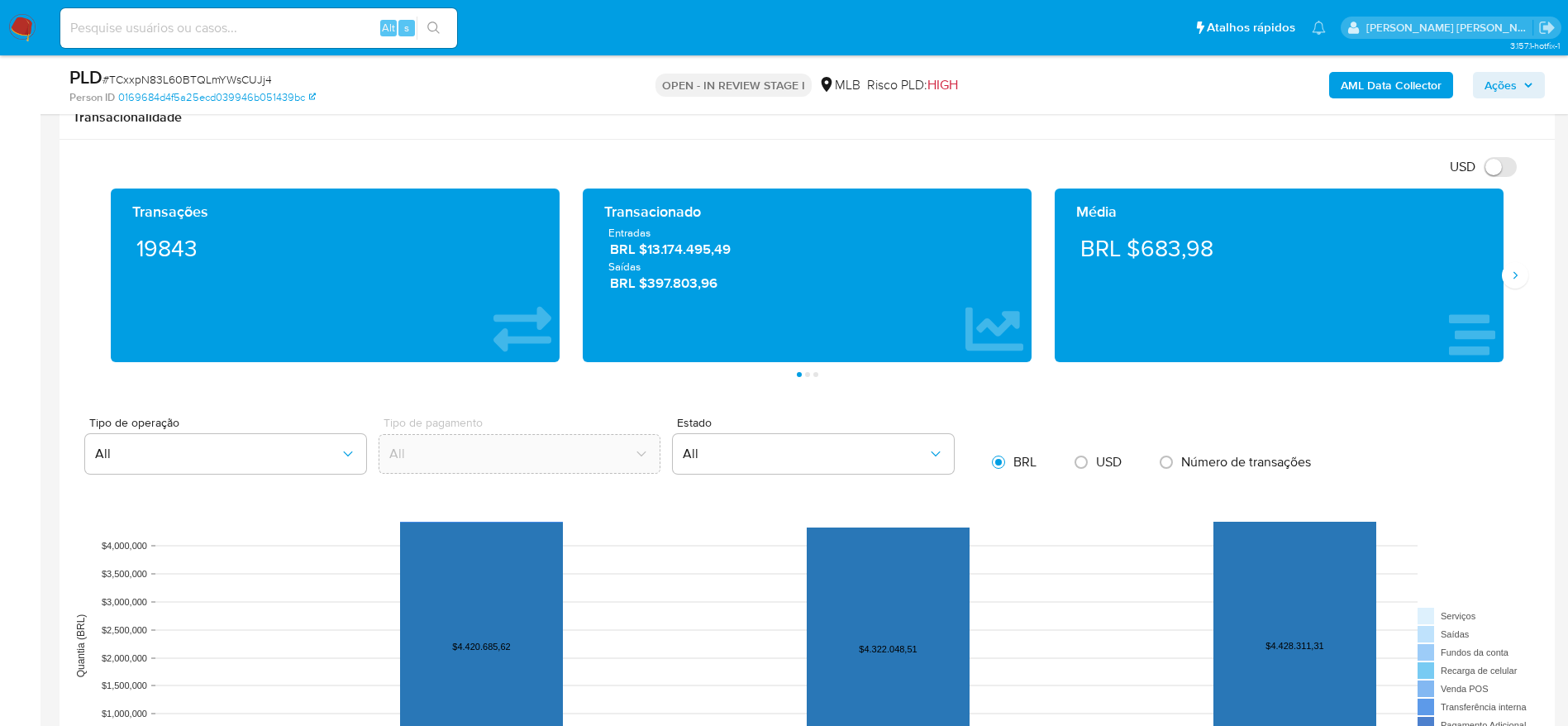
scroll to position [1364, 0]
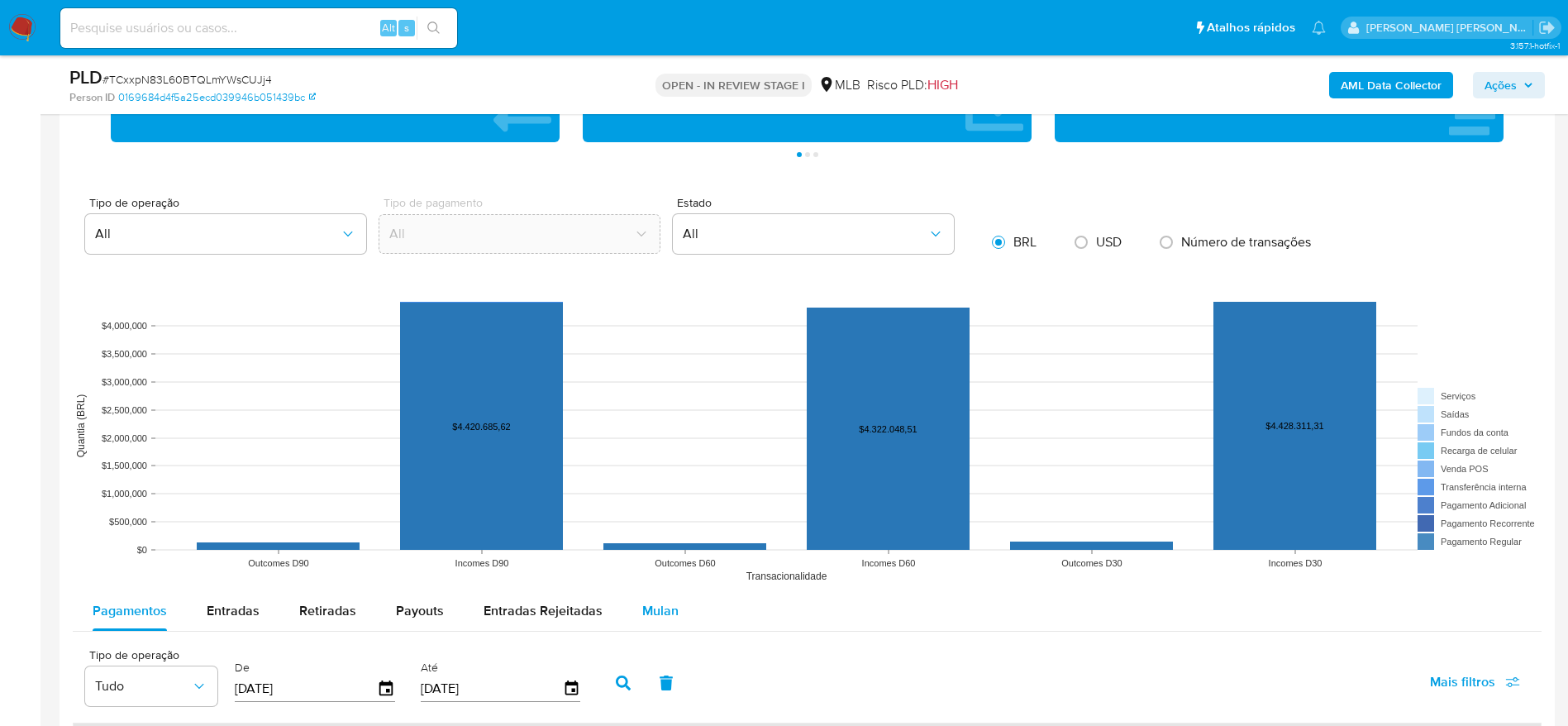
click at [642, 605] on span "Mulan" at bounding box center [660, 611] width 37 height 19
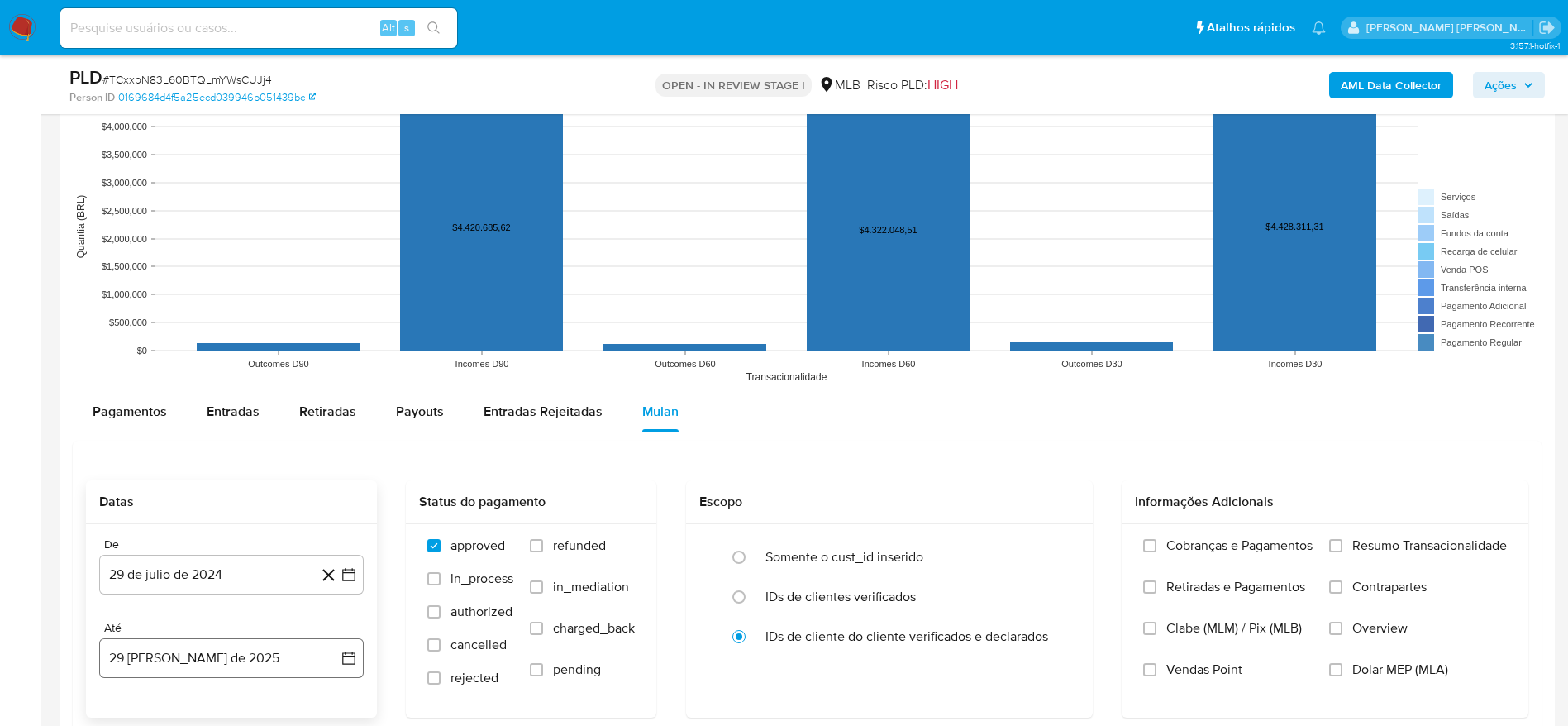
scroll to position [1736, 0]
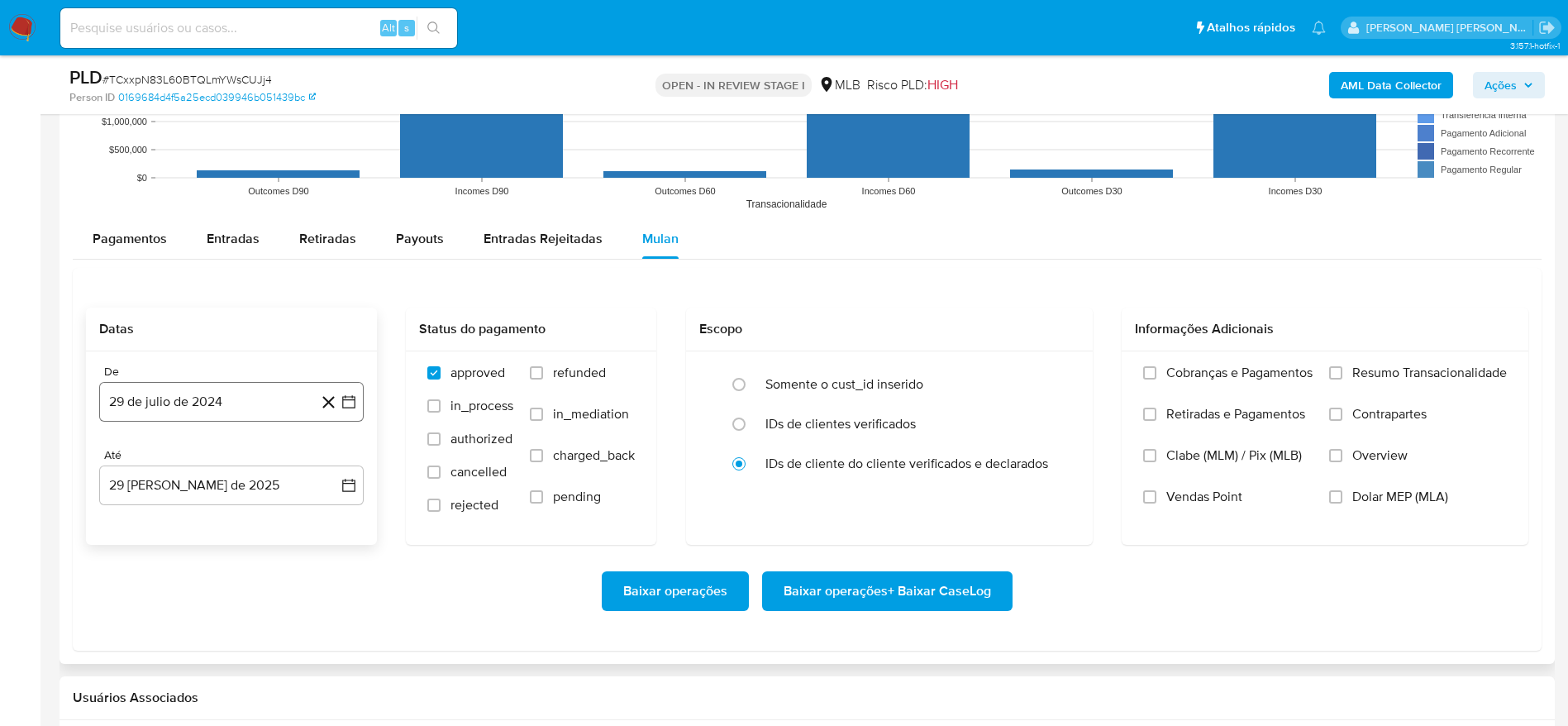
click at [222, 405] on button "29 de julio de 2024" at bounding box center [231, 402] width 264 height 40
click at [242, 458] on span "julio 2024" at bounding box center [224, 461] width 62 height 17
click at [334, 459] on icon "Año siguiente" at bounding box center [330, 461] width 20 height 20
click at [170, 615] on button "[DATE]" at bounding box center [158, 615] width 46 height 26
click at [152, 512] on tr "1 2 3 4 5 6" at bounding box center [231, 523] width 225 height 26
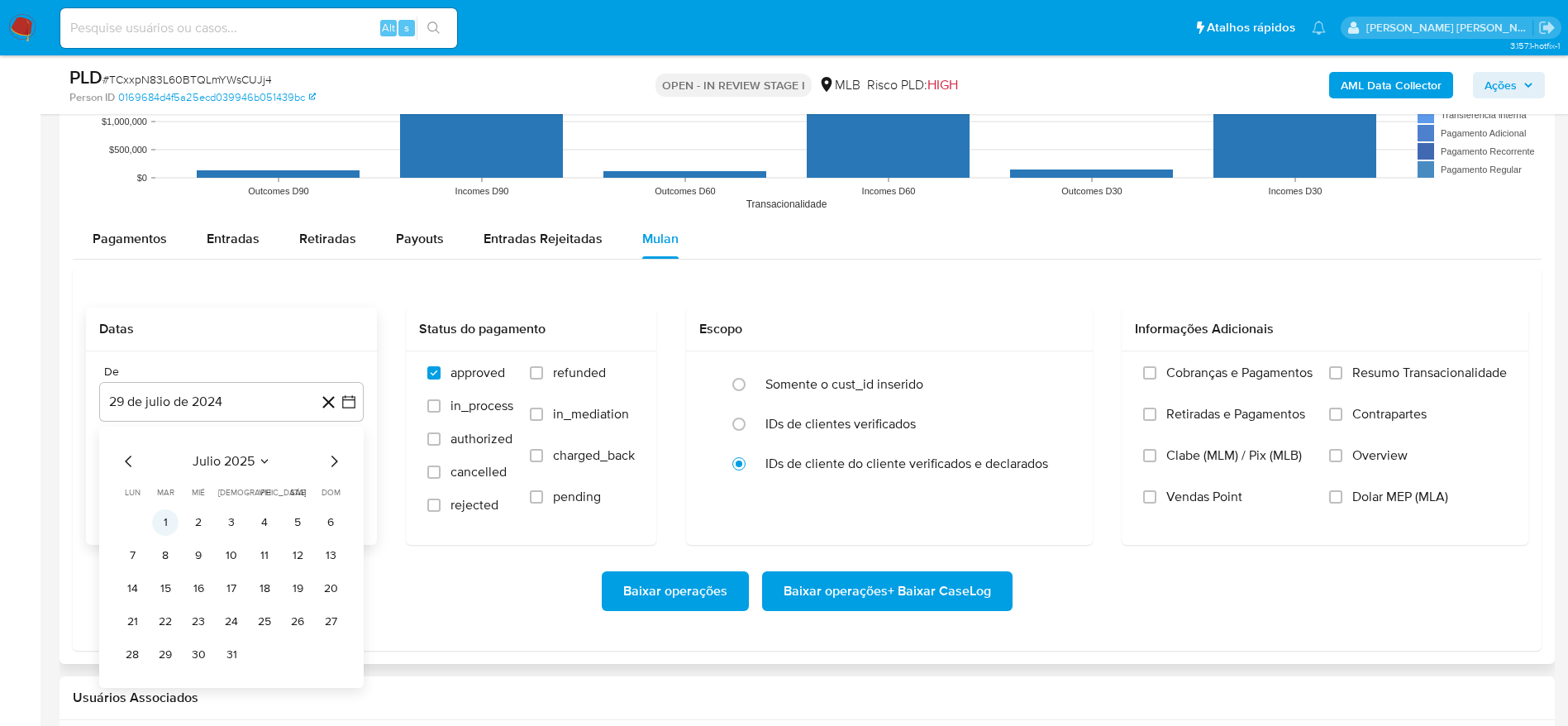
click at [158, 514] on button "1" at bounding box center [166, 523] width 26 height 26
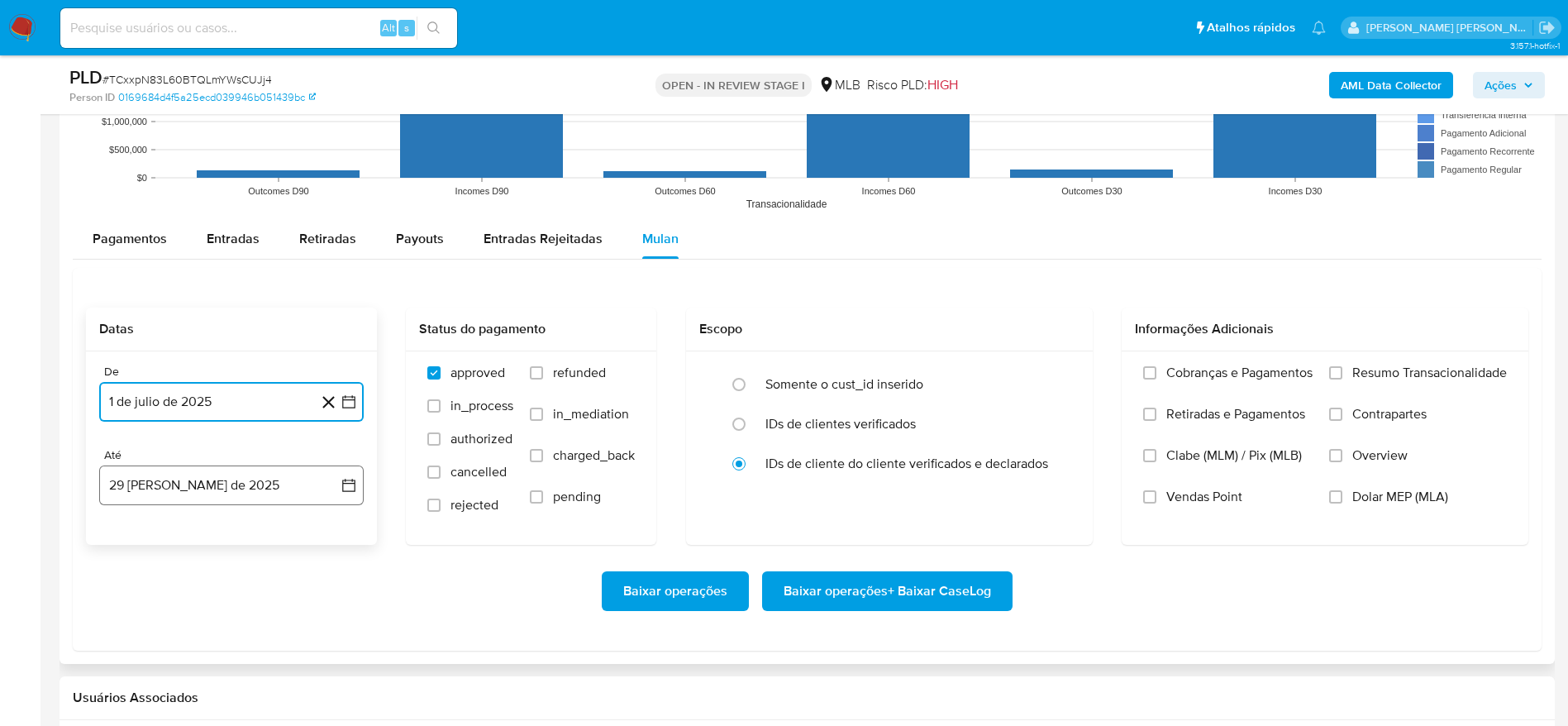
click at [162, 484] on button "29 [PERSON_NAME] de 2025" at bounding box center [231, 485] width 264 height 40
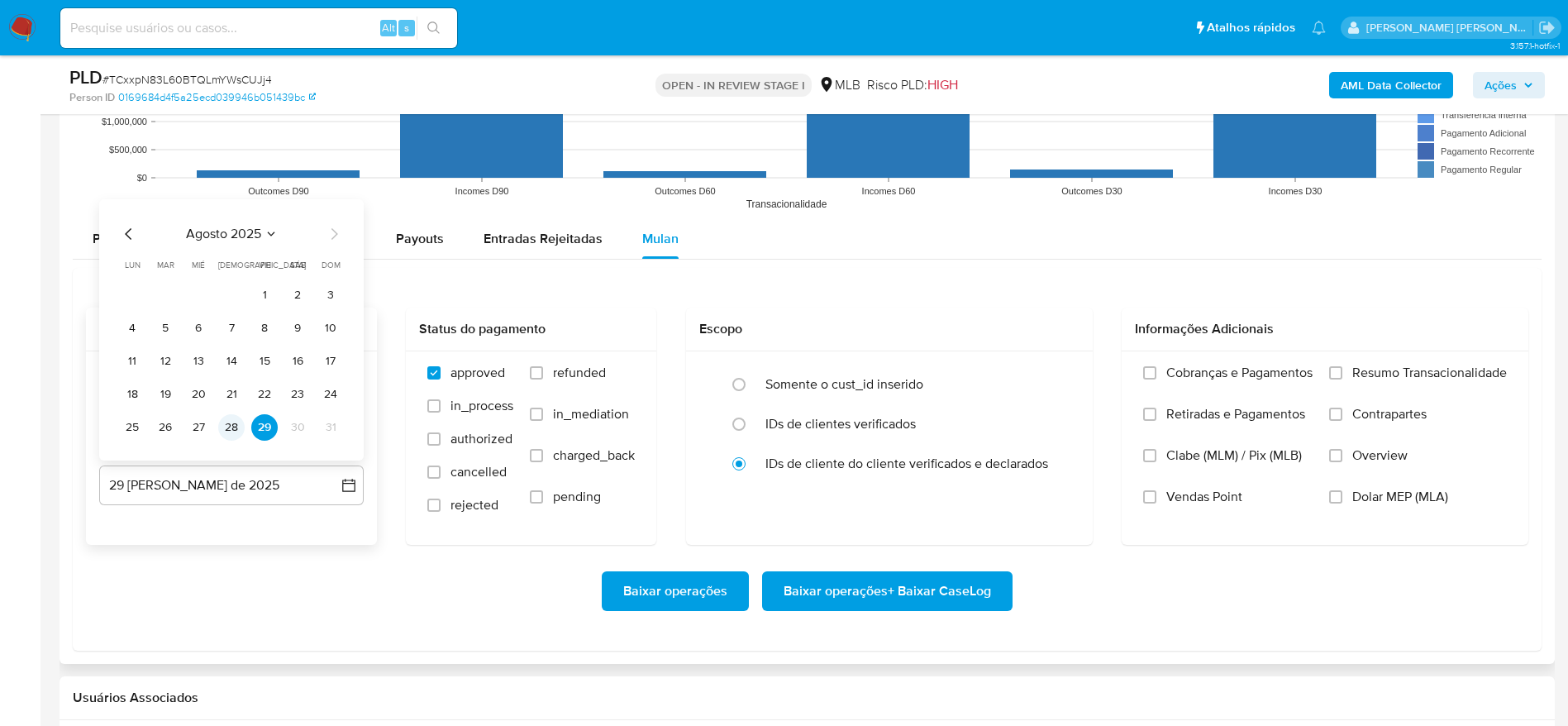
click at [230, 426] on button "28" at bounding box center [232, 428] width 26 height 26
click at [1415, 380] on span "Resumo Transacionalidade" at bounding box center [1430, 373] width 154 height 17
click at [1342, 379] on input "Resumo Transacionalidade" at bounding box center [1336, 373] width 13 height 13
click at [904, 579] on span "Baixar operações + Baixar CaseLog" at bounding box center [888, 591] width 207 height 37
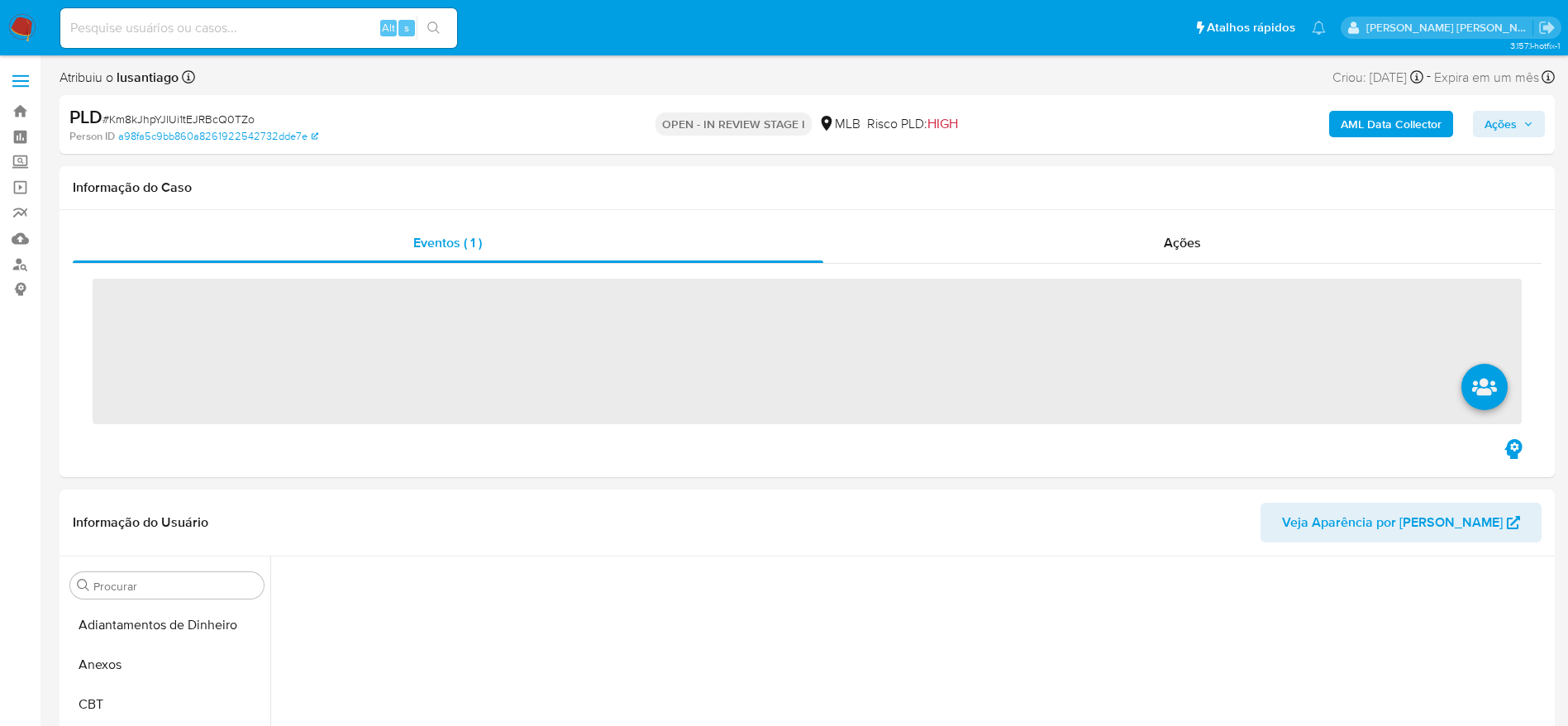
scroll to position [563, 0]
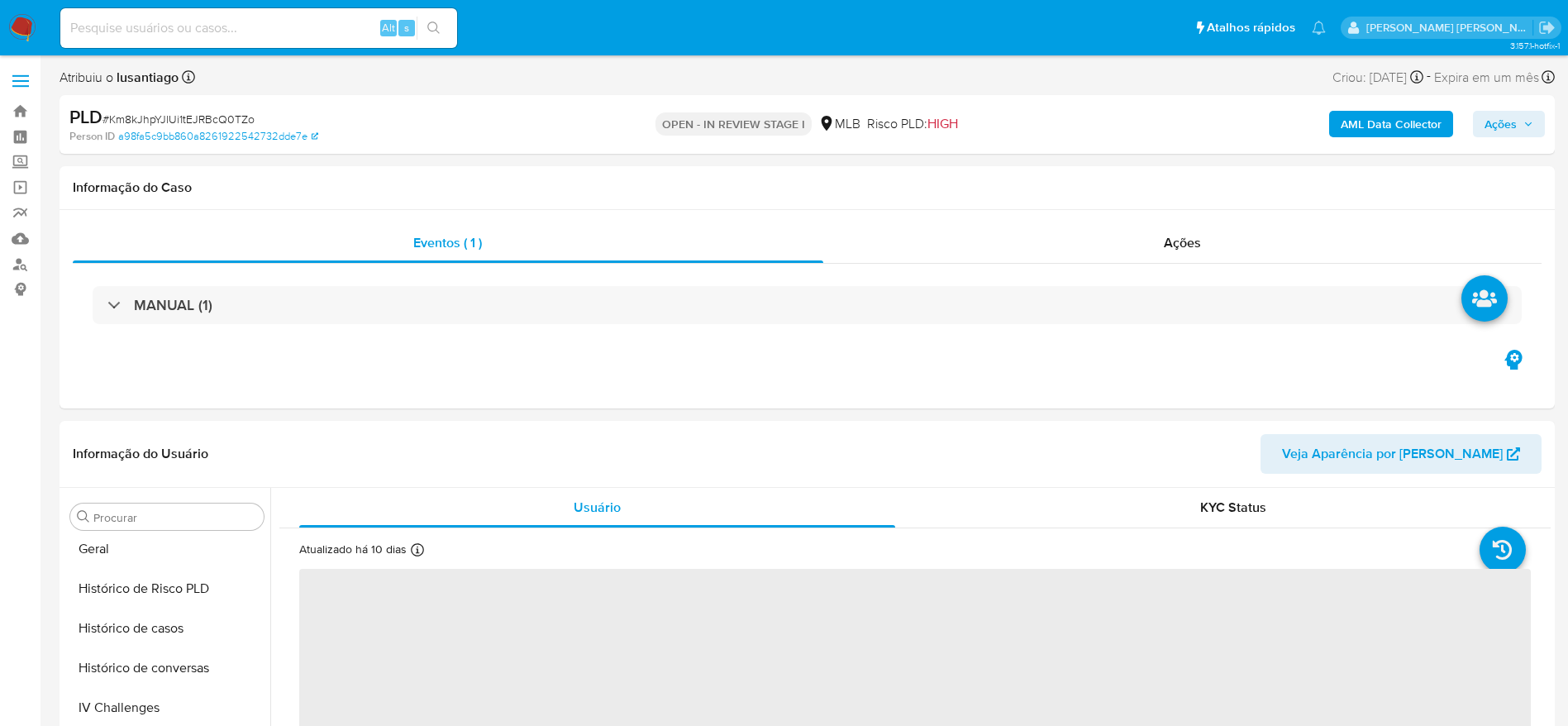
select select "10"
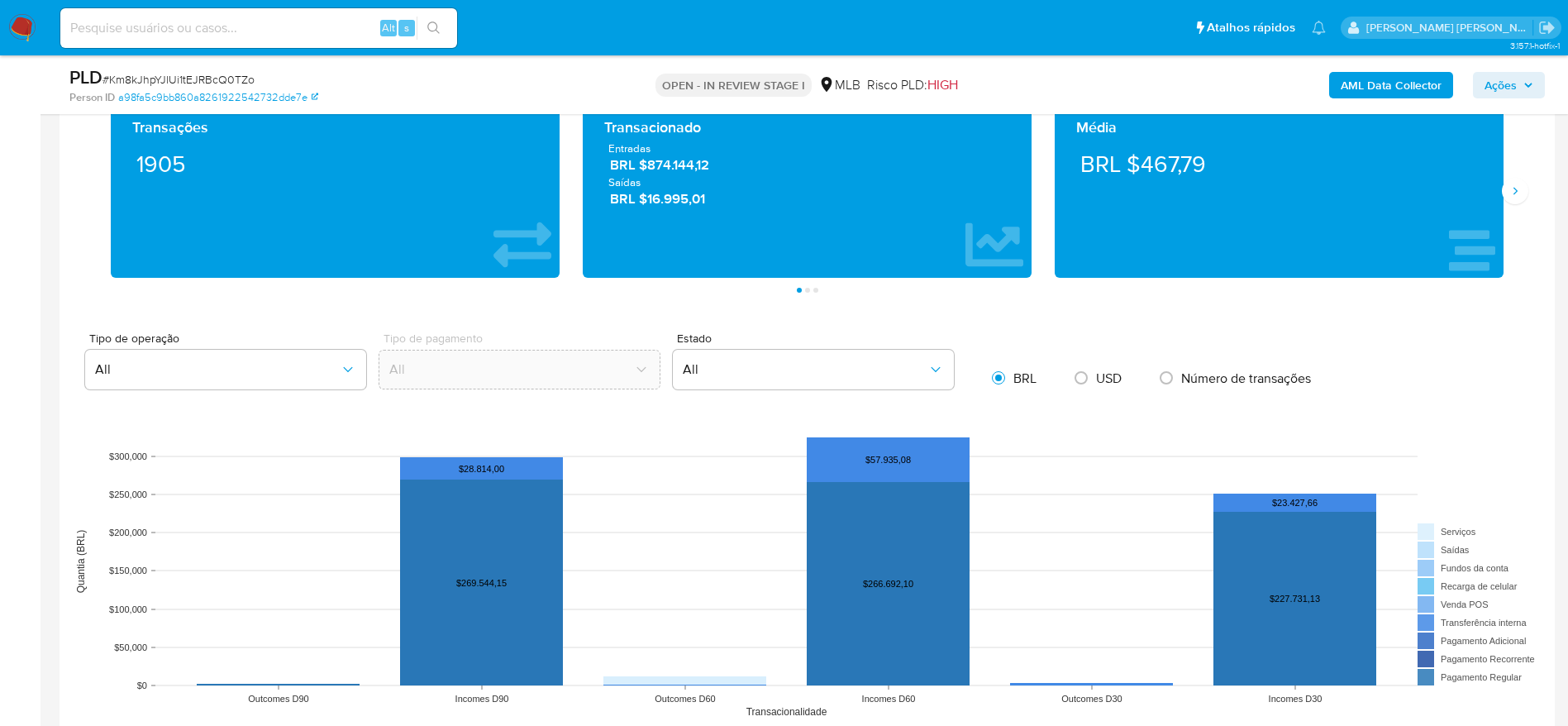
scroll to position [1489, 0]
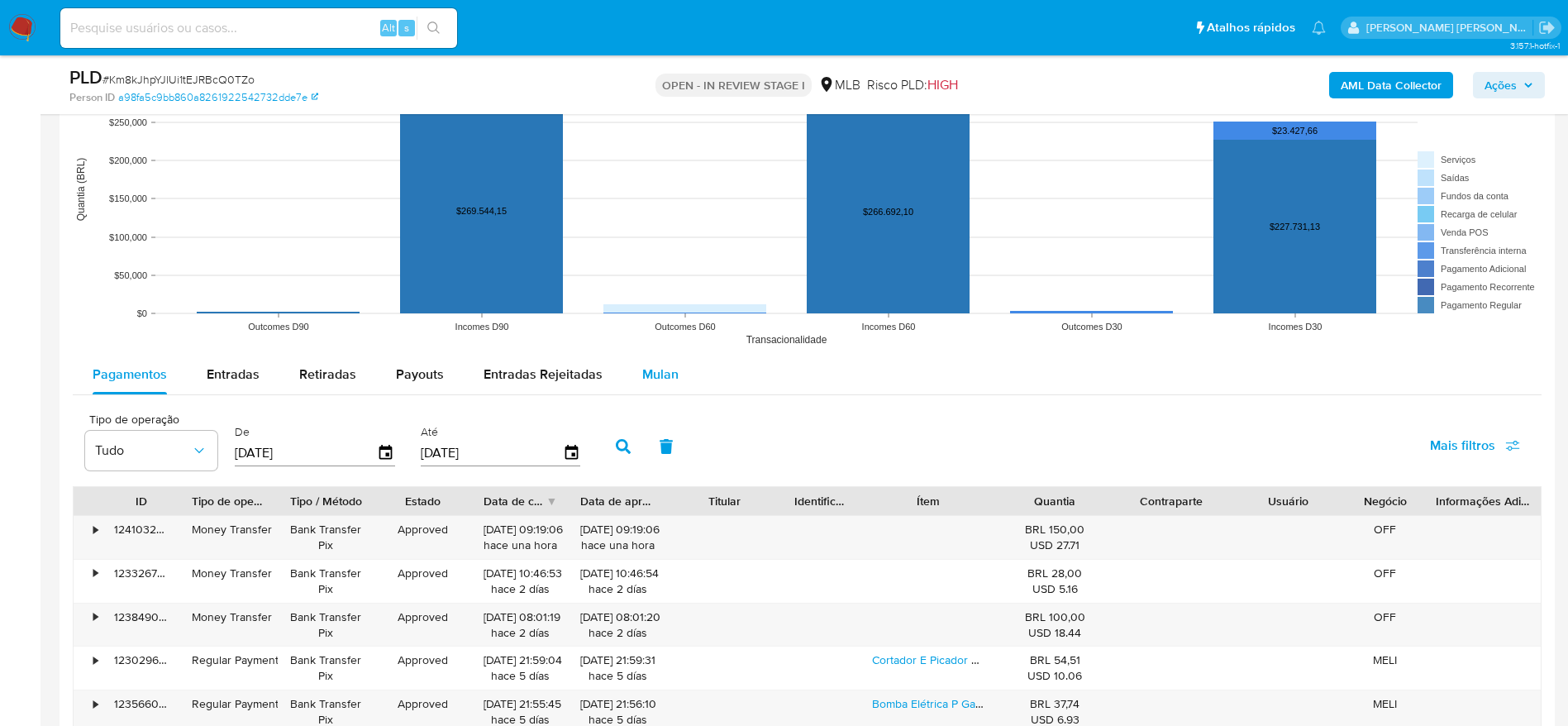
click at [656, 369] on span "Mulan" at bounding box center [660, 374] width 37 height 19
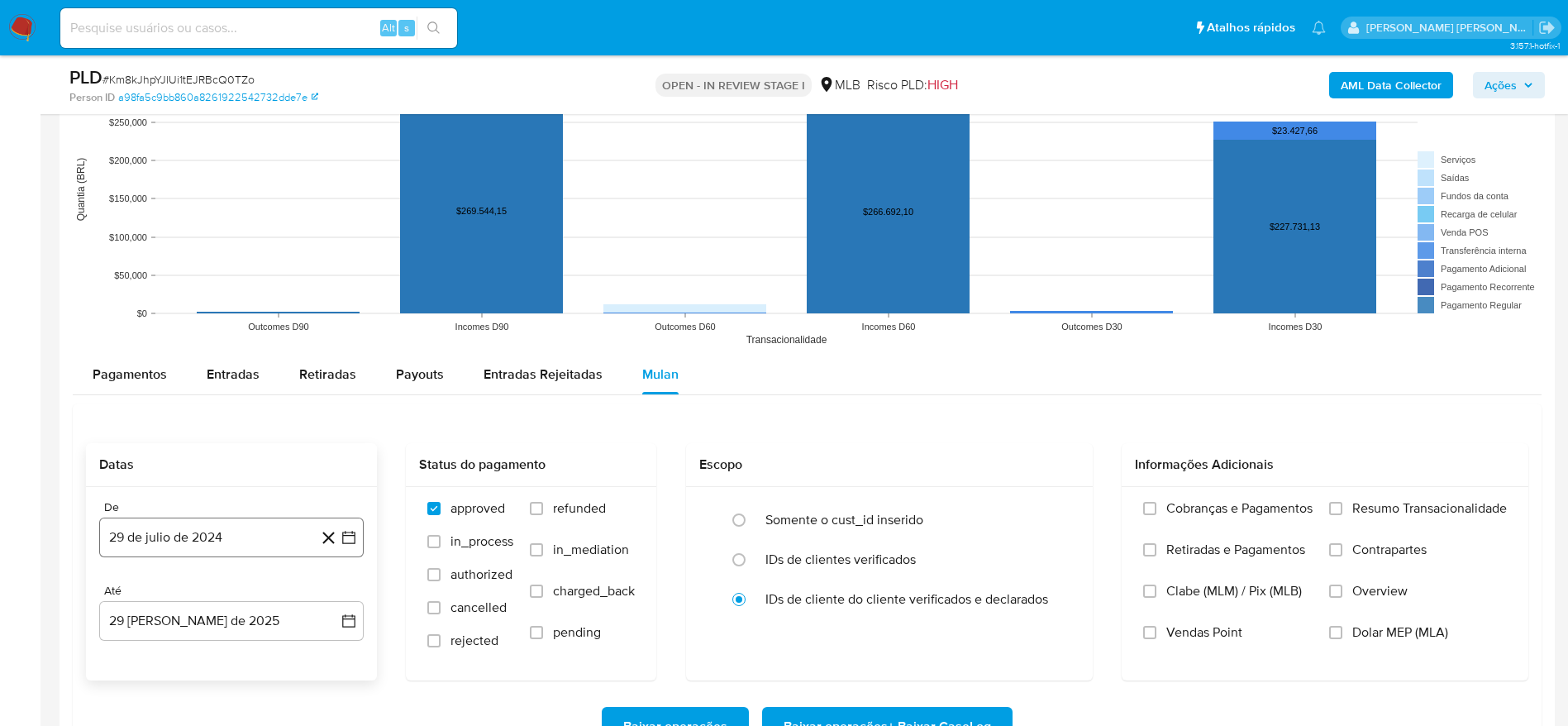
click at [205, 526] on button "29 de julio de 2024" at bounding box center [231, 538] width 264 height 40
click at [228, 281] on span "julio 2024" at bounding box center [224, 286] width 62 height 17
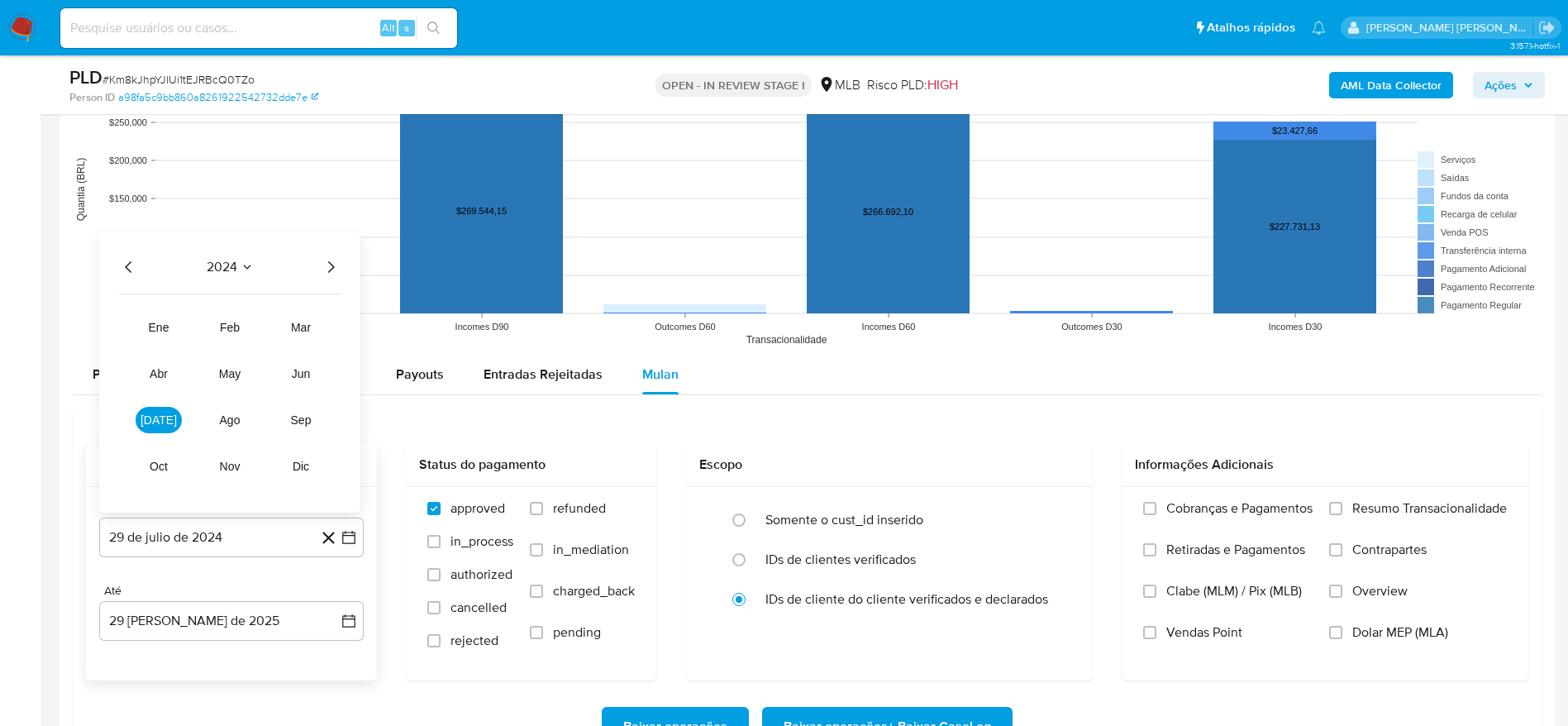
click at [329, 268] on icon "Año siguiente" at bounding box center [330, 266] width 20 height 20
click at [174, 418] on button "[DATE]" at bounding box center [158, 420] width 46 height 26
click at [156, 350] on button "1" at bounding box center [166, 347] width 26 height 26
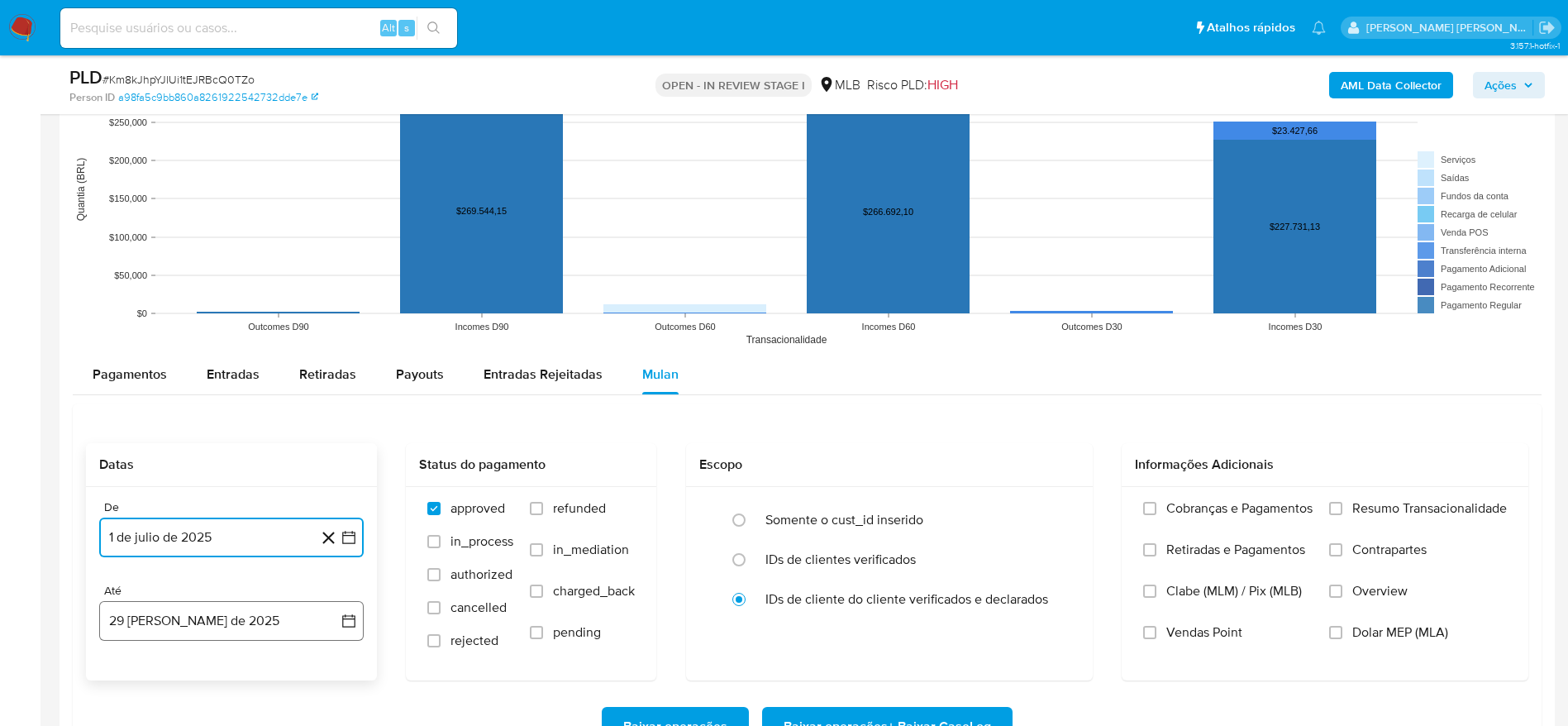
drag, startPoint x: 133, startPoint y: 619, endPoint x: 148, endPoint y: 605, distance: 20.5
click at [133, 621] on button "29 [PERSON_NAME] de 2025" at bounding box center [231, 621] width 264 height 40
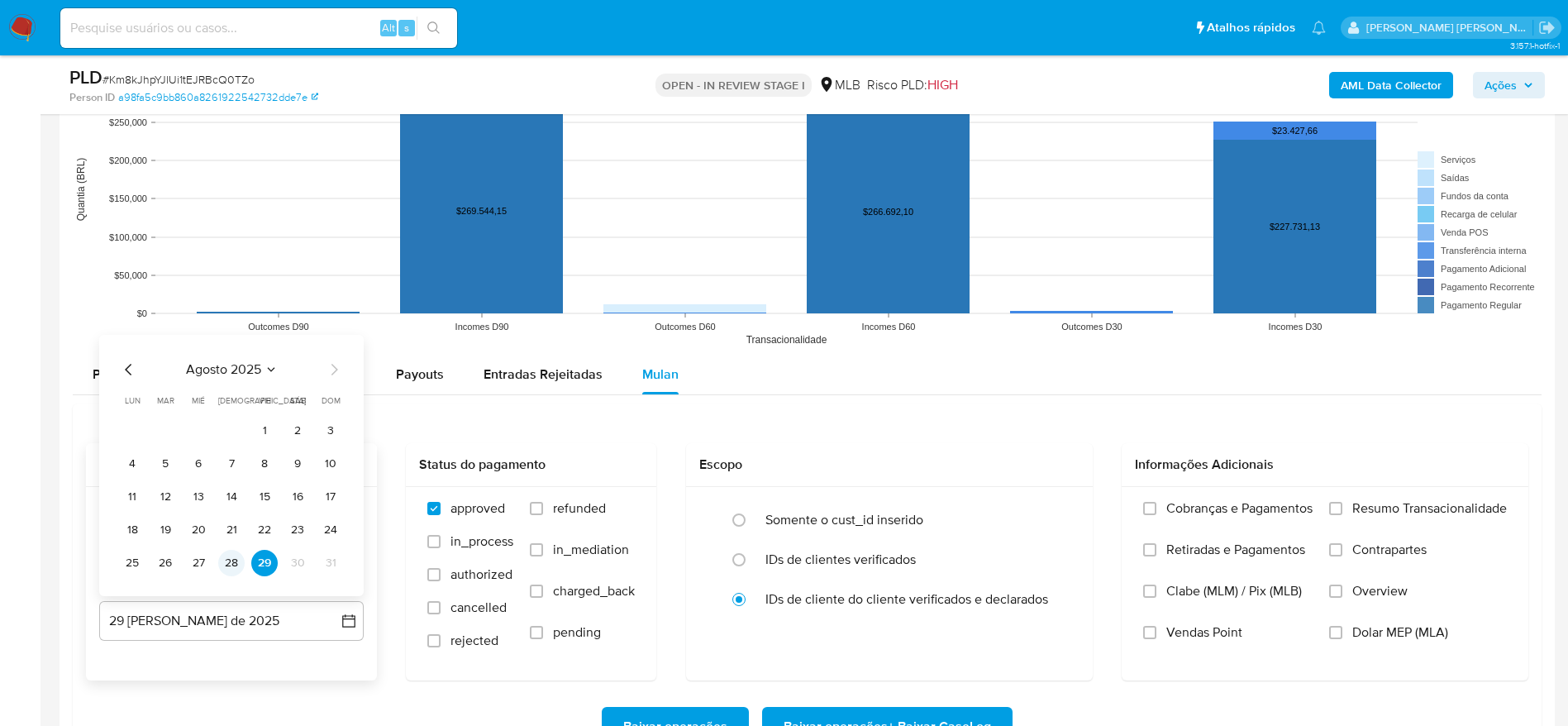
click at [226, 560] on button "28" at bounding box center [232, 563] width 26 height 26
click at [1399, 507] on span "Resumo Transacionalidade" at bounding box center [1430, 508] width 154 height 17
click at [1342, 507] on input "Resumo Transacionalidade" at bounding box center [1336, 508] width 13 height 13
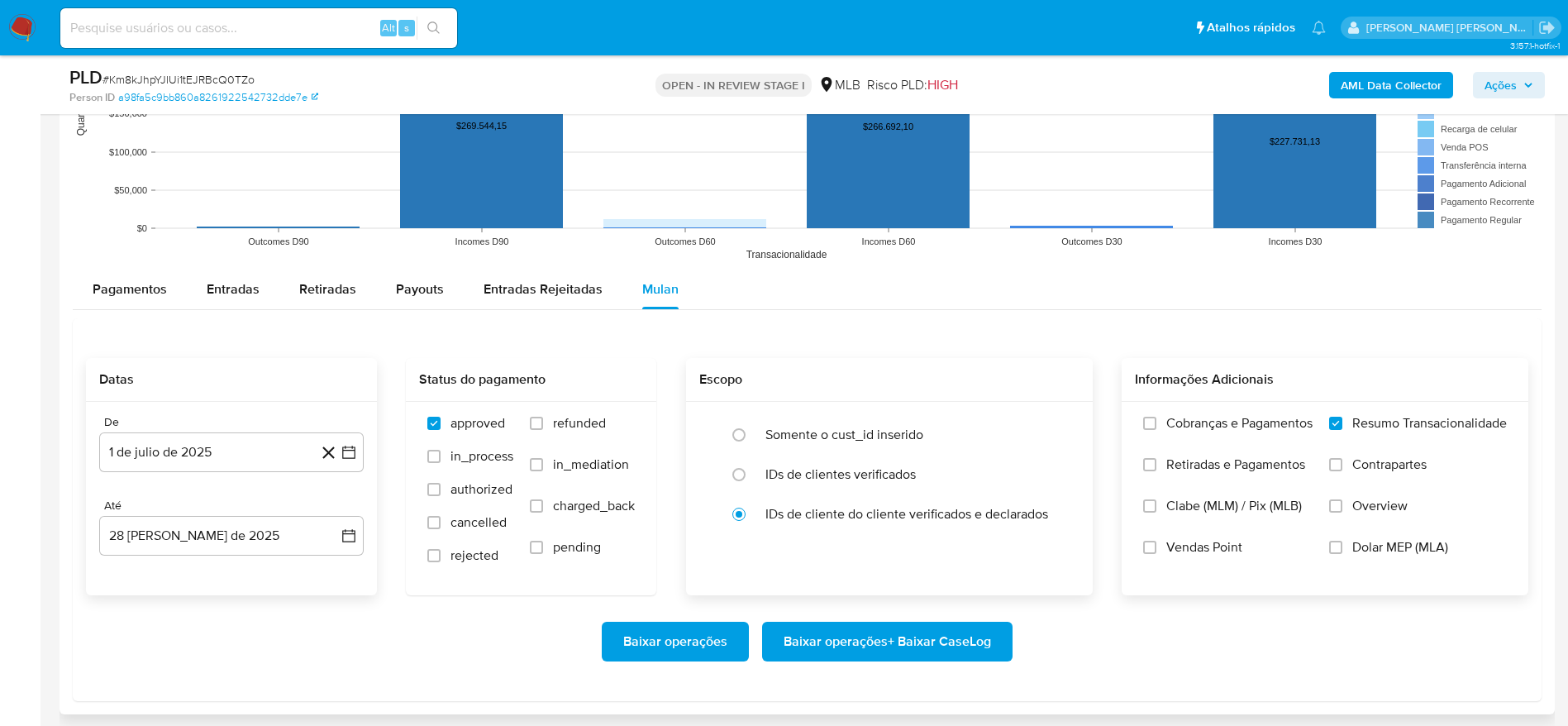
scroll to position [1613, 0]
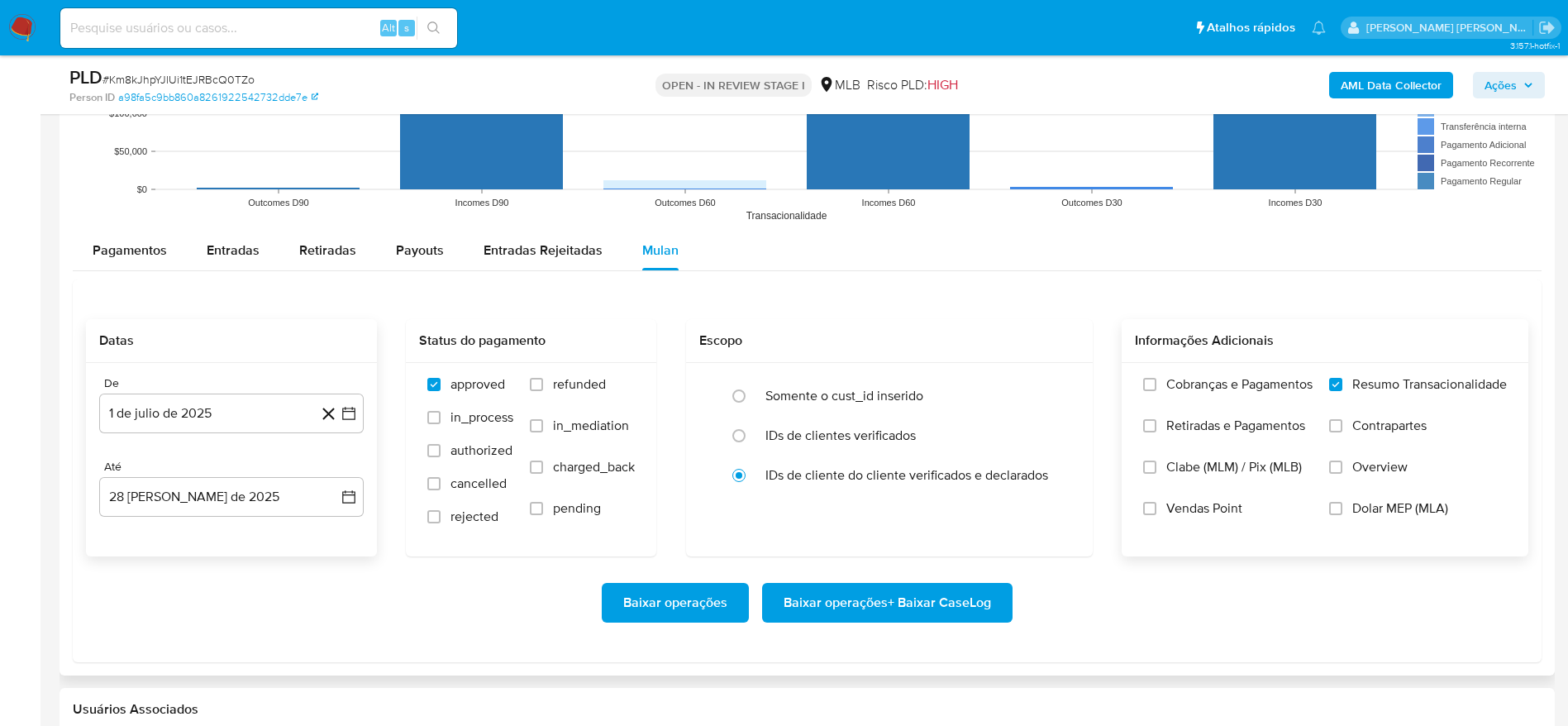
click at [840, 600] on span "Baixar operações + Baixar CaseLog" at bounding box center [888, 603] width 207 height 37
